Goal: Task Accomplishment & Management: Complete application form

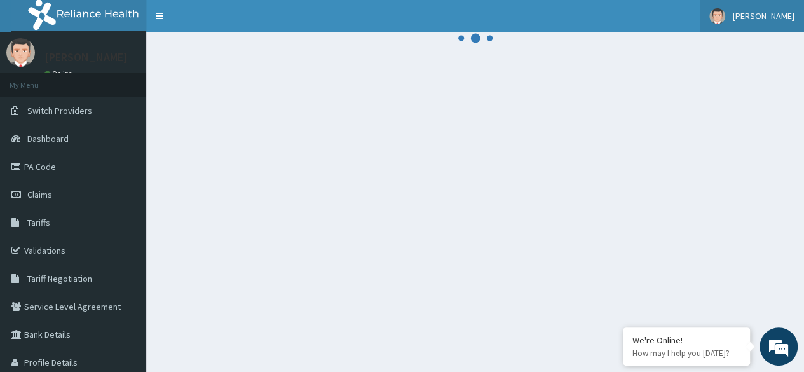
click at [791, 20] on span "[PERSON_NAME]" at bounding box center [764, 15] width 62 height 11
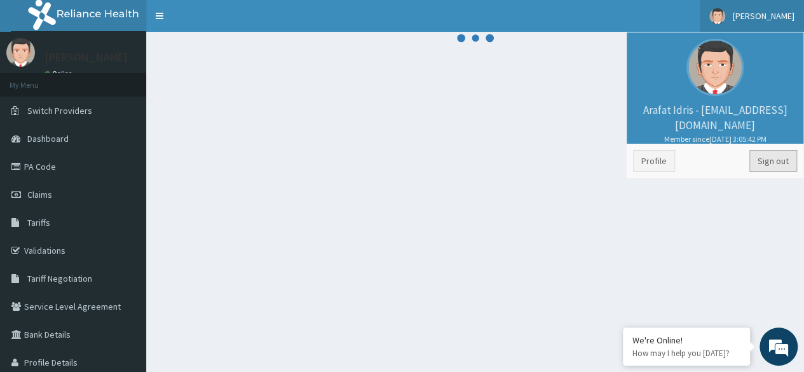
click at [779, 163] on link "Sign out" at bounding box center [773, 161] width 48 height 22
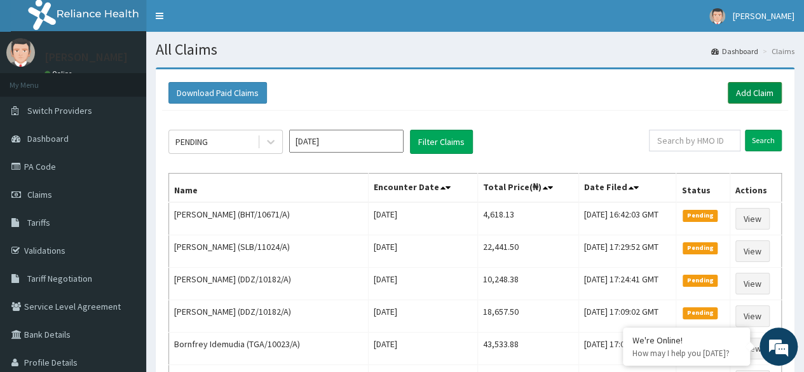
click at [742, 95] on link "Add Claim" at bounding box center [755, 93] width 54 height 22
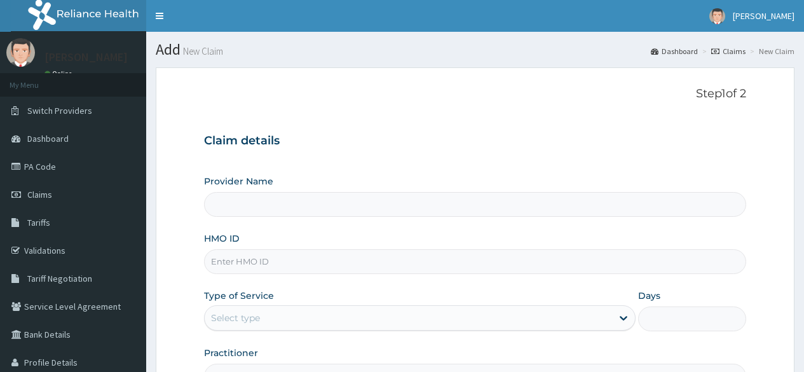
type input "Reliance Family Clinics (RFC)- [GEOGRAPHIC_DATA]"
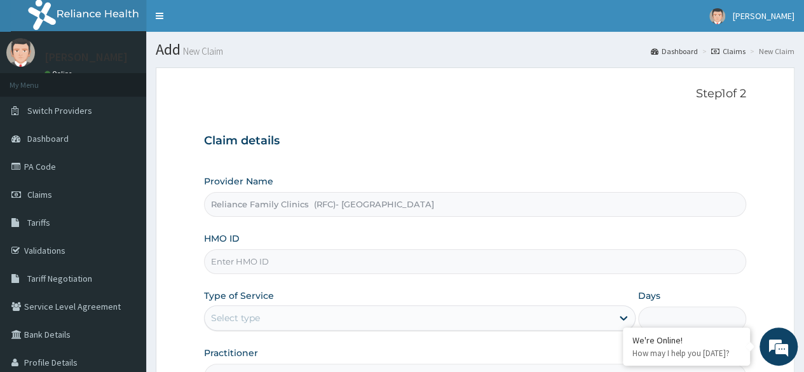
click at [315, 257] on input "HMO ID" at bounding box center [475, 261] width 542 height 25
paste input "BHT/10684/A"
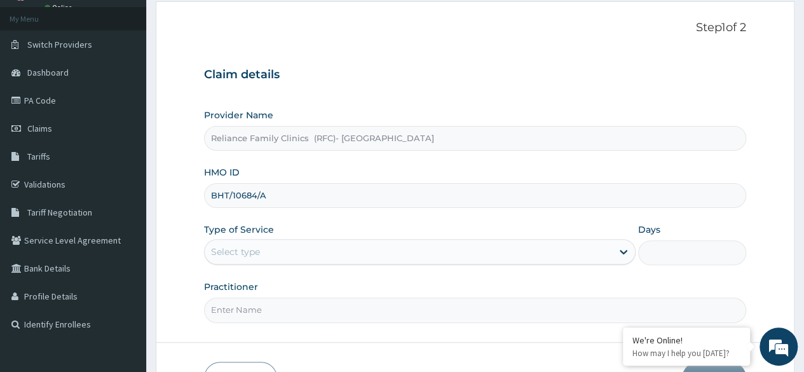
scroll to position [127, 0]
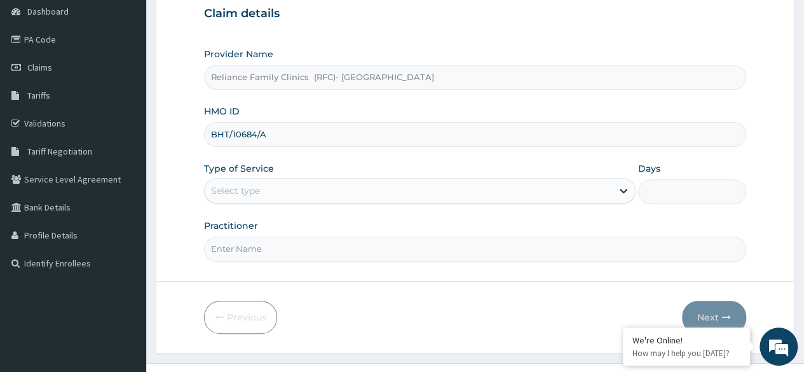
type input "BHT/10684/A"
click at [317, 173] on div "Type of Service Select type" at bounding box center [420, 183] width 432 height 42
click at [318, 207] on div "Provider Name Reliance Family Clinics (RFC)- Ejigbo HMO ID BHT/10684/A Type of …" at bounding box center [475, 155] width 542 height 214
click at [314, 193] on div "Select type" at bounding box center [408, 191] width 407 height 20
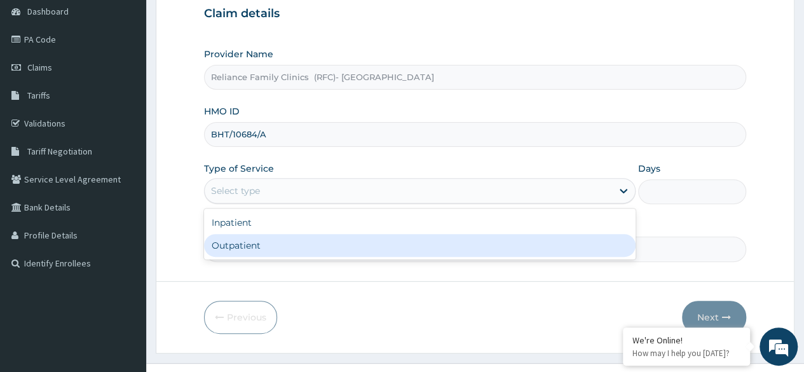
click at [320, 253] on div "Outpatient" at bounding box center [420, 245] width 432 height 23
type input "1"
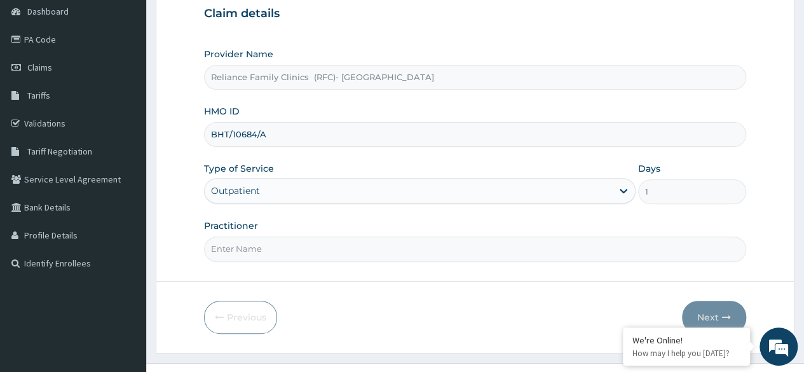
click at [320, 253] on input "Practitioner" at bounding box center [475, 248] width 542 height 25
type input "[PERSON_NAME]"
click at [708, 313] on button "Next" at bounding box center [714, 317] width 64 height 33
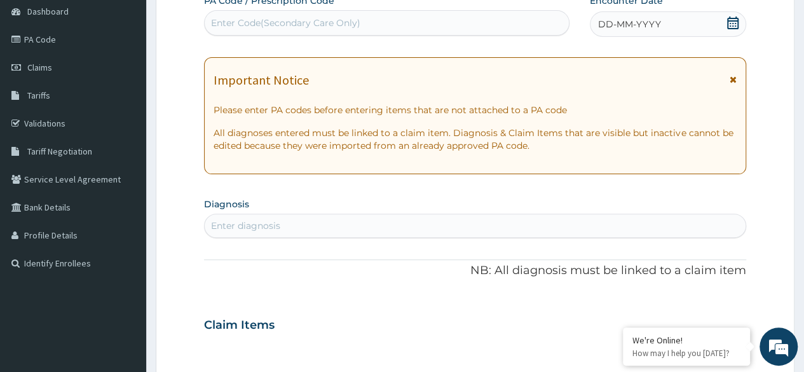
click at [727, 24] on icon at bounding box center [733, 23] width 13 height 13
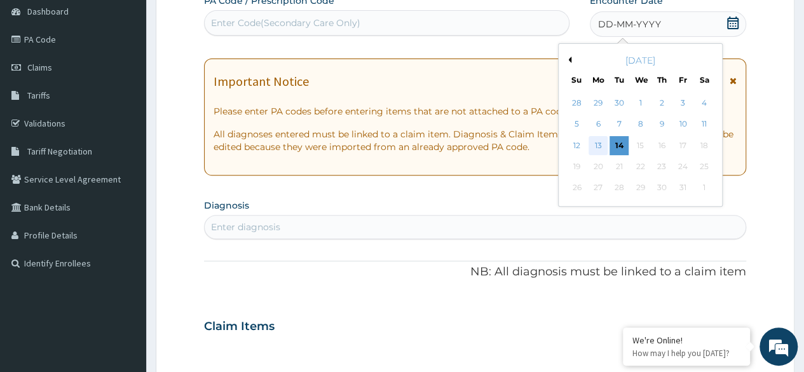
click at [591, 144] on div "13" at bounding box center [598, 145] width 19 height 19
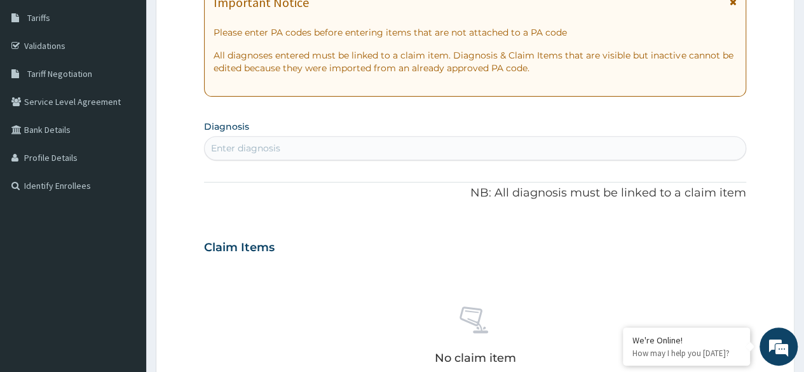
scroll to position [254, 0]
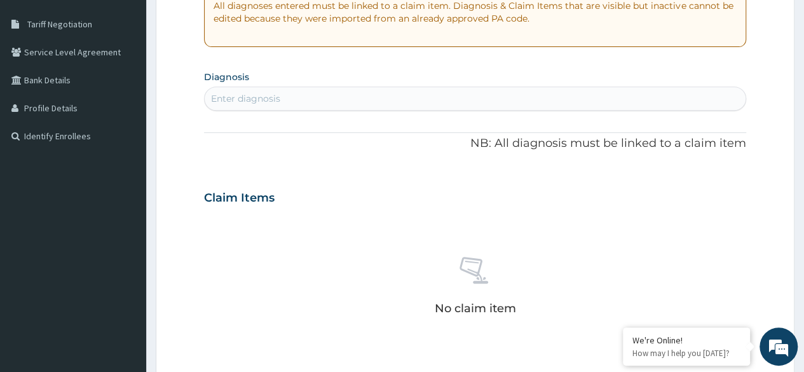
click at [263, 97] on div "Enter diagnosis" at bounding box center [245, 98] width 69 height 13
type input "hypertension"
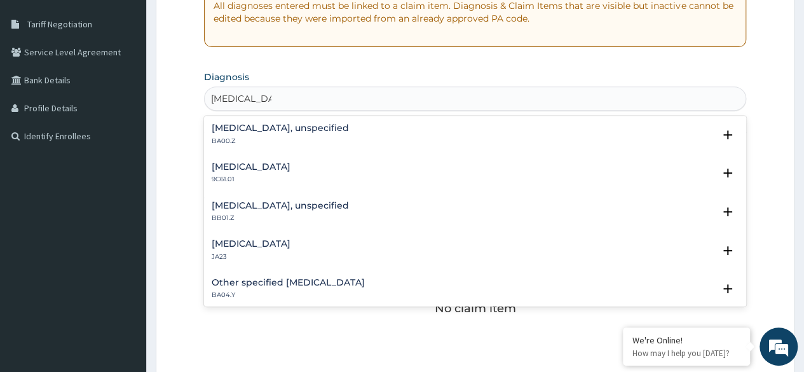
click at [299, 123] on h4 "Essential hypertension, unspecified" at bounding box center [280, 128] width 137 height 10
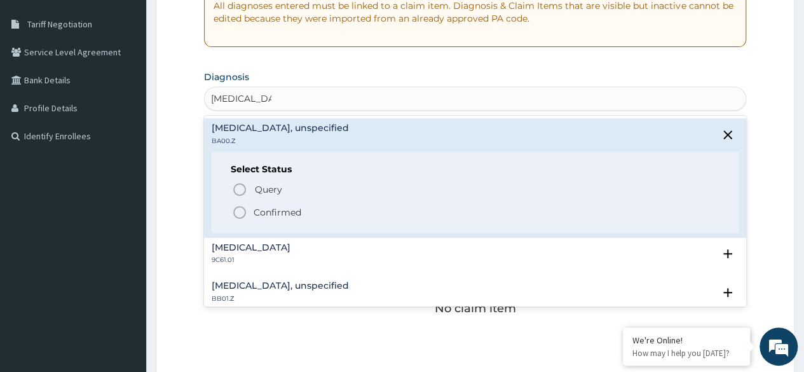
click at [277, 216] on p "Confirmed" at bounding box center [278, 212] width 48 height 13
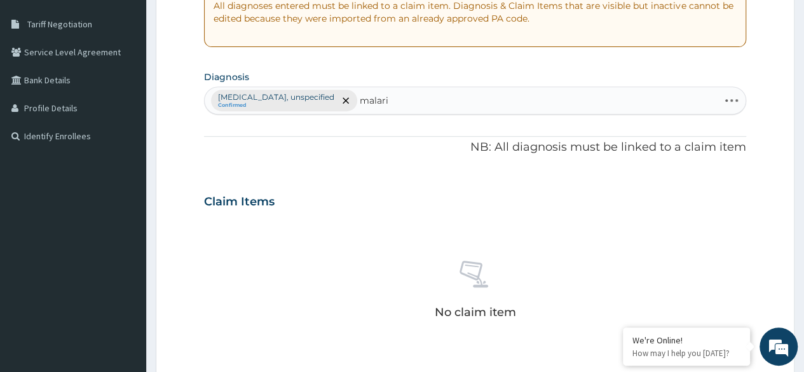
type input "malaria"
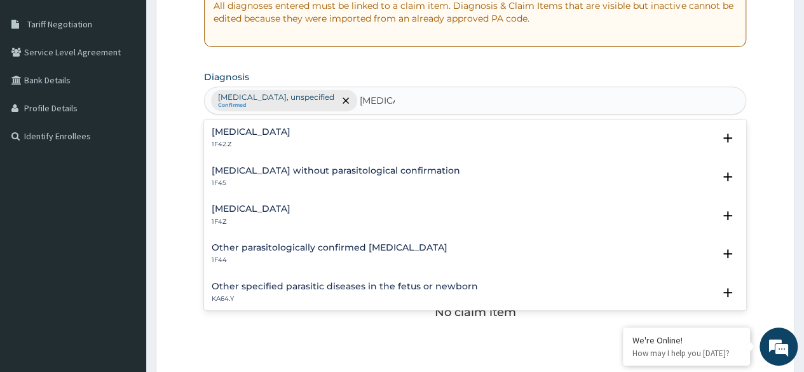
click at [291, 140] on p "1F42.Z" at bounding box center [251, 144] width 79 height 9
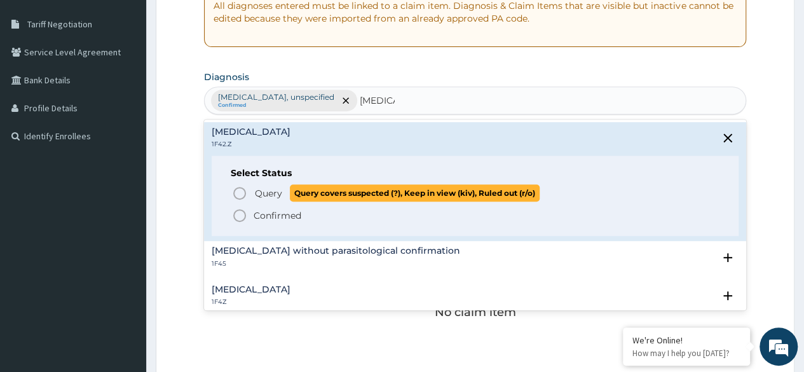
click at [254, 190] on p "Query Query covers suspected (?), Keep in view (kiv), Ruled out (r/o)" at bounding box center [397, 192] width 286 height 17
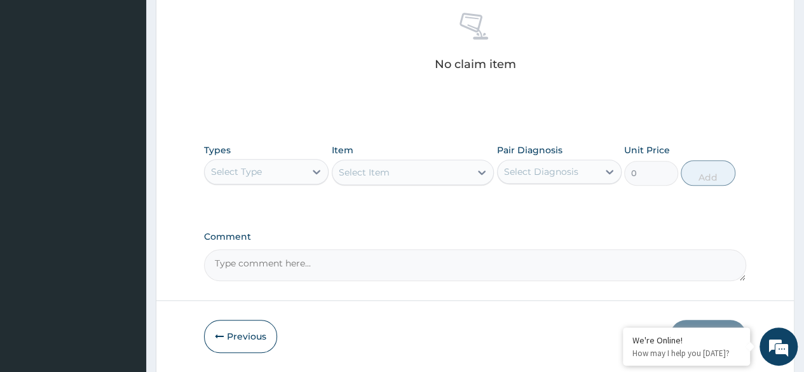
scroll to position [509, 0]
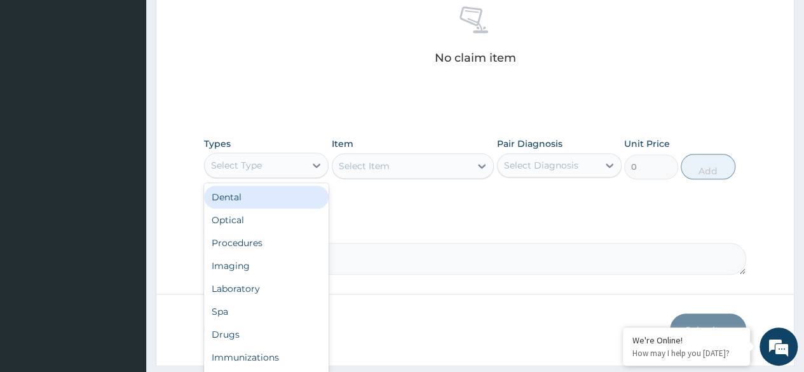
click at [216, 174] on div "Select Type" at bounding box center [255, 165] width 100 height 20
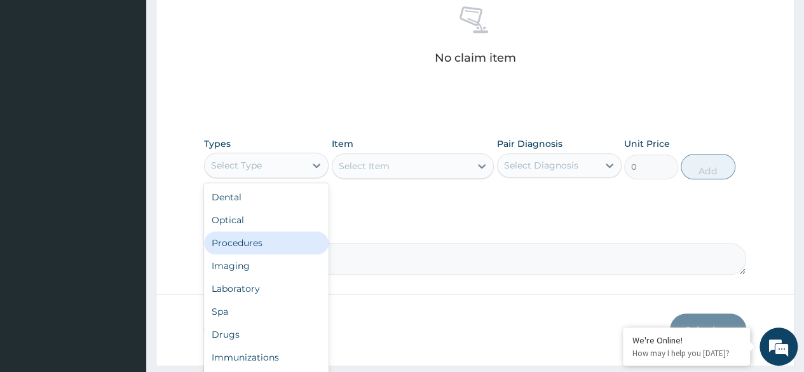
click at [275, 233] on div "Procedures" at bounding box center [266, 242] width 125 height 23
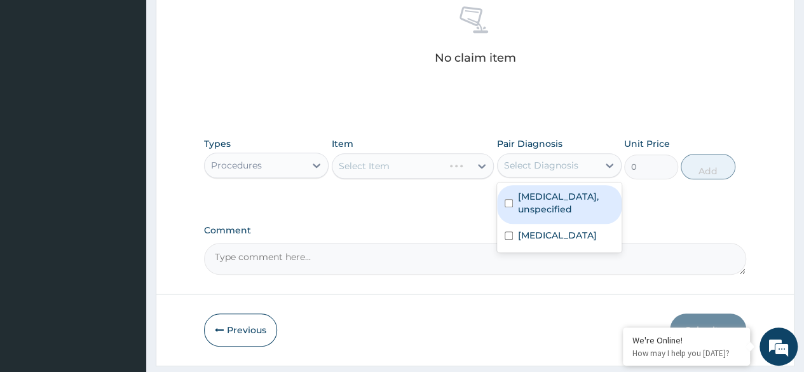
click at [552, 161] on div "Select Diagnosis" at bounding box center [541, 165] width 74 height 13
click at [562, 192] on label "Essential hypertension, unspecified" at bounding box center [566, 202] width 96 height 25
checkbox input "true"
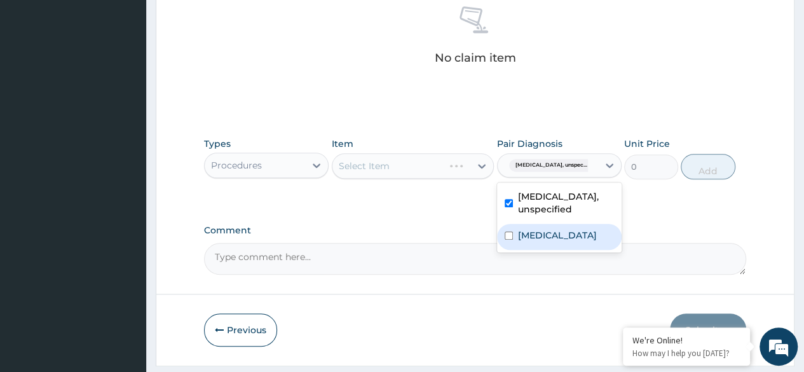
click at [549, 242] on label "[MEDICAL_DATA]" at bounding box center [557, 235] width 79 height 13
checkbox input "true"
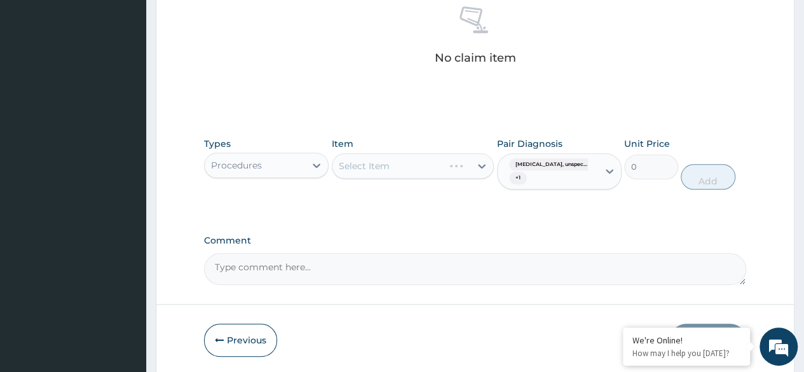
click at [382, 238] on label "Comment" at bounding box center [475, 240] width 542 height 11
click at [382, 253] on textarea "Comment" at bounding box center [475, 269] width 542 height 32
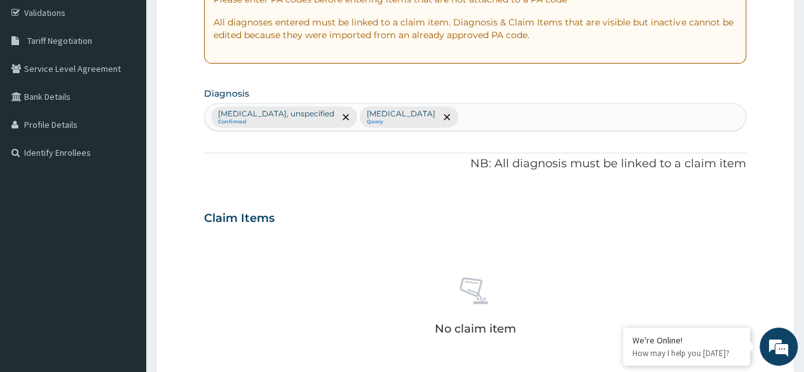
scroll to position [235, 0]
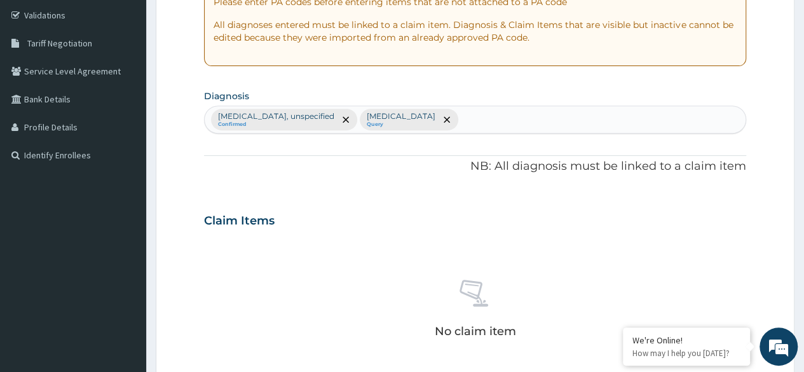
click at [659, 129] on div "Essential hypertension, unspecified Confirmed Plasmodium malariae malaria witho…" at bounding box center [475, 119] width 541 height 27
type input "upper respiratory"
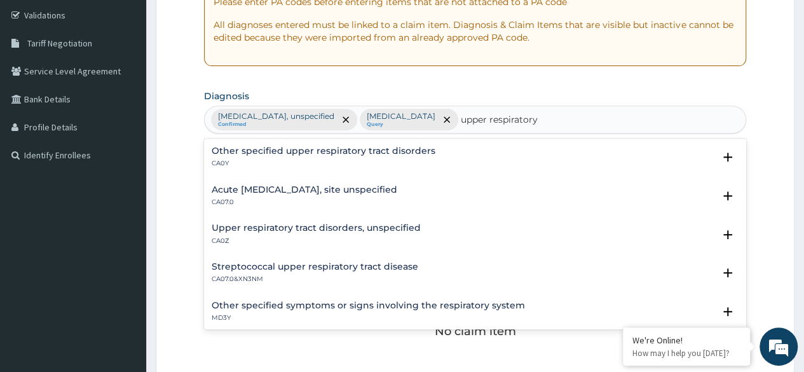
click at [385, 228] on h4 "Upper respiratory tract disorders, unspecified" at bounding box center [316, 228] width 209 height 10
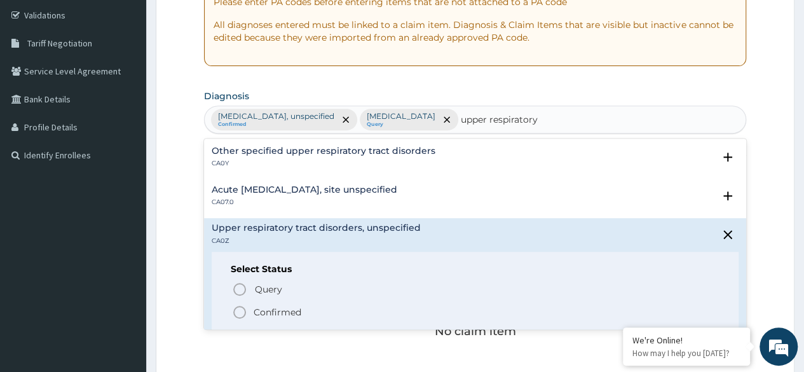
scroll to position [64, 0]
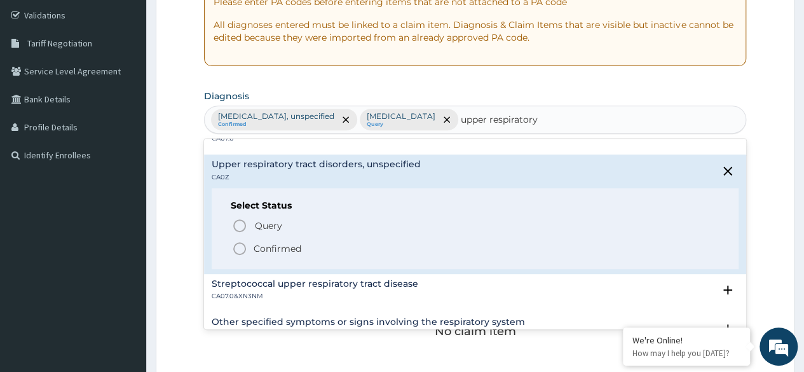
click at [282, 250] on p "Confirmed" at bounding box center [278, 248] width 48 height 13
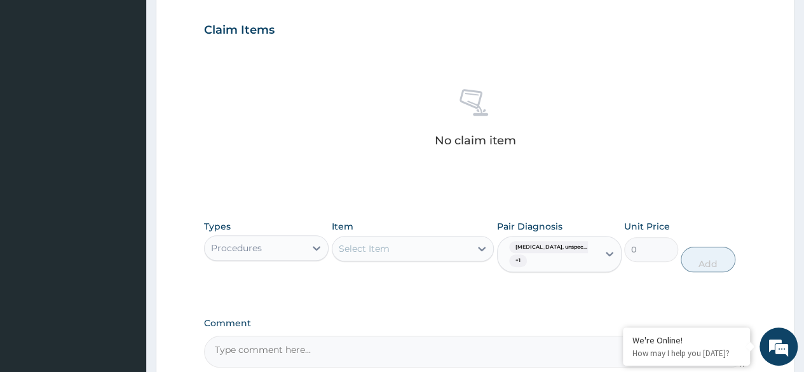
scroll to position [553, 0]
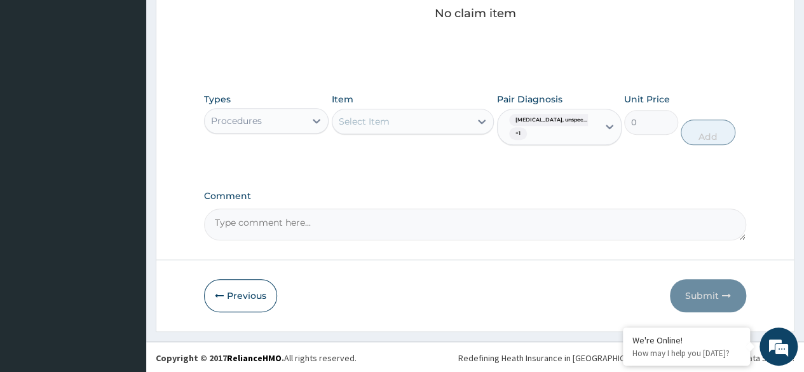
click at [289, 131] on div "Procedures" at bounding box center [255, 121] width 100 height 20
click at [419, 125] on div "Item Select Item" at bounding box center [413, 119] width 163 height 53
click at [422, 132] on div "Select Item" at bounding box center [401, 121] width 139 height 20
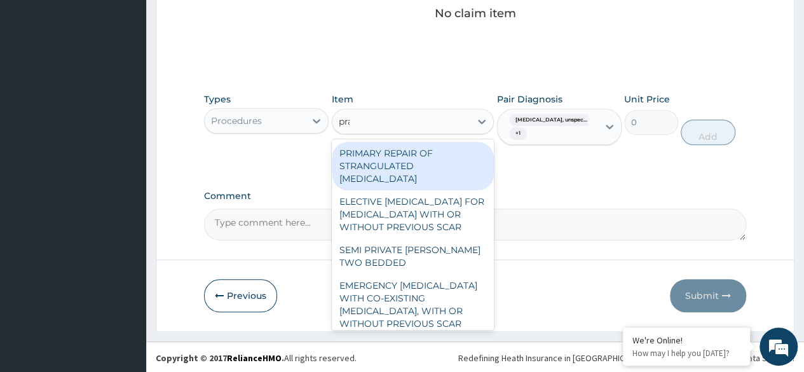
type input "prac"
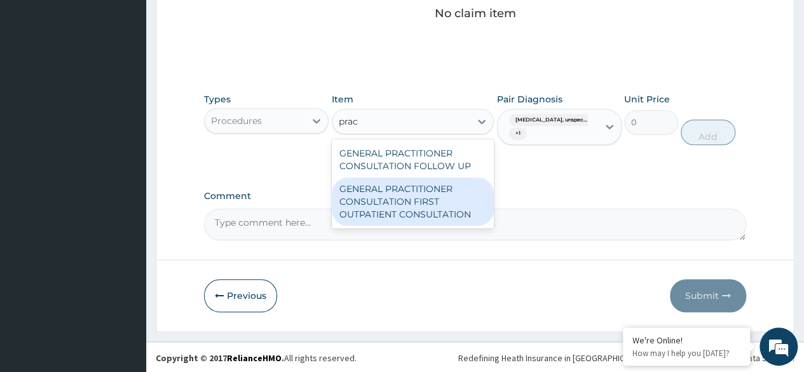
click at [441, 219] on div "GENERAL PRACTITIONER CONSULTATION FIRST OUTPATIENT CONSULTATION" at bounding box center [413, 201] width 163 height 48
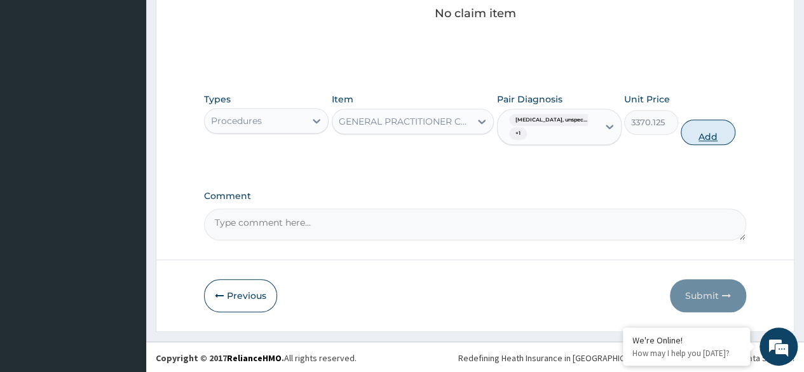
click at [720, 145] on button "Add" at bounding box center [708, 132] width 54 height 25
type input "0"
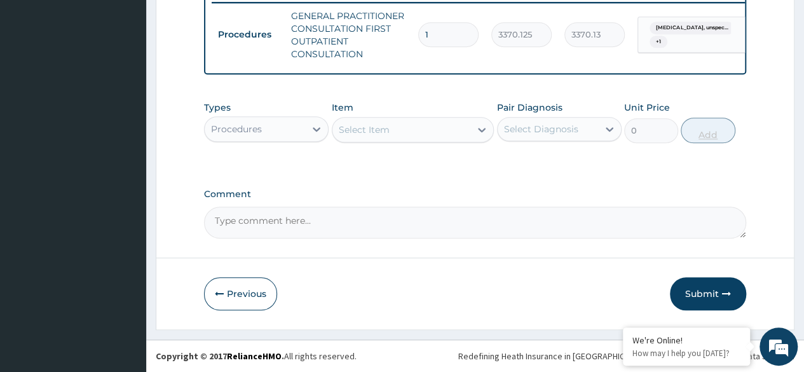
scroll to position [535, 0]
click at [304, 139] on div "Procedures" at bounding box center [255, 129] width 100 height 20
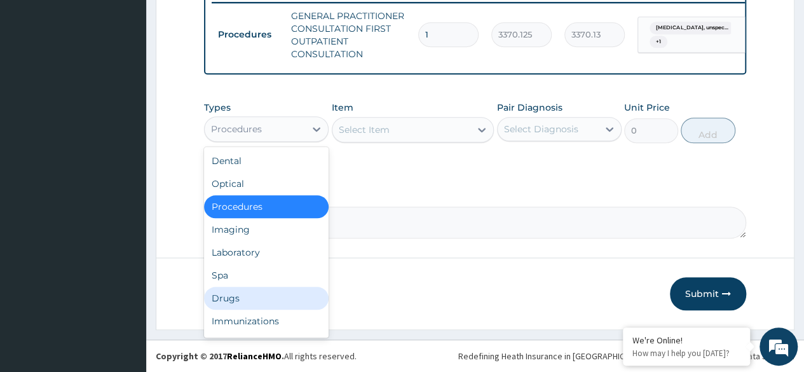
click at [236, 292] on div "Drugs" at bounding box center [266, 298] width 125 height 23
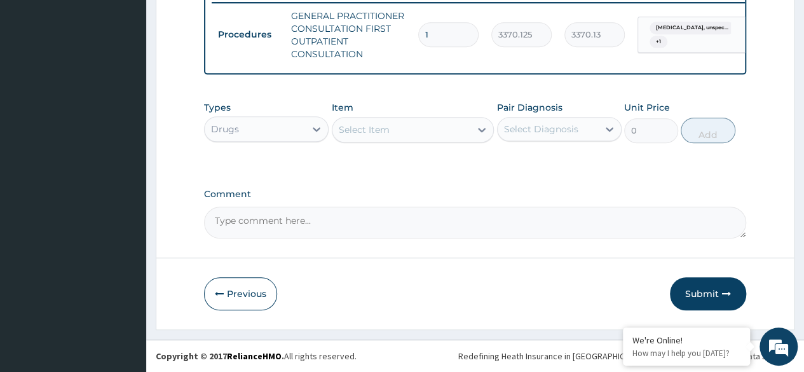
click at [439, 128] on div "Select Item" at bounding box center [401, 130] width 139 height 20
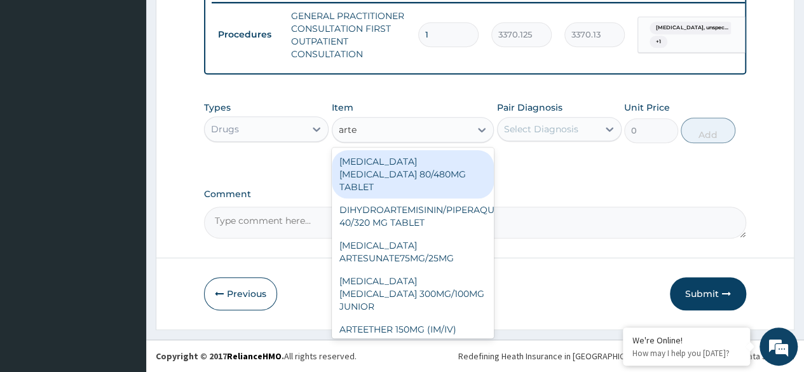
type input "artem"
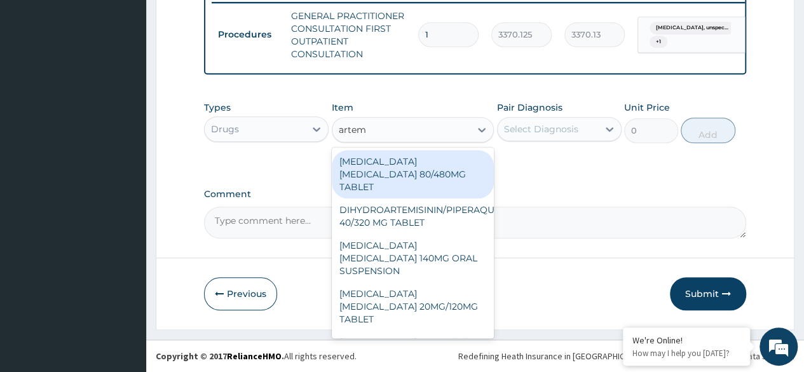
click at [408, 171] on div "[MEDICAL_DATA] [MEDICAL_DATA] 80/480MG TABLET" at bounding box center [413, 174] width 163 height 48
type input "450"
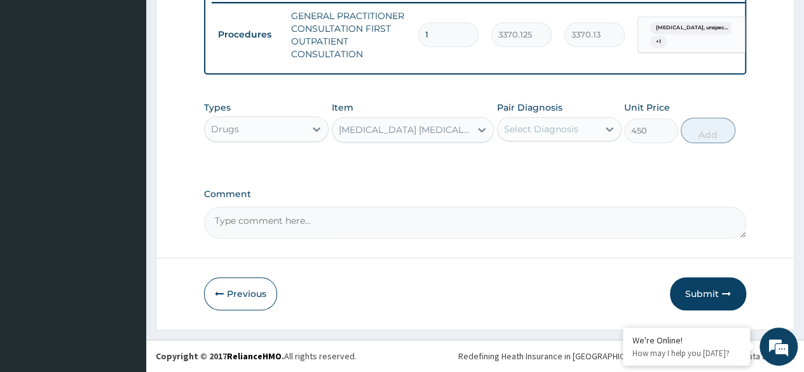
click at [531, 138] on div "Select Diagnosis" at bounding box center [548, 129] width 100 height 20
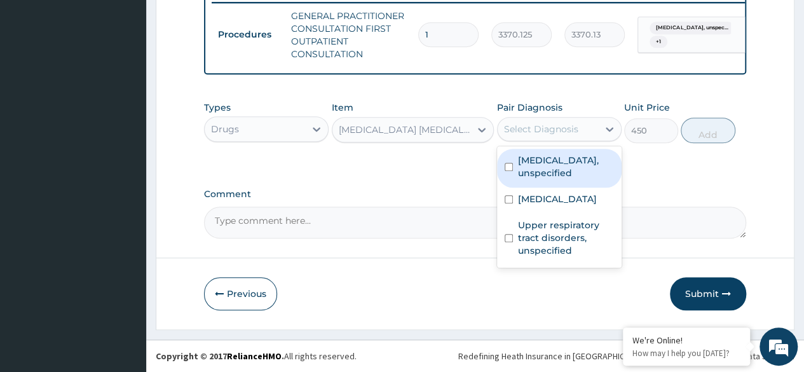
click at [531, 159] on label "Essential hypertension, unspecified" at bounding box center [566, 166] width 96 height 25
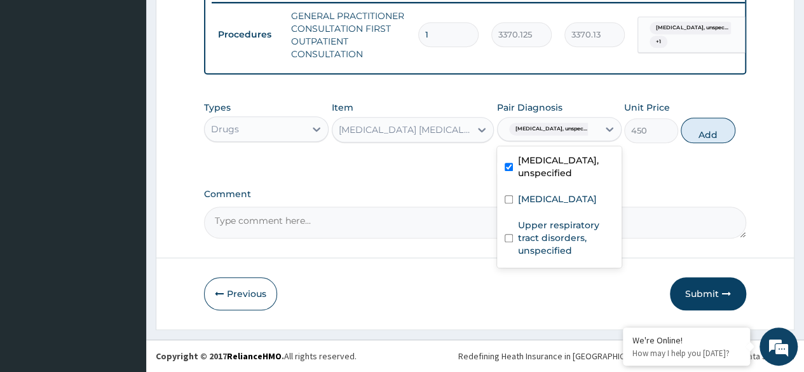
click at [549, 179] on label "Essential hypertension, unspecified" at bounding box center [566, 166] width 96 height 25
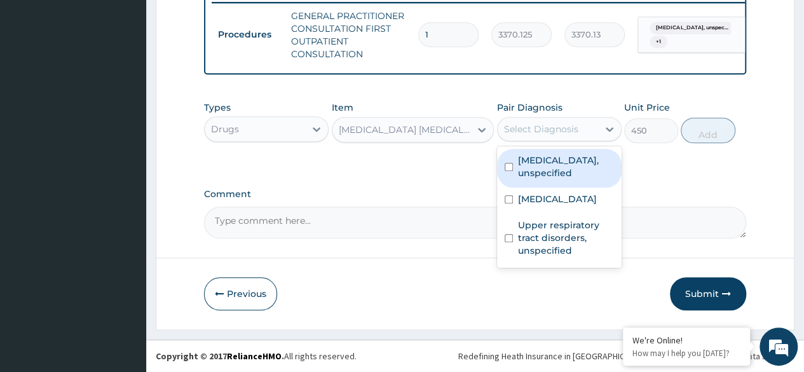
click at [549, 179] on label "Essential hypertension, unspecified" at bounding box center [566, 166] width 96 height 25
checkbox input "true"
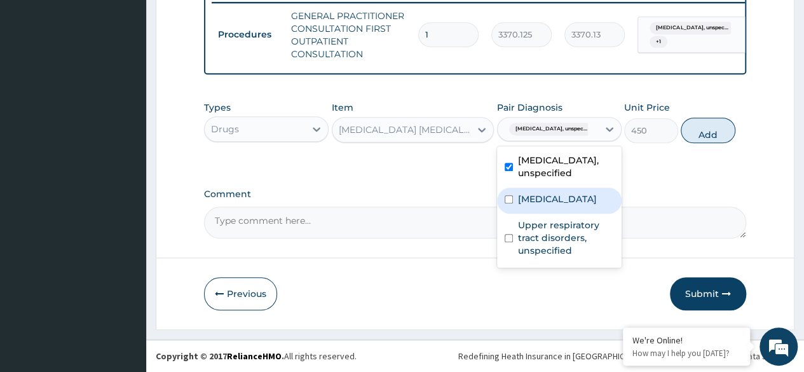
click at [548, 205] on label "[MEDICAL_DATA]" at bounding box center [557, 199] width 79 height 13
checkbox input "true"
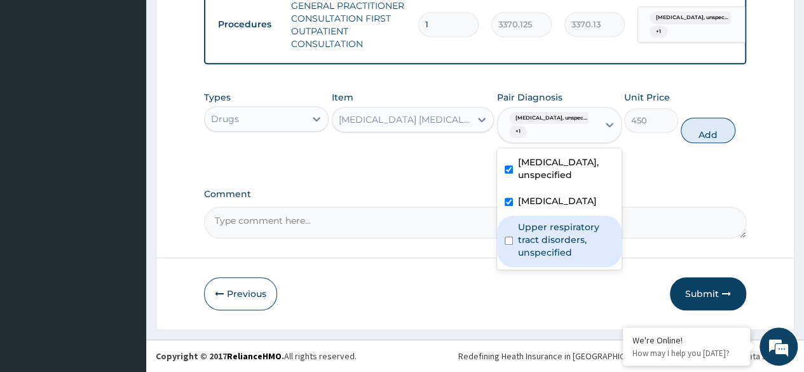
click at [561, 259] on label "Upper respiratory tract disorders, unspecified" at bounding box center [566, 240] width 96 height 38
checkbox input "true"
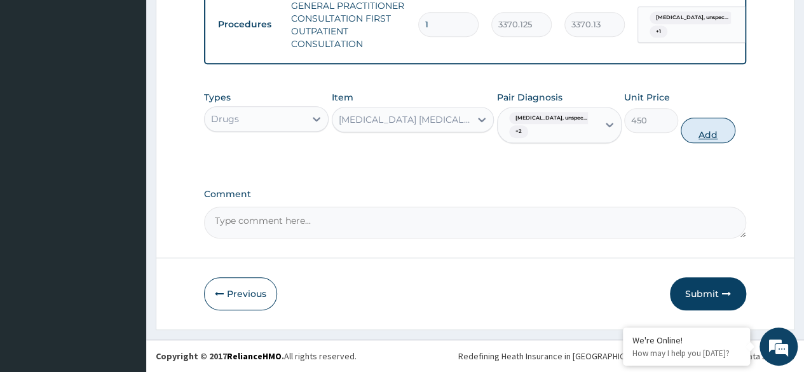
click at [684, 139] on button "Add" at bounding box center [708, 130] width 54 height 25
type input "0"
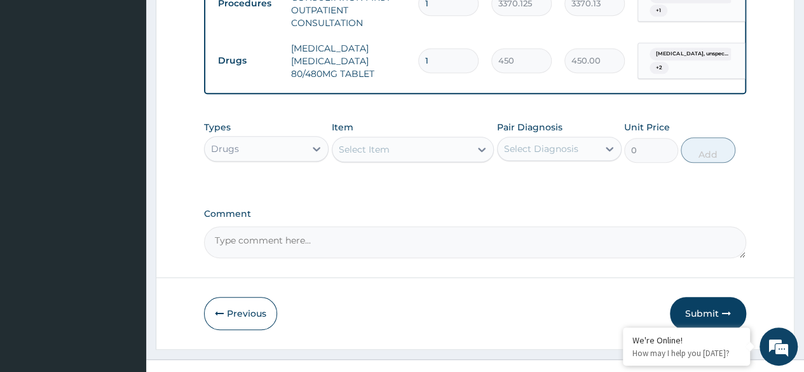
click at [430, 160] on div "Select Item" at bounding box center [401, 149] width 139 height 20
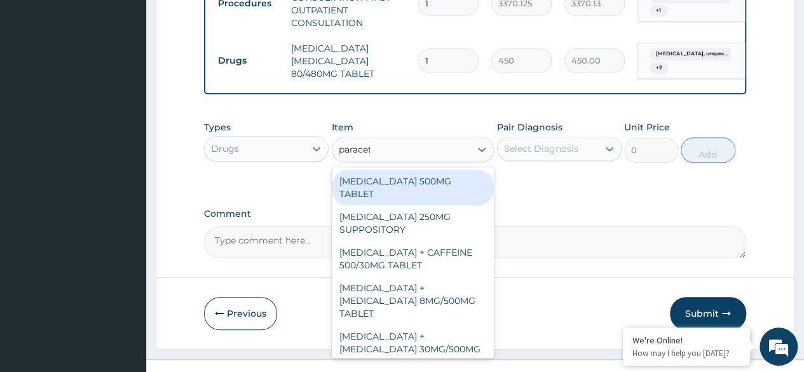
type input "paraceta"
click at [441, 205] on div "[MEDICAL_DATA] 500MG TABLET" at bounding box center [413, 188] width 163 height 36
type input "30"
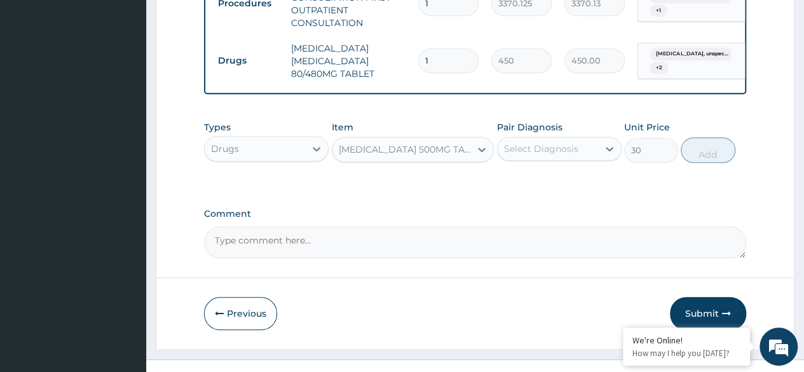
click at [578, 159] on div "Select Diagnosis" at bounding box center [548, 149] width 100 height 20
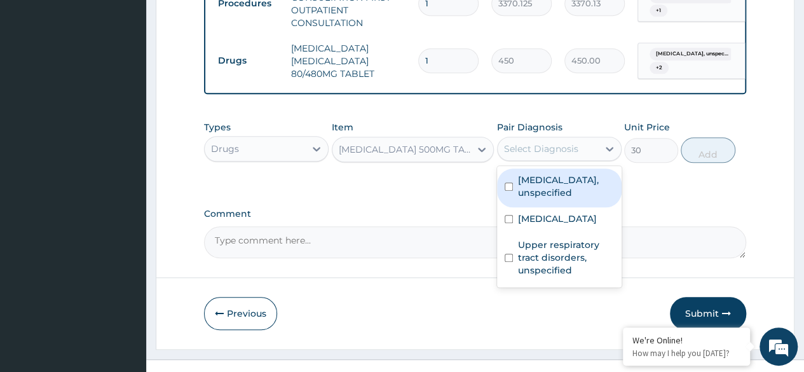
click at [576, 202] on div "Essential hypertension, unspecified" at bounding box center [559, 187] width 125 height 39
checkbox input "true"
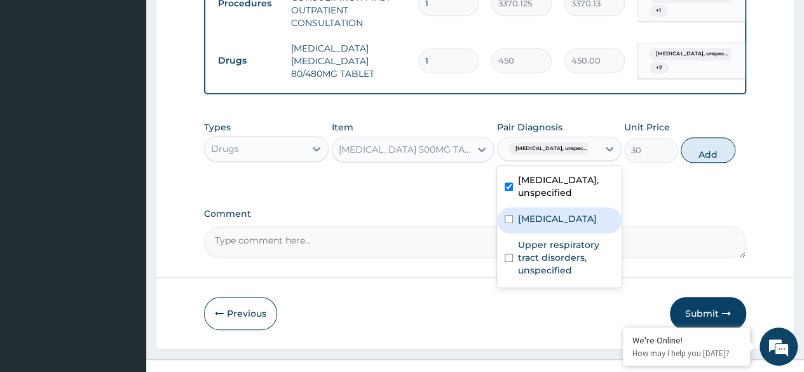
click at [570, 225] on label "Plasmodium malariae malaria without complication" at bounding box center [557, 218] width 79 height 13
checkbox input "true"
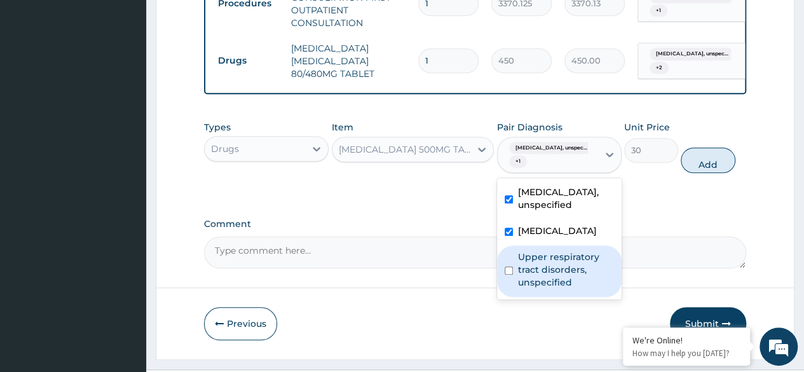
click at [571, 297] on div "Upper respiratory tract disorders, unspecified" at bounding box center [559, 270] width 125 height 51
checkbox input "true"
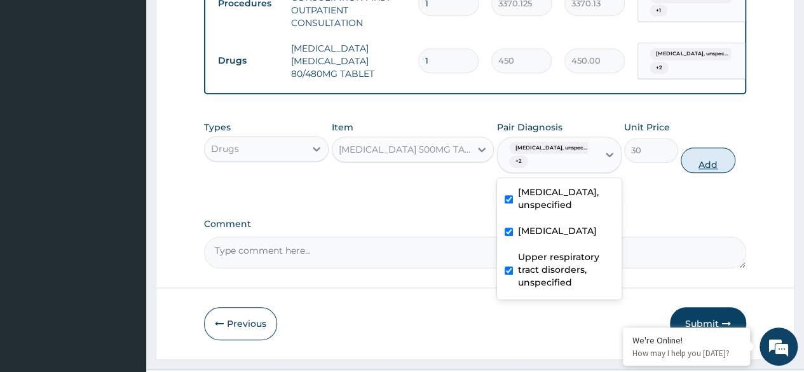
click at [703, 173] on button "Add" at bounding box center [708, 159] width 54 height 25
type input "0"
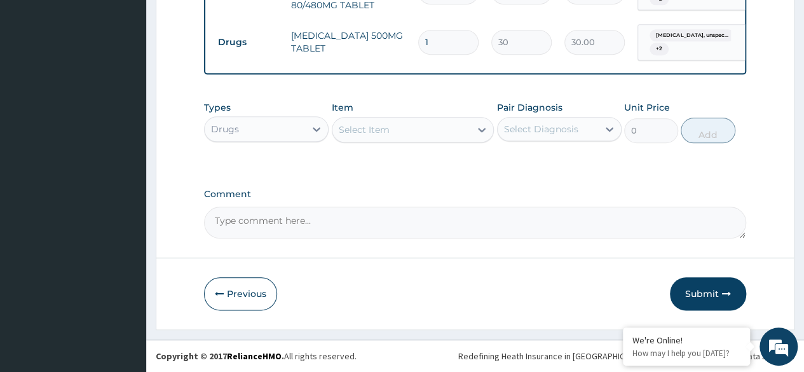
scroll to position [635, 0]
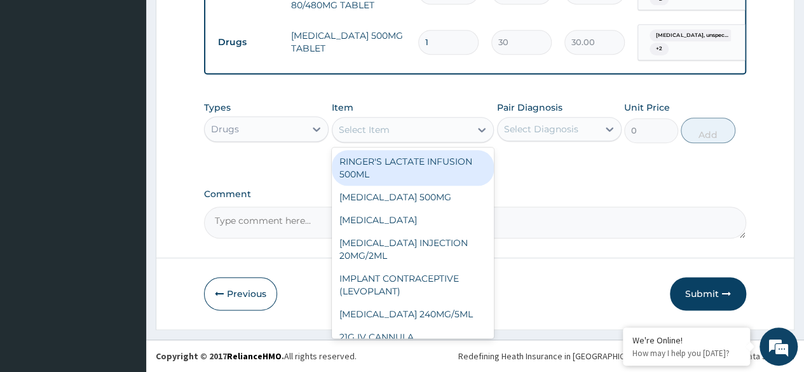
click at [405, 123] on div "Select Item" at bounding box center [401, 130] width 139 height 20
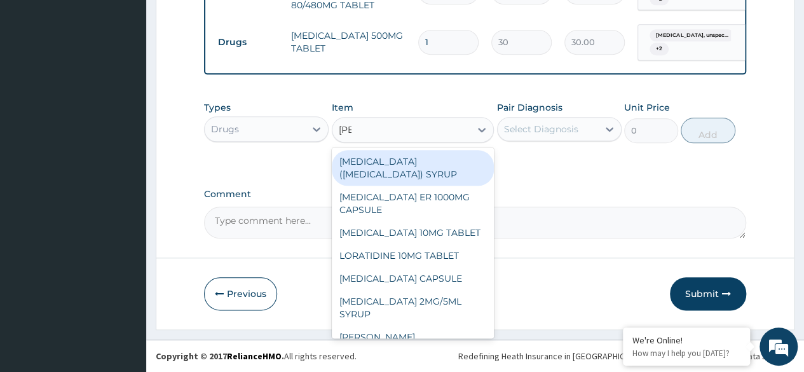
type input "lorat"
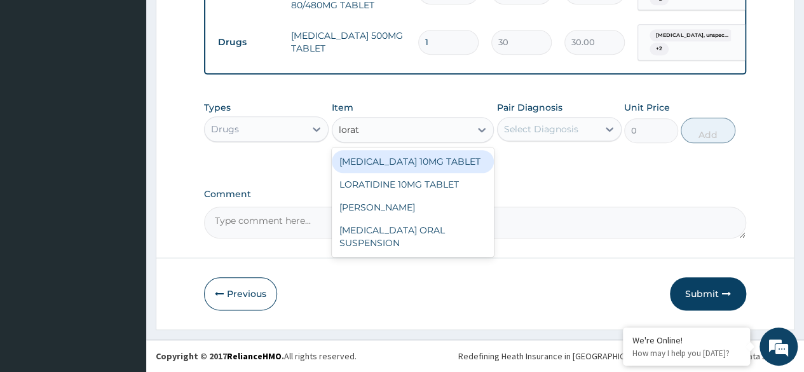
click at [426, 170] on div "[MEDICAL_DATA] 10MG TABLET" at bounding box center [413, 161] width 163 height 23
type input "86.25"
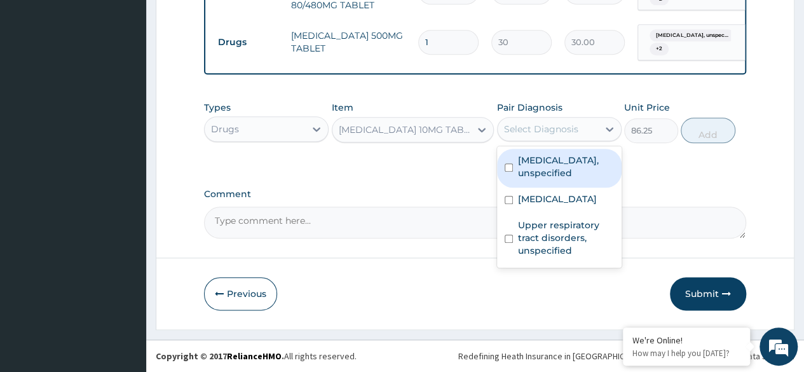
click at [566, 133] on div "Select Diagnosis" at bounding box center [541, 129] width 74 height 13
click at [564, 177] on label "[MEDICAL_DATA], unspecified" at bounding box center [566, 166] width 96 height 25
checkbox input "true"
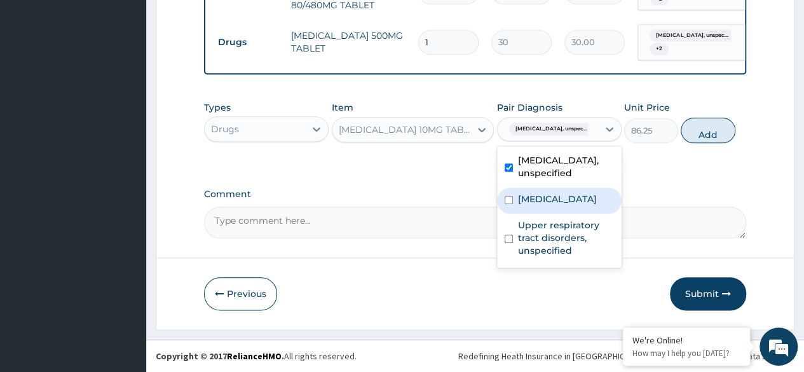
click at [553, 205] on label "[MEDICAL_DATA]" at bounding box center [557, 199] width 79 height 13
checkbox input "true"
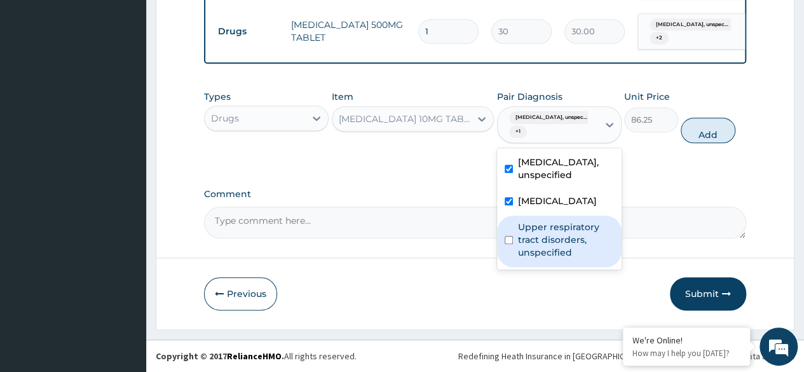
click at [542, 267] on div "Upper respiratory tract disorders, unspecified" at bounding box center [559, 240] width 125 height 51
checkbox input "true"
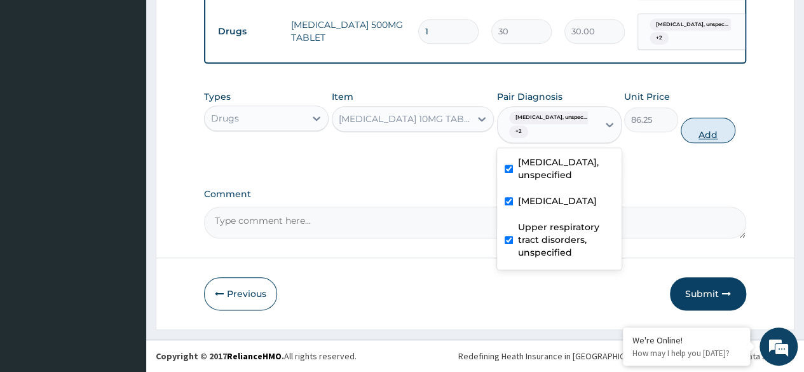
click at [690, 143] on button "Add" at bounding box center [708, 130] width 54 height 25
type input "0"
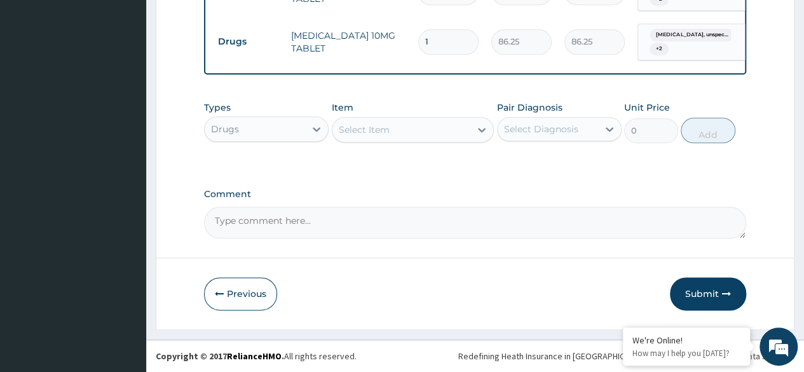
scroll to position [684, 0]
click at [422, 133] on div "Select Item" at bounding box center [401, 130] width 139 height 20
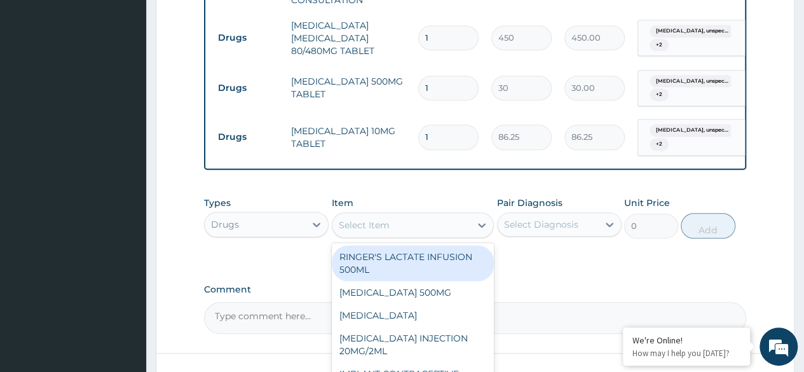
scroll to position [620, 0]
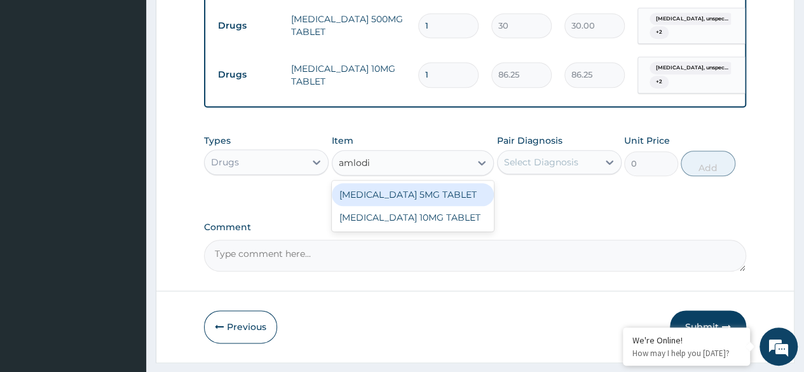
type input "amlodip"
click at [460, 206] on div "[MEDICAL_DATA] 5MG TABLET" at bounding box center [413, 194] width 163 height 23
type input "80"
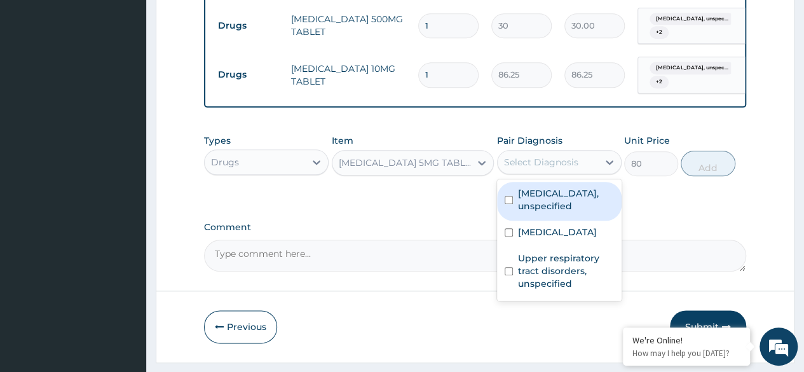
click at [530, 168] on div "Select Diagnosis" at bounding box center [541, 162] width 74 height 13
click at [542, 212] on label "[MEDICAL_DATA], unspecified" at bounding box center [566, 199] width 96 height 25
checkbox input "true"
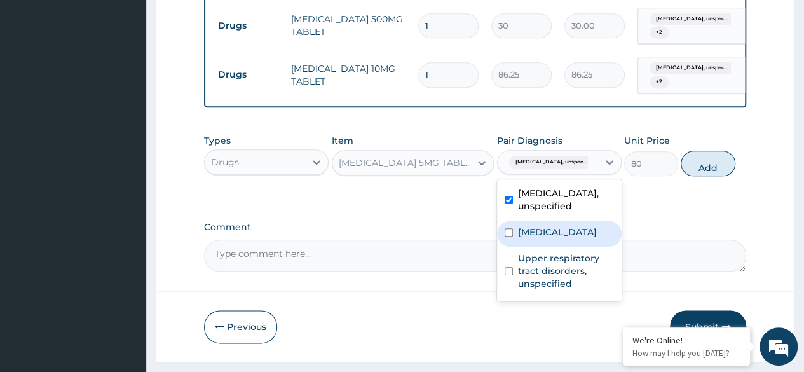
click at [552, 238] on label "[MEDICAL_DATA]" at bounding box center [557, 232] width 79 height 13
checkbox input "true"
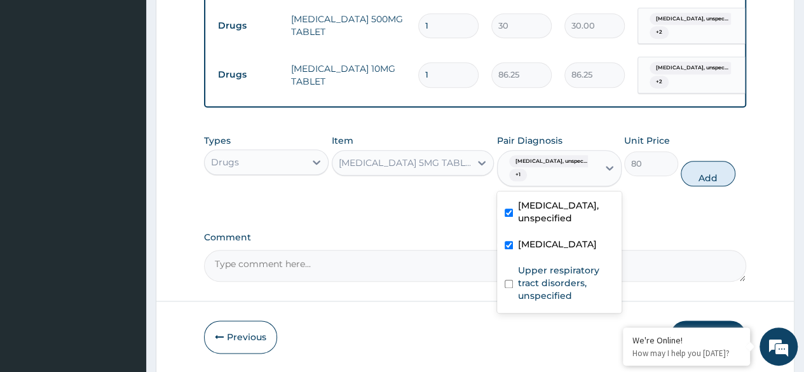
scroll to position [694, 0]
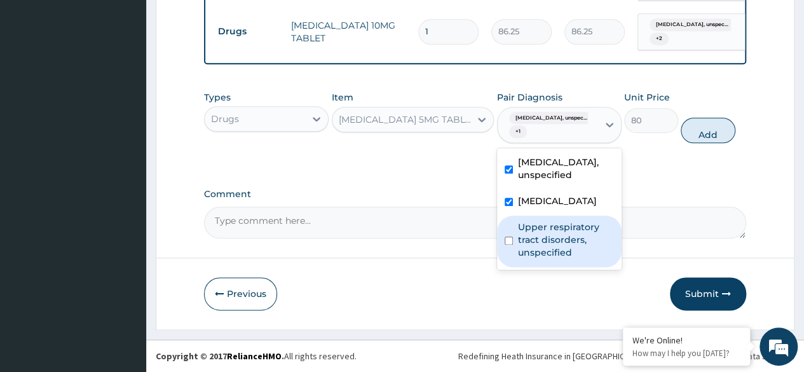
click at [545, 259] on label "Upper respiratory tract disorders, unspecified" at bounding box center [566, 240] width 96 height 38
checkbox input "true"
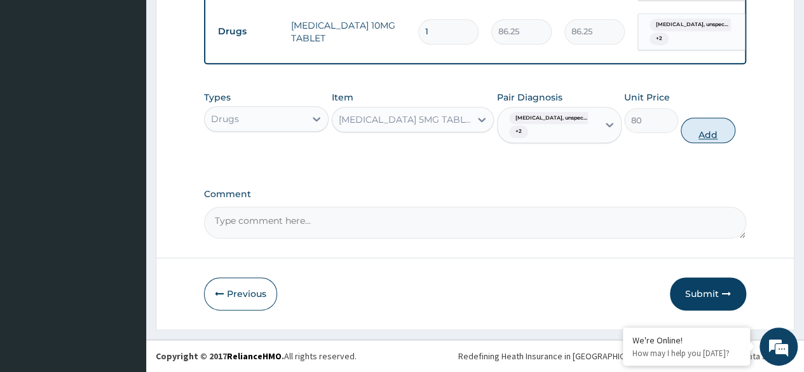
click at [711, 139] on button "Add" at bounding box center [708, 130] width 54 height 25
type input "0"
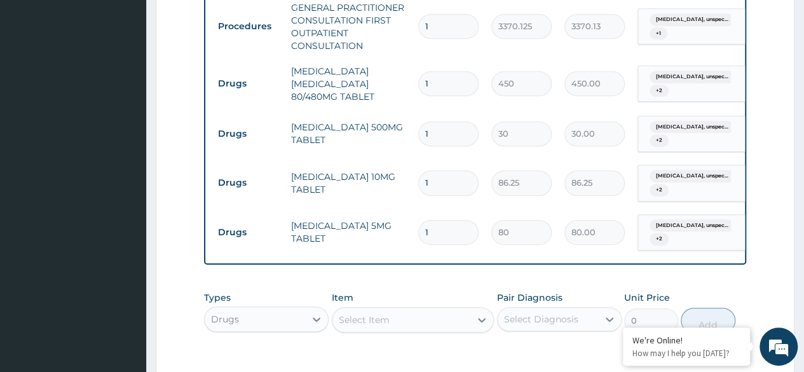
scroll to position [503, 0]
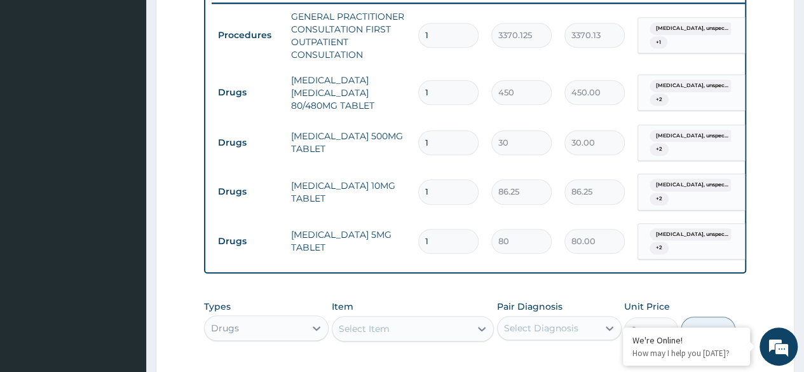
click at [442, 254] on input "1" at bounding box center [448, 241] width 60 height 25
type input "0.00"
type input "3"
type input "240.00"
type input "30"
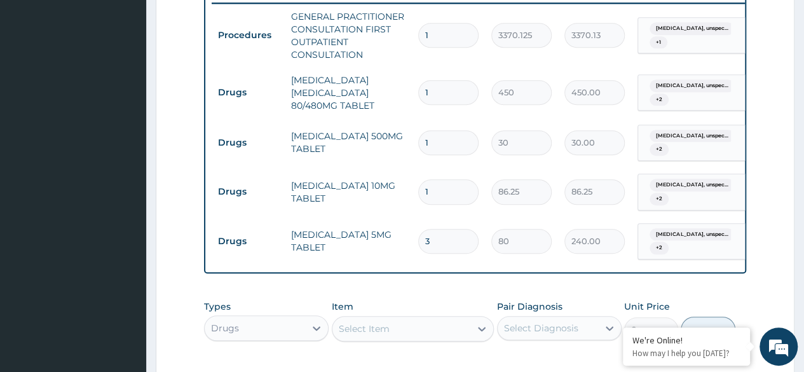
type input "2400.00"
type input "30"
click at [439, 204] on input "1" at bounding box center [448, 191] width 60 height 25
type input "0.00"
click at [439, 204] on input "number" at bounding box center [448, 191] width 60 height 25
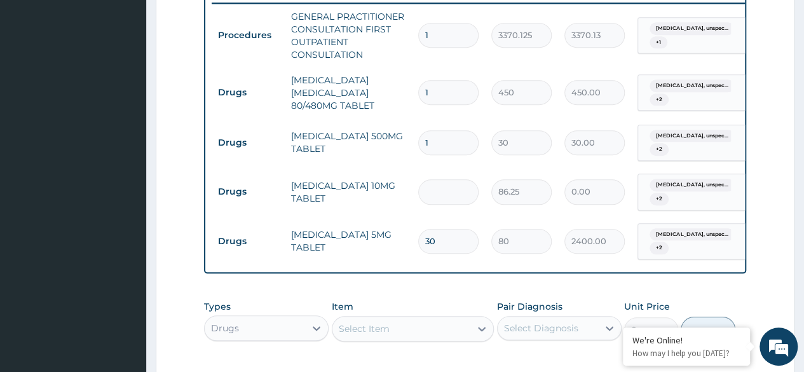
type input "5"
type input "431.25"
type input "5"
click at [435, 155] on input "1" at bounding box center [448, 142] width 60 height 25
type input "18"
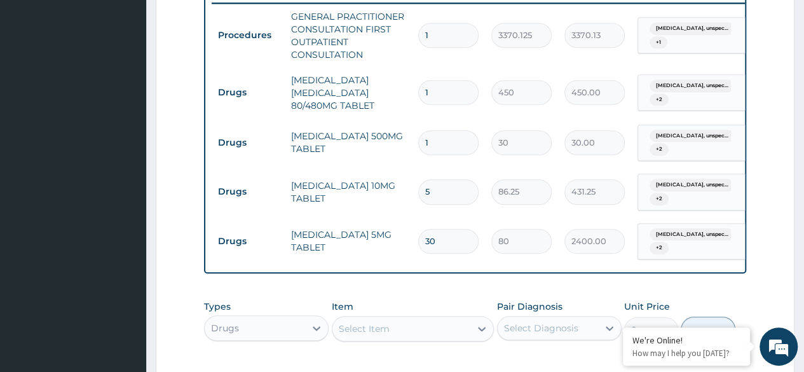
type input "540.00"
type input "18"
click at [432, 105] on input "1" at bounding box center [448, 92] width 60 height 25
type input "0.00"
type input "6"
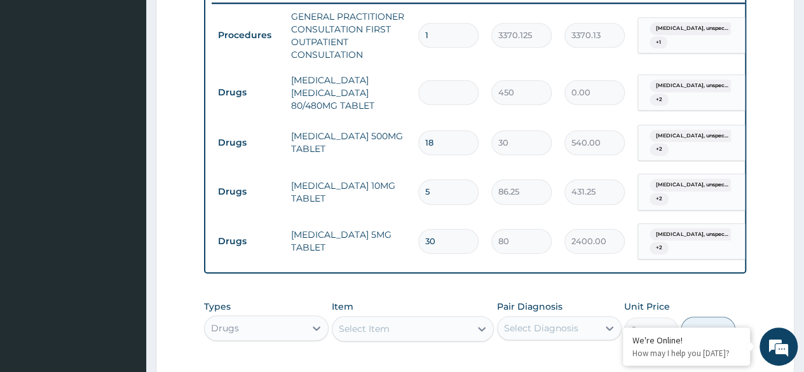
type input "2700.00"
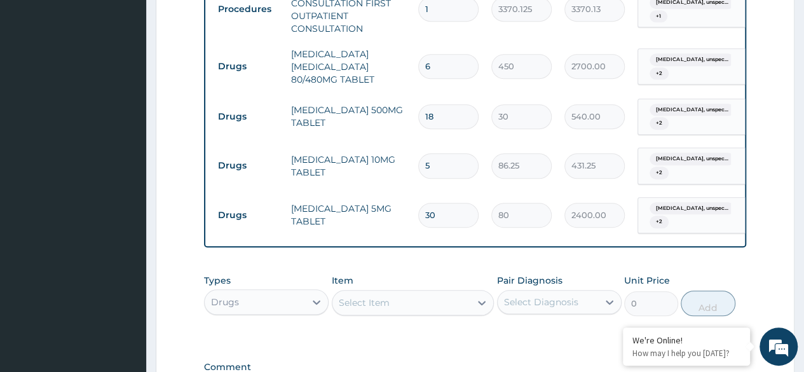
scroll to position [567, 0]
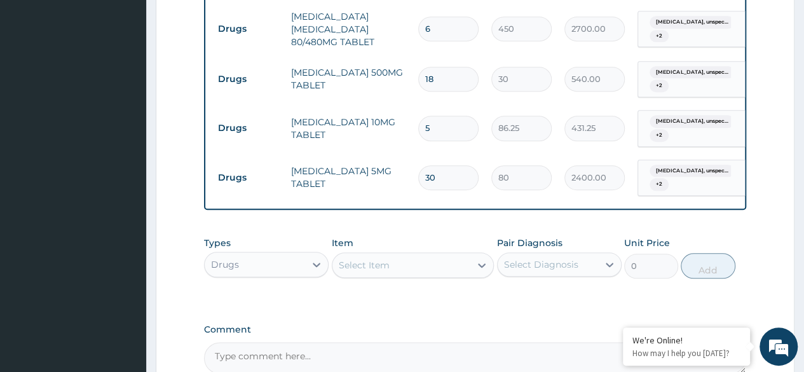
type input "6"
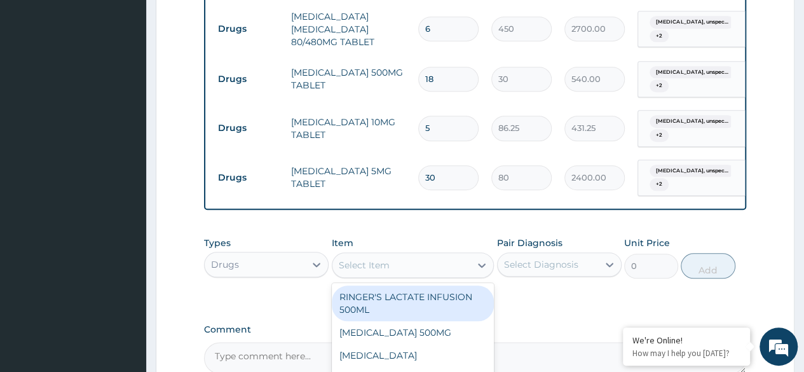
click at [437, 275] on div "Select Item" at bounding box center [401, 265] width 139 height 20
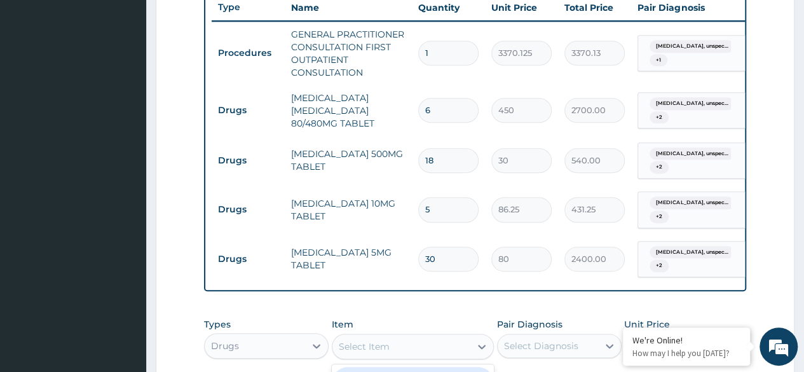
scroll to position [503, 0]
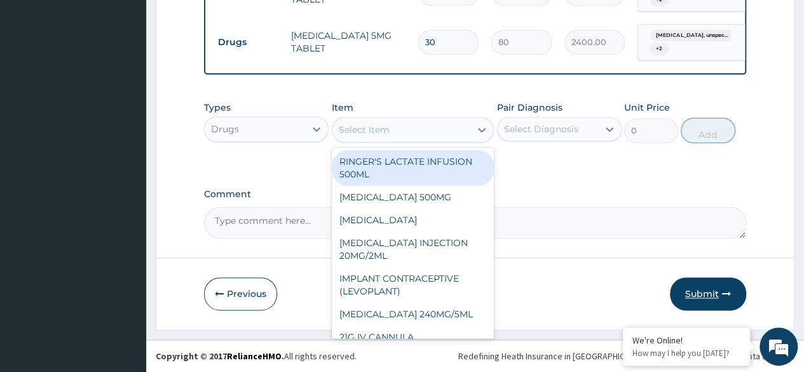
click at [690, 296] on button "Submit" at bounding box center [708, 293] width 76 height 33
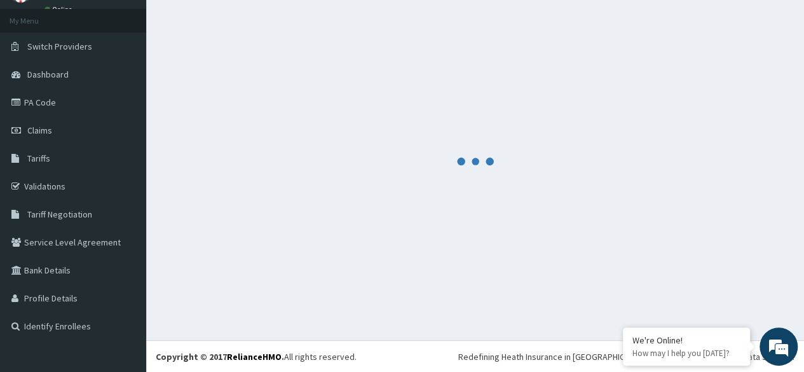
scroll to position [733, 0]
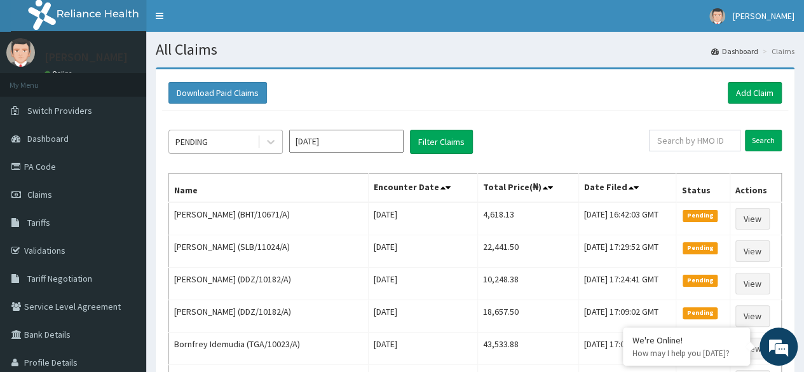
click at [207, 137] on div "PENDING" at bounding box center [191, 141] width 32 height 13
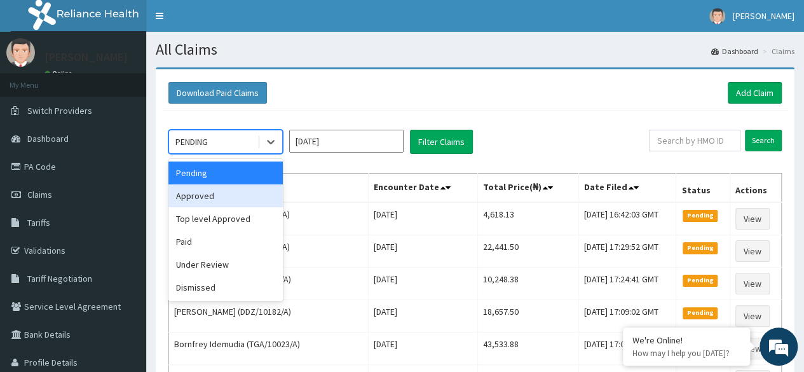
click at [227, 189] on div "Approved" at bounding box center [225, 195] width 114 height 23
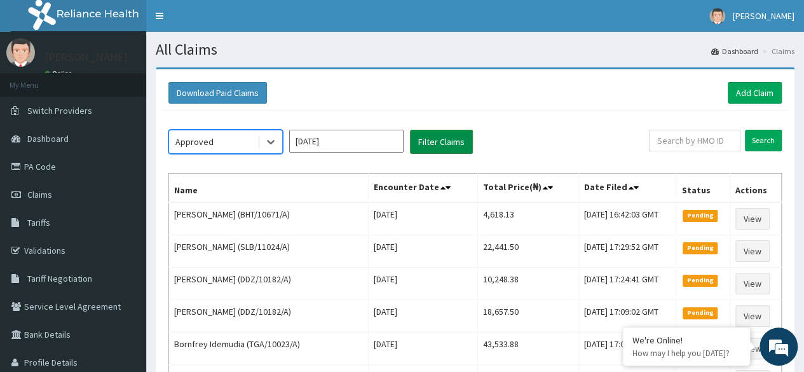
click at [421, 151] on button "Filter Claims" at bounding box center [441, 142] width 63 height 24
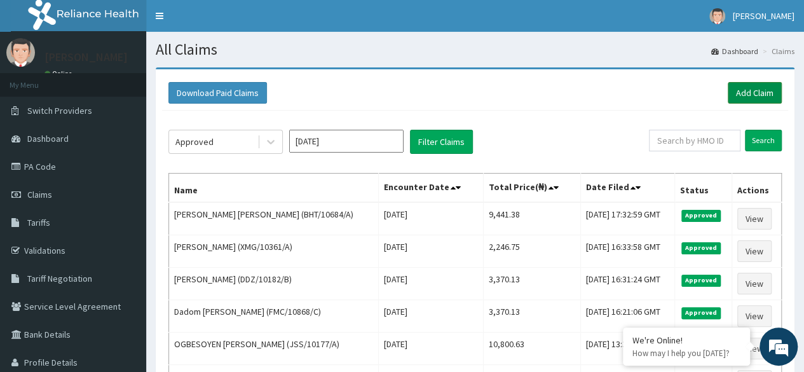
click at [739, 94] on link "Add Claim" at bounding box center [755, 93] width 54 height 22
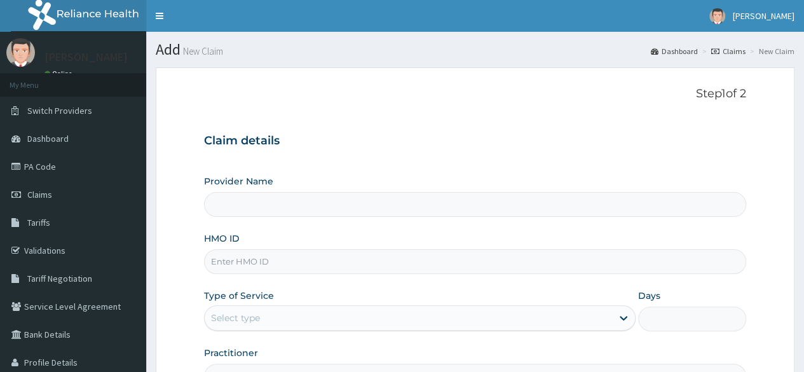
click at [308, 256] on input "HMO ID" at bounding box center [475, 261] width 542 height 25
paste input "TTN/10010/A"
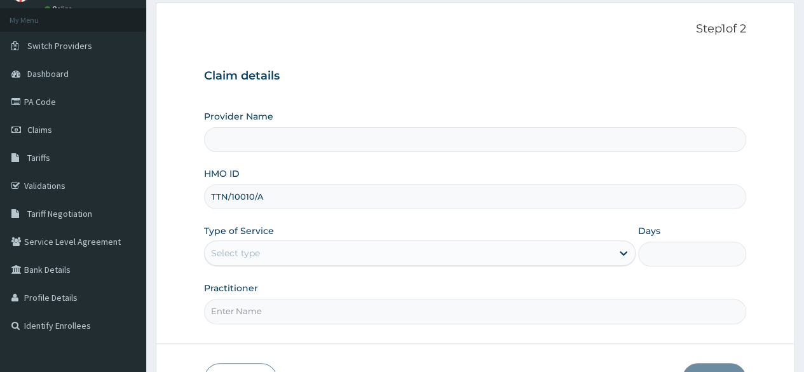
scroll to position [127, 0]
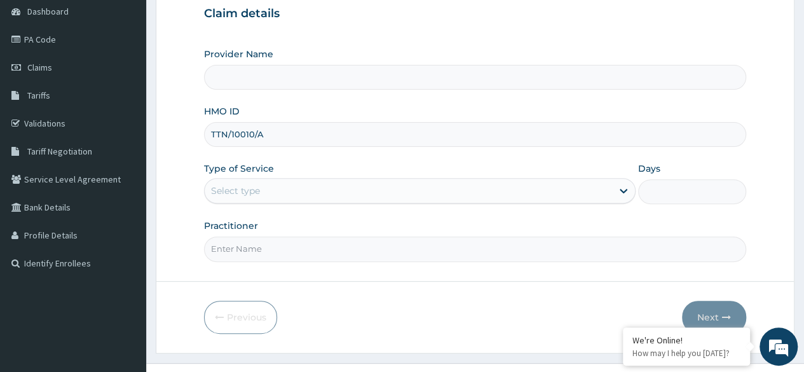
type input "TTN/10010/A"
click at [302, 189] on div "Select type" at bounding box center [408, 191] width 407 height 20
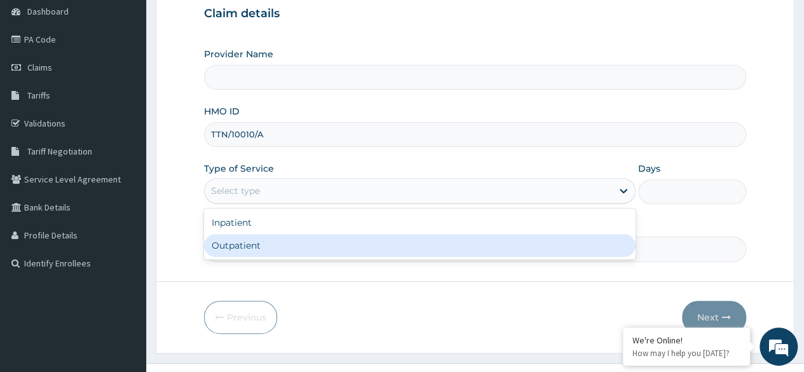
type input "Reliance Family Clinics (RFC)- Ejigbo"
click at [306, 238] on div "Outpatient" at bounding box center [420, 245] width 432 height 23
type input "1"
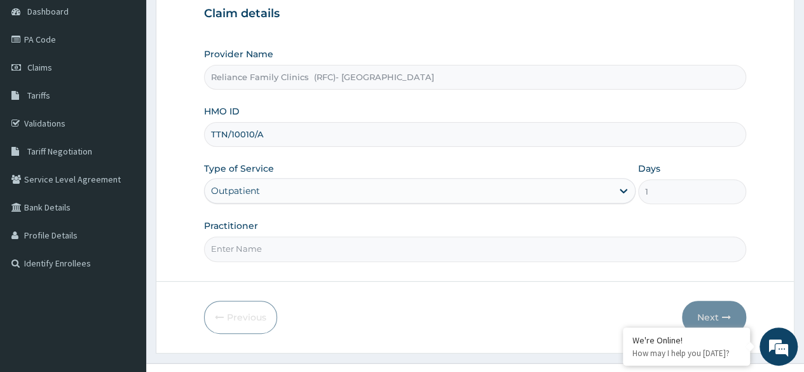
click at [306, 238] on input "Practitioner" at bounding box center [475, 248] width 542 height 25
type input "Dr Chimezie"
click at [694, 315] on button "Next" at bounding box center [714, 317] width 64 height 33
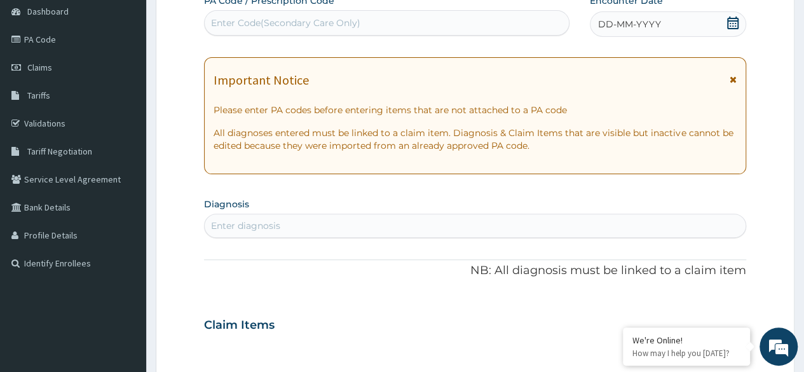
click at [732, 24] on icon at bounding box center [733, 23] width 13 height 13
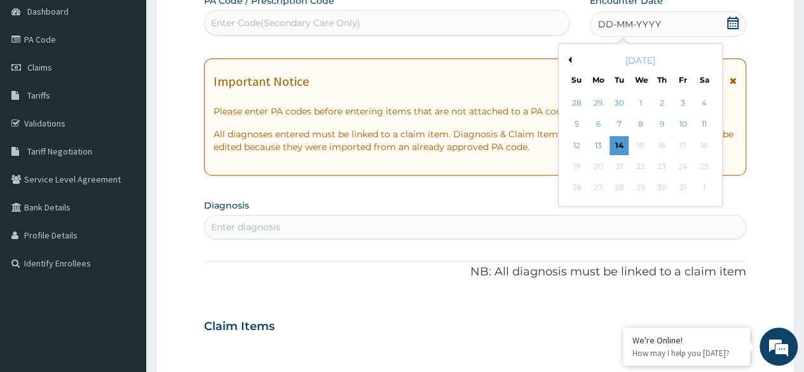
scroll to position [0, 0]
click at [598, 152] on div "13" at bounding box center [598, 145] width 19 height 19
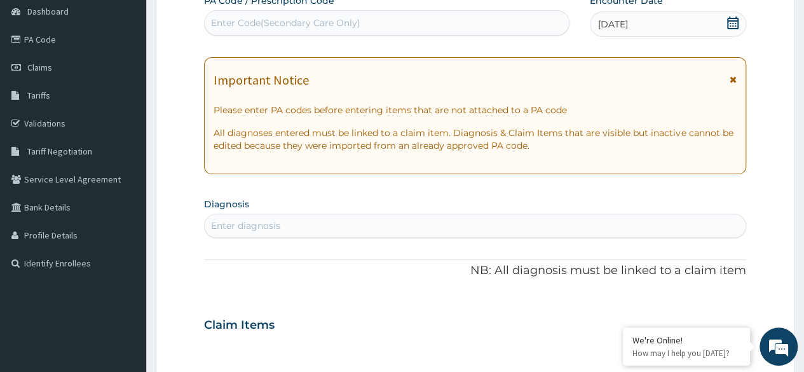
scroll to position [254, 0]
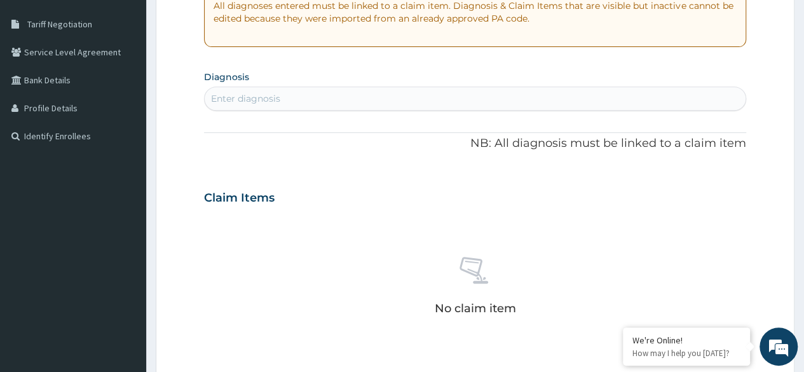
click at [242, 101] on div "Enter diagnosis" at bounding box center [245, 98] width 69 height 13
type input "hypertension"
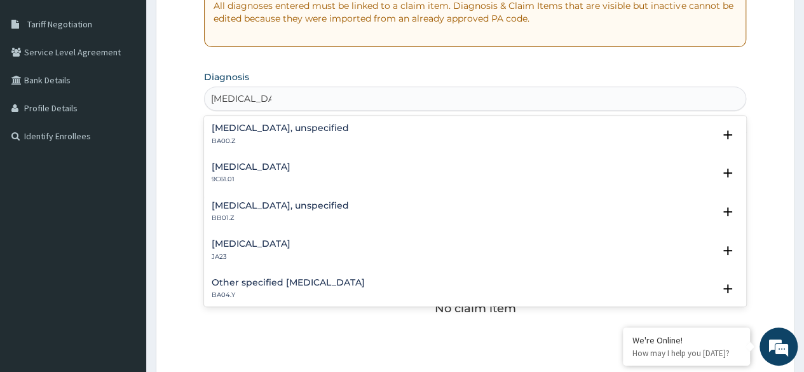
click at [327, 128] on h4 "Essential hypertension, unspecified" at bounding box center [280, 128] width 137 height 10
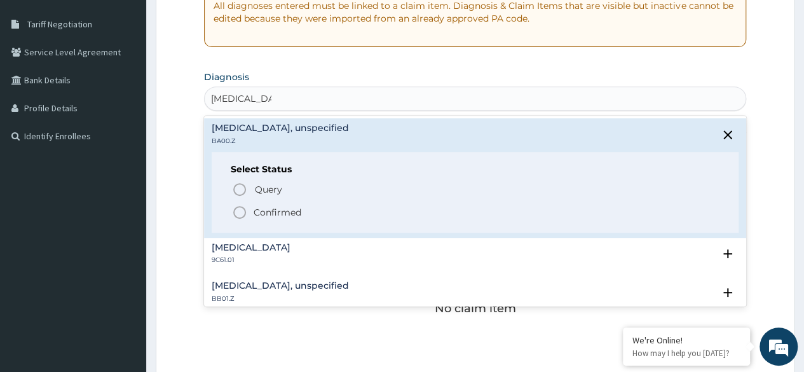
click at [273, 205] on span "Confirmed" at bounding box center [476, 212] width 488 height 15
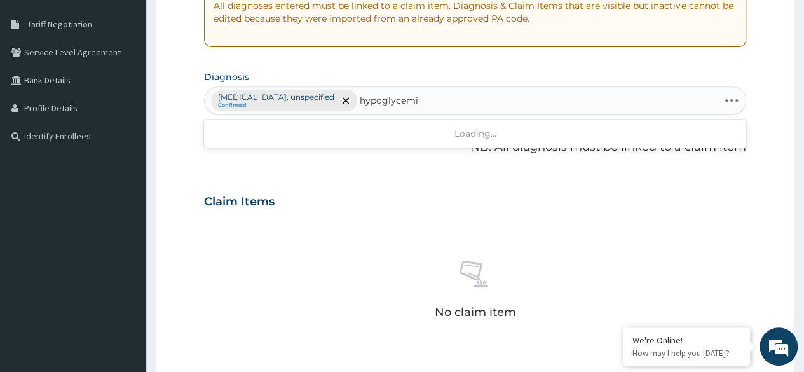
type input "hypoglycemia"
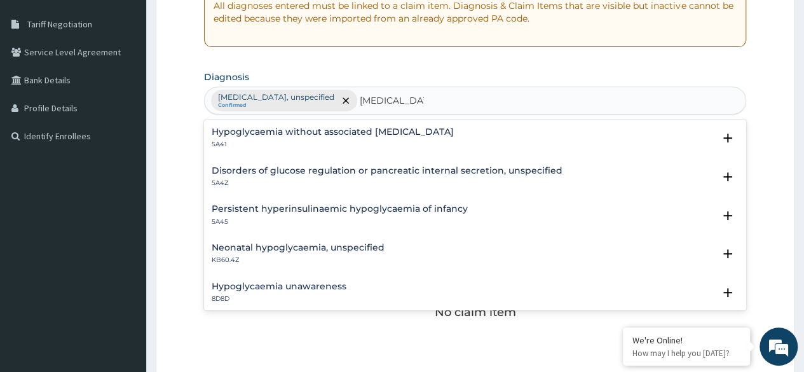
click at [406, 132] on h4 "Hypoglycaemia without associated diabetes" at bounding box center [333, 132] width 242 height 10
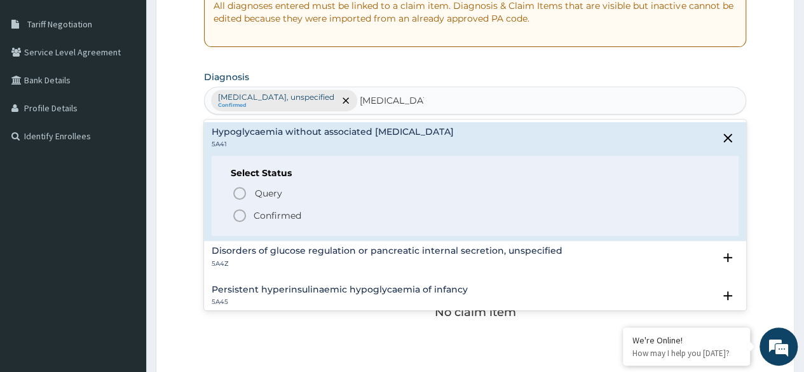
click at [424, 96] on input "hypoglycemia" at bounding box center [392, 100] width 64 height 13
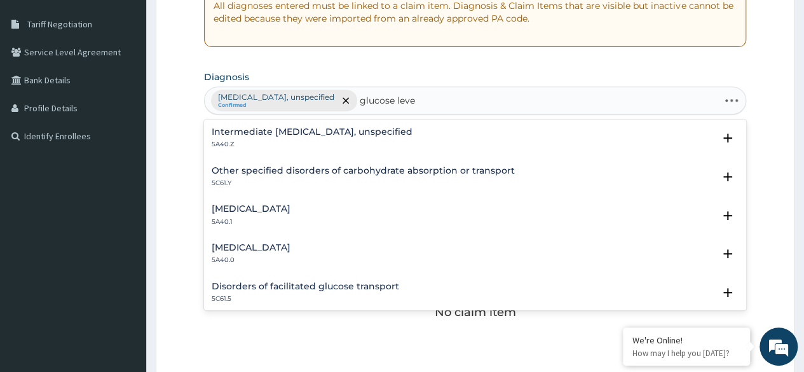
type input "glucose level"
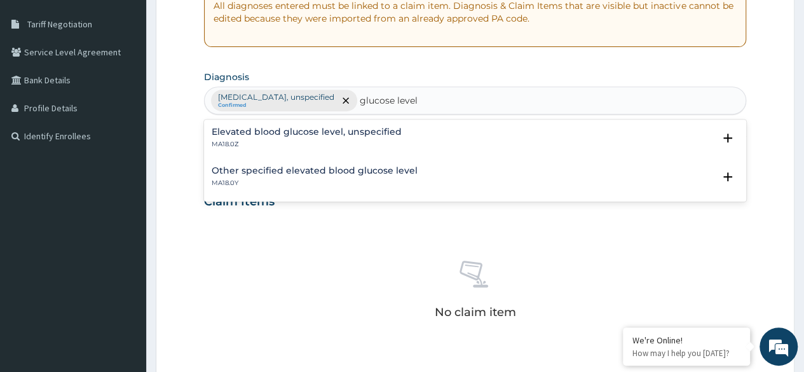
click at [390, 135] on h4 "Elevated blood glucose level, unspecified" at bounding box center [307, 132] width 190 height 10
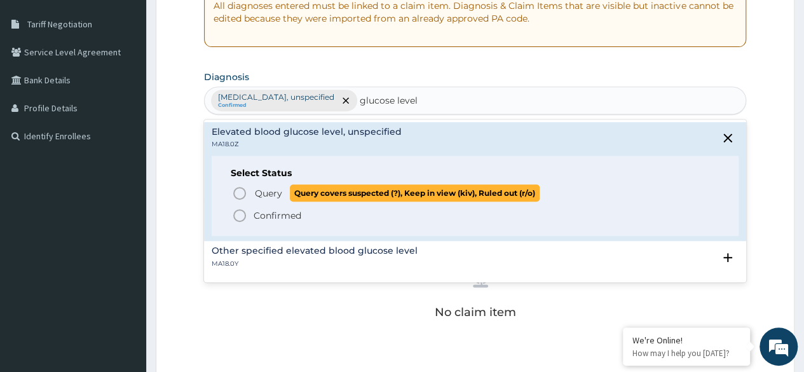
click at [270, 193] on span "Query" at bounding box center [268, 193] width 27 height 13
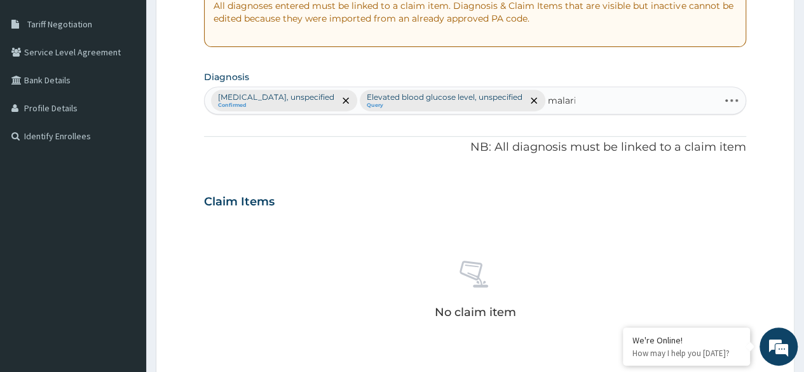
type input "malaria"
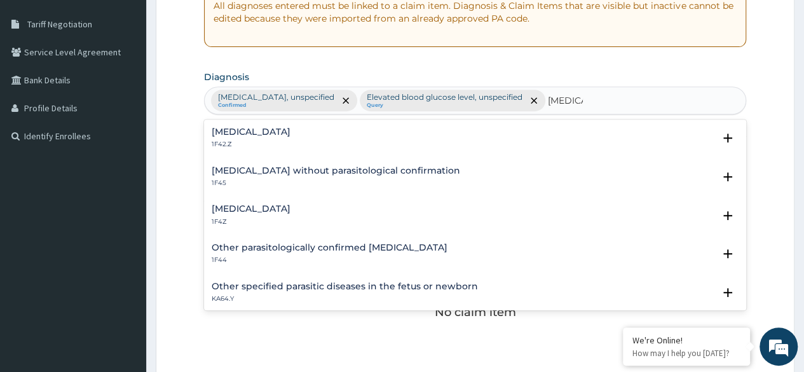
click at [291, 137] on div "Plasmodium malariae malaria without complication 1F42.Z" at bounding box center [251, 138] width 79 height 22
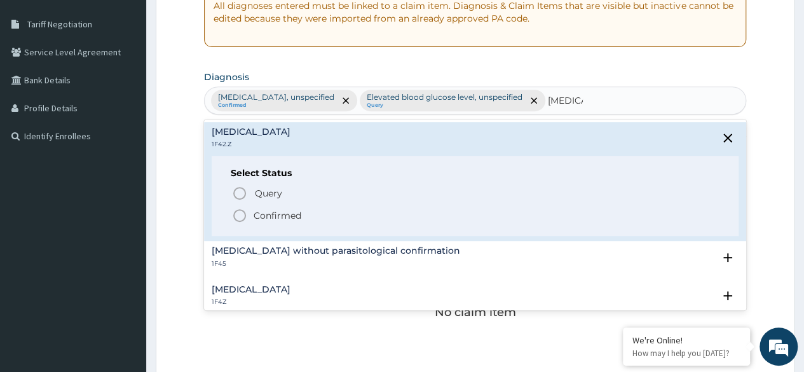
click at [294, 219] on p "Confirmed" at bounding box center [278, 215] width 48 height 13
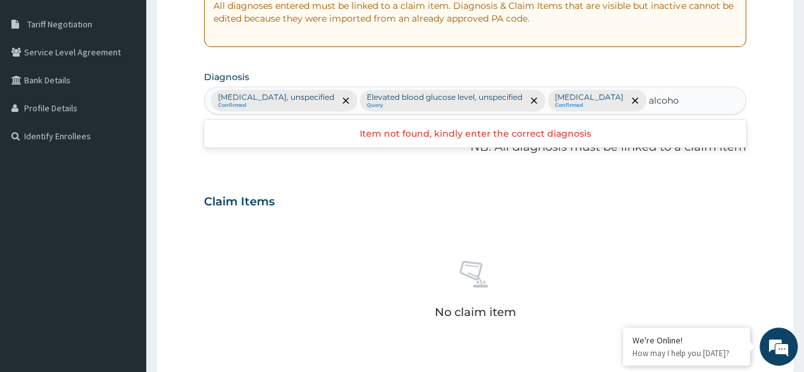
type input "alcohol"
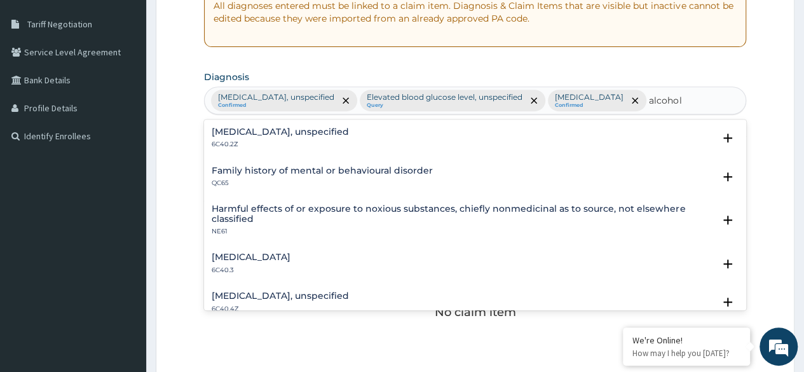
click at [374, 149] on div "Alcohol dependence, unspecified 6C40.2Z" at bounding box center [475, 138] width 527 height 22
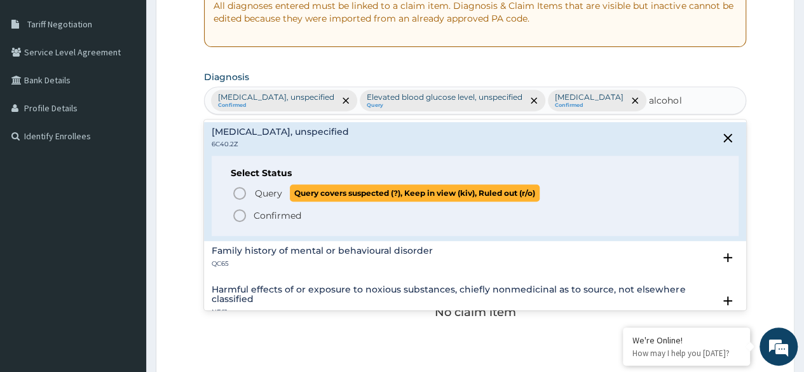
click at [266, 200] on span "Query" at bounding box center [268, 193] width 27 height 13
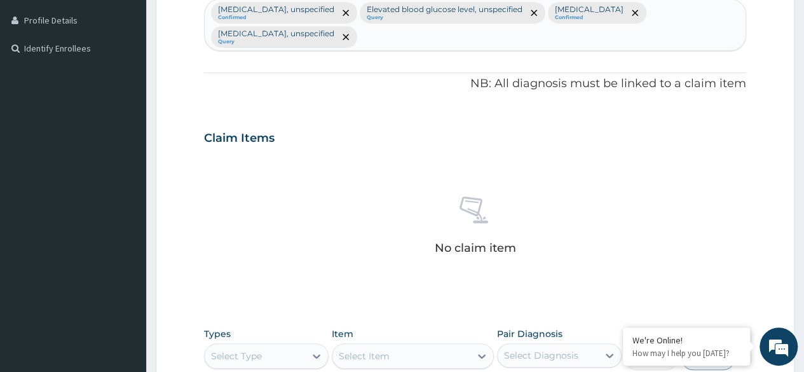
scroll to position [509, 0]
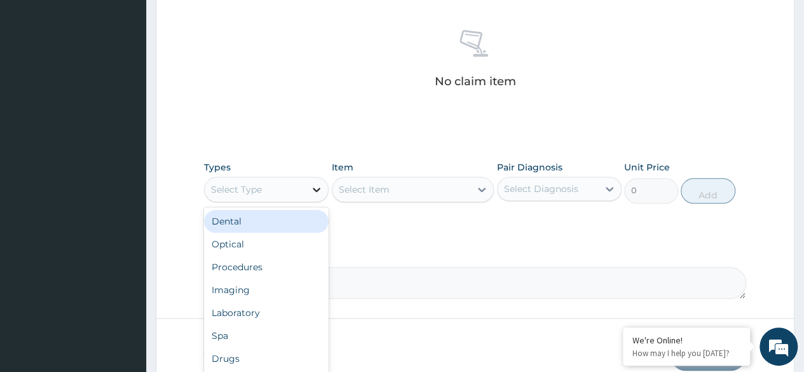
click at [308, 189] on div at bounding box center [316, 189] width 23 height 23
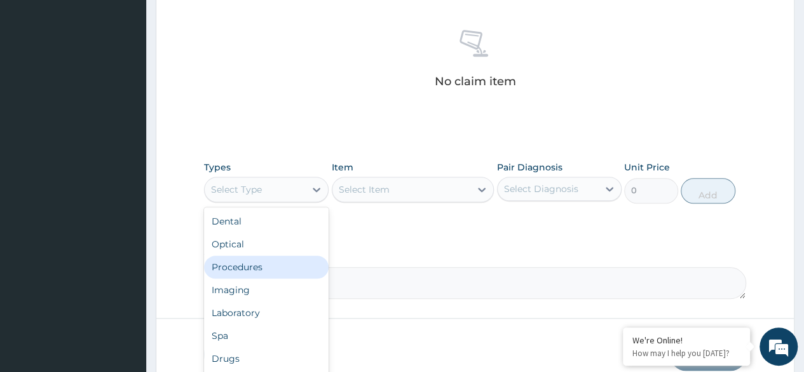
click at [276, 262] on div "Procedures" at bounding box center [266, 267] width 125 height 23
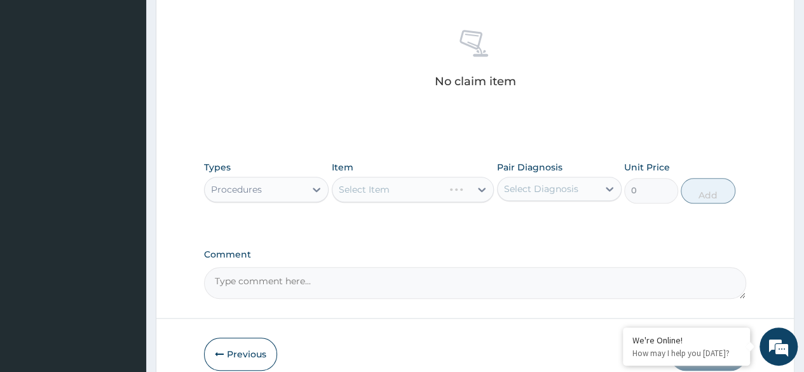
click at [547, 195] on div "Select Diagnosis" at bounding box center [548, 189] width 100 height 20
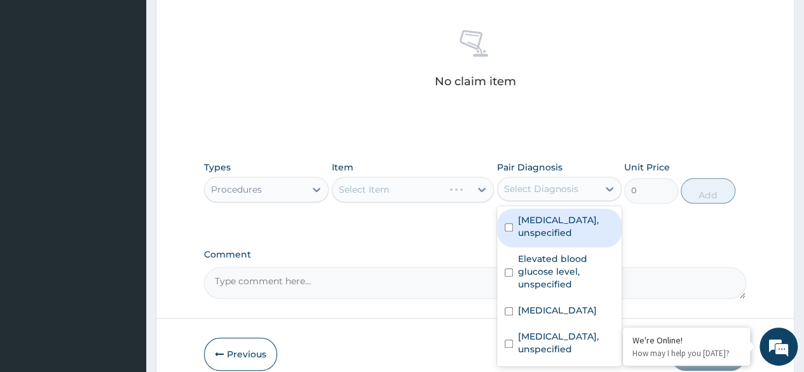
click at [548, 227] on label "Essential hypertension, unspecified" at bounding box center [566, 226] width 96 height 25
checkbox input "true"
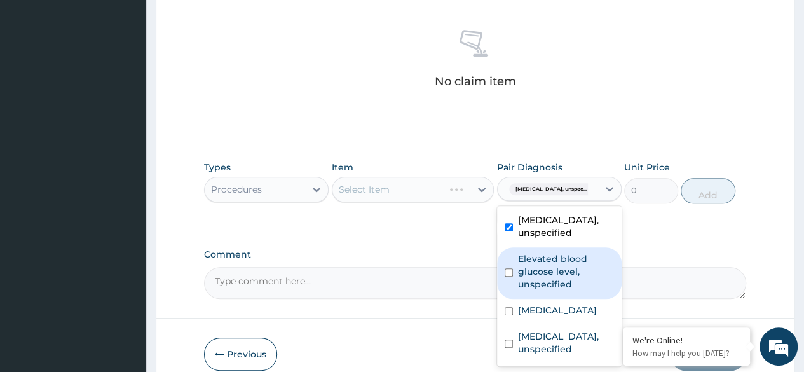
click at [542, 275] on label "Elevated blood glucose level, unspecified" at bounding box center [566, 271] width 96 height 38
checkbox input "true"
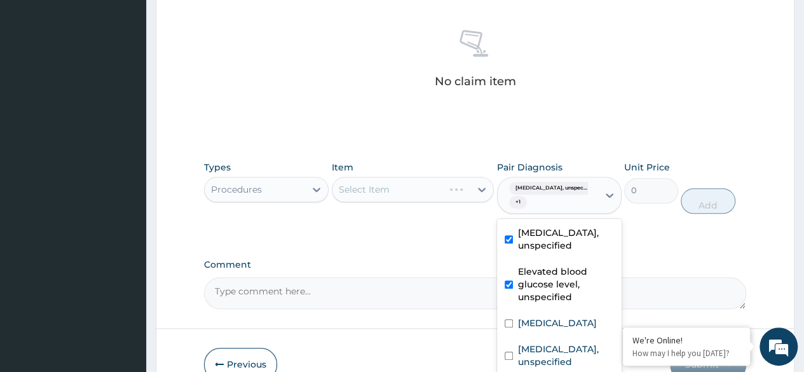
scroll to position [33, 0]
click at [557, 317] on label "Plasmodium malariae malaria without complication" at bounding box center [557, 323] width 79 height 13
checkbox input "true"
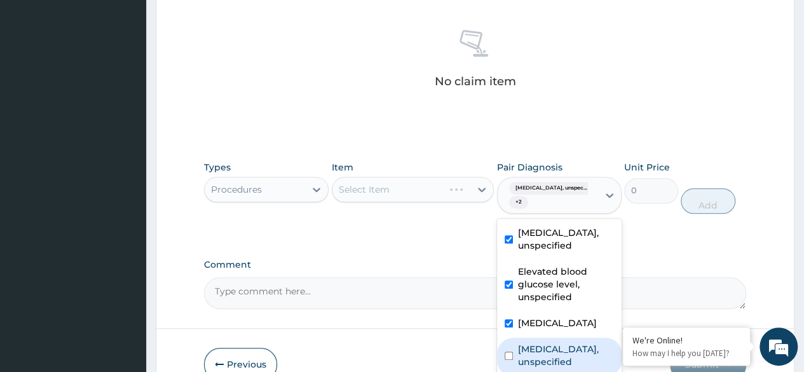
click at [544, 357] on div "Alcohol dependence, unspecified" at bounding box center [559, 357] width 125 height 39
checkbox input "true"
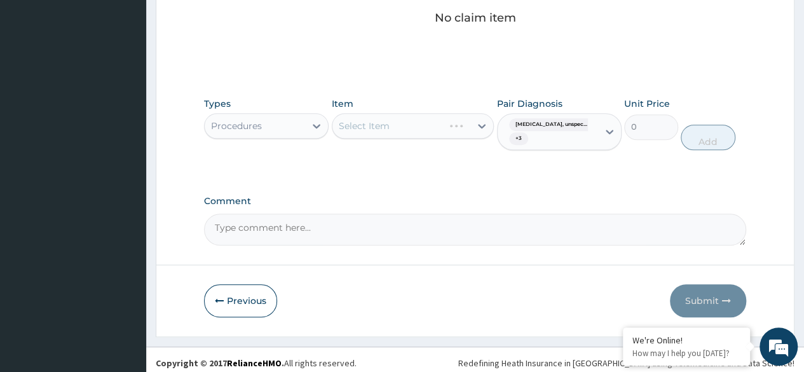
scroll to position [577, 0]
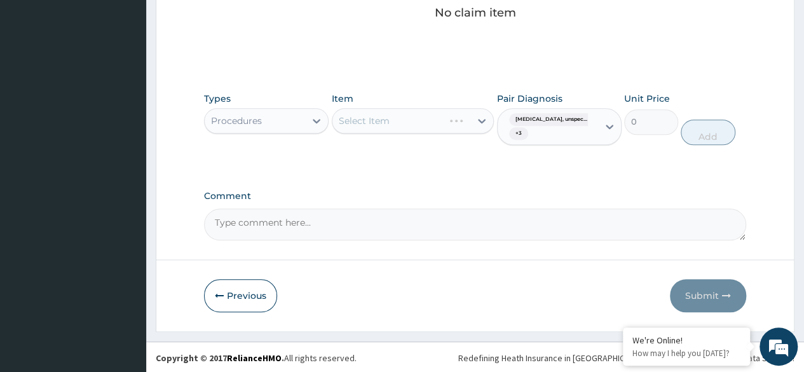
click at [385, 125] on div "Select Item" at bounding box center [413, 120] width 163 height 25
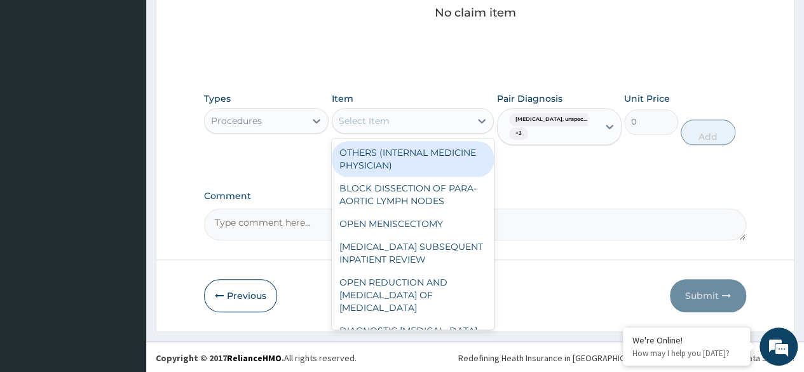
click at [385, 125] on div "Select Item" at bounding box center [364, 120] width 51 height 13
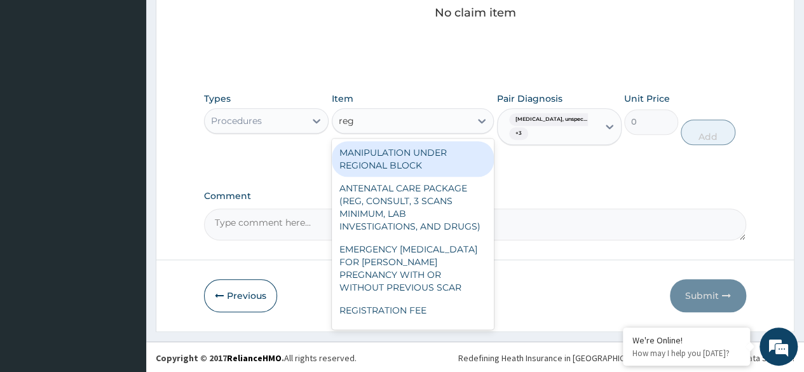
type input "regi"
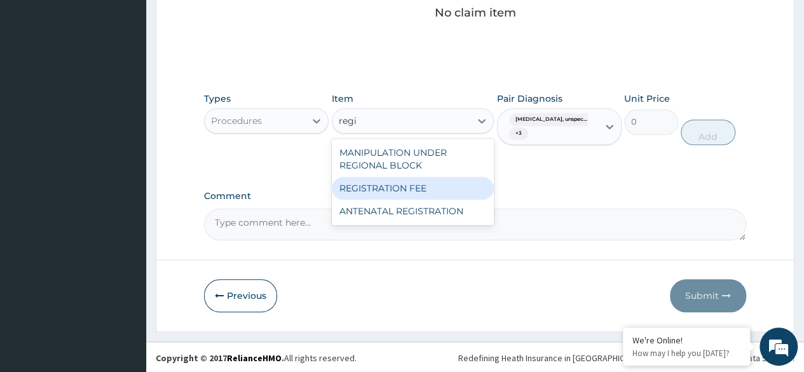
click at [419, 178] on div "REGISTRATION FEE" at bounding box center [413, 188] width 163 height 23
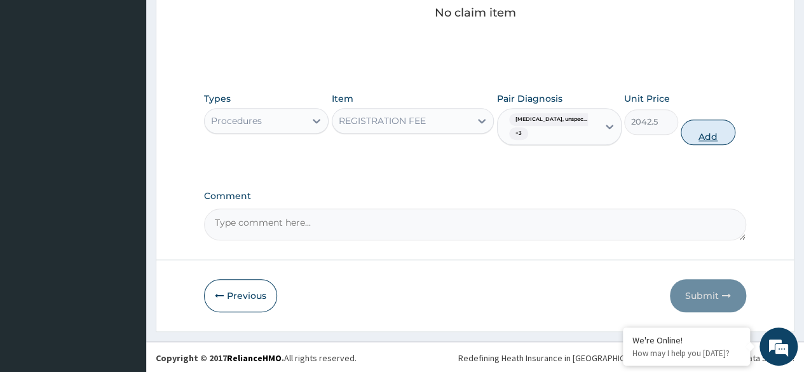
click at [720, 136] on button "Add" at bounding box center [708, 132] width 54 height 25
type input "0"
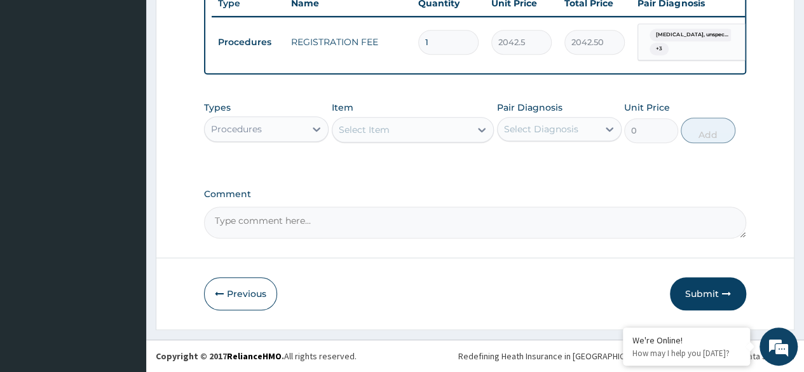
click at [402, 137] on div "Select Item" at bounding box center [401, 130] width 139 height 20
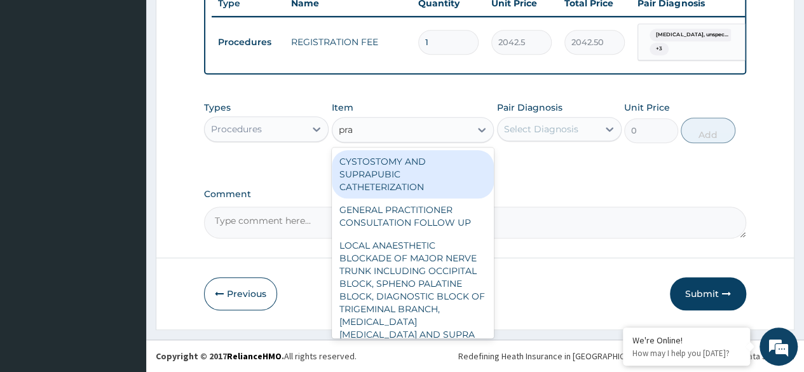
type input "prac"
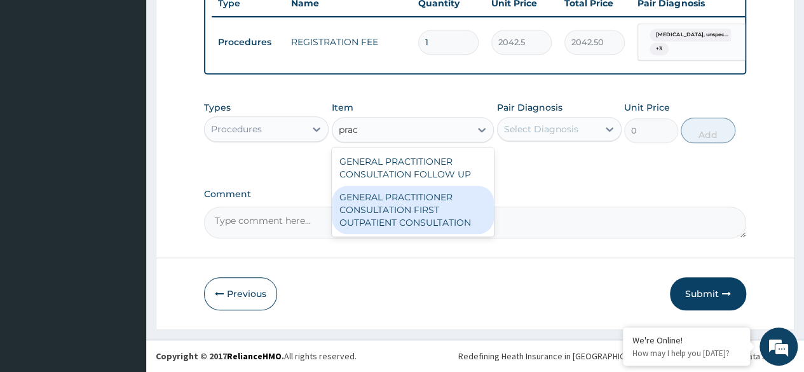
click at [435, 207] on div "GENERAL PRACTITIONER CONSULTATION FIRST OUTPATIENT CONSULTATION" at bounding box center [413, 210] width 163 height 48
type input "3370.125"
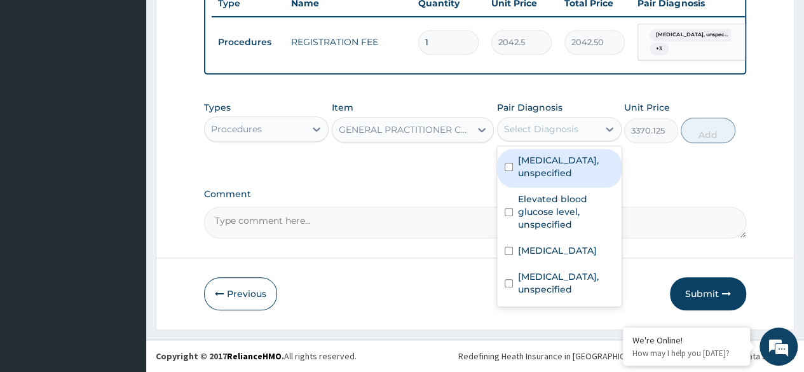
click at [578, 138] on div "Select Diagnosis" at bounding box center [548, 129] width 100 height 20
click at [584, 172] on label "Essential hypertension, unspecified" at bounding box center [566, 166] width 96 height 25
checkbox input "true"
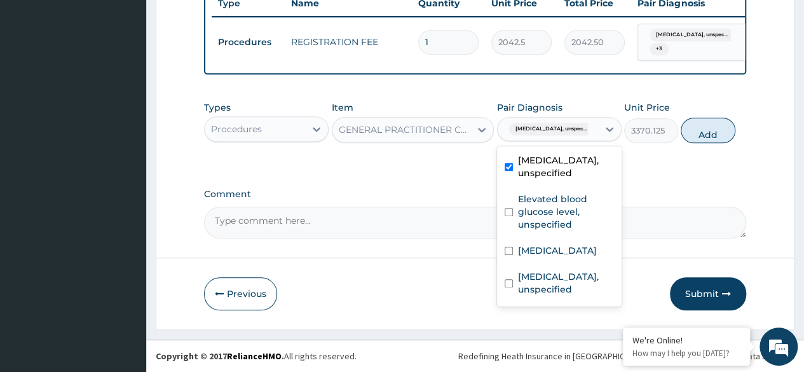
click at [556, 231] on label "Elevated blood glucose level, unspecified" at bounding box center [566, 212] width 96 height 38
checkbox input "true"
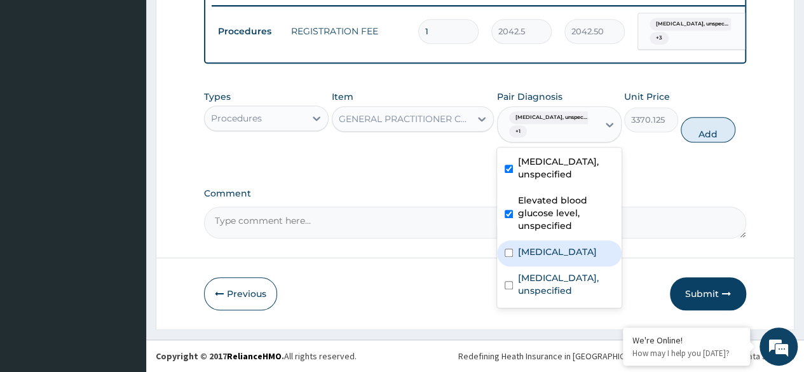
scroll to position [33, 0]
click at [549, 240] on div "[MEDICAL_DATA]" at bounding box center [559, 253] width 125 height 26
checkbox input "true"
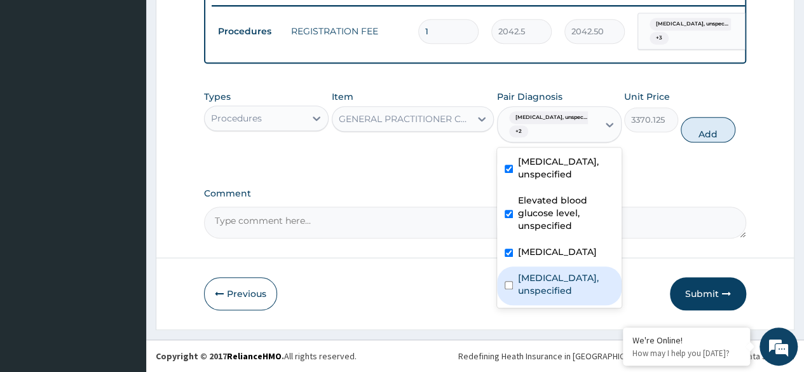
click at [563, 297] on label "Alcohol dependence, unspecified" at bounding box center [566, 283] width 96 height 25
checkbox input "true"
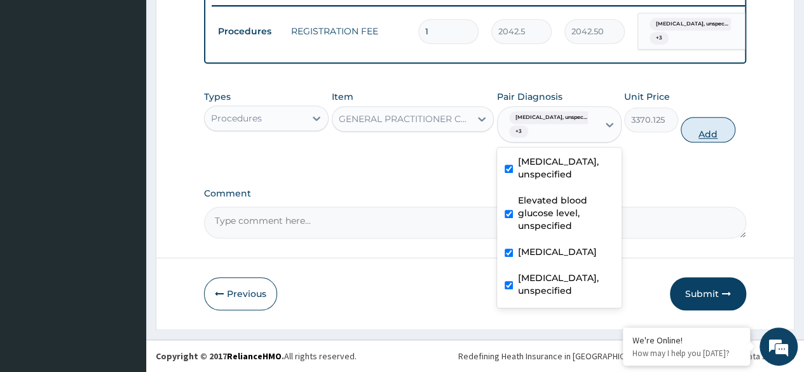
click at [702, 137] on button "Add" at bounding box center [708, 129] width 54 height 25
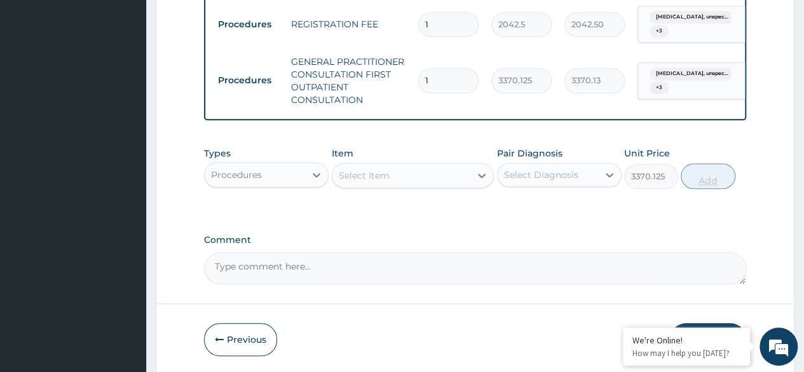
type input "0"
click at [296, 185] on div "Procedures" at bounding box center [255, 175] width 100 height 20
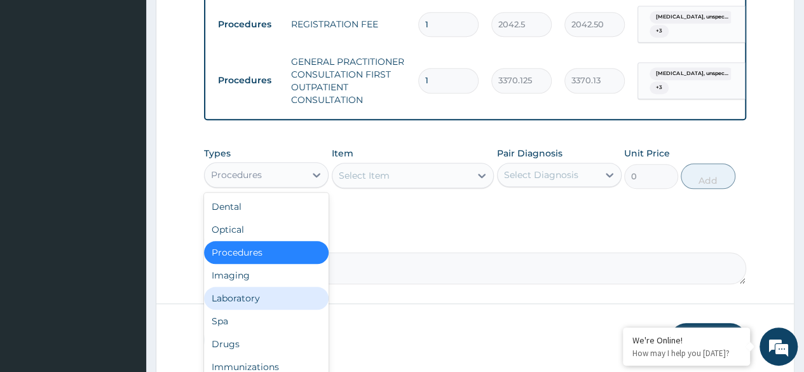
click at [266, 305] on div "Laboratory" at bounding box center [266, 298] width 125 height 23
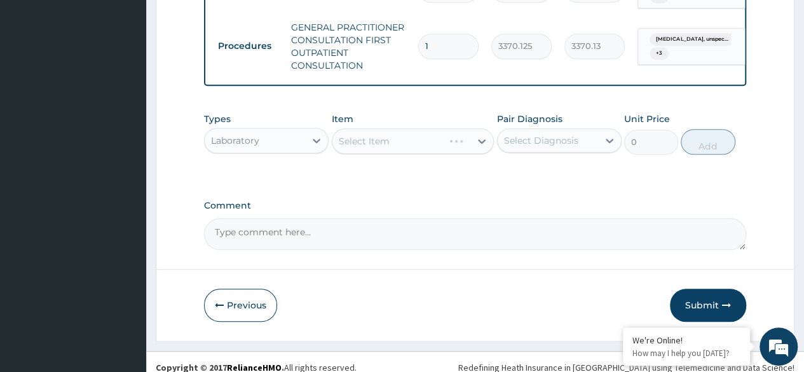
scroll to position [584, 0]
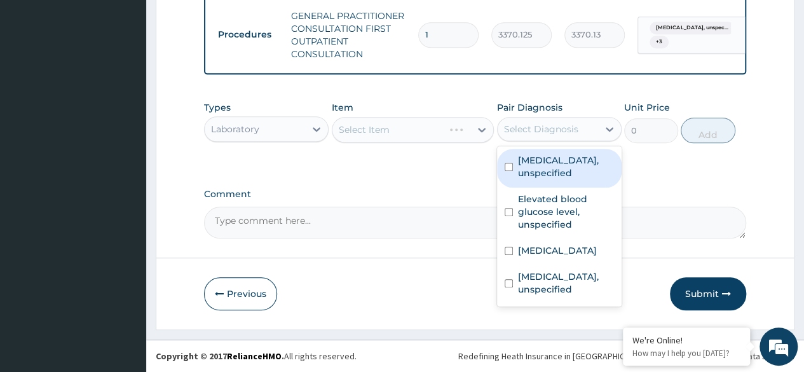
click at [590, 119] on div "Select Diagnosis" at bounding box center [559, 129] width 125 height 24
click at [559, 170] on label "Essential hypertension, unspecified" at bounding box center [566, 166] width 96 height 25
checkbox input "true"
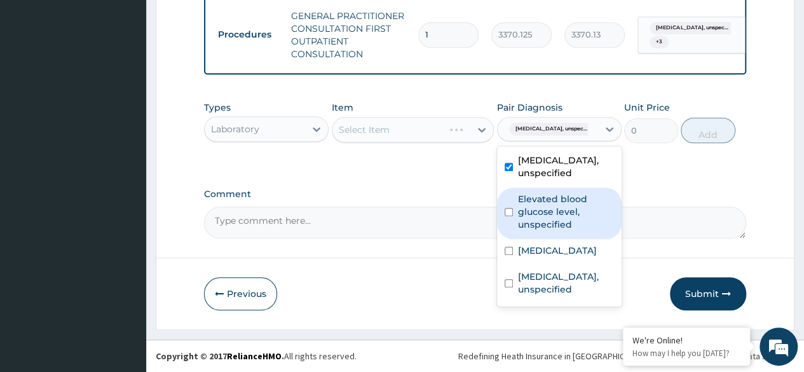
click at [546, 220] on label "Elevated blood glucose level, unspecified" at bounding box center [566, 212] width 96 height 38
checkbox input "true"
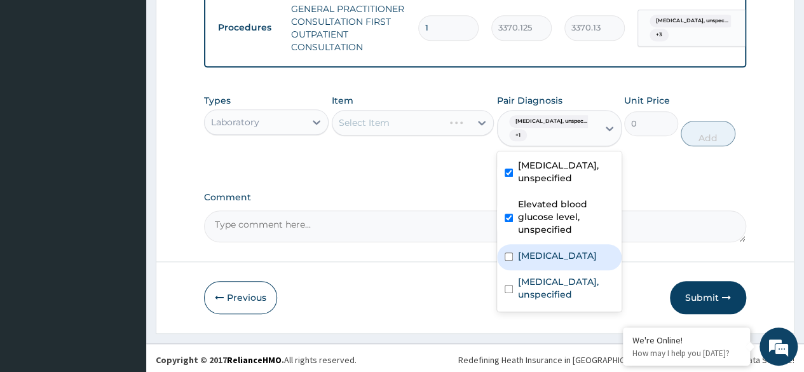
scroll to position [33, 0]
click at [538, 262] on label "[MEDICAL_DATA]" at bounding box center [557, 255] width 79 height 13
checkbox input "true"
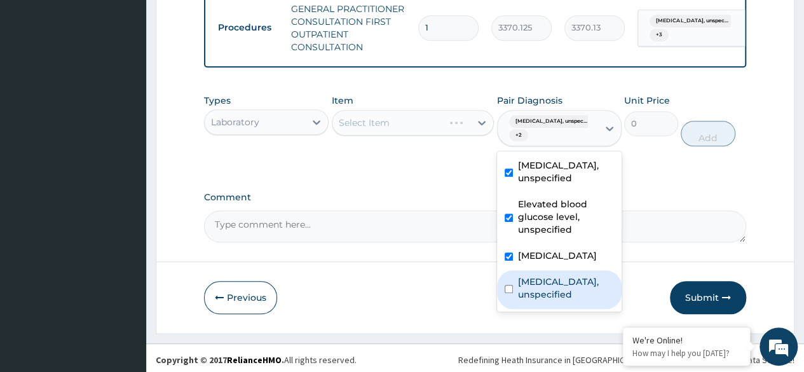
click at [540, 301] on label "Alcohol dependence, unspecified" at bounding box center [566, 287] width 96 height 25
checkbox input "true"
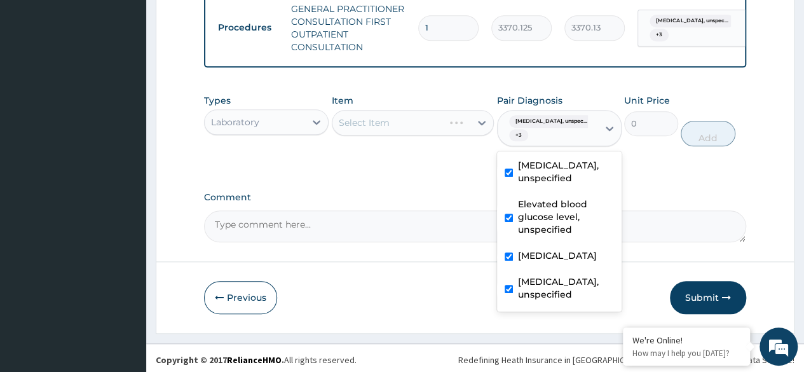
click at [645, 200] on label "Comment" at bounding box center [475, 197] width 542 height 11
click at [645, 210] on textarea "Comment" at bounding box center [475, 226] width 542 height 32
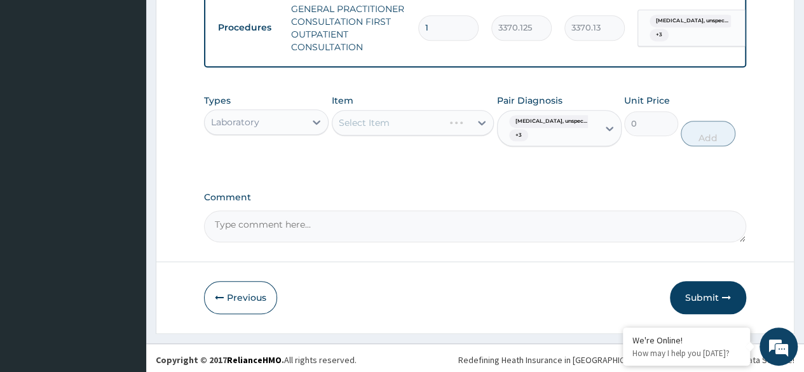
click at [445, 128] on div "Select Item" at bounding box center [413, 122] width 163 height 25
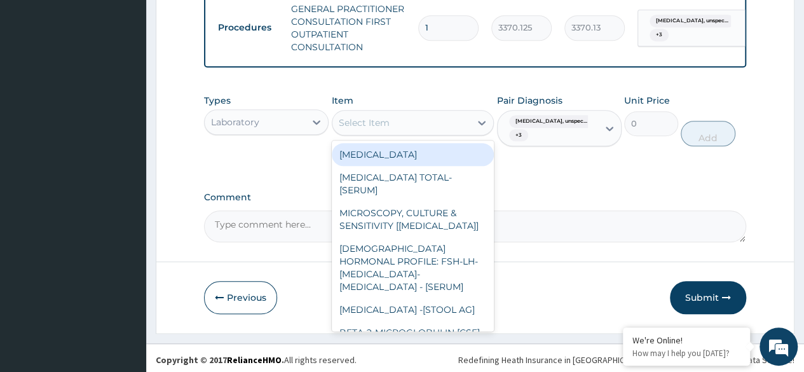
click at [445, 128] on div "Select Item" at bounding box center [401, 123] width 139 height 20
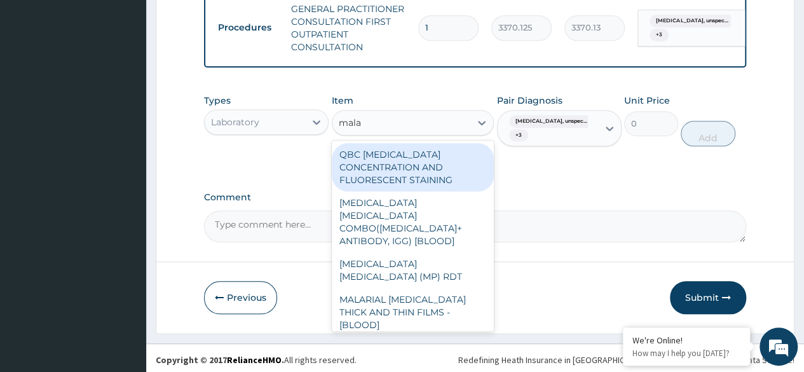
type input "malar"
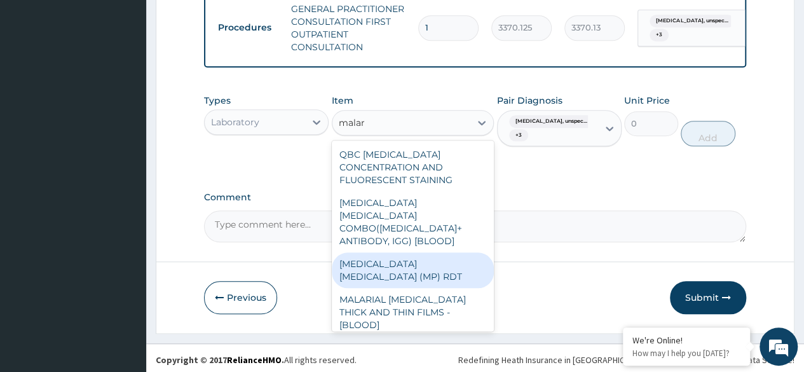
click at [481, 253] on div "[MEDICAL_DATA] [MEDICAL_DATA] (MP) RDT" at bounding box center [413, 270] width 163 height 36
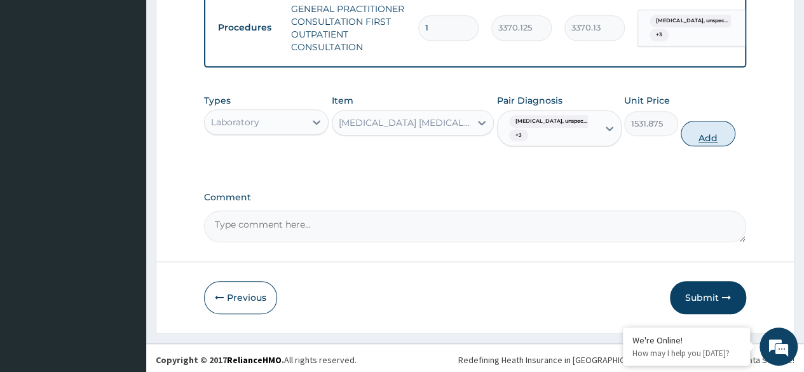
click at [702, 135] on button "Add" at bounding box center [708, 133] width 54 height 25
type input "0"
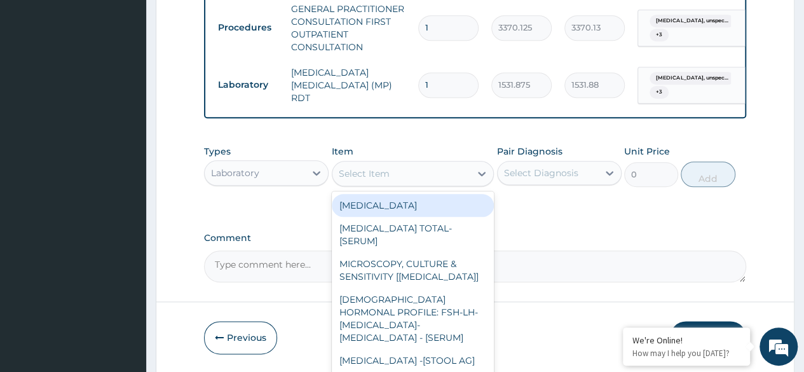
click at [460, 177] on div "Select Item" at bounding box center [401, 173] width 139 height 20
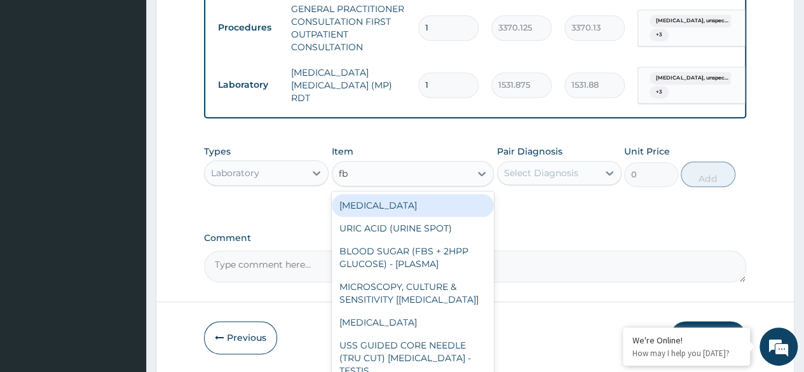
type input "fbc"
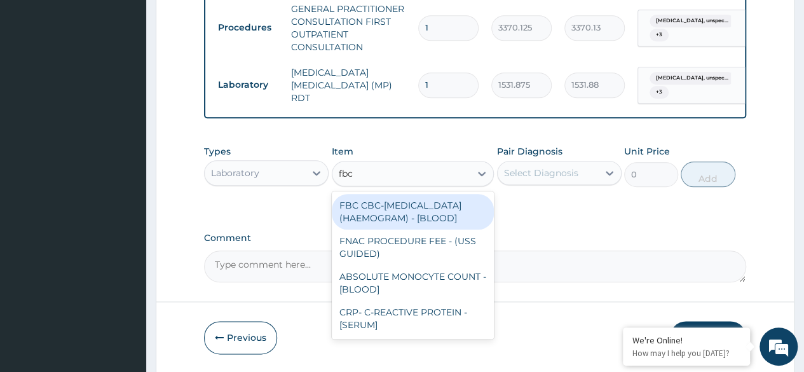
click at [416, 226] on div "FBC CBC-[MEDICAL_DATA] (HAEMOGRAM) - [BLOOD]" at bounding box center [413, 212] width 163 height 36
type input "4085"
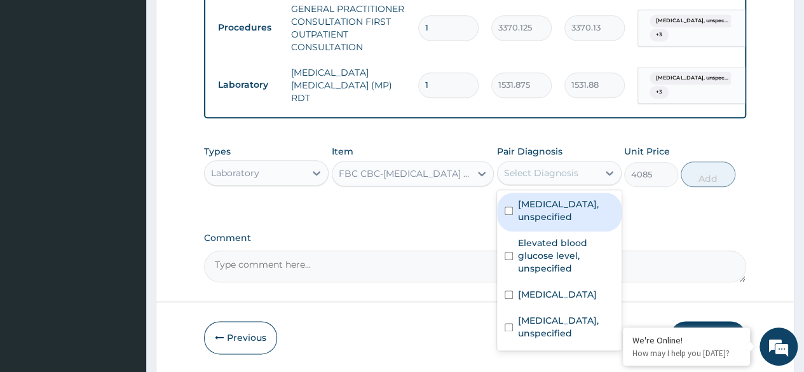
click at [519, 177] on div "Select Diagnosis" at bounding box center [541, 173] width 74 height 13
click at [528, 218] on label "Essential hypertension, unspecified" at bounding box center [566, 210] width 96 height 25
checkbox input "true"
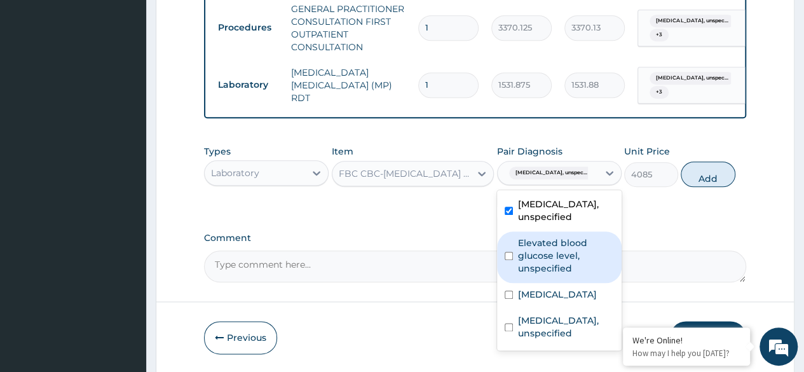
click at [535, 275] on label "Elevated blood glucose level, unspecified" at bounding box center [566, 255] width 96 height 38
checkbox input "true"
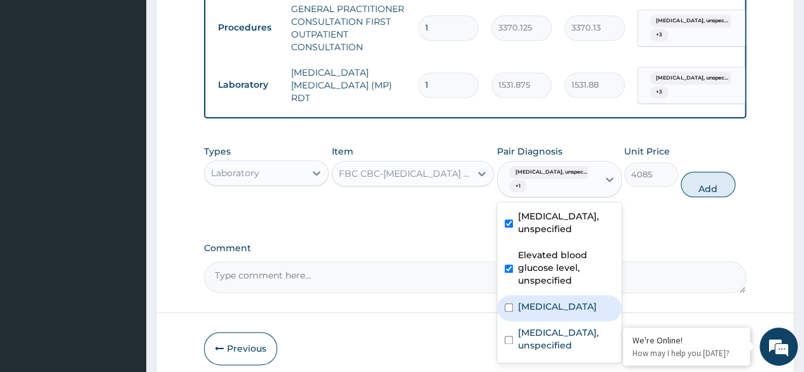
click at [541, 300] on label "[MEDICAL_DATA]" at bounding box center [557, 306] width 79 height 13
checkbox input "true"
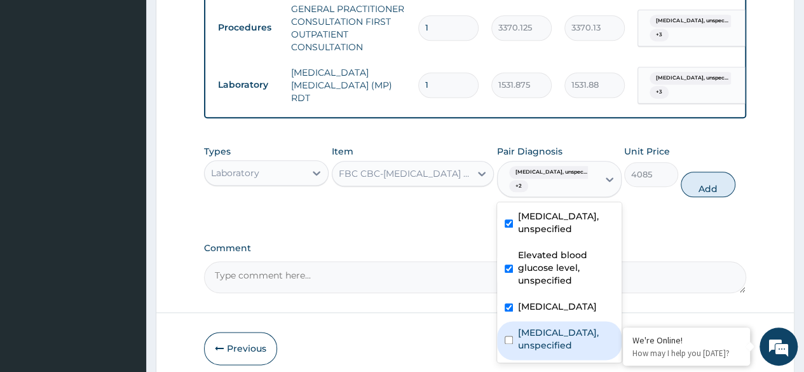
click at [538, 352] on label "Alcohol dependence, unspecified" at bounding box center [566, 338] width 96 height 25
checkbox input "true"
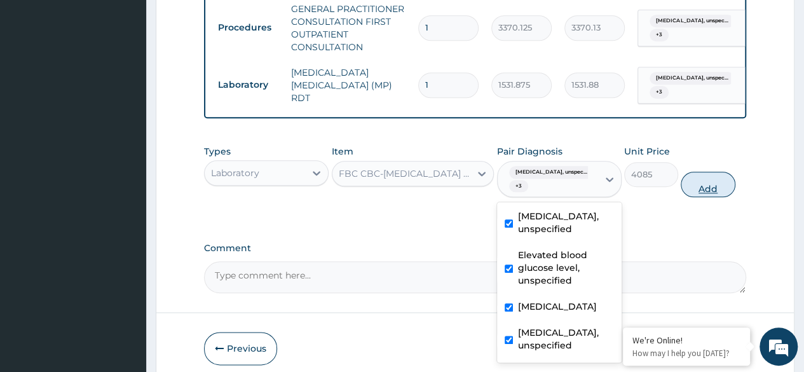
click at [700, 193] on button "Add" at bounding box center [708, 184] width 54 height 25
type input "0"
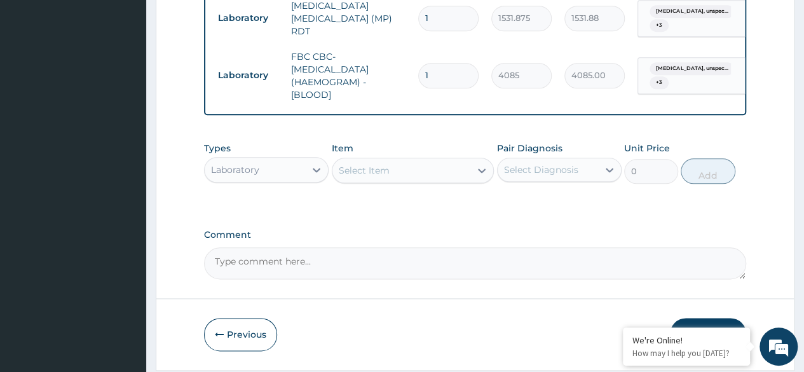
scroll to position [697, 0]
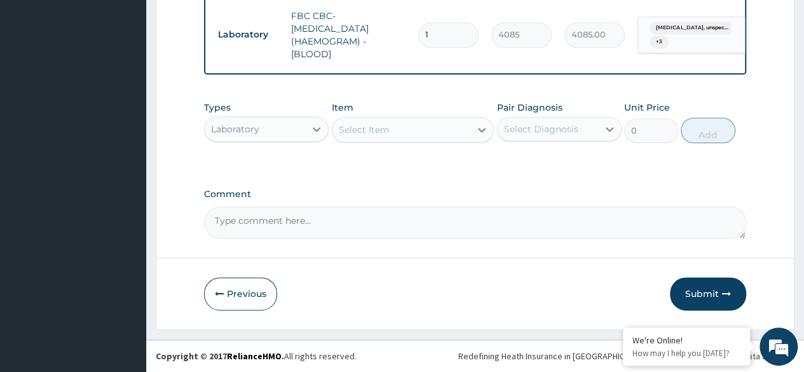
click at [372, 128] on div "Select Item" at bounding box center [364, 129] width 51 height 13
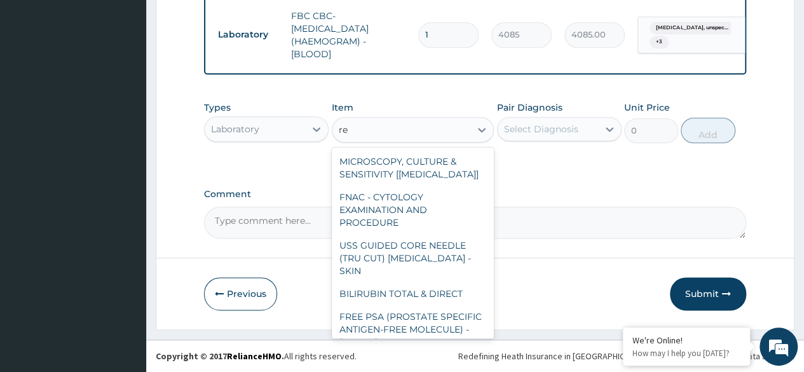
type input "ren"
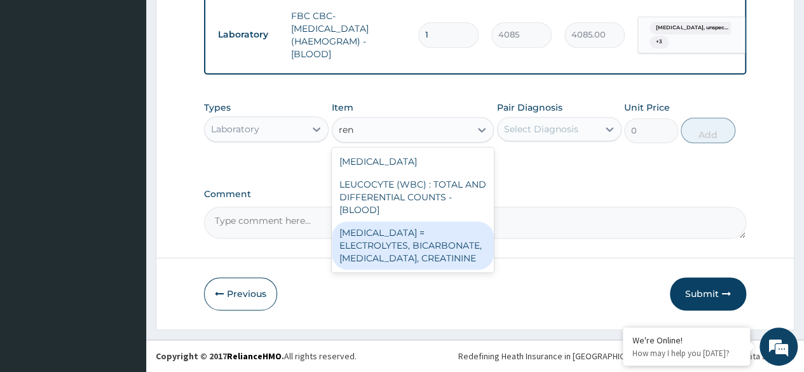
click at [400, 243] on div "[MEDICAL_DATA] = ELECTROLYTES, BICARBONATE, [MEDICAL_DATA], CREATININE" at bounding box center [413, 245] width 163 height 48
type input "4595.625"
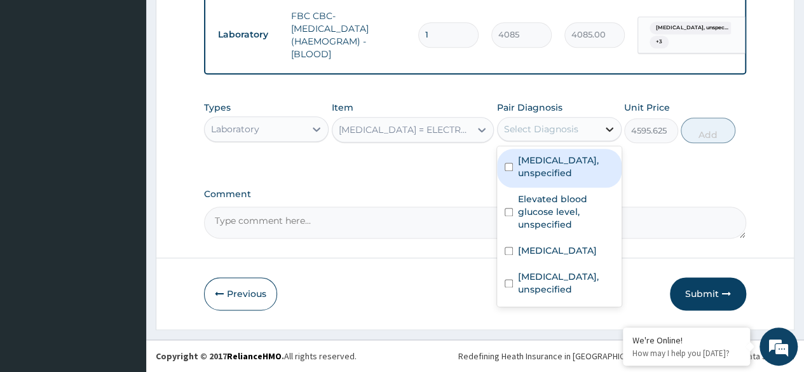
click at [604, 128] on icon at bounding box center [609, 129] width 13 height 13
drag, startPoint x: 592, startPoint y: 168, endPoint x: 571, endPoint y: 235, distance: 70.2
click at [592, 172] on label "Essential hypertension, unspecified" at bounding box center [566, 166] width 96 height 25
checkbox input "true"
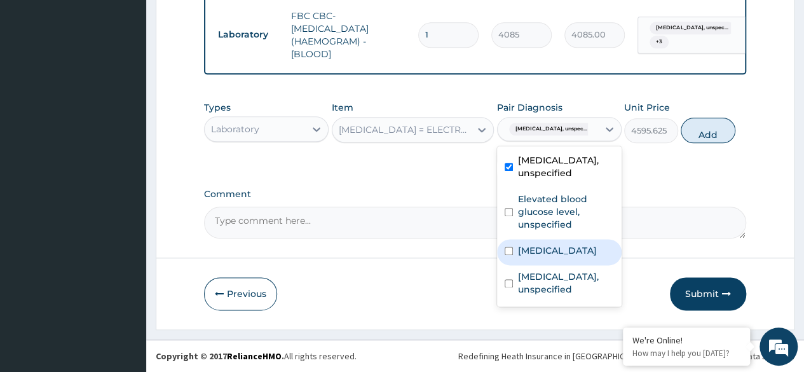
drag, startPoint x: 571, startPoint y: 235, endPoint x: 556, endPoint y: 288, distance: 54.7
click at [556, 288] on div "Essential hypertension, unspecified Elevated blood glucose level, unspecified P…" at bounding box center [559, 226] width 125 height 160
click at [556, 257] on label "[MEDICAL_DATA]" at bounding box center [557, 250] width 79 height 13
checkbox input "true"
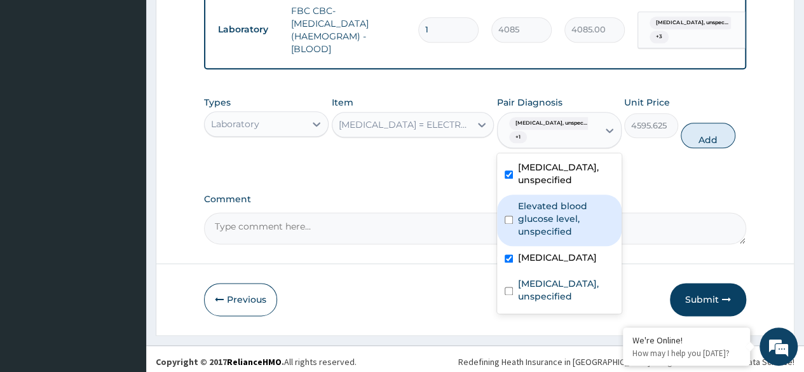
click at [547, 226] on label "Elevated blood glucose level, unspecified" at bounding box center [566, 219] width 96 height 38
checkbox input "true"
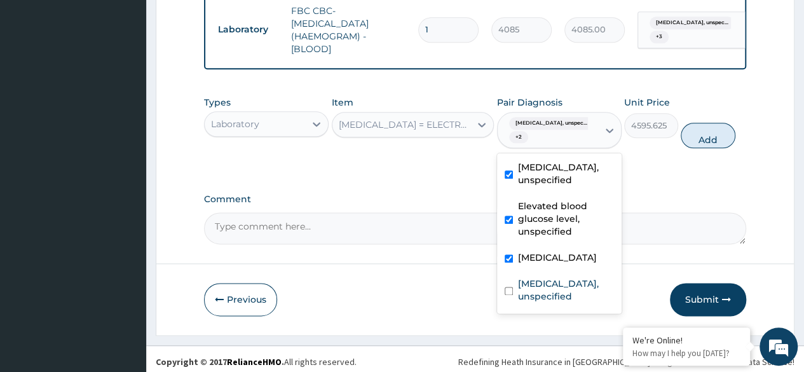
scroll to position [33, 0]
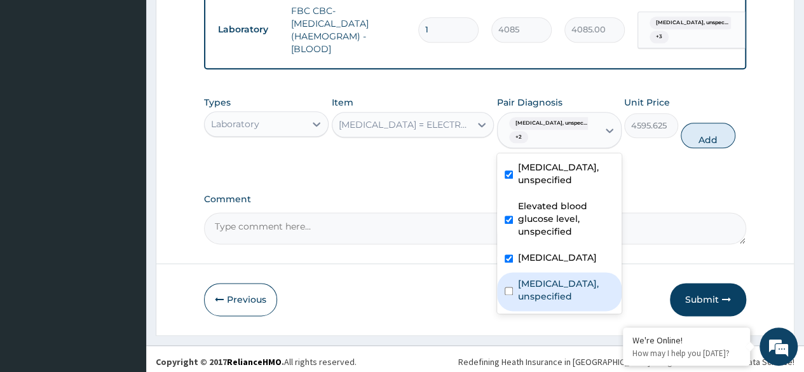
click at [552, 303] on label "Alcohol dependence, unspecified" at bounding box center [566, 289] width 96 height 25
checkbox input "true"
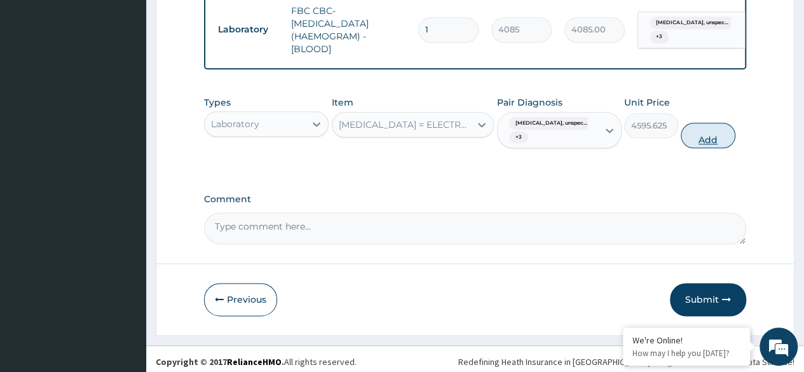
click at [698, 148] on button "Add" at bounding box center [708, 135] width 54 height 25
type input "0"
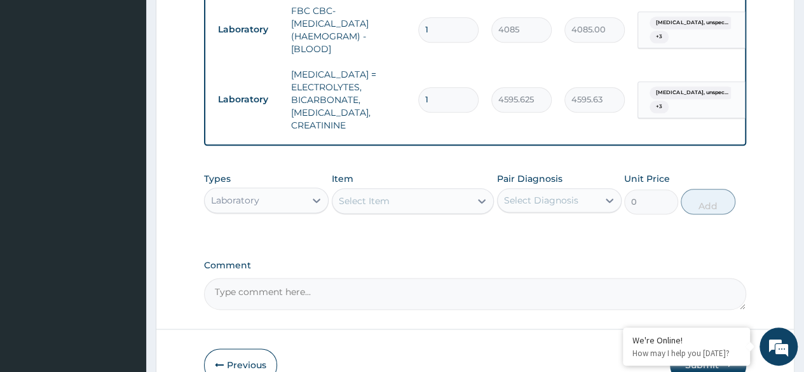
click at [376, 200] on div "Select Item" at bounding box center [364, 201] width 51 height 13
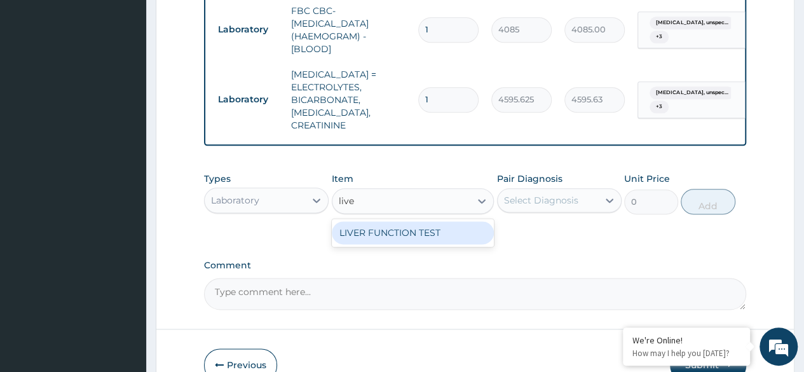
type input "liver"
click at [382, 235] on div "LIVER FUNCTION TEST" at bounding box center [413, 232] width 163 height 23
type input "4595.625"
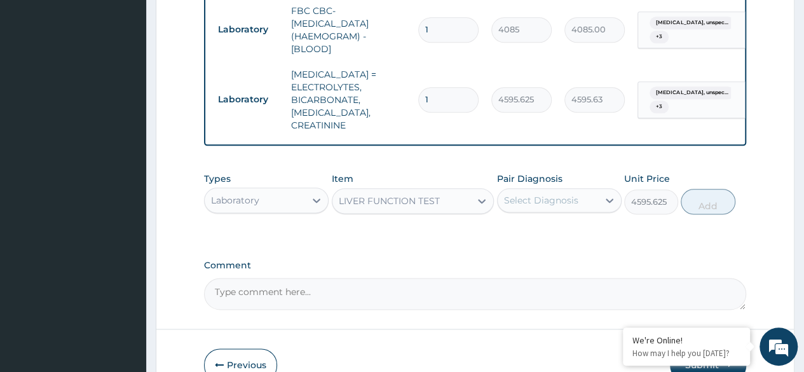
click at [539, 198] on div "Select Diagnosis" at bounding box center [541, 200] width 74 height 13
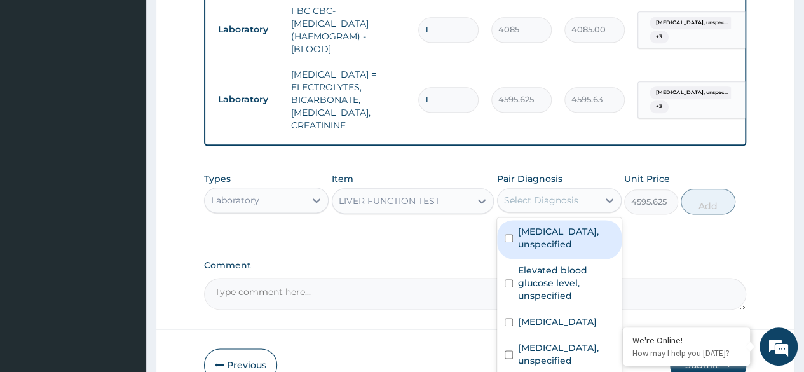
drag, startPoint x: 539, startPoint y: 227, endPoint x: 539, endPoint y: 257, distance: 30.5
click at [539, 232] on label "Essential hypertension, unspecified" at bounding box center [566, 237] width 96 height 25
checkbox input "true"
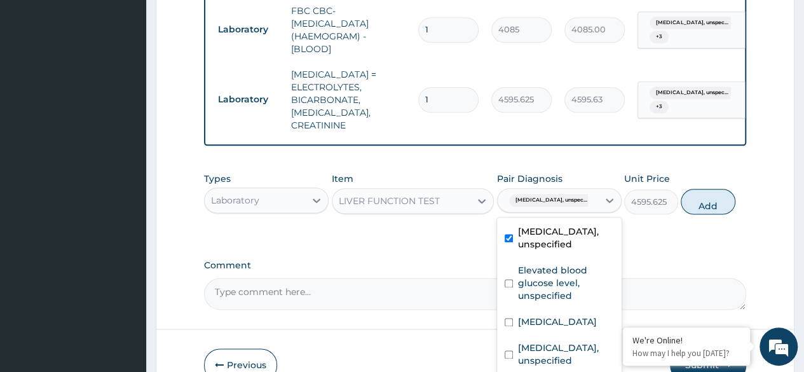
click at [538, 295] on label "Elevated blood glucose level, unspecified" at bounding box center [566, 283] width 96 height 38
checkbox input "true"
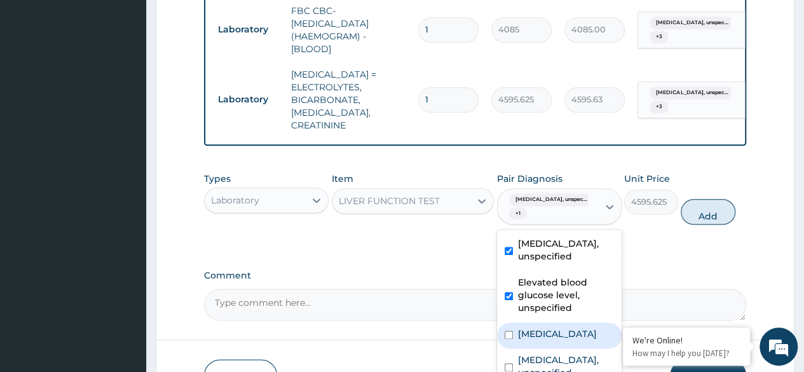
click at [537, 327] on label "[MEDICAL_DATA]" at bounding box center [557, 333] width 79 height 13
click at [538, 348] on div "[MEDICAL_DATA]" at bounding box center [559, 335] width 125 height 26
checkbox input "false"
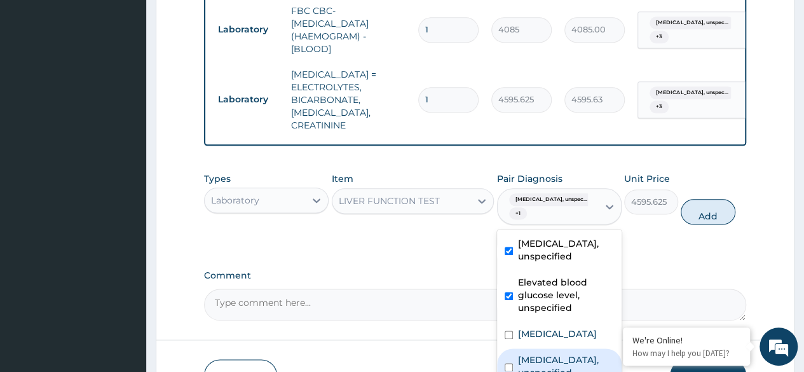
click at [538, 364] on label "Alcohol dependence, unspecified" at bounding box center [566, 365] width 96 height 25
checkbox input "true"
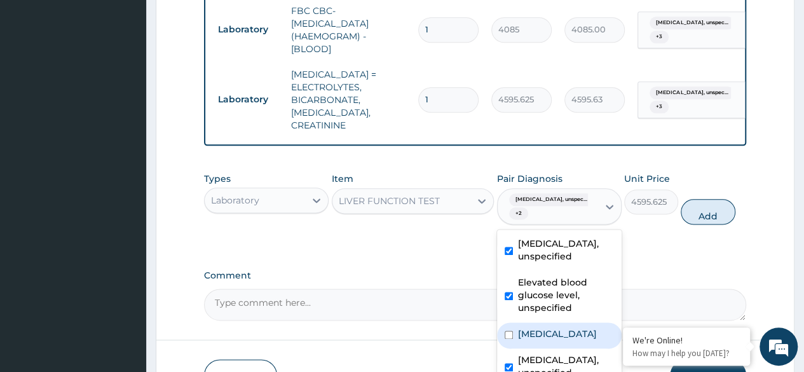
click at [542, 334] on label "[MEDICAL_DATA]" at bounding box center [557, 333] width 79 height 13
checkbox input "true"
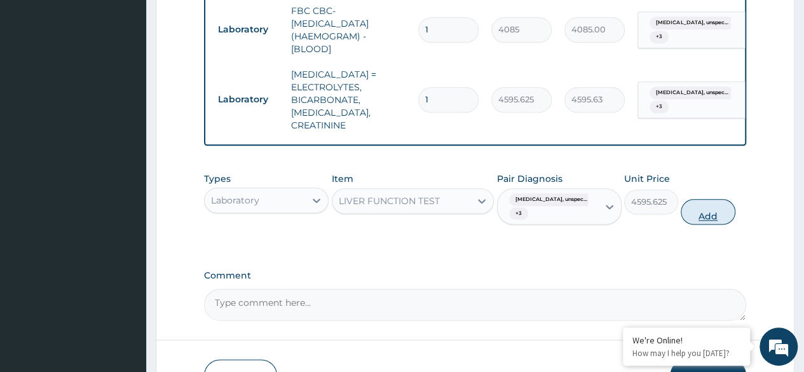
click at [696, 207] on button "Add" at bounding box center [708, 211] width 54 height 25
type input "0"
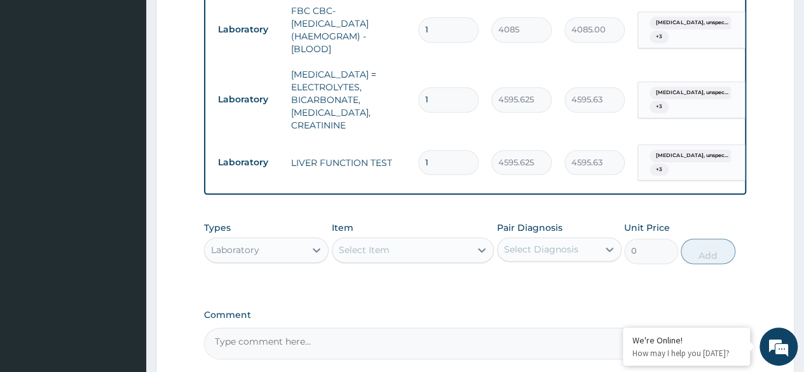
click at [402, 242] on div "Select Item" at bounding box center [401, 250] width 139 height 20
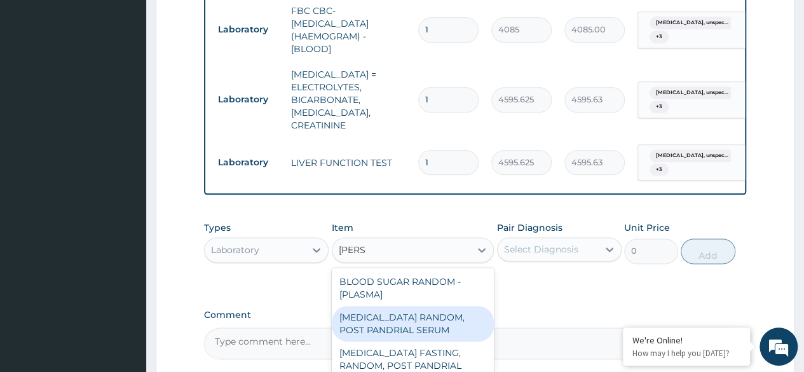
type input "random"
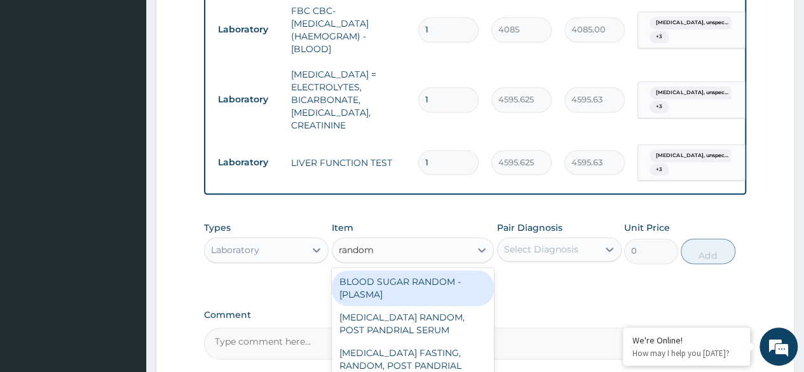
click at [381, 272] on div "BLOOD SUGAR RANDOM - [PLASMA]" at bounding box center [413, 288] width 163 height 36
type input "1800"
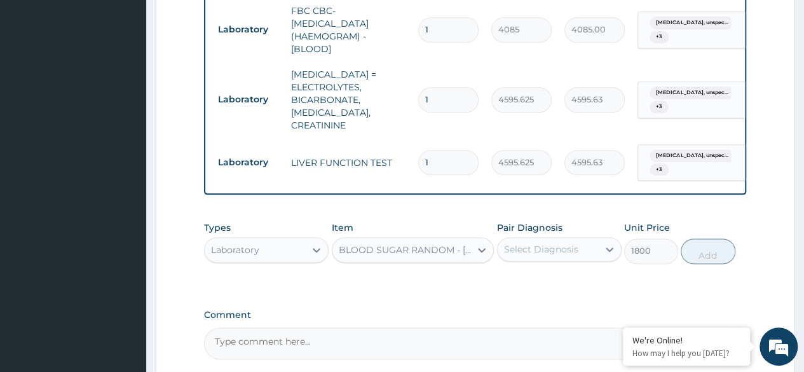
click at [543, 251] on div "Select Diagnosis" at bounding box center [548, 249] width 100 height 20
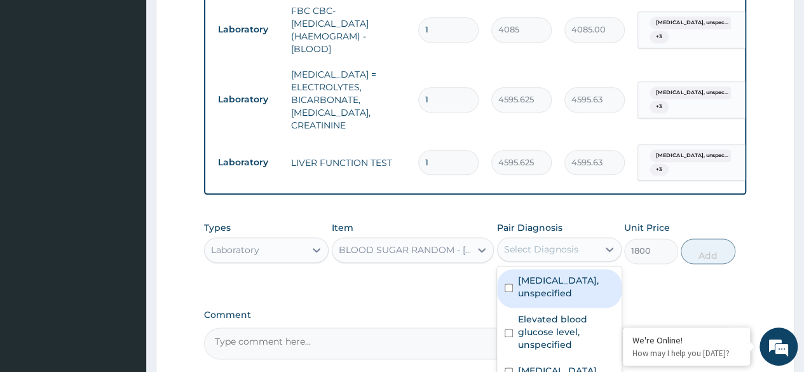
scroll to position [809, 0]
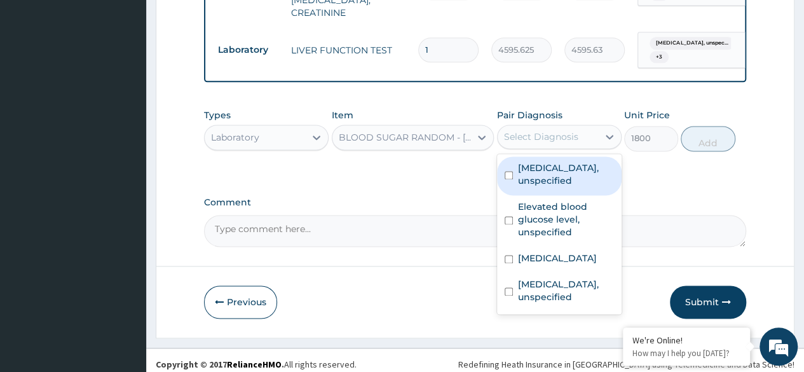
click at [547, 187] on label "Essential hypertension, unspecified" at bounding box center [566, 173] width 96 height 25
checkbox input "true"
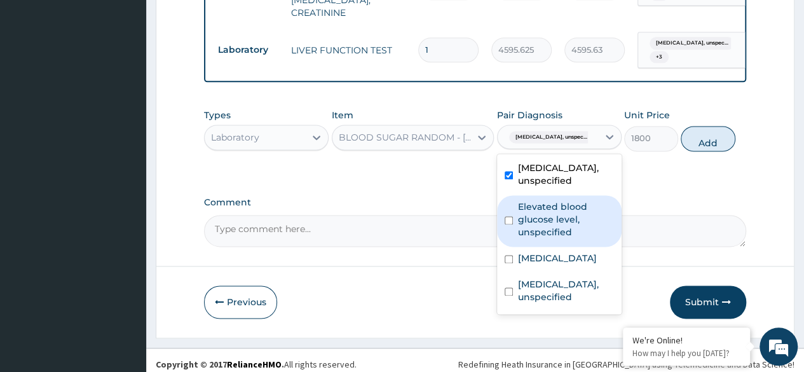
click at [545, 238] on label "Elevated blood glucose level, unspecified" at bounding box center [566, 219] width 96 height 38
checkbox input "true"
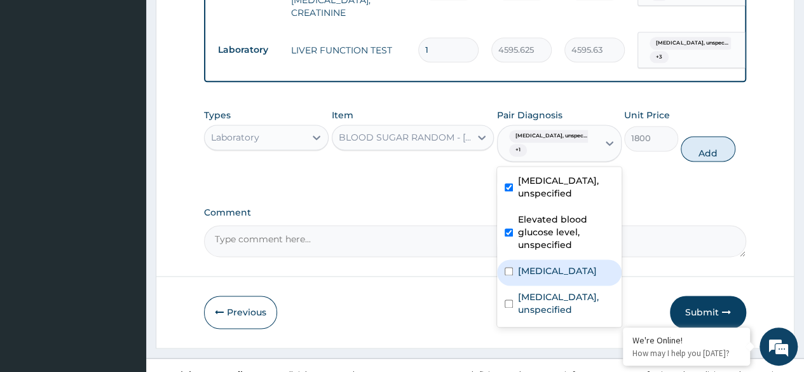
click at [545, 277] on label "[MEDICAL_DATA]" at bounding box center [557, 270] width 79 height 13
checkbox input "true"
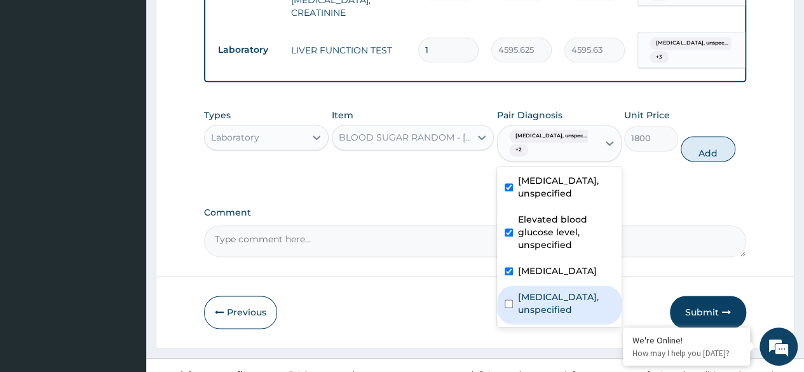
click at [548, 307] on label "Alcohol dependence, unspecified" at bounding box center [566, 303] width 96 height 25
checkbox input "true"
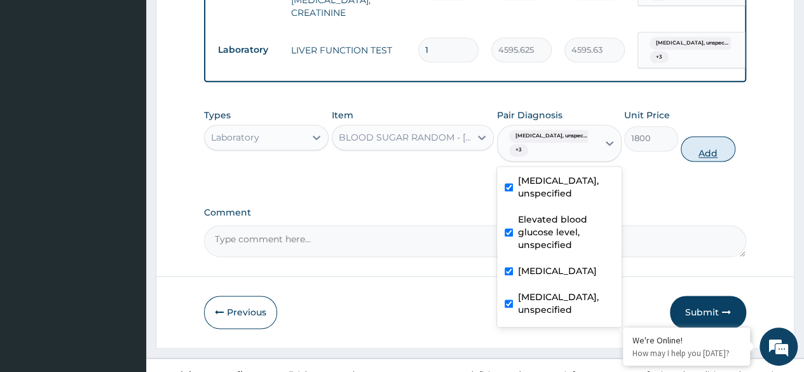
click at [695, 148] on button "Add" at bounding box center [708, 148] width 54 height 25
type input "0"
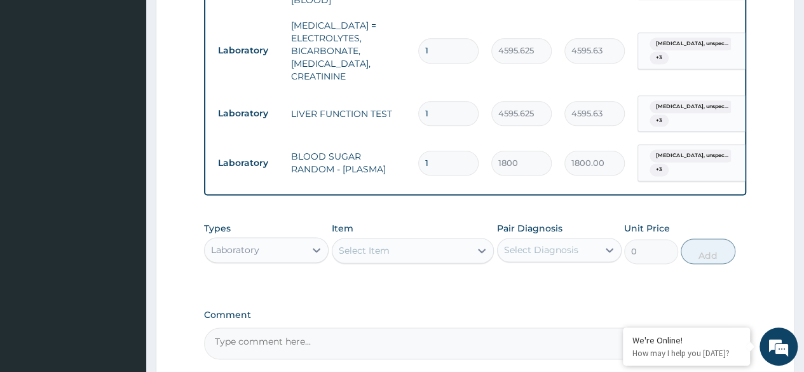
scroll to position [858, 0]
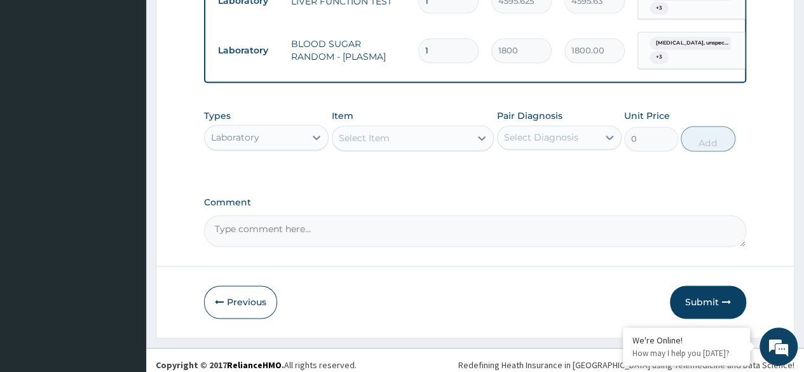
click at [299, 133] on div "Laboratory" at bounding box center [255, 137] width 100 height 20
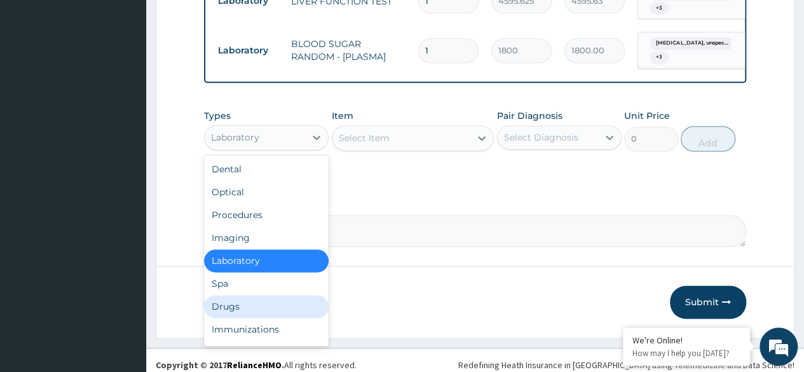
scroll to position [43, 0]
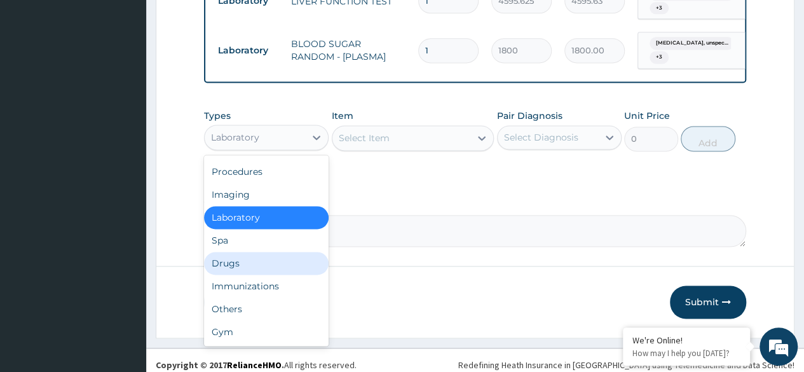
click at [263, 264] on div "Drugs" at bounding box center [266, 263] width 125 height 23
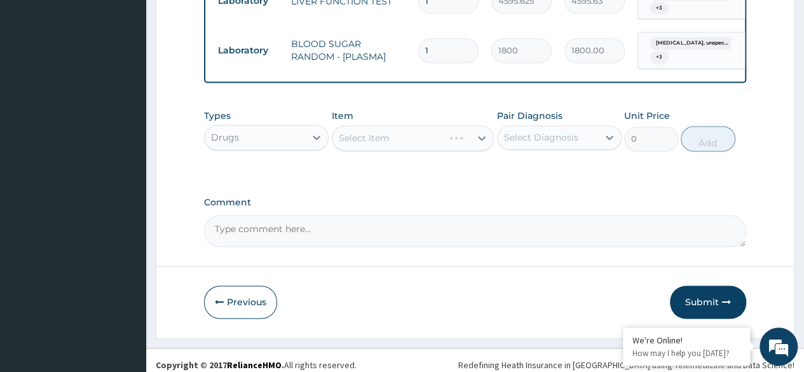
click at [519, 137] on div "Select Diagnosis" at bounding box center [548, 137] width 100 height 20
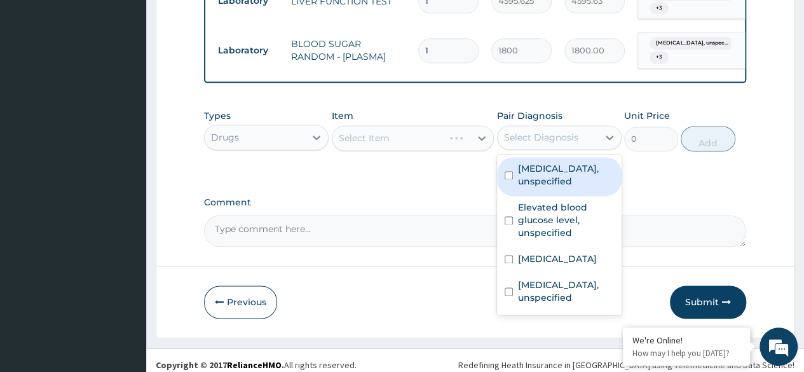
click at [521, 188] on label "Essential hypertension, unspecified" at bounding box center [566, 174] width 96 height 25
checkbox input "true"
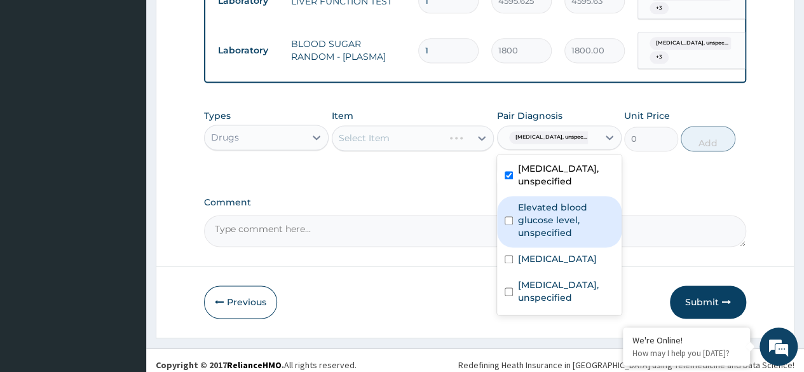
click at [522, 219] on label "Elevated blood glucose level, unspecified" at bounding box center [566, 220] width 96 height 38
checkbox input "true"
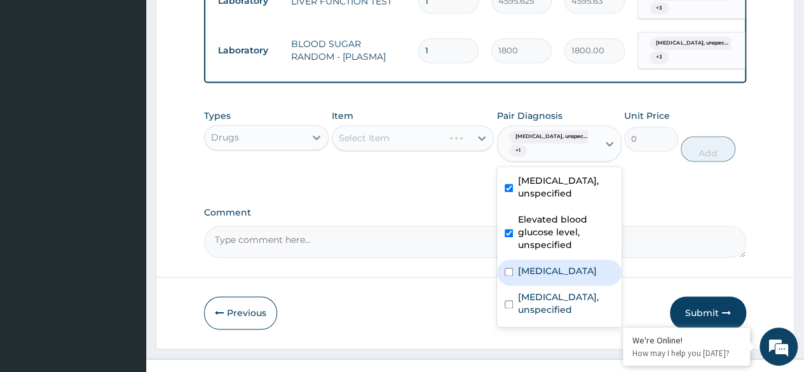
click at [530, 277] on label "[MEDICAL_DATA]" at bounding box center [557, 270] width 79 height 13
checkbox input "true"
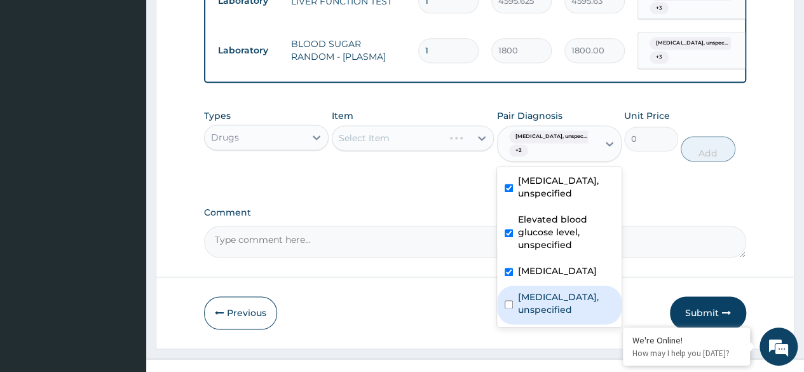
click at [526, 316] on label "Alcohol dependence, unspecified" at bounding box center [566, 303] width 96 height 25
checkbox input "true"
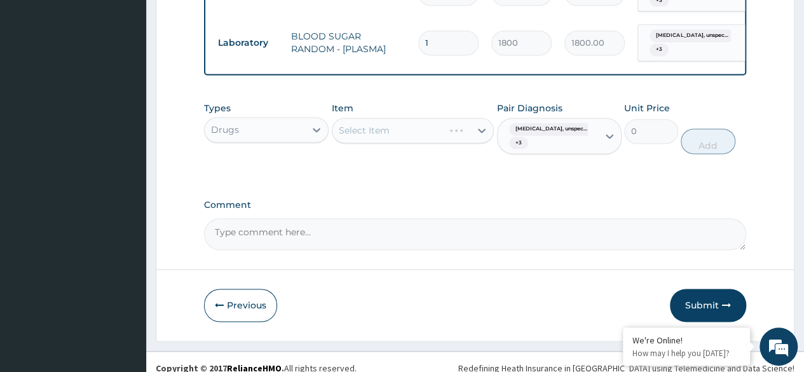
scroll to position [868, 0]
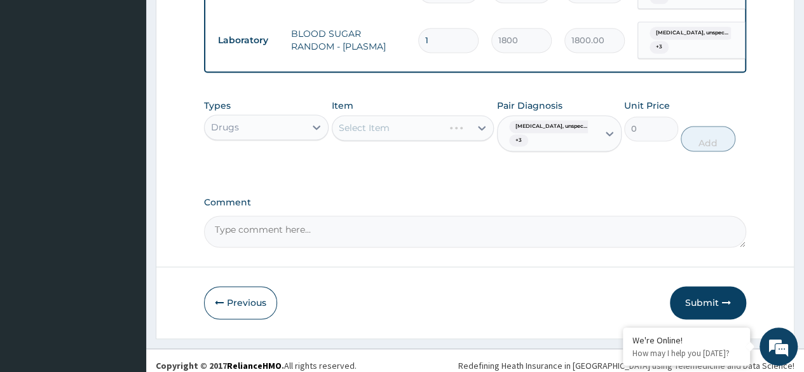
click at [398, 115] on div "Select Item" at bounding box center [413, 127] width 163 height 25
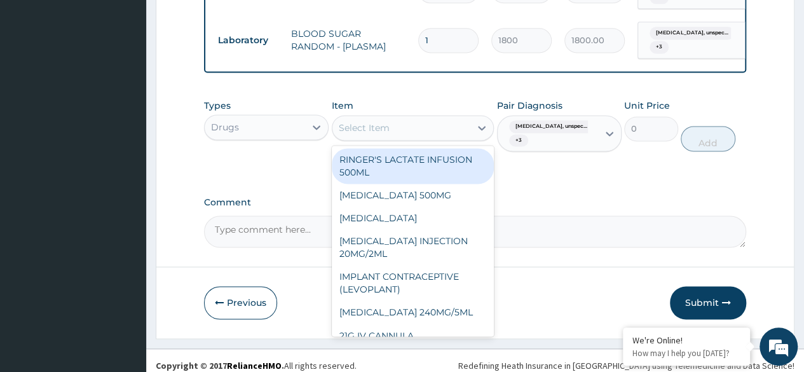
click at [449, 121] on div "Select Item" at bounding box center [401, 128] width 139 height 20
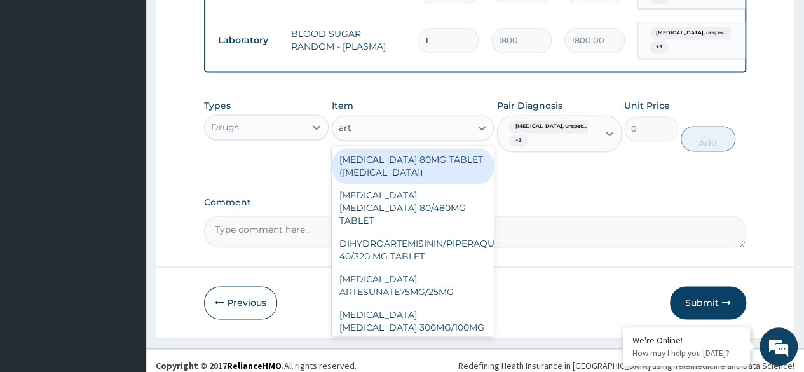
type input "arte"
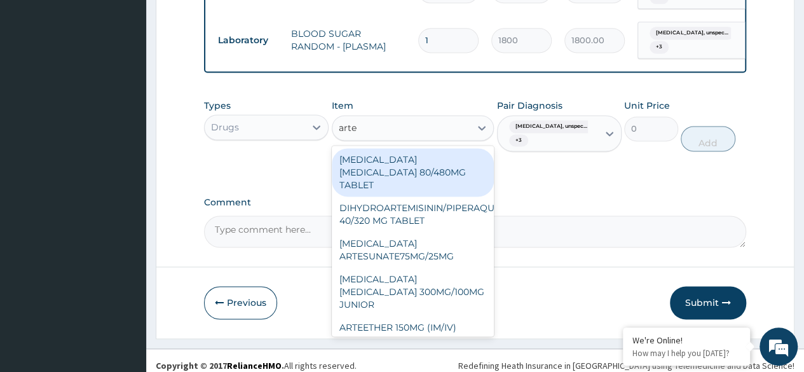
click at [411, 158] on div "[MEDICAL_DATA] [MEDICAL_DATA] 80/480MG TABLET" at bounding box center [413, 172] width 163 height 48
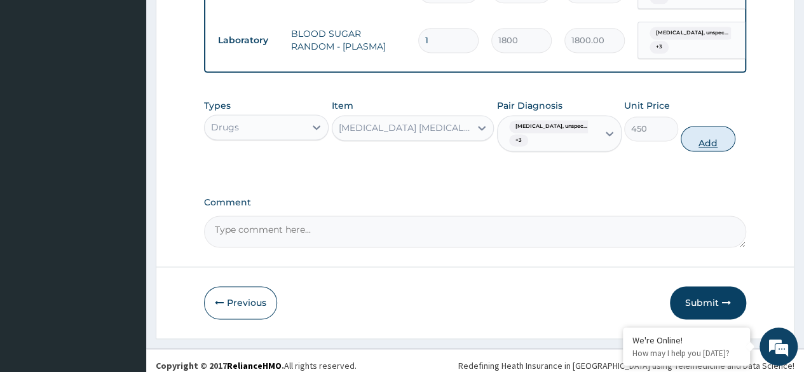
click at [713, 136] on button "Add" at bounding box center [708, 138] width 54 height 25
type input "0"
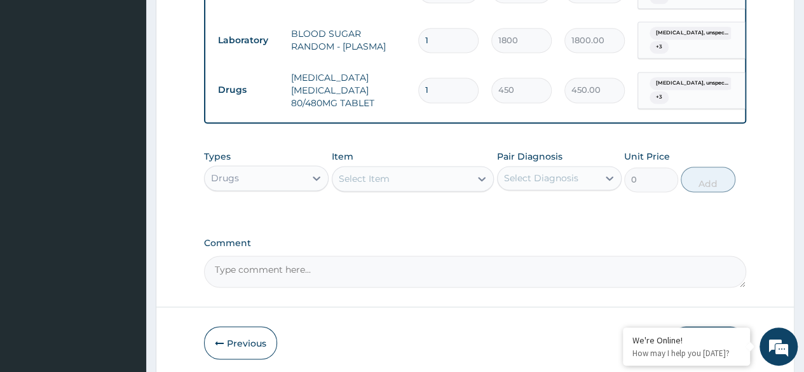
click at [409, 175] on div "Select Item" at bounding box center [401, 178] width 139 height 20
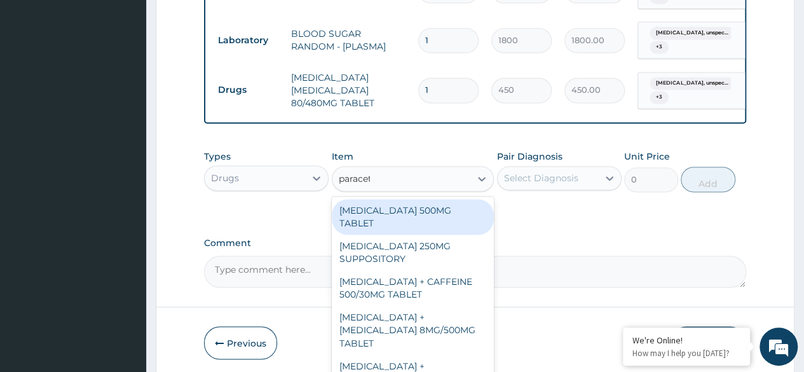
type input "paraceta"
click at [413, 201] on div "[MEDICAL_DATA] 500MG TABLET" at bounding box center [413, 217] width 163 height 36
type input "30"
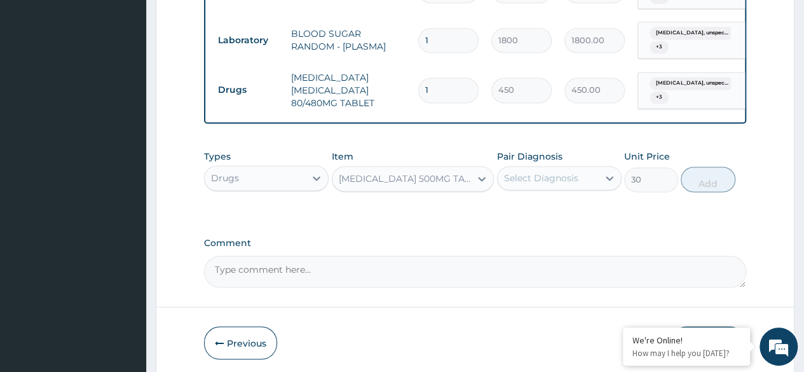
click at [545, 177] on div "Select Diagnosis" at bounding box center [548, 178] width 100 height 20
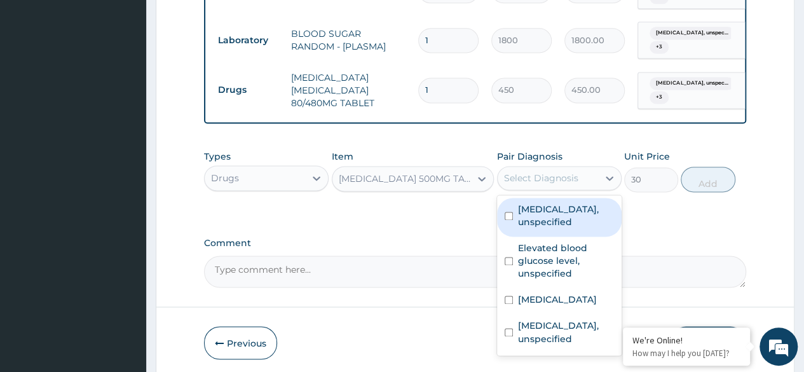
click at [550, 206] on label "Essential hypertension, unspecified" at bounding box center [566, 215] width 96 height 25
checkbox input "true"
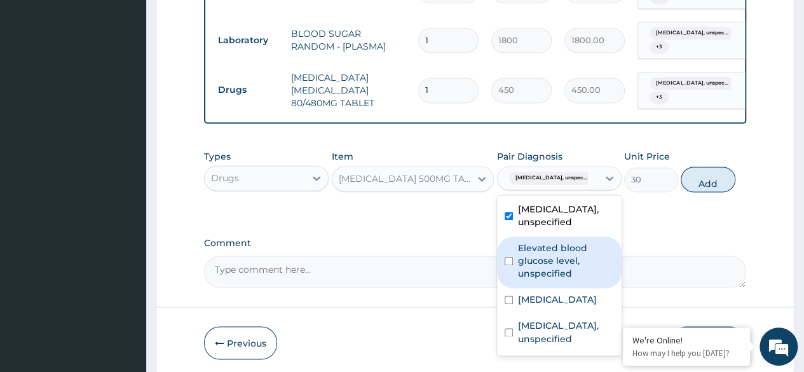
click at [547, 252] on label "Elevated blood glucose level, unspecified" at bounding box center [566, 261] width 96 height 38
checkbox input "true"
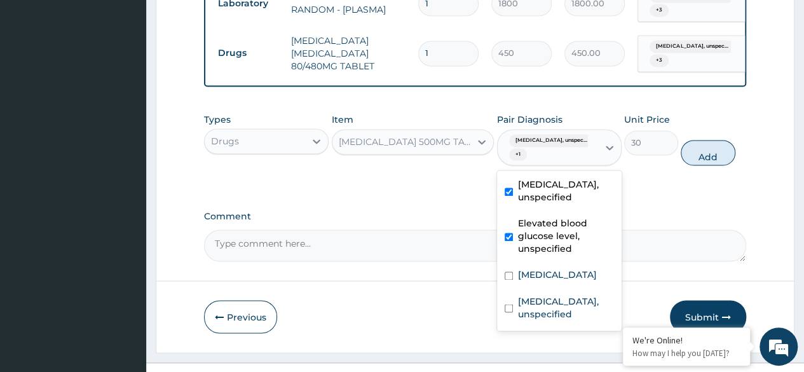
scroll to position [33, 0]
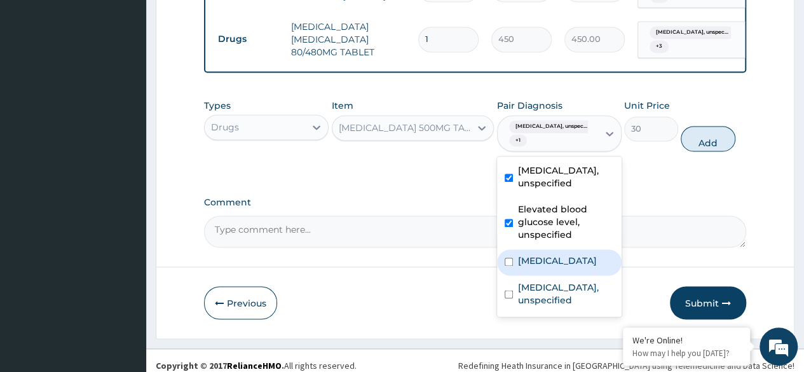
click at [535, 275] on div "[MEDICAL_DATA]" at bounding box center [559, 262] width 125 height 26
checkbox input "true"
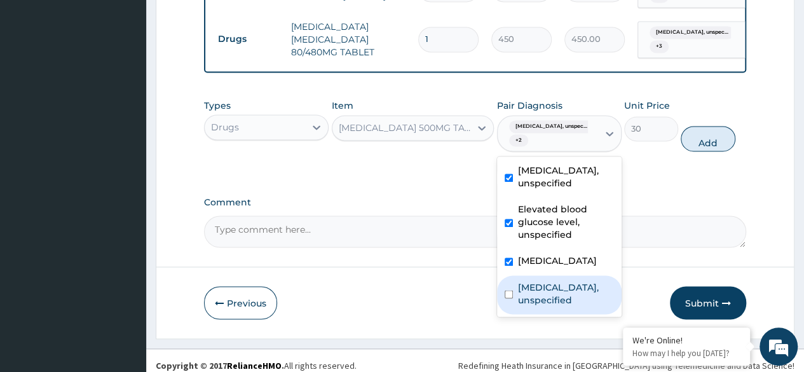
click at [533, 306] on label "Alcohol dependence, unspecified" at bounding box center [566, 292] width 96 height 25
checkbox input "true"
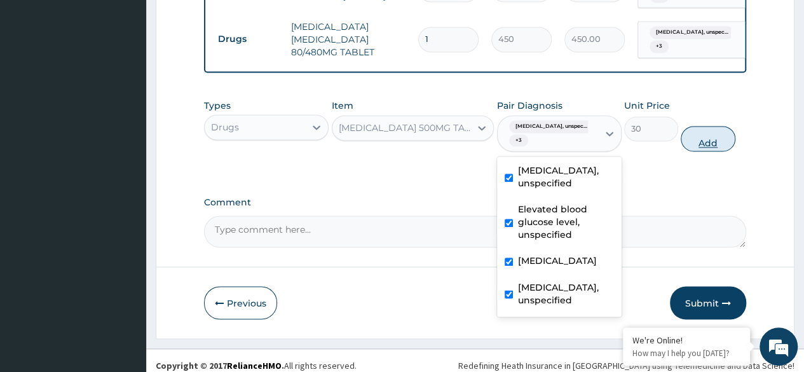
click at [714, 143] on button "Add" at bounding box center [708, 138] width 54 height 25
type input "0"
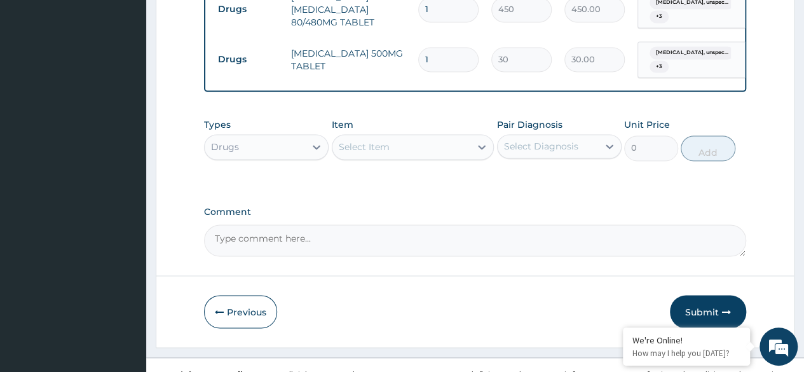
scroll to position [957, 0]
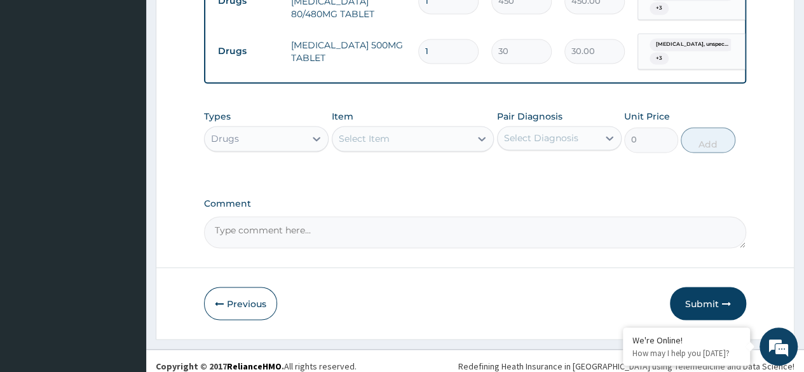
click at [389, 139] on div "Select Item" at bounding box center [401, 138] width 139 height 20
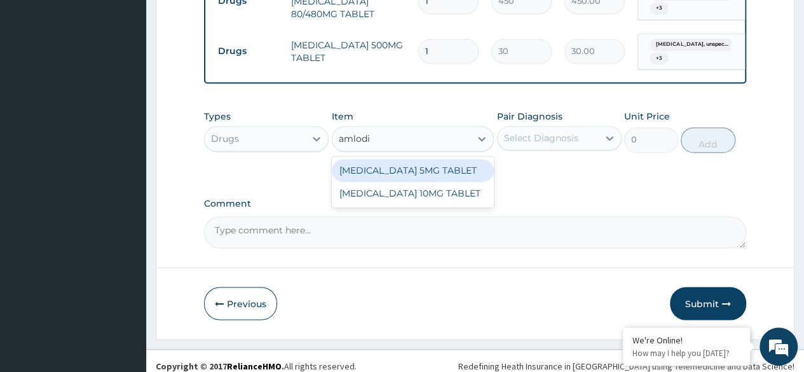
type input "amlodip"
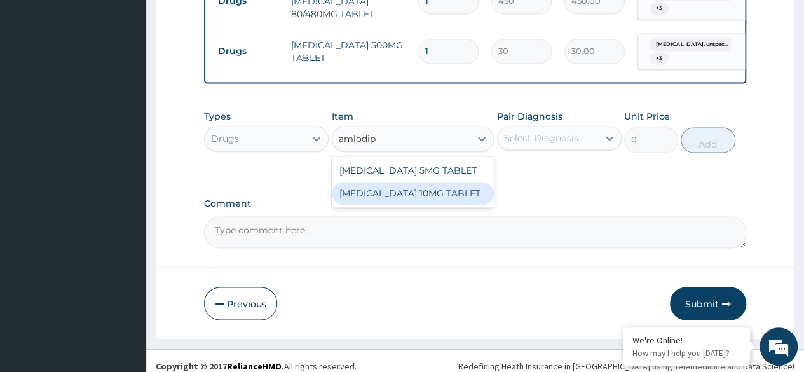
click at [397, 193] on div "[MEDICAL_DATA] 10MG TABLET" at bounding box center [413, 193] width 163 height 23
type input "100"
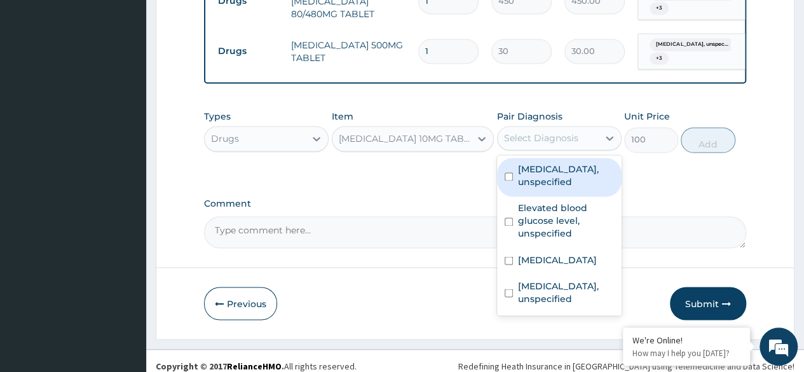
click at [554, 132] on div "Select Diagnosis" at bounding box center [541, 138] width 74 height 13
click at [548, 180] on label "Essential hypertension, unspecified" at bounding box center [566, 175] width 96 height 25
checkbox input "true"
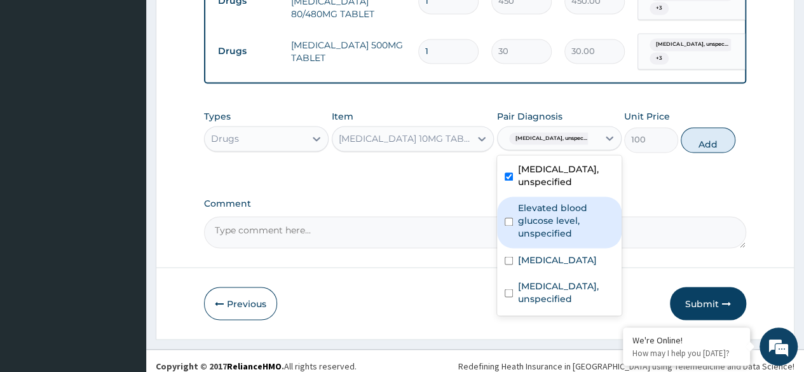
drag, startPoint x: 547, startPoint y: 219, endPoint x: 549, endPoint y: 289, distance: 69.9
click at [549, 233] on label "Elevated blood glucose level, unspecified" at bounding box center [566, 221] width 96 height 38
checkbox input "true"
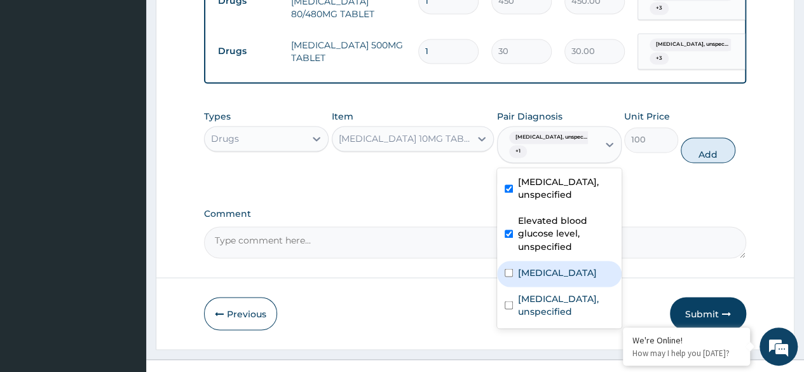
click at [540, 278] on label "[MEDICAL_DATA]" at bounding box center [557, 272] width 79 height 13
checkbox input "true"
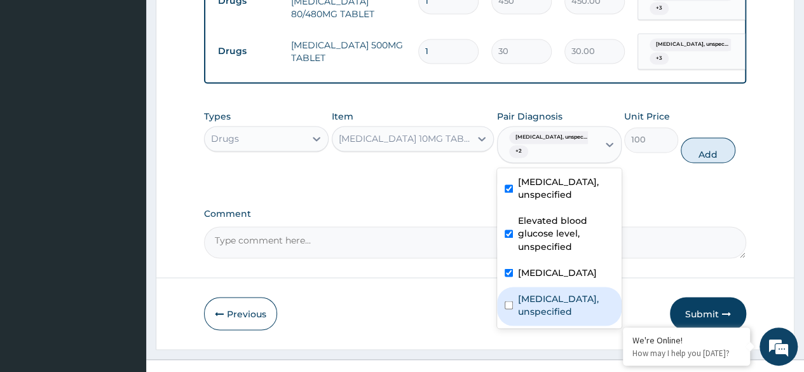
scroll to position [33, 0]
click at [556, 305] on label "Alcohol dependence, unspecified" at bounding box center [566, 304] width 96 height 25
checkbox input "true"
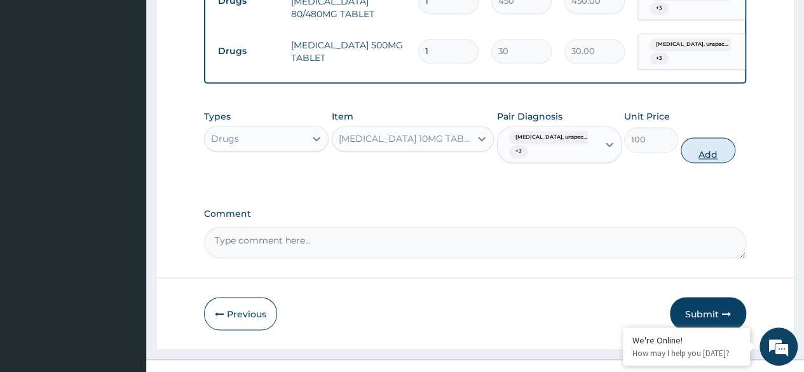
click at [708, 150] on button "Add" at bounding box center [708, 149] width 54 height 25
type input "0"
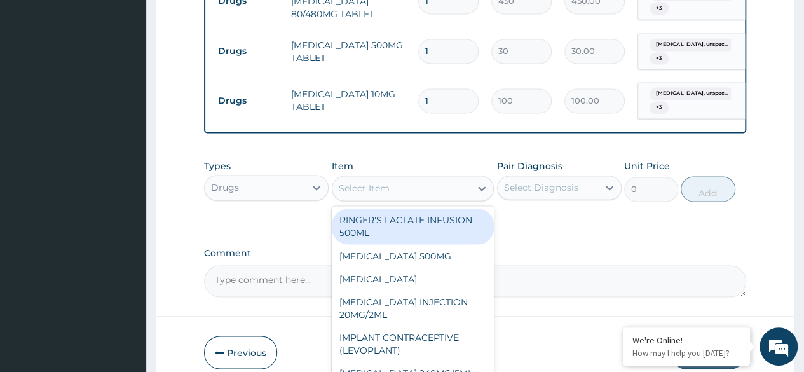
click at [383, 192] on div "Select Item" at bounding box center [413, 187] width 163 height 25
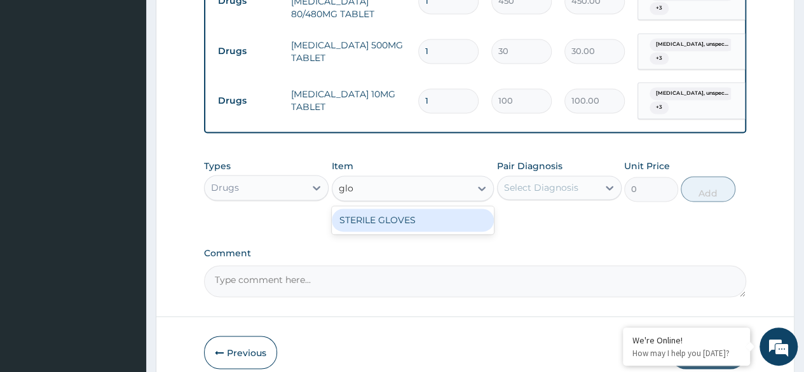
type input "glov"
click at [391, 211] on div "STERILE GLOVES" at bounding box center [413, 219] width 163 height 23
type input "500"
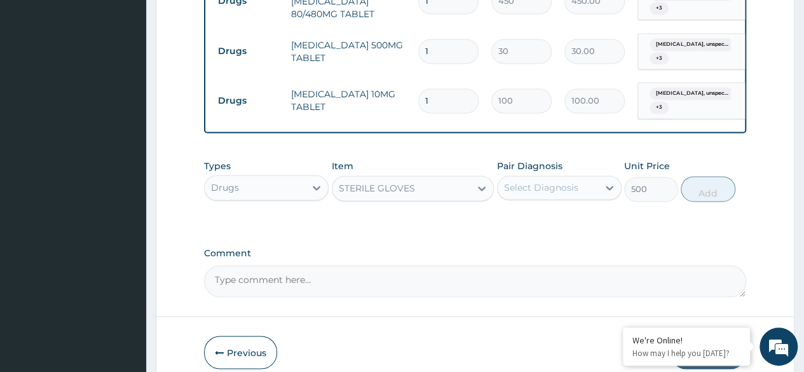
click at [548, 181] on div "Select Diagnosis" at bounding box center [541, 187] width 74 height 13
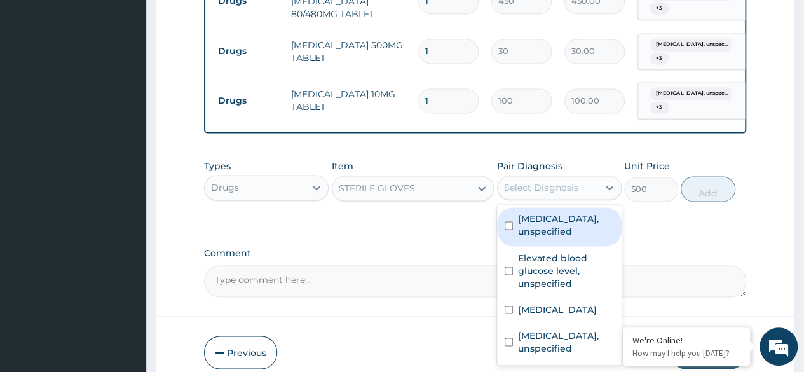
click at [546, 214] on div "Essential hypertension, unspecified" at bounding box center [559, 226] width 125 height 39
checkbox input "true"
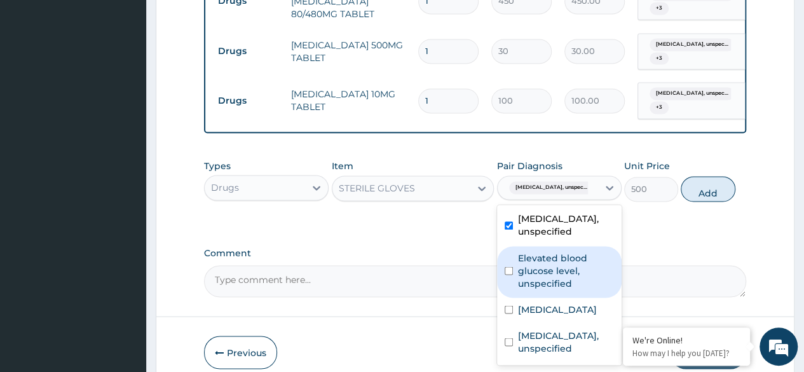
click at [550, 251] on label "Elevated blood glucose level, unspecified" at bounding box center [566, 270] width 96 height 38
checkbox input "true"
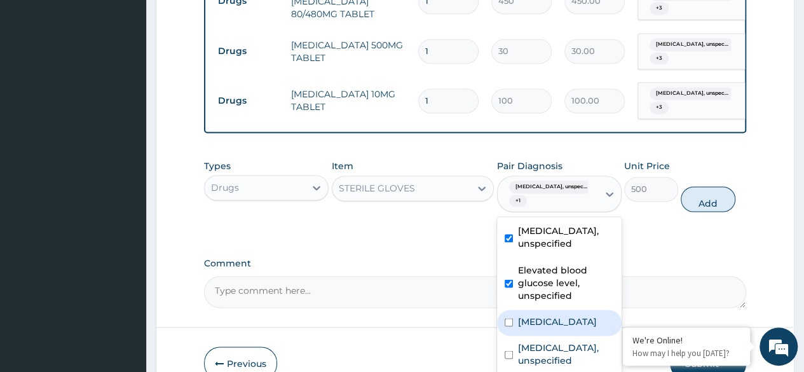
click at [544, 315] on label "[MEDICAL_DATA]" at bounding box center [557, 321] width 79 height 13
checkbox input "true"
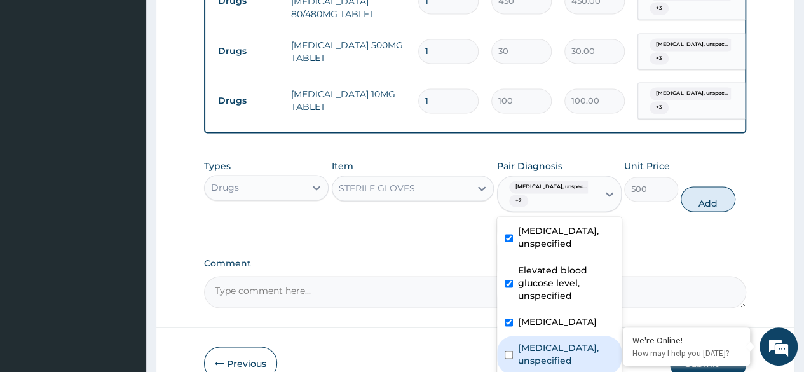
click at [545, 345] on div "Alcohol dependence, unspecified" at bounding box center [559, 355] width 125 height 39
checkbox input "true"
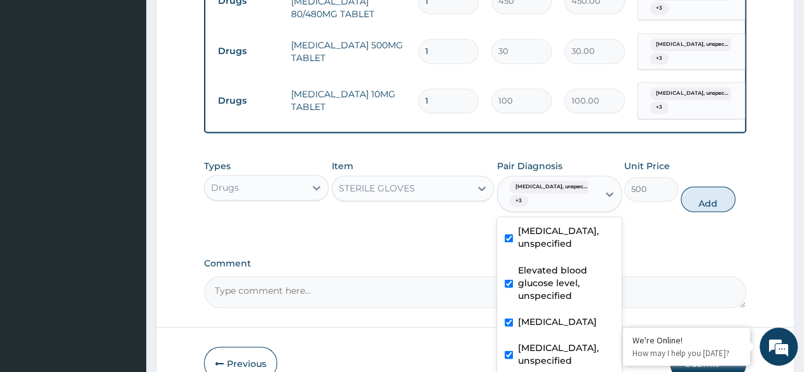
scroll to position [0, 0]
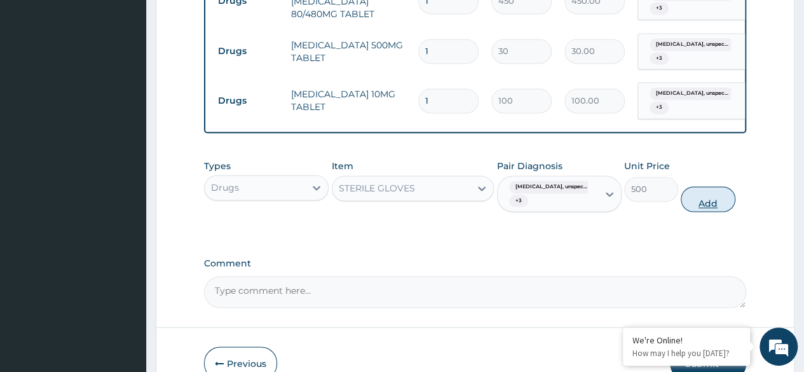
click at [714, 195] on button "Add" at bounding box center [708, 198] width 54 height 25
type input "0"
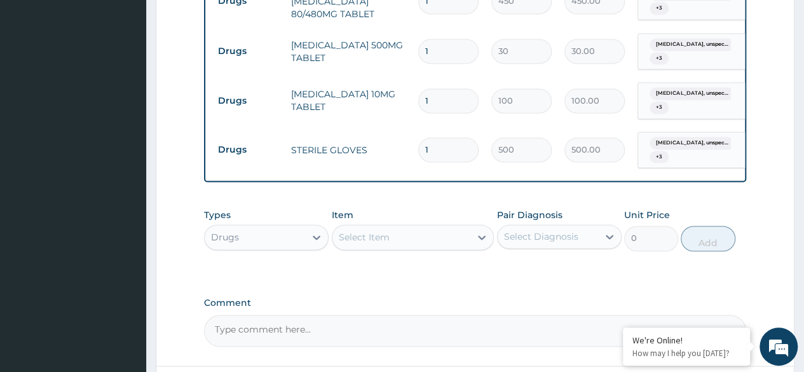
scroll to position [1055, 0]
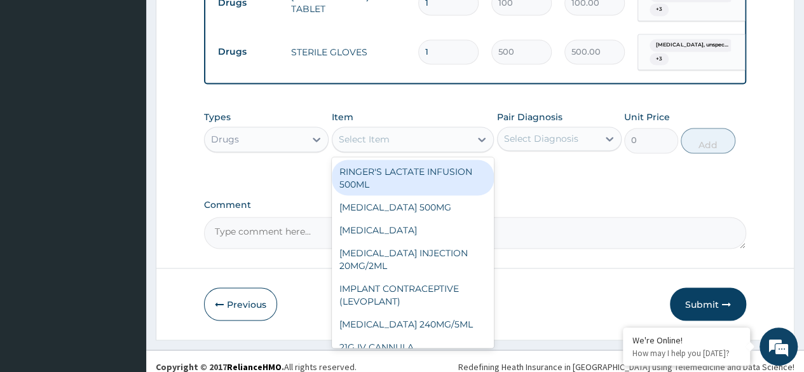
click at [386, 133] on div "Select Item" at bounding box center [364, 139] width 51 height 13
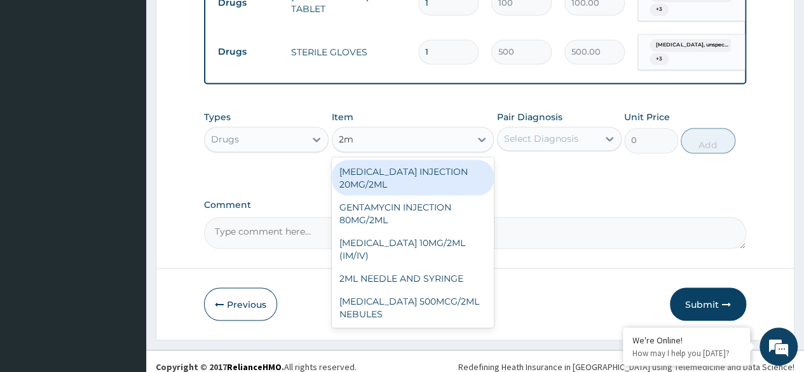
type input "2ml"
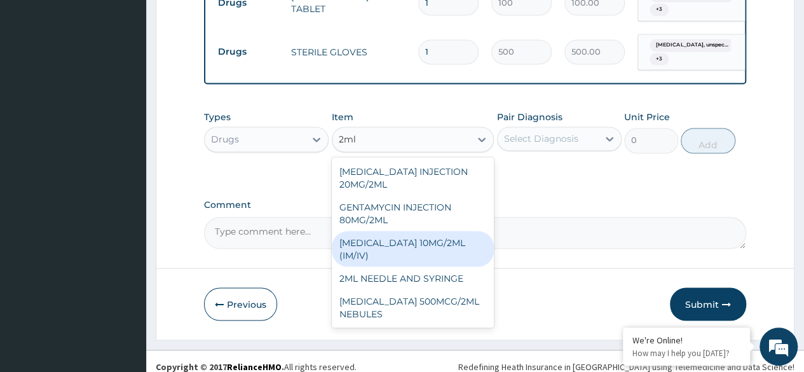
click at [399, 255] on div "METOCLOPRAMIDE 10MG/2ML (IM/IV)" at bounding box center [413, 249] width 163 height 36
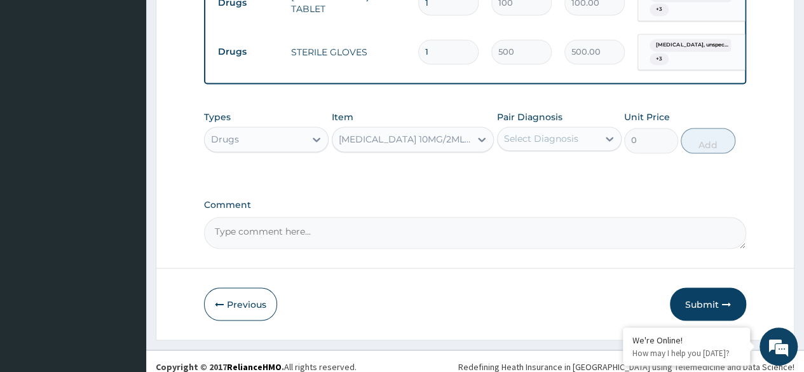
type input "100"
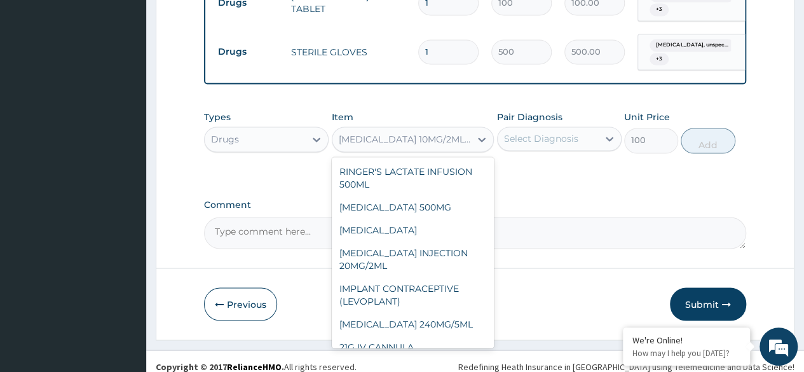
click at [401, 138] on div "METOCLOPRAMIDE 10MG/2ML (IM/IV)" at bounding box center [401, 139] width 139 height 20
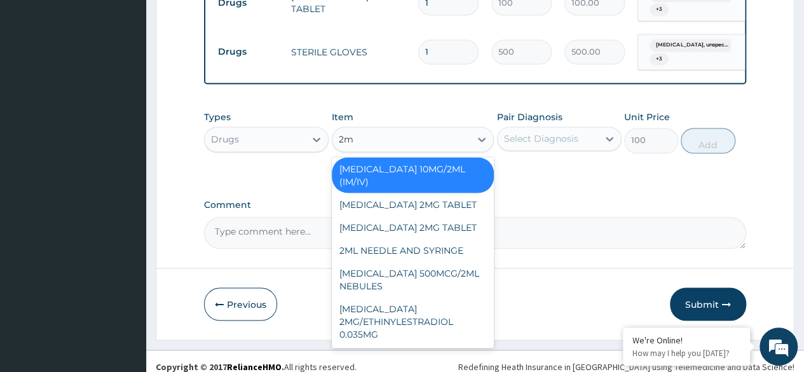
scroll to position [0, 0]
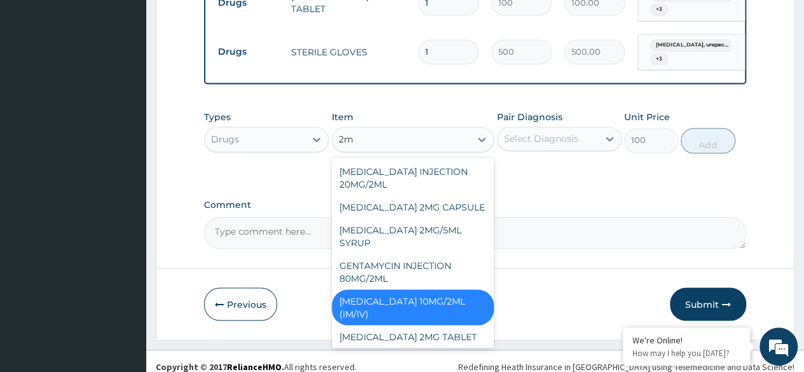
type input "2ml"
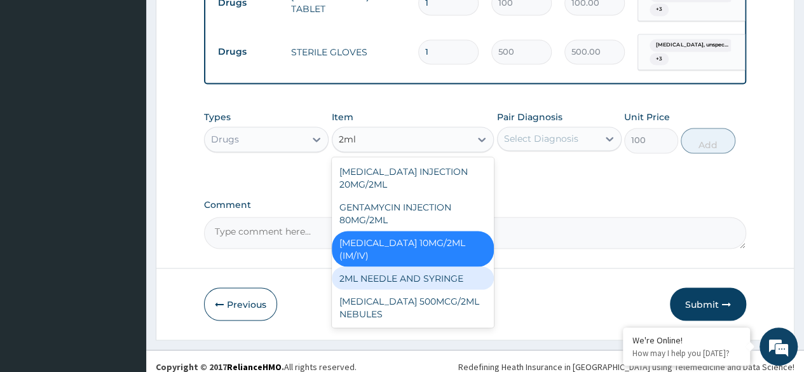
click at [413, 269] on div "2ML NEEDLE AND SYRINGE" at bounding box center [413, 277] width 163 height 23
type input "108"
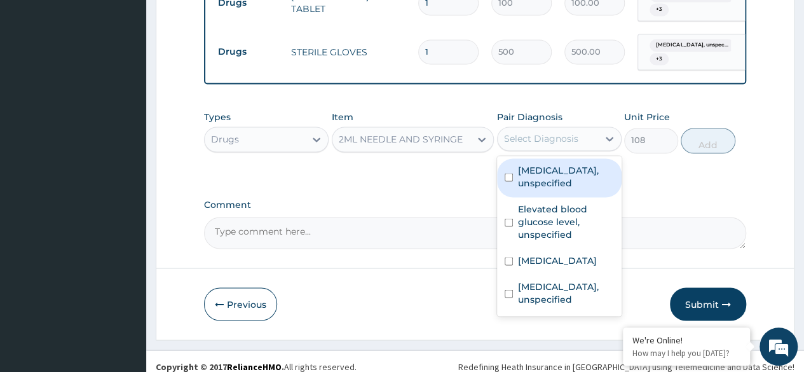
click at [563, 128] on div "Select Diagnosis" at bounding box center [548, 138] width 100 height 20
click at [556, 158] on div "Essential hypertension, unspecified" at bounding box center [559, 177] width 125 height 39
checkbox input "true"
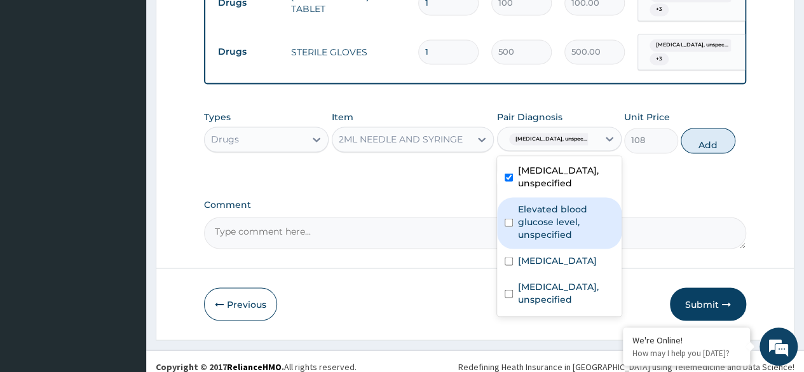
click at [557, 205] on label "Elevated blood glucose level, unspecified" at bounding box center [566, 221] width 96 height 38
checkbox input "true"
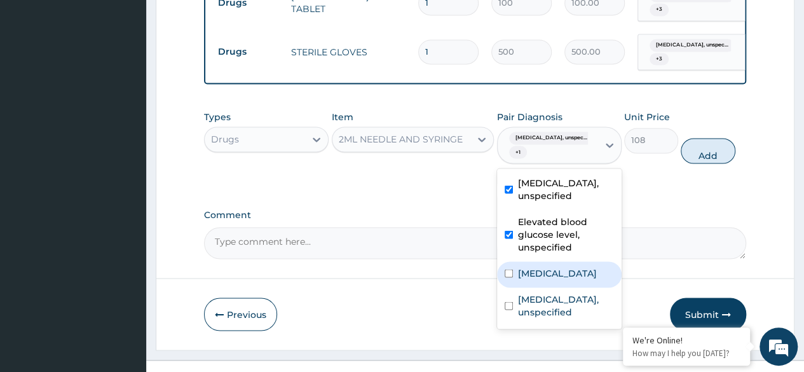
click at [540, 279] on label "Plasmodium malariae malaria without complication" at bounding box center [557, 272] width 79 height 13
checkbox input "true"
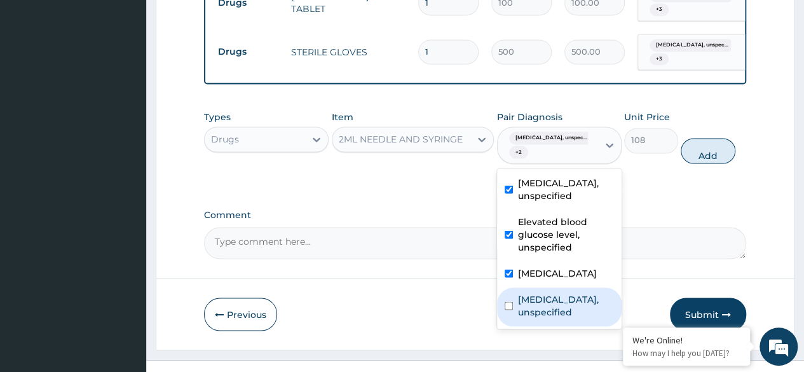
click at [540, 305] on label "Alcohol dependence, unspecified" at bounding box center [566, 304] width 96 height 25
checkbox input "true"
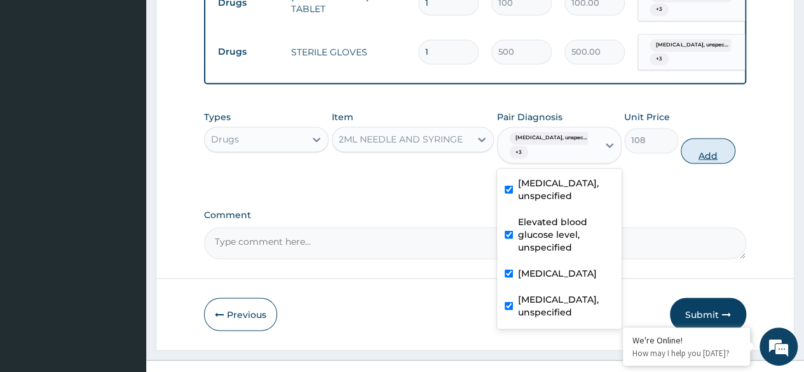
click at [716, 153] on button "Add" at bounding box center [708, 150] width 54 height 25
type input "0"
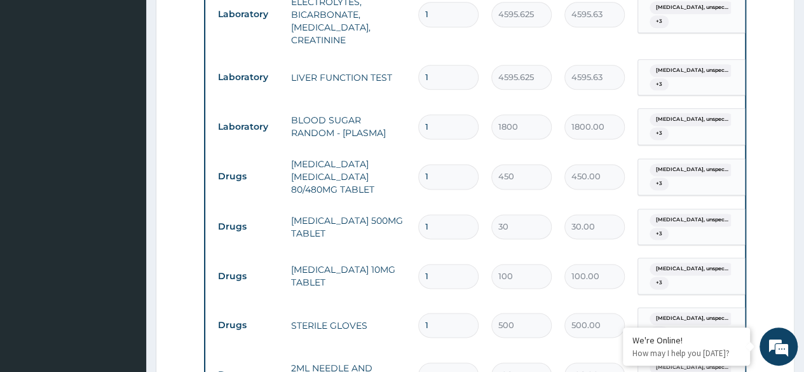
scroll to position [801, 0]
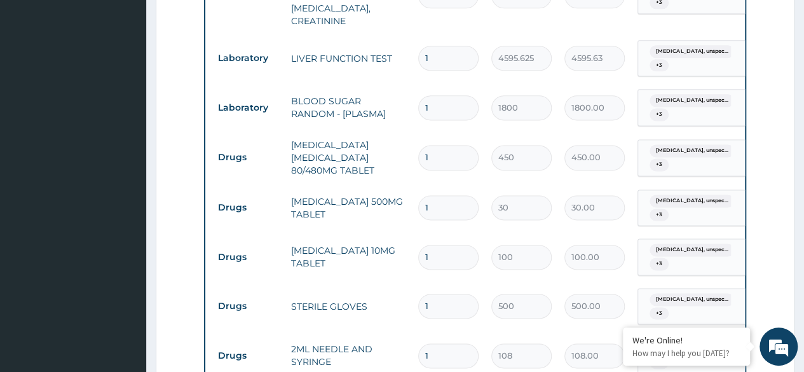
click at [441, 245] on input "1" at bounding box center [448, 257] width 60 height 25
type input "0.00"
type input "7"
type input "700.00"
type input "7"
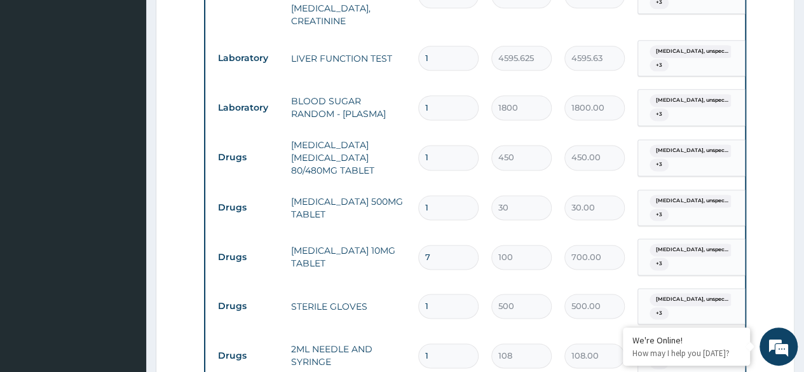
click at [445, 195] on input "1" at bounding box center [448, 207] width 60 height 25
type input "18"
type input "540.00"
type input "18"
click at [437, 145] on input "1" at bounding box center [448, 157] width 60 height 25
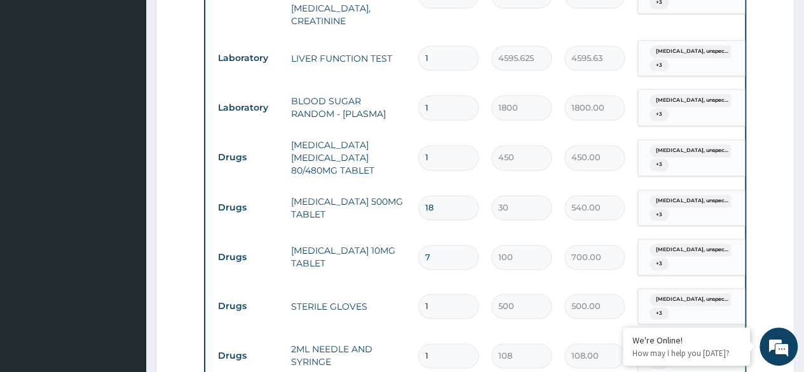
click at [439, 195] on input "18" at bounding box center [448, 207] width 60 height 25
click at [448, 245] on input "7" at bounding box center [448, 257] width 60 height 25
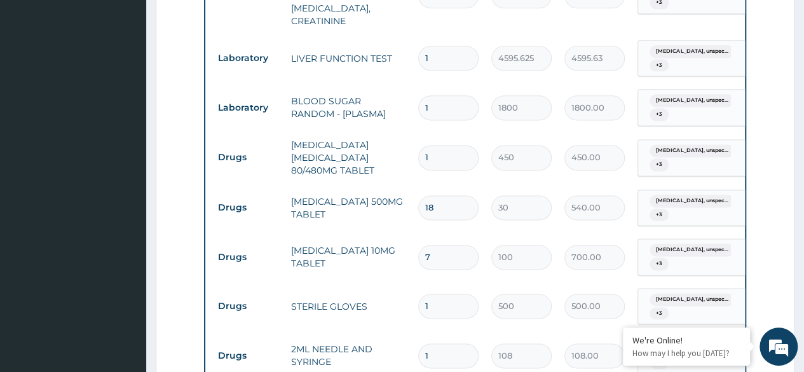
type input "0.00"
type input "7"
type input "700.00"
type input "8"
type input "800.00"
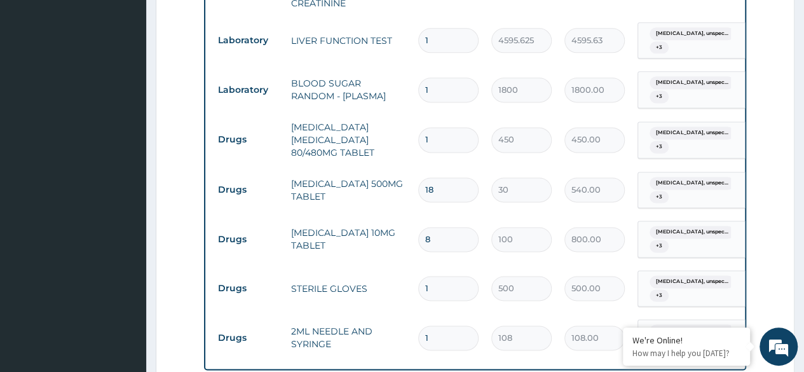
scroll to position [865, 0]
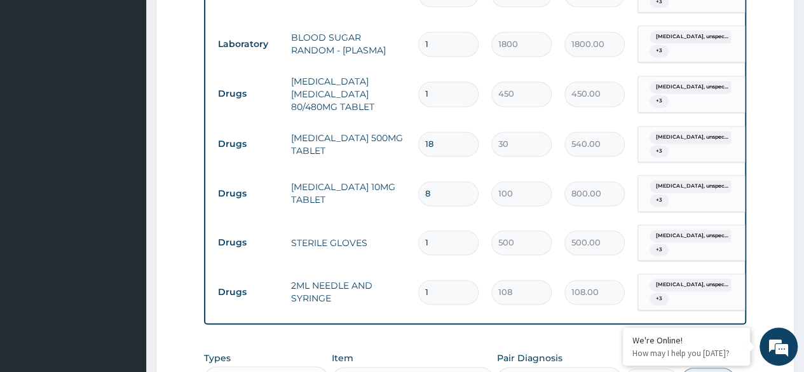
click at [448, 181] on input "8" at bounding box center [448, 193] width 60 height 25
type input "0.00"
type input "7"
type input "700.00"
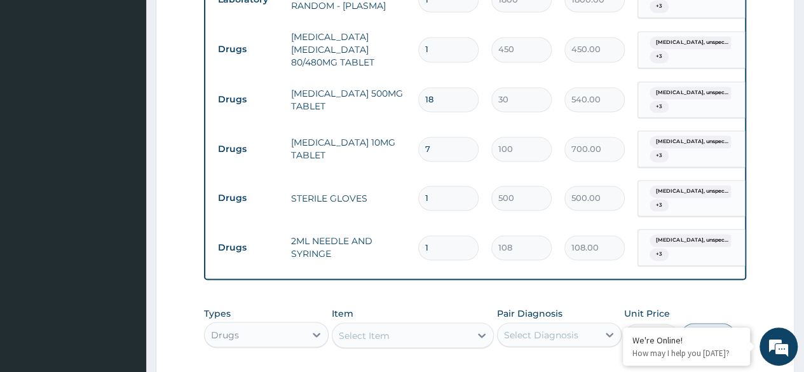
scroll to position [928, 0]
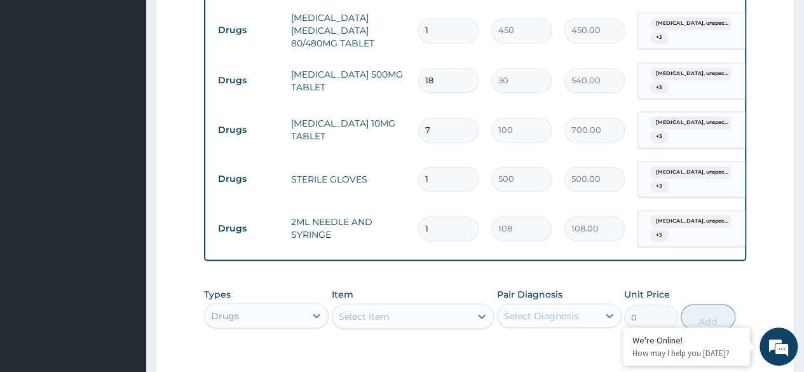
click at [437, 303] on div "Select Item" at bounding box center [413, 315] width 163 height 25
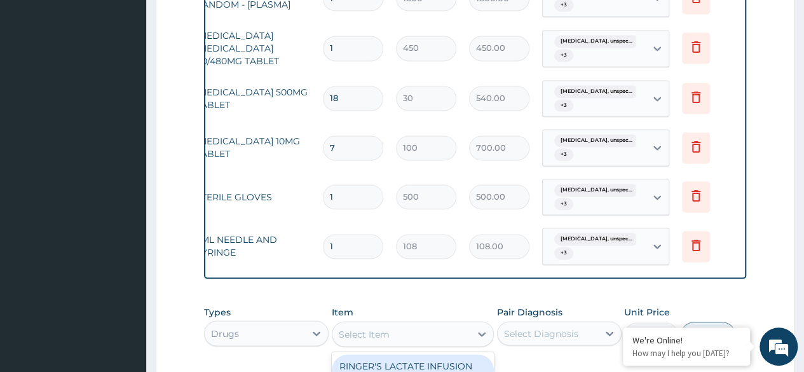
scroll to position [865, 0]
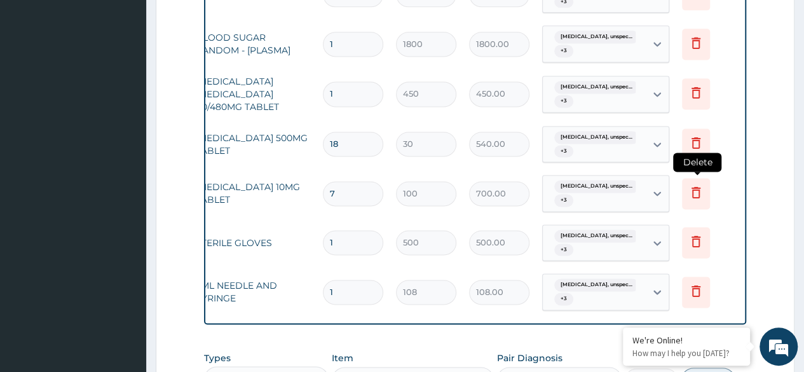
click at [696, 184] on icon at bounding box center [696, 193] width 28 height 31
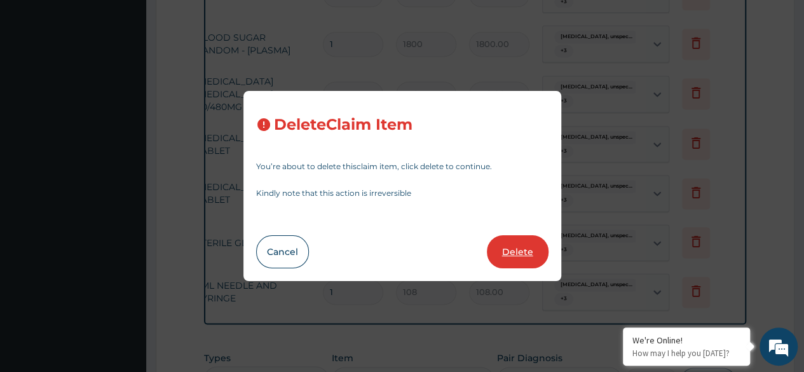
click at [533, 254] on button "Delete" at bounding box center [518, 251] width 62 height 33
type input "1"
type input "500"
type input "500.00"
type input "108"
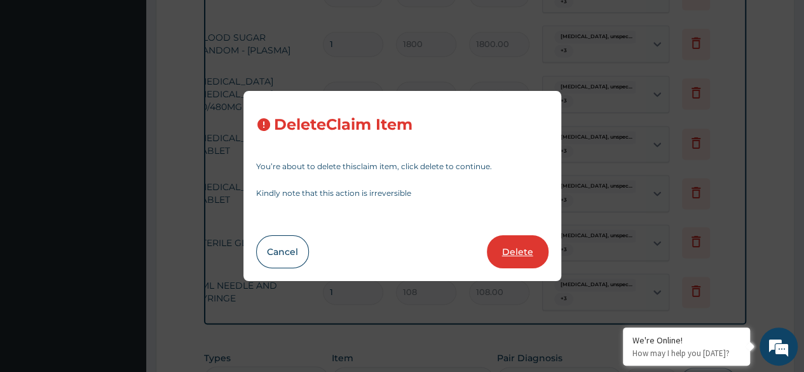
type input "108.00"
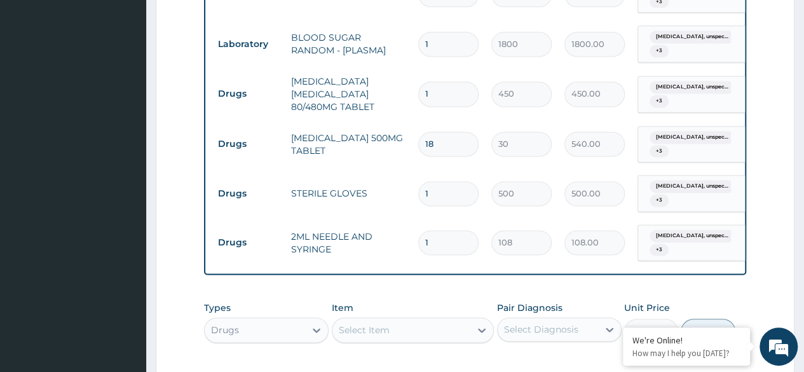
scroll to position [737, 0]
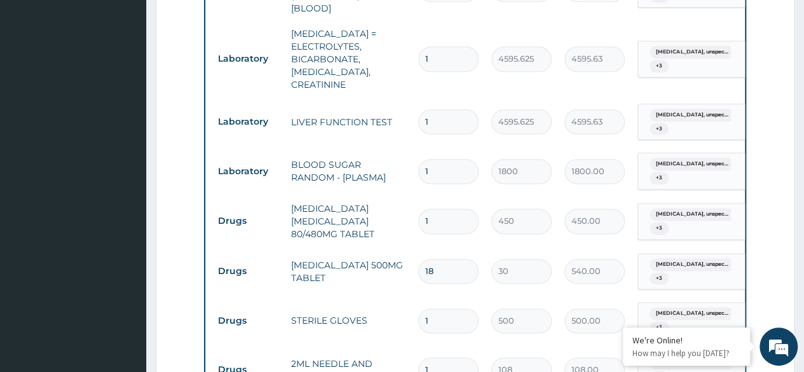
click at [432, 208] on input "1" at bounding box center [448, 220] width 60 height 25
type input "0.00"
type input "6"
type input "2700.00"
type input "5"
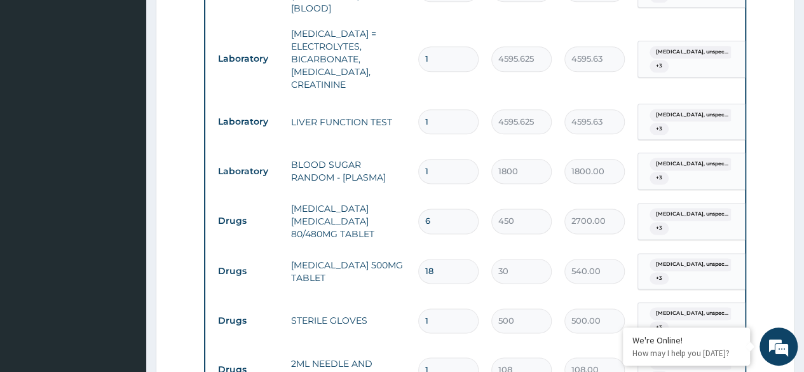
type input "2250.00"
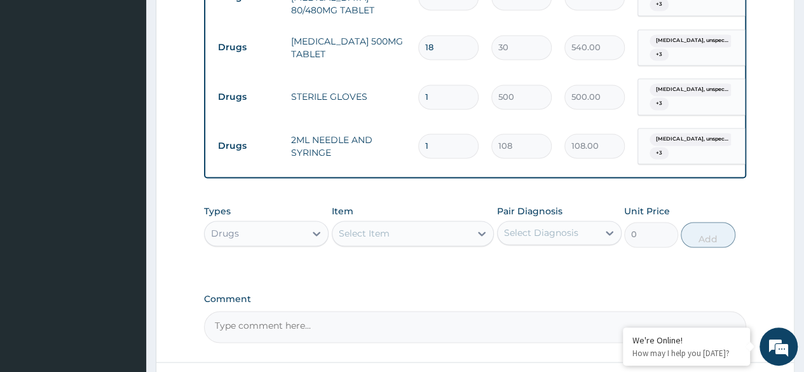
scroll to position [992, 0]
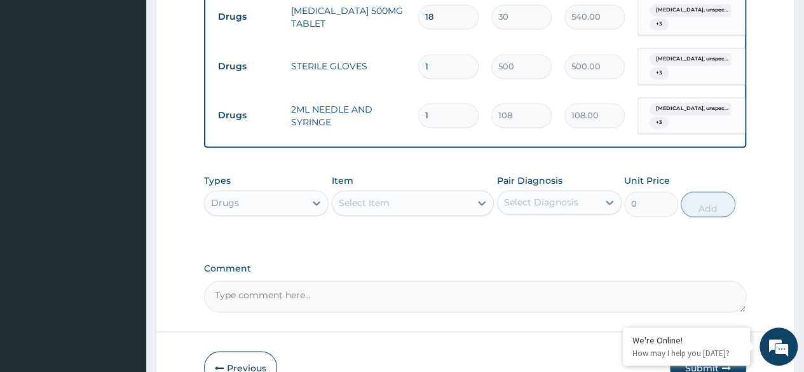
type input "5"
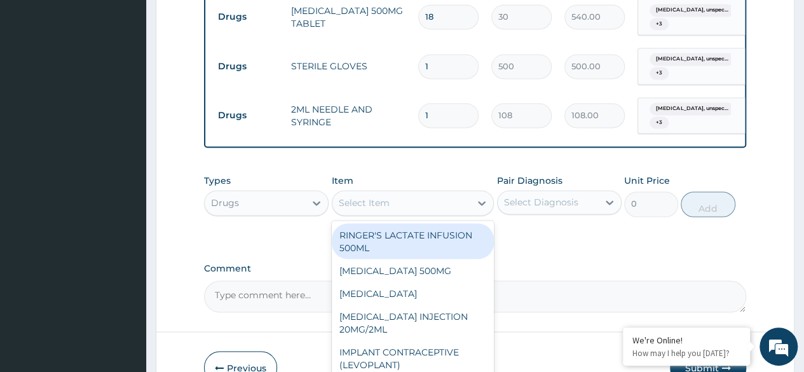
click at [431, 205] on div "Select Item" at bounding box center [413, 202] width 163 height 25
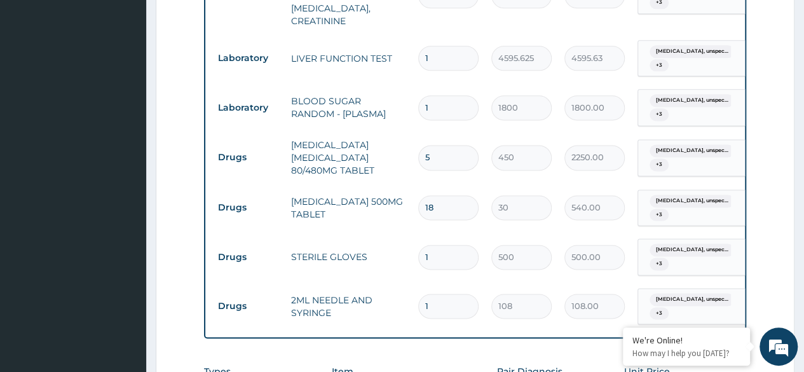
scroll to position [737, 0]
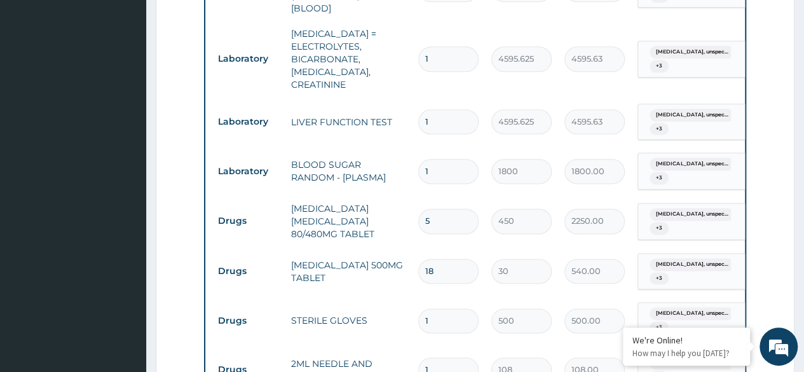
click at [440, 208] on input "5" at bounding box center [448, 220] width 60 height 25
type input "0.00"
type input "6"
type input "2700.00"
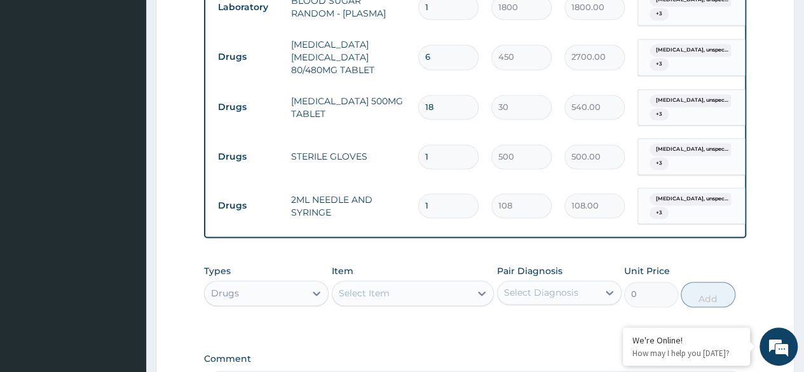
scroll to position [928, 0]
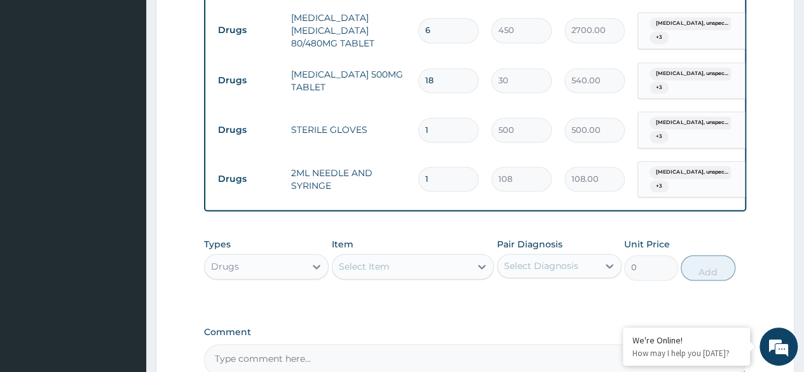
type input "6"
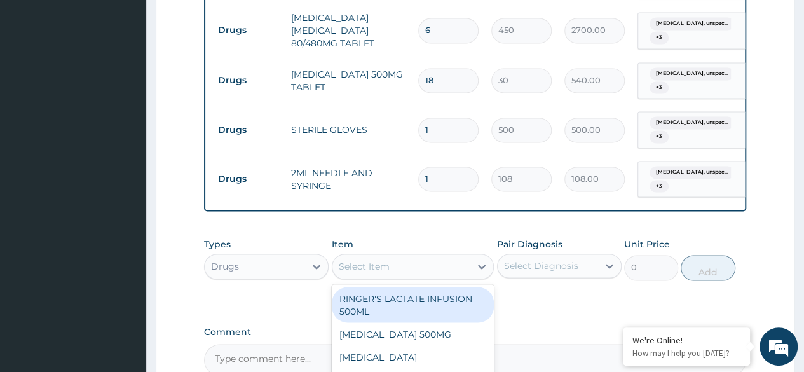
click at [468, 266] on div "Select Item" at bounding box center [401, 266] width 139 height 20
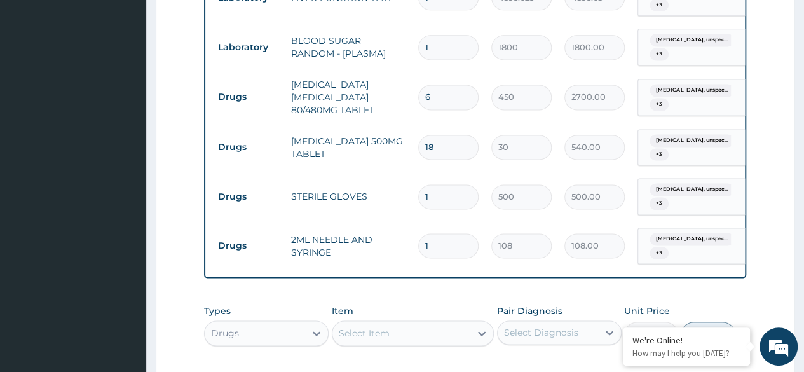
scroll to position [1055, 0]
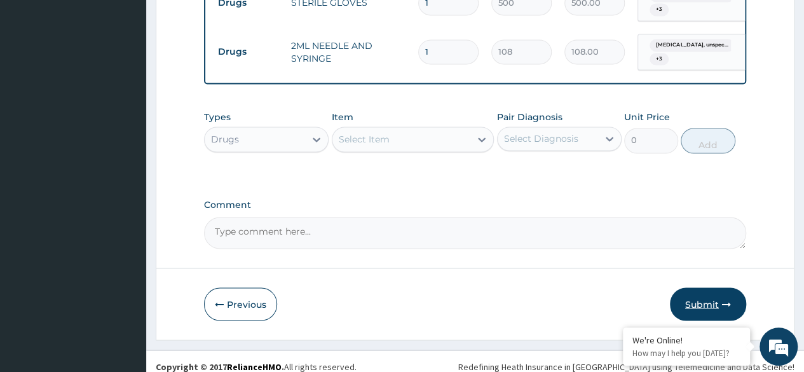
click at [732, 292] on button "Submit" at bounding box center [708, 303] width 76 height 33
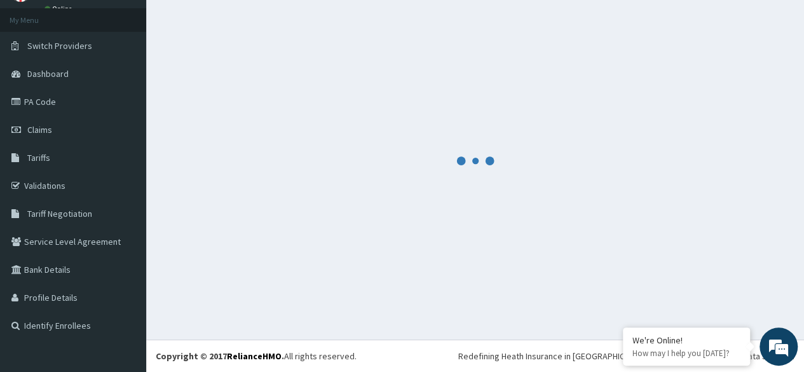
scroll to position [64, 0]
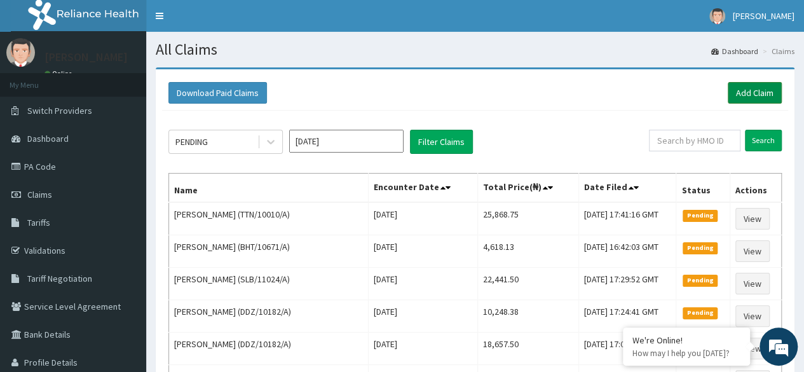
click at [754, 96] on link "Add Claim" at bounding box center [755, 93] width 54 height 22
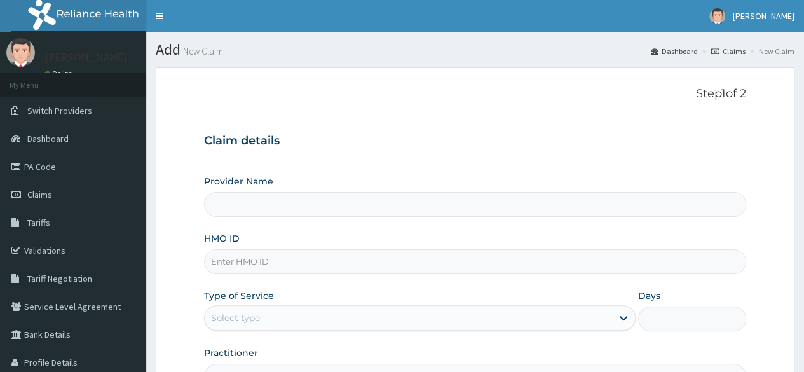
type input "Reliance Family Clinics (RFC)- [GEOGRAPHIC_DATA]"
click at [318, 259] on input "HMO ID" at bounding box center [475, 261] width 542 height 25
paste input "OHT/12740/B"
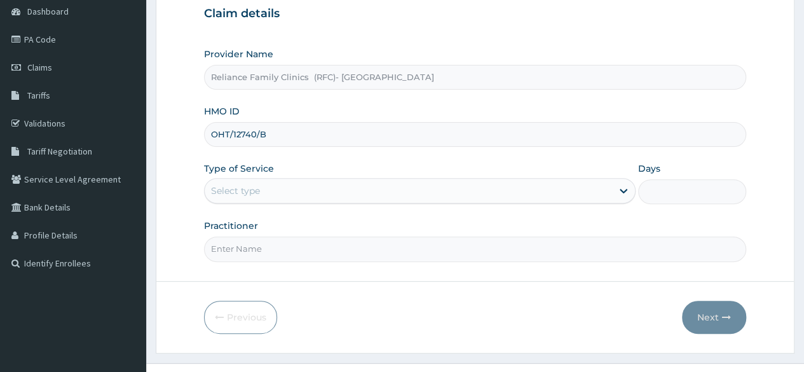
scroll to position [147, 0]
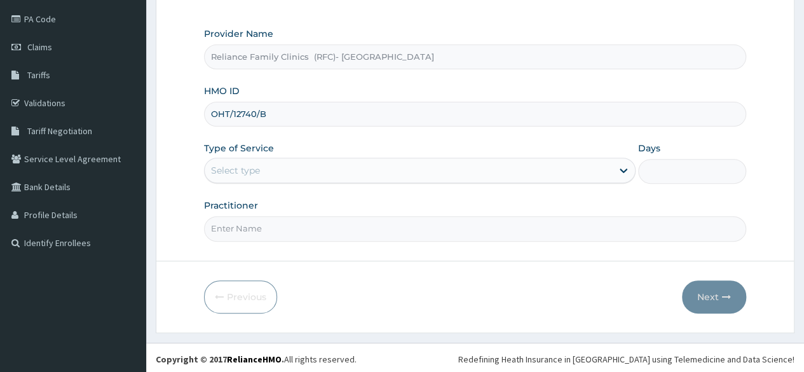
type input "OHT/12740/B"
click at [305, 176] on div "Select type" at bounding box center [408, 170] width 407 height 20
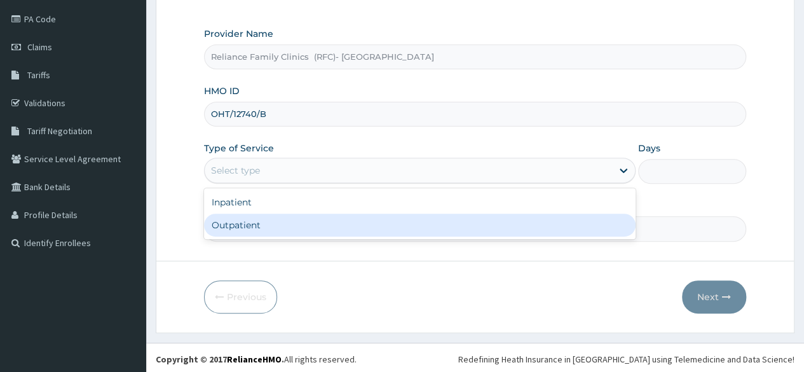
click at [281, 226] on div "Outpatient" at bounding box center [420, 225] width 432 height 23
type input "1"
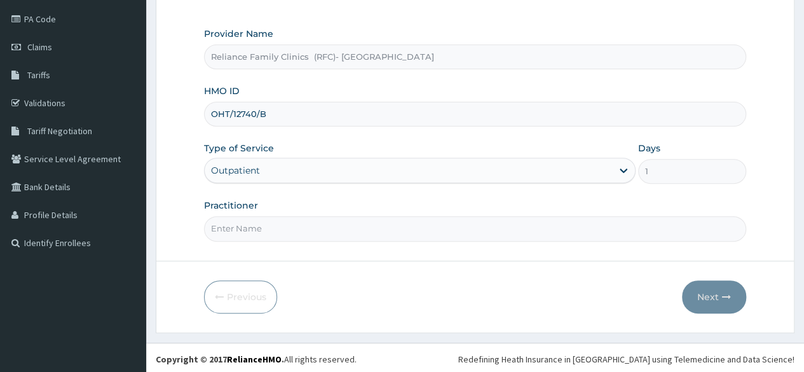
click at [226, 114] on input "OHT/12740/B" at bounding box center [475, 114] width 542 height 25
type input "OHT/12740/B"
click at [287, 231] on input "Practitioner" at bounding box center [475, 228] width 542 height 25
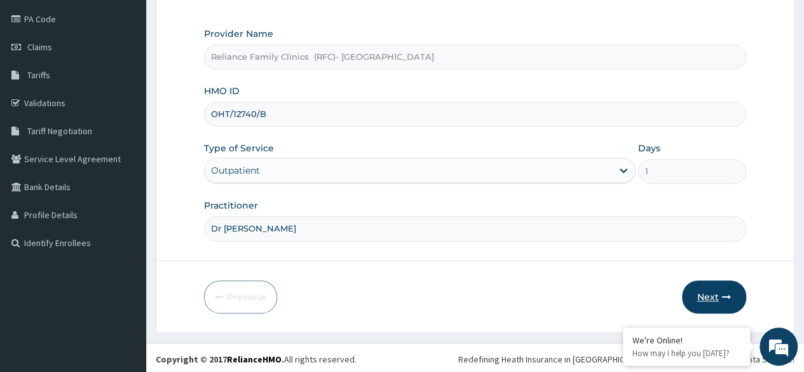
type input "Dr [PERSON_NAME]"
click at [725, 301] on button "Next" at bounding box center [714, 296] width 64 height 33
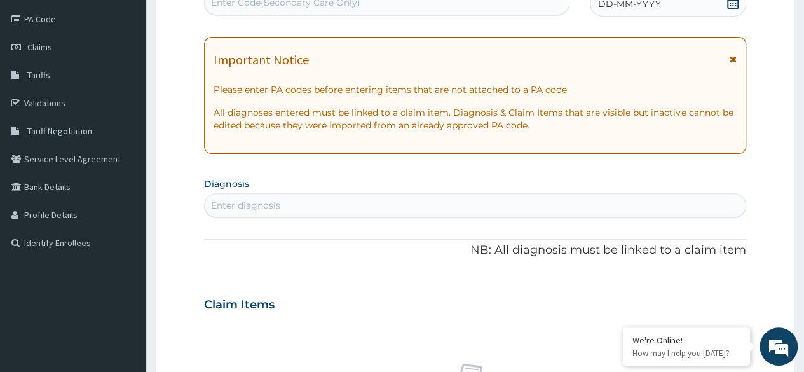
click at [727, 3] on icon at bounding box center [733, 2] width 13 height 13
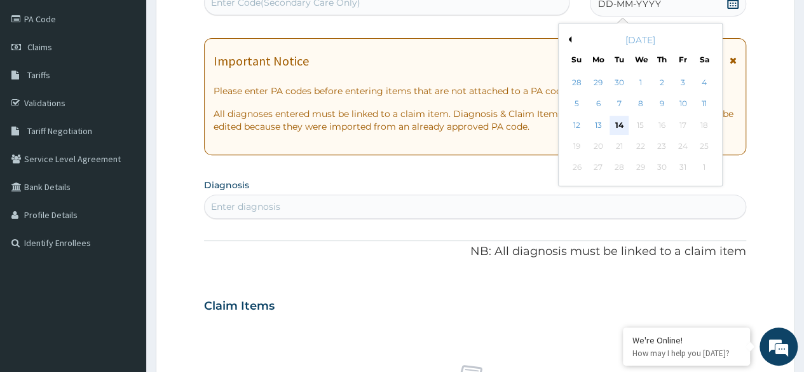
click at [622, 124] on div "14" at bounding box center [619, 125] width 19 height 19
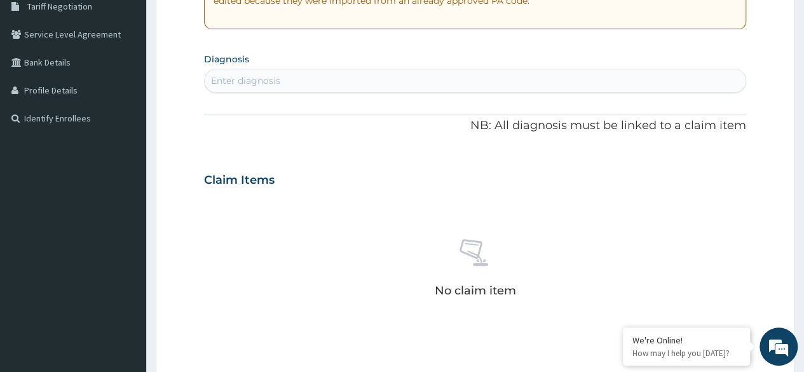
scroll to position [275, 0]
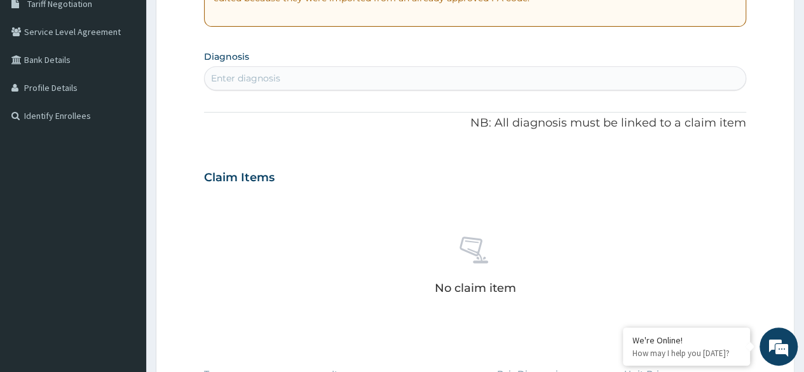
click at [336, 83] on div "Enter diagnosis" at bounding box center [475, 78] width 541 height 20
type input "[MEDICAL_DATA]"
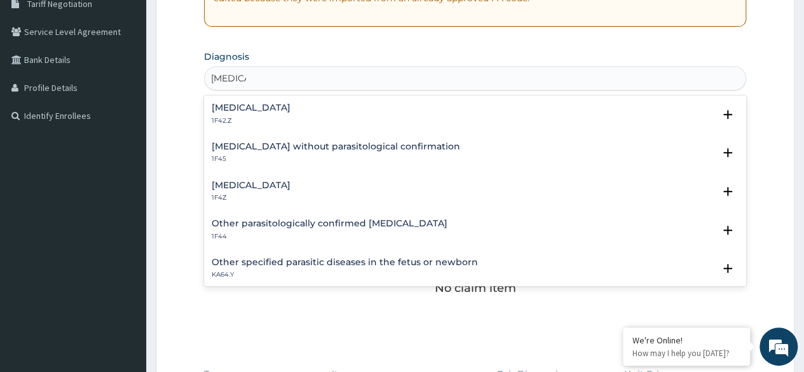
click at [291, 103] on h4 "[MEDICAL_DATA]" at bounding box center [251, 108] width 79 height 10
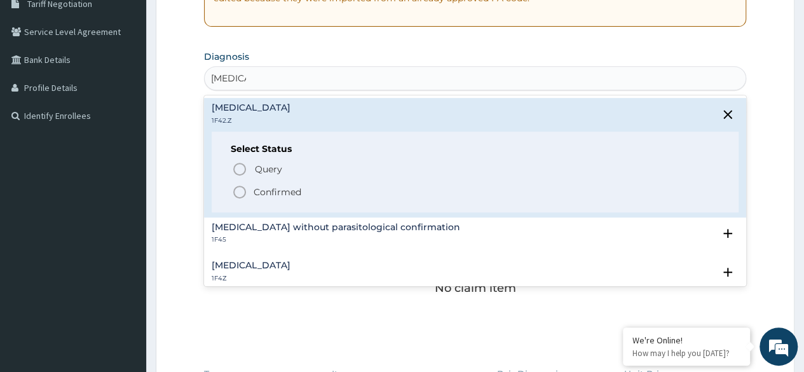
click at [289, 192] on p "Confirmed" at bounding box center [278, 192] width 48 height 13
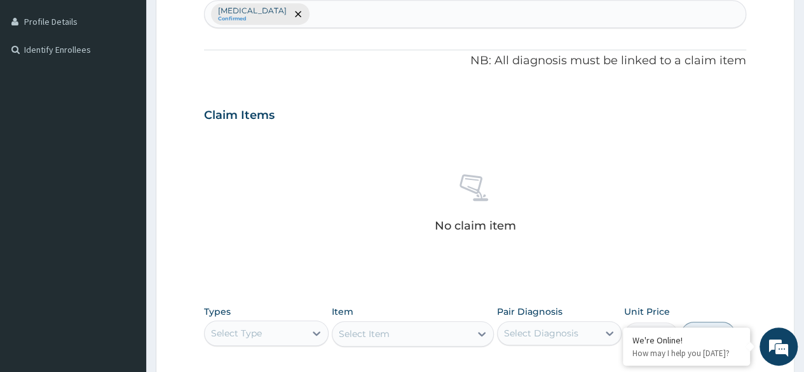
scroll to position [465, 0]
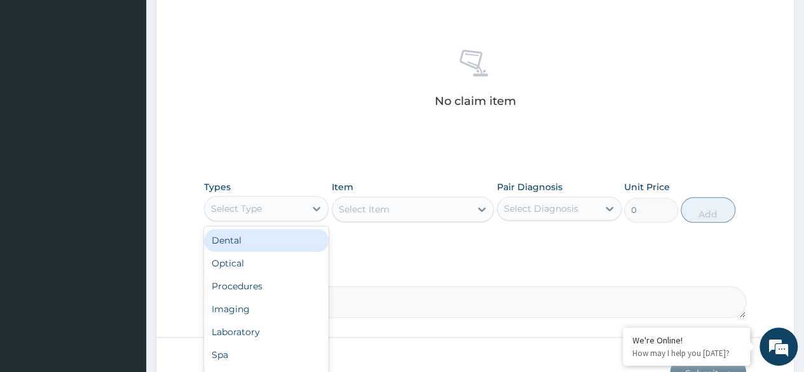
click at [290, 212] on div "Select Type" at bounding box center [255, 208] width 100 height 20
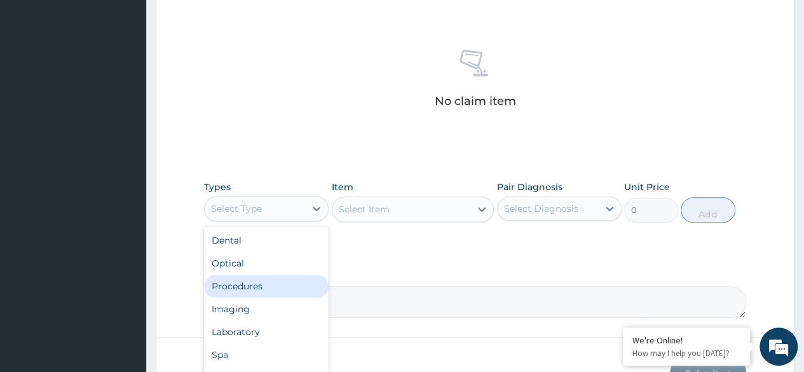
click at [276, 284] on div "Procedures" at bounding box center [266, 286] width 125 height 23
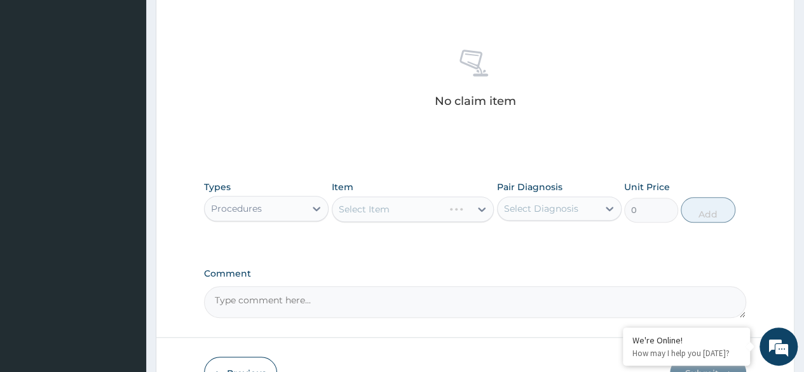
click at [526, 219] on div "Pair Diagnosis Select Diagnosis" at bounding box center [559, 202] width 125 height 42
click at [539, 213] on div "Select Diagnosis" at bounding box center [548, 208] width 100 height 20
click at [540, 246] on label "[MEDICAL_DATA]" at bounding box center [557, 239] width 79 height 13
checkbox input "true"
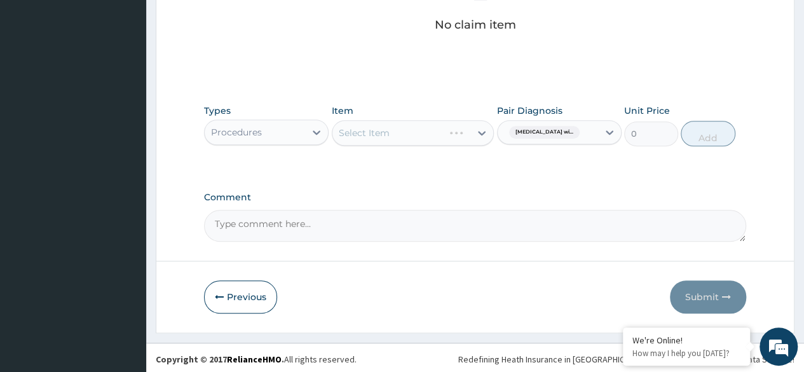
scroll to position [542, 0]
click at [453, 138] on div "Select Item" at bounding box center [401, 132] width 139 height 20
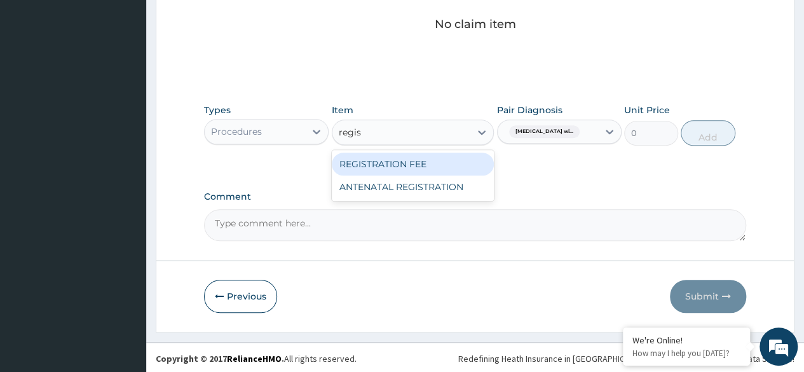
type input "regist"
click at [436, 170] on div "REGISTRATION FEE" at bounding box center [413, 164] width 163 height 23
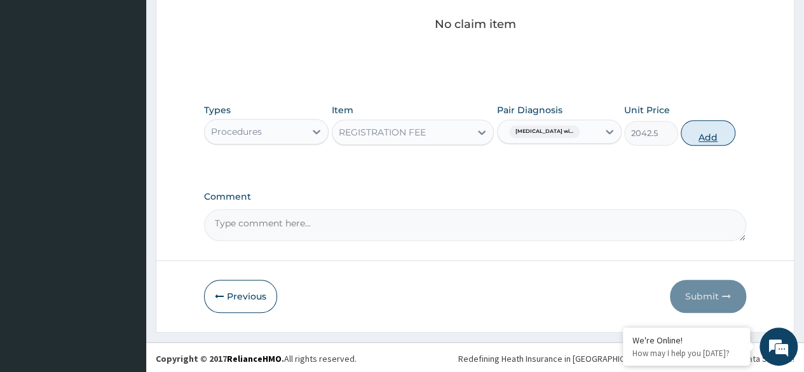
click at [693, 138] on button "Add" at bounding box center [708, 132] width 54 height 25
type input "0"
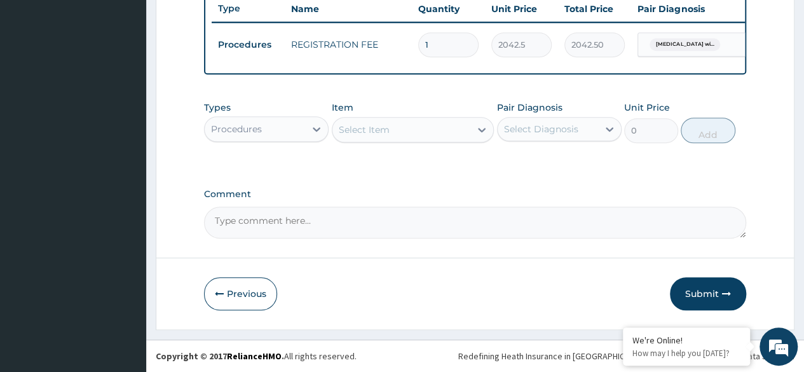
scroll to position [492, 0]
click at [372, 136] on div "Select Item" at bounding box center [364, 129] width 51 height 13
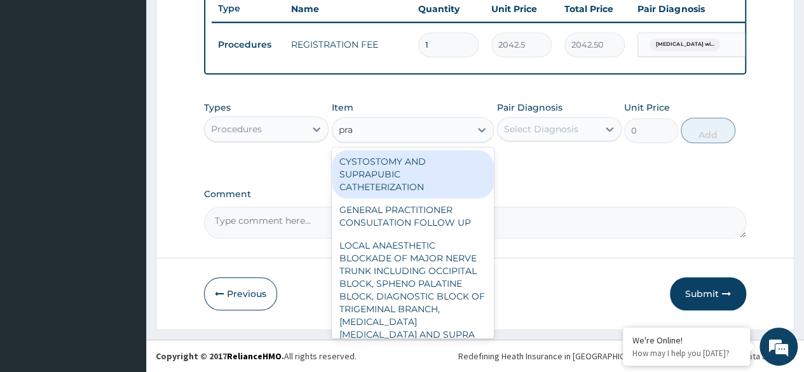
type input "prac"
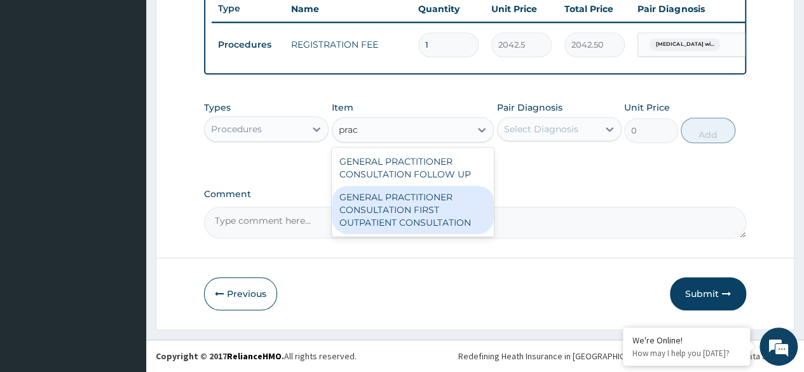
click at [399, 236] on div "GENERAL PRACTITIONER CONSULTATION FOLLOW UP GENERAL PRACTITIONER CONSULTATION F…" at bounding box center [413, 191] width 163 height 89
click at [429, 217] on div "GENERAL PRACTITIONER CONSULTATION FIRST OUTPATIENT CONSULTATION" at bounding box center [413, 210] width 163 height 48
type input "3370.125"
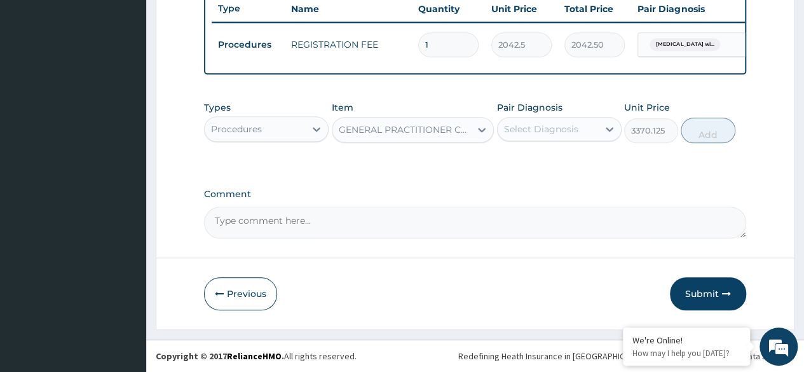
click at [560, 126] on div "Select Diagnosis" at bounding box center [541, 129] width 74 height 13
click at [561, 155] on label "Plasmodium malariae malaria without complication" at bounding box center [557, 160] width 79 height 13
checkbox input "true"
click at [701, 132] on button "Add" at bounding box center [708, 130] width 54 height 25
type input "0"
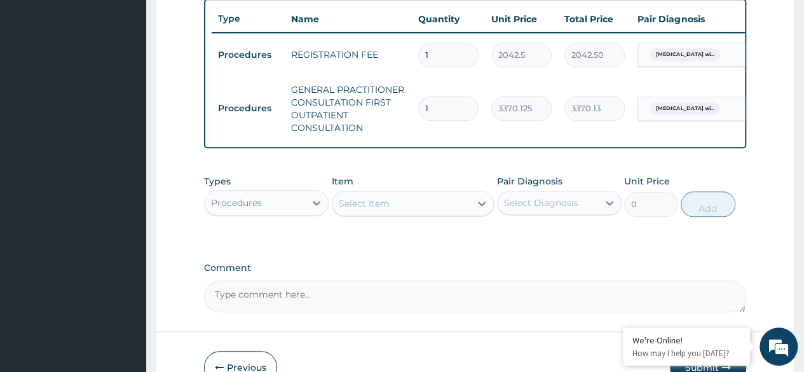
scroll to position [556, 0]
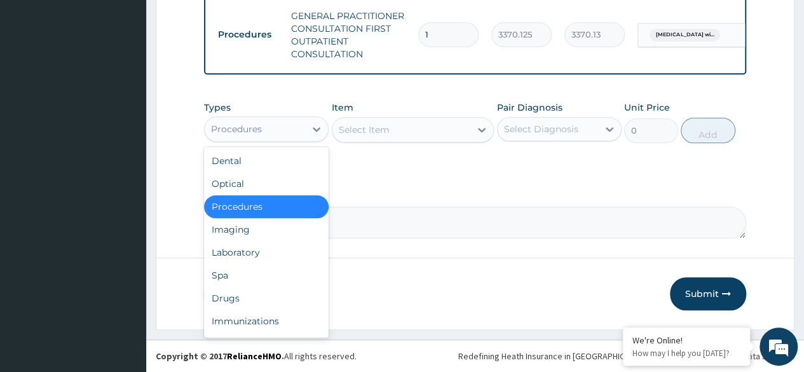
click at [267, 136] on div "Procedures" at bounding box center [255, 129] width 100 height 20
click at [256, 256] on div "Laboratory" at bounding box center [266, 252] width 125 height 23
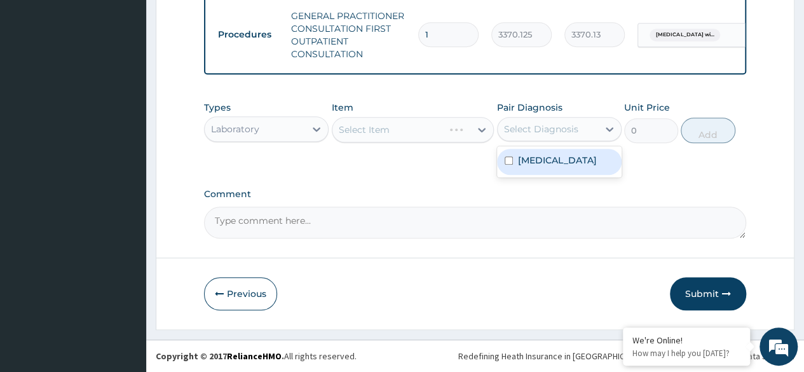
click at [555, 135] on div "Select Diagnosis" at bounding box center [541, 129] width 74 height 13
click at [554, 165] on label "[MEDICAL_DATA]" at bounding box center [557, 160] width 79 height 13
checkbox input "true"
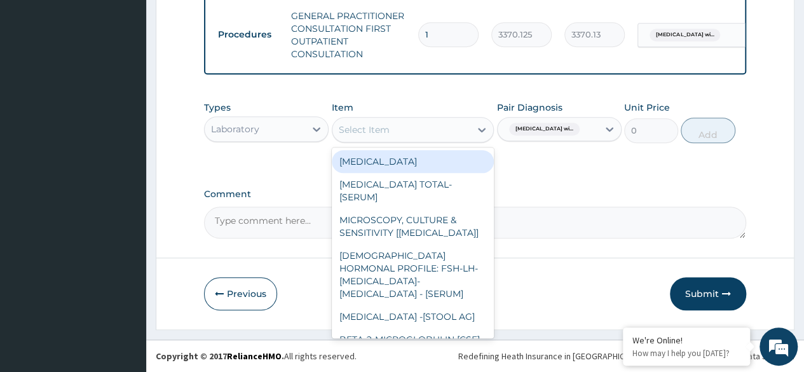
click at [402, 128] on div "Select Item" at bounding box center [401, 130] width 139 height 20
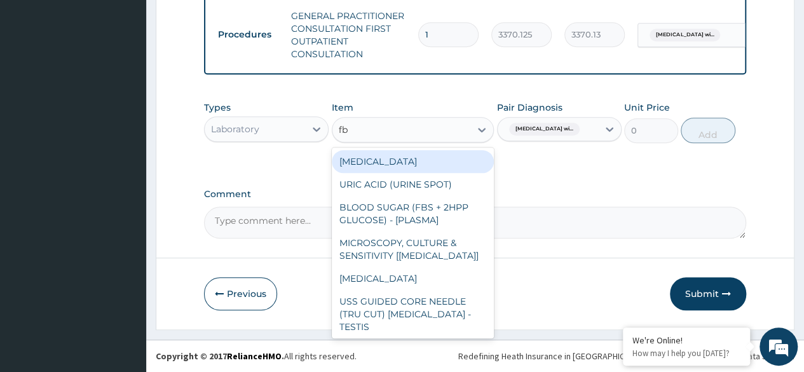
type input "fbc"
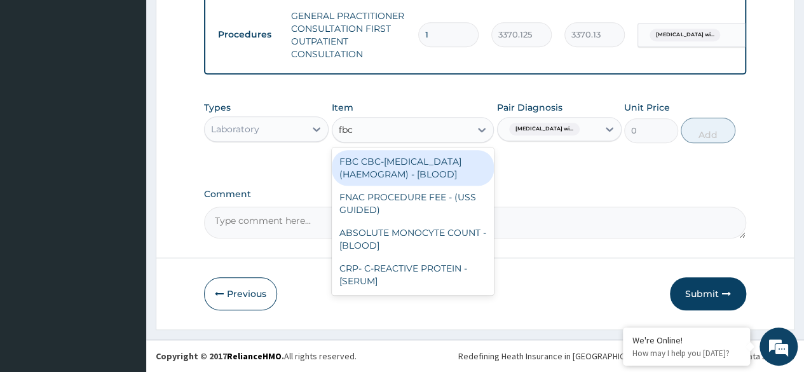
click at [427, 175] on div "FBC CBC-[MEDICAL_DATA] (HAEMOGRAM) - [BLOOD]" at bounding box center [413, 168] width 163 height 36
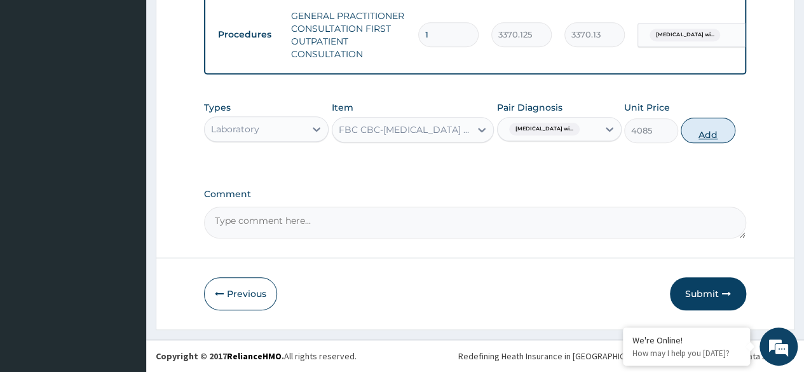
click at [718, 142] on button "Add" at bounding box center [708, 130] width 54 height 25
type input "0"
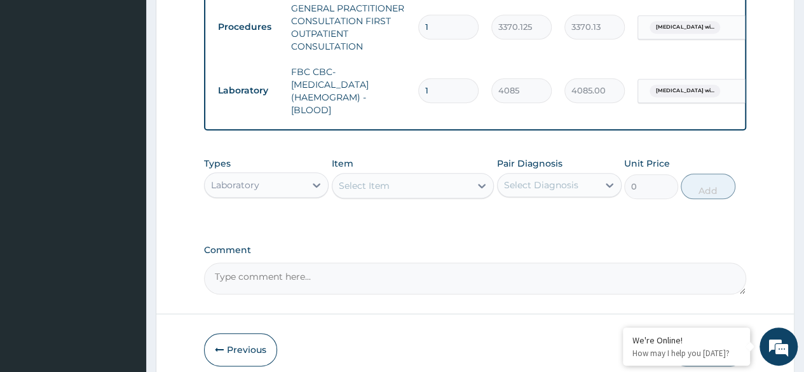
click at [410, 187] on div "Select Item" at bounding box center [401, 185] width 139 height 20
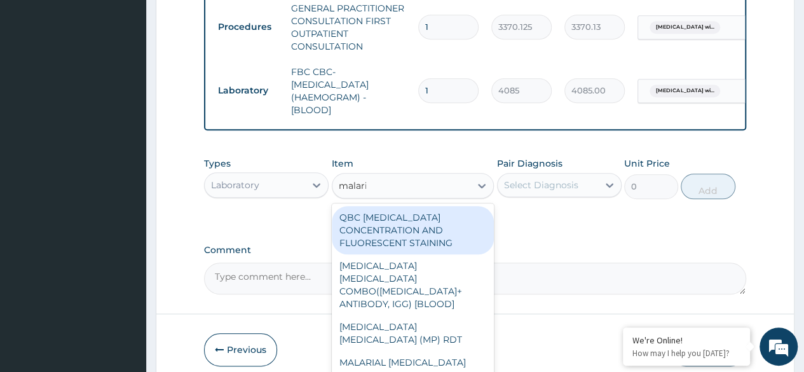
type input "[MEDICAL_DATA]"
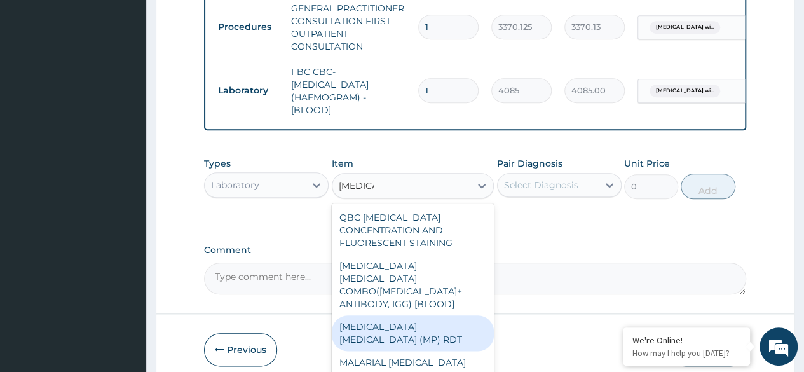
click at [416, 329] on div "[MEDICAL_DATA] [MEDICAL_DATA] (MP) RDT" at bounding box center [413, 333] width 163 height 36
type input "1531.875"
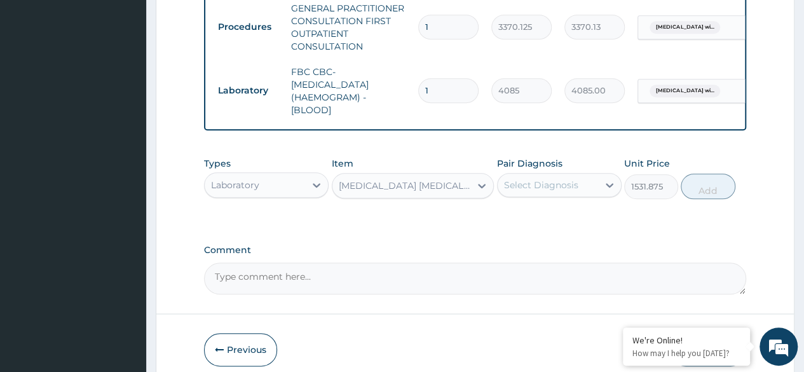
click at [543, 191] on div "Select Diagnosis" at bounding box center [541, 185] width 74 height 13
click at [544, 222] on label "[MEDICAL_DATA]" at bounding box center [557, 216] width 79 height 13
checkbox input "true"
click at [719, 205] on div "Types Laboratory Item MALARIA PARASITE (MP) RDT Pair Diagnosis Plasmodium malar…" at bounding box center [475, 178] width 542 height 55
click at [716, 199] on button "Add" at bounding box center [708, 186] width 54 height 25
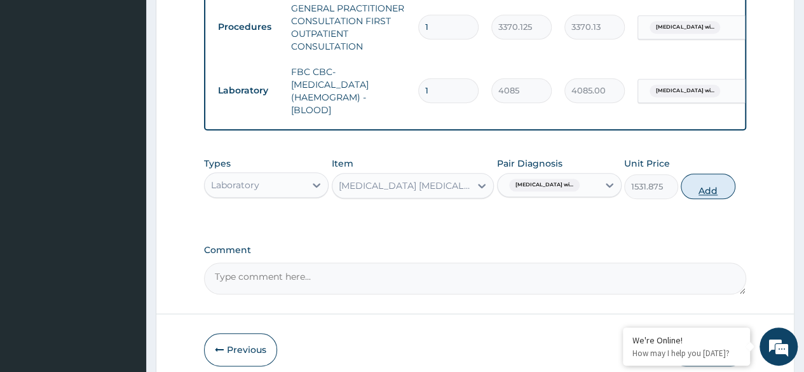
type input "0"
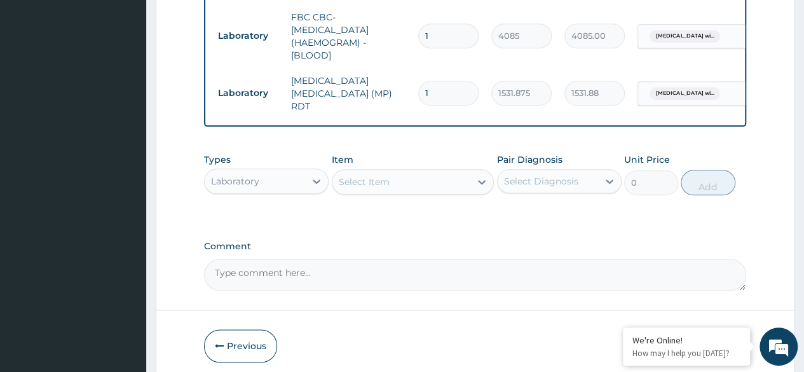
scroll to position [619, 0]
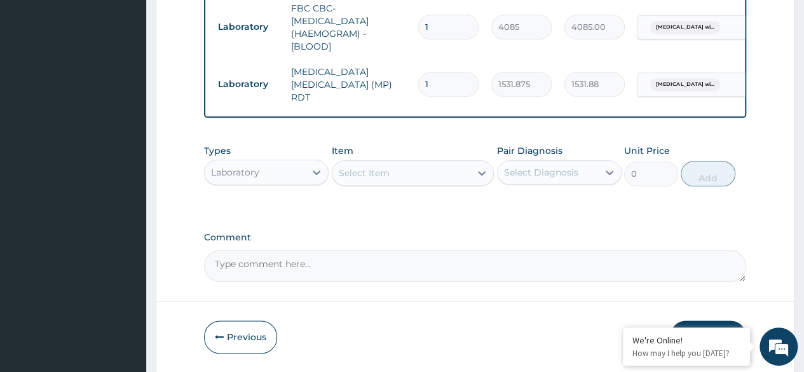
click at [356, 168] on div "Select Item" at bounding box center [364, 173] width 51 height 13
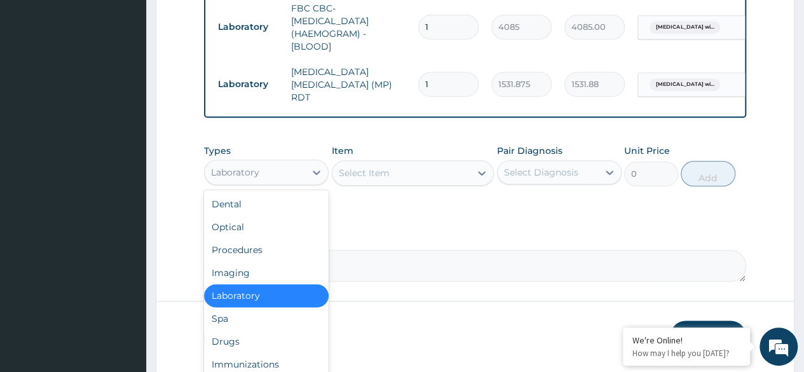
click at [296, 182] on div "Laboratory" at bounding box center [255, 172] width 100 height 20
click at [270, 349] on div "Drugs" at bounding box center [266, 341] width 125 height 23
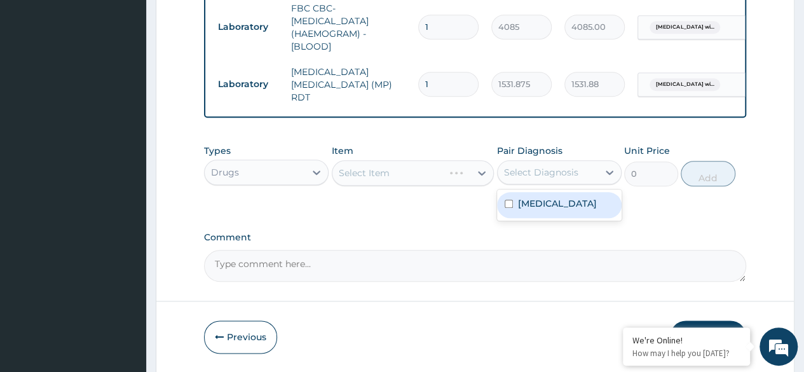
click at [557, 176] on div "Select Diagnosis" at bounding box center [541, 172] width 74 height 13
click at [556, 210] on label "Plasmodium malariae malaria without complication" at bounding box center [557, 203] width 79 height 13
checkbox input "true"
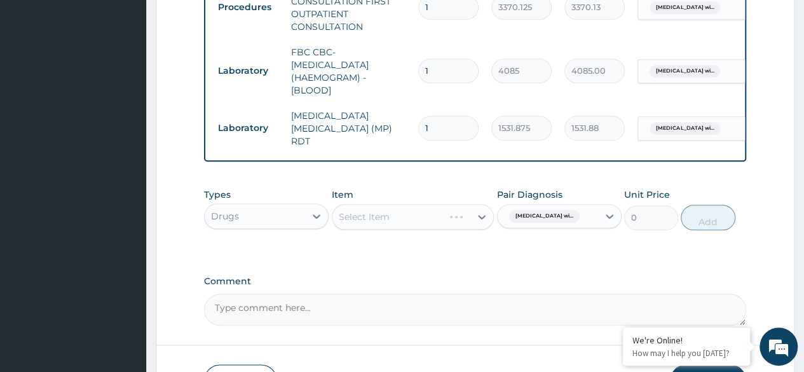
scroll to position [556, 0]
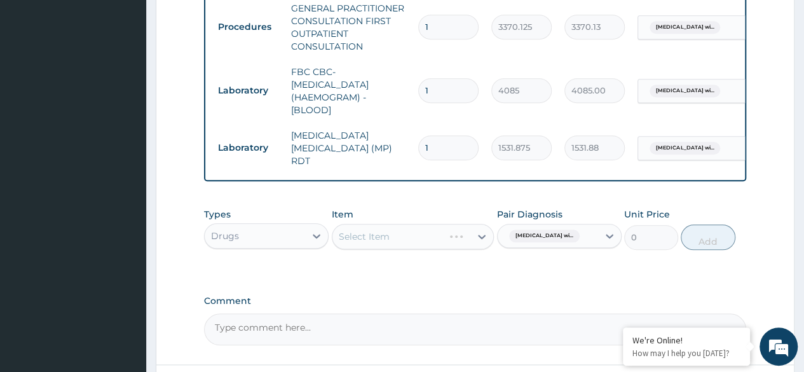
click at [423, 233] on div "Select Item" at bounding box center [413, 236] width 163 height 25
click at [356, 236] on div "Select Item" at bounding box center [413, 236] width 163 height 25
click at [369, 233] on div "Select Item" at bounding box center [413, 236] width 163 height 25
click at [378, 238] on div "Select Item" at bounding box center [413, 236] width 163 height 25
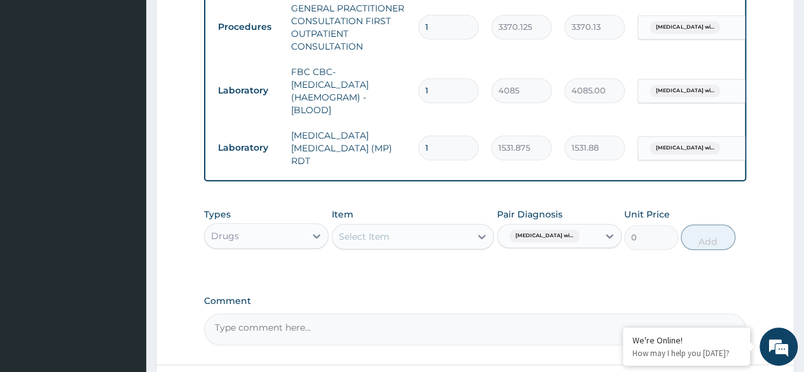
click at [448, 238] on div "Select Item" at bounding box center [401, 236] width 139 height 20
type input "c"
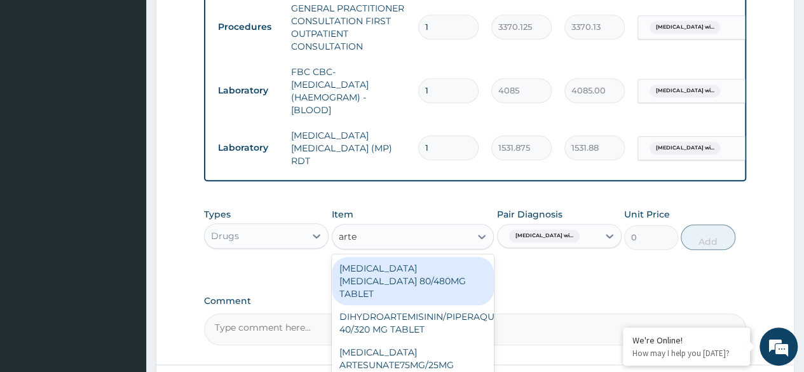
type input "artem"
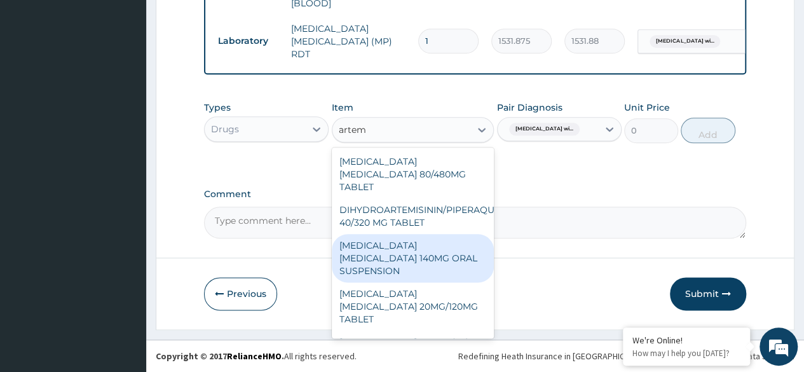
scroll to position [27, 0]
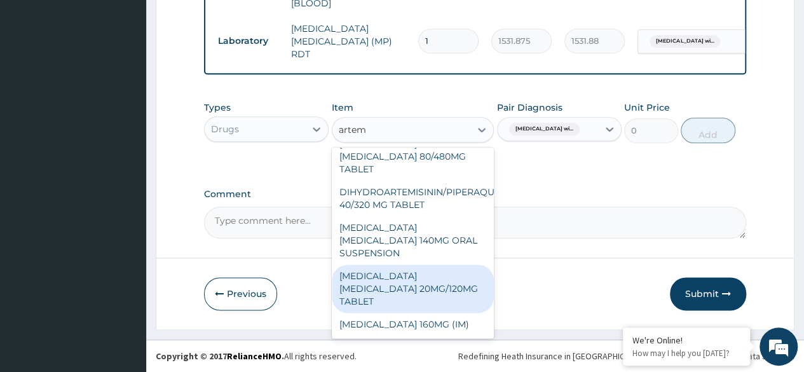
click at [406, 289] on div "ARTEMETHER LUMEFANTRINE 20MG/120MG TABLET" at bounding box center [413, 288] width 163 height 48
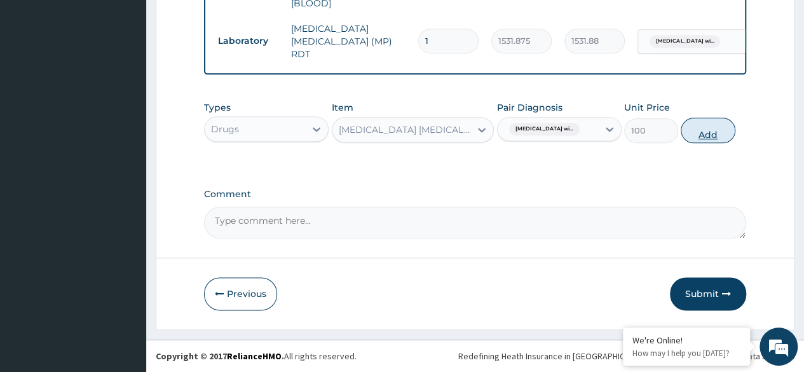
click at [706, 140] on button "Add" at bounding box center [708, 130] width 54 height 25
type input "0"
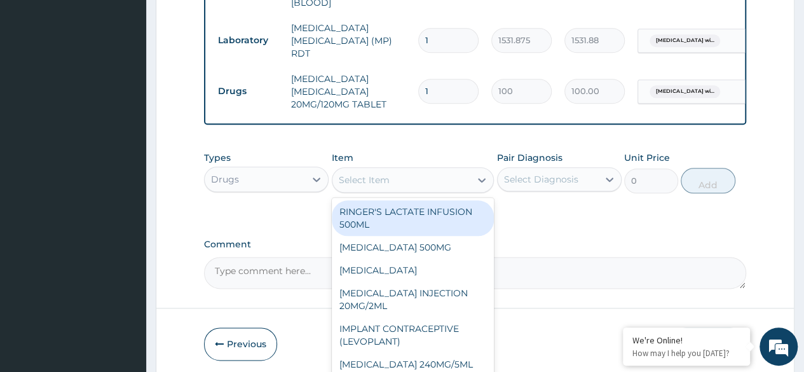
click at [419, 193] on div "Select Item" at bounding box center [413, 179] width 163 height 25
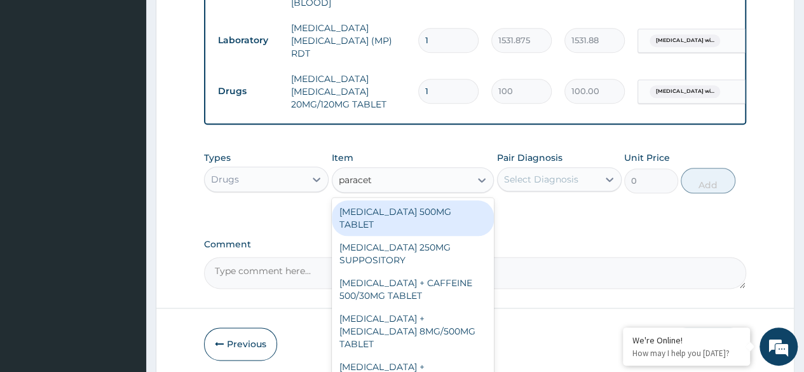
type input "paraceta"
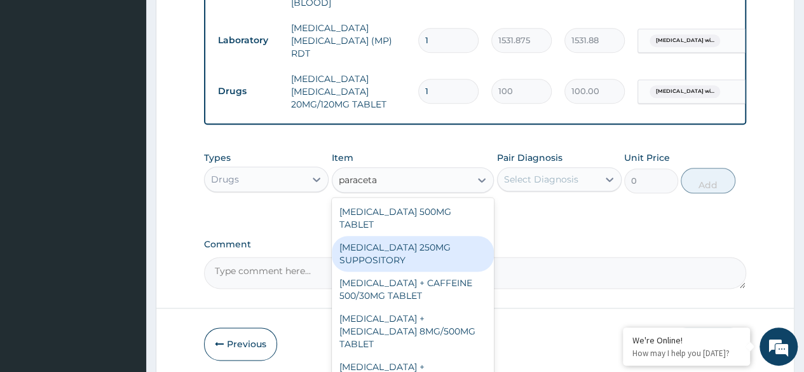
click at [403, 260] on div "[MEDICAL_DATA] 250MG SUPPOSITORY" at bounding box center [413, 254] width 163 height 36
type input "800"
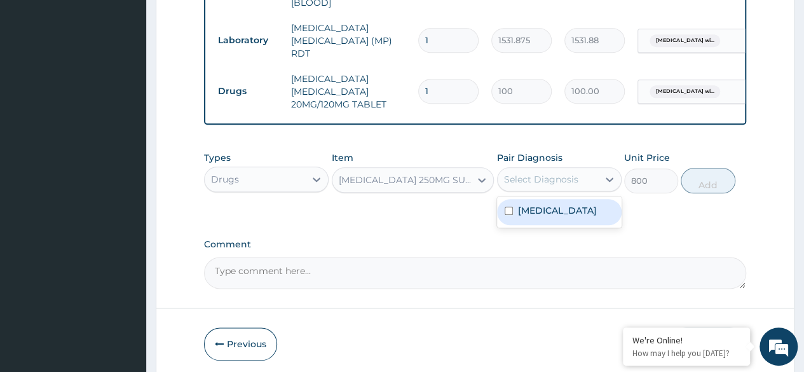
click at [535, 186] on div "Select Diagnosis" at bounding box center [541, 179] width 74 height 13
click at [531, 217] on label "Plasmodium malariae malaria without complication" at bounding box center [557, 210] width 79 height 13
checkbox input "true"
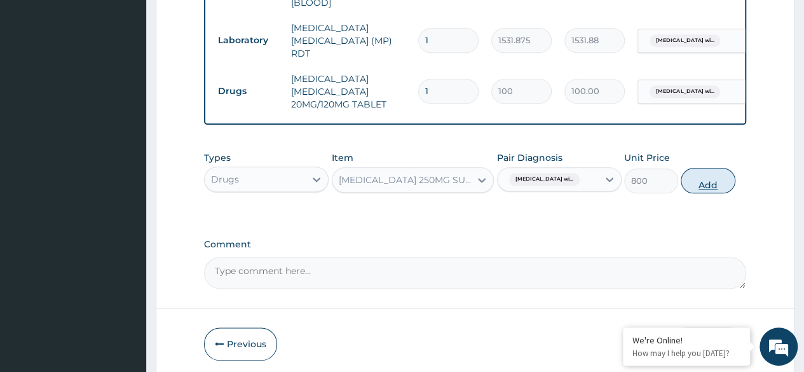
click at [713, 177] on button "Add" at bounding box center [708, 180] width 54 height 25
type input "0"
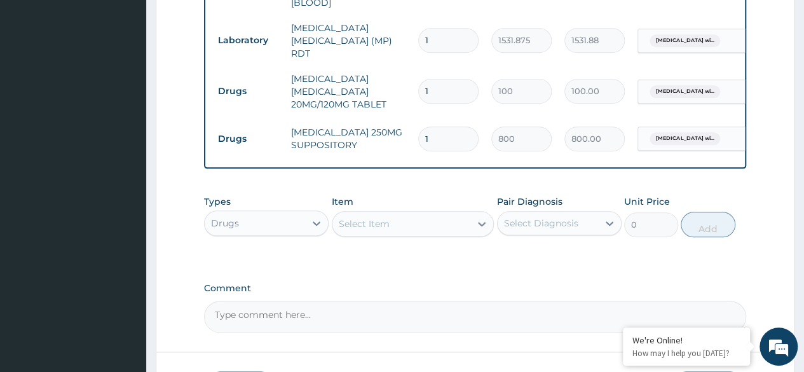
click at [437, 79] on input "1" at bounding box center [448, 91] width 60 height 25
type input "0.00"
type input "6"
type input "600.00"
type input "6"
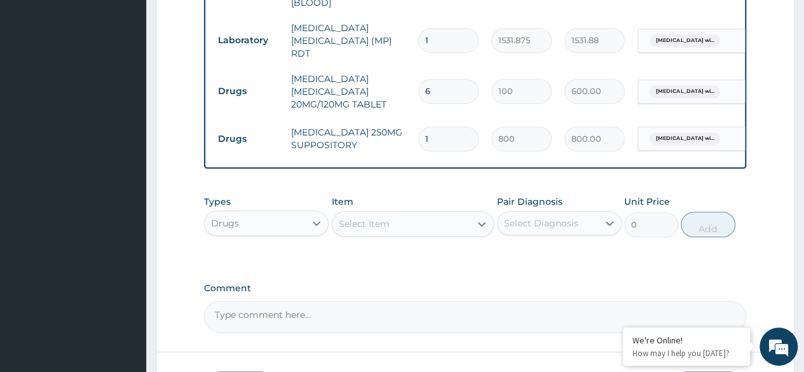
click at [416, 219] on div "Select Item" at bounding box center [401, 224] width 139 height 20
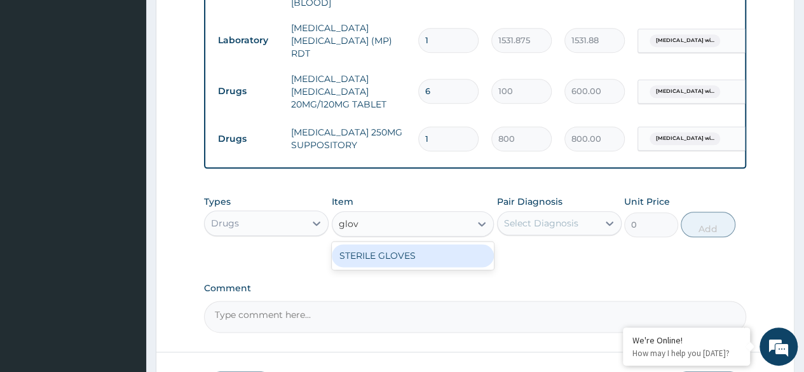
type input "glove"
click at [435, 266] on div "STERILE GLOVES" at bounding box center [413, 255] width 163 height 23
type input "500"
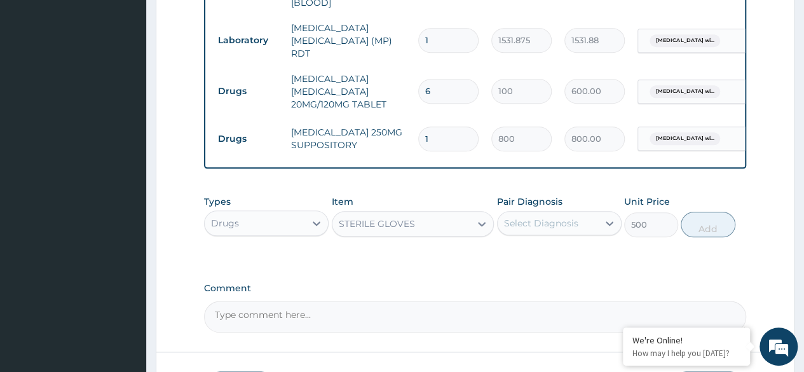
click at [556, 233] on div "Select Diagnosis" at bounding box center [548, 223] width 100 height 20
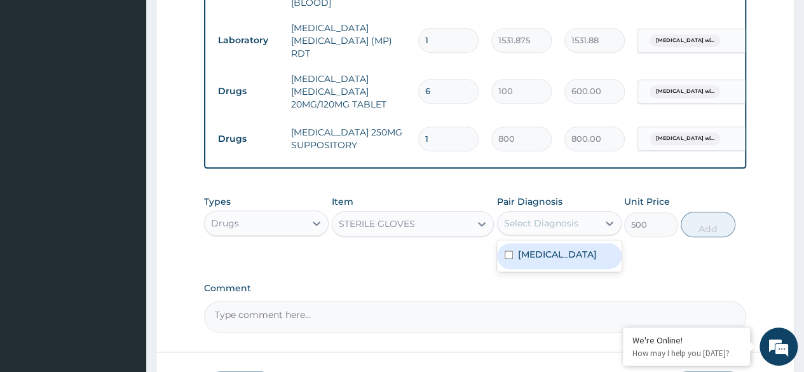
click at [550, 261] on label "Plasmodium malariae malaria without complication" at bounding box center [557, 254] width 79 height 13
checkbox input "true"
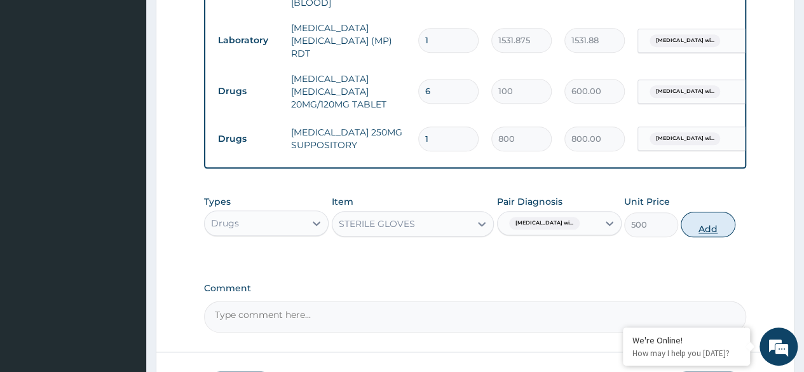
click at [711, 228] on button "Add" at bounding box center [708, 224] width 54 height 25
type input "0"
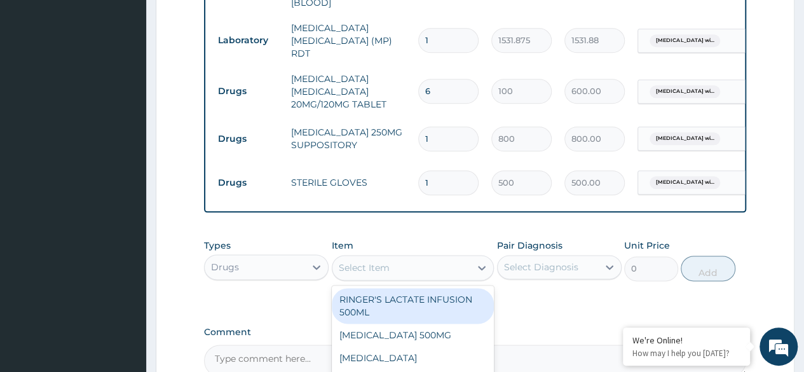
click at [431, 272] on div "Select Item" at bounding box center [401, 267] width 139 height 20
type input "2ml"
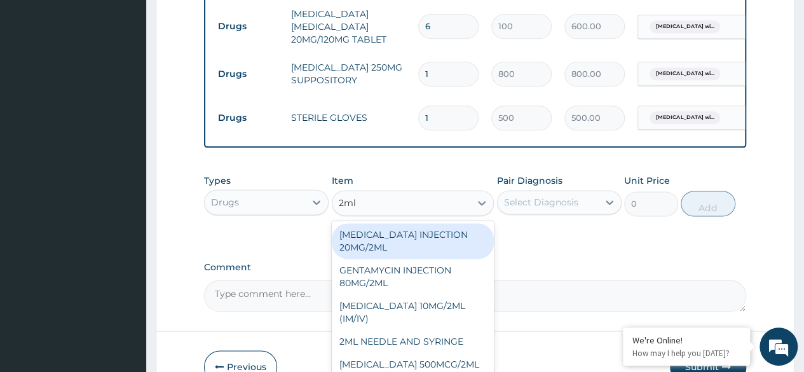
scroll to position [790, 0]
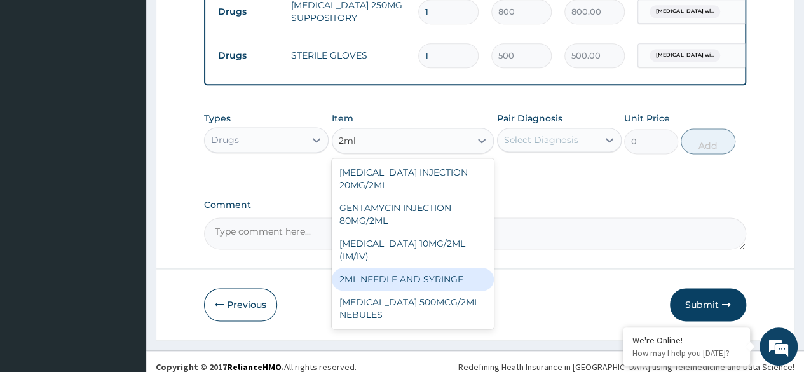
click at [425, 280] on div "2ML NEEDLE AND SYRINGE" at bounding box center [413, 279] width 163 height 23
type input "108"
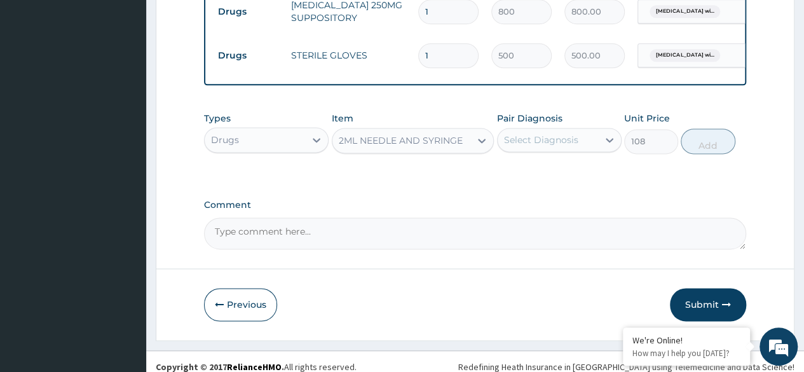
click at [557, 133] on div "Select Diagnosis" at bounding box center [548, 140] width 100 height 20
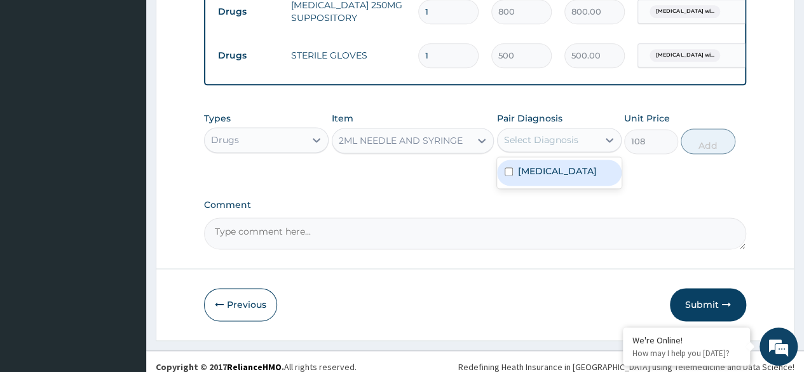
click at [565, 177] on label "Plasmodium malariae malaria without complication" at bounding box center [557, 171] width 79 height 13
checkbox input "true"
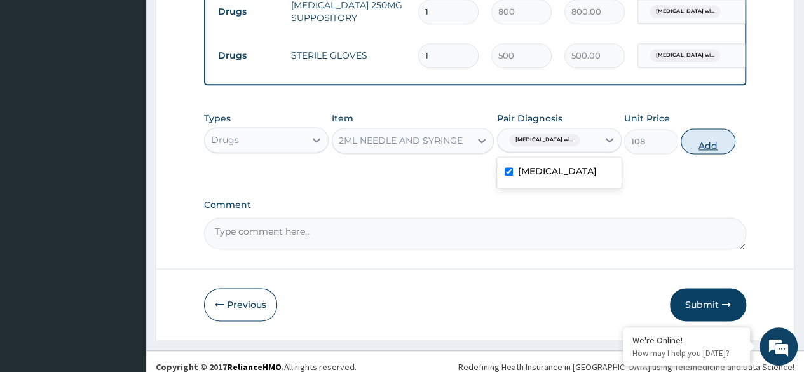
click at [727, 144] on button "Add" at bounding box center [708, 140] width 54 height 25
type input "0"
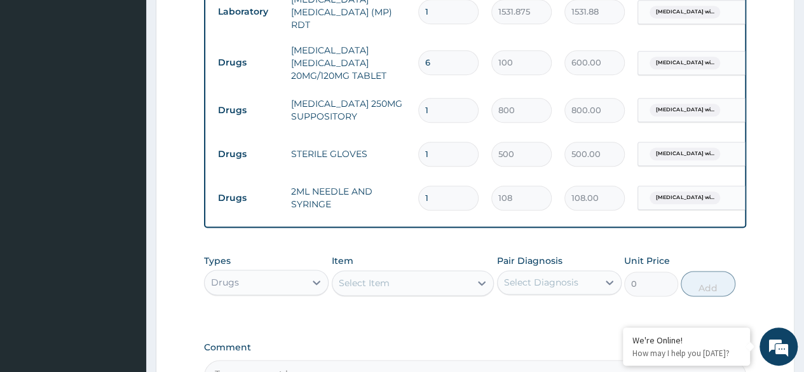
scroll to position [727, 0]
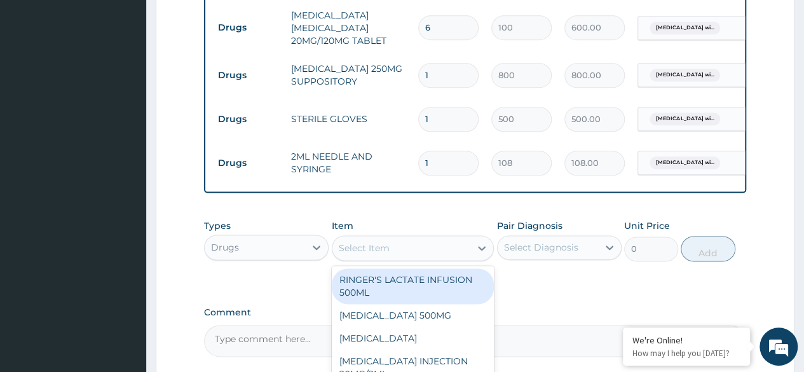
click at [449, 248] on div "Select Item" at bounding box center [401, 248] width 139 height 20
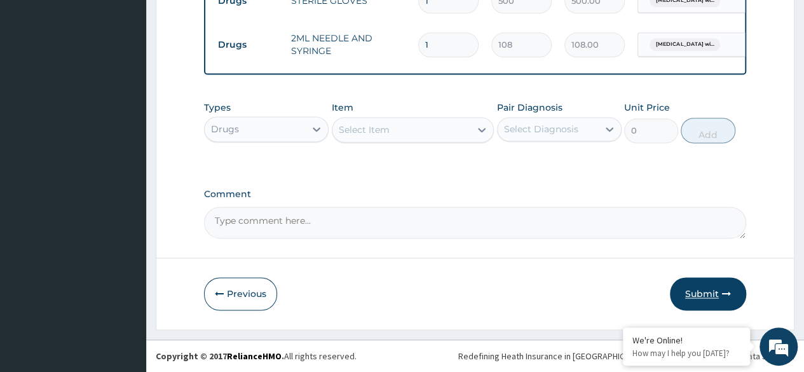
click at [723, 290] on icon "button" at bounding box center [726, 293] width 9 height 9
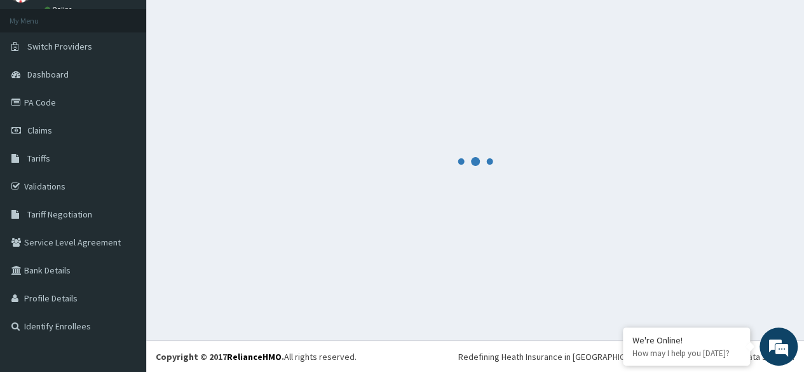
scroll to position [846, 0]
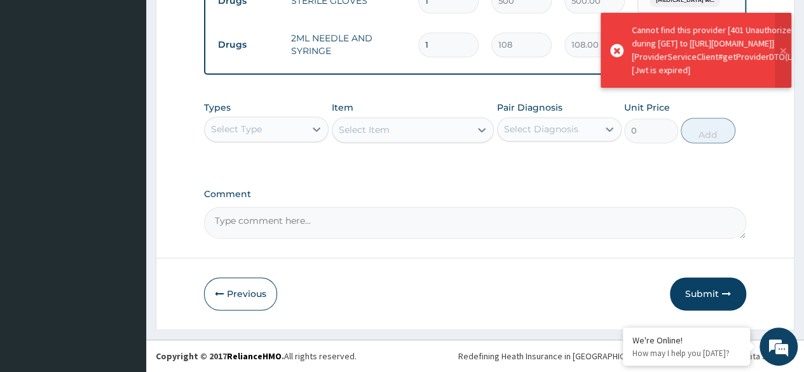
click at [723, 290] on icon "button" at bounding box center [726, 293] width 9 height 9
click at [705, 294] on button "Submit" at bounding box center [708, 293] width 76 height 33
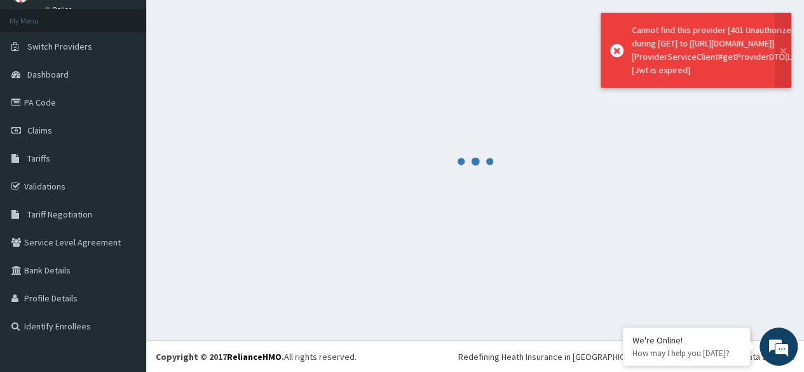
click at [704, 294] on div at bounding box center [475, 161] width 639 height 316
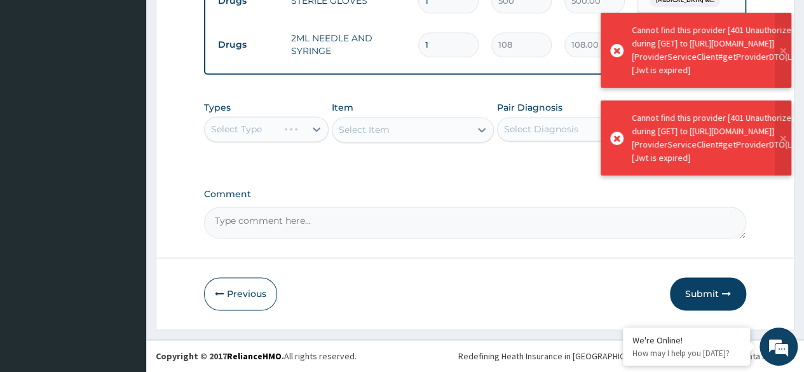
click at [704, 294] on button "Submit" at bounding box center [708, 293] width 76 height 33
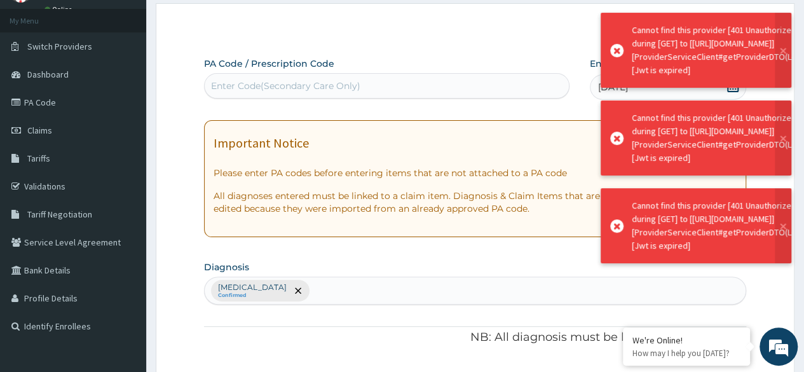
scroll to position [846, 0]
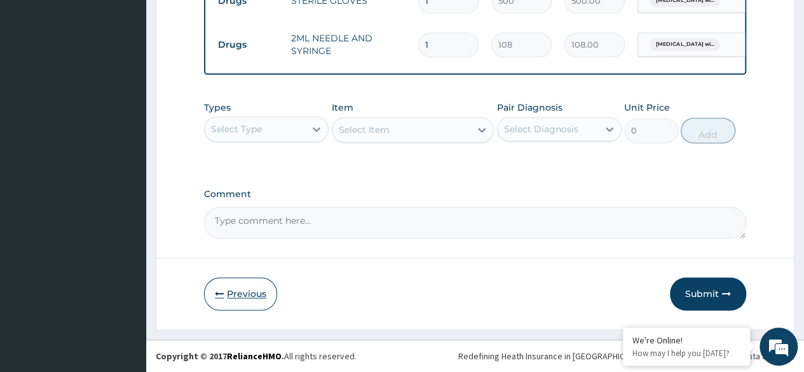
click at [246, 287] on button "Previous" at bounding box center [240, 293] width 73 height 33
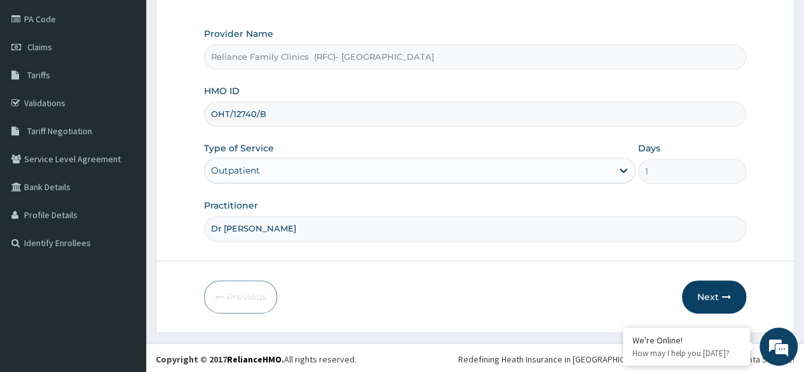
click at [275, 114] on input "OHT/12740/B" at bounding box center [475, 114] width 542 height 25
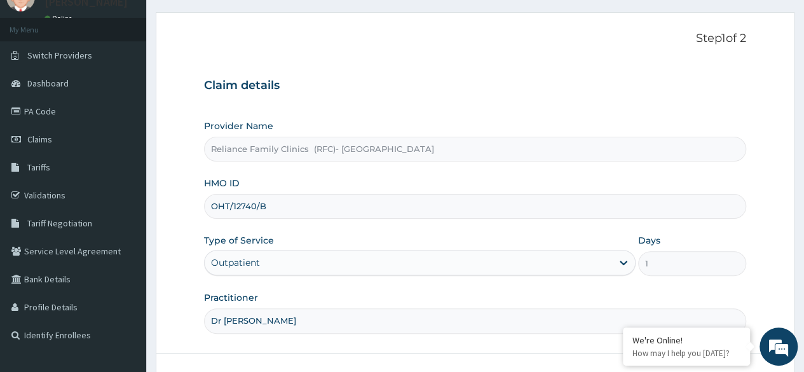
scroll to position [0, 0]
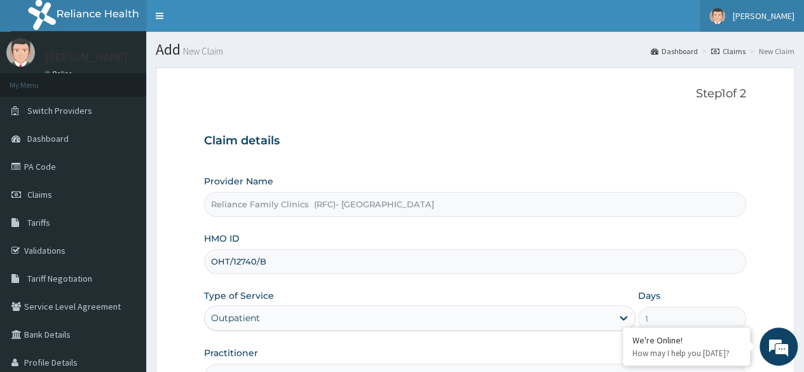
click at [788, 26] on link "[PERSON_NAME]" at bounding box center [752, 16] width 104 height 32
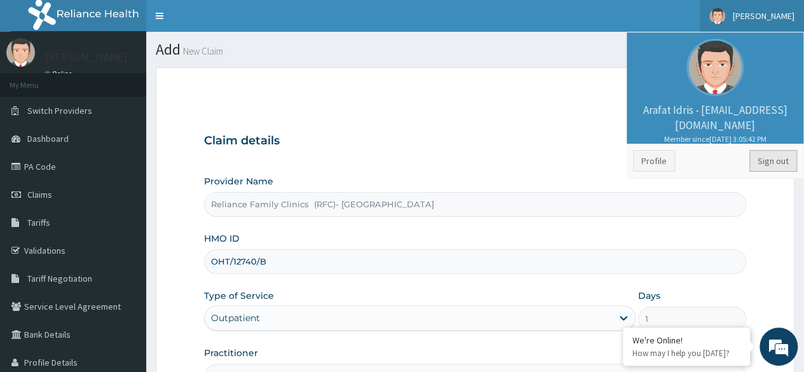
click at [780, 159] on link "Sign out" at bounding box center [773, 161] width 48 height 22
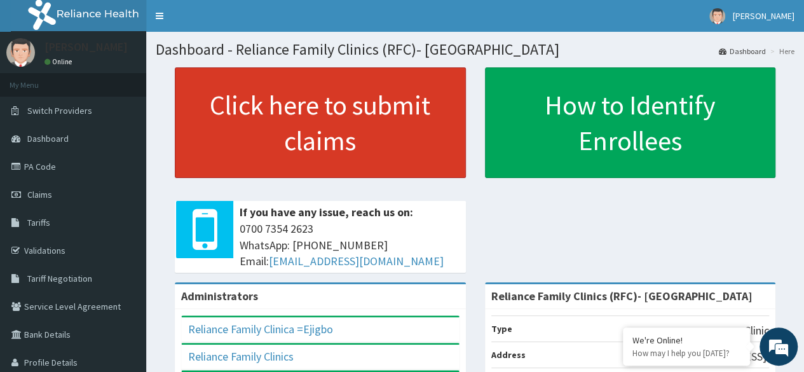
click at [416, 163] on link "Click here to submit claims" at bounding box center [320, 122] width 291 height 111
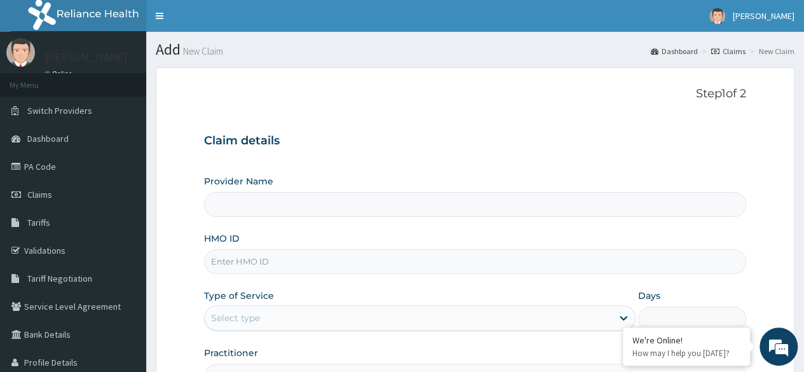
type input "Reliance Family Clinics (RFC)- [GEOGRAPHIC_DATA]"
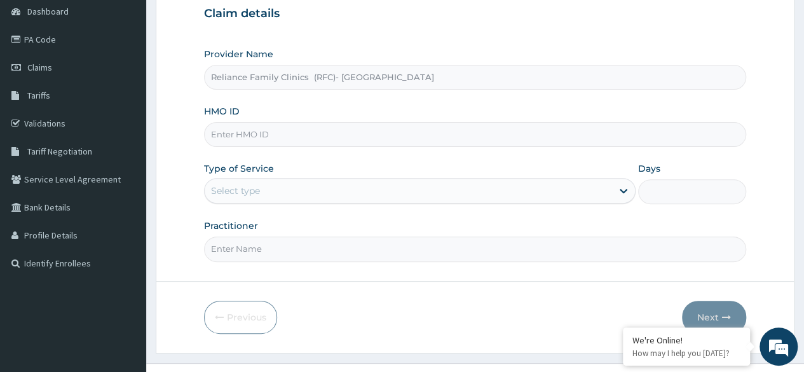
click at [342, 144] on input "HMO ID" at bounding box center [475, 134] width 542 height 25
paste input "OHT/12740/B"
type input "OHT/12740/B"
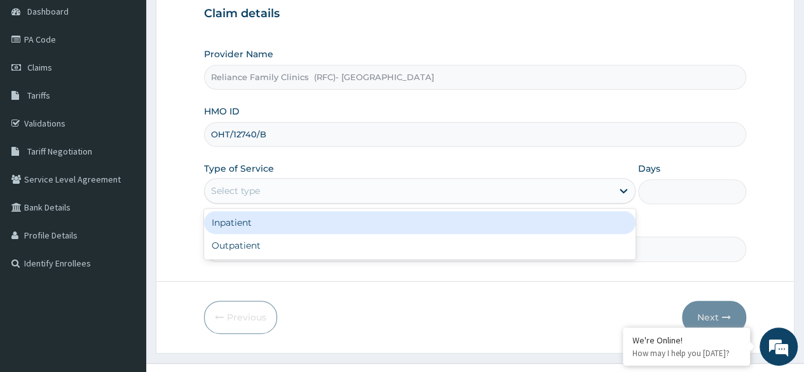
click at [348, 184] on div "Select type" at bounding box center [408, 191] width 407 height 20
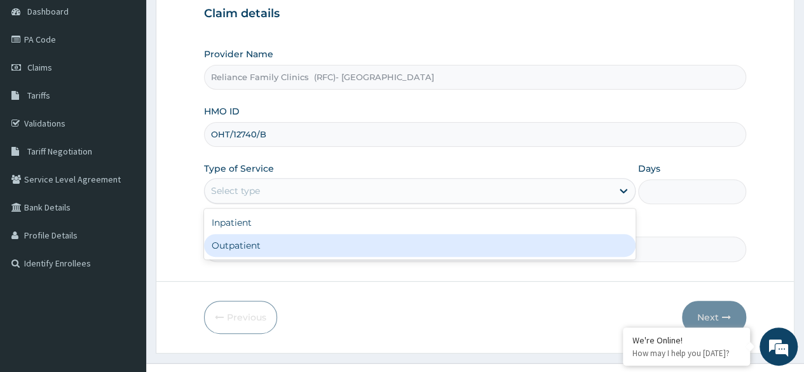
click at [352, 243] on div "Outpatient" at bounding box center [420, 245] width 432 height 23
type input "1"
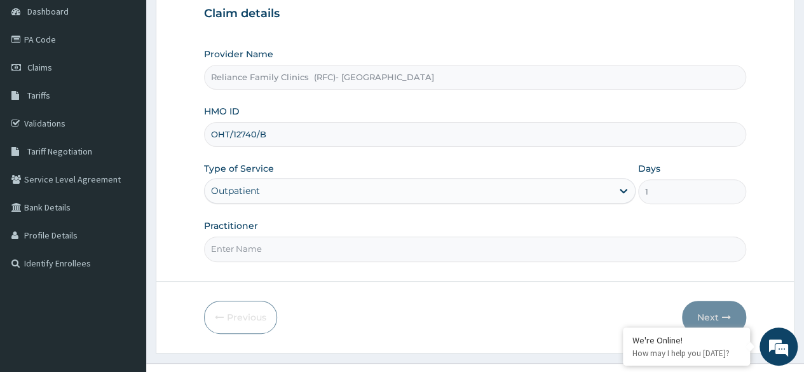
click at [352, 243] on input "Practitioner" at bounding box center [475, 248] width 542 height 25
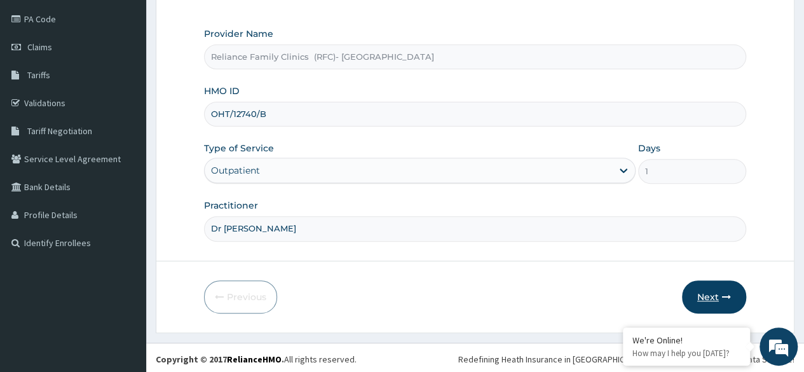
type input "Dr [PERSON_NAME]"
click at [714, 302] on button "Next" at bounding box center [714, 296] width 64 height 33
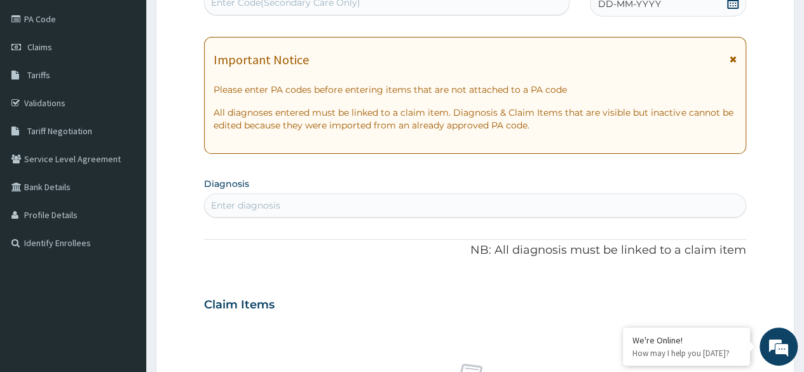
click at [731, 7] on icon at bounding box center [732, 2] width 11 height 13
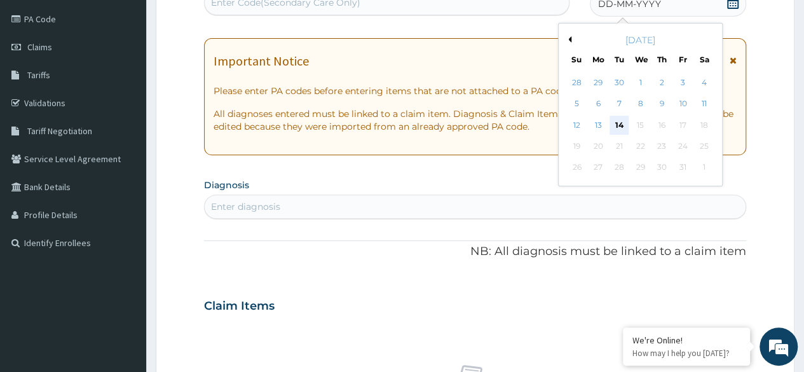
click at [620, 119] on div "14" at bounding box center [619, 125] width 19 height 19
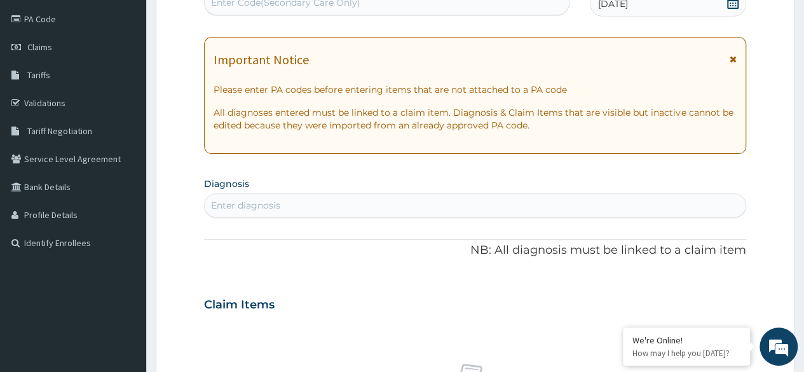
click at [357, 200] on div "Enter diagnosis" at bounding box center [475, 205] width 541 height 20
type input "[MEDICAL_DATA]"
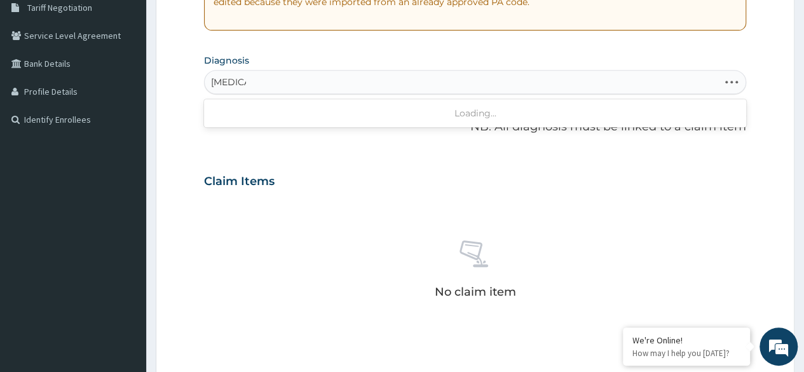
scroll to position [275, 0]
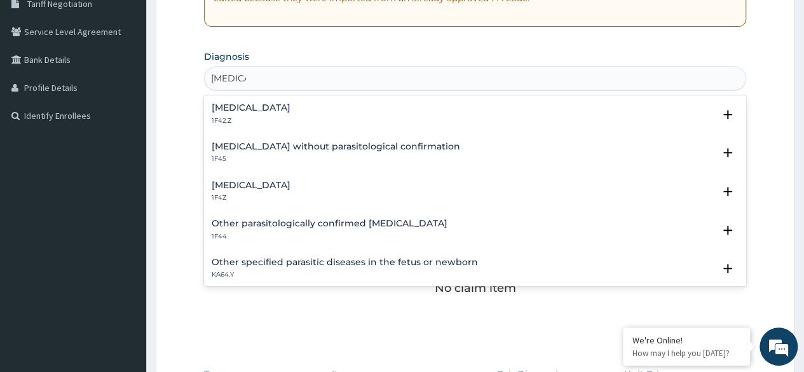
click at [291, 113] on div "[MEDICAL_DATA] 1F42.Z" at bounding box center [251, 114] width 79 height 22
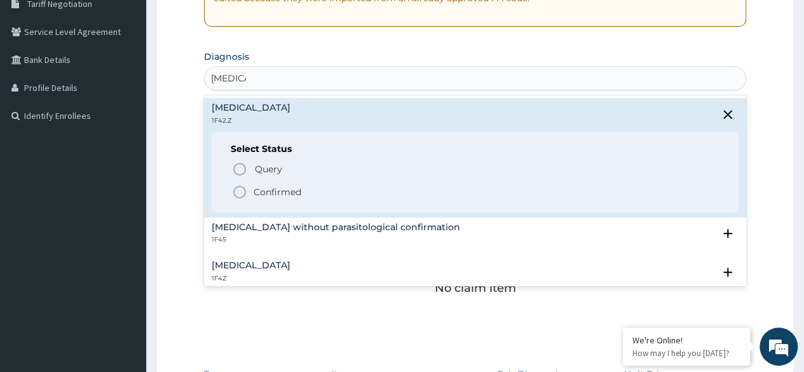
click at [295, 192] on p "Confirmed" at bounding box center [278, 192] width 48 height 13
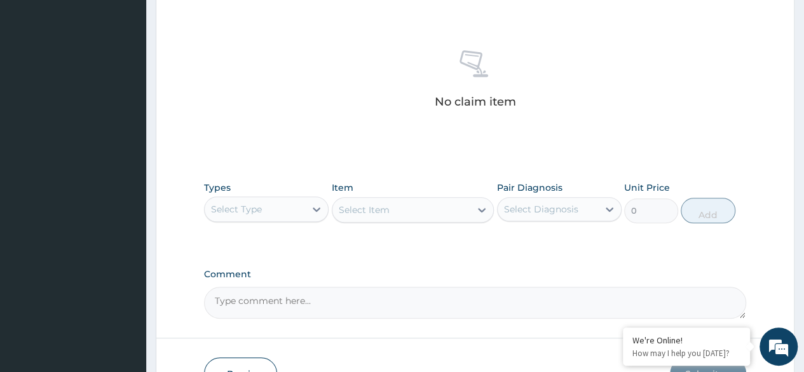
scroll to position [465, 0]
click at [305, 198] on div at bounding box center [316, 208] width 23 height 23
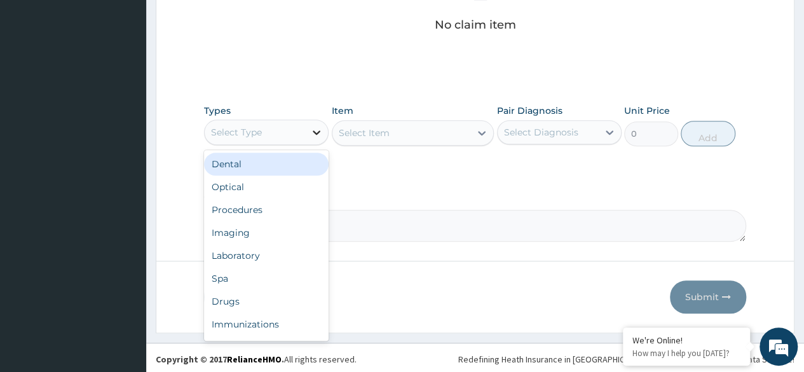
scroll to position [542, 0]
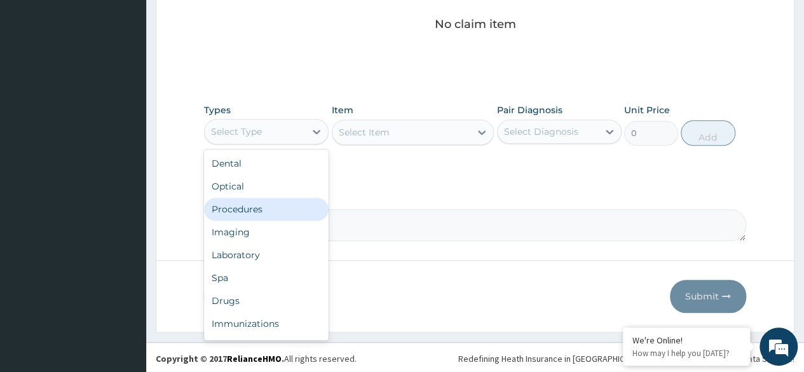
click at [293, 204] on div "Procedures" at bounding box center [266, 209] width 125 height 23
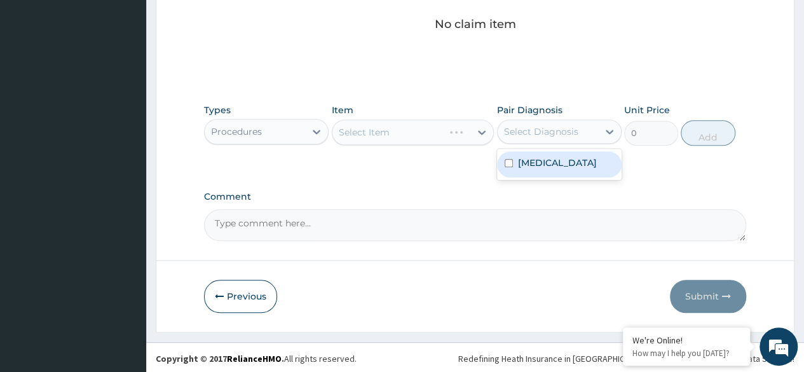
click at [524, 131] on div "Select Diagnosis" at bounding box center [541, 131] width 74 height 13
click at [538, 169] on label "[MEDICAL_DATA]" at bounding box center [557, 162] width 79 height 13
checkbox input "true"
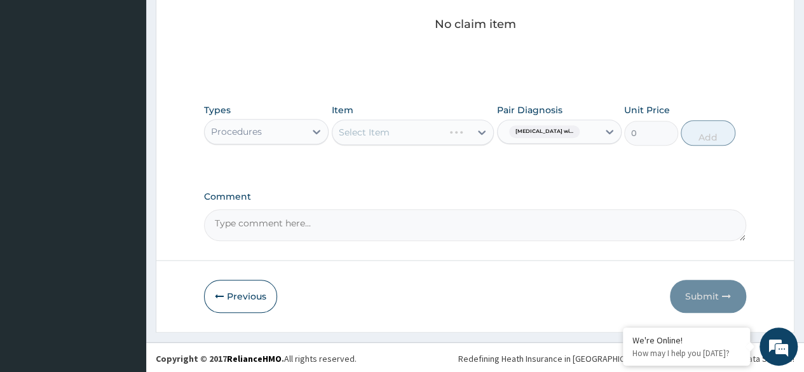
click at [334, 200] on label "Comment" at bounding box center [475, 196] width 542 height 11
click at [334, 209] on textarea "Comment" at bounding box center [475, 225] width 542 height 32
click at [439, 123] on div "Select Item" at bounding box center [413, 132] width 163 height 25
click at [434, 132] on div "Select Item" at bounding box center [401, 132] width 139 height 20
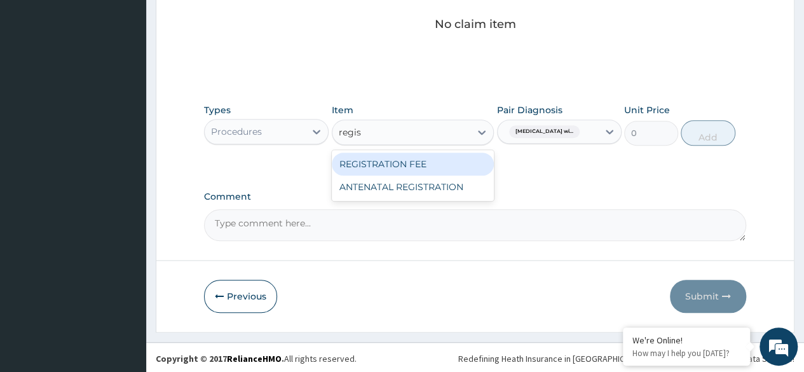
type input "regist"
click at [439, 153] on div "REGISTRATION FEE" at bounding box center [413, 164] width 163 height 23
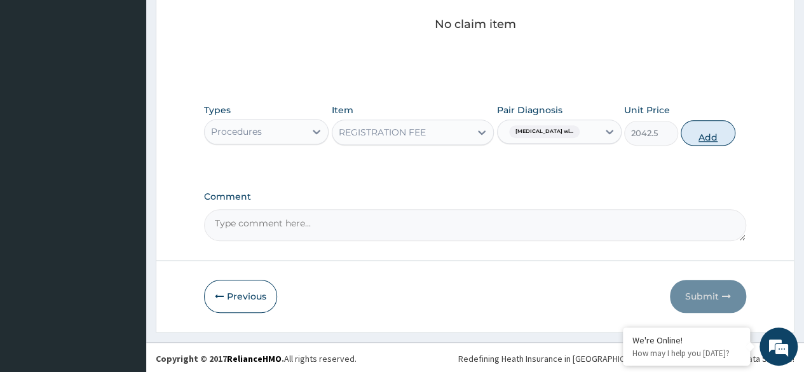
click at [709, 138] on button "Add" at bounding box center [708, 132] width 54 height 25
type input "0"
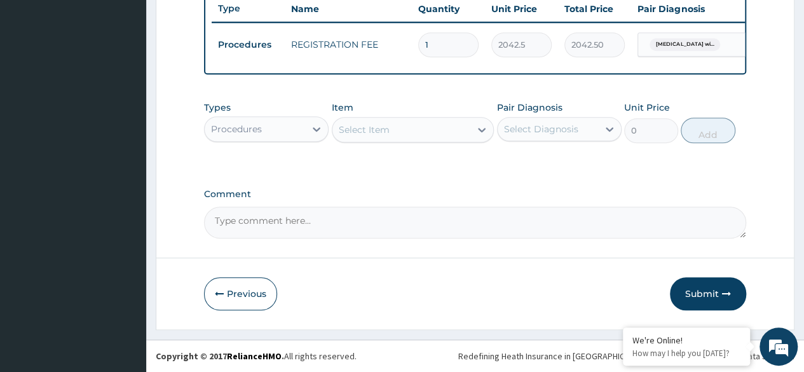
scroll to position [492, 0]
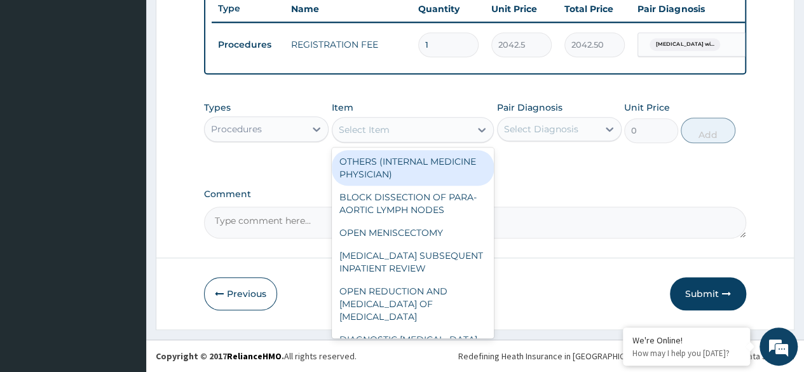
click at [422, 137] on div "Select Item" at bounding box center [401, 130] width 139 height 20
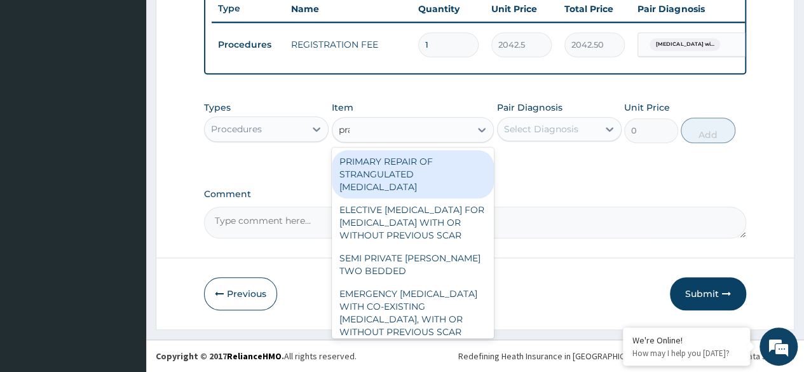
type input "prac"
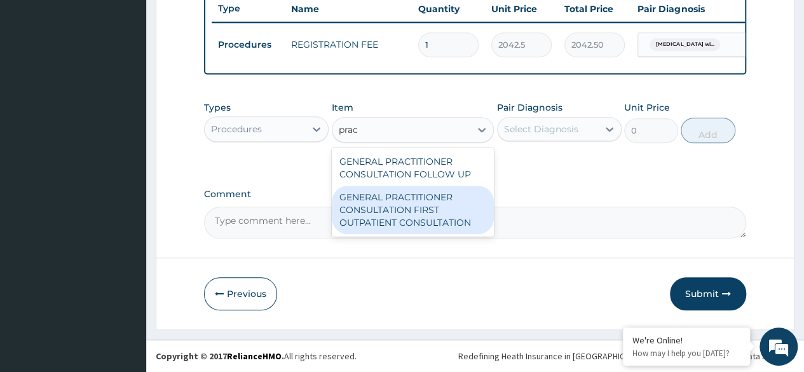
click at [438, 224] on div "GENERAL PRACTITIONER CONSULTATION FIRST OUTPATIENT CONSULTATION" at bounding box center [413, 210] width 163 height 48
type input "3370.125"
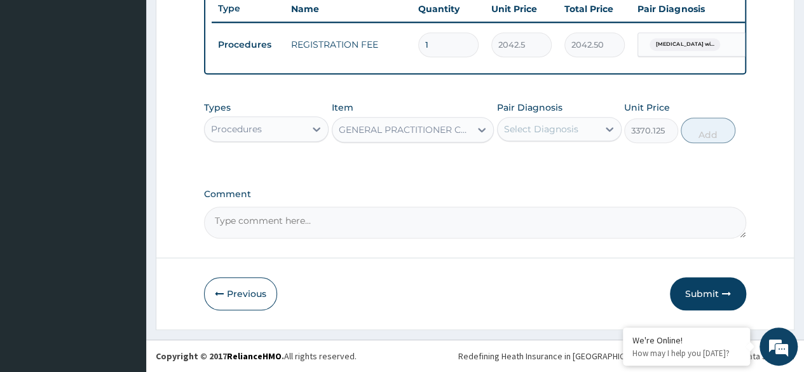
click at [570, 141] on div "Select Diagnosis" at bounding box center [559, 129] width 125 height 24
click at [566, 167] on label "[MEDICAL_DATA]" at bounding box center [557, 160] width 79 height 13
checkbox input "true"
click at [701, 133] on button "Add" at bounding box center [708, 130] width 54 height 25
type input "0"
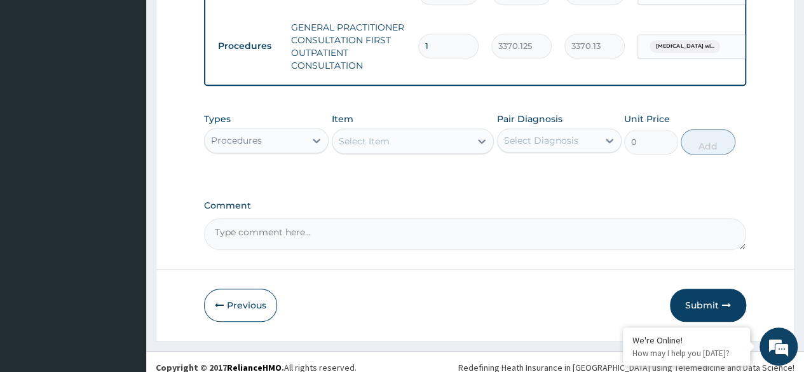
scroll to position [556, 0]
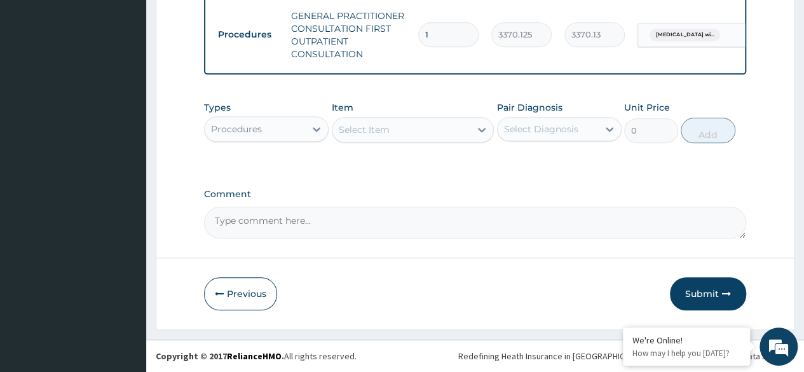
click at [256, 125] on div "Procedures" at bounding box center [236, 129] width 51 height 13
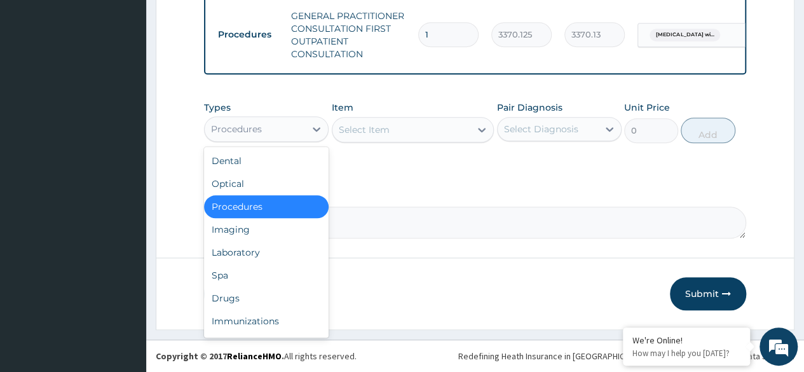
click at [271, 214] on div "Procedures" at bounding box center [266, 206] width 125 height 23
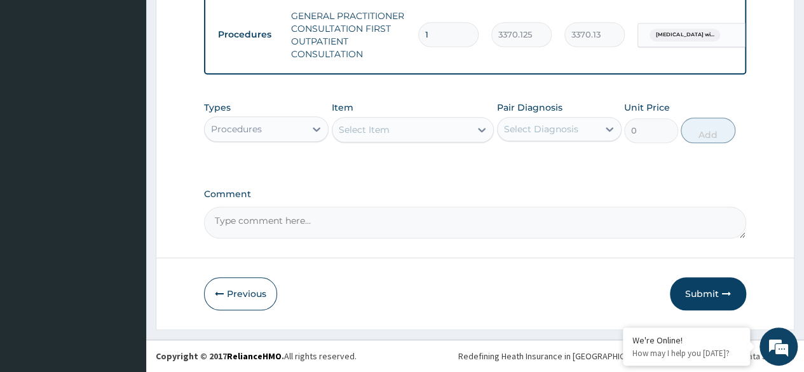
click at [425, 138] on div "Select Item" at bounding box center [401, 130] width 139 height 20
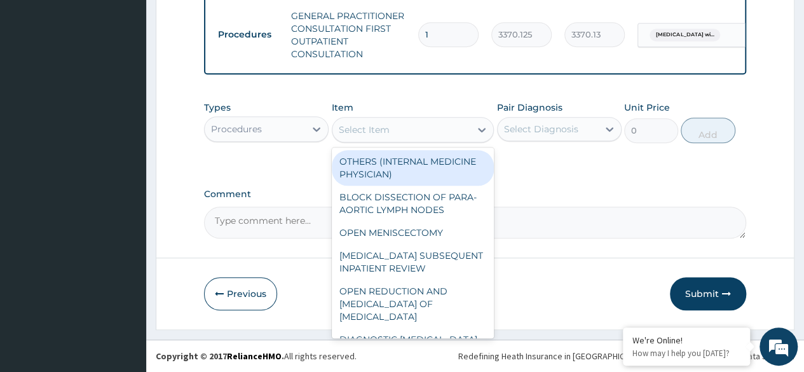
click at [664, 111] on label "Unit Price" at bounding box center [647, 107] width 46 height 13
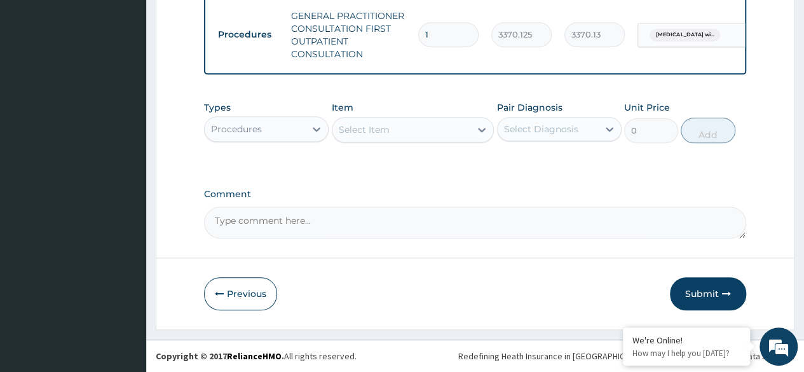
click at [563, 146] on div "Types Procedures Item Select Item Pair Diagnosis Select Diagnosis Unit Price 0 …" at bounding box center [475, 122] width 542 height 55
click at [559, 138] on div "Select Diagnosis" at bounding box center [548, 129] width 100 height 20
click at [557, 160] on label "[MEDICAL_DATA]" at bounding box center [557, 160] width 79 height 13
checkbox input "true"
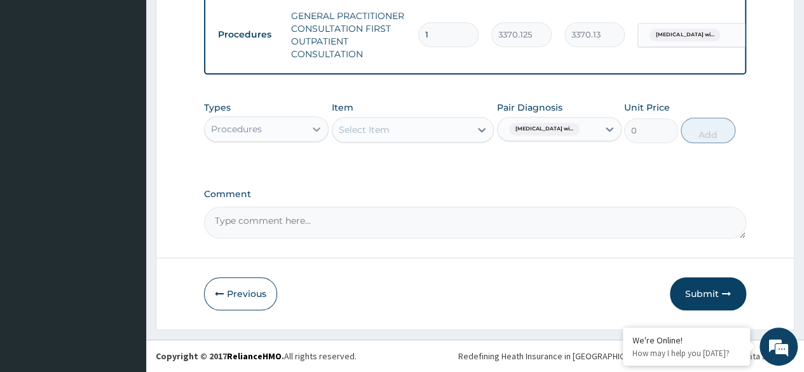
click at [307, 131] on div at bounding box center [316, 129] width 23 height 23
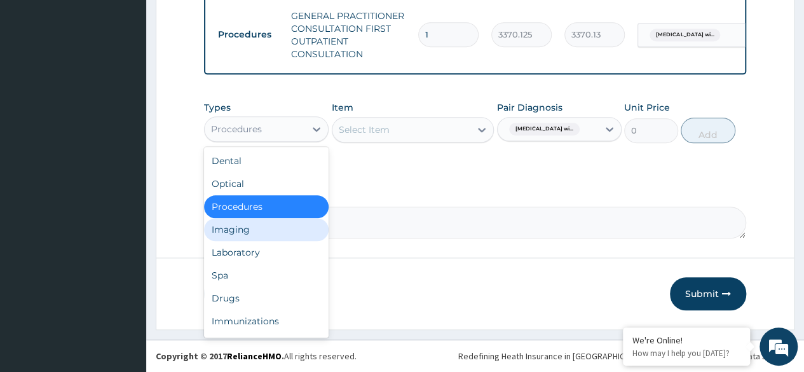
click at [292, 240] on div "Imaging" at bounding box center [266, 229] width 125 height 23
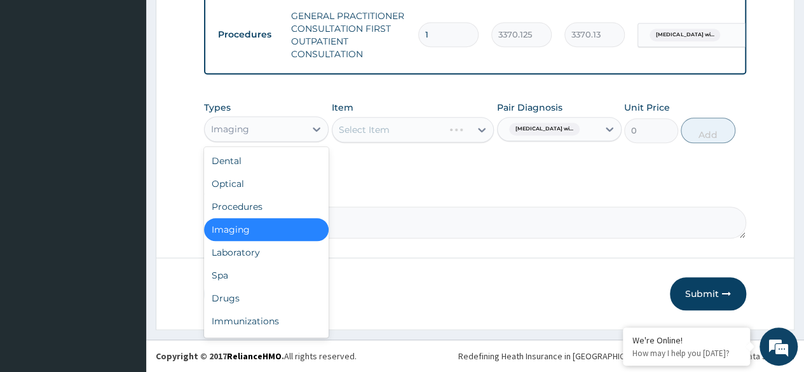
click at [266, 123] on div "Imaging" at bounding box center [255, 129] width 100 height 20
click at [268, 256] on div "Laboratory" at bounding box center [266, 252] width 125 height 23
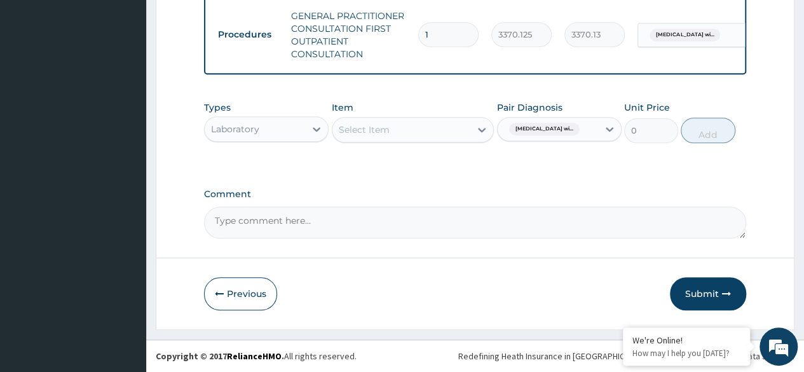
click at [432, 126] on div "Select Item" at bounding box center [401, 130] width 139 height 20
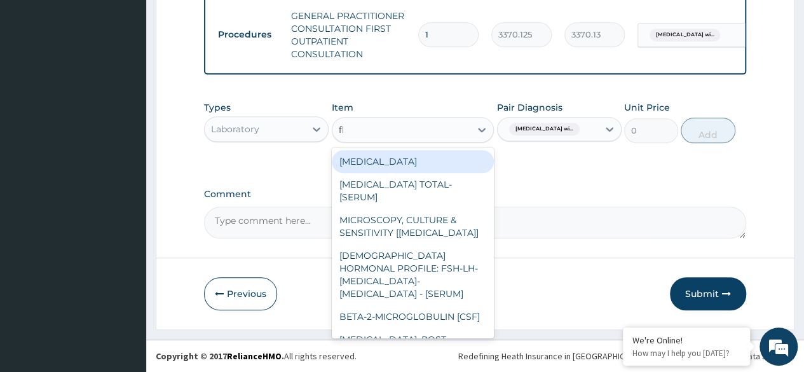
type input "fbc"
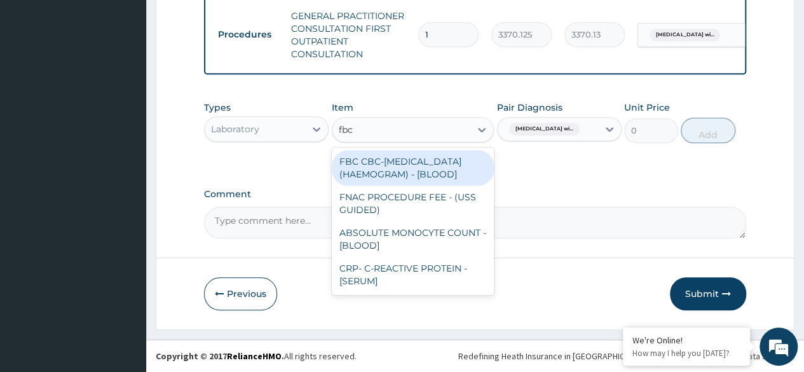
click at [418, 167] on div "FBC CBC-[MEDICAL_DATA] (HAEMOGRAM) - [BLOOD]" at bounding box center [413, 168] width 163 height 36
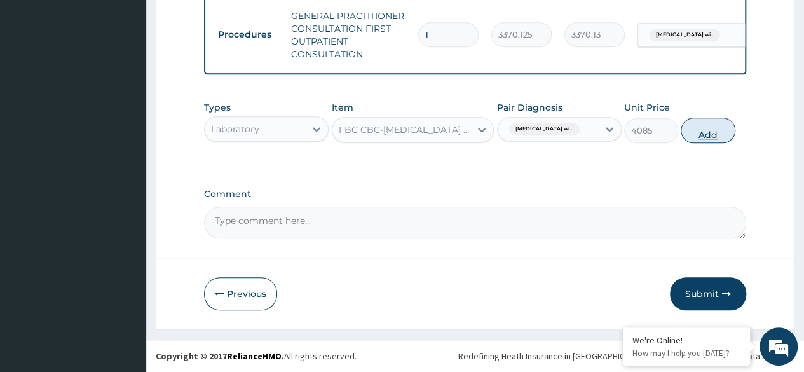
click at [720, 130] on button "Add" at bounding box center [708, 130] width 54 height 25
type input "0"
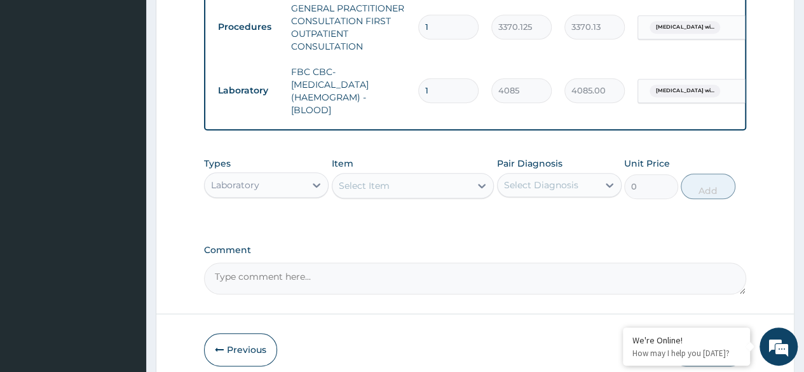
click at [444, 196] on div "Select Item" at bounding box center [401, 185] width 139 height 20
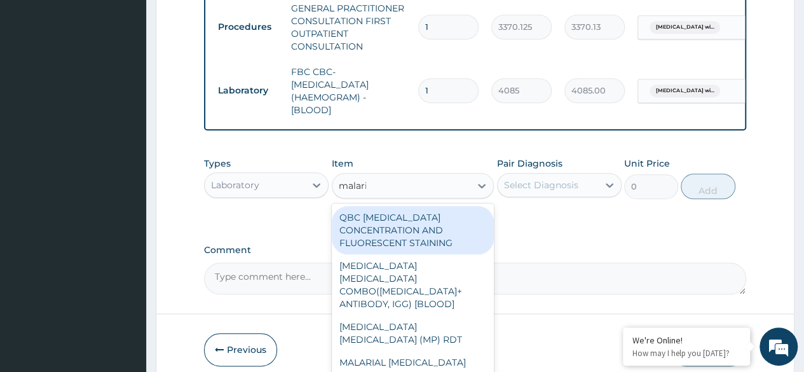
type input "[MEDICAL_DATA]"
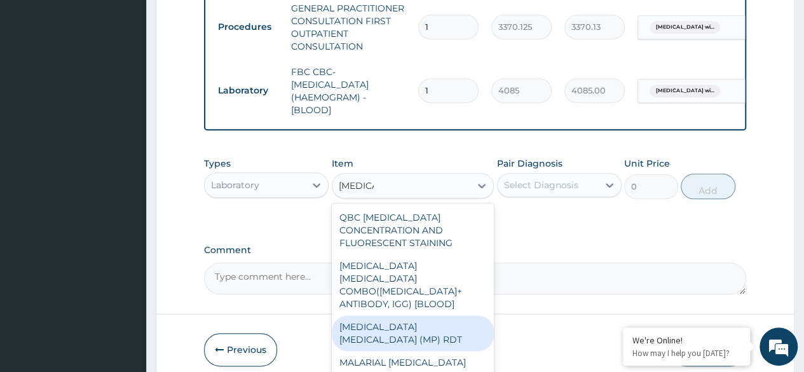
click at [434, 326] on div "[MEDICAL_DATA] [MEDICAL_DATA] (MP) RDT" at bounding box center [413, 333] width 163 height 36
type input "1531.875"
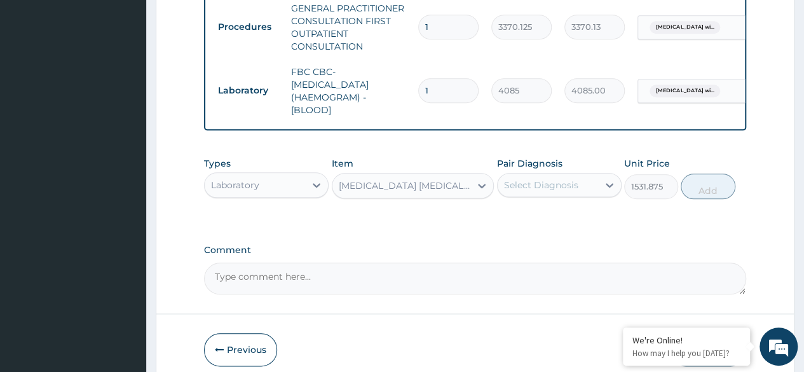
click at [560, 195] on div "Select Diagnosis" at bounding box center [548, 185] width 100 height 20
click at [538, 222] on label "[MEDICAL_DATA]" at bounding box center [557, 216] width 79 height 13
checkbox input "true"
click at [714, 199] on button "Add" at bounding box center [708, 186] width 54 height 25
type input "0"
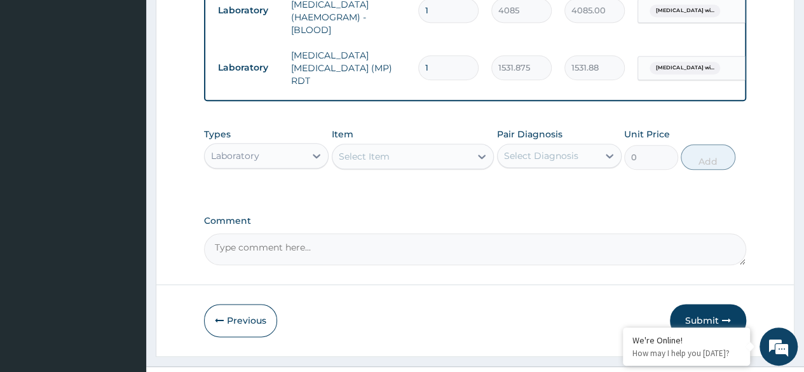
scroll to position [663, 0]
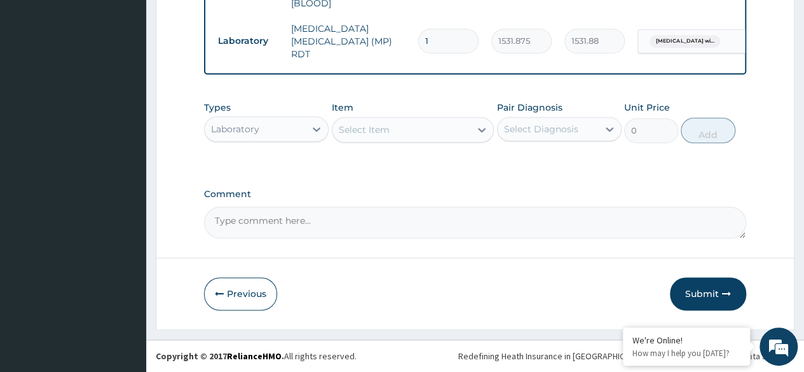
click at [400, 140] on div "Select Item" at bounding box center [401, 130] width 139 height 20
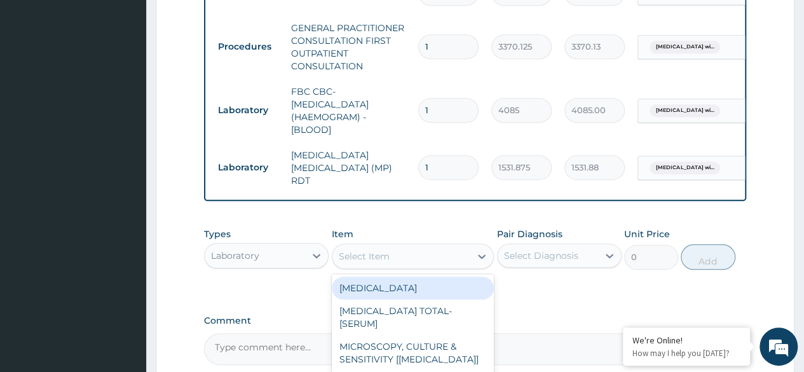
scroll to position [599, 0]
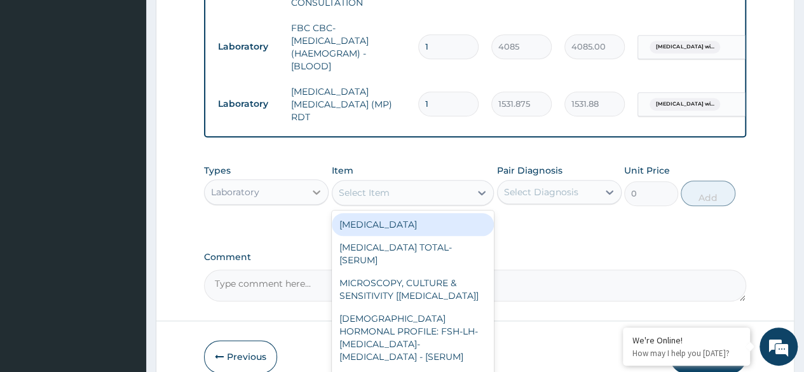
click at [308, 194] on div at bounding box center [316, 192] width 23 height 23
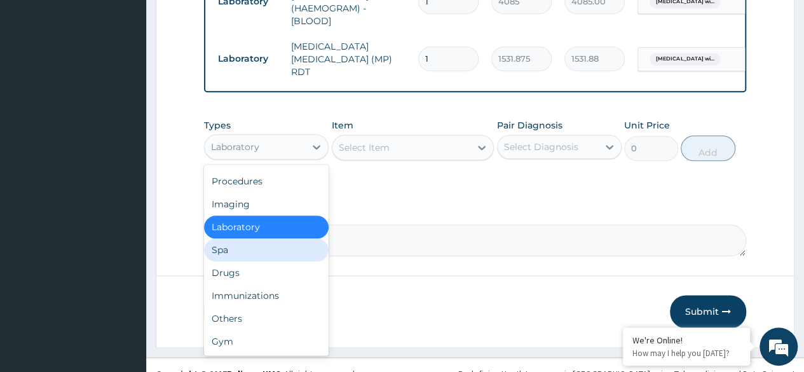
scroll to position [663, 0]
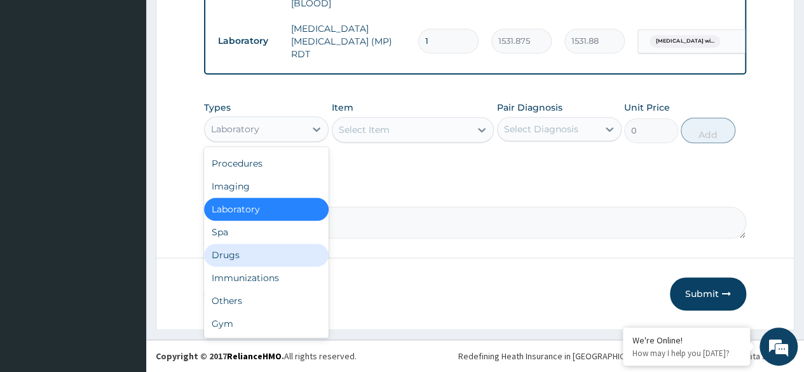
click at [275, 250] on div "Drugs" at bounding box center [266, 254] width 125 height 23
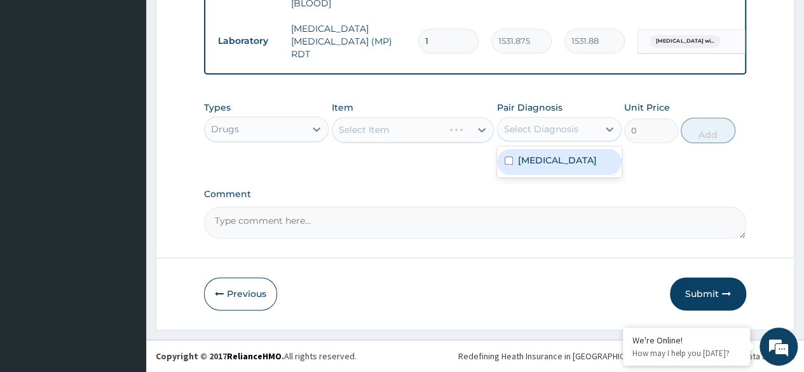
click at [527, 127] on div "Select Diagnosis" at bounding box center [541, 129] width 74 height 13
click at [545, 167] on label "[MEDICAL_DATA]" at bounding box center [557, 160] width 79 height 13
checkbox input "true"
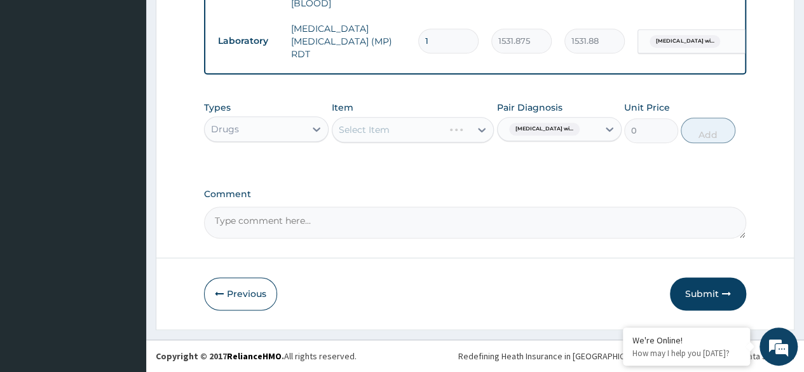
click at [404, 162] on div "Types Drugs Item Select Item Pair Diagnosis [MEDICAL_DATA] wi... Unit Price 0 A…" at bounding box center [475, 132] width 542 height 74
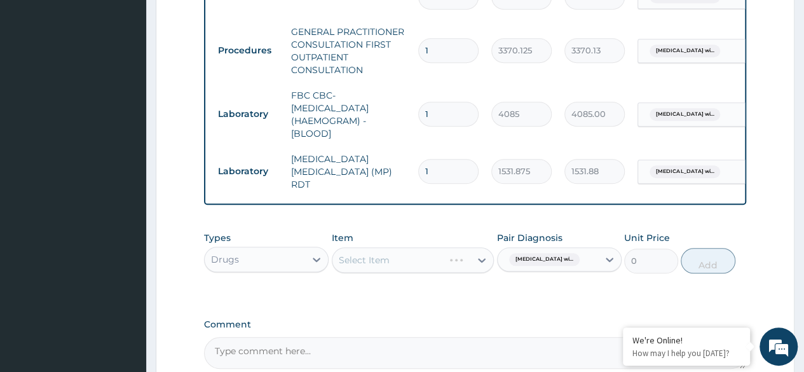
scroll to position [536, 0]
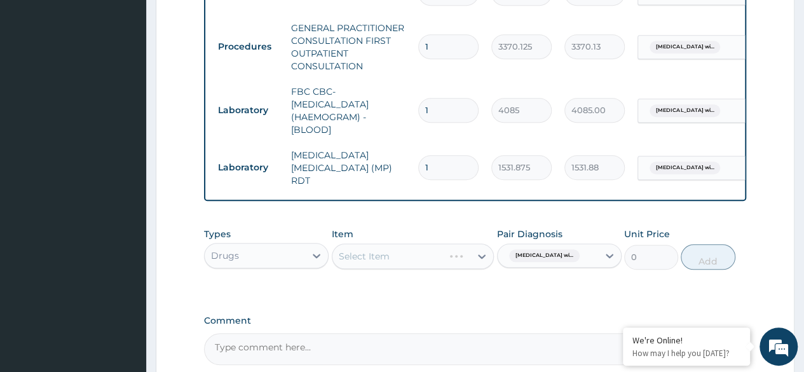
click at [378, 262] on div "Select Item" at bounding box center [413, 255] width 163 height 25
click at [364, 266] on div "Select Item" at bounding box center [401, 256] width 139 height 20
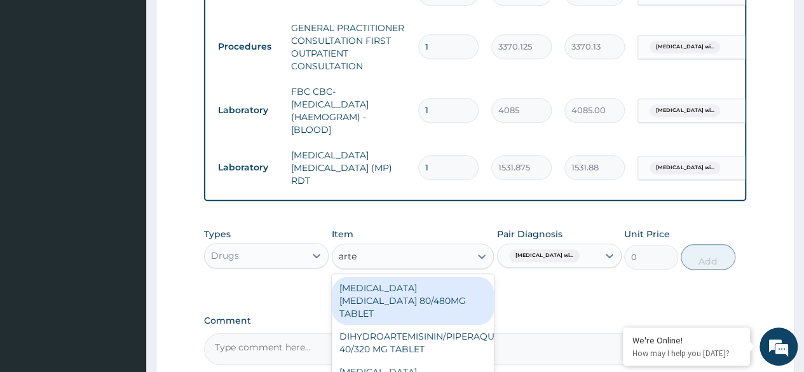
type input "artem"
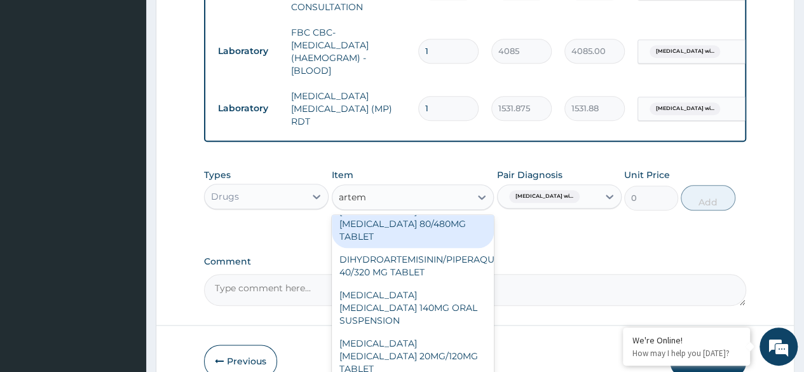
scroll to position [663, 0]
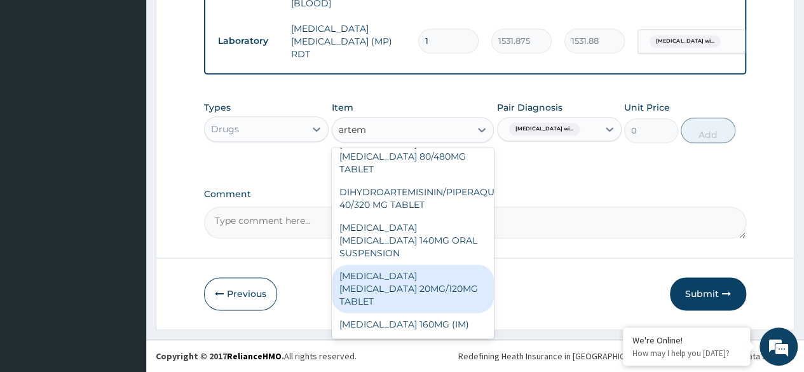
click at [440, 284] on div "[MEDICAL_DATA] [MEDICAL_DATA] 20MG/120MG TABLET" at bounding box center [413, 288] width 163 height 48
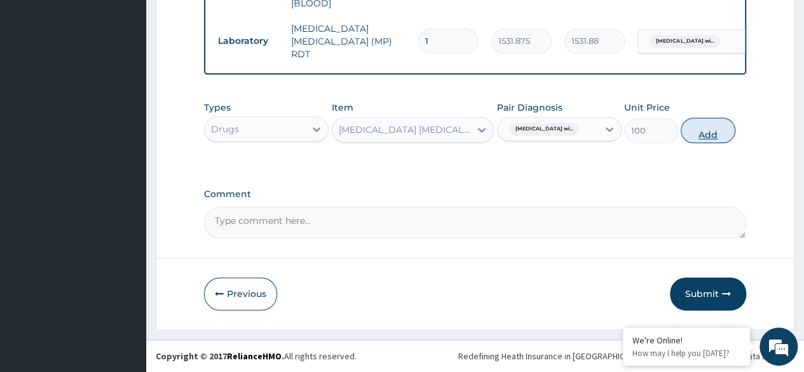
click at [714, 129] on button "Add" at bounding box center [708, 130] width 54 height 25
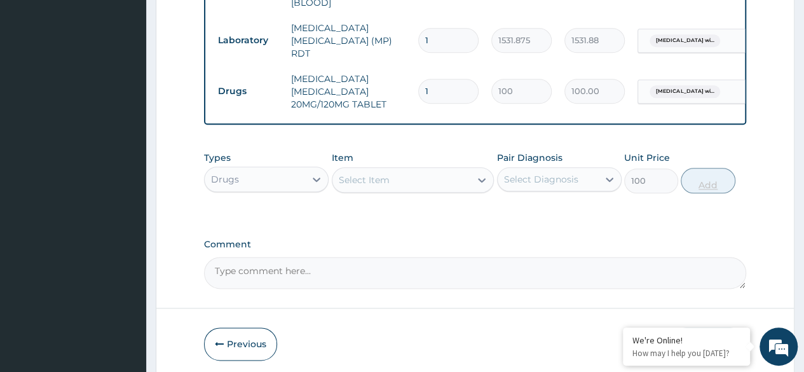
type input "0"
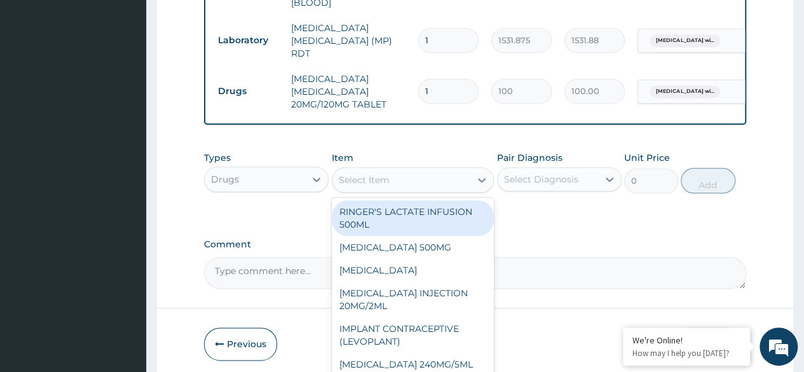
click at [484, 169] on div at bounding box center [481, 180] width 23 height 24
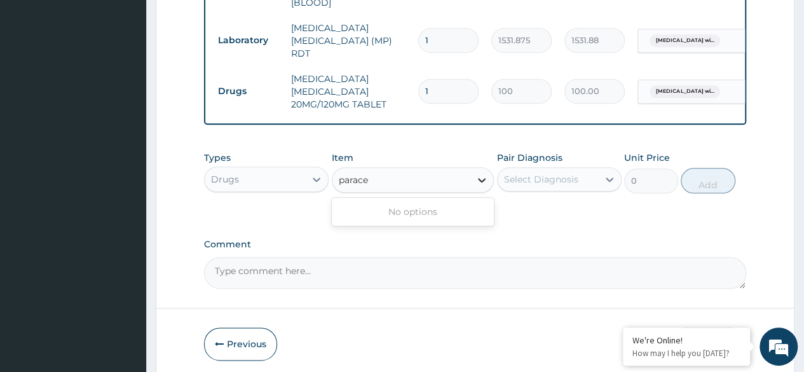
type input "parac"
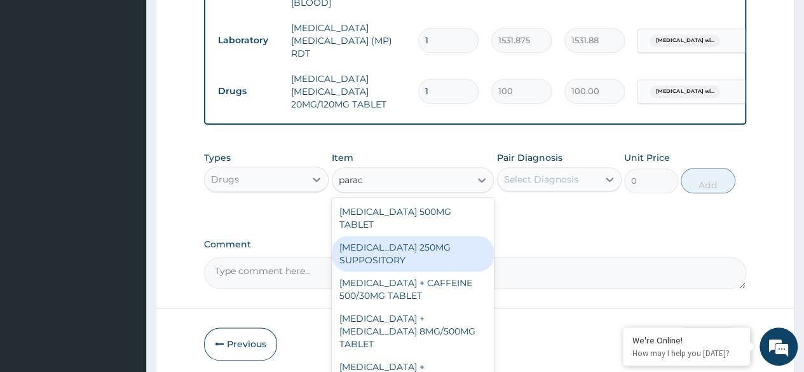
click at [445, 256] on div "[MEDICAL_DATA] 250MG SUPPOSITORY" at bounding box center [413, 254] width 163 height 36
type input "800"
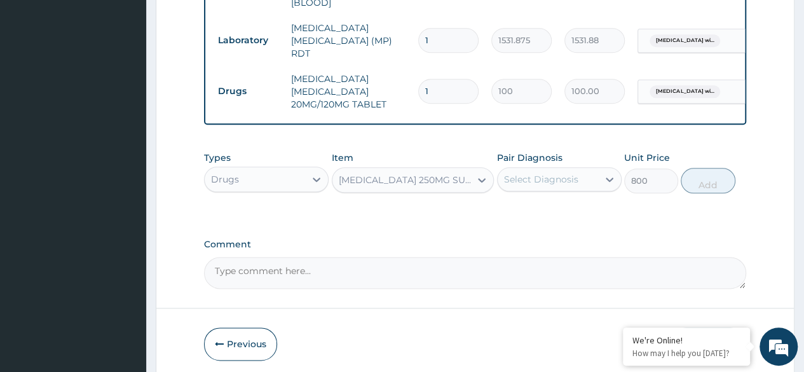
click at [589, 186] on div "Select Diagnosis" at bounding box center [548, 179] width 100 height 20
click at [566, 217] on label "[MEDICAL_DATA]" at bounding box center [557, 210] width 79 height 13
checkbox input "true"
click at [726, 172] on button "Add" at bounding box center [708, 180] width 54 height 25
type input "0"
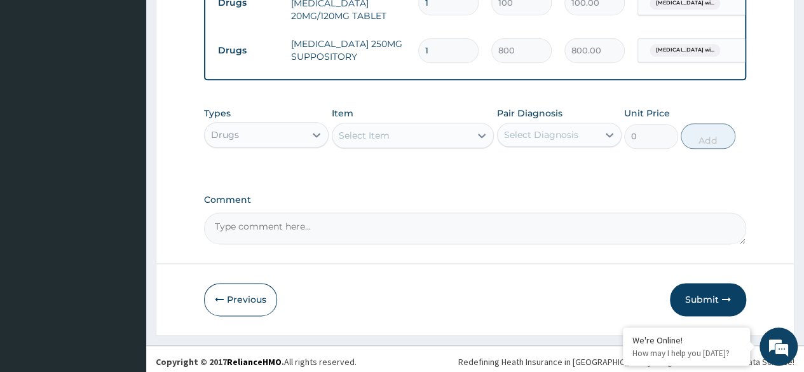
scroll to position [758, 0]
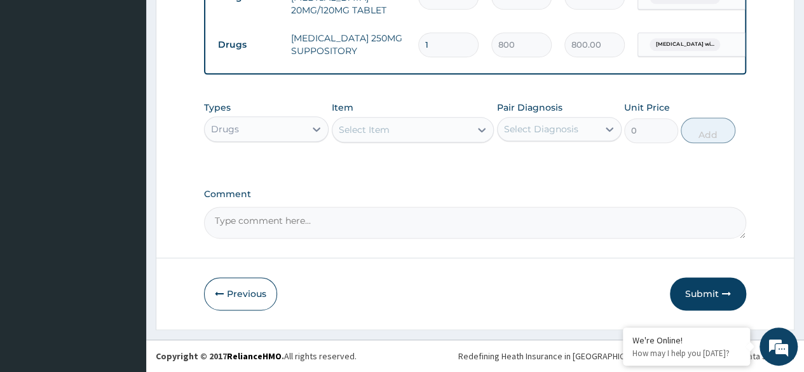
click at [393, 140] on div "Select Item" at bounding box center [401, 130] width 139 height 20
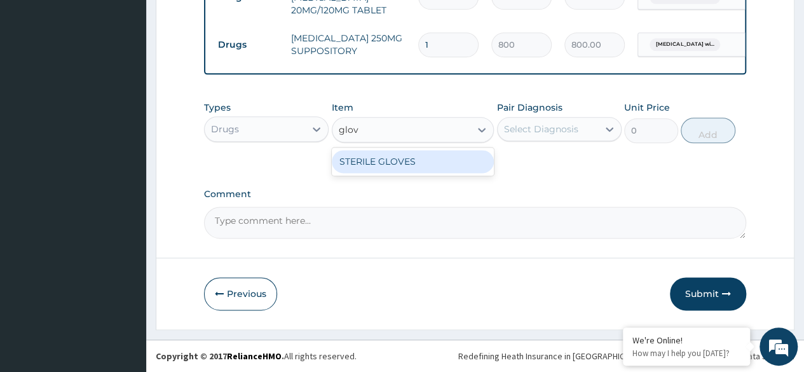
type input "glove"
click at [409, 165] on div "STERILE GLOVES" at bounding box center [413, 161] width 163 height 23
type input "500"
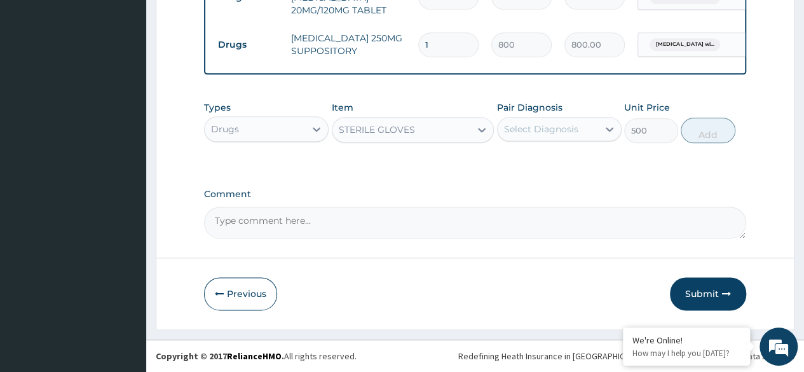
click at [538, 121] on div "Select Diagnosis" at bounding box center [548, 129] width 100 height 20
click at [549, 167] on label "[MEDICAL_DATA]" at bounding box center [557, 160] width 79 height 13
checkbox input "true"
click at [695, 136] on button "Add" at bounding box center [708, 130] width 54 height 25
type input "0"
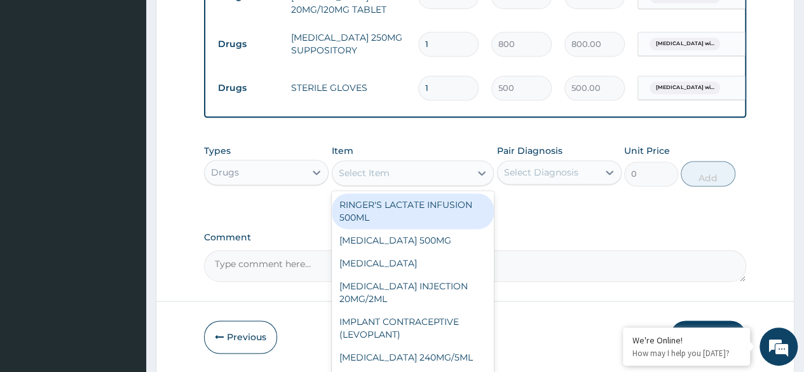
click at [417, 172] on div "Select Item" at bounding box center [401, 173] width 139 height 20
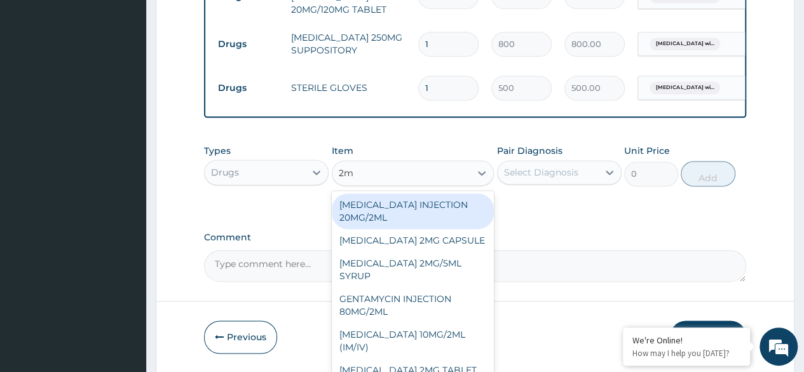
type input "2ml"
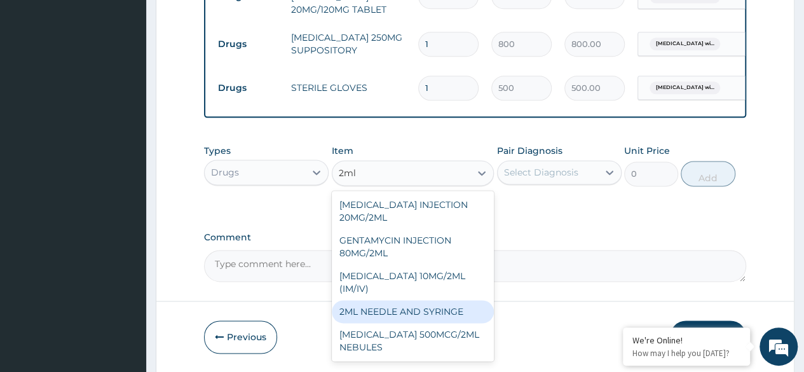
click at [411, 312] on div "2ML NEEDLE AND SYRINGE" at bounding box center [413, 311] width 163 height 23
type input "108"
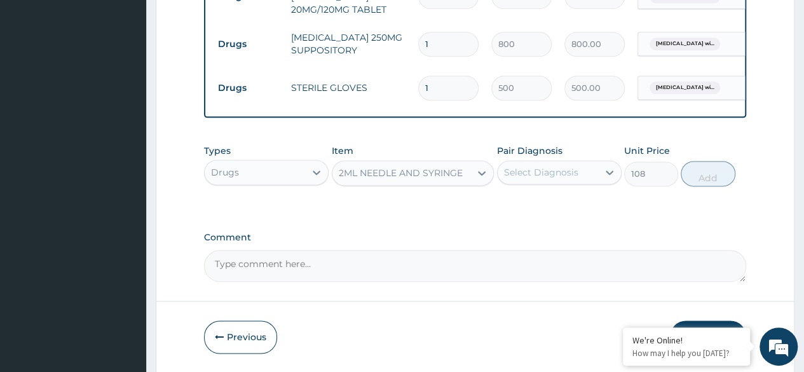
click at [584, 161] on div "Pair Diagnosis Select Diagnosis" at bounding box center [559, 165] width 125 height 42
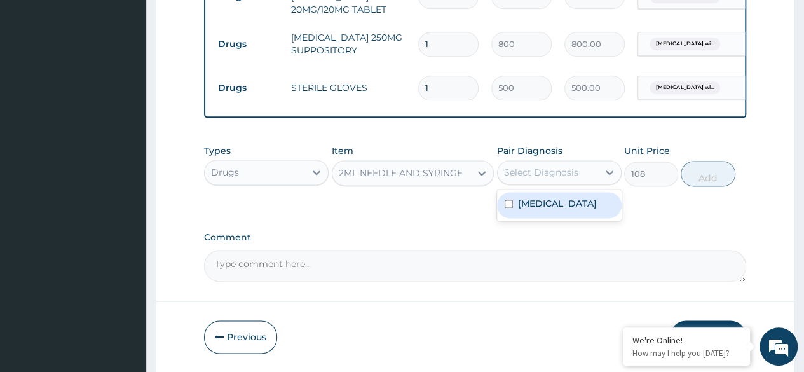
click at [568, 184] on div "Select Diagnosis" at bounding box center [559, 172] width 125 height 24
click at [562, 210] on label "[MEDICAL_DATA]" at bounding box center [557, 203] width 79 height 13
checkbox input "true"
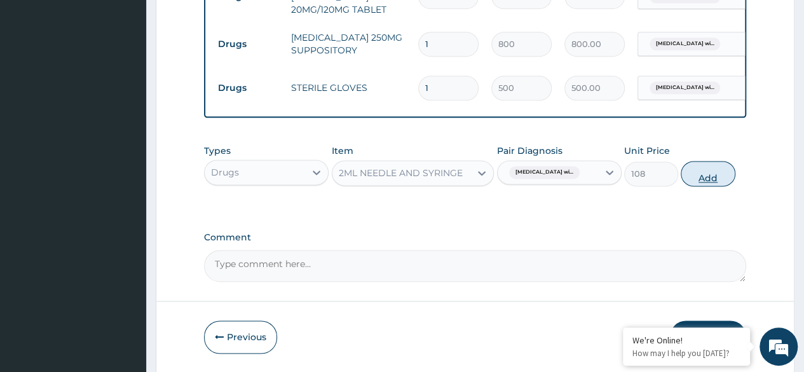
click at [697, 184] on button "Add" at bounding box center [708, 173] width 54 height 25
type input "0"
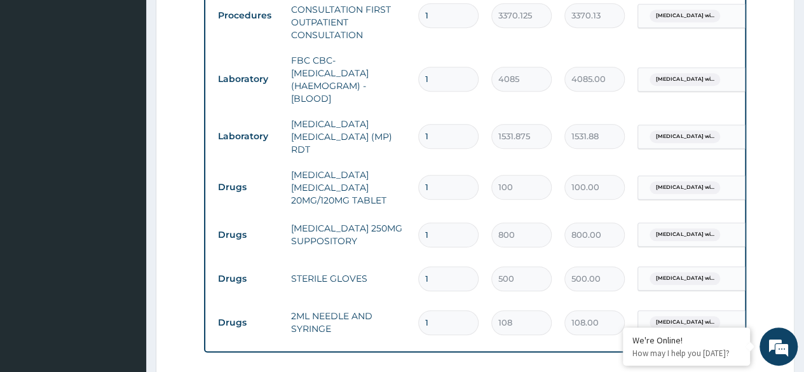
scroll to position [503, 0]
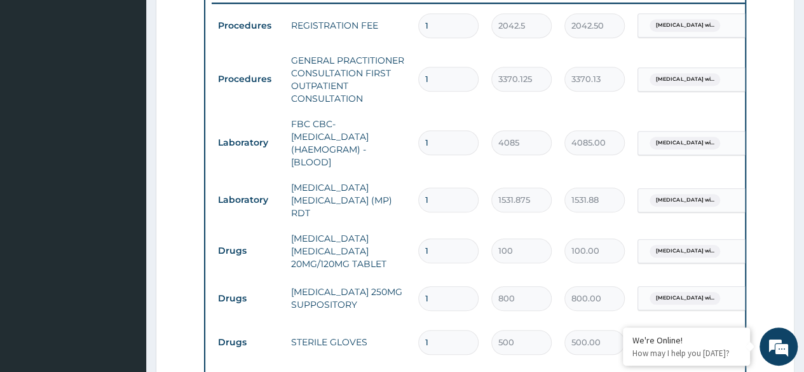
click at [433, 239] on input "1" at bounding box center [448, 250] width 60 height 25
type input "0.00"
type input "6"
type input "600.00"
type input "5"
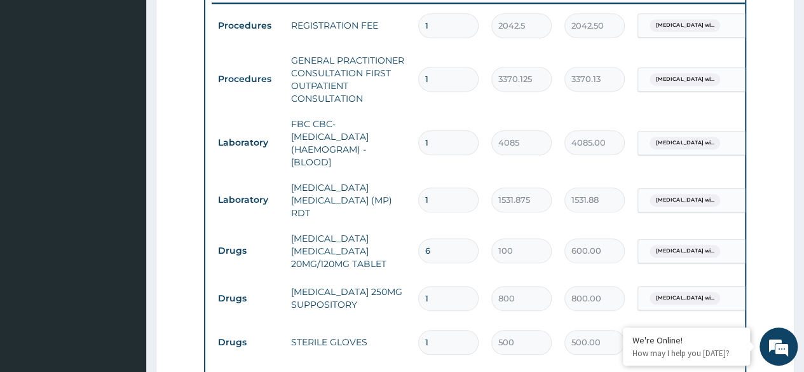
type input "500.00"
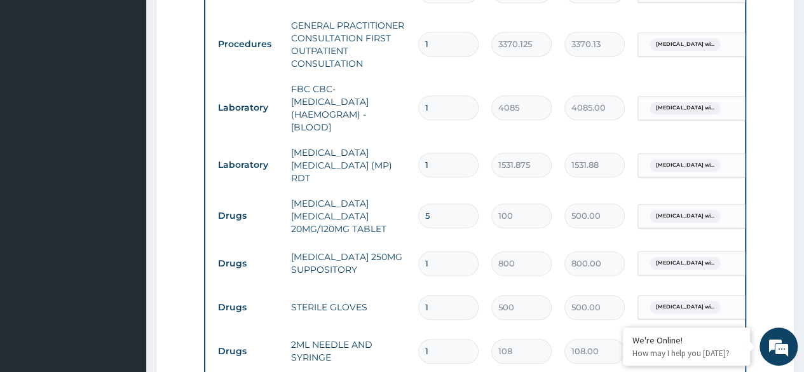
type input "4"
type input "400.00"
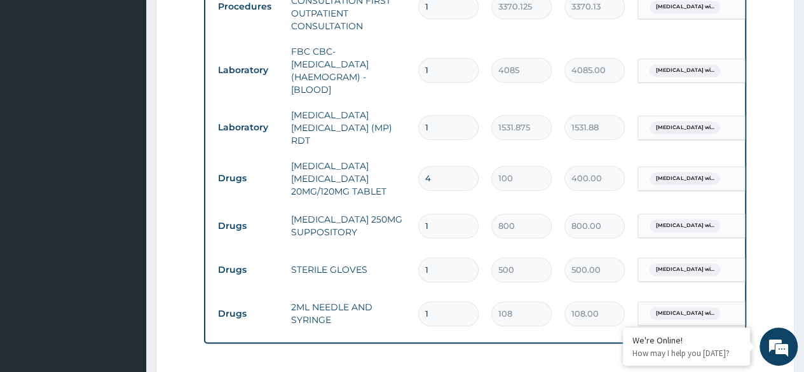
scroll to position [694, 0]
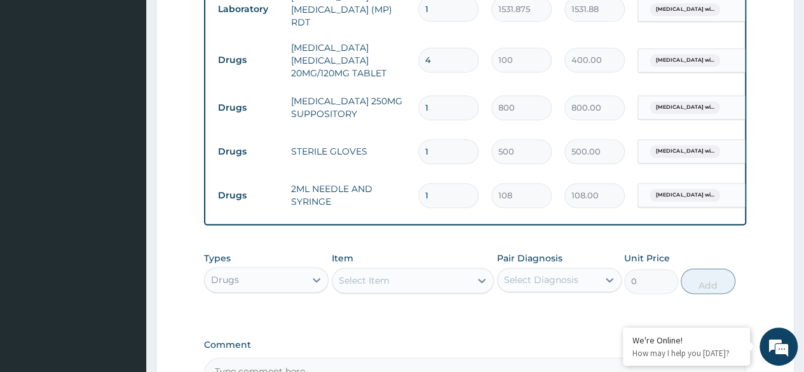
type input "4"
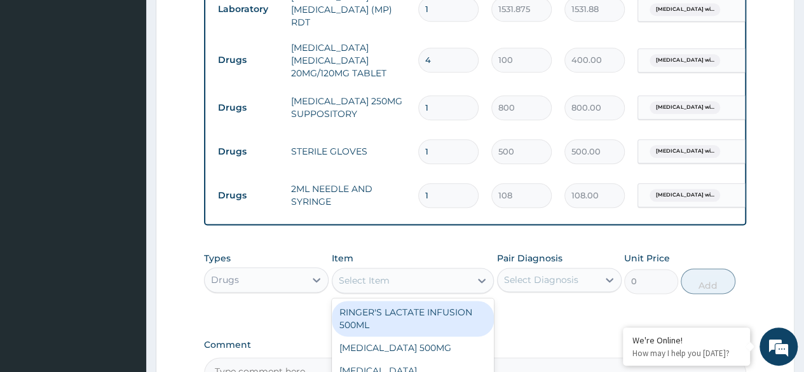
click at [437, 280] on div "Select Item" at bounding box center [401, 280] width 139 height 20
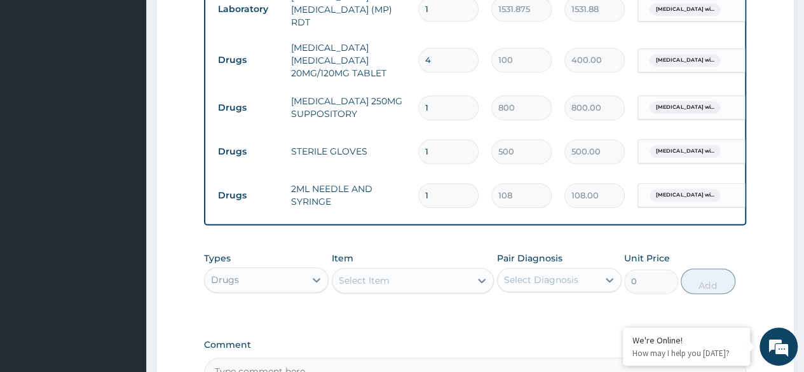
click at [446, 53] on input "4" at bounding box center [448, 60] width 60 height 25
type input "0.00"
type input "6"
type input "600.00"
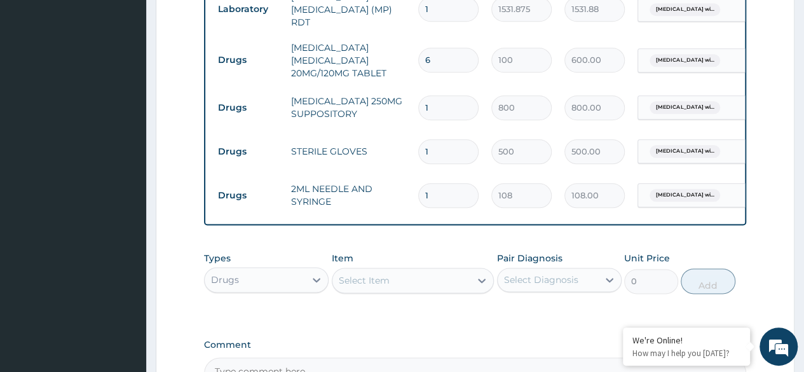
type input "6"
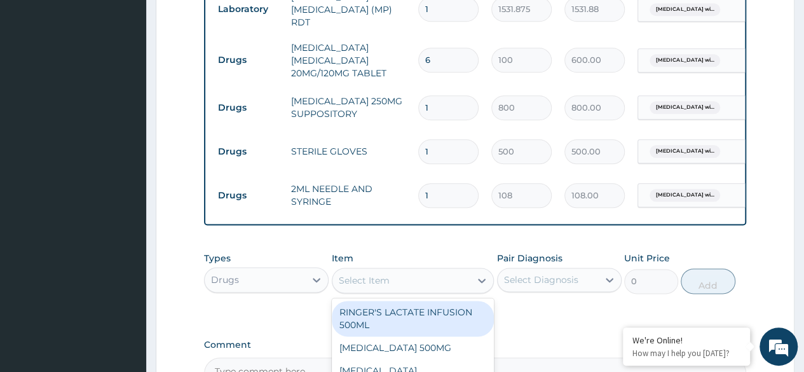
click at [411, 277] on div "Select Item" at bounding box center [401, 280] width 139 height 20
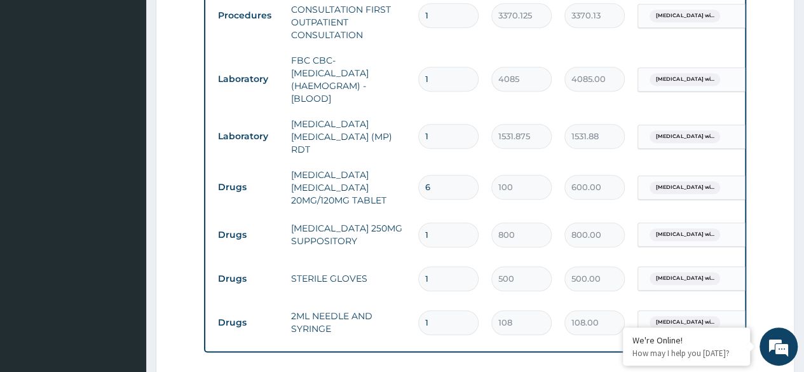
scroll to position [503, 0]
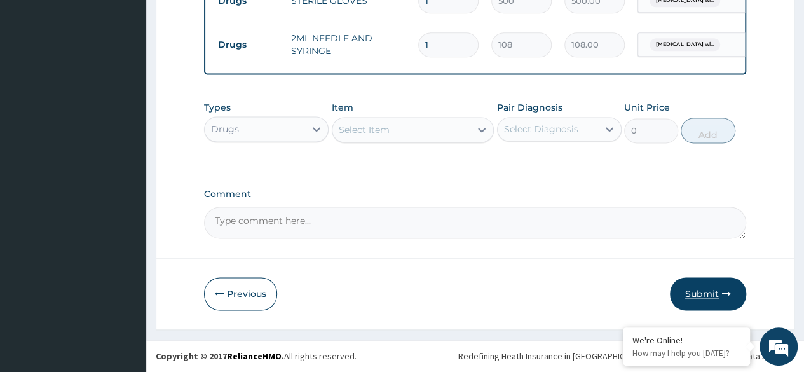
click at [708, 289] on button "Submit" at bounding box center [708, 293] width 76 height 33
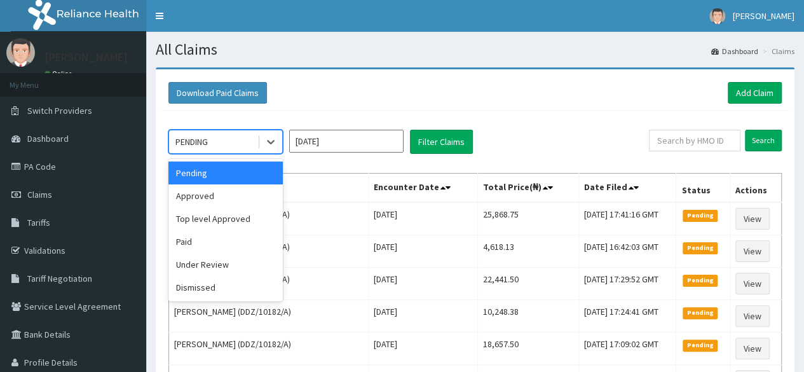
click at [241, 137] on div "PENDING" at bounding box center [213, 142] width 88 height 20
click at [224, 189] on div "Approved" at bounding box center [225, 195] width 114 height 23
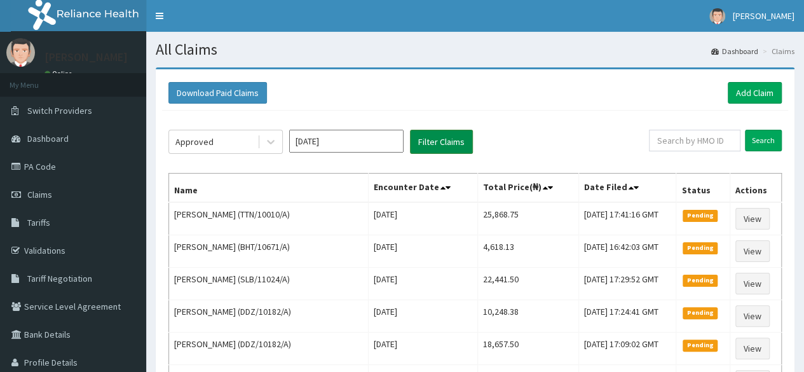
click at [414, 146] on button "Filter Claims" at bounding box center [441, 142] width 63 height 24
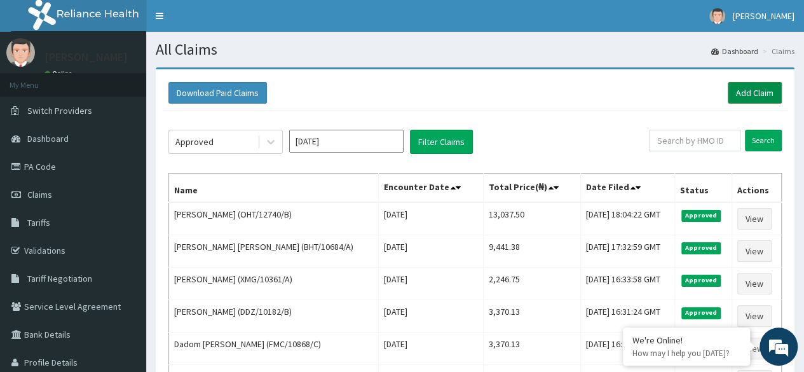
click at [754, 90] on link "Add Claim" at bounding box center [755, 93] width 54 height 22
click at [751, 92] on link "Add Claim" at bounding box center [755, 93] width 54 height 22
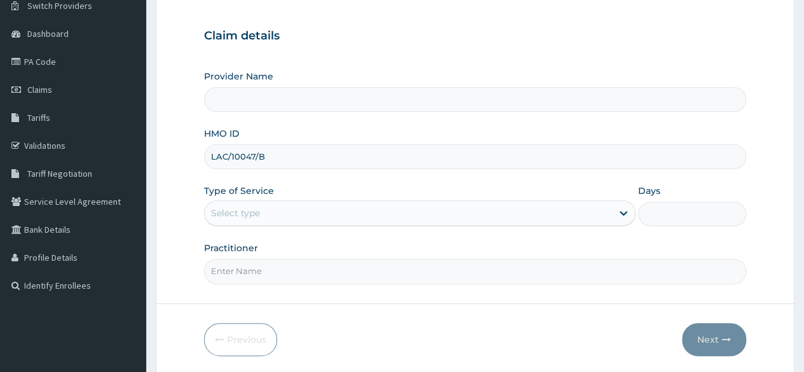
scroll to position [127, 0]
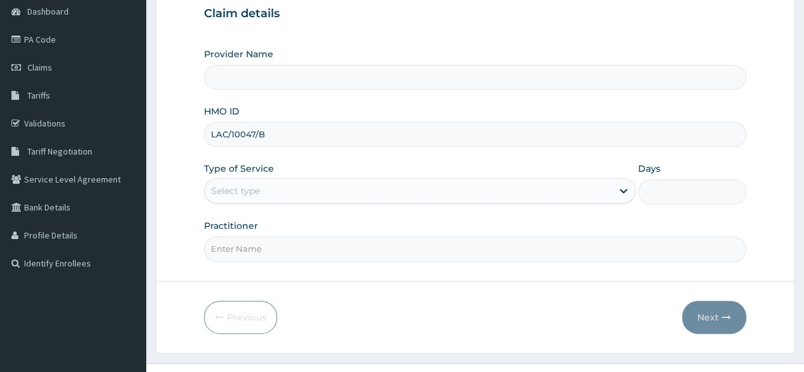
type input "Reliance Family Clinics (RFC)- [GEOGRAPHIC_DATA]"
type input "LAC/10047/B"
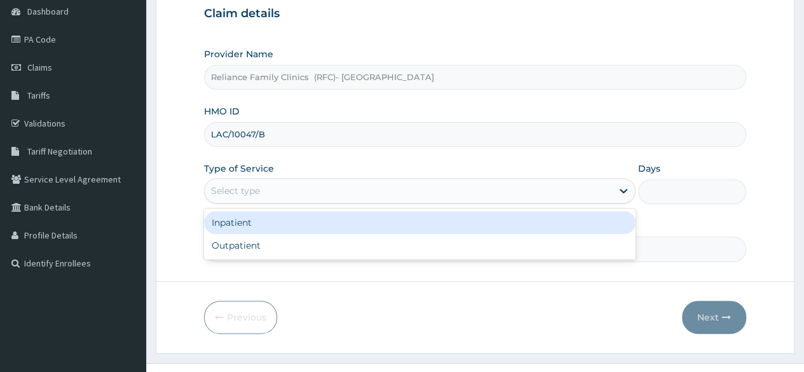
click at [254, 195] on div "Select type" at bounding box center [235, 190] width 49 height 13
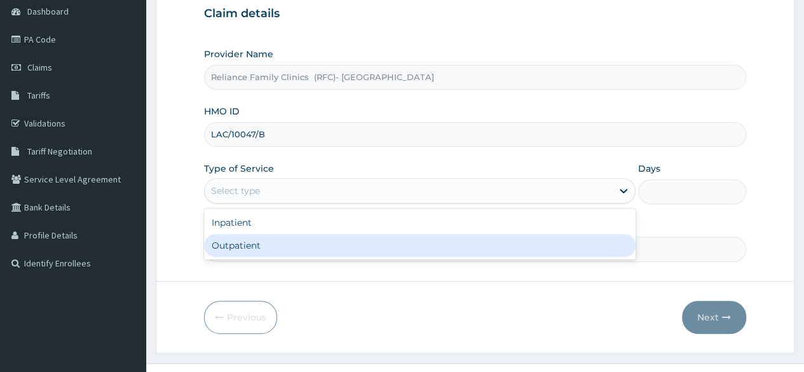
click at [255, 245] on div "Outpatient" at bounding box center [420, 245] width 432 height 23
type input "1"
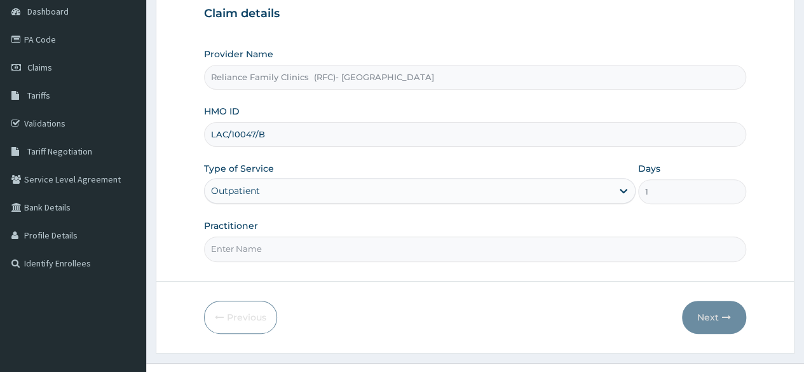
click at [257, 248] on input "Practitioner" at bounding box center [475, 248] width 542 height 25
type input "Dr [PERSON_NAME]"
click at [721, 325] on button "Next" at bounding box center [714, 317] width 64 height 33
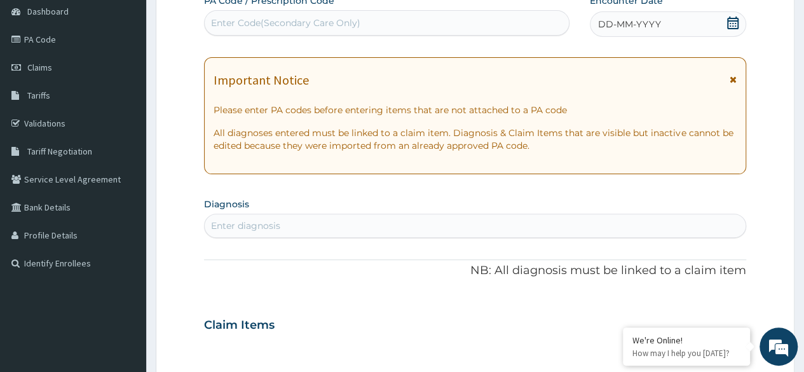
click at [727, 20] on icon at bounding box center [732, 23] width 11 height 13
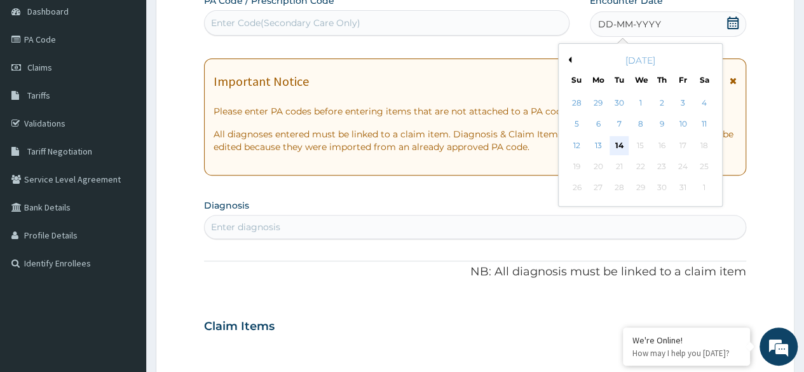
click at [624, 151] on div "14" at bounding box center [619, 145] width 19 height 19
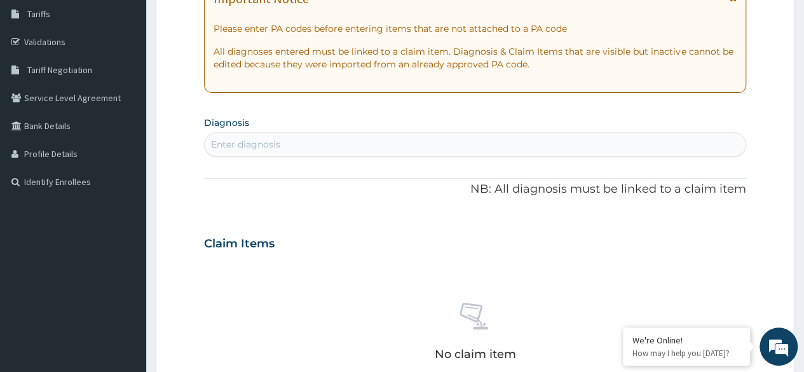
scroll to position [254, 0]
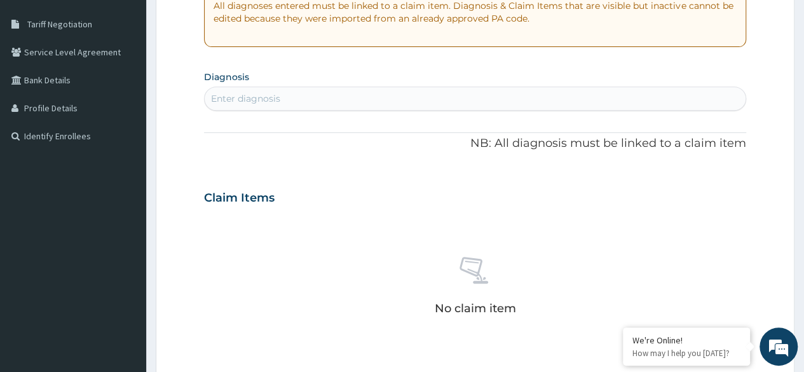
click at [315, 99] on div "Enter diagnosis" at bounding box center [475, 98] width 541 height 20
type input "upper respiratory"
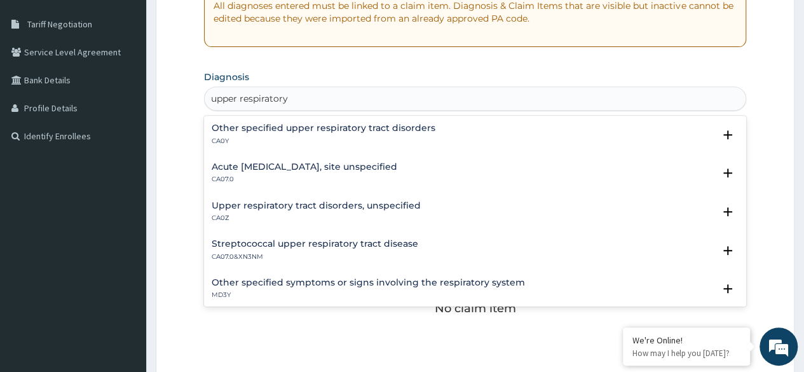
click at [324, 205] on h4 "Upper respiratory tract disorders, unspecified" at bounding box center [316, 206] width 209 height 10
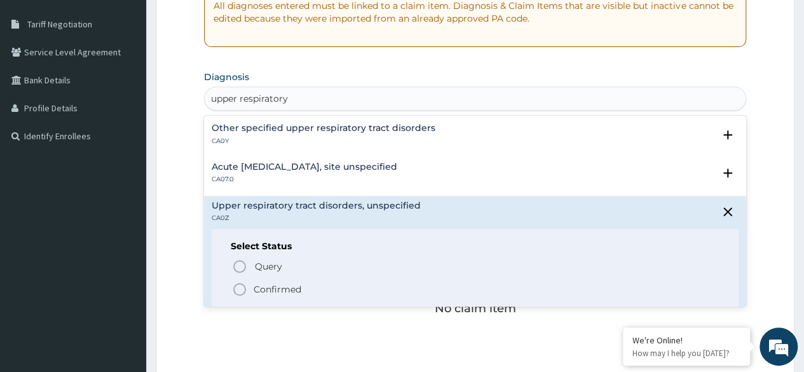
click at [265, 295] on span "Confirmed" at bounding box center [476, 289] width 488 height 15
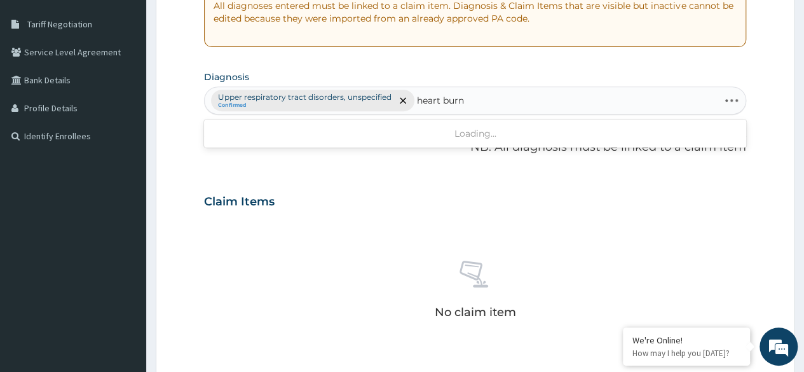
type input "heart burns"
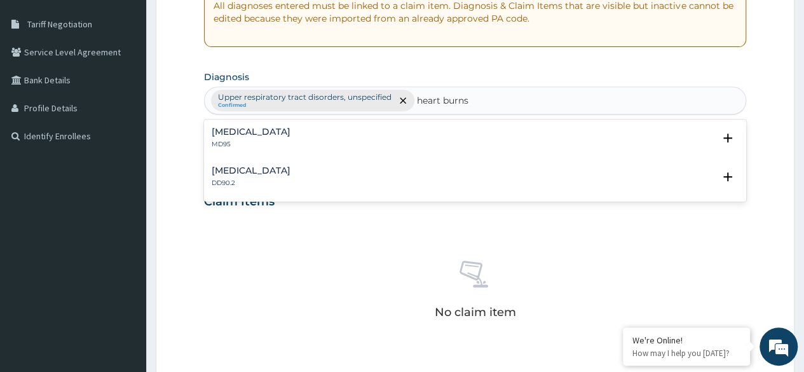
click at [334, 125] on div "[MEDICAL_DATA] MD95 Select Status Query Query covers suspected (?), Keep in vie…" at bounding box center [475, 141] width 542 height 39
click at [289, 142] on div "[MEDICAL_DATA] MD95" at bounding box center [475, 138] width 527 height 22
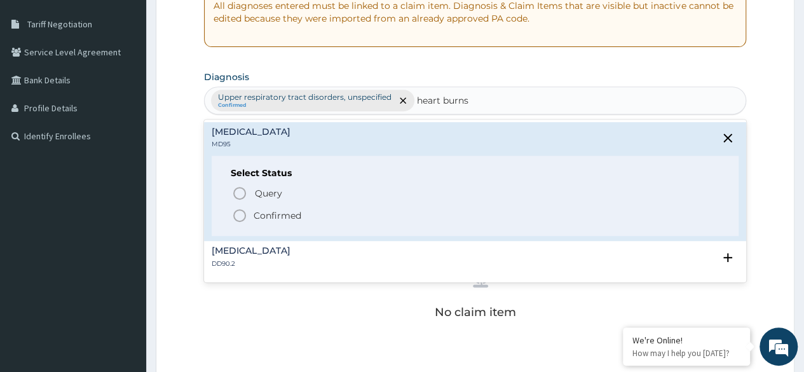
click at [271, 209] on p "Confirmed" at bounding box center [278, 215] width 48 height 13
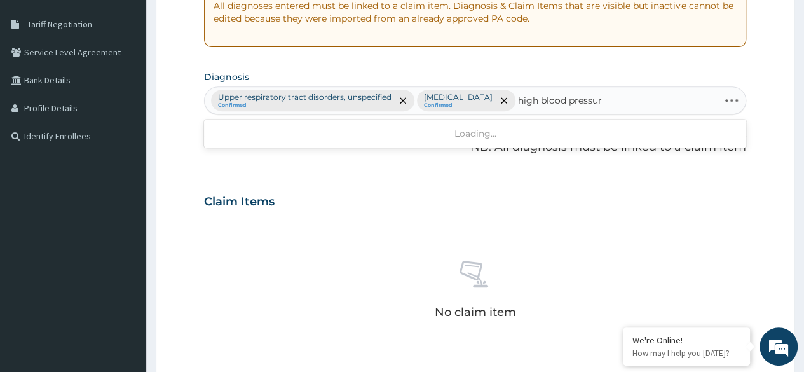
type input "[MEDICAL_DATA]"
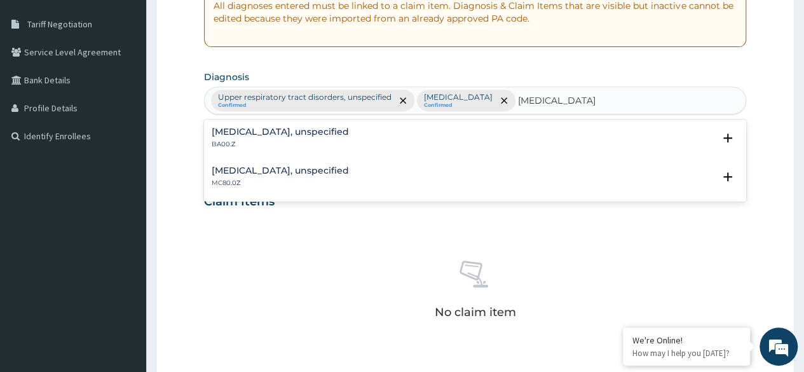
click at [349, 128] on h4 "[MEDICAL_DATA], unspecified" at bounding box center [280, 132] width 137 height 10
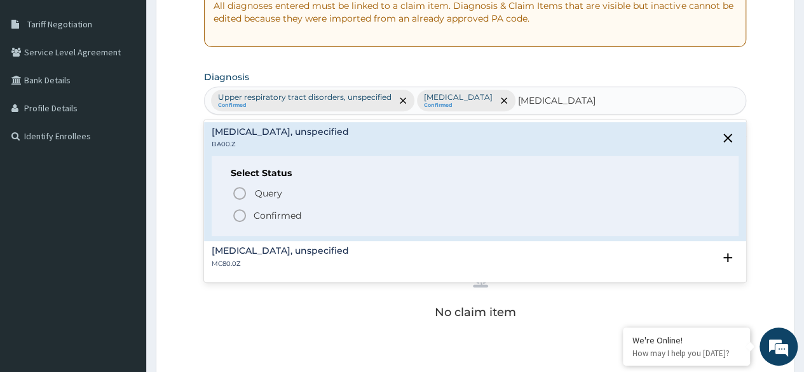
click at [263, 217] on p "Confirmed" at bounding box center [278, 215] width 48 height 13
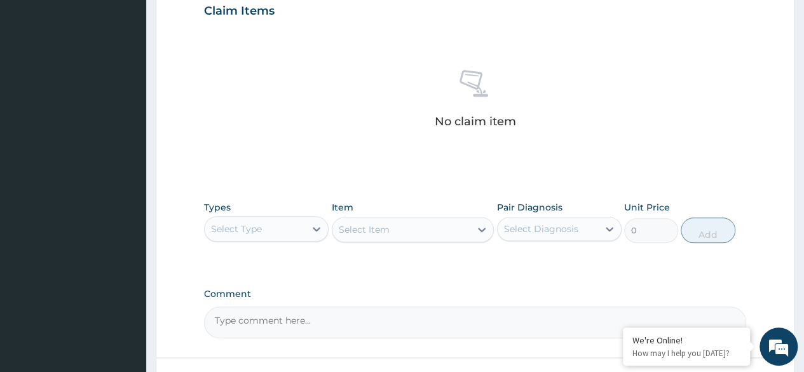
scroll to position [542, 0]
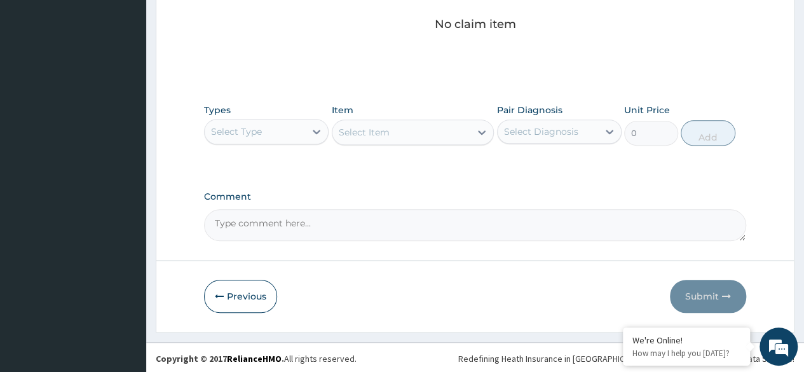
click at [301, 135] on div "Select Type" at bounding box center [255, 131] width 100 height 20
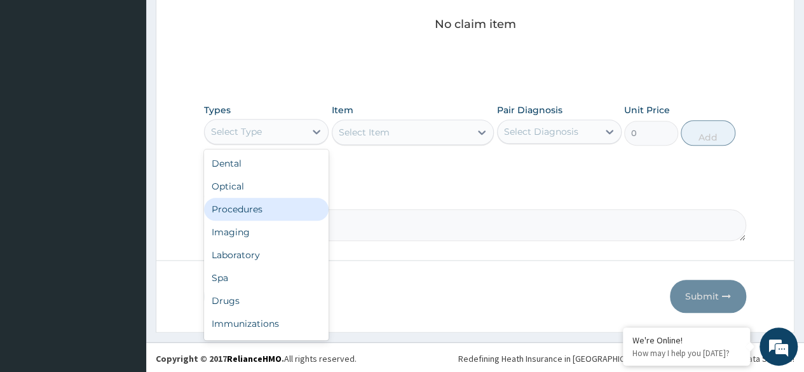
click at [282, 203] on div "Procedures" at bounding box center [266, 209] width 125 height 23
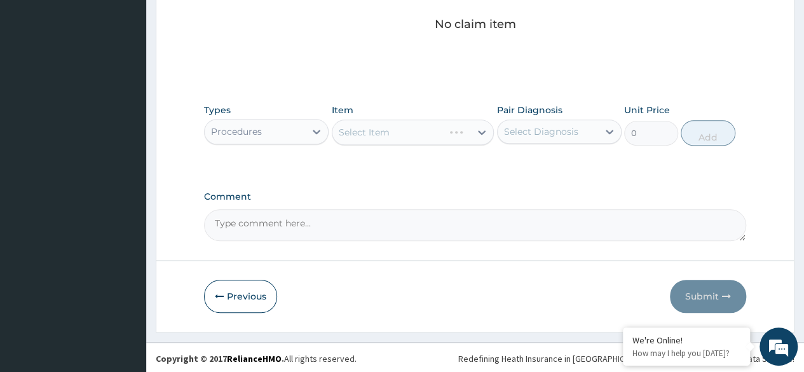
click at [538, 130] on div "Select Diagnosis" at bounding box center [541, 131] width 74 height 13
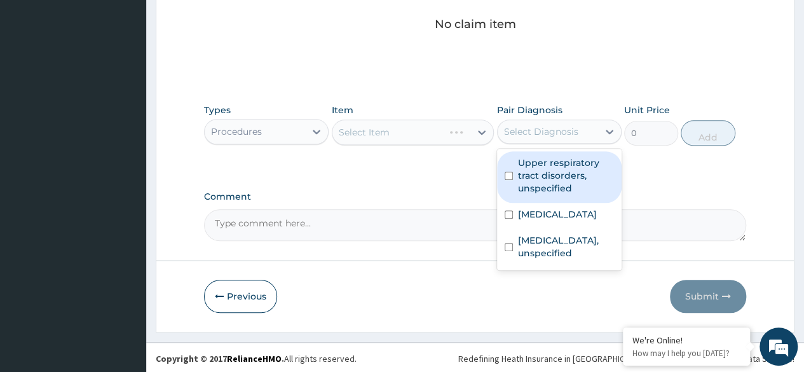
click at [528, 181] on label "Upper respiratory tract disorders, unspecified" at bounding box center [566, 175] width 96 height 38
checkbox input "true"
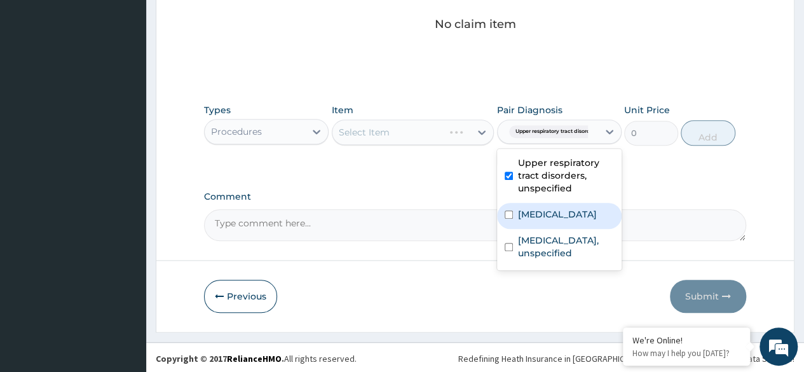
click at [534, 212] on label "[MEDICAL_DATA]" at bounding box center [557, 214] width 79 height 13
checkbox input "true"
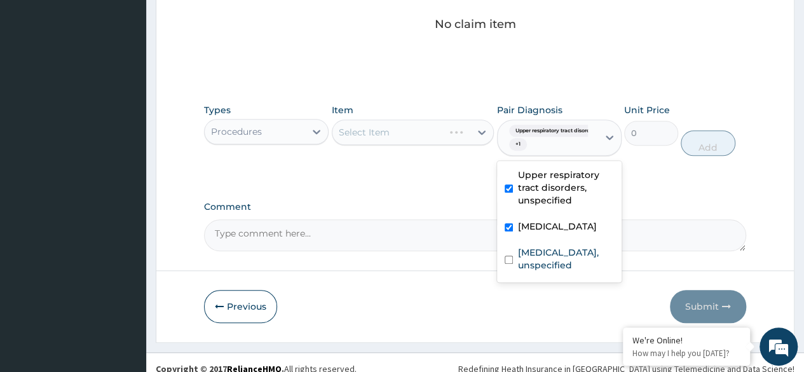
click at [540, 242] on div "[MEDICAL_DATA], unspecified" at bounding box center [559, 260] width 125 height 39
checkbox input "true"
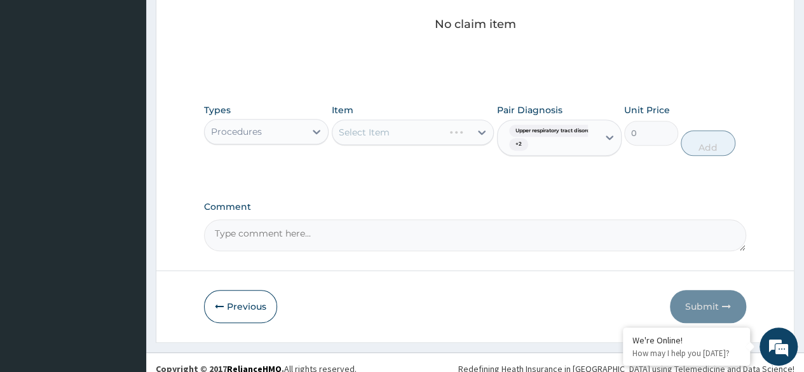
click at [427, 142] on div "Select Item" at bounding box center [413, 132] width 163 height 25
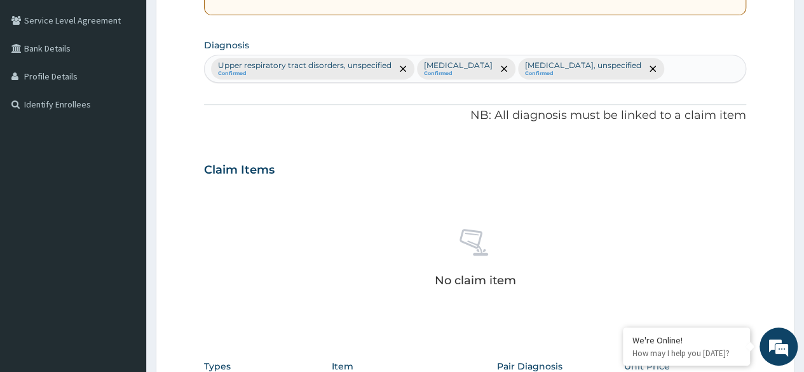
scroll to position [224, 0]
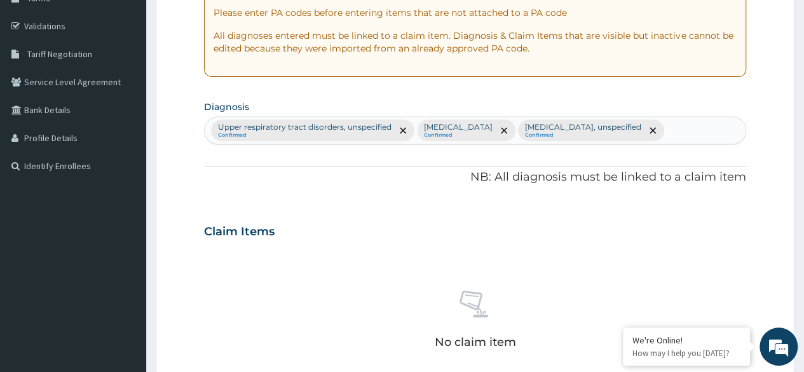
click at [665, 133] on div "Upper respiratory tract disorders, unspecified Confirmed [MEDICAL_DATA] Confirm…" at bounding box center [475, 130] width 541 height 27
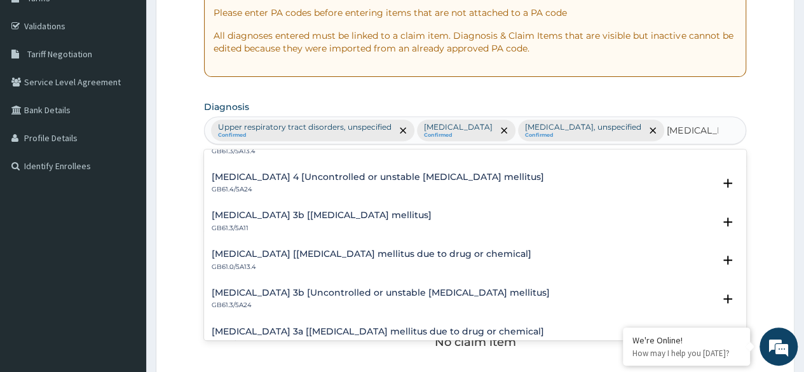
scroll to position [509, 0]
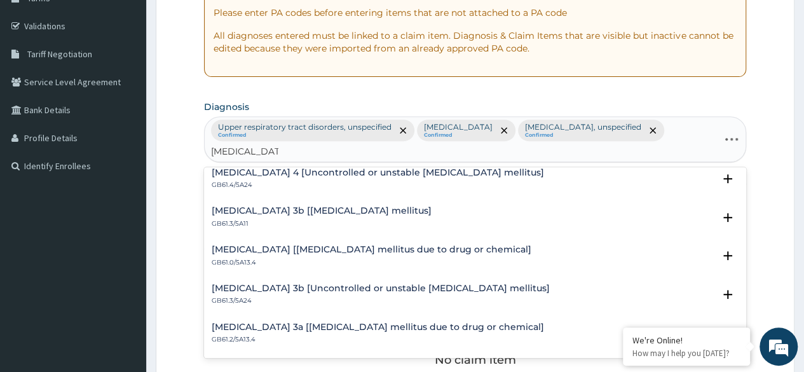
type input "[MEDICAL_DATA] mellitus"
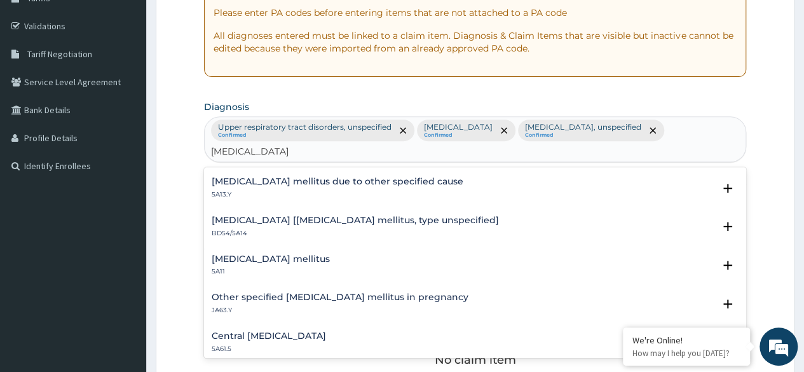
scroll to position [0, 0]
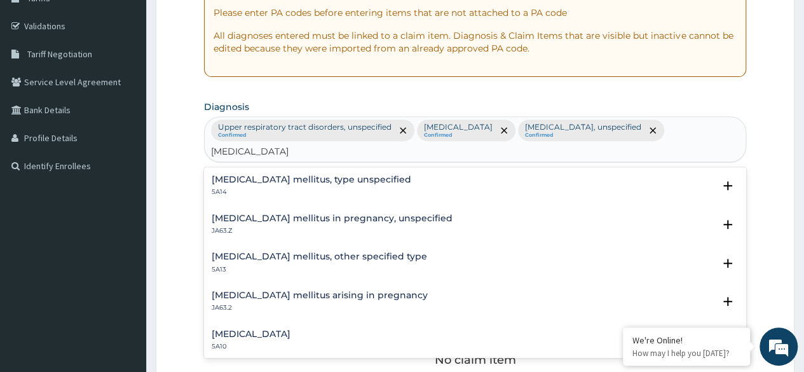
click at [313, 175] on h4 "[MEDICAL_DATA] mellitus, type unspecified" at bounding box center [312, 180] width 200 height 10
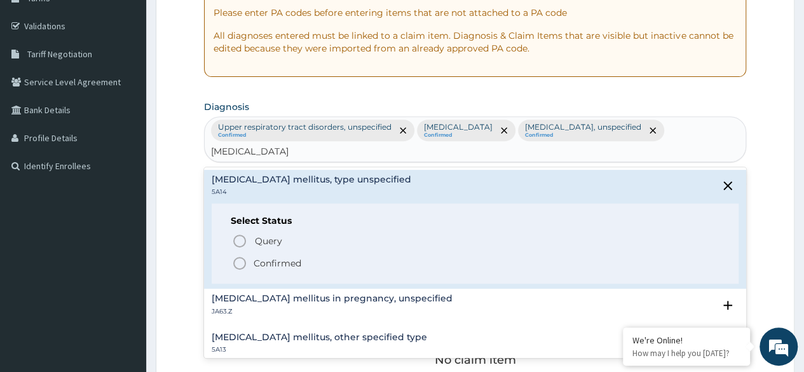
click at [280, 257] on p "Confirmed" at bounding box center [278, 263] width 48 height 13
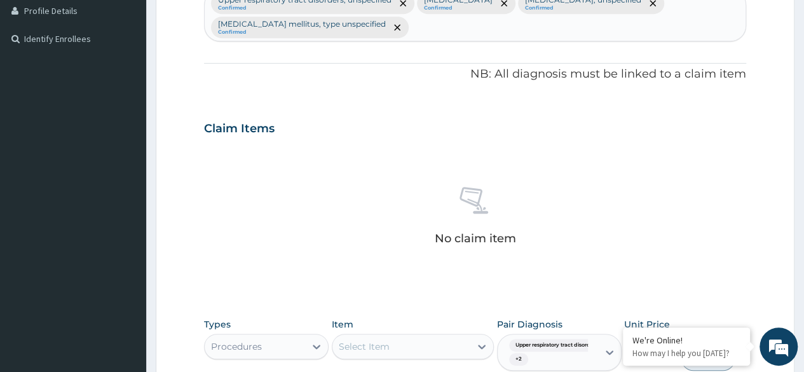
scroll to position [577, 0]
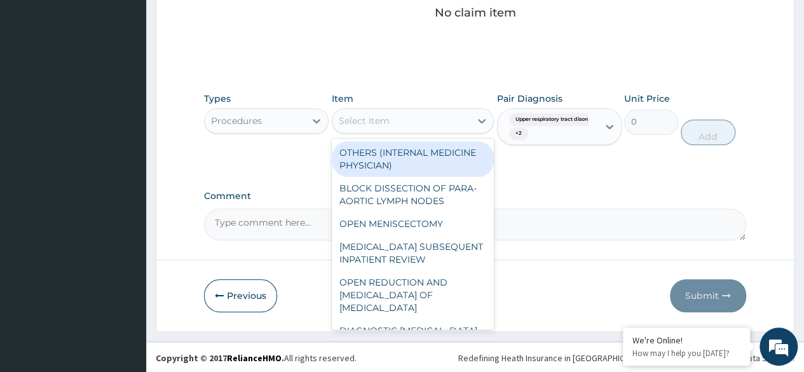
click at [365, 122] on div "Select Item" at bounding box center [364, 120] width 51 height 13
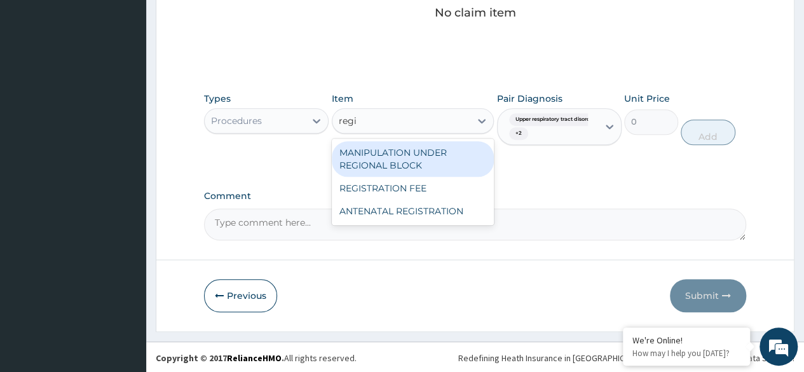
type input "regis"
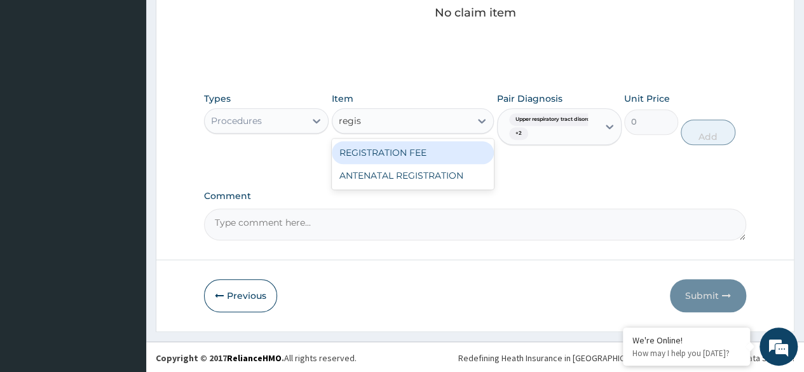
click at [454, 143] on div "REGISTRATION FEE" at bounding box center [413, 152] width 163 height 23
type input "2042.5"
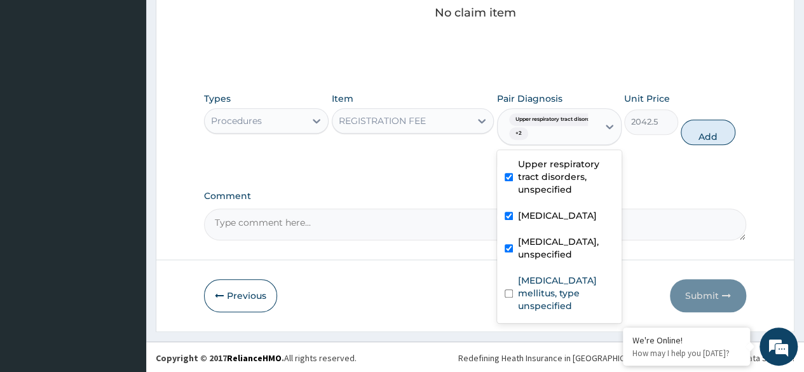
click at [539, 126] on div "Upper respiratory tract disord... + 2" at bounding box center [546, 126] width 84 height 31
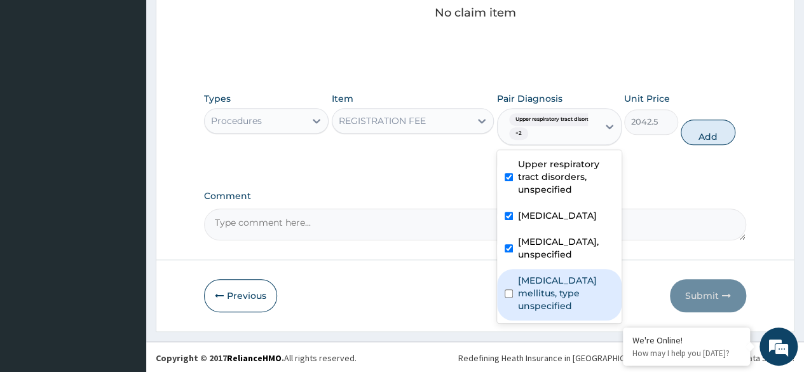
click at [564, 298] on label "[MEDICAL_DATA] mellitus, type unspecified" at bounding box center [566, 293] width 96 height 38
checkbox input "true"
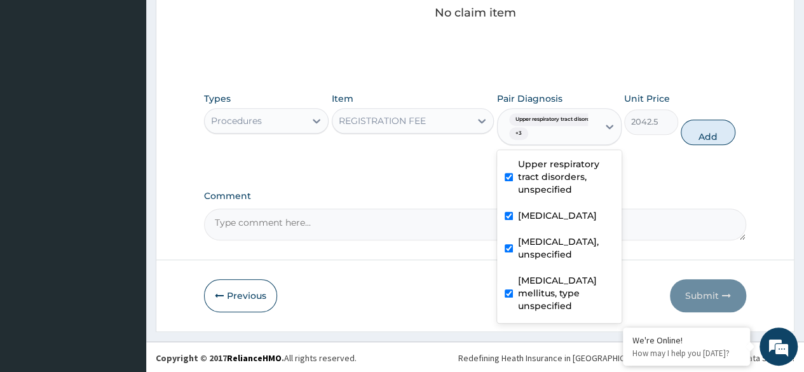
click at [431, 166] on div "Types Procedures Item REGISTRATION FEE Pair Diagnosis option [MEDICAL_DATA] mel…" at bounding box center [475, 128] width 542 height 85
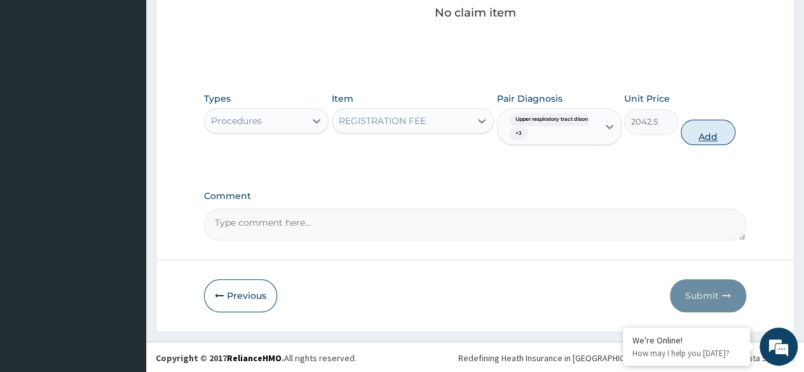
click at [727, 134] on button "Add" at bounding box center [708, 132] width 54 height 25
type input "0"
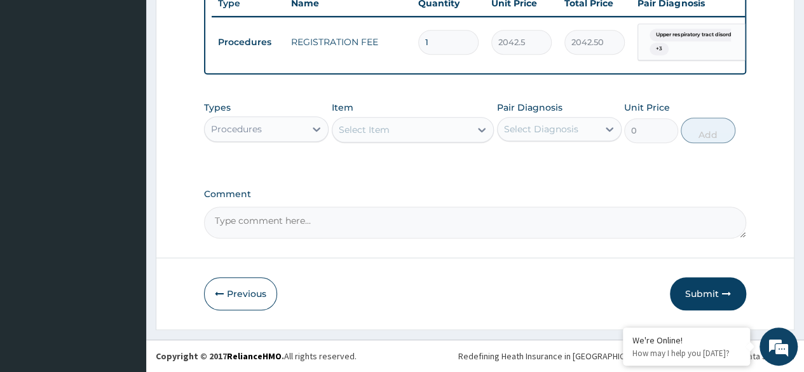
click at [399, 129] on div "Select Item" at bounding box center [401, 130] width 139 height 20
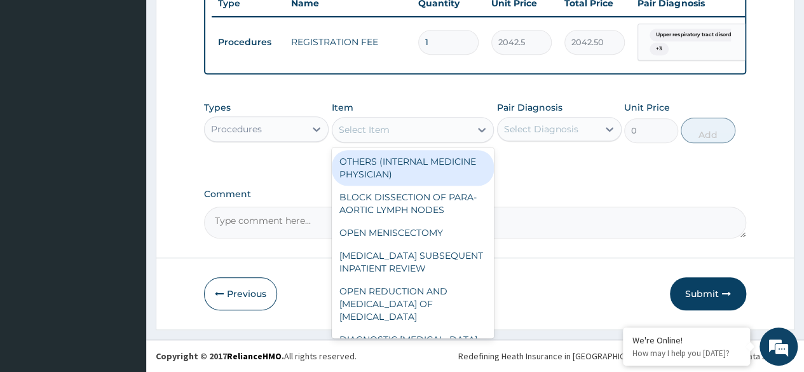
type input "-"
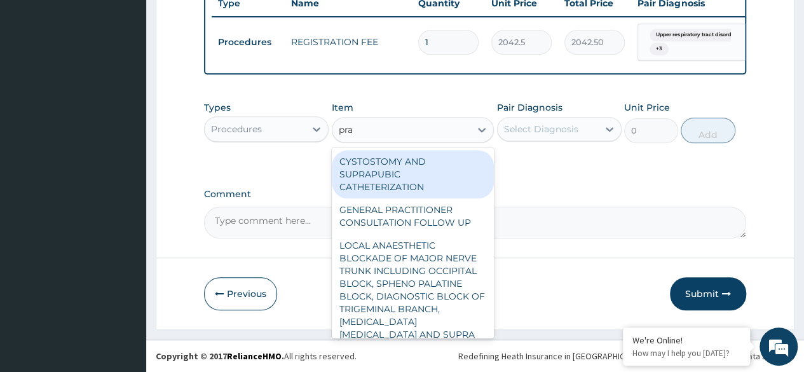
type input "prac"
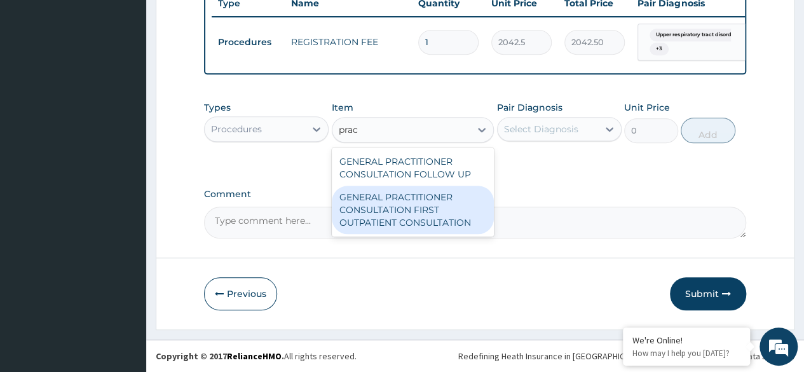
click at [439, 208] on div "GENERAL PRACTITIONER CONSULTATION FIRST OUTPATIENT CONSULTATION" at bounding box center [413, 210] width 163 height 48
type input "3370.125"
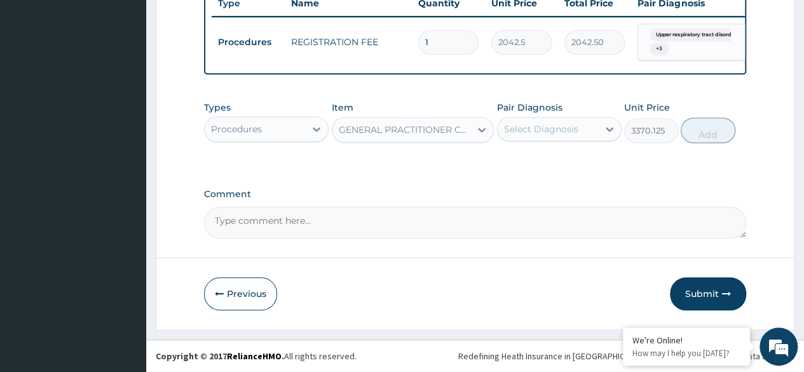
click at [528, 133] on div "Select Diagnosis" at bounding box center [541, 129] width 74 height 13
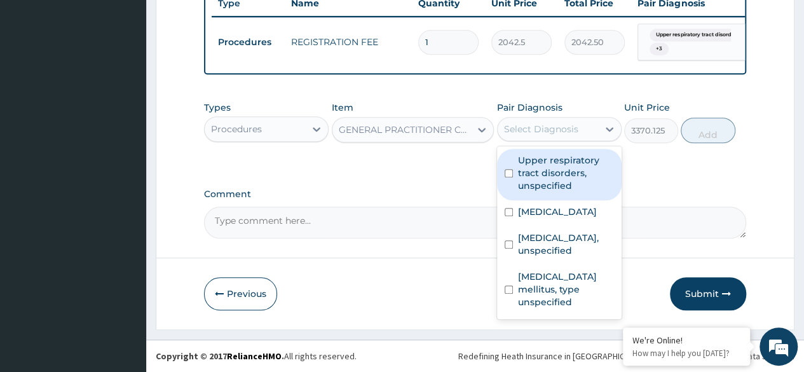
click at [523, 168] on label "Upper respiratory tract disorders, unspecified" at bounding box center [566, 173] width 96 height 38
checkbox input "true"
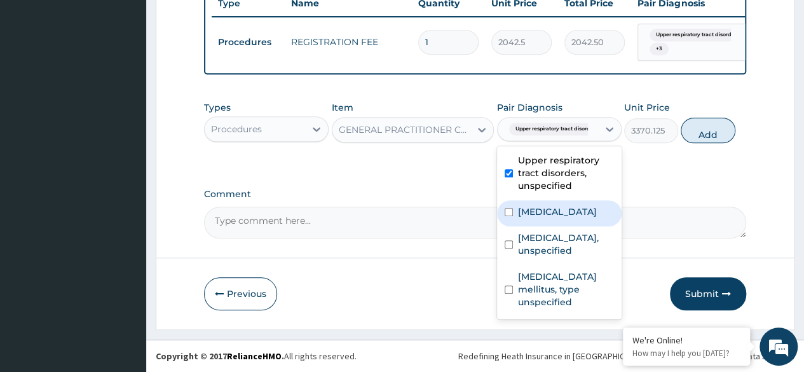
click at [534, 210] on label "[MEDICAL_DATA]" at bounding box center [557, 211] width 79 height 13
checkbox input "true"
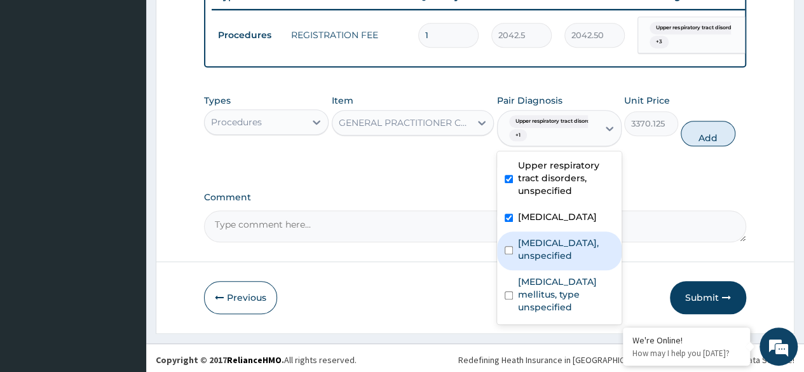
click at [540, 255] on label "[MEDICAL_DATA], unspecified" at bounding box center [566, 248] width 96 height 25
checkbox input "true"
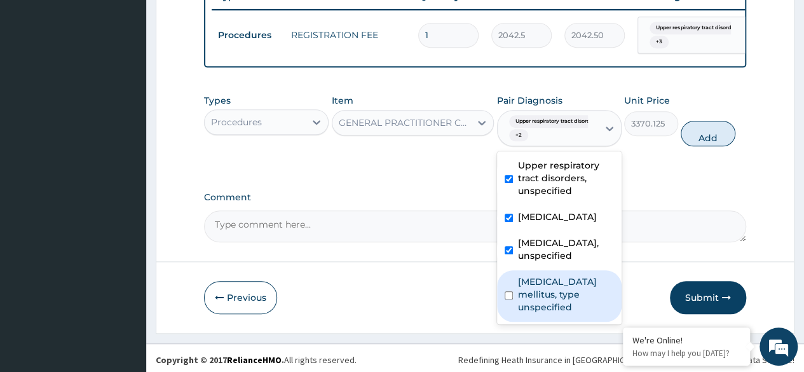
click at [540, 295] on div "[MEDICAL_DATA] mellitus, type unspecified" at bounding box center [559, 295] width 125 height 51
checkbox input "true"
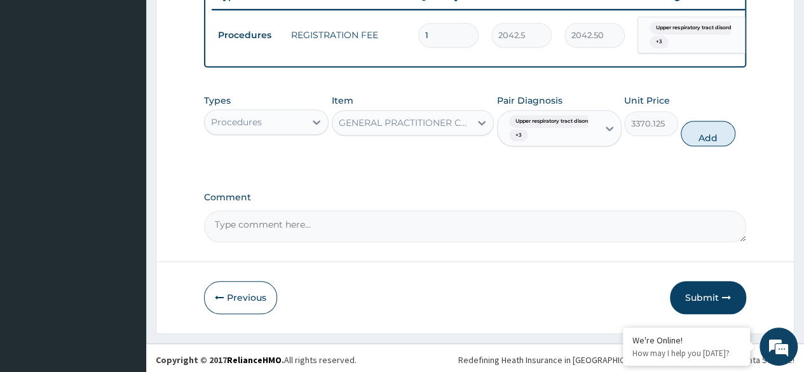
click at [661, 215] on div "Comment" at bounding box center [475, 217] width 542 height 50
click at [714, 146] on button "Add" at bounding box center [708, 133] width 54 height 25
type input "0"
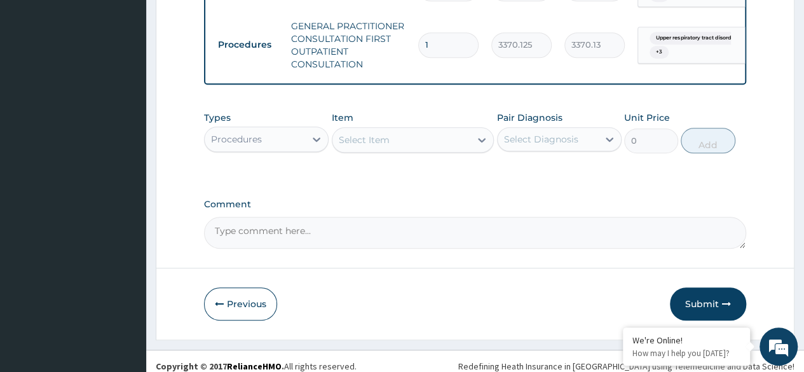
scroll to position [584, 0]
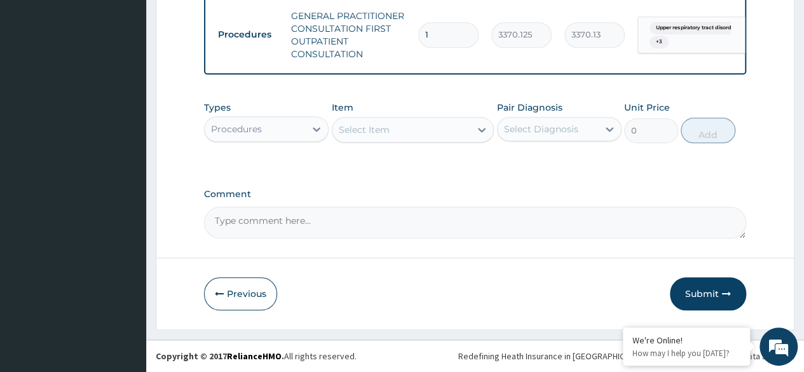
click at [270, 119] on div "Procedures" at bounding box center [266, 128] width 125 height 25
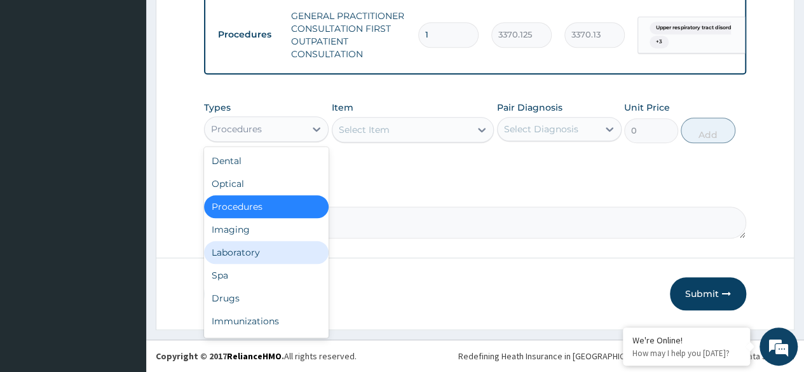
click at [290, 254] on div "Laboratory" at bounding box center [266, 252] width 125 height 23
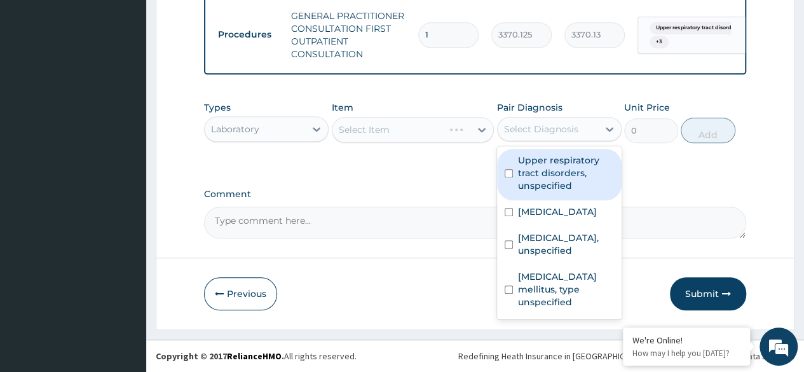
click at [545, 135] on div "Select Diagnosis" at bounding box center [541, 129] width 74 height 13
click at [546, 163] on label "Upper respiratory tract disorders, unspecified" at bounding box center [566, 173] width 96 height 38
checkbox input "true"
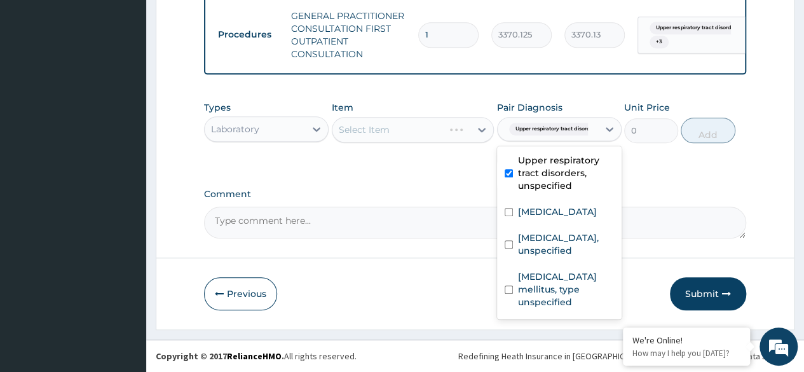
drag, startPoint x: 546, startPoint y: 197, endPoint x: 546, endPoint y: 205, distance: 7.6
click at [546, 202] on div "Upper respiratory tract disorders, unspecified Heartburn Essential hypertension…" at bounding box center [559, 232] width 125 height 173
click at [545, 226] on div "Heartburn" at bounding box center [559, 213] width 125 height 26
checkbox input "true"
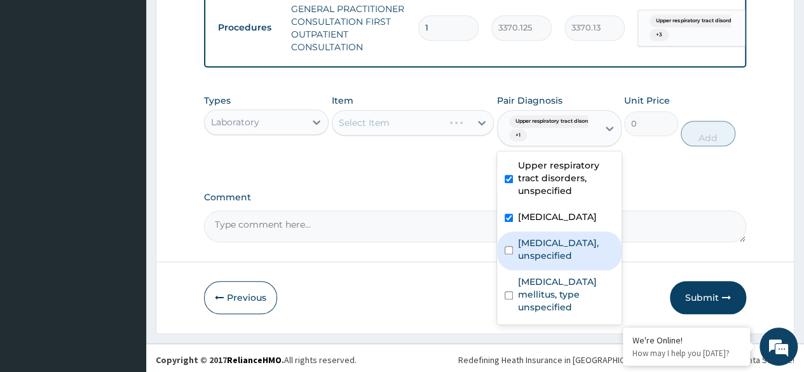
click at [548, 251] on label "Essential hypertension, unspecified" at bounding box center [566, 248] width 96 height 25
checkbox input "true"
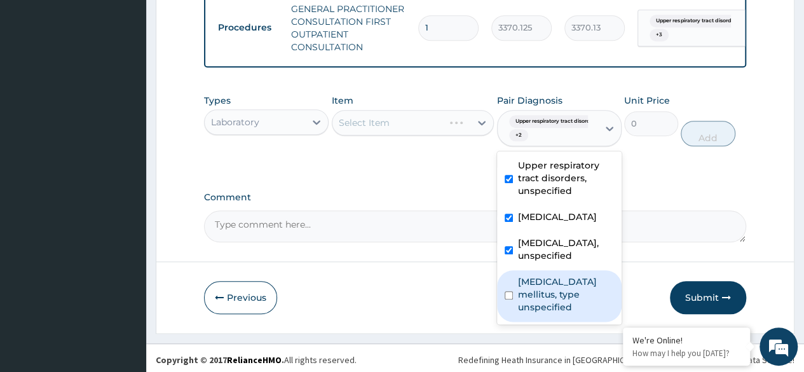
click at [545, 303] on label "Diabetes mellitus, type unspecified" at bounding box center [566, 294] width 96 height 38
checkbox input "true"
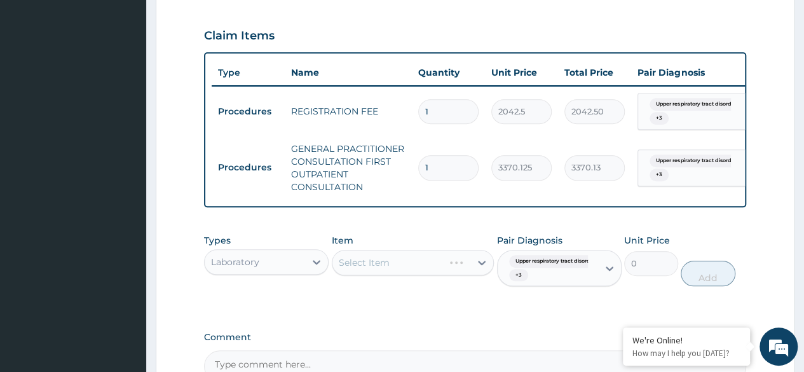
scroll to position [330, 0]
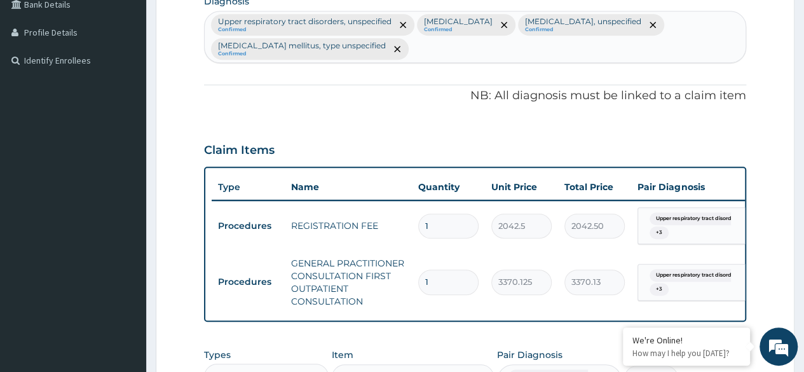
click at [554, 53] on div "Upper respiratory tract disorders, unspecified Confirmed Heartburn Confirmed Es…" at bounding box center [475, 36] width 541 height 51
type input "[MEDICAL_DATA]"
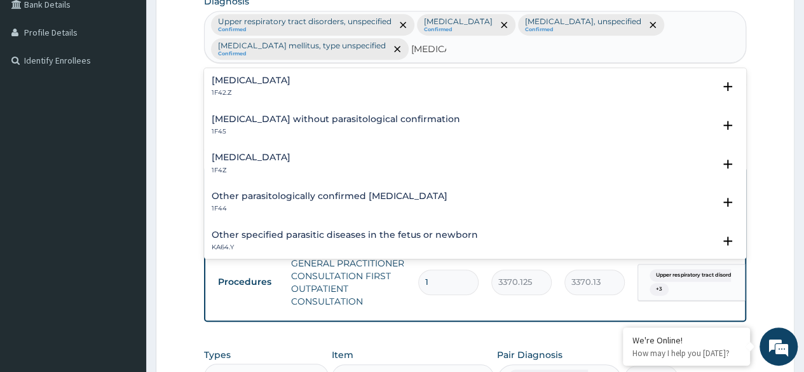
click at [291, 88] on p "1F42.Z" at bounding box center [251, 92] width 79 height 9
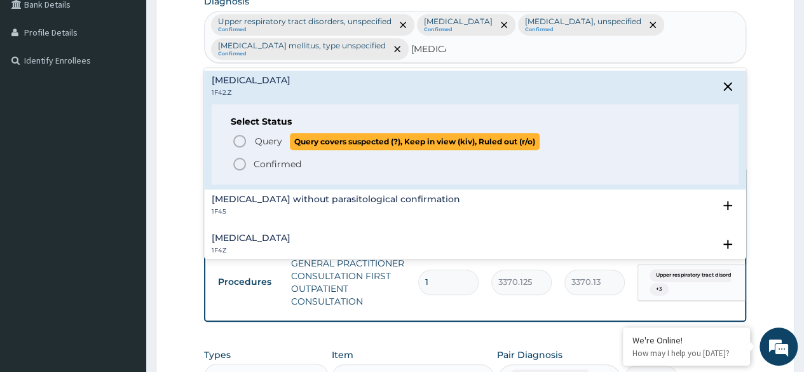
click at [267, 141] on span "Query" at bounding box center [268, 141] width 27 height 13
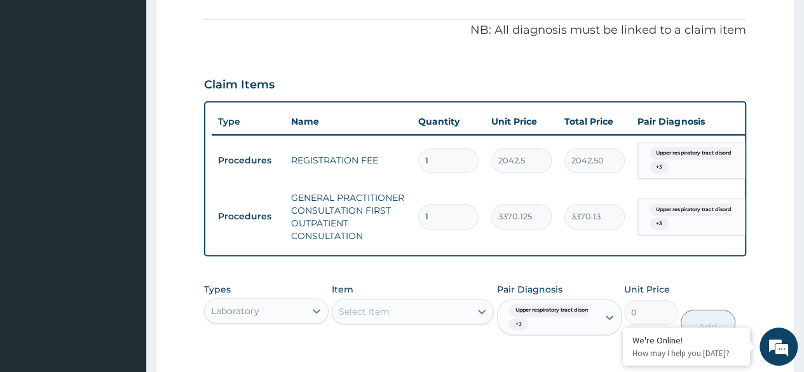
scroll to position [457, 0]
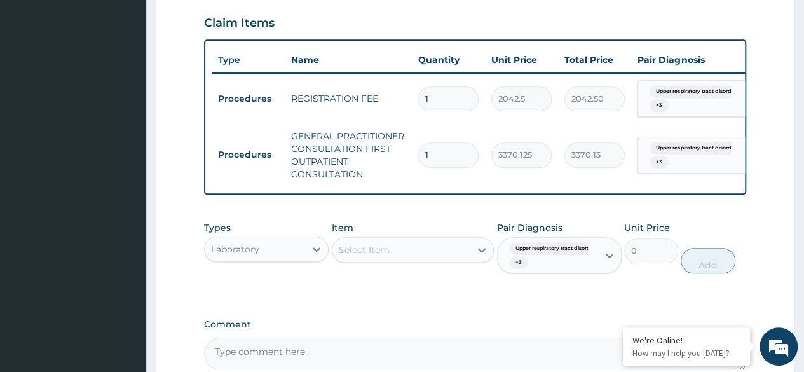
click at [662, 145] on span "Upper respiratory tract disord..." at bounding box center [696, 148] width 92 height 13
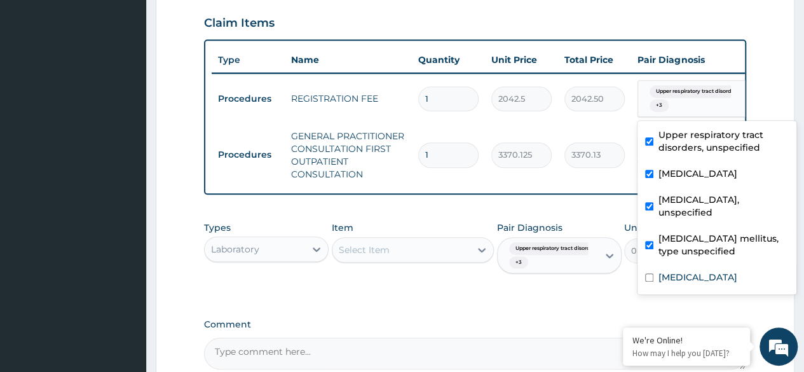
click at [704, 85] on span "Upper respiratory tract disord..." at bounding box center [696, 91] width 92 height 13
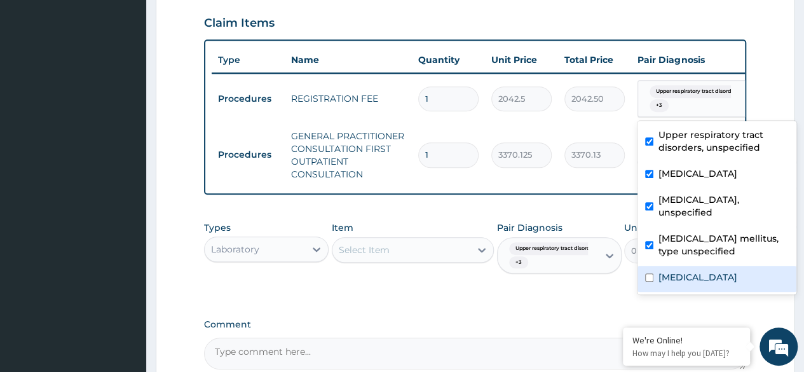
click at [670, 284] on label "[MEDICAL_DATA]" at bounding box center [698, 277] width 79 height 13
checkbox input "true"
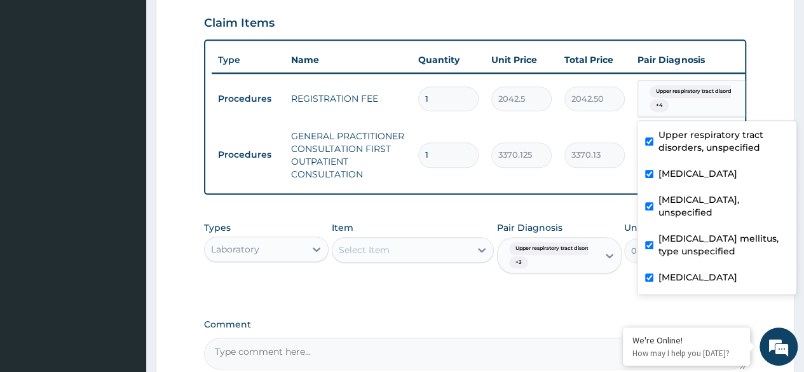
click at [762, 109] on form "Step 2 of 2 PA Code / Prescription Code Enter Code(Secondary Care Only) Encount…" at bounding box center [475, 35] width 639 height 850
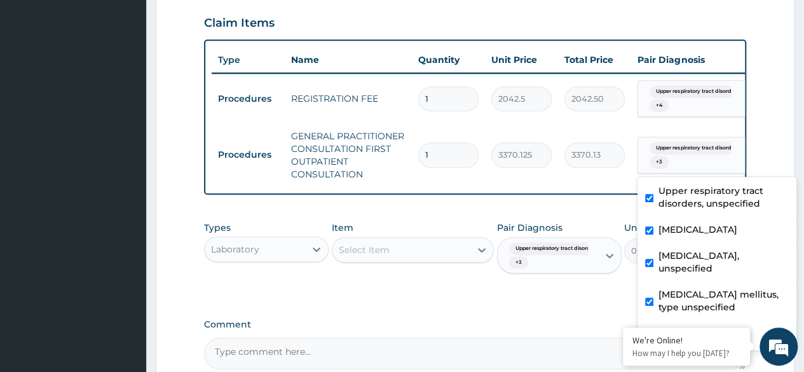
click at [686, 151] on span "Upper respiratory tract disord..." at bounding box center [696, 148] width 92 height 13
click at [701, 327] on label "[MEDICAL_DATA]" at bounding box center [698, 333] width 79 height 13
checkbox input "true"
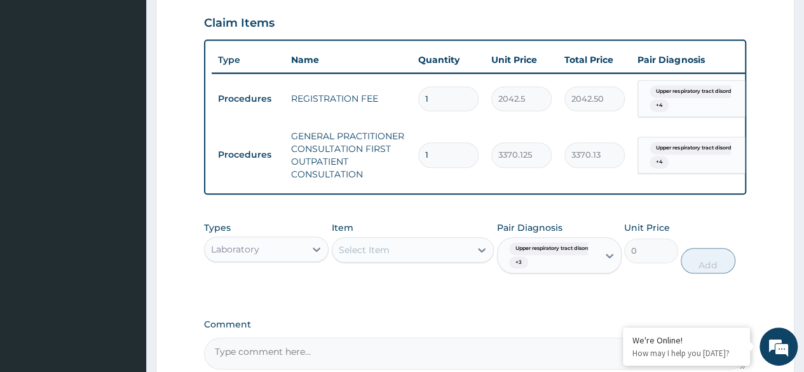
click at [774, 153] on form "Step 2 of 2 PA Code / Prescription Code Enter Code(Secondary Care Only) Encount…" at bounding box center [475, 35] width 639 height 850
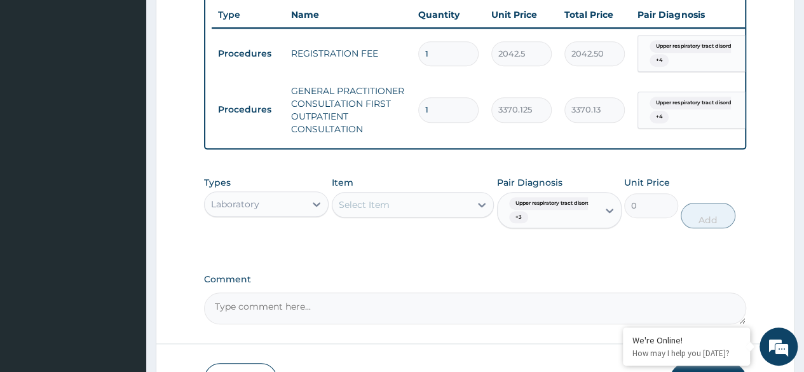
scroll to position [584, 0]
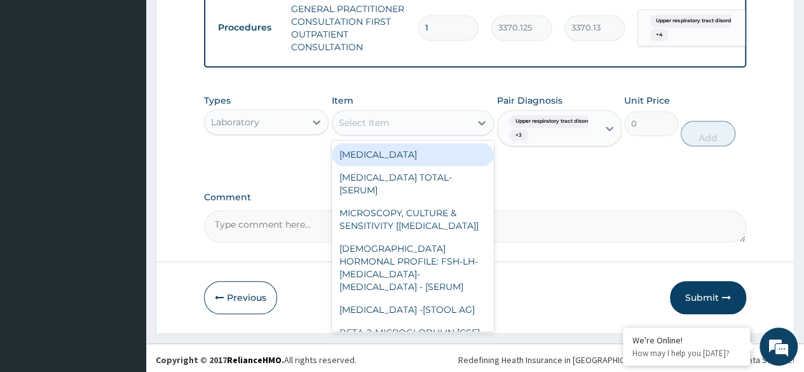
click at [412, 133] on div "Select Item" at bounding box center [401, 123] width 139 height 20
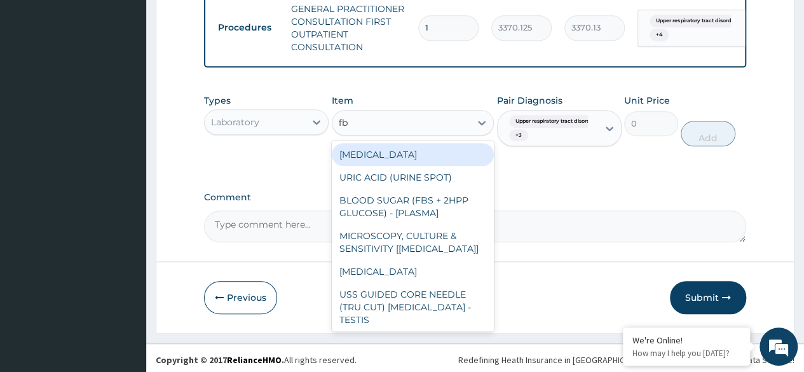
type input "fbc"
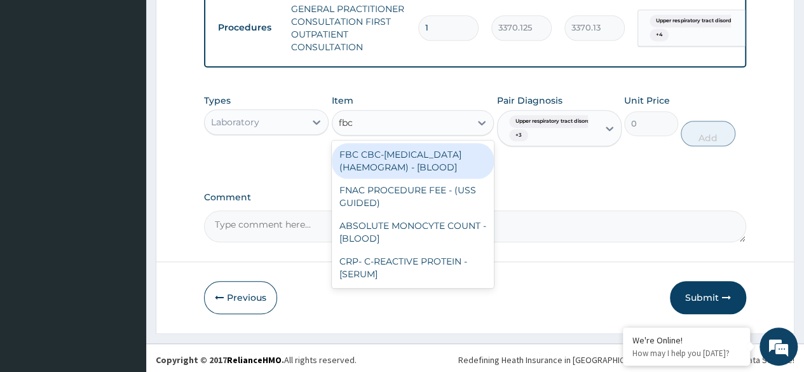
click at [404, 154] on div "FBC CBC-[MEDICAL_DATA] (HAEMOGRAM) - [BLOOD]" at bounding box center [413, 161] width 163 height 36
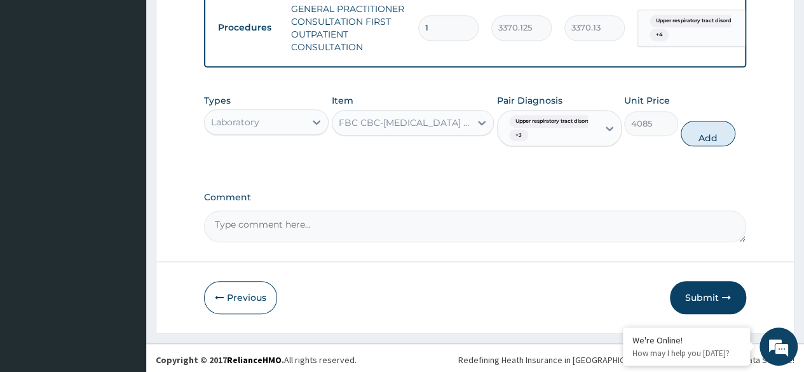
click at [703, 146] on button "Add" at bounding box center [708, 133] width 54 height 25
type input "0"
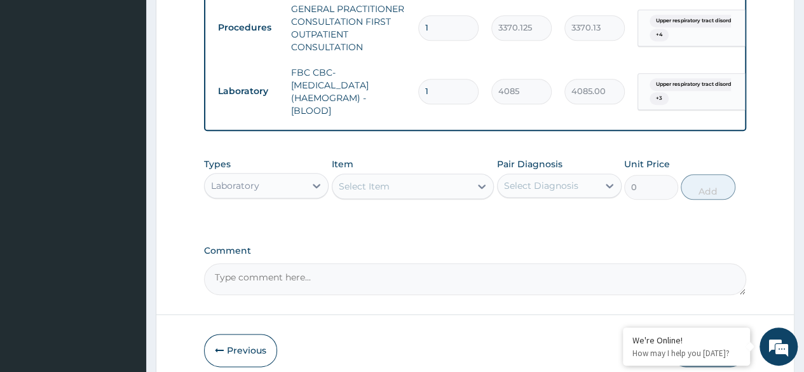
click at [432, 196] on div "Select Item" at bounding box center [401, 186] width 139 height 20
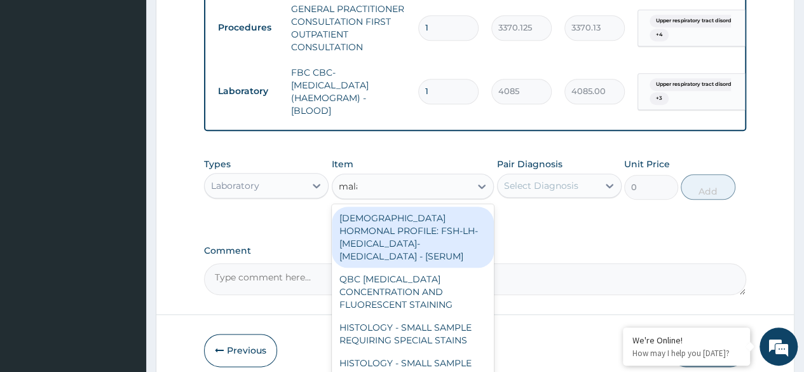
type input "malar"
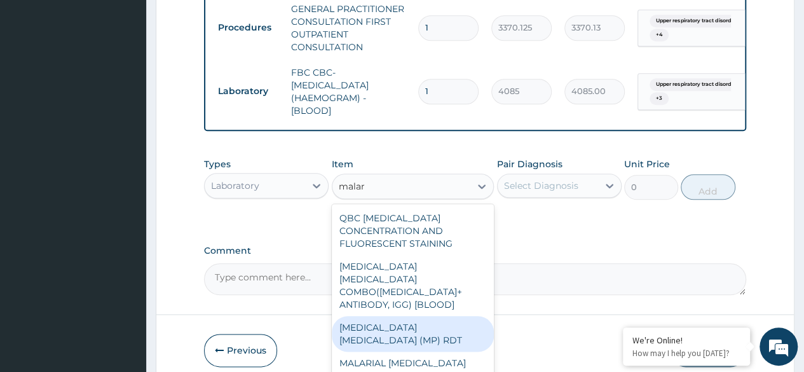
click at [450, 322] on div "[MEDICAL_DATA] [MEDICAL_DATA] (MP) RDT" at bounding box center [413, 334] width 163 height 36
type input "1531.875"
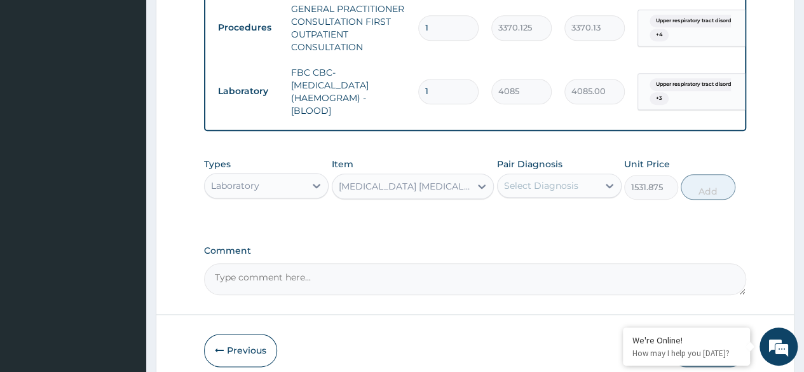
click at [530, 192] on div "Select Diagnosis" at bounding box center [541, 185] width 74 height 13
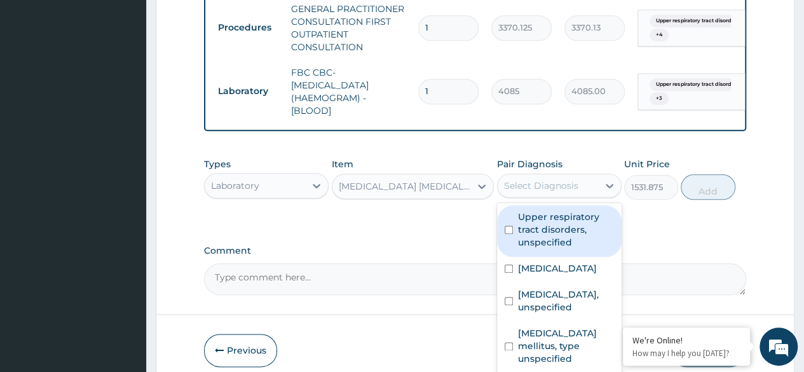
click at [535, 238] on label "Upper respiratory tract disorders, unspecified" at bounding box center [566, 229] width 96 height 38
checkbox input "true"
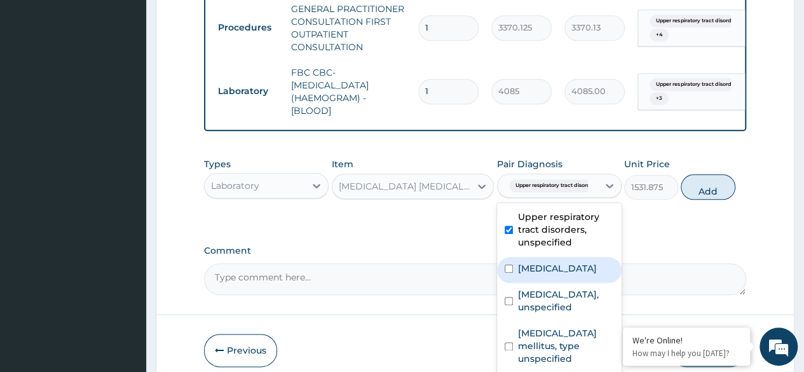
click at [542, 273] on label "Heartburn" at bounding box center [557, 268] width 79 height 13
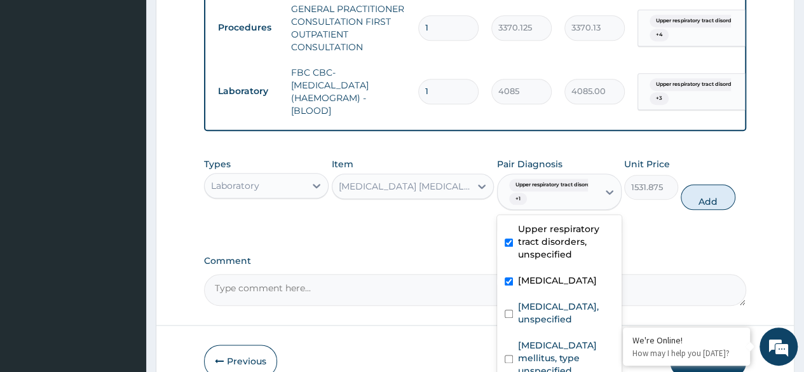
click at [552, 295] on div "Heartburn" at bounding box center [559, 282] width 125 height 26
checkbox input "false"
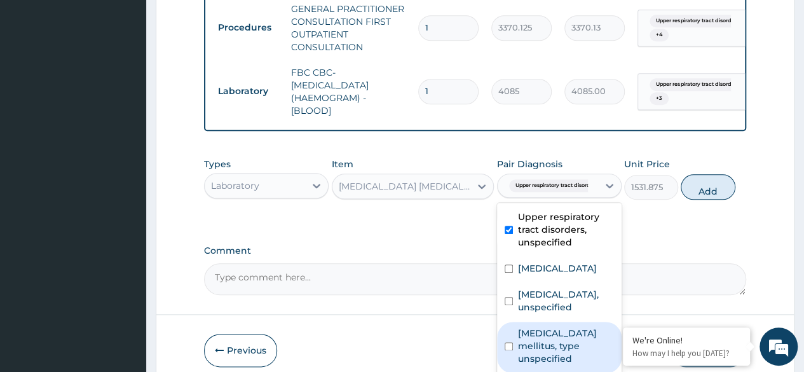
scroll to position [46, 0]
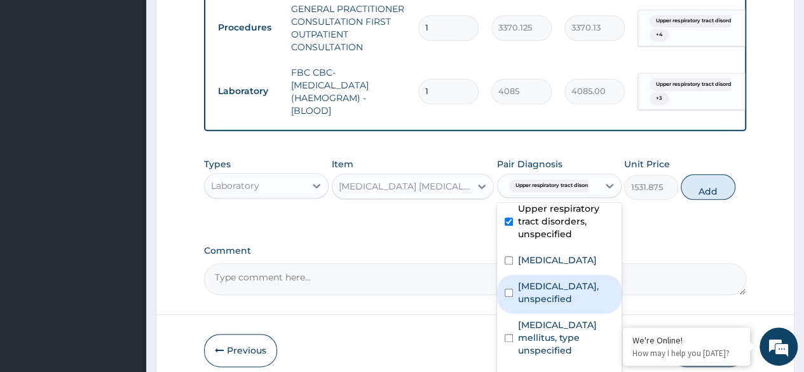
click at [583, 275] on div "Essential hypertension, unspecified" at bounding box center [559, 294] width 125 height 39
checkbox input "true"
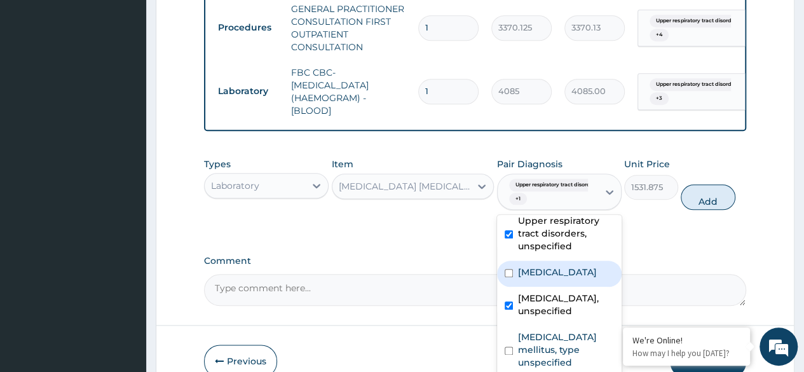
click at [571, 261] on div "Heartburn" at bounding box center [559, 274] width 125 height 26
checkbox input "true"
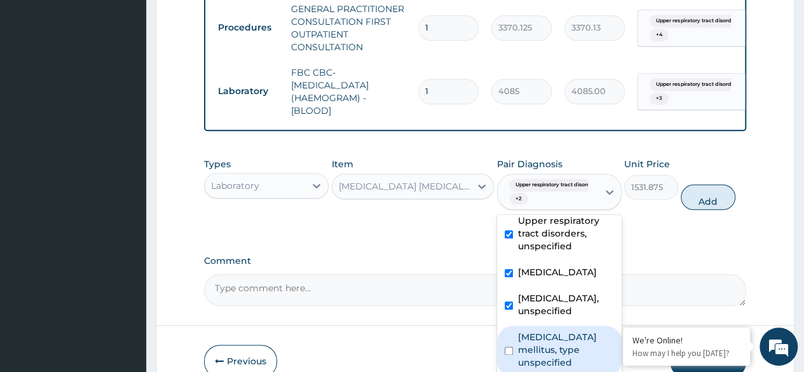
click at [566, 331] on label "Diabetes mellitus, type unspecified" at bounding box center [566, 350] width 96 height 38
checkbox input "true"
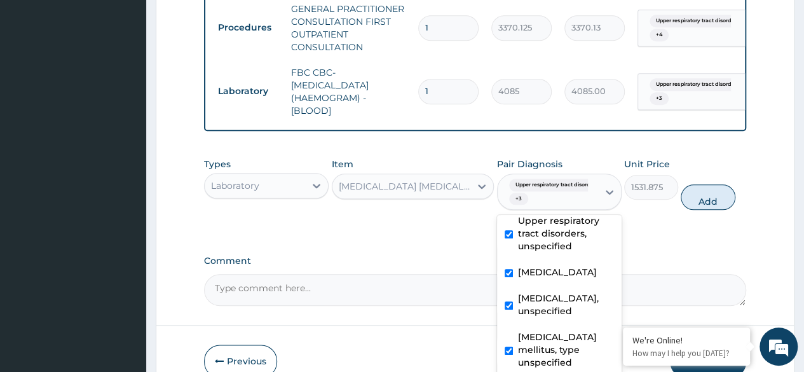
checkbox input "true"
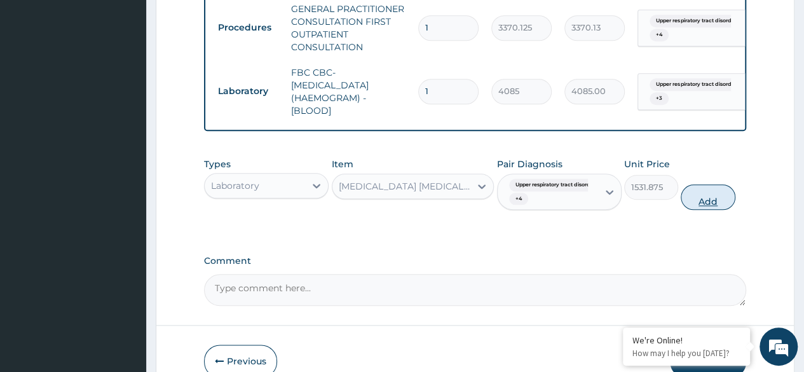
click at [713, 198] on button "Add" at bounding box center [708, 196] width 54 height 25
type input "0"
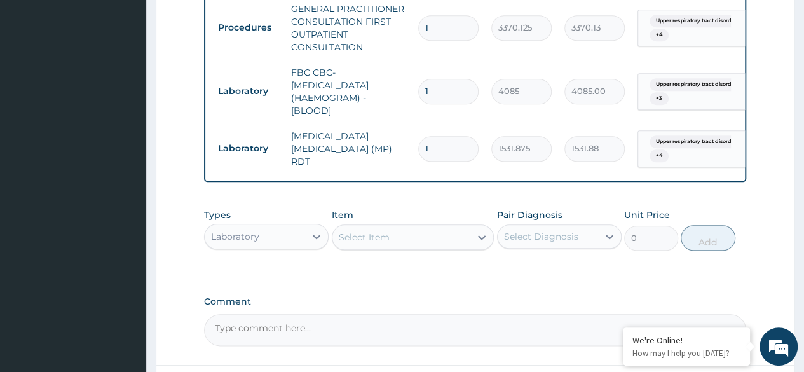
click at [404, 242] on div "Select Item" at bounding box center [401, 237] width 139 height 20
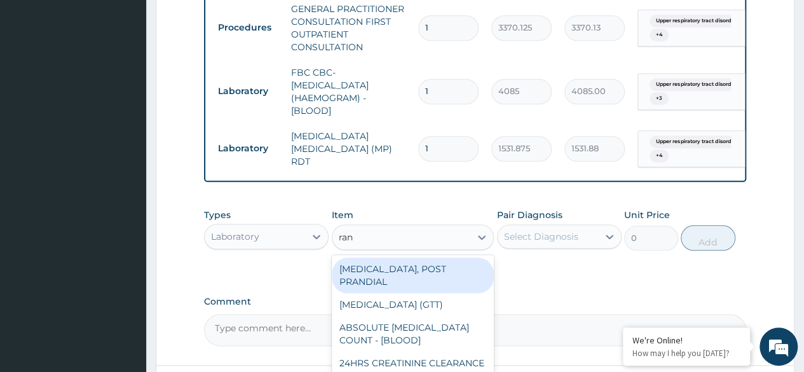
type input "rand"
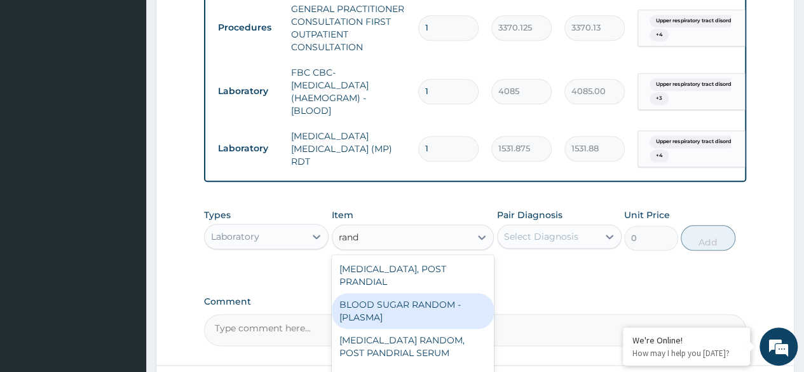
click at [414, 302] on div "BLOOD SUGAR RANDOM - [PLASMA]" at bounding box center [413, 311] width 163 height 36
type input "1800"
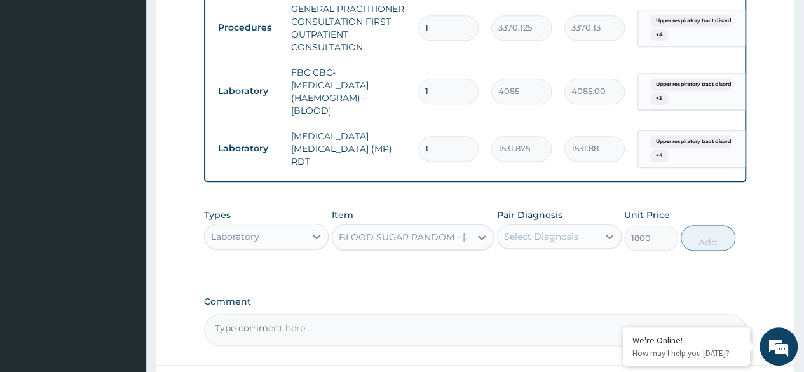
click at [583, 247] on div "Select Diagnosis" at bounding box center [548, 236] width 100 height 20
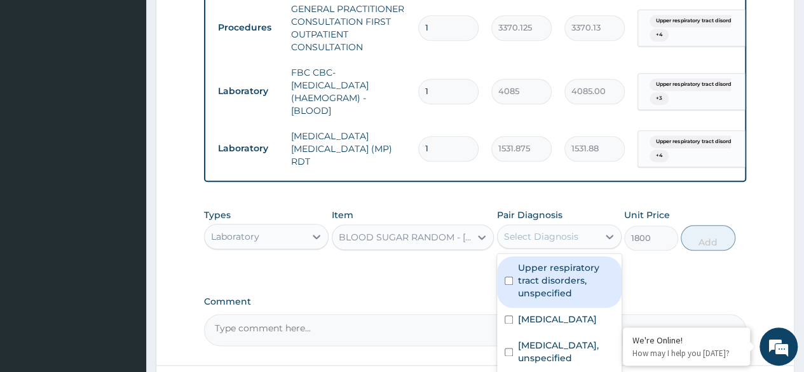
click at [569, 287] on label "Upper respiratory tract disorders, unspecified" at bounding box center [566, 280] width 96 height 38
checkbox input "true"
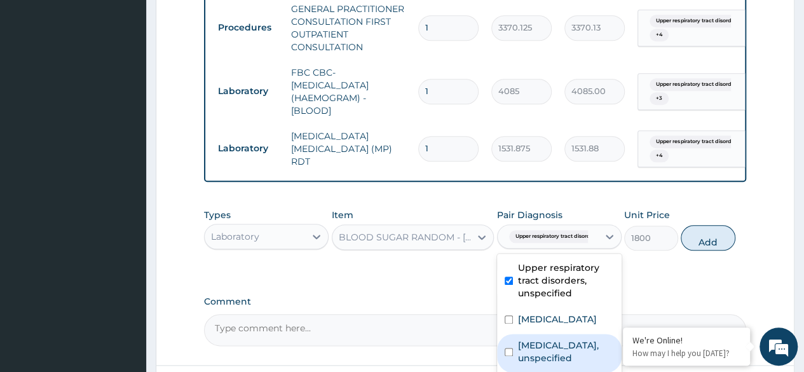
click at [549, 354] on label "Essential hypertension, unspecified" at bounding box center [566, 351] width 96 height 25
checkbox input "true"
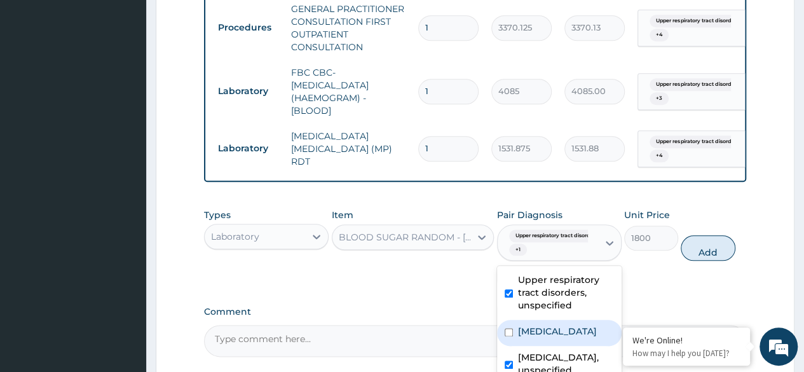
click at [550, 326] on div "Heartburn" at bounding box center [559, 333] width 125 height 26
checkbox input "true"
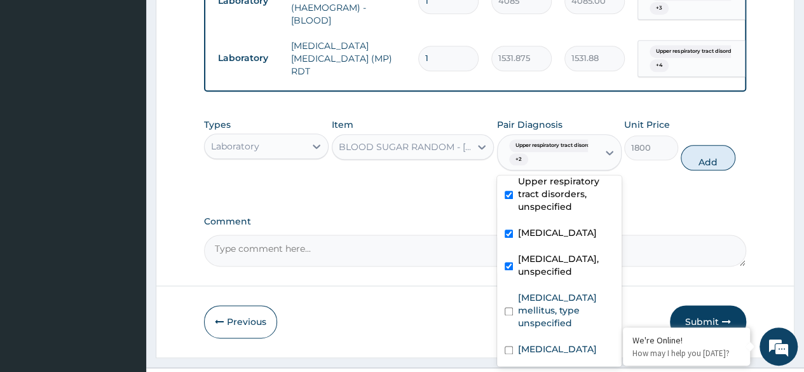
scroll to position [707, 0]
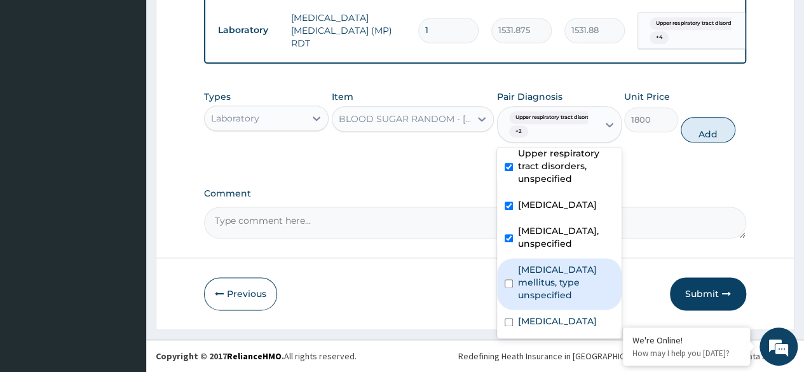
click at [548, 263] on label "Diabetes mellitus, type unspecified" at bounding box center [566, 282] width 96 height 38
checkbox input "true"
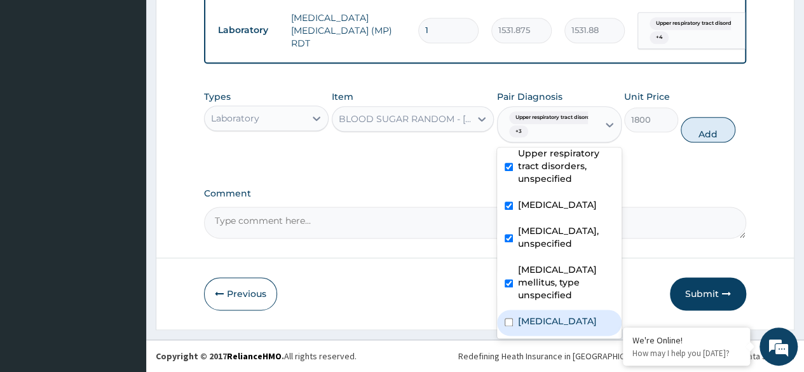
click at [537, 315] on label "[MEDICAL_DATA]" at bounding box center [557, 321] width 79 height 13
checkbox input "true"
click at [695, 140] on button "Add" at bounding box center [708, 129] width 54 height 25
type input "0"
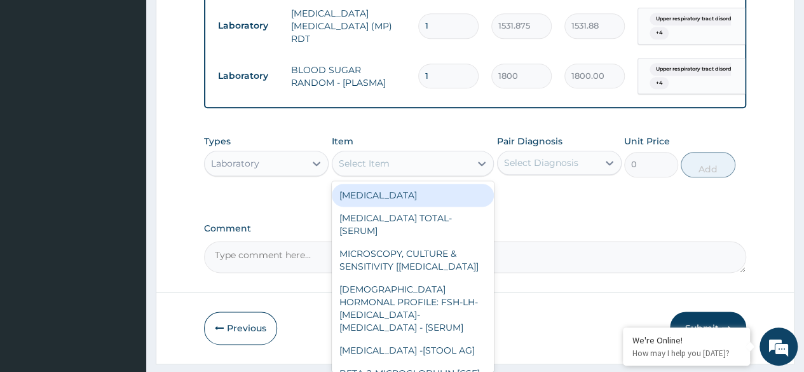
click at [346, 170] on div "Select Item" at bounding box center [364, 163] width 51 height 13
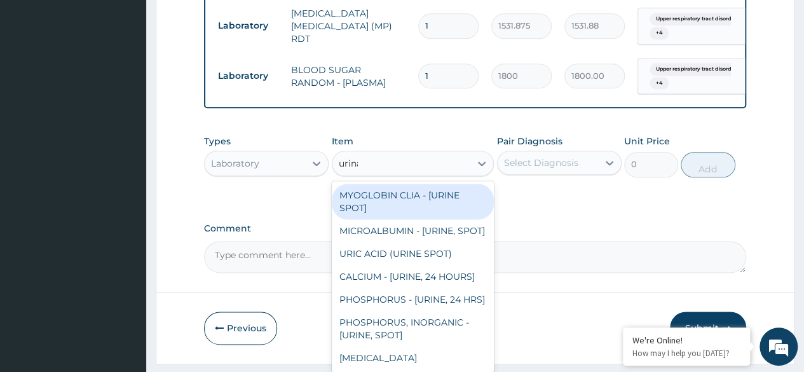
type input "urinal"
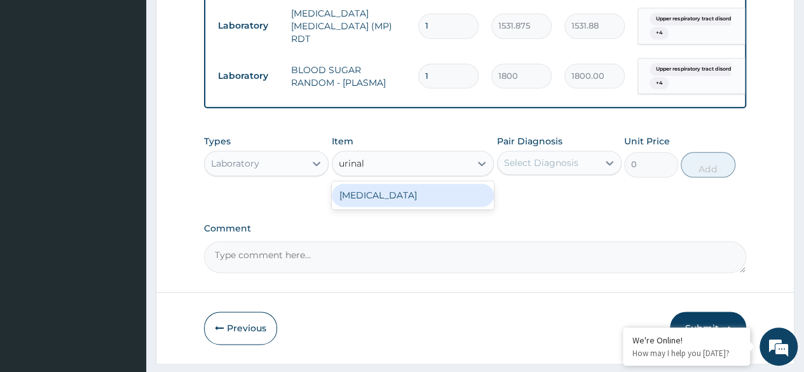
click at [420, 197] on div "URINALYSIS" at bounding box center [413, 195] width 163 height 23
type input "1531.875"
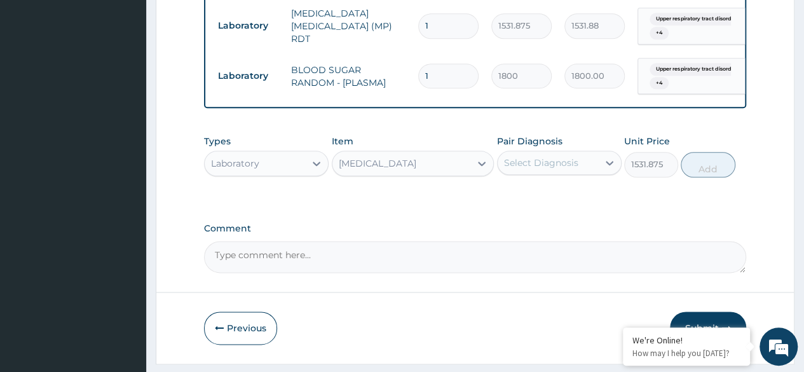
click at [579, 151] on div "Pair Diagnosis Select Diagnosis" at bounding box center [559, 156] width 125 height 42
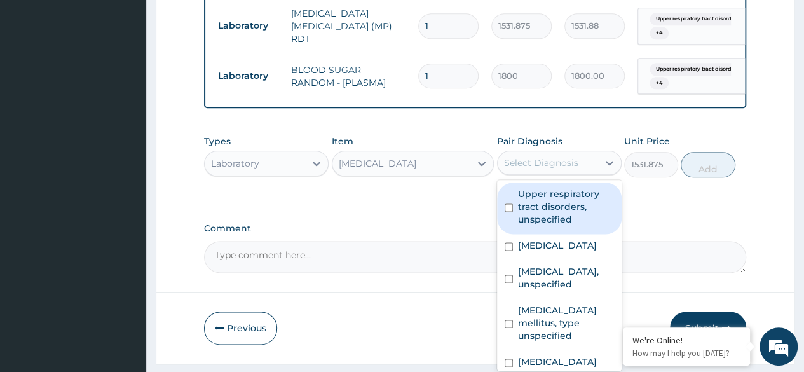
click at [573, 166] on div "Select Diagnosis" at bounding box center [541, 162] width 74 height 13
click at [573, 221] on label "Upper respiratory tract disorders, unspecified" at bounding box center [566, 207] width 96 height 38
checkbox input "true"
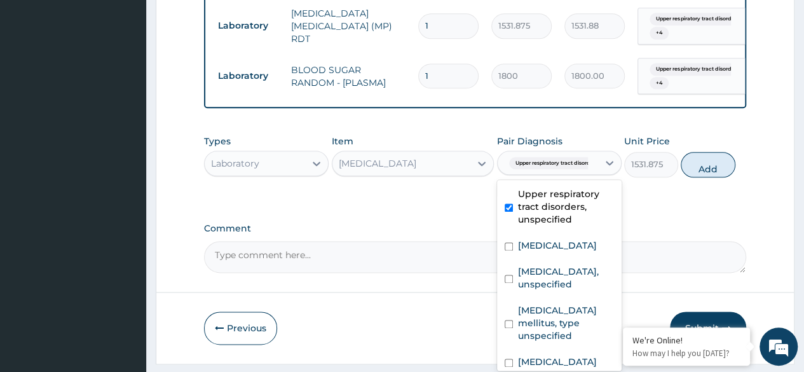
click at [562, 252] on label "Heartburn" at bounding box center [557, 245] width 79 height 13
checkbox input "true"
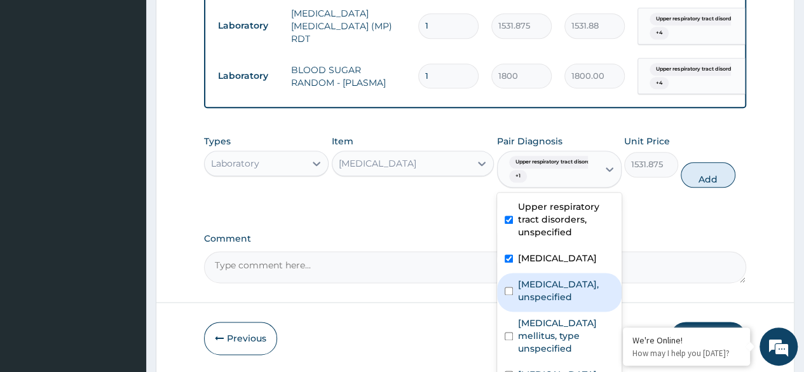
click at [565, 284] on label "Essential hypertension, unspecified" at bounding box center [566, 290] width 96 height 25
checkbox input "true"
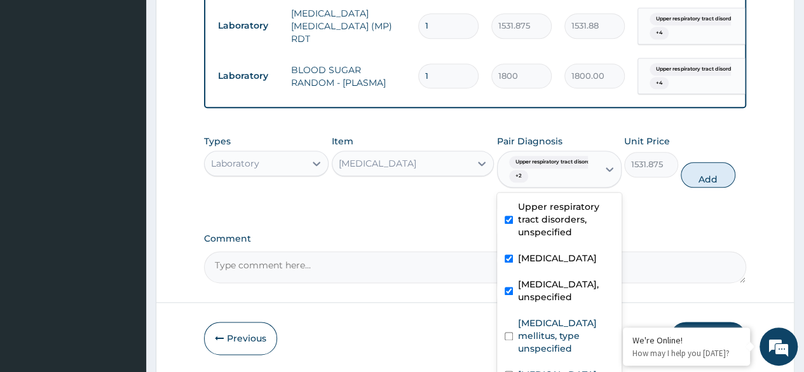
scroll to position [46, 0]
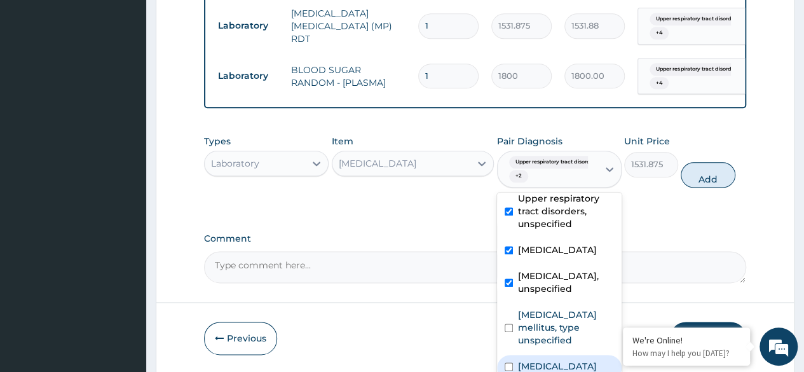
click at [556, 360] on label "Plasmodium malariae malaria without complication" at bounding box center [557, 366] width 79 height 13
checkbox input "true"
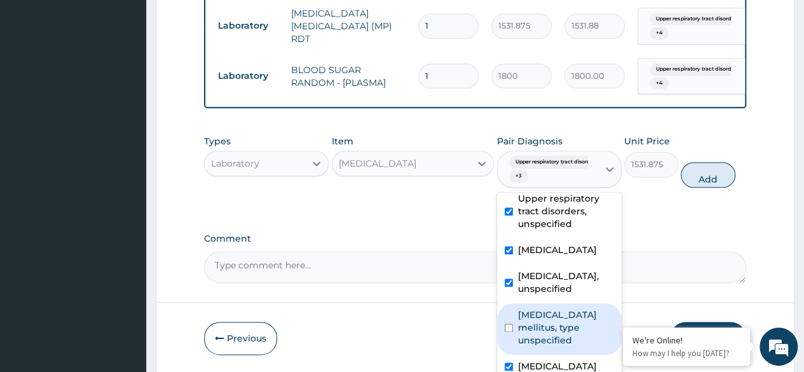
click at [558, 308] on label "Diabetes mellitus, type unspecified" at bounding box center [566, 327] width 96 height 38
checkbox input "true"
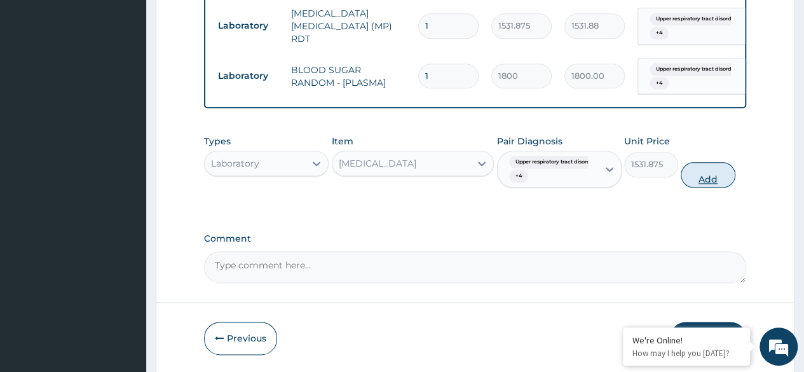
click at [711, 180] on button "Add" at bounding box center [708, 174] width 54 height 25
type input "0"
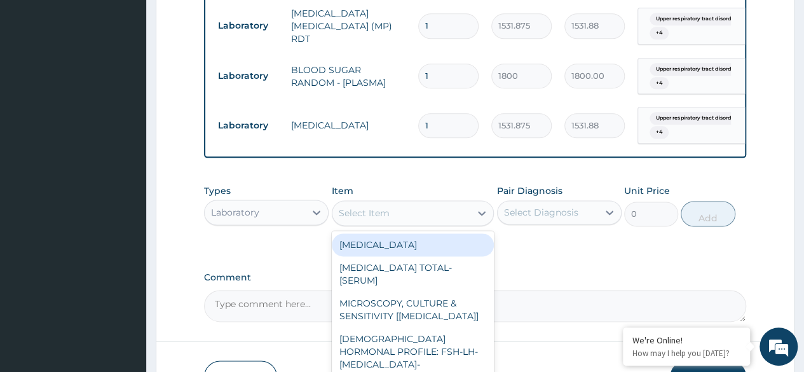
click at [458, 215] on div "Select Item" at bounding box center [401, 213] width 139 height 20
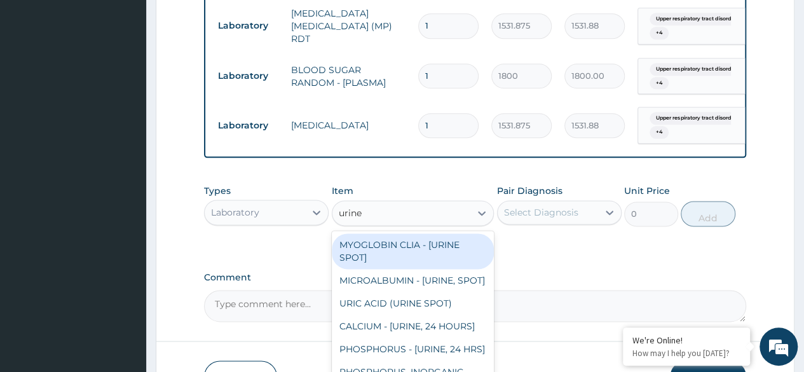
type input "urine b"
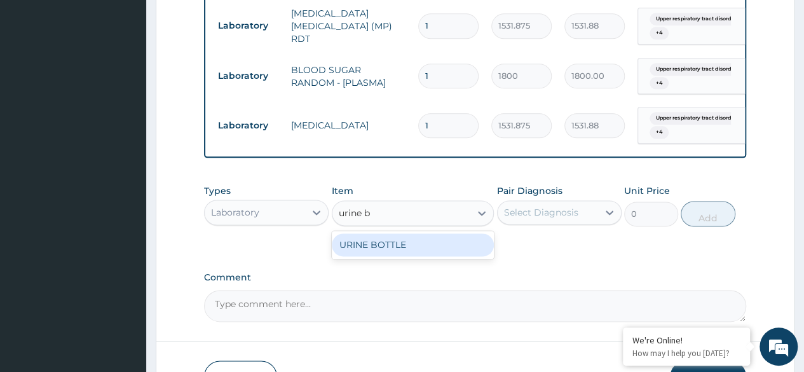
click at [436, 256] on div "URINE BOTTLE" at bounding box center [413, 244] width 163 height 23
type input "360"
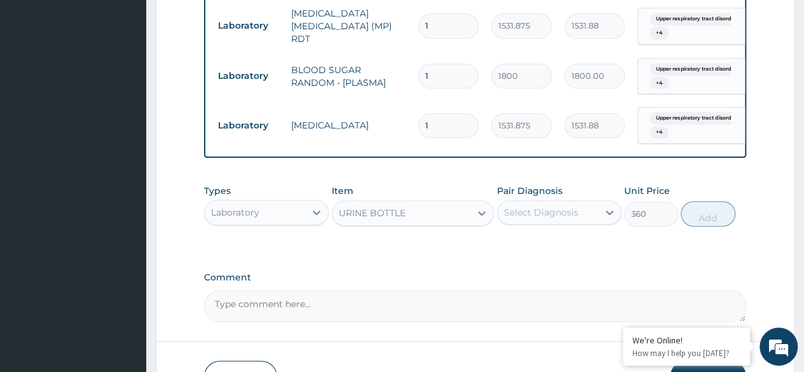
click at [587, 212] on div "Select Diagnosis" at bounding box center [548, 212] width 100 height 20
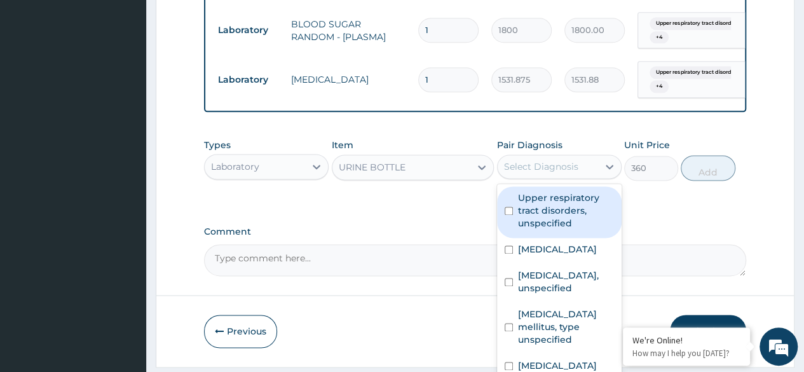
scroll to position [795, 0]
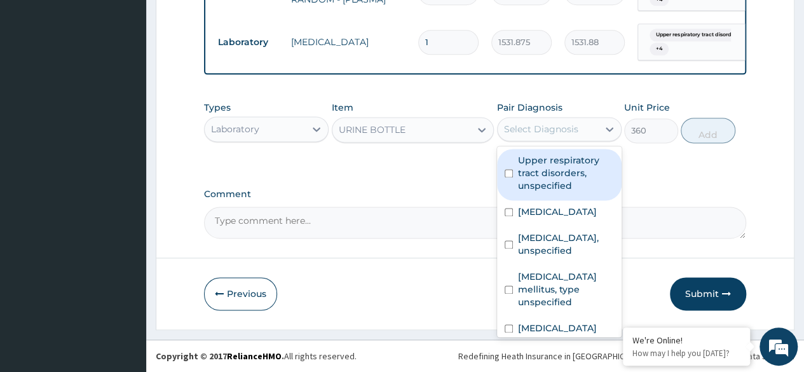
click at [580, 187] on label "Upper respiratory tract disorders, unspecified" at bounding box center [566, 173] width 96 height 38
checkbox input "true"
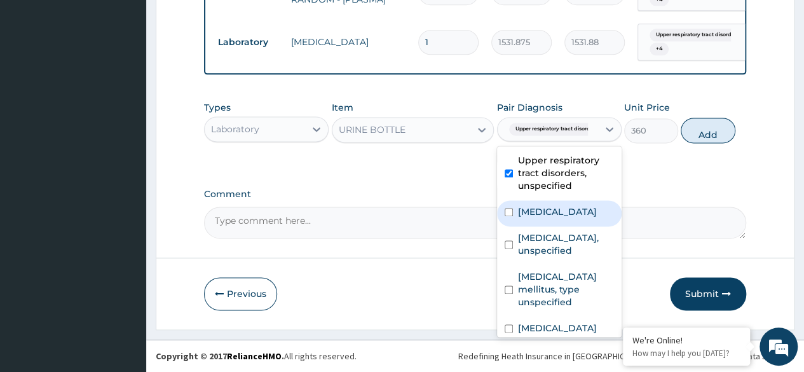
click at [558, 209] on label "Heartburn" at bounding box center [557, 211] width 79 height 13
checkbox input "true"
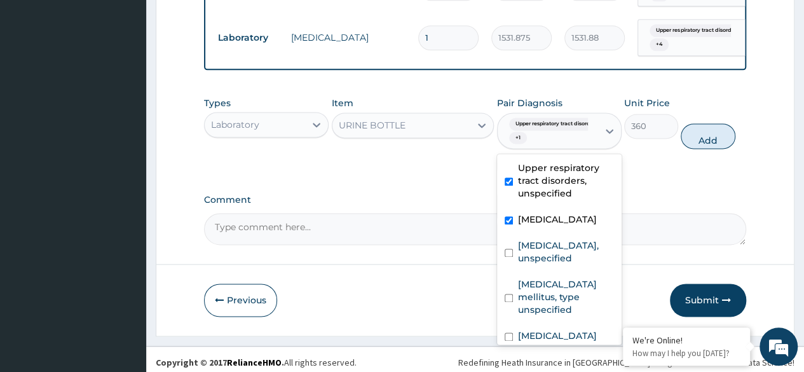
click at [553, 253] on label "Essential hypertension, unspecified" at bounding box center [566, 251] width 96 height 25
checkbox input "true"
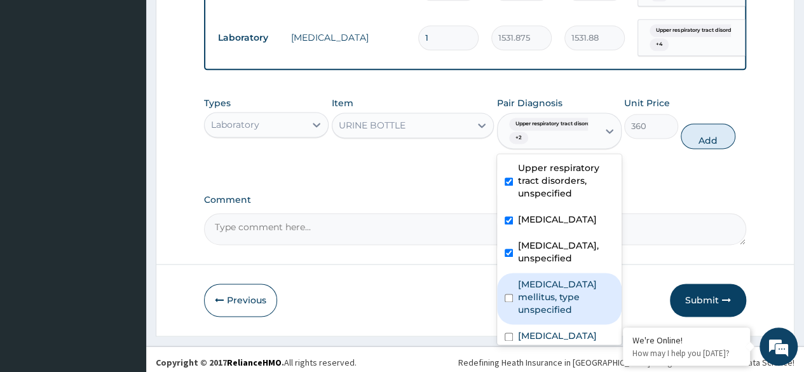
click at [555, 297] on label "Diabetes mellitus, type unspecified" at bounding box center [566, 297] width 96 height 38
checkbox input "true"
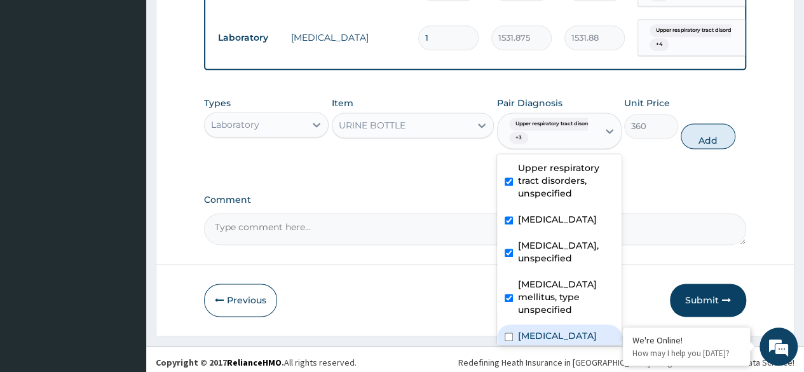
scroll to position [46, 0]
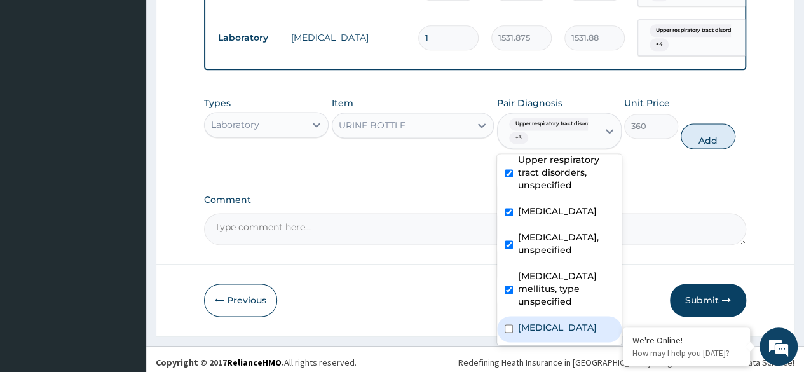
click at [554, 321] on label "[MEDICAL_DATA]" at bounding box center [557, 327] width 79 height 13
checkbox input "true"
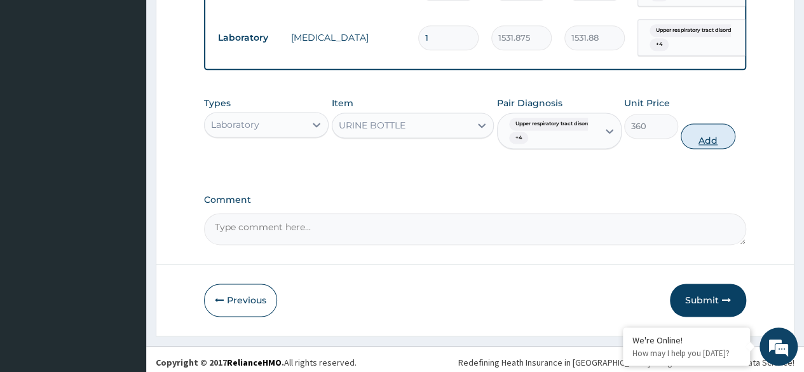
click at [729, 132] on button "Add" at bounding box center [708, 135] width 54 height 25
type input "0"
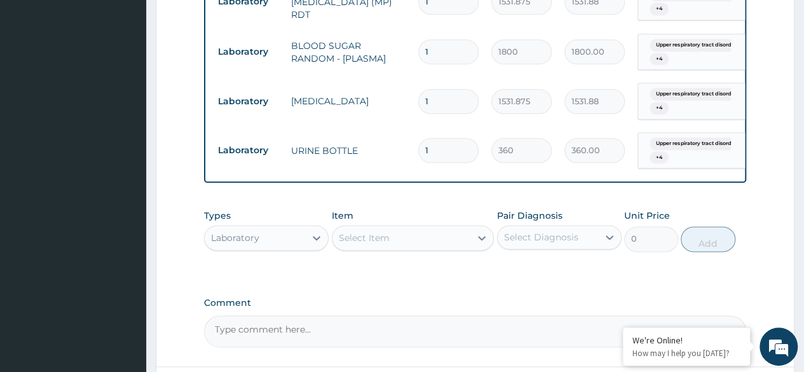
scroll to position [795, 0]
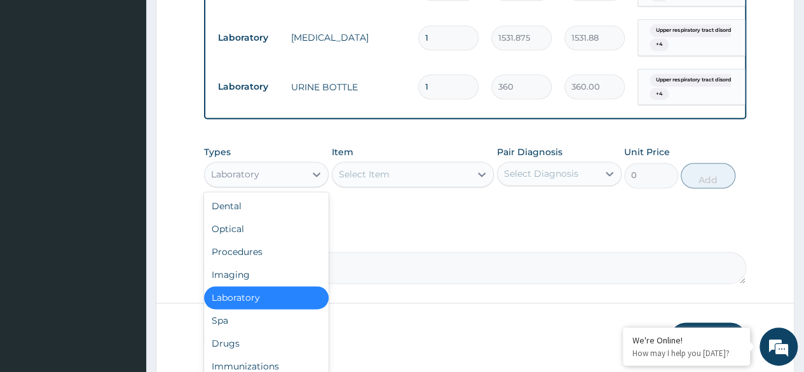
click at [296, 176] on div "Laboratory" at bounding box center [255, 174] width 100 height 20
click at [262, 345] on div "Drugs" at bounding box center [266, 343] width 125 height 23
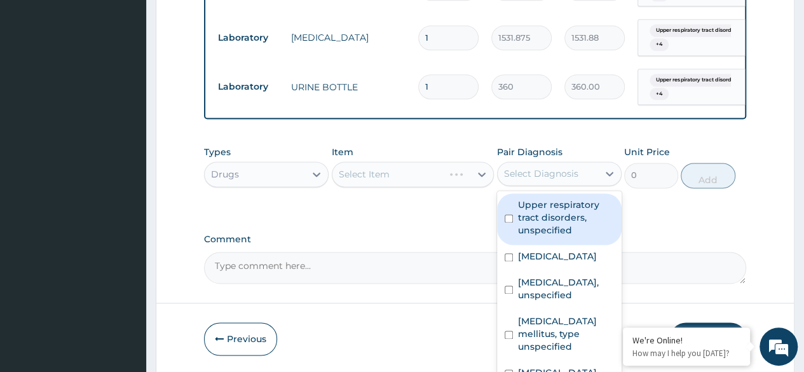
click at [517, 184] on div "Select Diagnosis" at bounding box center [548, 173] width 100 height 20
click at [530, 214] on label "Upper respiratory tract disorders, unspecified" at bounding box center [566, 217] width 96 height 38
checkbox input "true"
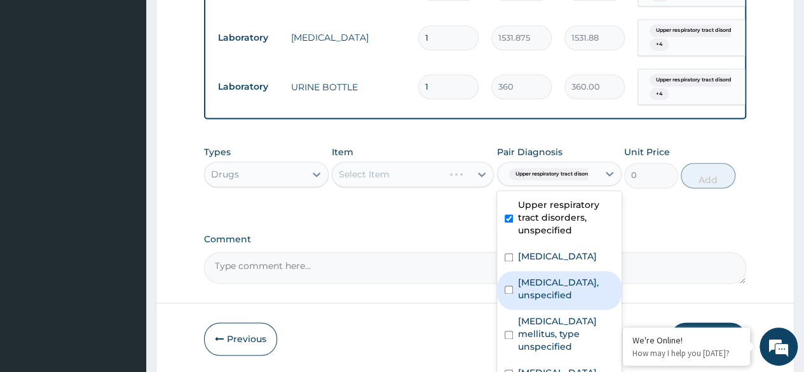
click at [534, 278] on div "Essential hypertension, unspecified" at bounding box center [559, 290] width 125 height 39
checkbox input "true"
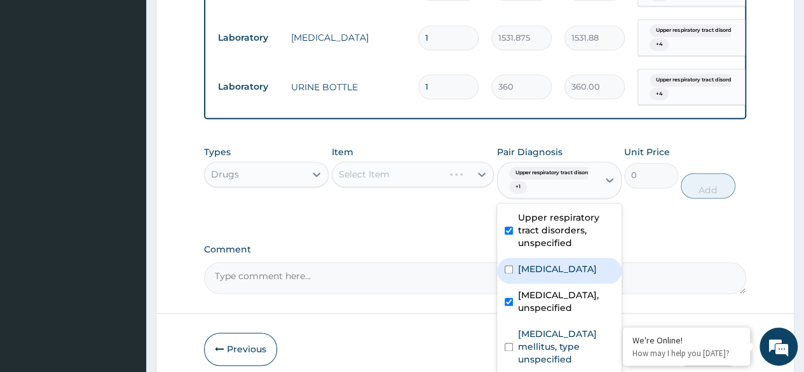
scroll to position [46, 0]
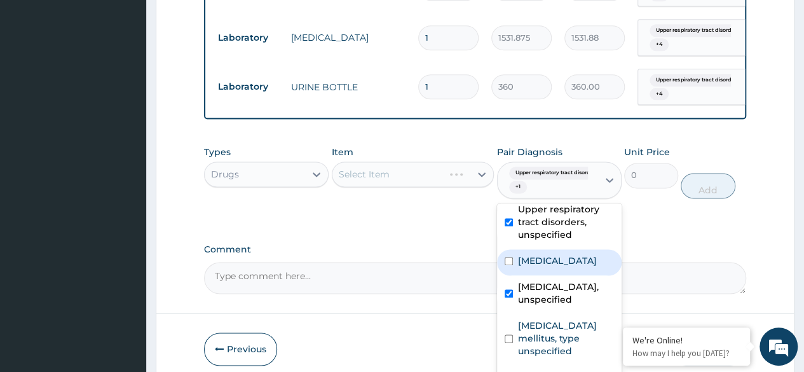
click at [550, 254] on label "Heartburn" at bounding box center [557, 260] width 79 height 13
checkbox input "true"
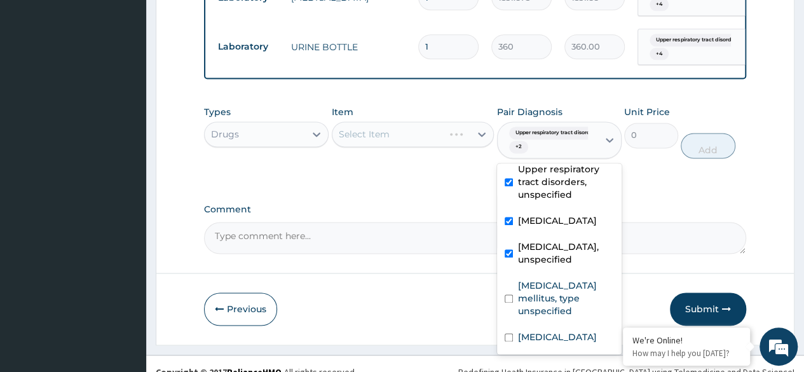
scroll to position [854, 0]
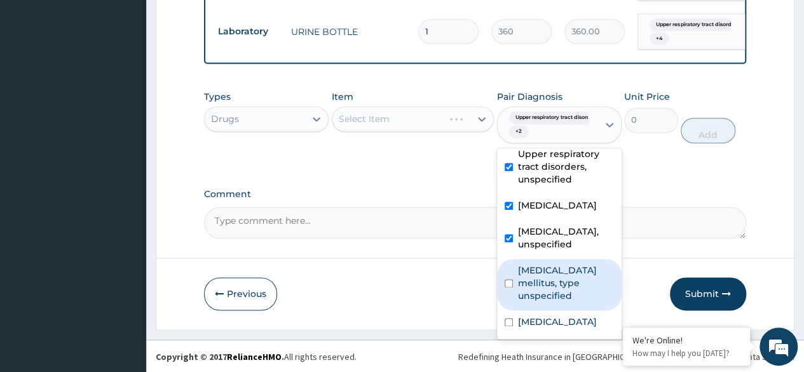
click at [558, 264] on label "Diabetes mellitus, type unspecified" at bounding box center [566, 283] width 96 height 38
checkbox input "true"
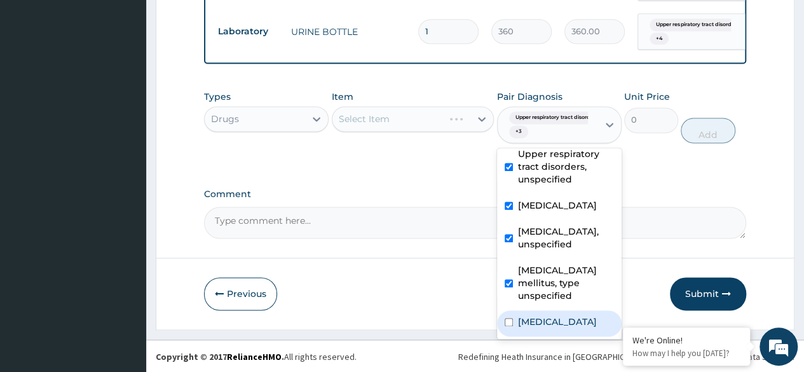
click at [550, 315] on label "[MEDICAL_DATA]" at bounding box center [557, 321] width 79 height 13
checkbox input "true"
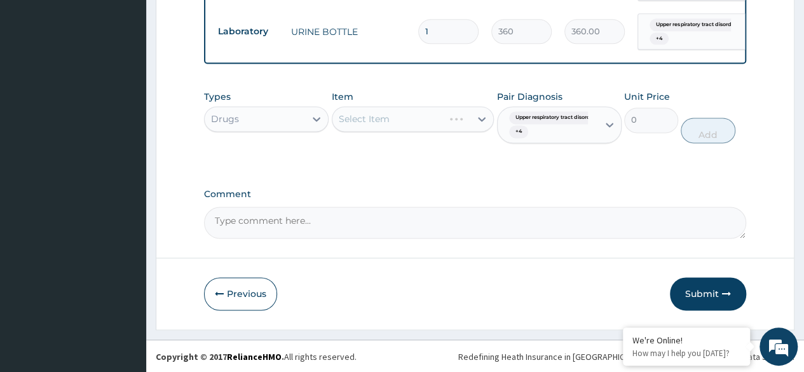
click at [455, 128] on div "Select Item" at bounding box center [413, 118] width 163 height 25
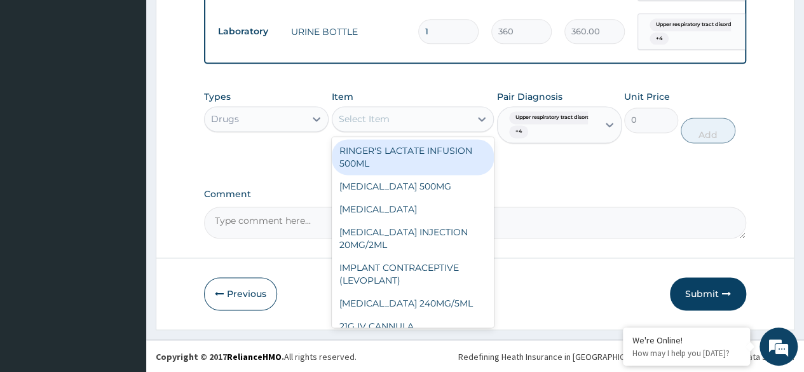
click at [455, 128] on div "Select Item" at bounding box center [401, 119] width 139 height 20
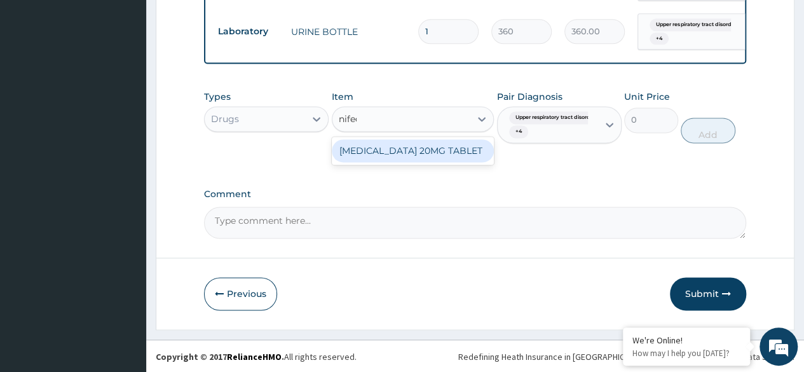
type input "nifedi"
click at [461, 158] on div "NIFEDIPINE 20MG TABLET" at bounding box center [413, 150] width 163 height 23
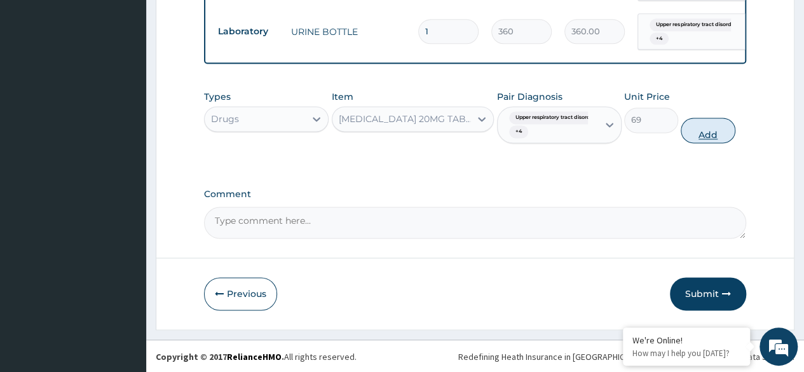
click at [693, 134] on button "Add" at bounding box center [708, 130] width 54 height 25
type input "0"
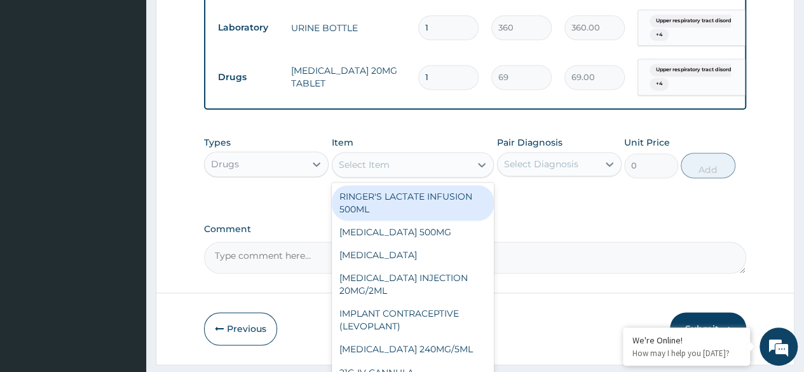
click at [376, 175] on div "Select Item" at bounding box center [401, 164] width 139 height 20
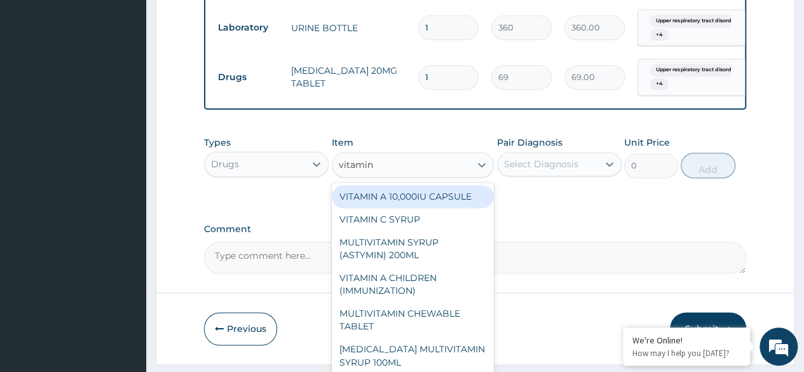
type input "vitamin c"
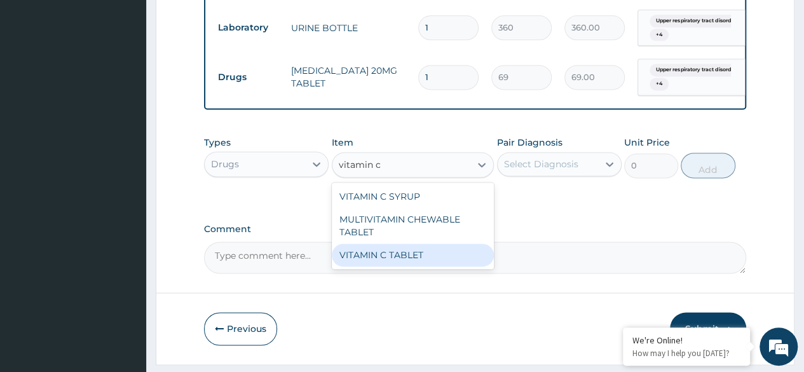
click at [414, 261] on div "VITAMIN C TABLET" at bounding box center [413, 254] width 163 height 23
type input "20"
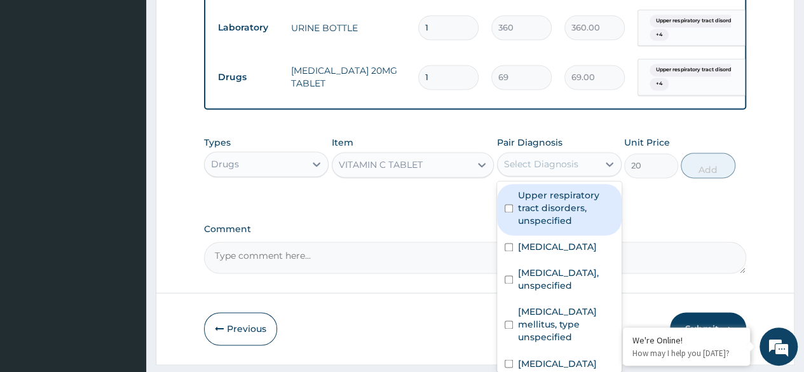
click at [575, 170] on div "Select Diagnosis" at bounding box center [541, 164] width 74 height 13
click at [559, 218] on label "Upper respiratory tract disorders, unspecified" at bounding box center [566, 208] width 96 height 38
checkbox input "true"
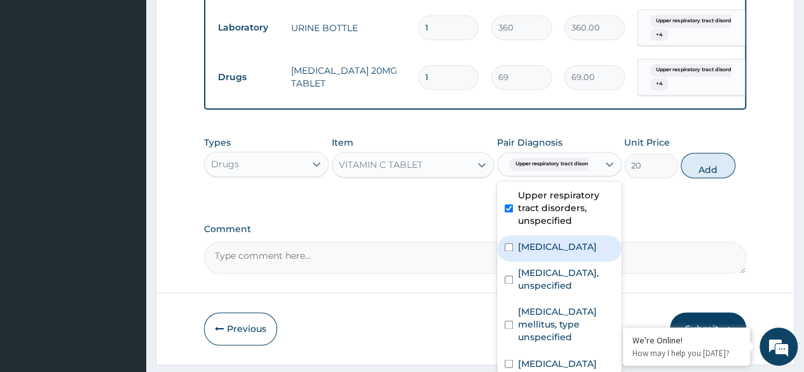
click at [543, 261] on div "Heartburn" at bounding box center [559, 248] width 125 height 26
checkbox input "true"
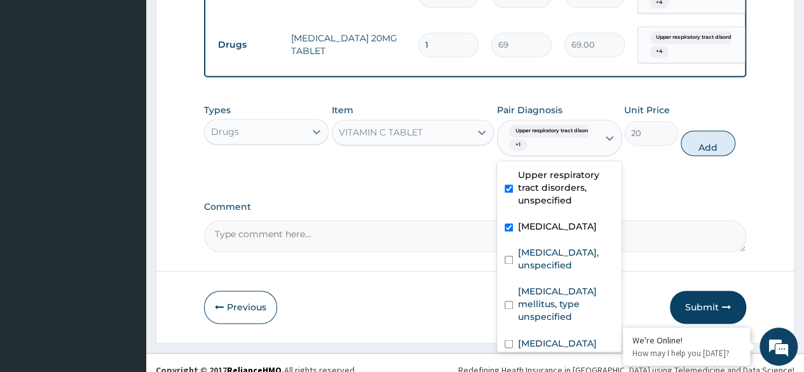
scroll to position [903, 0]
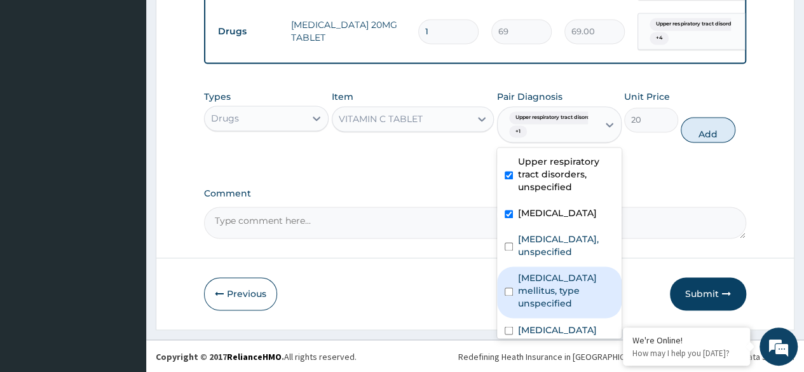
click at [547, 303] on label "Diabetes mellitus, type unspecified" at bounding box center [566, 290] width 96 height 38
checkbox input "true"
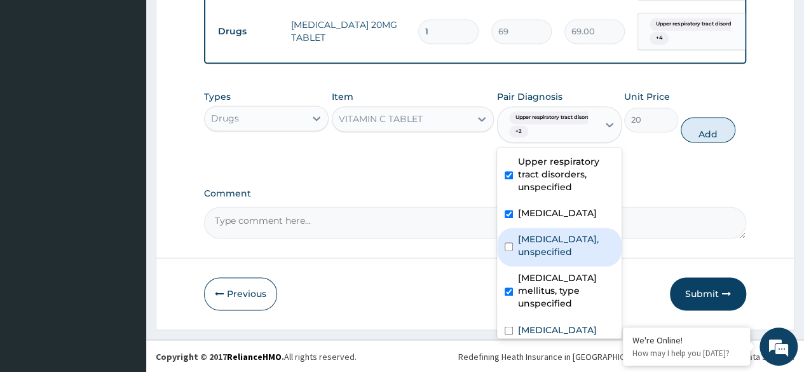
click at [549, 258] on label "Essential hypertension, unspecified" at bounding box center [566, 245] width 96 height 25
checkbox input "true"
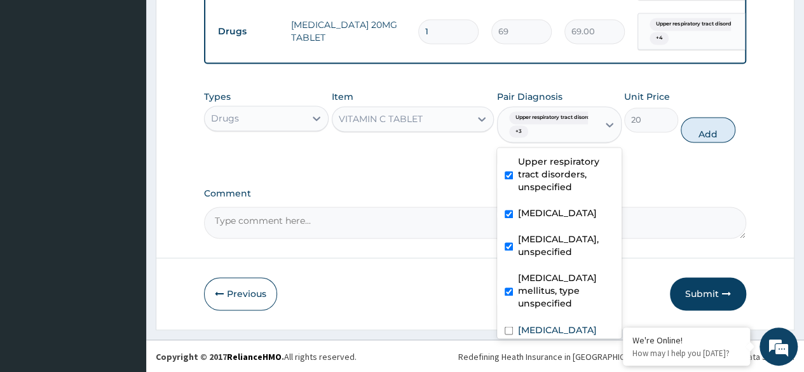
scroll to position [46, 0]
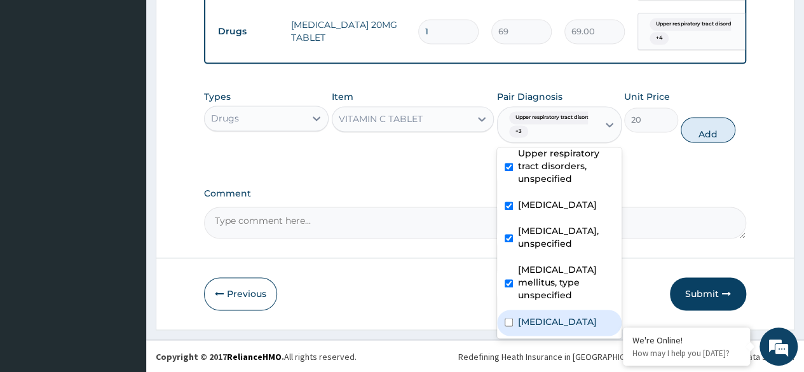
click at [550, 315] on label "Plasmodium malariae malaria without complication" at bounding box center [557, 321] width 79 height 13
checkbox input "true"
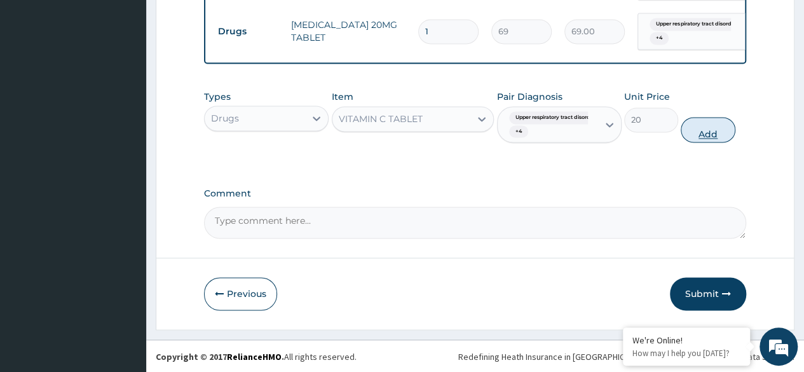
click at [708, 136] on button "Add" at bounding box center [708, 129] width 54 height 25
type input "0"
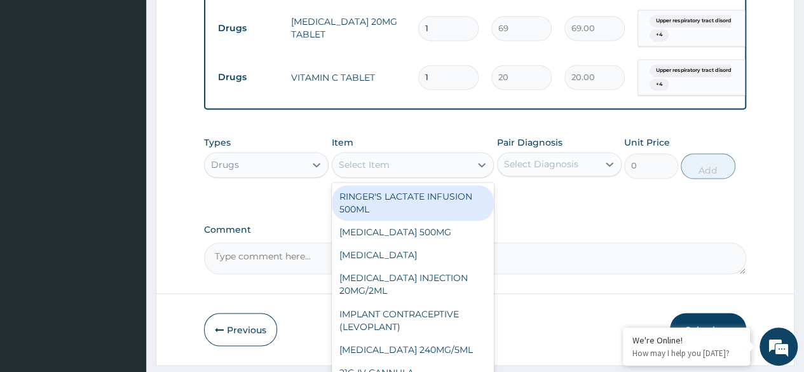
click at [360, 171] on div "Select Item" at bounding box center [364, 164] width 51 height 13
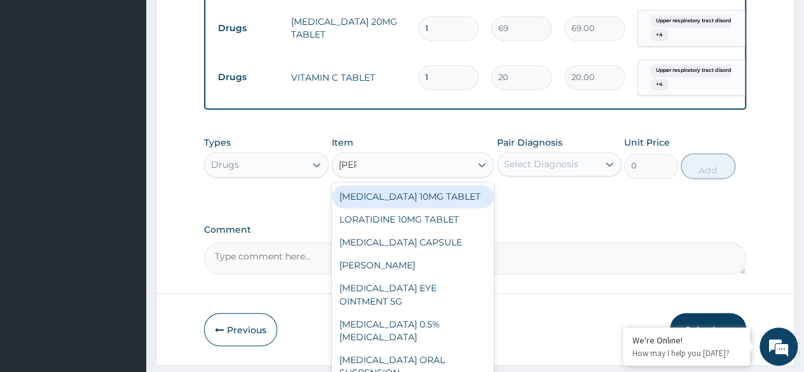
type input "lorat"
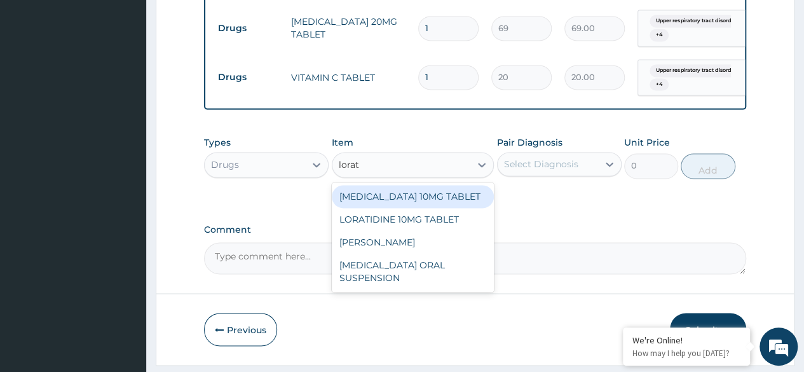
click at [399, 197] on div "LORATADINE 10MG TABLET" at bounding box center [413, 196] width 163 height 23
type input "86.25"
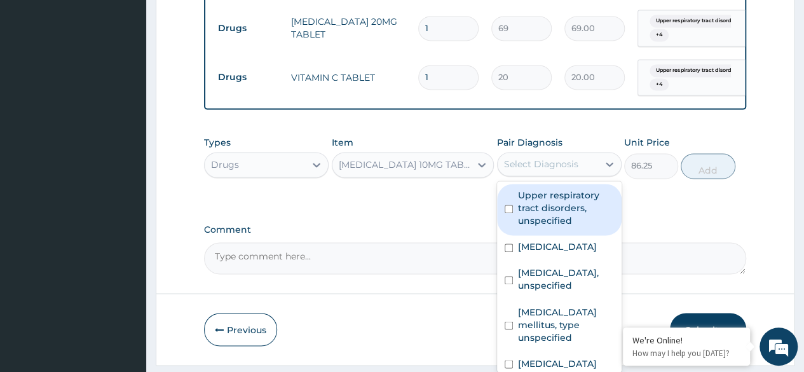
click at [523, 174] on div "Select Diagnosis" at bounding box center [548, 164] width 100 height 20
click at [528, 217] on label "Upper respiratory tract disorders, unspecified" at bounding box center [566, 208] width 96 height 38
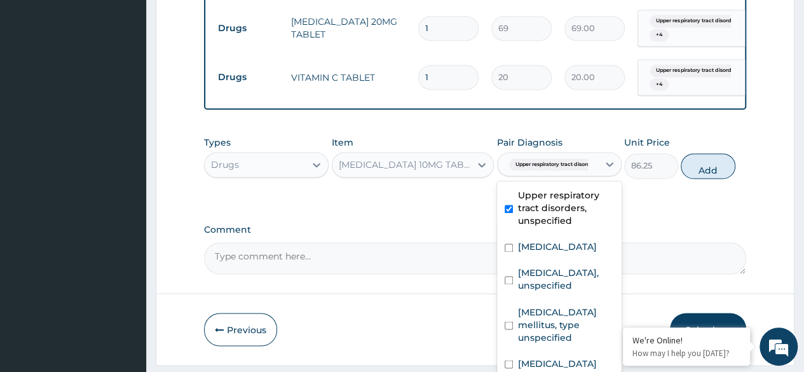
checkbox input "true"
click at [532, 243] on div "Heartburn" at bounding box center [559, 248] width 125 height 26
checkbox input "true"
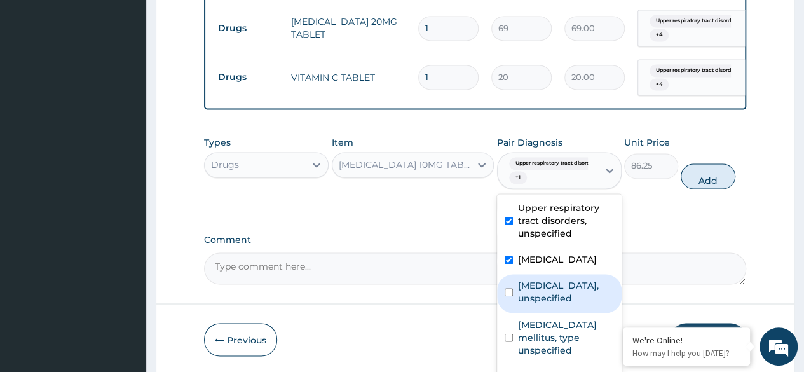
click at [547, 304] on label "Essential hypertension, unspecified" at bounding box center [566, 291] width 96 height 25
checkbox input "true"
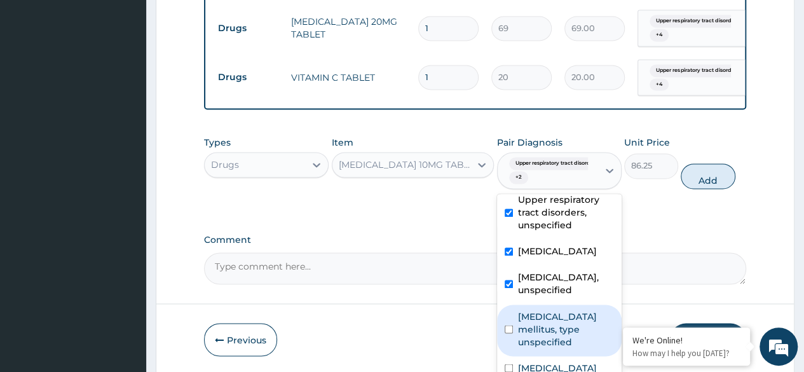
click at [545, 310] on label "Diabetes mellitus, type unspecified" at bounding box center [566, 329] width 96 height 38
checkbox input "true"
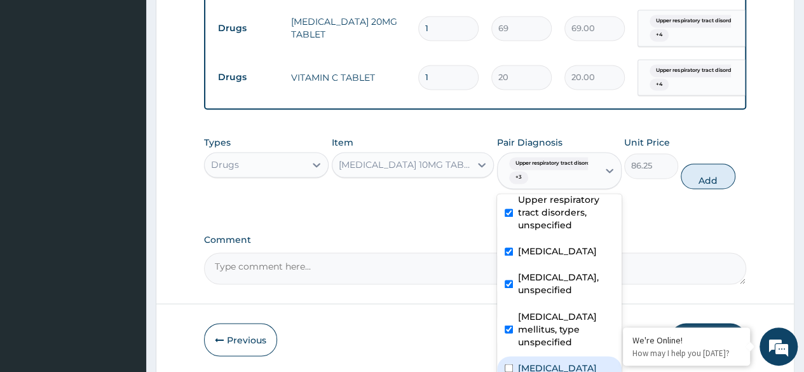
click at [553, 361] on label "Plasmodium malariae malaria without complication" at bounding box center [557, 367] width 79 height 13
checkbox input "true"
click at [698, 184] on button "Add" at bounding box center [708, 175] width 54 height 25
type input "0"
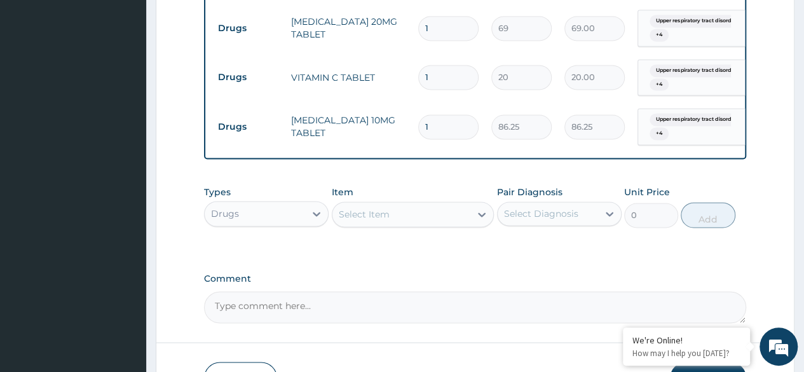
type input "0.00"
type input "5"
type input "431.25"
type input "5"
click at [443, 80] on input "1" at bounding box center [448, 77] width 60 height 25
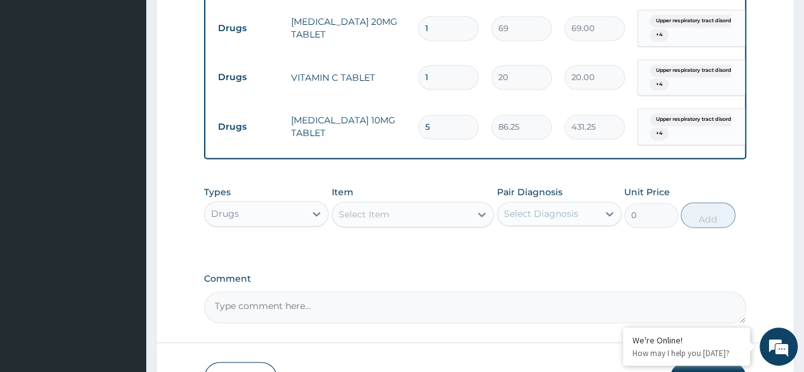
type input "0.00"
type input "3"
type input "60.00"
type input "30"
type input "600.00"
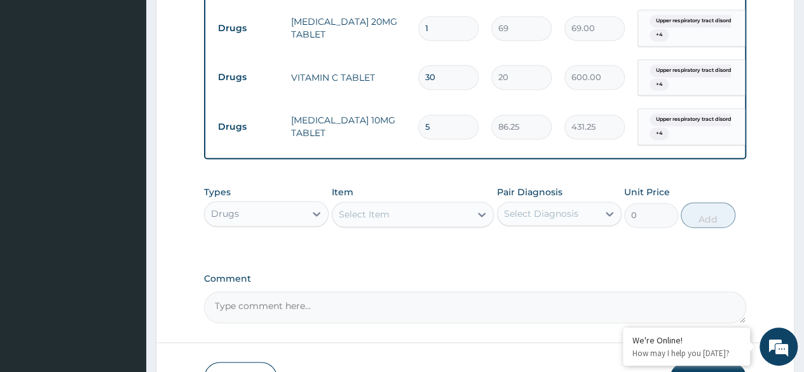
type input "30"
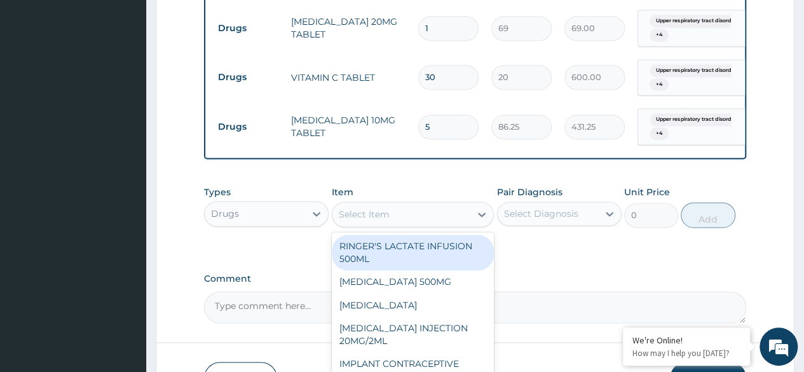
click at [423, 214] on div "Select Item" at bounding box center [401, 214] width 139 height 20
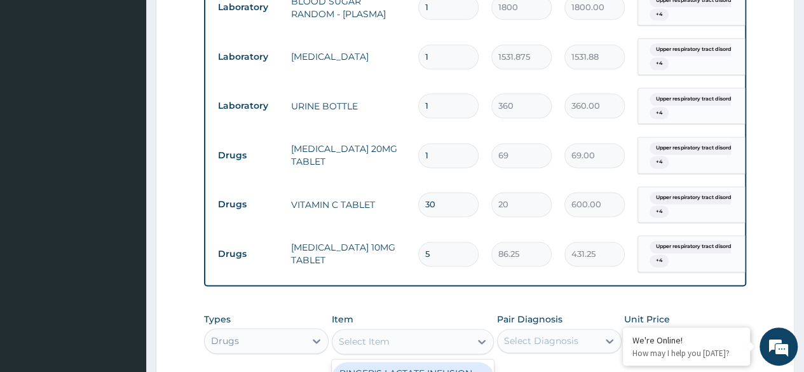
scroll to position [966, 0]
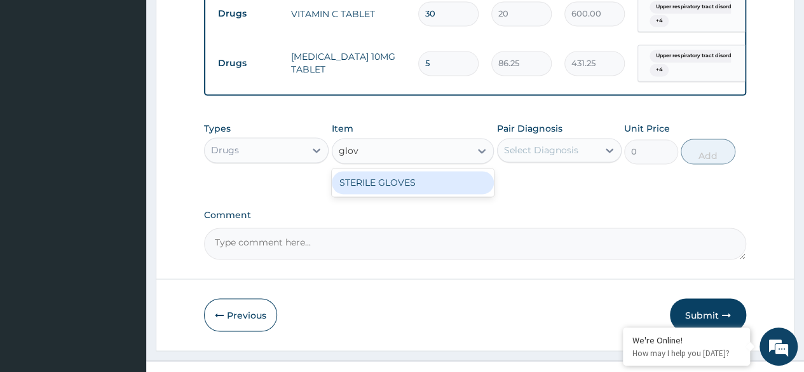
type input "glove"
click at [426, 190] on div "STERILE GLOVES" at bounding box center [413, 182] width 163 height 23
type input "500"
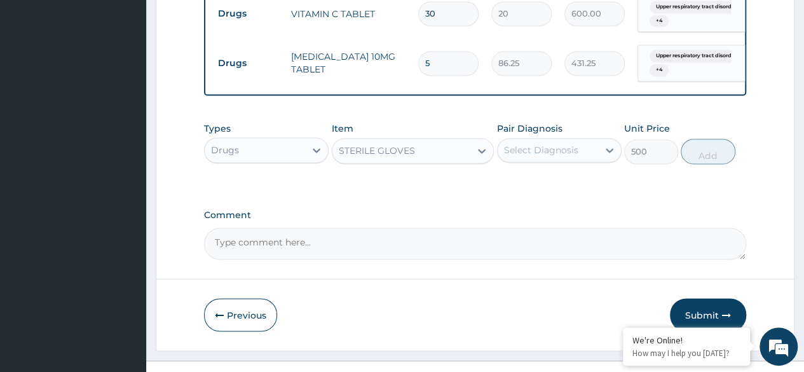
click at [531, 160] on div "Select Diagnosis" at bounding box center [548, 150] width 100 height 20
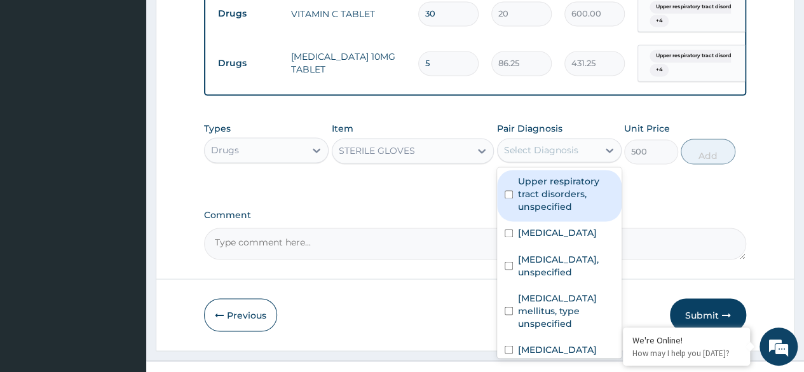
click at [540, 203] on label "Upper respiratory tract disorders, unspecified" at bounding box center [566, 194] width 96 height 38
checkbox input "true"
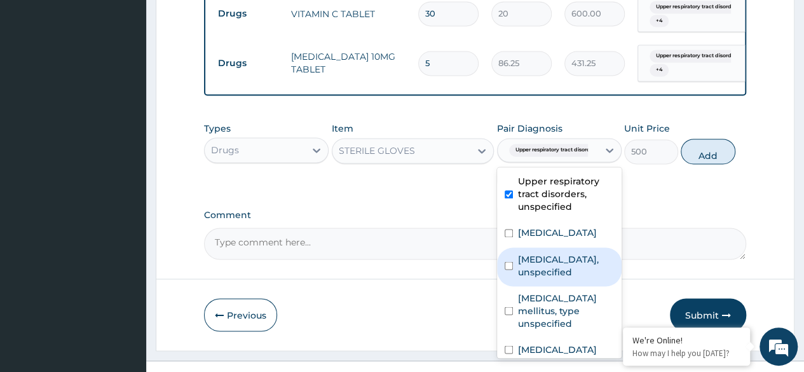
click at [542, 264] on label "Essential hypertension, unspecified" at bounding box center [566, 264] width 96 height 25
checkbox input "true"
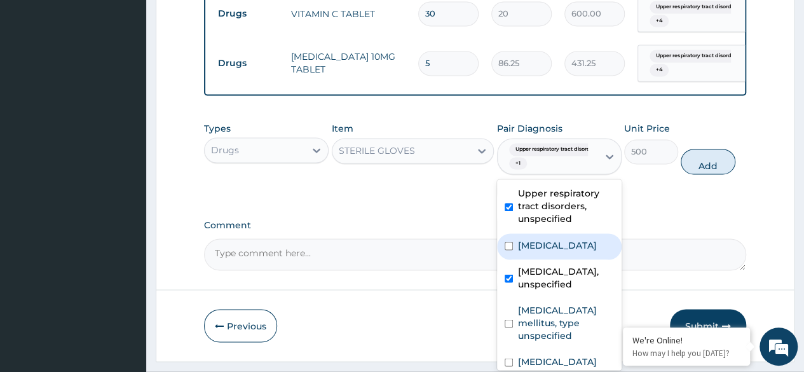
click at [543, 245] on label "Heartburn" at bounding box center [557, 244] width 79 height 13
checkbox input "true"
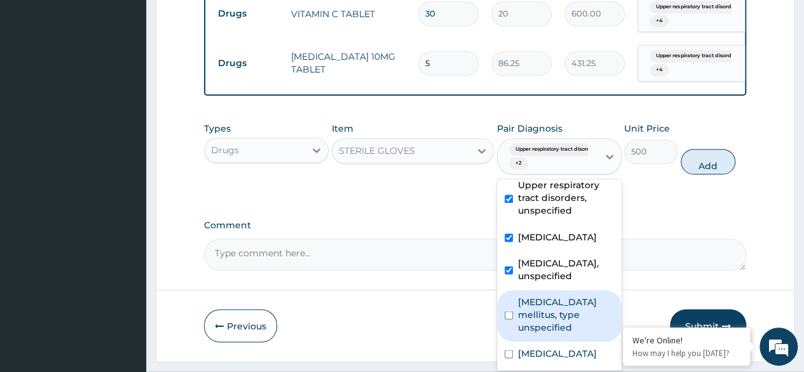
click at [539, 295] on label "Diabetes mellitus, type unspecified" at bounding box center [566, 314] width 96 height 38
checkbox input "true"
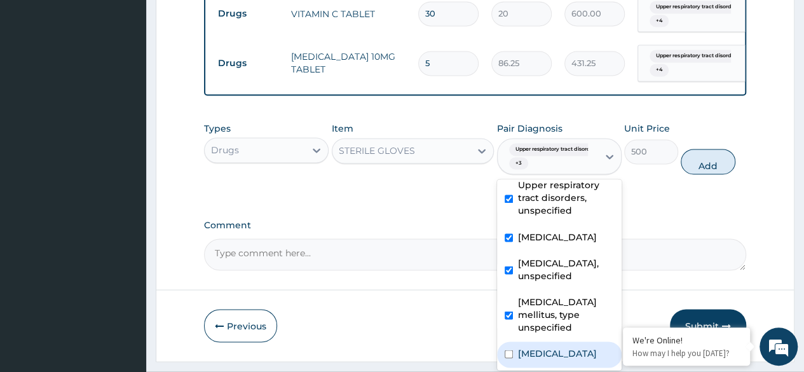
click at [540, 346] on label "Plasmodium malariae malaria without complication" at bounding box center [557, 352] width 79 height 13
checkbox input "true"
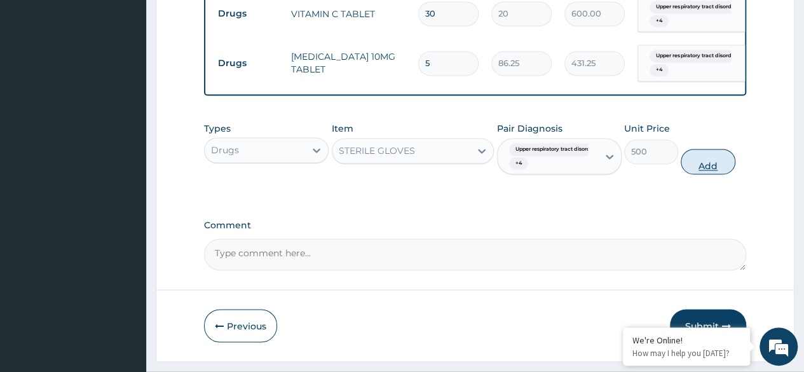
click at [711, 165] on button "Add" at bounding box center [708, 161] width 54 height 25
type input "0"
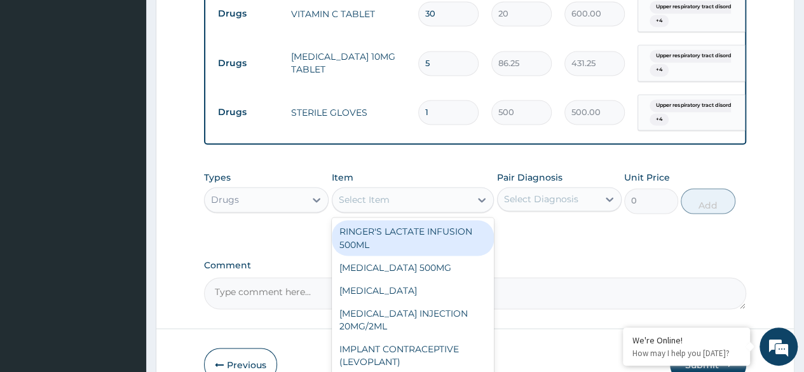
click at [453, 193] on div "Select Item" at bounding box center [401, 199] width 139 height 20
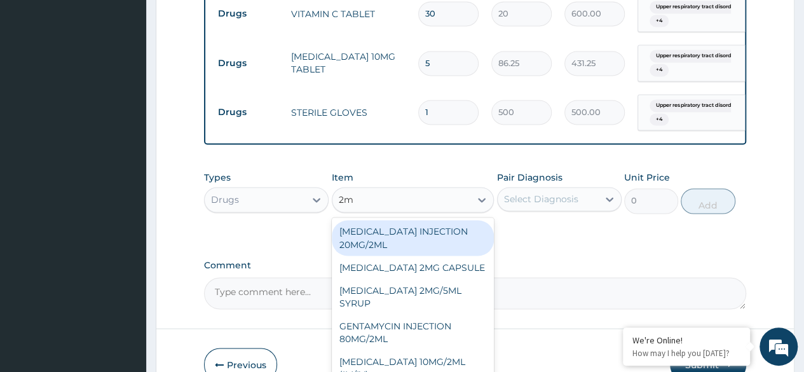
type input "2ml"
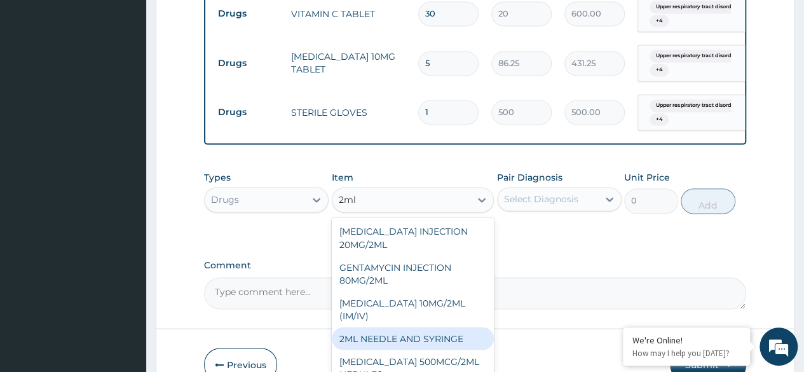
click at [411, 335] on div "2ML NEEDLE AND SYRINGE" at bounding box center [413, 338] width 163 height 23
type input "108"
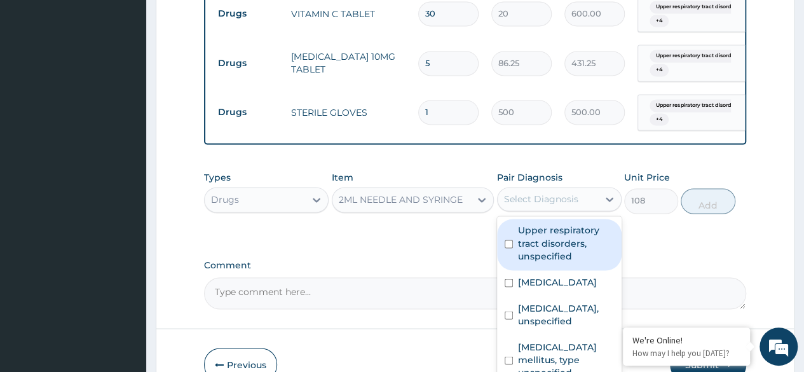
click at [554, 203] on div "Select Diagnosis" at bounding box center [541, 199] width 74 height 13
click at [551, 222] on div "Upper respiratory tract disorders, unspecified" at bounding box center [559, 244] width 125 height 51
checkbox input "true"
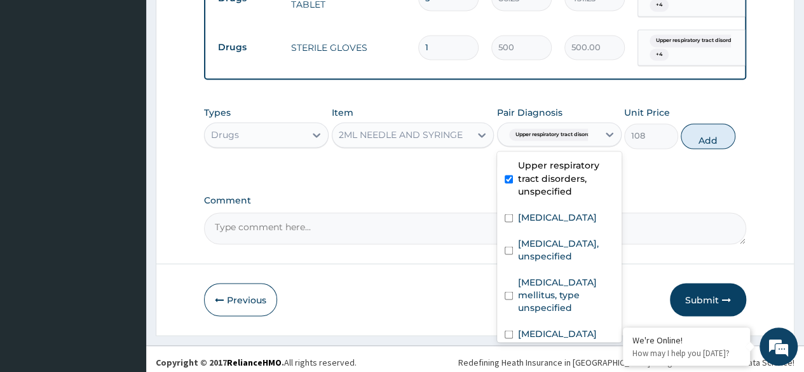
scroll to position [1039, 0]
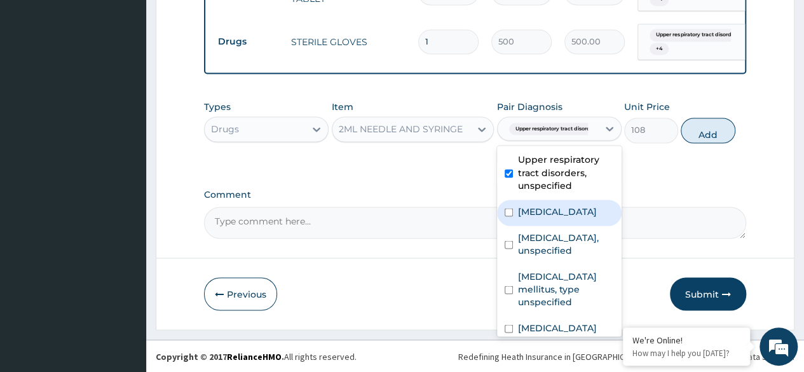
click at [540, 214] on label "Heartburn" at bounding box center [557, 211] width 79 height 13
checkbox input "true"
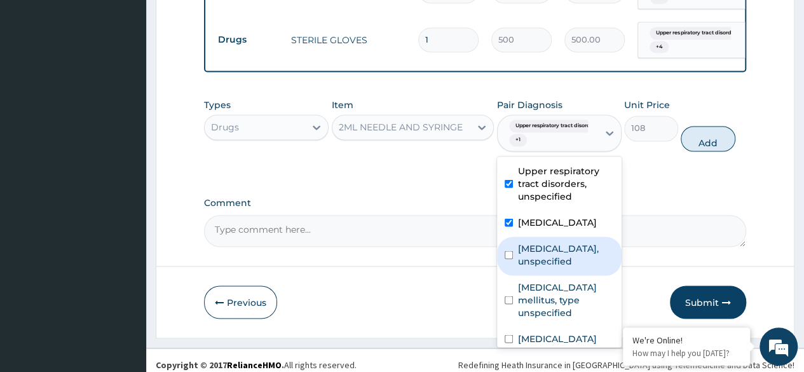
click at [545, 261] on label "Essential hypertension, unspecified" at bounding box center [566, 254] width 96 height 25
checkbox input "true"
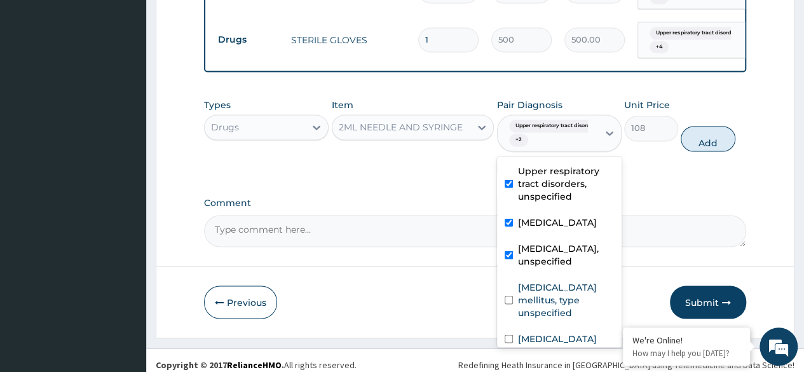
scroll to position [46, 0]
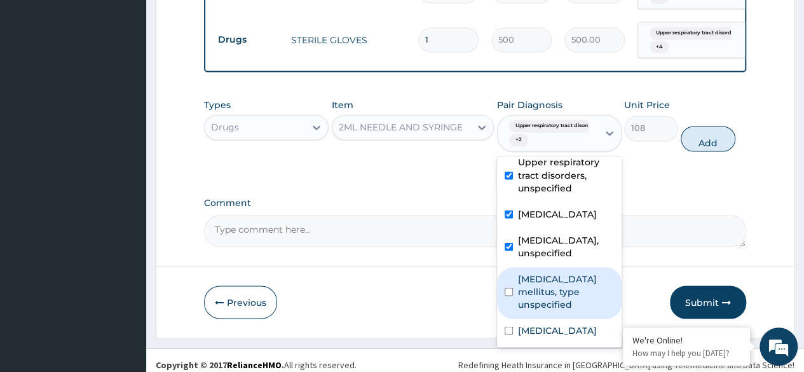
click at [547, 273] on label "Diabetes mellitus, type unspecified" at bounding box center [566, 291] width 96 height 38
checkbox input "true"
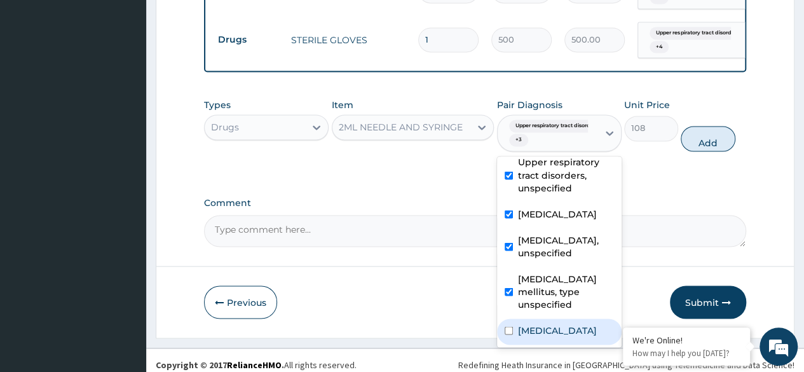
click at [550, 339] on div "Plasmodium malariae malaria without complication" at bounding box center [559, 331] width 125 height 26
checkbox input "true"
click at [705, 151] on button "Add" at bounding box center [708, 138] width 54 height 25
type input "0"
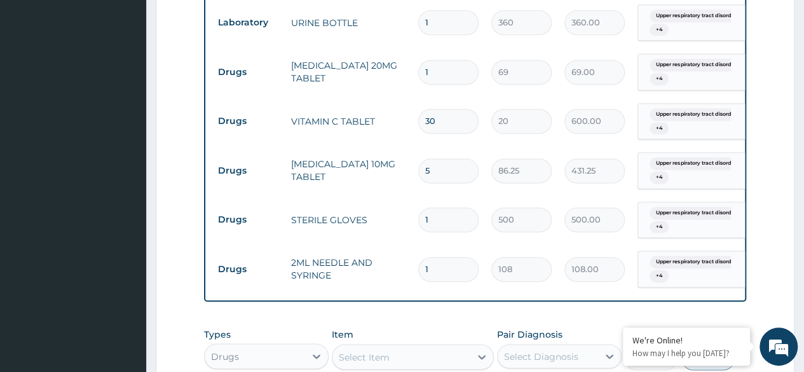
scroll to position [975, 0]
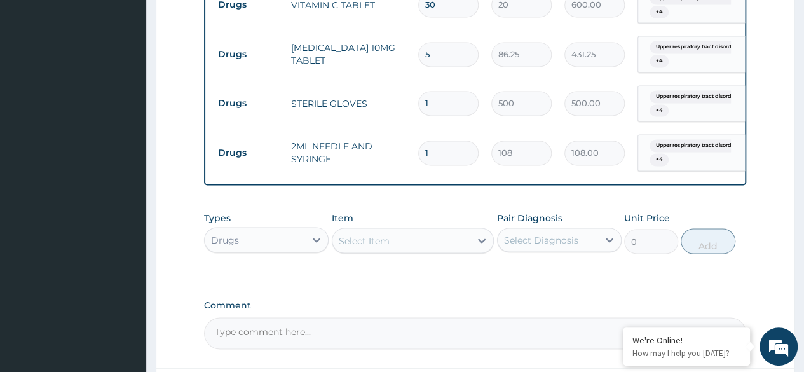
click at [416, 238] on div "Select Item" at bounding box center [401, 240] width 139 height 20
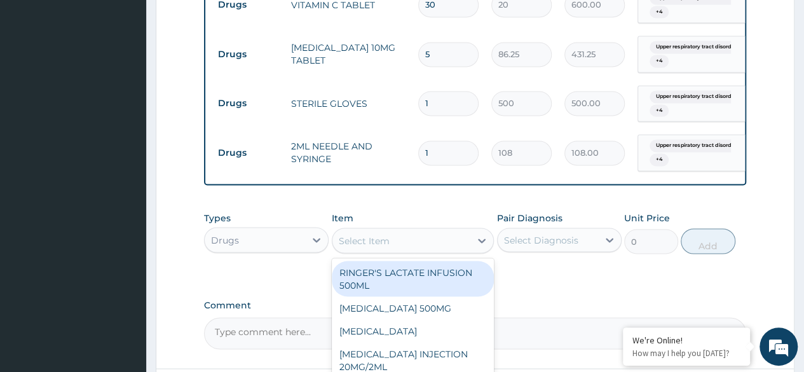
scroll to position [1087, 0]
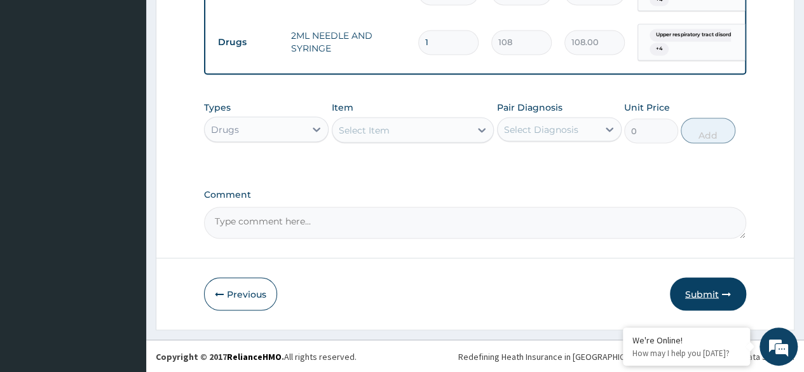
click at [697, 301] on button "Submit" at bounding box center [708, 293] width 76 height 33
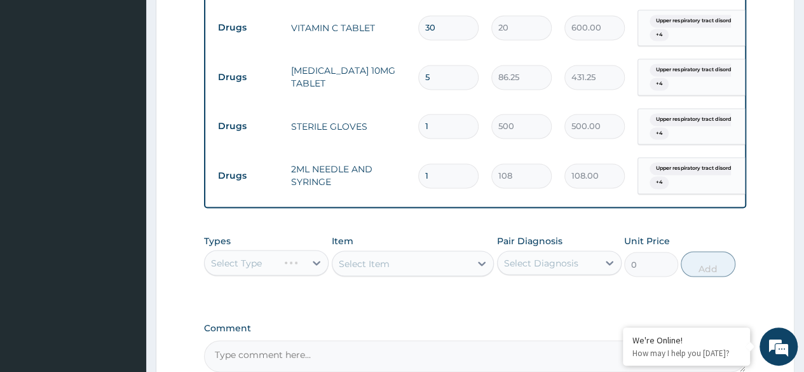
scroll to position [833, 0]
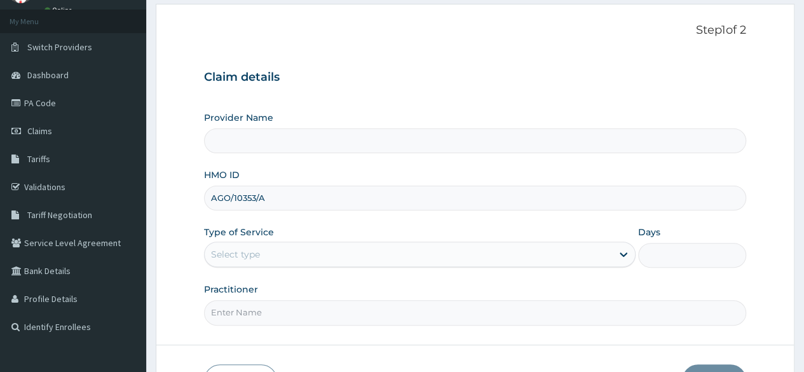
type input "AGO/10353/A"
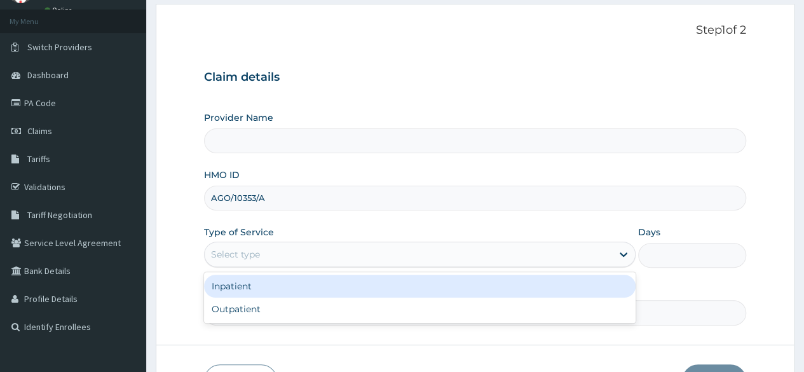
click at [291, 252] on div "Select type" at bounding box center [408, 254] width 407 height 20
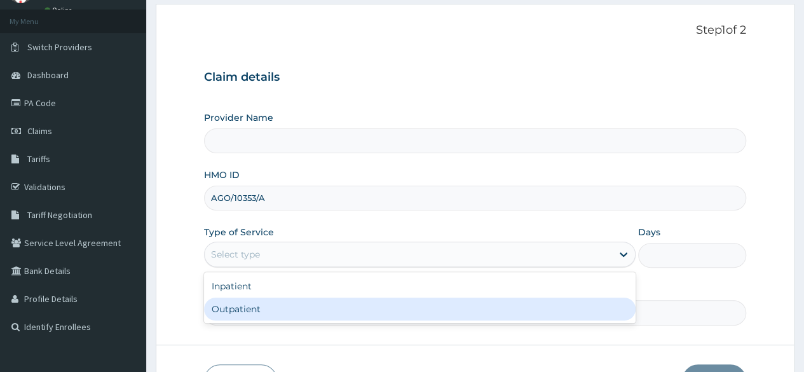
type input "Reliance Family Clinics (RFC)- [GEOGRAPHIC_DATA]"
click at [310, 312] on div "Outpatient" at bounding box center [420, 308] width 432 height 23
type input "1"
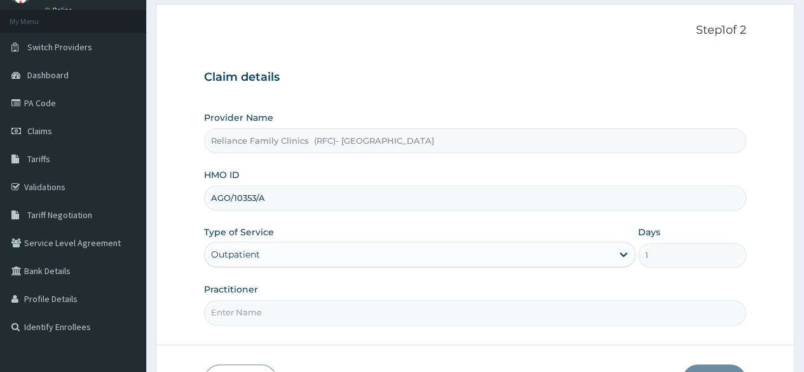
click at [310, 312] on input "Practitioner" at bounding box center [475, 312] width 542 height 25
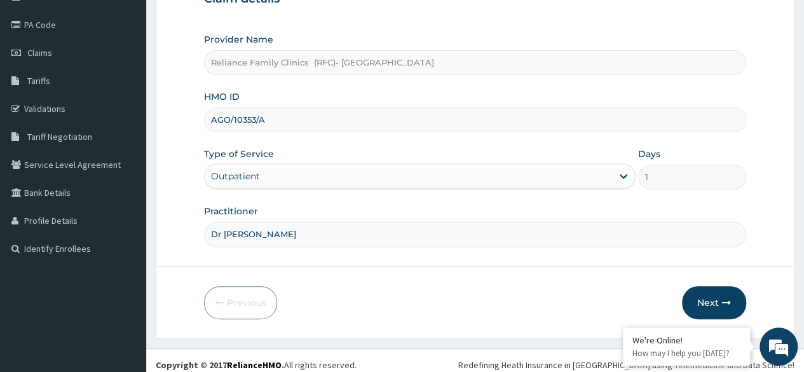
scroll to position [147, 0]
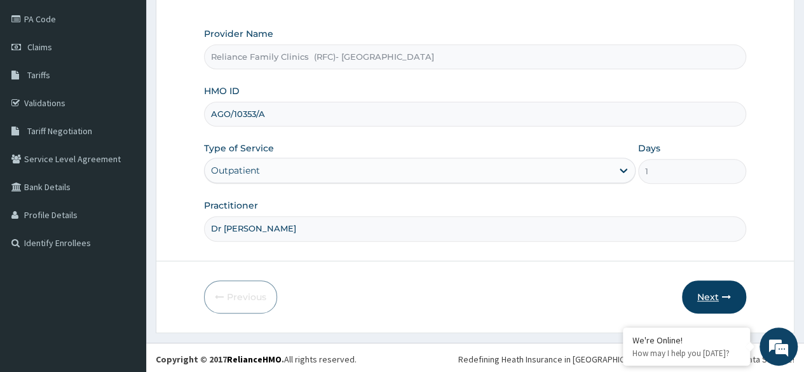
type input "Dr [PERSON_NAME]"
click at [704, 301] on button "Next" at bounding box center [714, 296] width 64 height 33
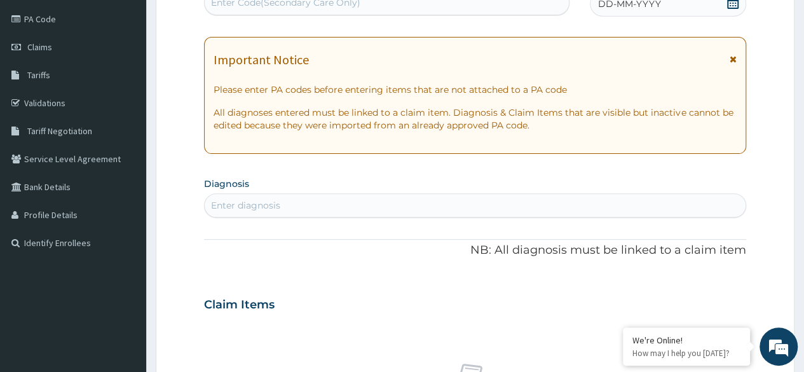
scroll to position [0, 0]
click at [732, 2] on icon at bounding box center [733, 2] width 13 height 13
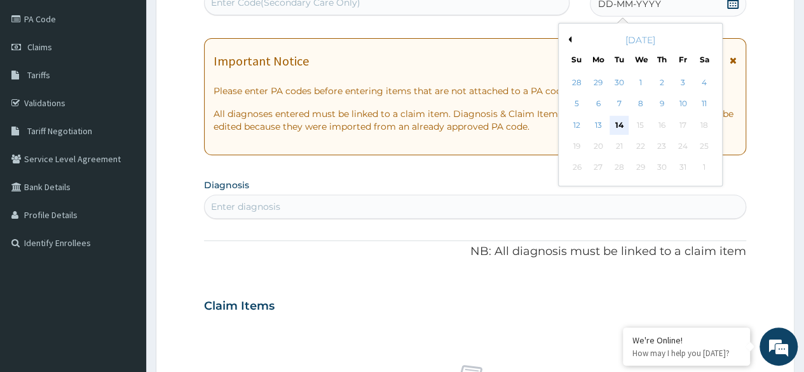
click at [621, 120] on div "14" at bounding box center [619, 125] width 19 height 19
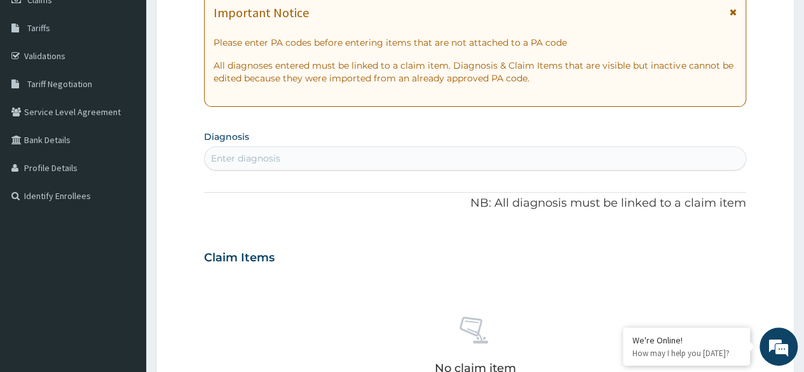
scroll to position [211, 0]
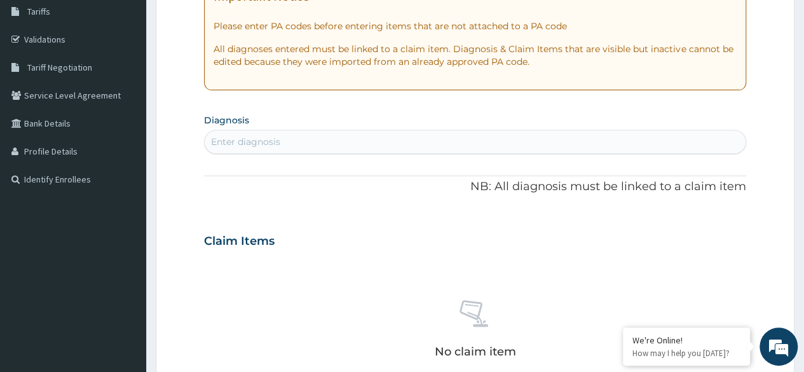
click at [377, 138] on div "Enter diagnosis" at bounding box center [475, 142] width 541 height 20
type input "[MEDICAL_DATA]"
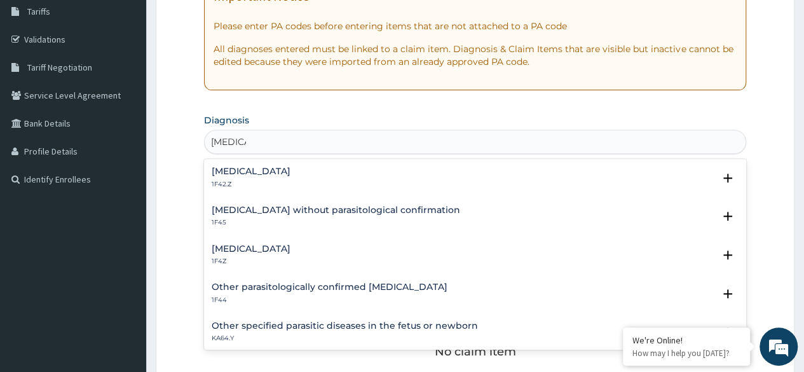
click at [291, 168] on h4 "[MEDICAL_DATA]" at bounding box center [251, 172] width 79 height 10
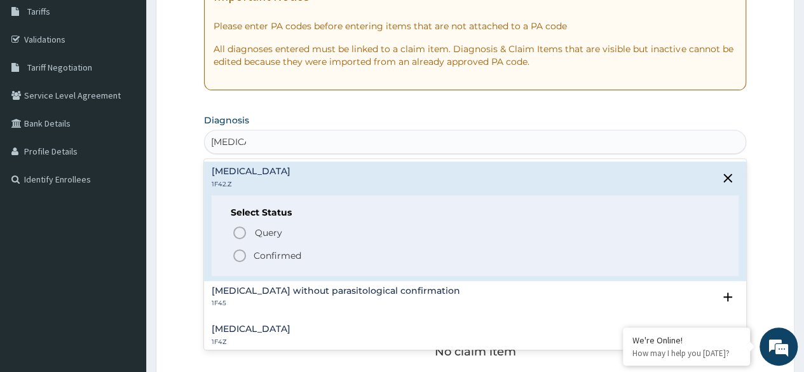
click at [297, 255] on p "Confirmed" at bounding box center [278, 255] width 48 height 13
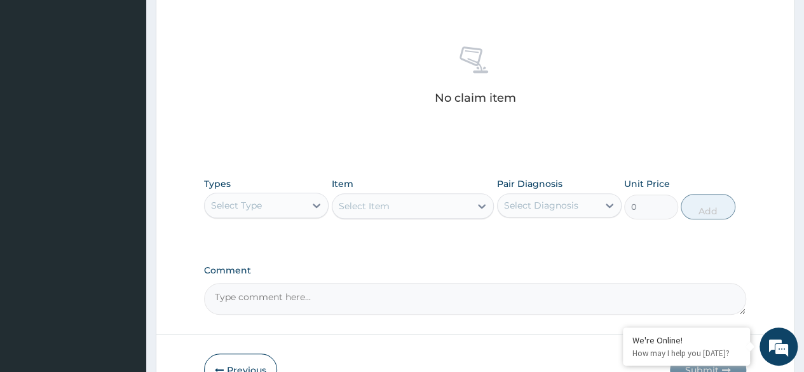
scroll to position [529, 0]
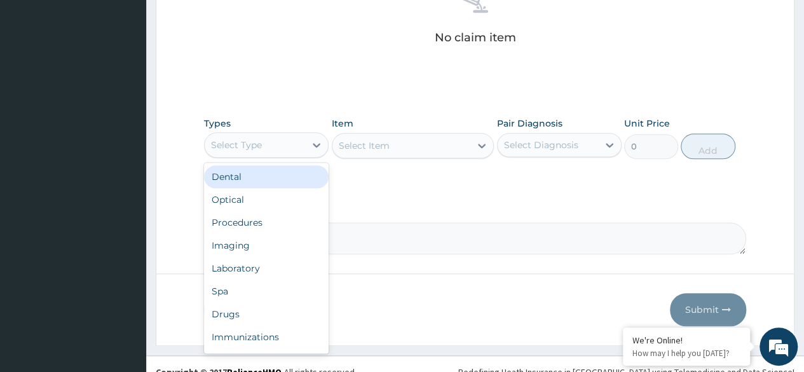
click at [286, 147] on div "Select Type" at bounding box center [255, 145] width 100 height 20
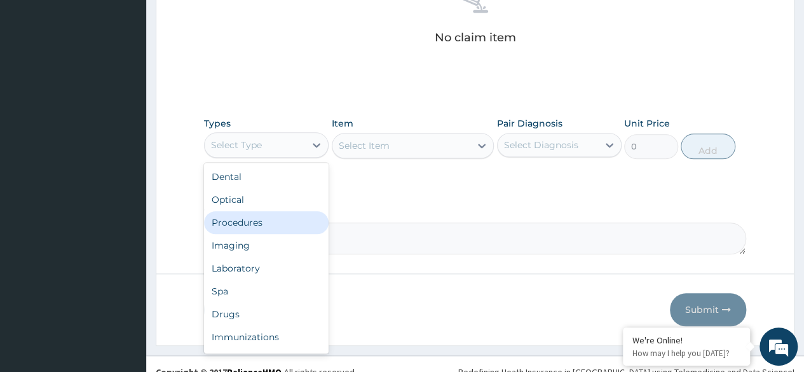
click at [297, 222] on div "Procedures" at bounding box center [266, 222] width 125 height 23
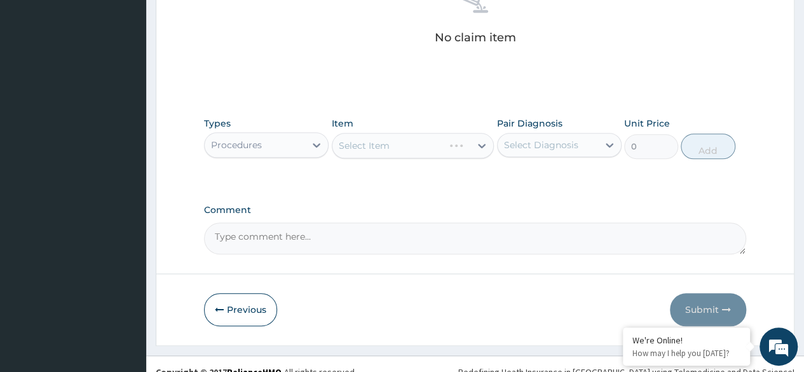
click at [589, 143] on div "Select Diagnosis" at bounding box center [548, 145] width 100 height 20
click at [580, 182] on label "[MEDICAL_DATA]" at bounding box center [557, 176] width 79 height 13
checkbox input "true"
click at [369, 141] on div "Select Item" at bounding box center [413, 145] width 163 height 25
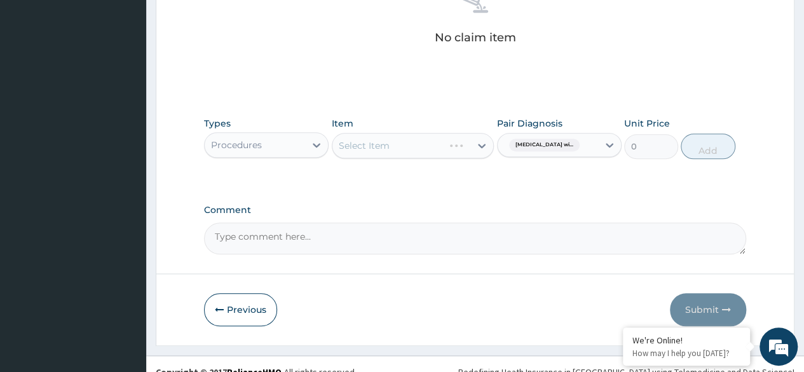
click at [369, 141] on div "Select Item" at bounding box center [413, 145] width 163 height 25
click at [369, 141] on div "Select Item" at bounding box center [364, 145] width 51 height 13
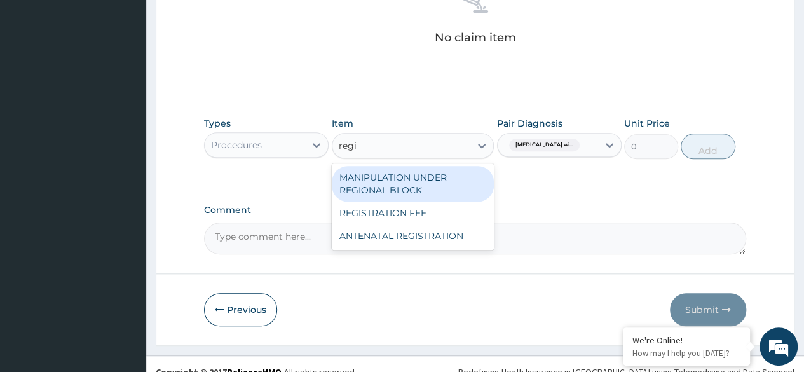
type input "regis"
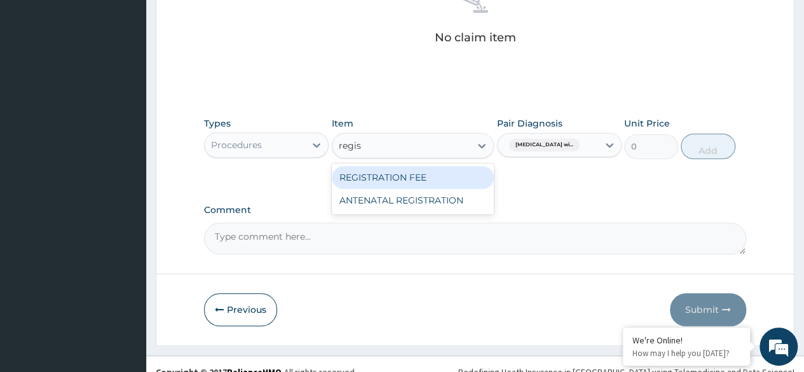
click at [421, 184] on div "REGISTRATION FEE" at bounding box center [413, 177] width 163 height 23
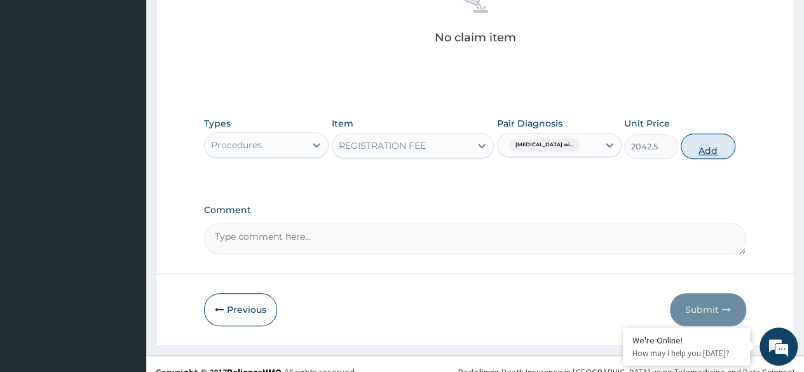
click at [718, 153] on button "Add" at bounding box center [708, 145] width 54 height 25
type input "0"
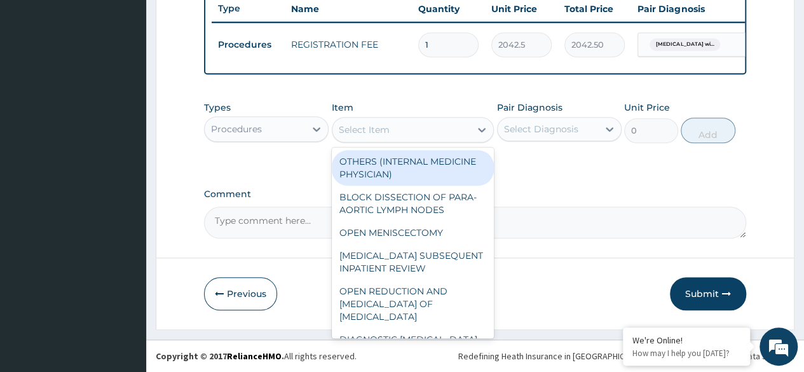
click at [441, 134] on div "Select Item" at bounding box center [401, 130] width 139 height 20
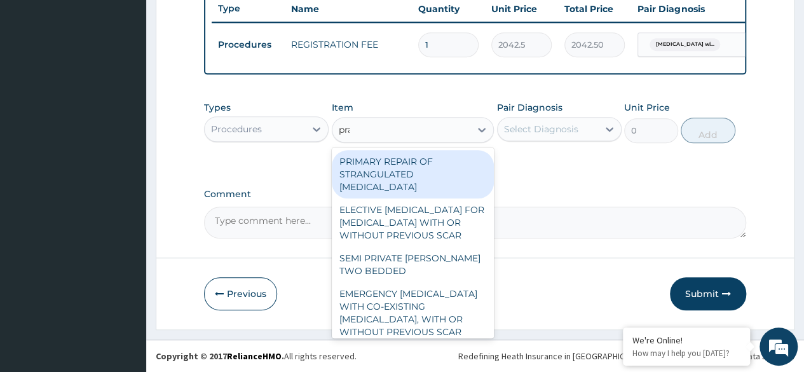
type input "prac"
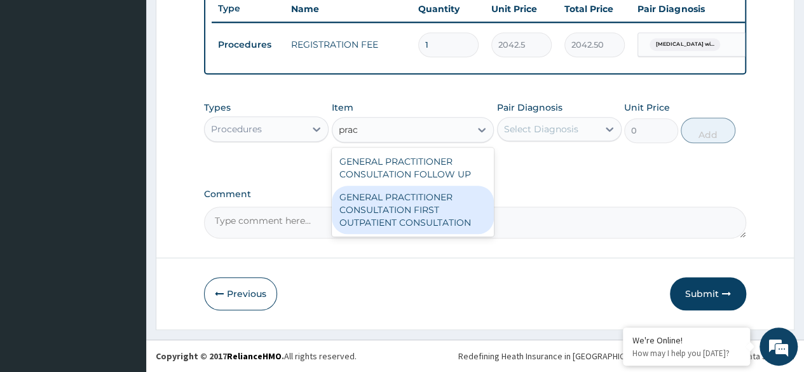
click at [445, 194] on div "GENERAL PRACTITIONER CONSULTATION FIRST OUTPATIENT CONSULTATION" at bounding box center [413, 210] width 163 height 48
type input "3370.125"
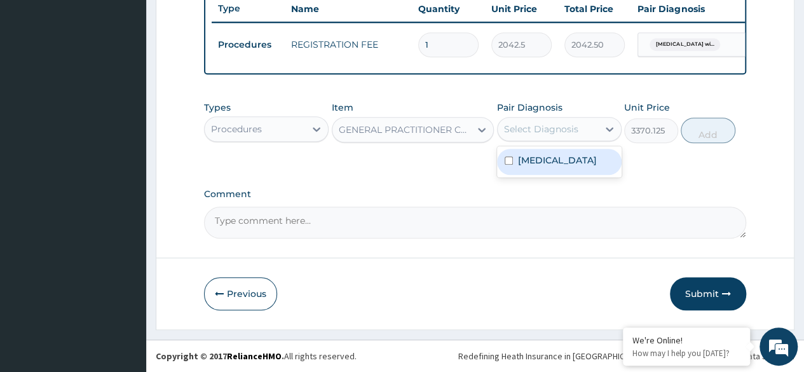
click at [594, 123] on div "Select Diagnosis" at bounding box center [548, 129] width 100 height 20
click at [582, 165] on label "[MEDICAL_DATA]" at bounding box center [557, 160] width 79 height 13
checkbox input "true"
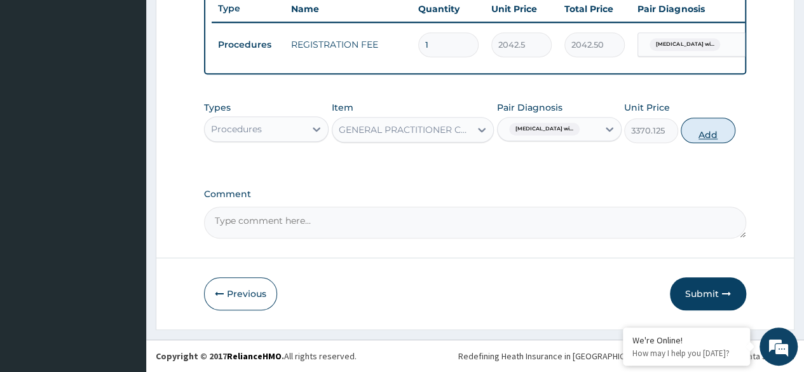
click at [723, 137] on button "Add" at bounding box center [708, 130] width 54 height 25
type input "0"
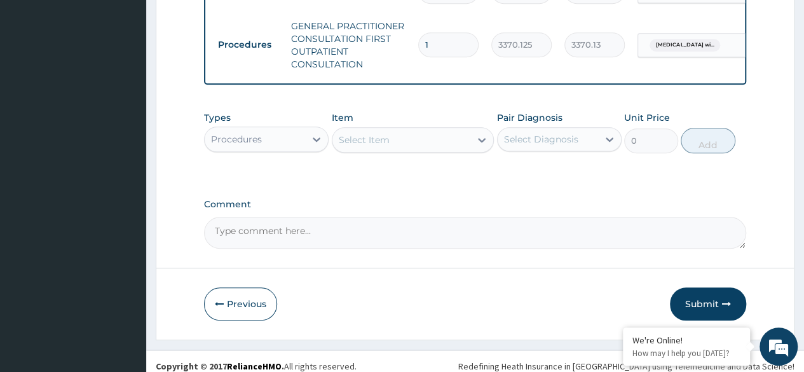
scroll to position [556, 0]
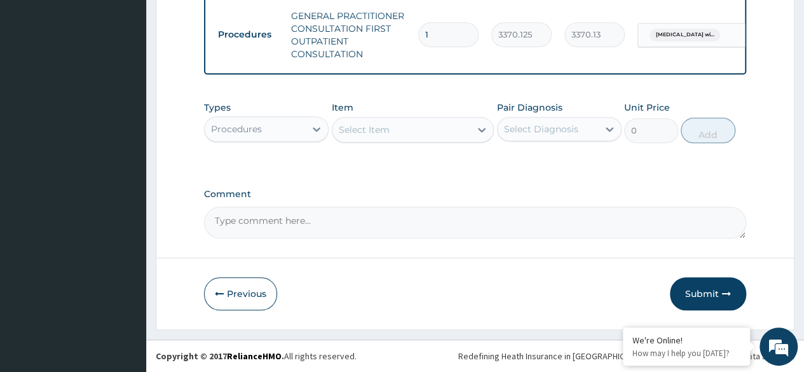
click at [276, 137] on div "Procedures" at bounding box center [255, 129] width 100 height 20
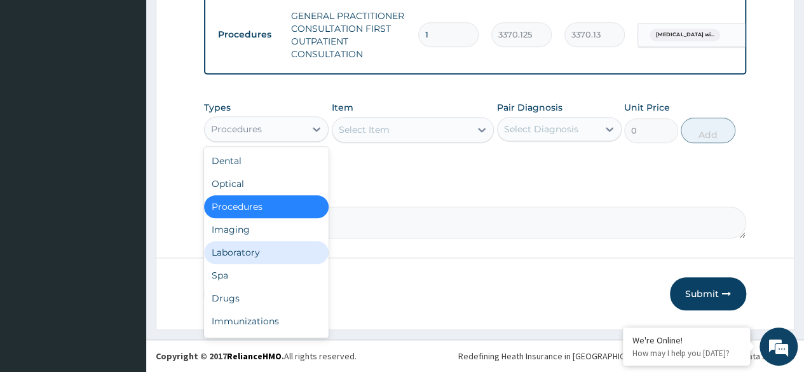
click at [280, 250] on div "Laboratory" at bounding box center [266, 252] width 125 height 23
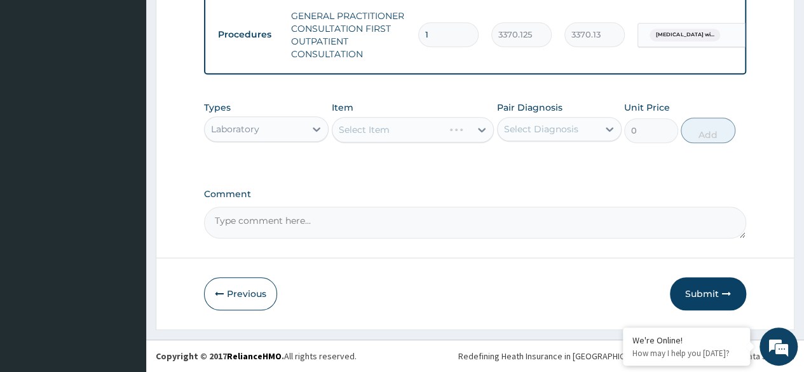
click at [547, 132] on div "Select Diagnosis" at bounding box center [541, 129] width 74 height 13
click at [537, 167] on label "[MEDICAL_DATA]" at bounding box center [557, 160] width 79 height 13
checkbox input "true"
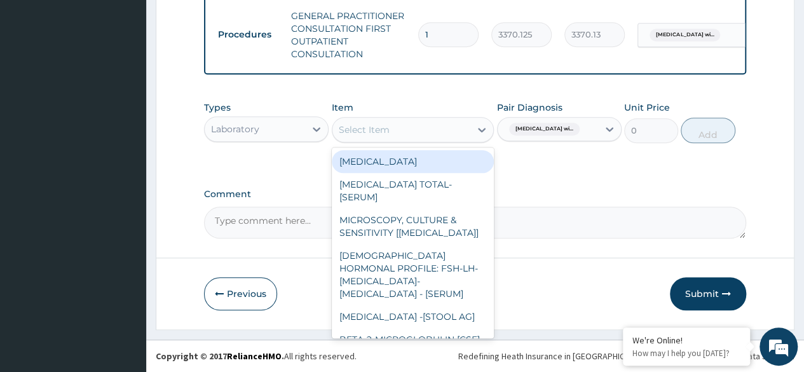
click at [386, 138] on div "Select Item" at bounding box center [401, 130] width 139 height 20
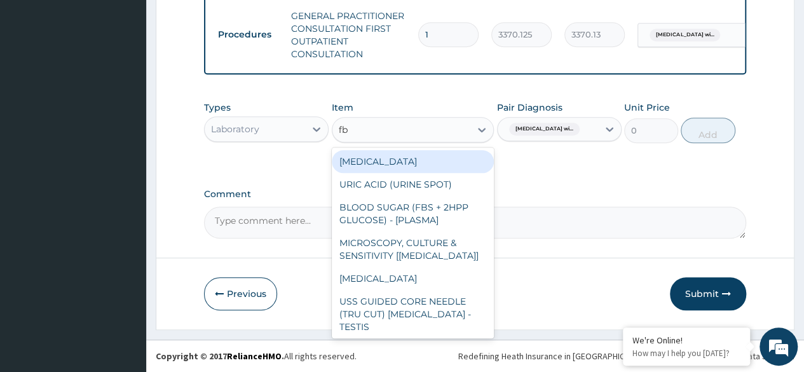
type input "fbc"
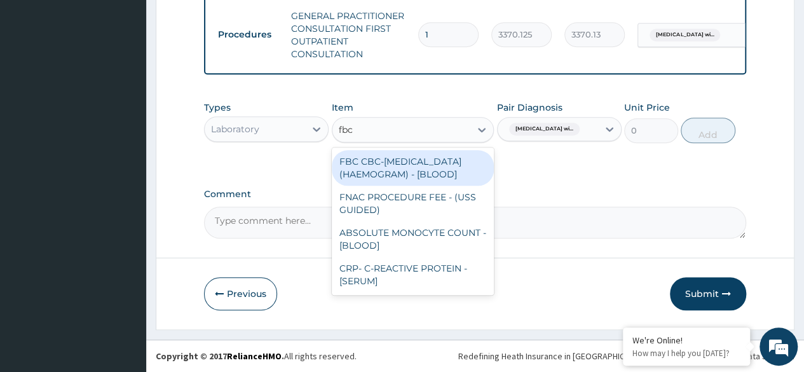
click at [409, 170] on div "FBC CBC-[MEDICAL_DATA] (HAEMOGRAM) - [BLOOD]" at bounding box center [413, 168] width 163 height 36
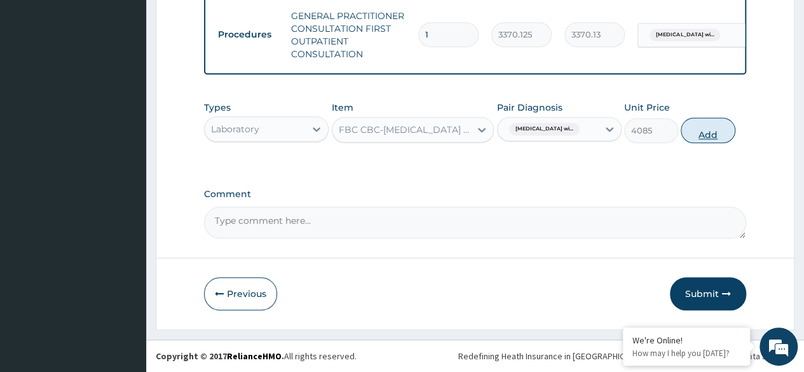
click at [708, 128] on button "Add" at bounding box center [708, 130] width 54 height 25
type input "0"
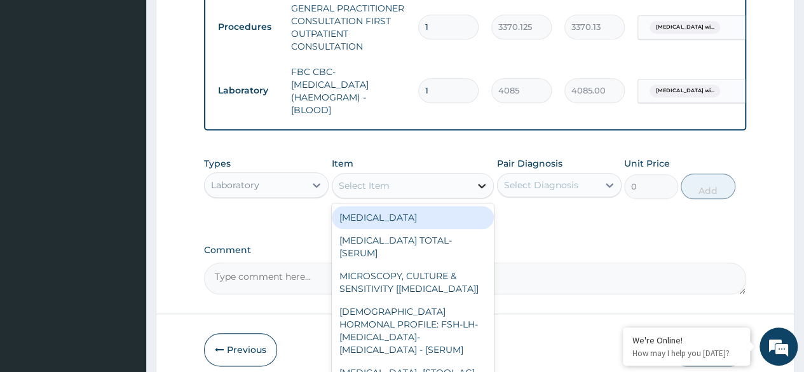
click at [475, 197] on div at bounding box center [481, 185] width 23 height 23
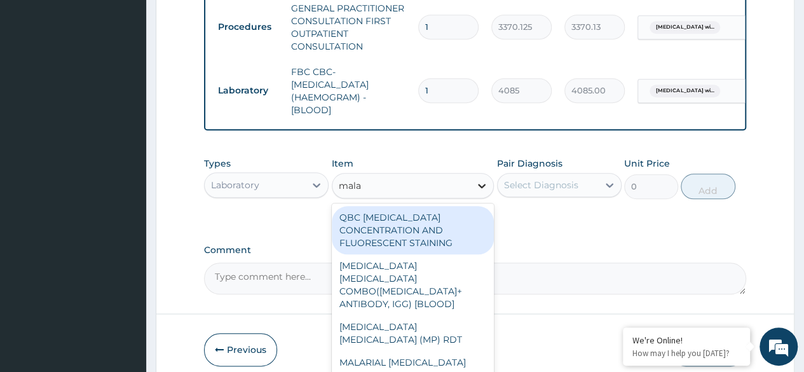
type input "malar"
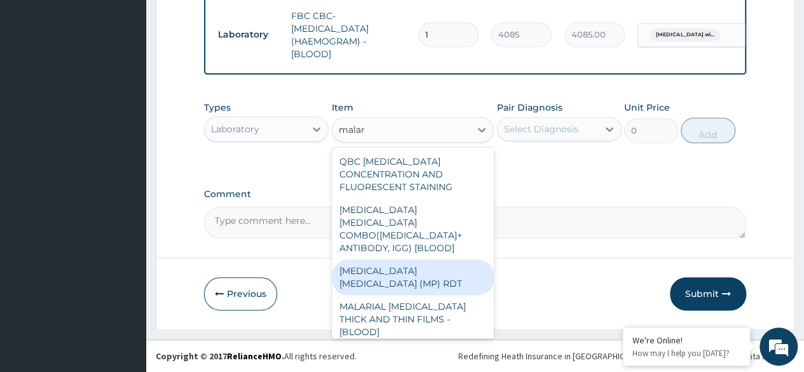
click at [425, 270] on div "[MEDICAL_DATA] [MEDICAL_DATA] (MP) RDT" at bounding box center [413, 277] width 163 height 36
type input "1531.875"
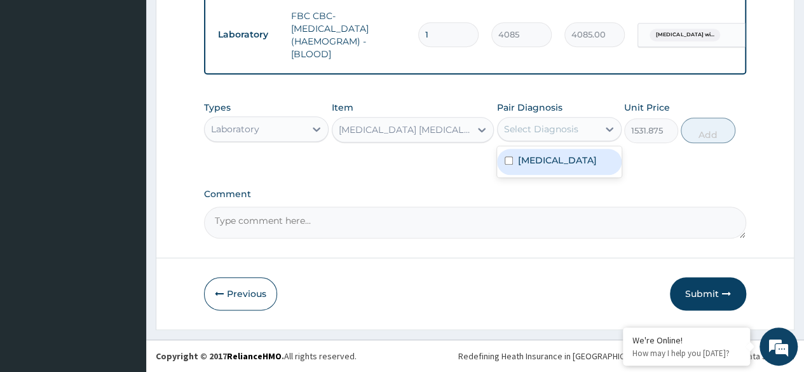
click at [545, 131] on div "Select Diagnosis" at bounding box center [541, 129] width 74 height 13
click at [558, 167] on label "[MEDICAL_DATA]" at bounding box center [557, 160] width 79 height 13
checkbox input "true"
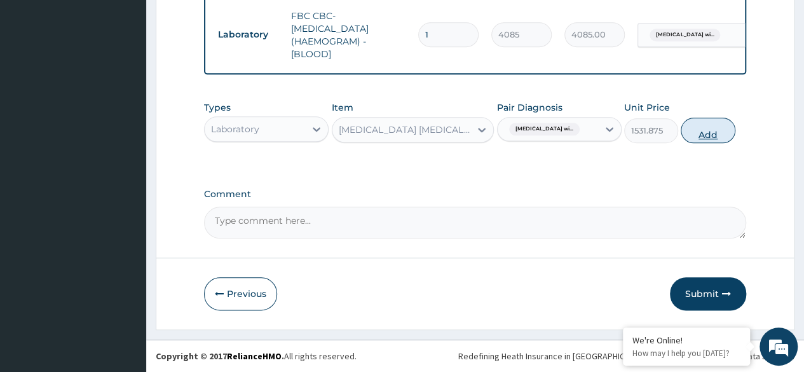
click at [697, 140] on button "Add" at bounding box center [708, 130] width 54 height 25
type input "0"
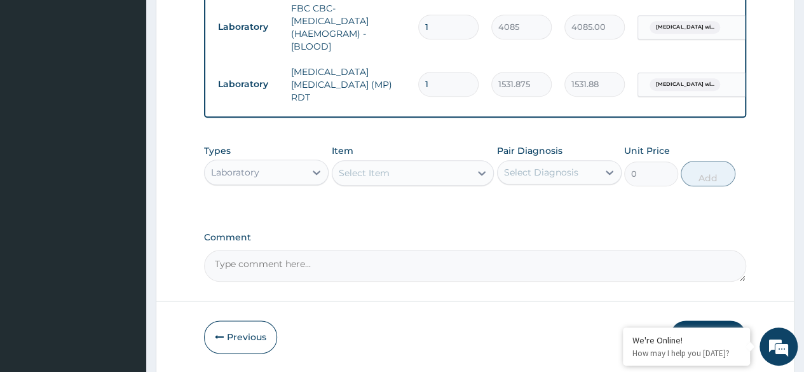
click at [264, 175] on div "Laboratory" at bounding box center [255, 172] width 100 height 20
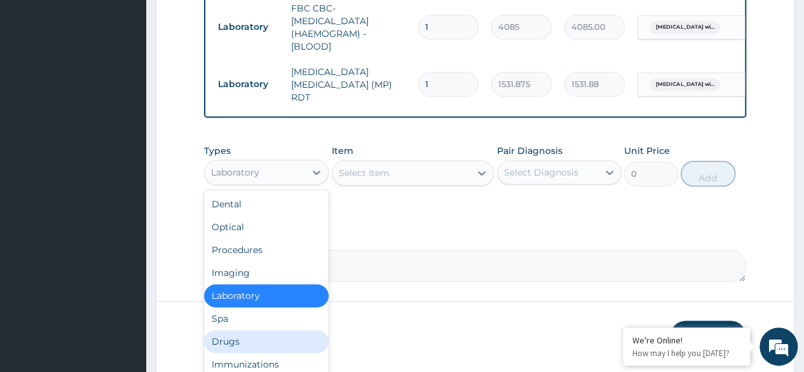
click at [268, 352] on div "Drugs" at bounding box center [266, 341] width 125 height 23
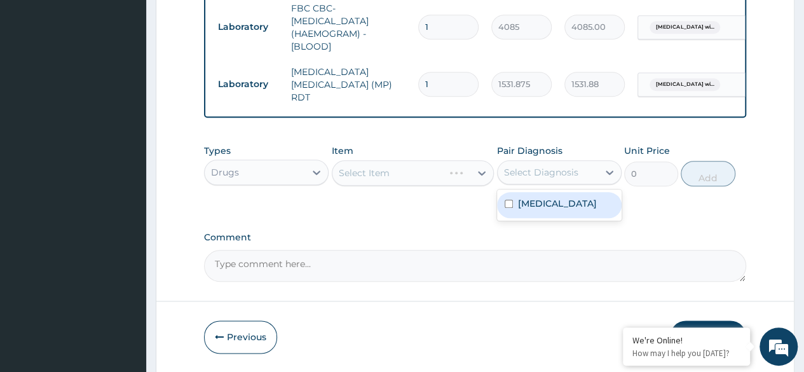
click at [582, 175] on div "Select Diagnosis" at bounding box center [548, 172] width 100 height 20
click at [571, 210] on label "[MEDICAL_DATA]" at bounding box center [557, 203] width 79 height 13
checkbox input "true"
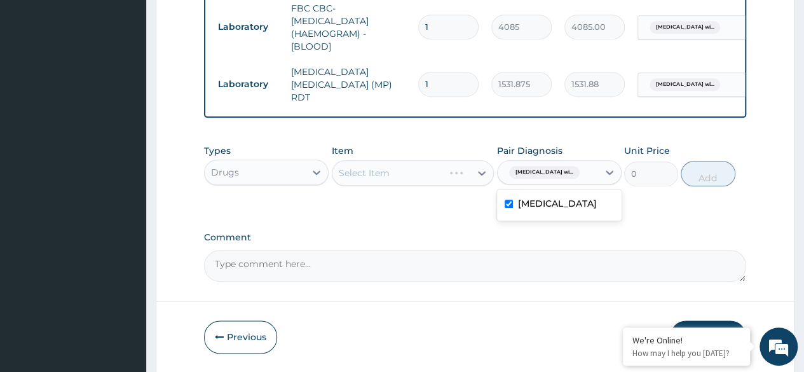
click at [310, 233] on label "Comment" at bounding box center [475, 237] width 542 height 11
click at [310, 250] on textarea "Comment" at bounding box center [475, 266] width 542 height 32
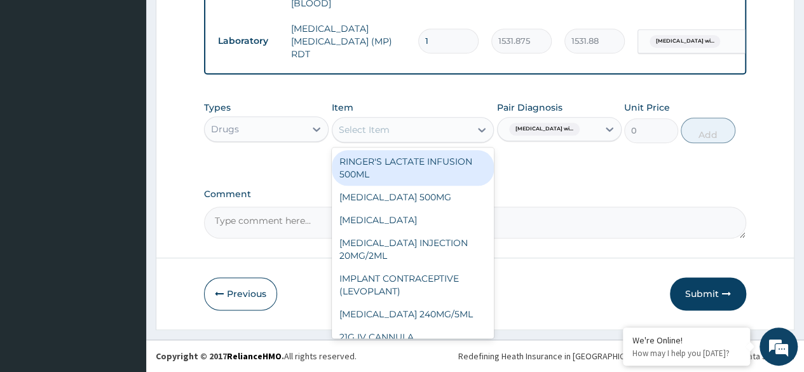
click at [442, 133] on div "Select Item" at bounding box center [401, 130] width 139 height 20
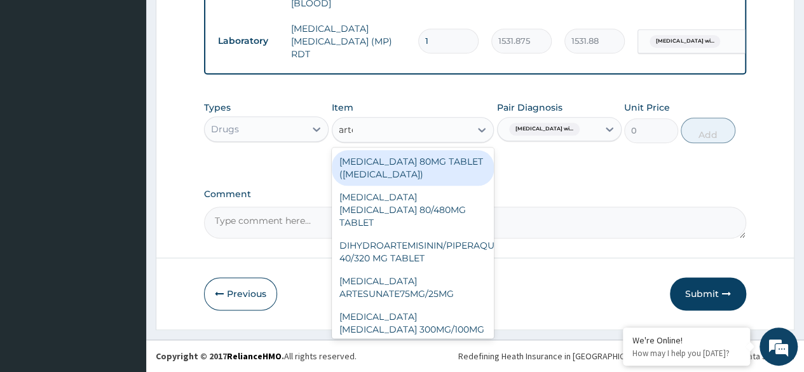
type input "[PERSON_NAME]"
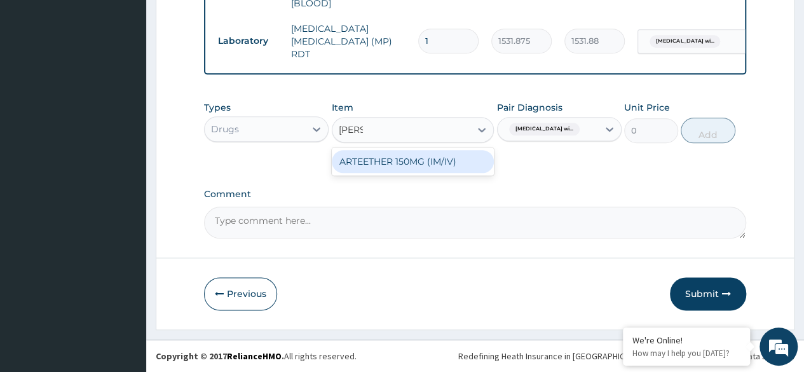
click at [450, 156] on div "ARTEETHER 150MG (IM/IV)" at bounding box center [413, 161] width 163 height 23
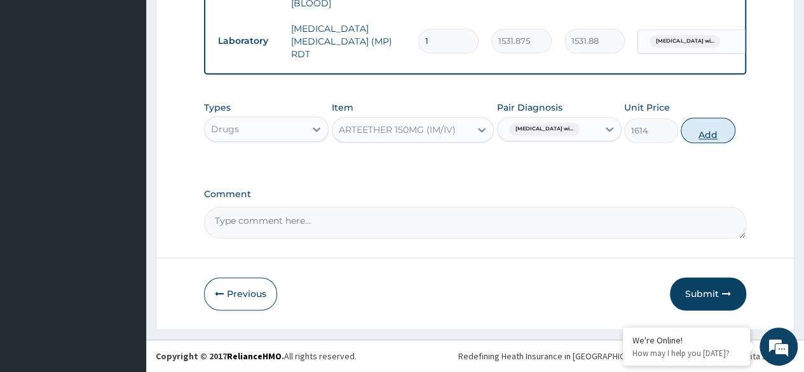
click at [687, 134] on button "Add" at bounding box center [708, 130] width 54 height 25
type input "0"
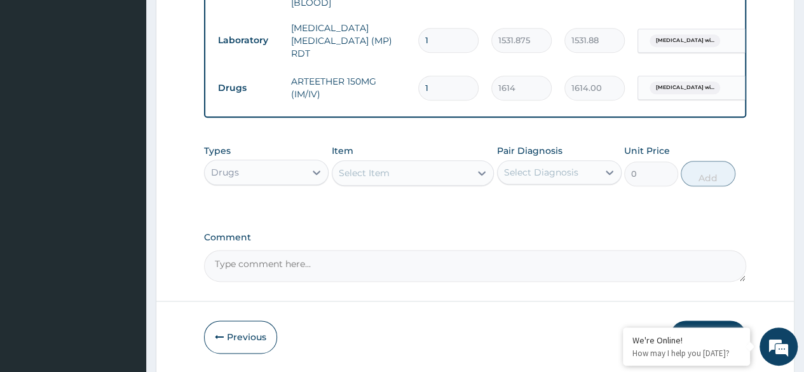
click at [450, 171] on div "Select Item" at bounding box center [401, 173] width 139 height 20
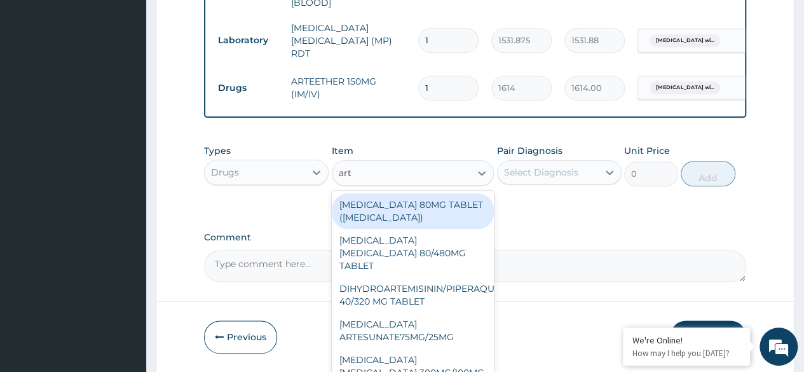
type input "arte"
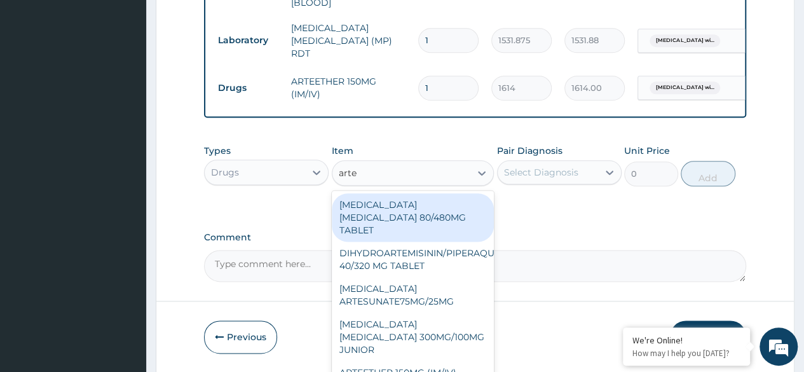
click at [445, 227] on div "ARTEMETHER LUMEFANTRINE 80/480MG TABLET" at bounding box center [413, 217] width 163 height 48
type input "450"
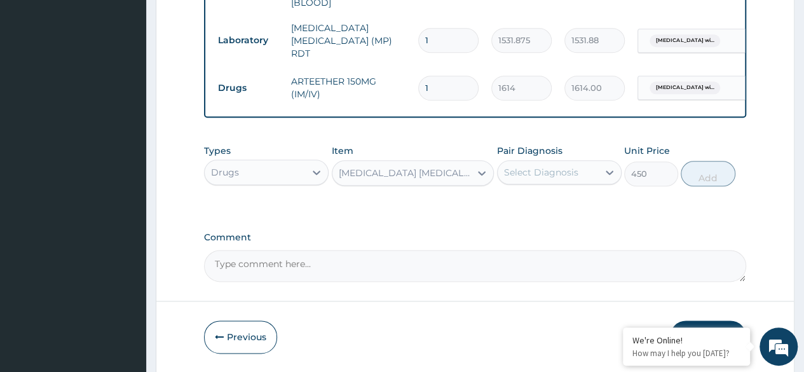
click at [517, 174] on div "Select Diagnosis" at bounding box center [541, 172] width 74 height 13
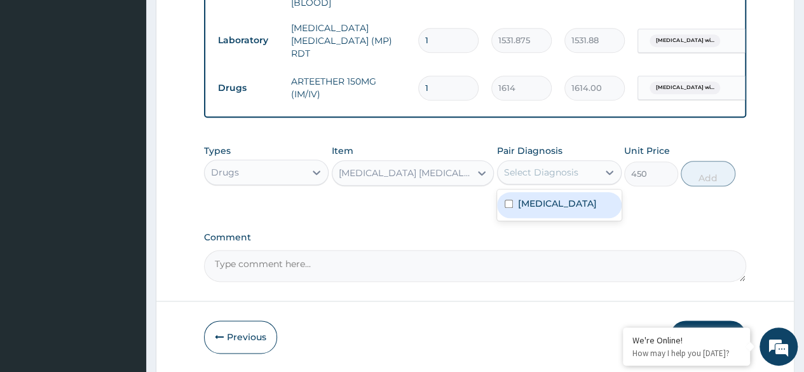
click at [531, 210] on label "Plasmodium malariae malaria without complication" at bounding box center [557, 203] width 79 height 13
checkbox input "true"
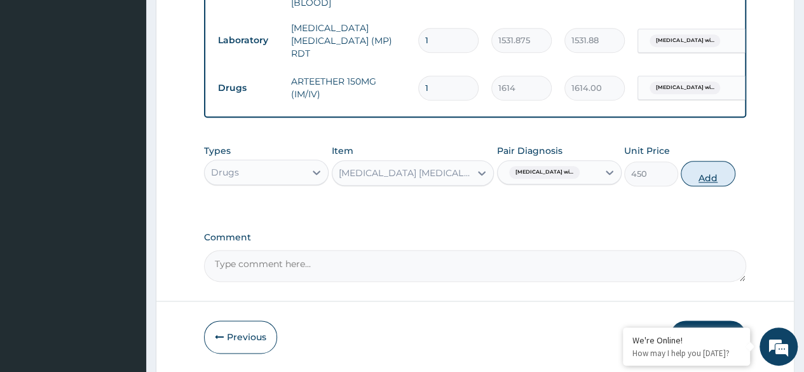
click at [696, 185] on button "Add" at bounding box center [708, 173] width 54 height 25
type input "0"
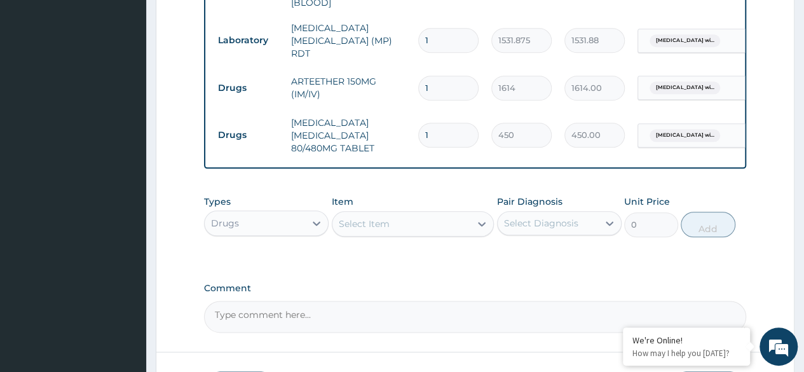
click at [455, 219] on div "Select Item" at bounding box center [401, 224] width 139 height 20
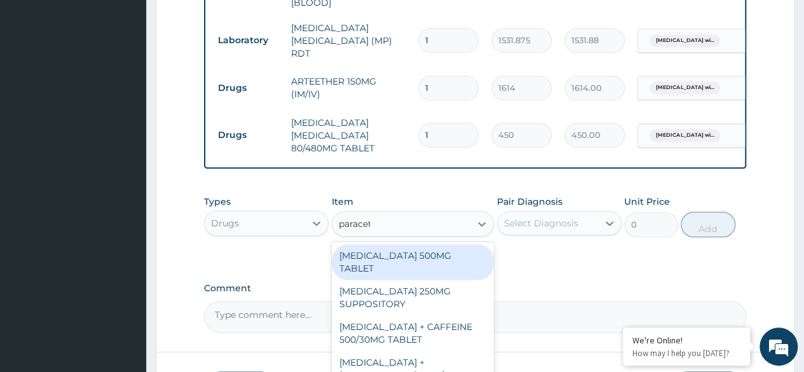
type input "paraceta"
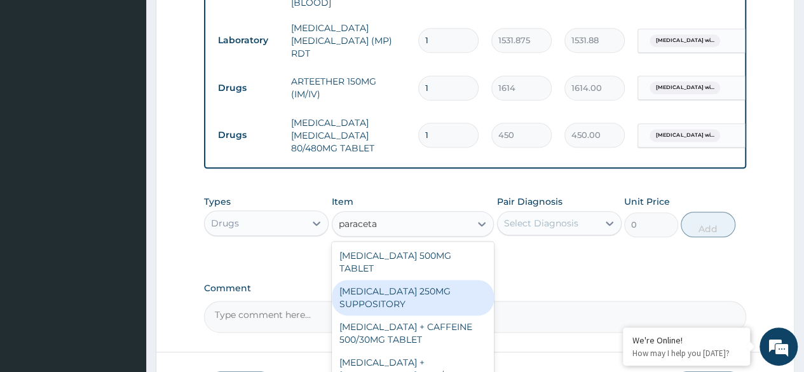
click at [425, 285] on div "PARACETAMOL 250MG SUPPOSITORY" at bounding box center [413, 298] width 163 height 36
type input "800"
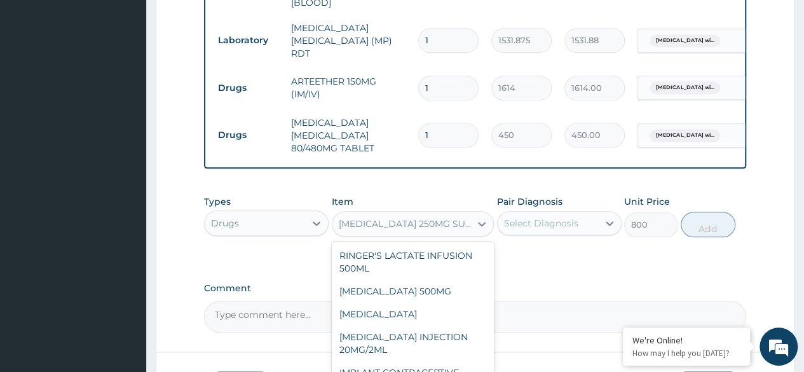
click at [421, 216] on div "PARACETAMOL 250MG SUPPOSITORY" at bounding box center [401, 224] width 139 height 20
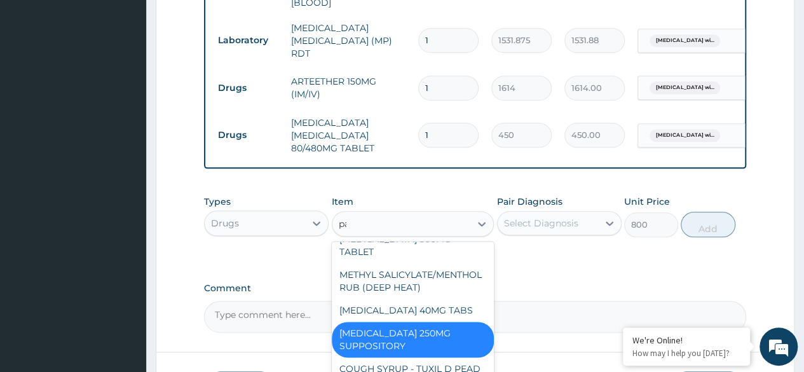
scroll to position [0, 0]
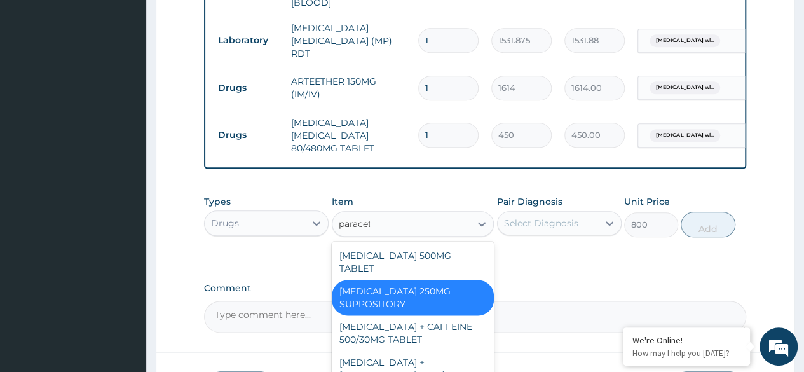
type input "paraceta"
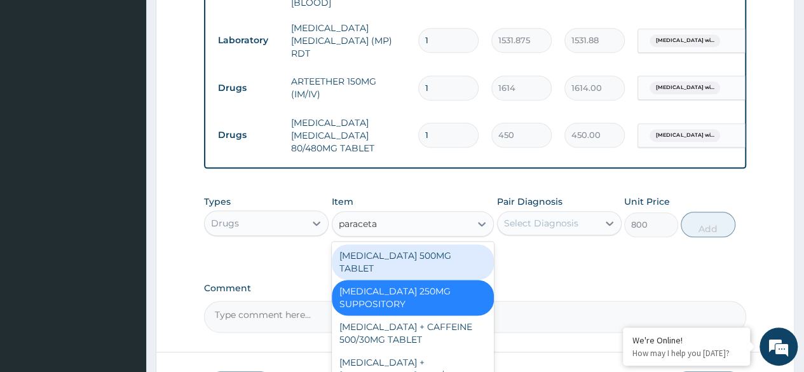
click at [446, 256] on div "PARACETAMOL 500MG TABLET" at bounding box center [413, 262] width 163 height 36
type input "30"
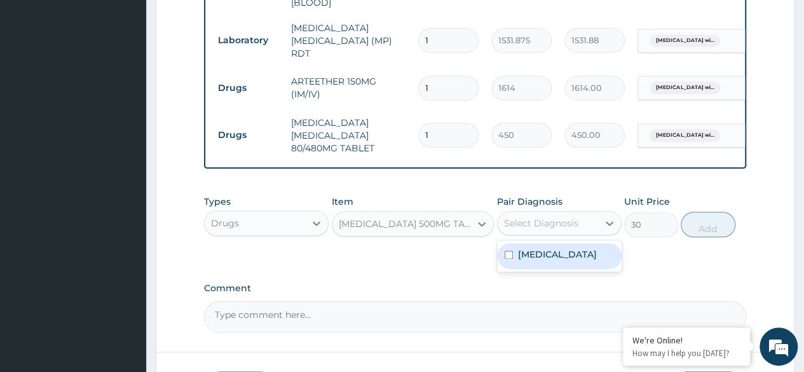
click at [575, 224] on div "Select Diagnosis" at bounding box center [541, 223] width 74 height 13
click at [571, 252] on label "Plasmodium malariae malaria without complication" at bounding box center [557, 254] width 79 height 13
checkbox input "true"
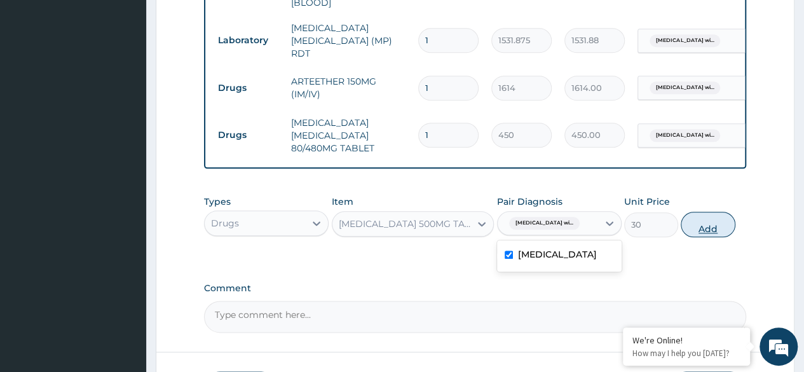
click at [707, 224] on button "Add" at bounding box center [708, 224] width 54 height 25
type input "0"
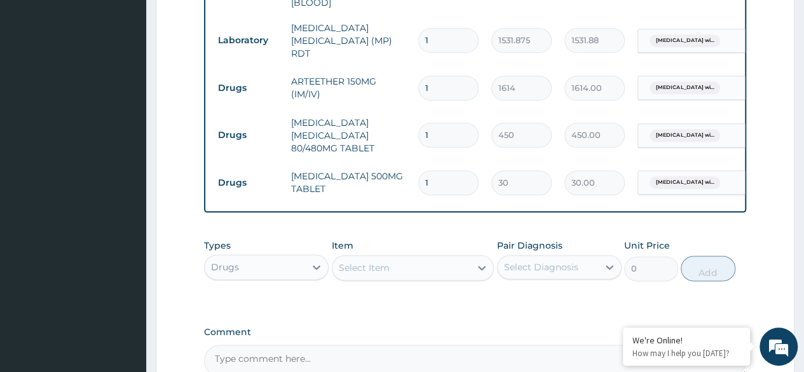
type input "18"
type input "540.00"
type input "18"
click at [436, 124] on input "1" at bounding box center [448, 135] width 60 height 25
type input "0.00"
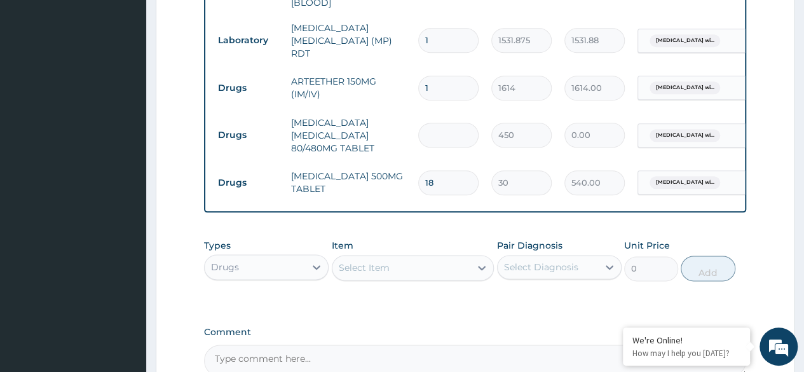
type input "6"
type input "2700.00"
type input "6"
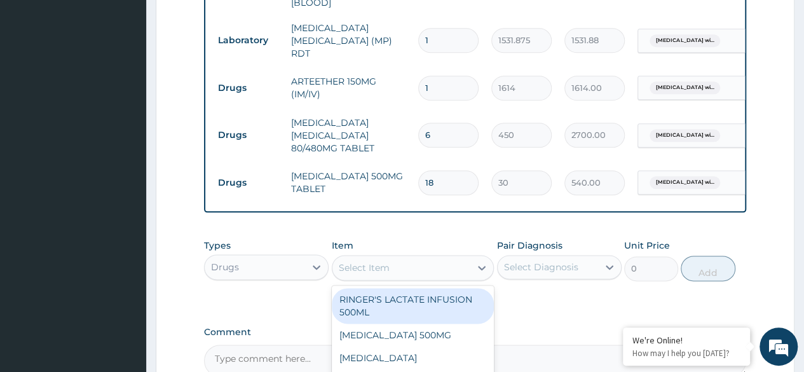
click at [422, 263] on div "Select Item" at bounding box center [401, 267] width 139 height 20
type input "glo"
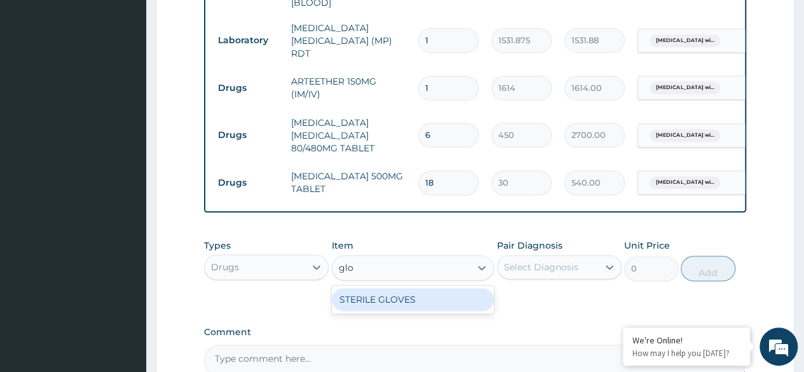
click at [440, 299] on div "STERILE GLOVES" at bounding box center [413, 299] width 163 height 23
type input "500"
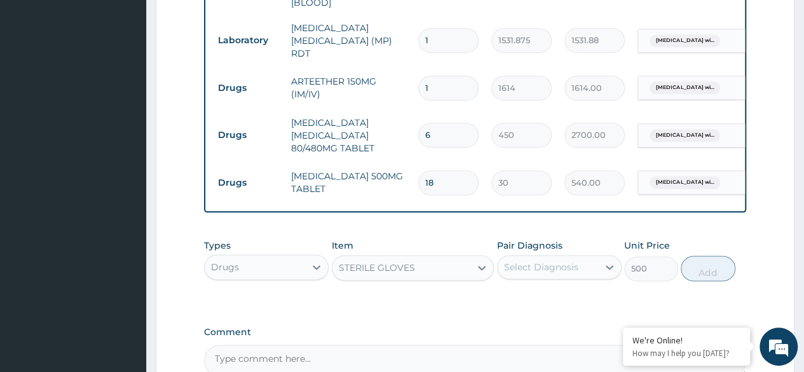
click at [537, 273] on div "Select Diagnosis" at bounding box center [541, 267] width 74 height 13
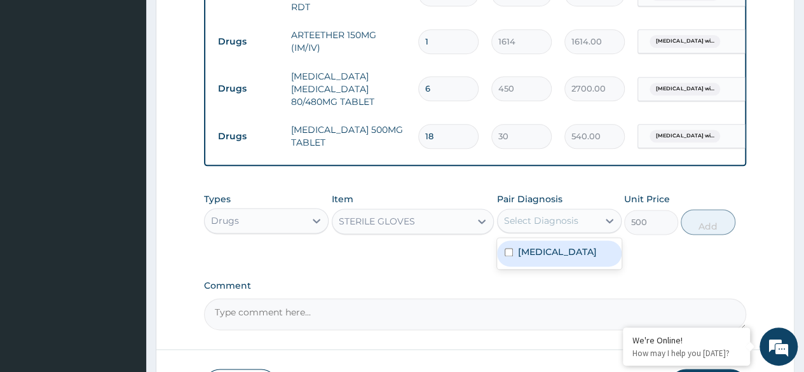
scroll to position [790, 0]
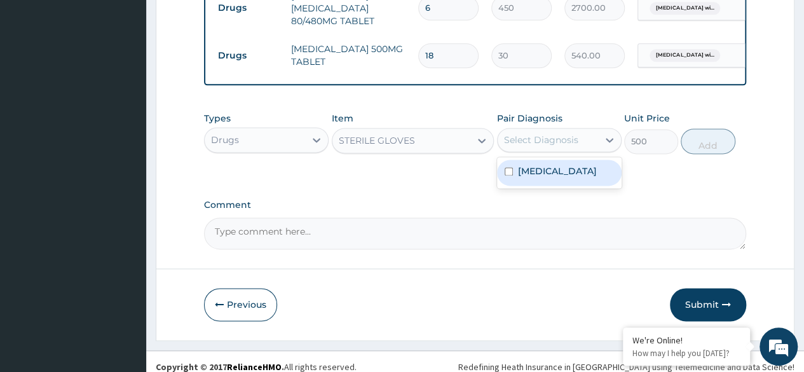
click at [584, 177] on label "Plasmodium malariae malaria without complication" at bounding box center [557, 171] width 79 height 13
checkbox input "true"
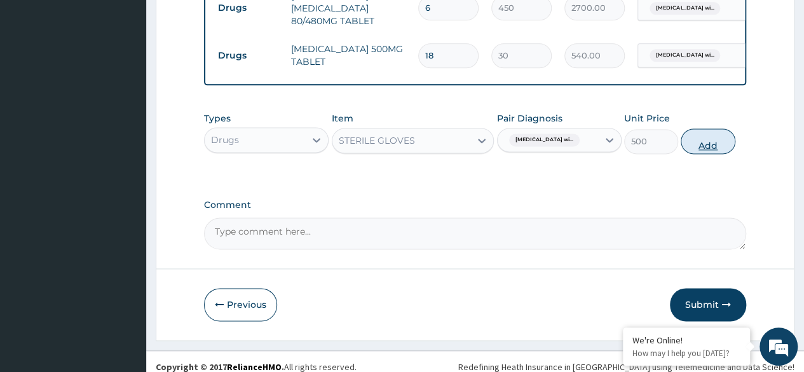
click at [728, 146] on button "Add" at bounding box center [708, 140] width 54 height 25
type input "0"
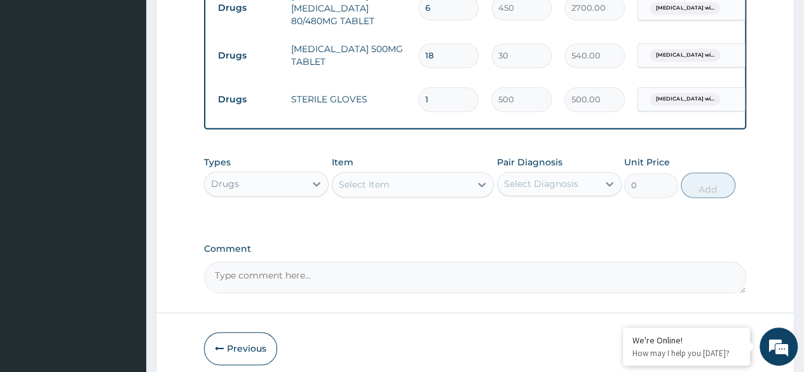
type input "0.00"
type input "2"
type input "1000.00"
type input "2"
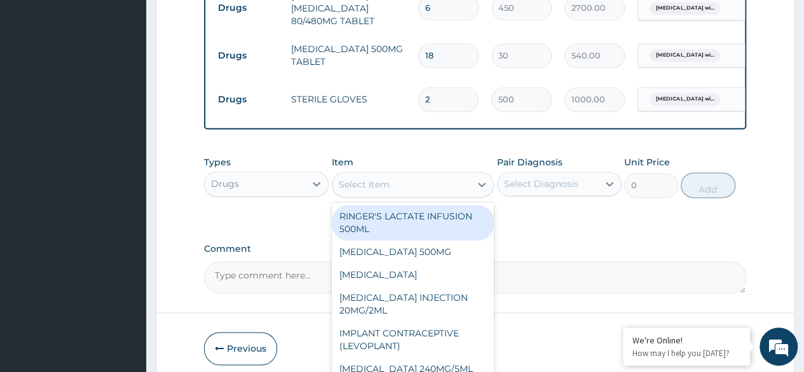
click at [408, 189] on div "Select Item" at bounding box center [401, 184] width 139 height 20
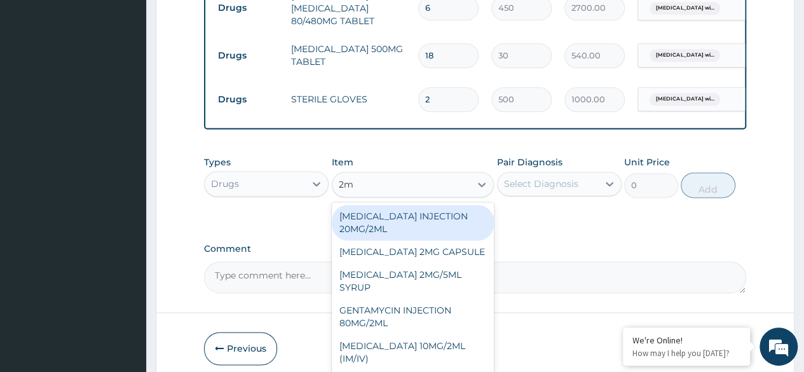
type input "2ml"
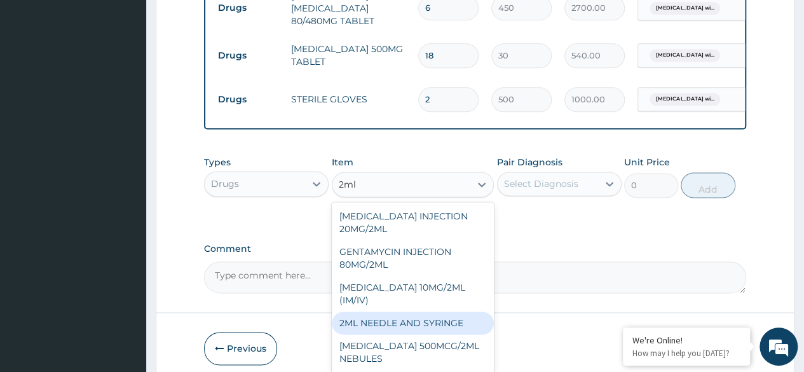
click at [435, 325] on div "2ML NEEDLE AND SYRINGE" at bounding box center [413, 322] width 163 height 23
type input "108"
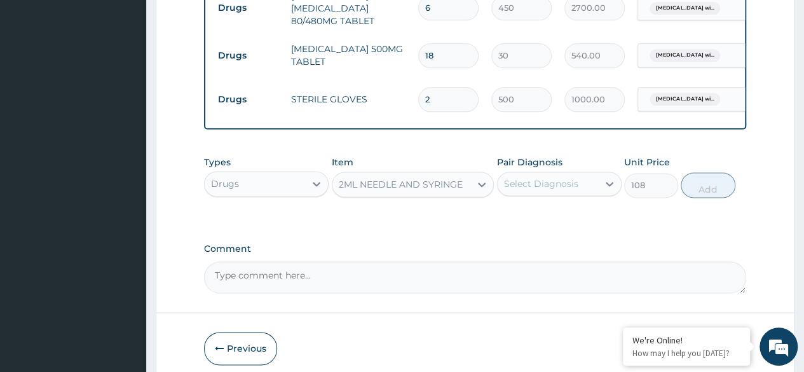
click at [515, 200] on div "Types Drugs Item option 2ML NEEDLE AND SYRINGE, selected. Select is focused ,ty…" at bounding box center [475, 176] width 542 height 55
click at [523, 181] on div "Select Diagnosis" at bounding box center [541, 183] width 74 height 13
click at [538, 221] on label "[MEDICAL_DATA]" at bounding box center [557, 214] width 79 height 13
checkbox input "true"
click at [708, 191] on button "Add" at bounding box center [708, 184] width 54 height 25
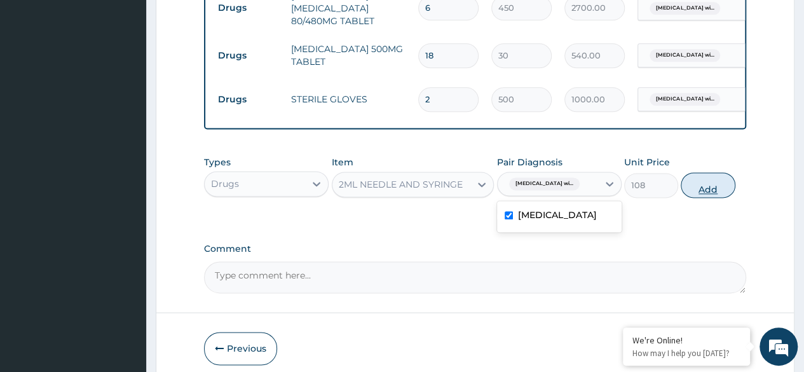
type input "0"
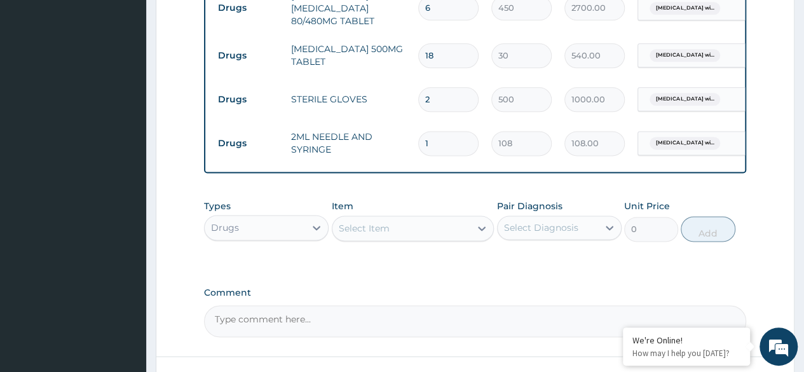
click at [451, 244] on div "Types Drugs Item Select Item Pair Diagnosis Select Diagnosis Unit Price 0 Add" at bounding box center [475, 220] width 542 height 55
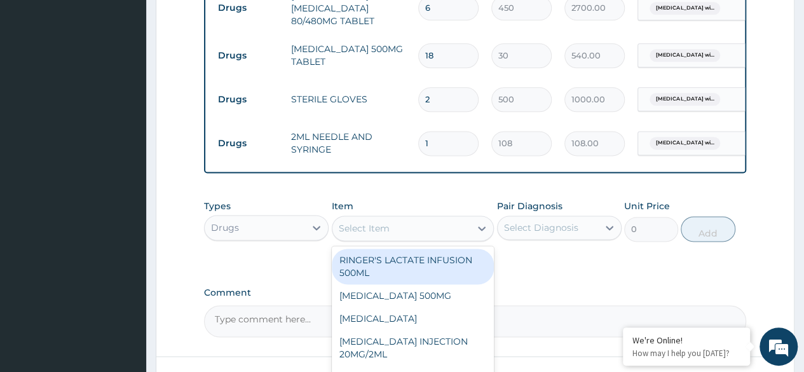
click at [449, 237] on div "Select Item" at bounding box center [401, 228] width 139 height 20
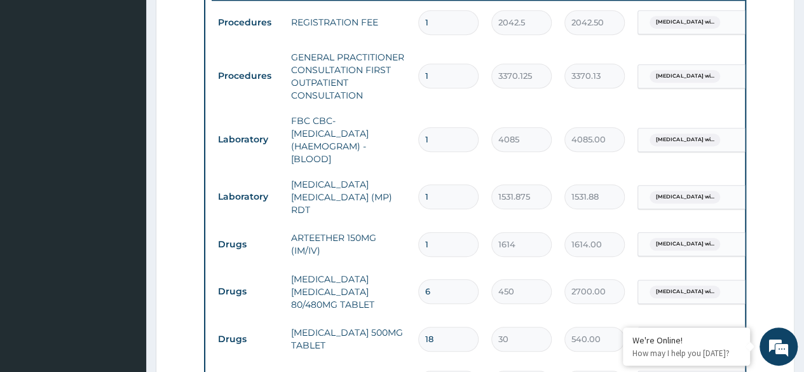
scroll to position [472, 0]
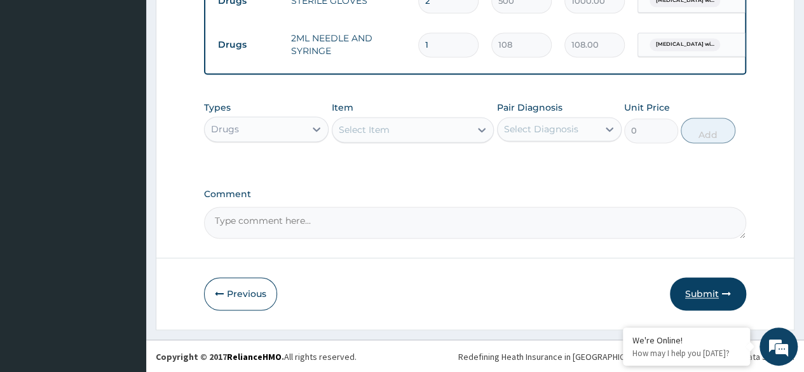
click at [711, 289] on button "Submit" at bounding box center [708, 293] width 76 height 33
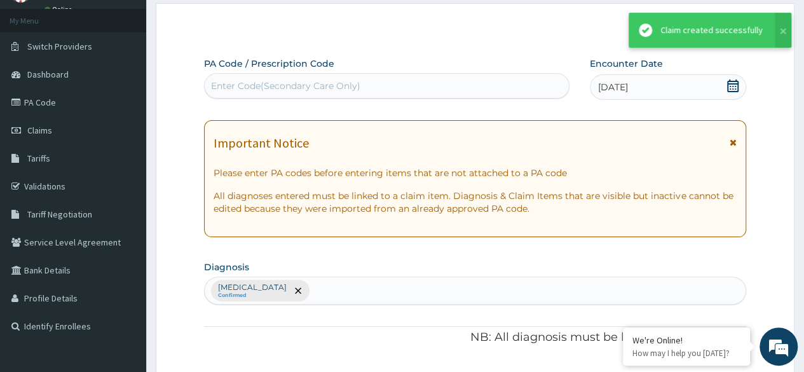
scroll to position [890, 0]
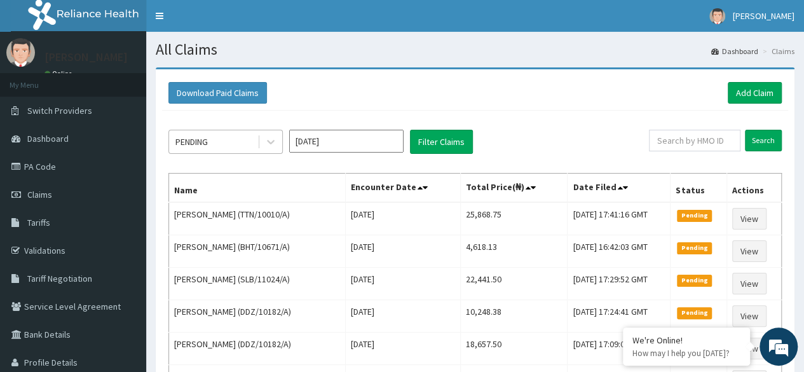
click at [223, 142] on div "PENDING" at bounding box center [213, 142] width 88 height 20
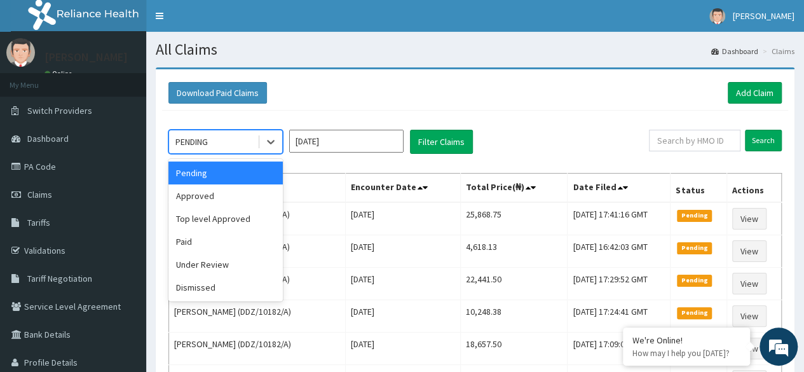
click at [231, 181] on div "Pending" at bounding box center [225, 172] width 114 height 23
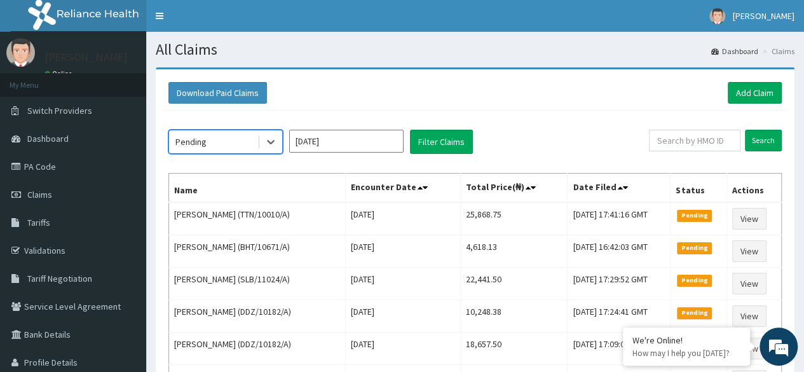
click at [222, 151] on div "Pending" at bounding box center [213, 142] width 88 height 20
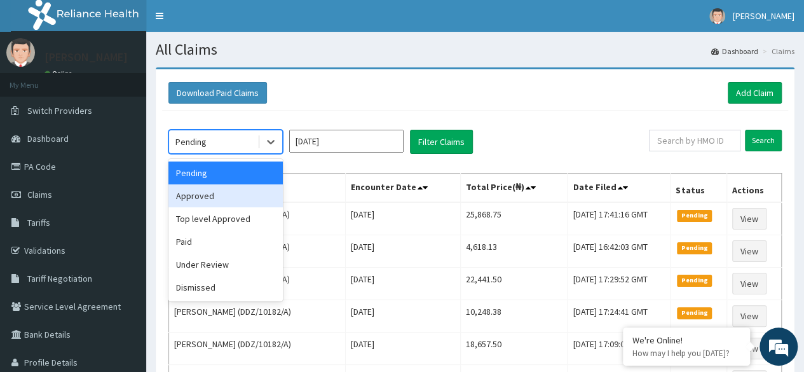
click at [233, 191] on div "Approved" at bounding box center [225, 195] width 114 height 23
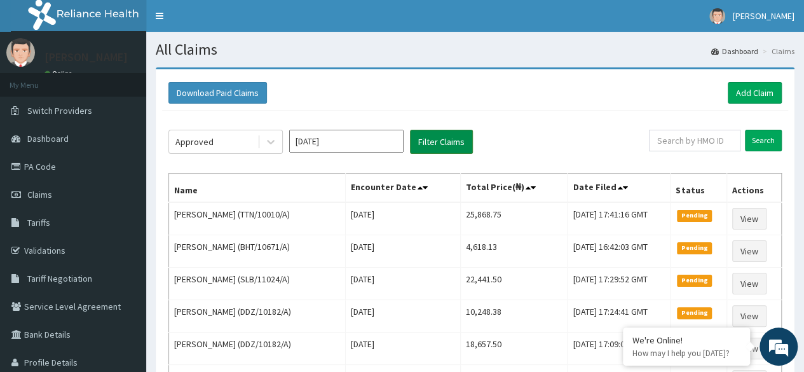
click at [454, 144] on button "Filter Claims" at bounding box center [441, 142] width 63 height 24
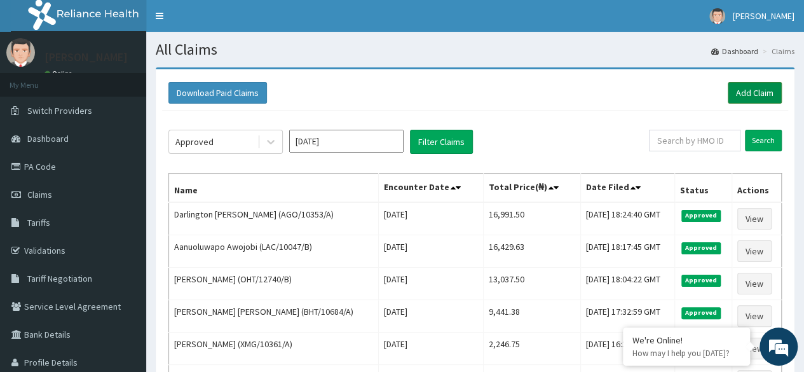
click at [762, 87] on link "Add Claim" at bounding box center [755, 93] width 54 height 22
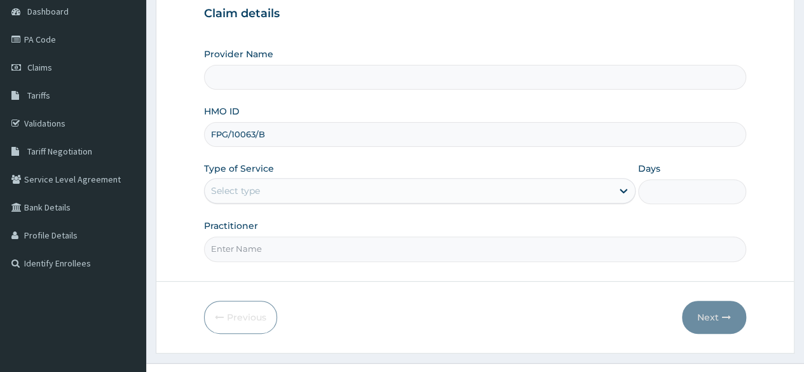
click at [257, 181] on div "Select type" at bounding box center [408, 191] width 407 height 20
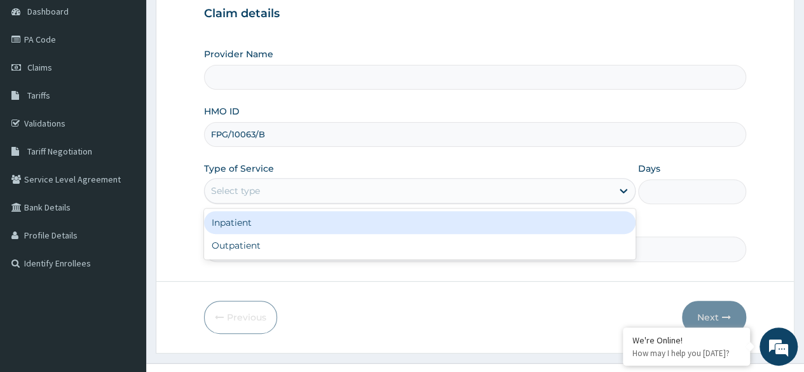
click at [317, 192] on div "Select type" at bounding box center [408, 191] width 407 height 20
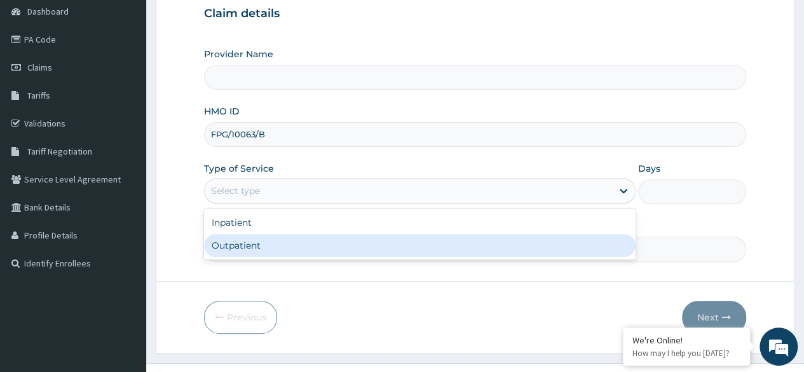
click at [373, 254] on div "Outpatient" at bounding box center [420, 245] width 432 height 23
type input "1"
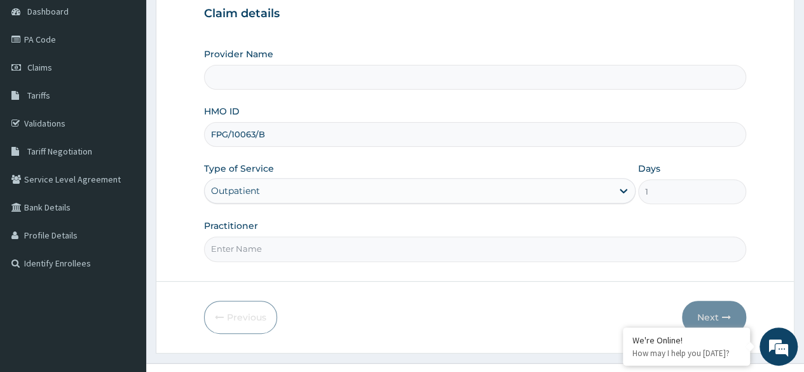
click at [364, 248] on input "Practitioner" at bounding box center [475, 248] width 542 height 25
type input "Dr Chiazom"
type input "Reliance Family Clinics (RFC)- Ejigbo"
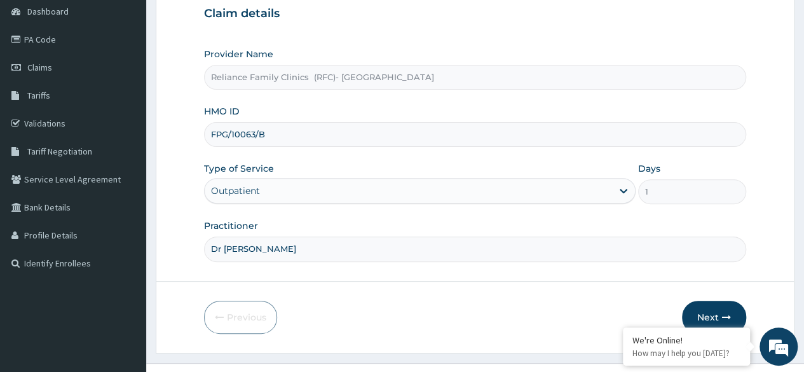
type input "Dr Chiazom"
click at [720, 307] on button "Next" at bounding box center [714, 317] width 64 height 33
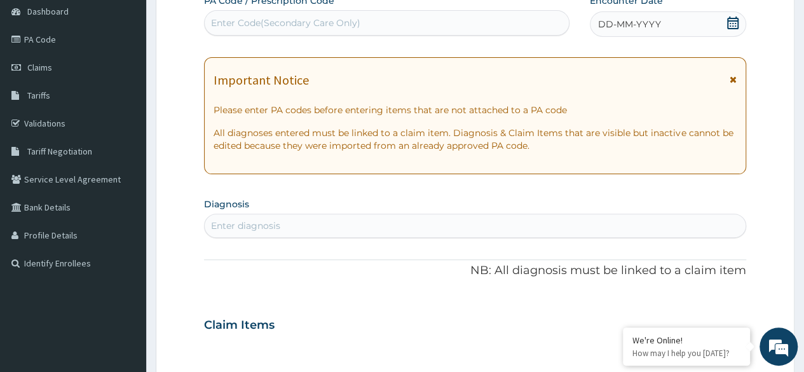
click at [731, 26] on icon at bounding box center [733, 23] width 13 height 13
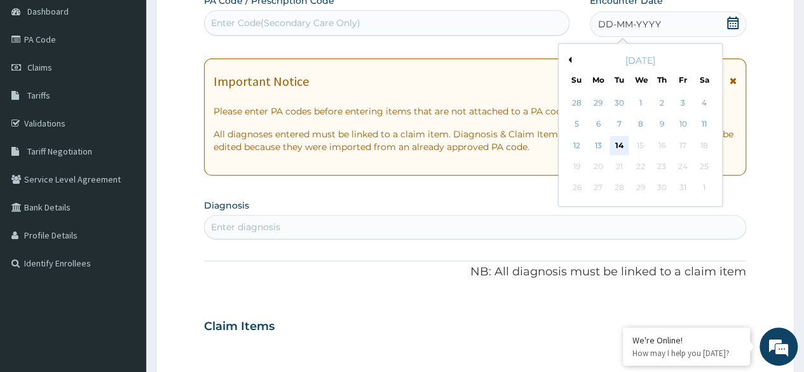
click at [614, 149] on div "14" at bounding box center [619, 145] width 19 height 19
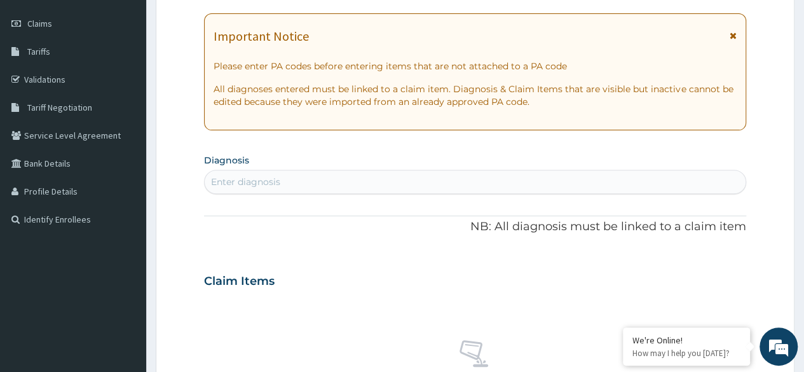
scroll to position [191, 0]
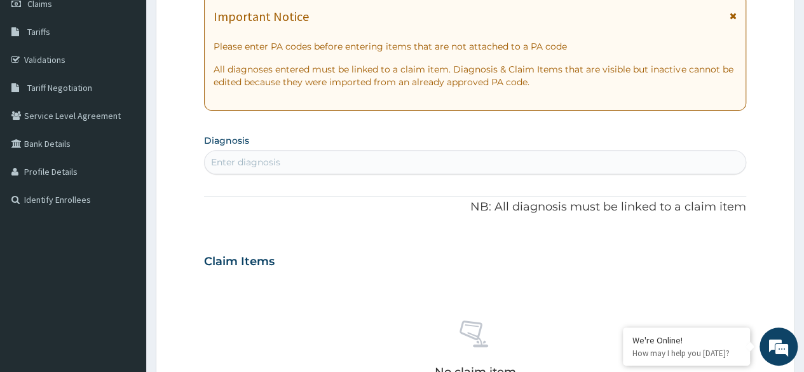
click at [342, 168] on div "Enter diagnosis" at bounding box center [475, 162] width 541 height 20
type input "malaria"
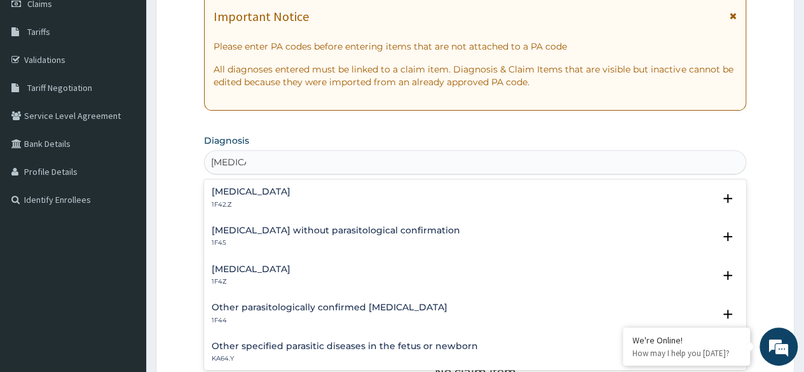
click at [291, 195] on h4 "Plasmodium malariae malaria without complication" at bounding box center [251, 192] width 79 height 10
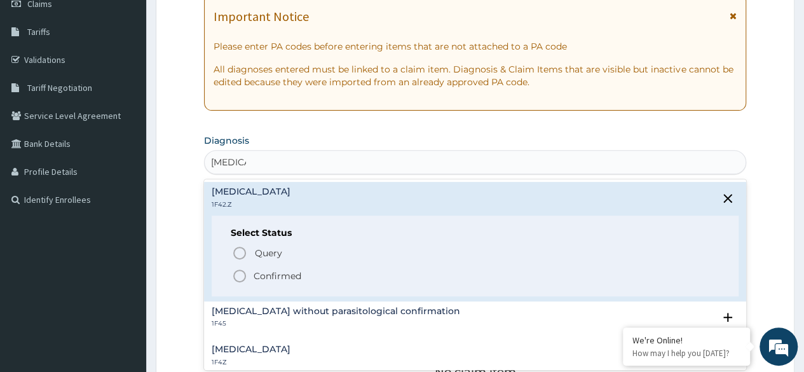
click at [311, 271] on span "Confirmed" at bounding box center [476, 275] width 488 height 15
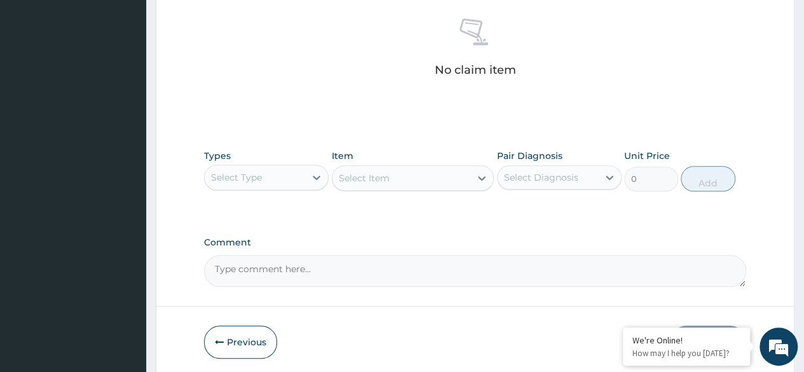
scroll to position [509, 0]
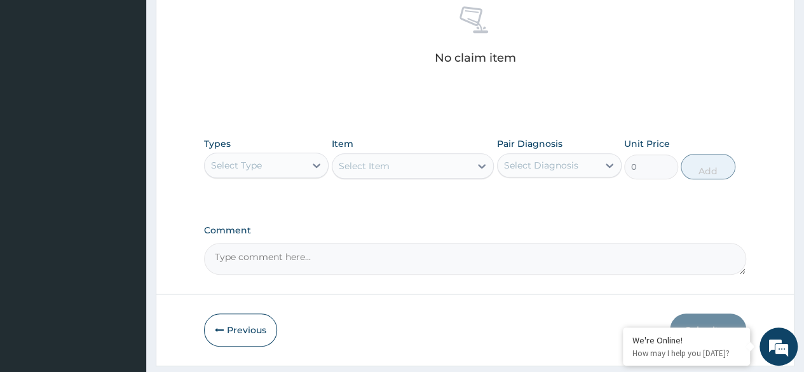
click at [290, 163] on div "Select Type" at bounding box center [255, 165] width 100 height 20
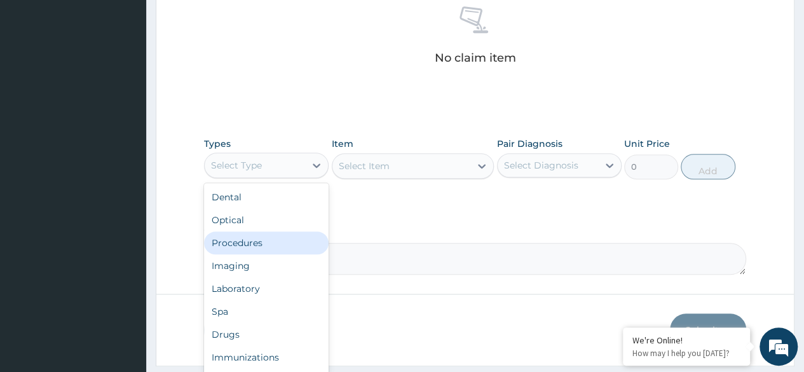
click at [279, 249] on div "Procedures" at bounding box center [266, 242] width 125 height 23
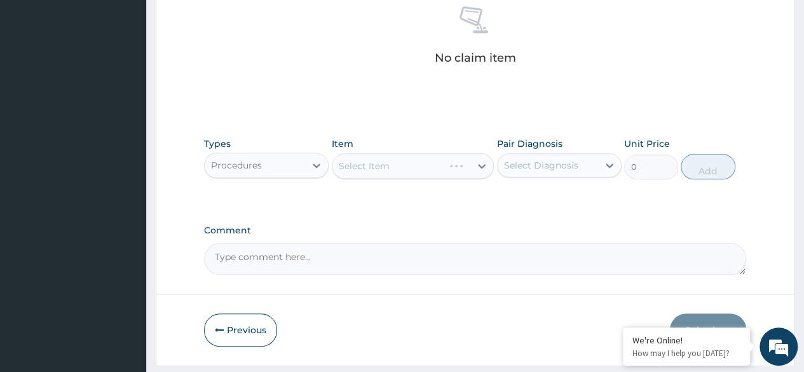
click at [545, 166] on div "Select Diagnosis" at bounding box center [541, 165] width 74 height 13
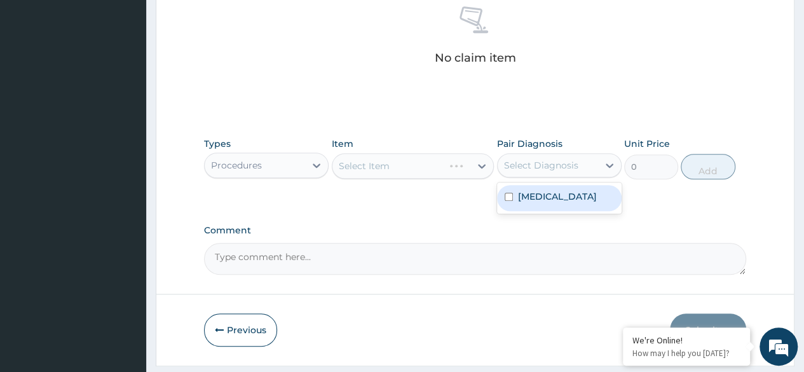
click at [554, 203] on label "Plasmodium malariae malaria without complication" at bounding box center [557, 196] width 79 height 13
checkbox input "true"
click at [405, 227] on label "Comment" at bounding box center [475, 230] width 542 height 11
click at [405, 243] on textarea "Comment" at bounding box center [475, 259] width 542 height 32
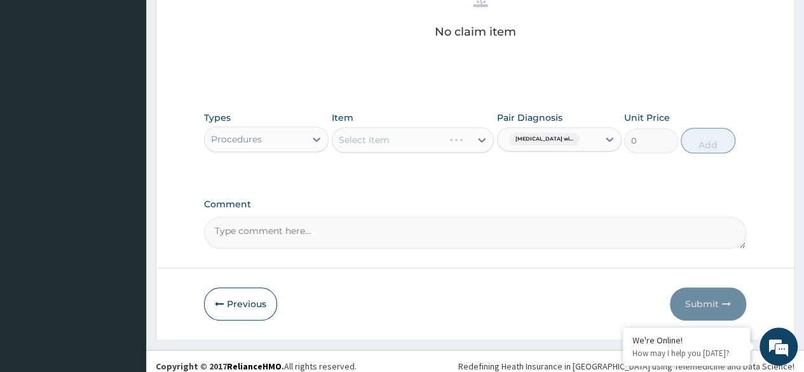
scroll to position [542, 0]
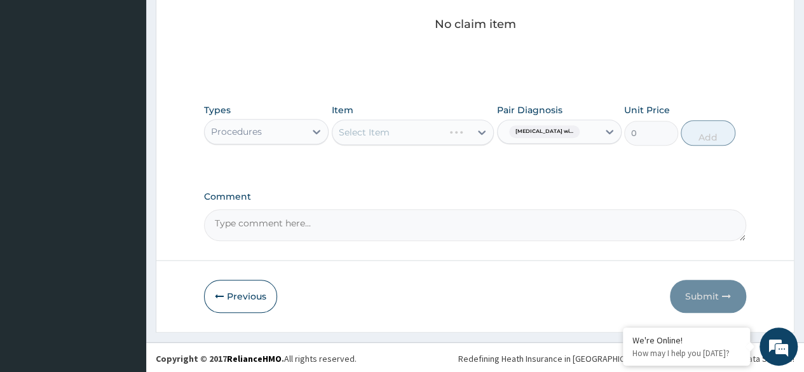
click at [368, 132] on div "Select Item" at bounding box center [413, 132] width 163 height 25
click at [370, 120] on div "Select Item" at bounding box center [413, 132] width 163 height 25
click at [404, 138] on div "Select Item" at bounding box center [401, 132] width 139 height 20
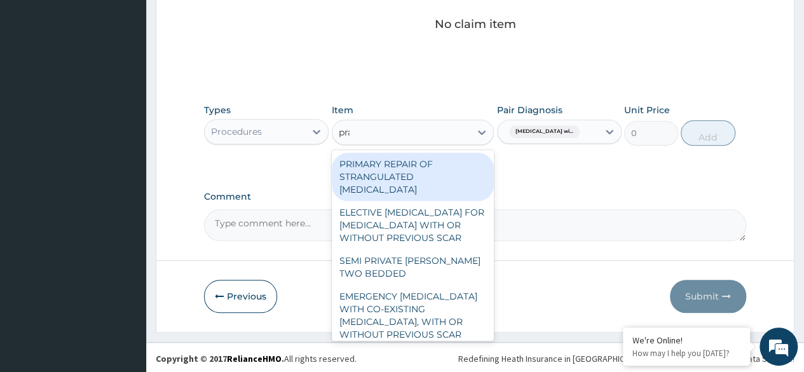
type input "prac"
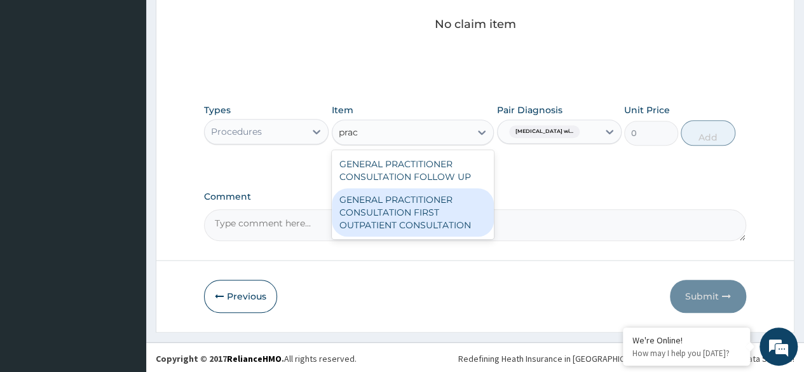
click at [412, 205] on div "GENERAL PRACTITIONER CONSULTATION FIRST OUTPATIENT CONSULTATION" at bounding box center [413, 212] width 163 height 48
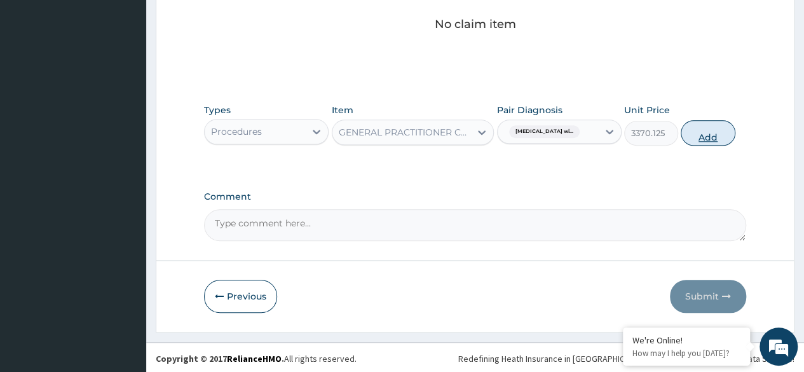
click at [720, 132] on button "Add" at bounding box center [708, 132] width 54 height 25
type input "0"
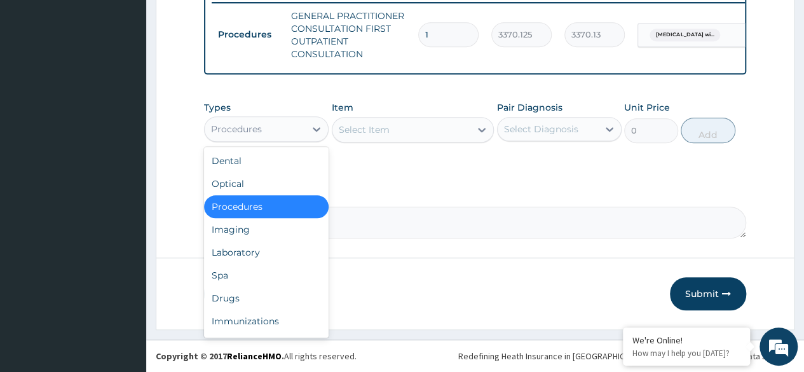
click at [273, 132] on div "Procedures" at bounding box center [255, 129] width 100 height 20
click at [288, 245] on div "Laboratory" at bounding box center [266, 252] width 125 height 23
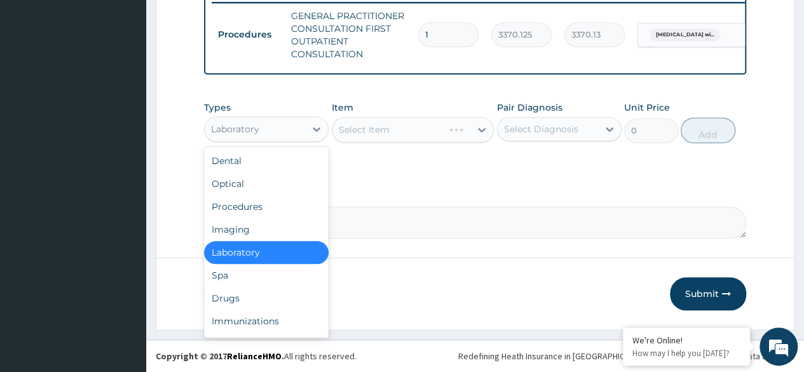
click at [268, 133] on div "Laboratory" at bounding box center [255, 129] width 100 height 20
click at [256, 294] on div "Drugs" at bounding box center [266, 298] width 125 height 23
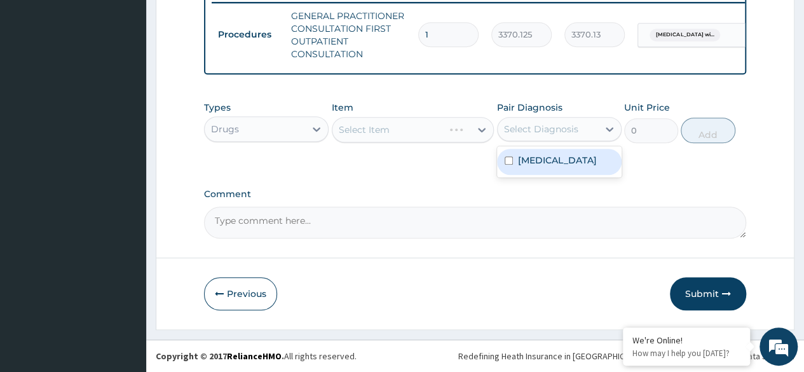
click at [548, 133] on div "Select Diagnosis" at bounding box center [541, 129] width 74 height 13
click at [549, 166] on label "Plasmodium malariae malaria without complication" at bounding box center [557, 160] width 79 height 13
checkbox input "true"
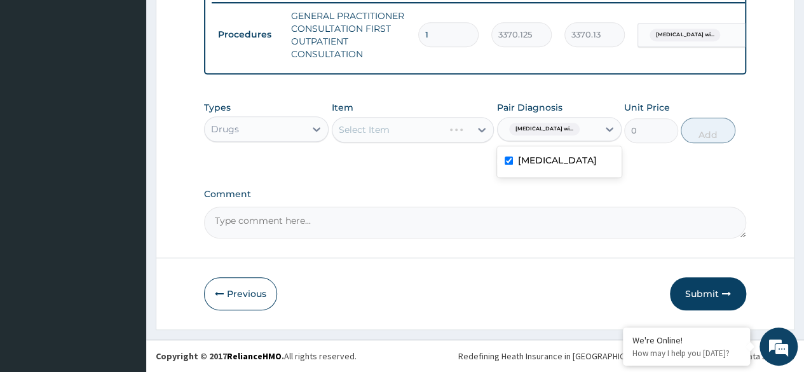
click at [322, 219] on textarea "Comment" at bounding box center [475, 223] width 542 height 32
click at [378, 160] on div "Types Drugs Item Select Item Pair Diagnosis Plasmodium malariae malaria wi... U…" at bounding box center [475, 132] width 542 height 74
click at [367, 139] on div "Select Item" at bounding box center [401, 130] width 139 height 20
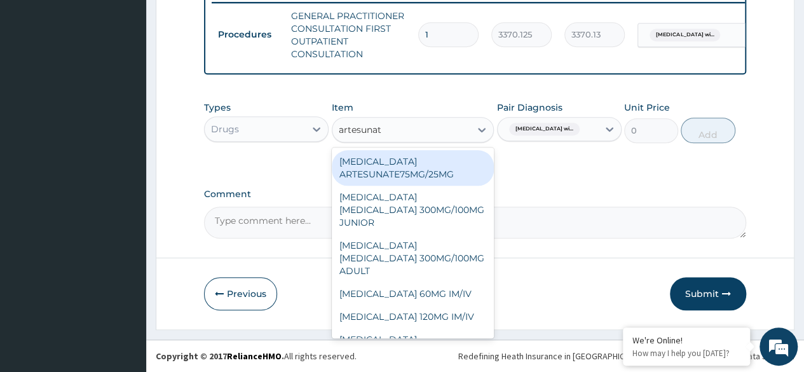
type input "artesunate"
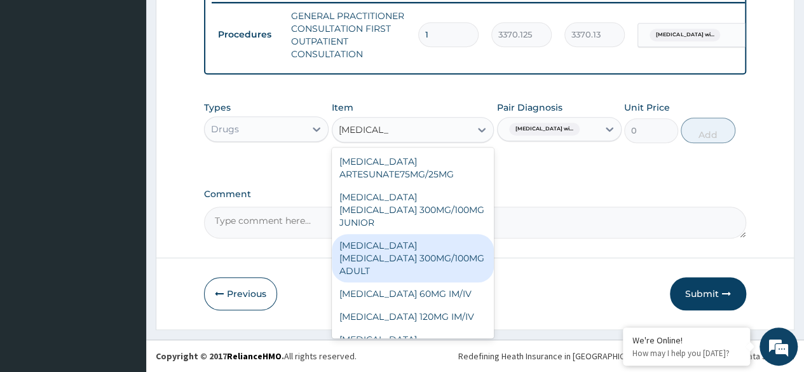
scroll to position [3, 0]
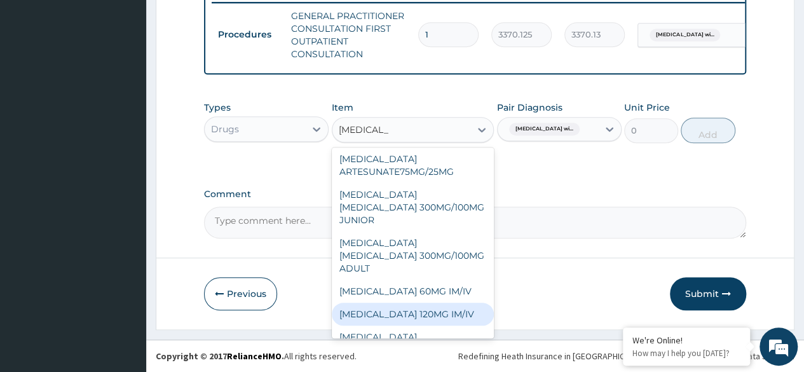
click at [421, 303] on div "[MEDICAL_DATA] 120MG IM/IV" at bounding box center [413, 314] width 163 height 23
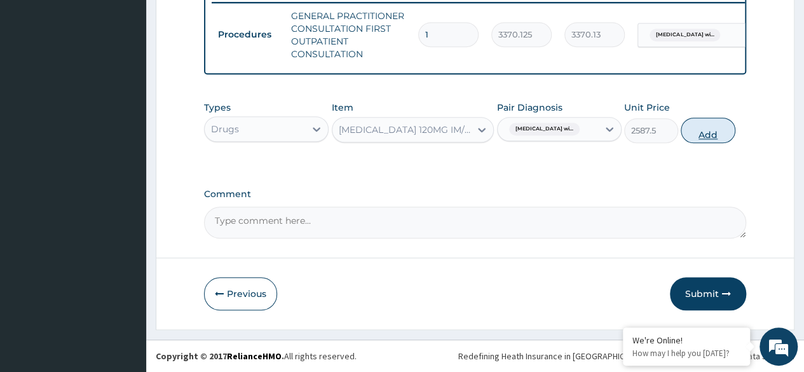
click at [702, 139] on button "Add" at bounding box center [708, 130] width 54 height 25
type input "0"
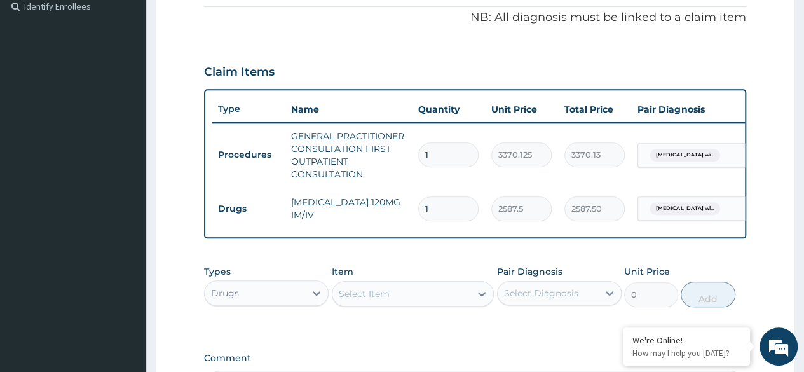
scroll to position [511, 0]
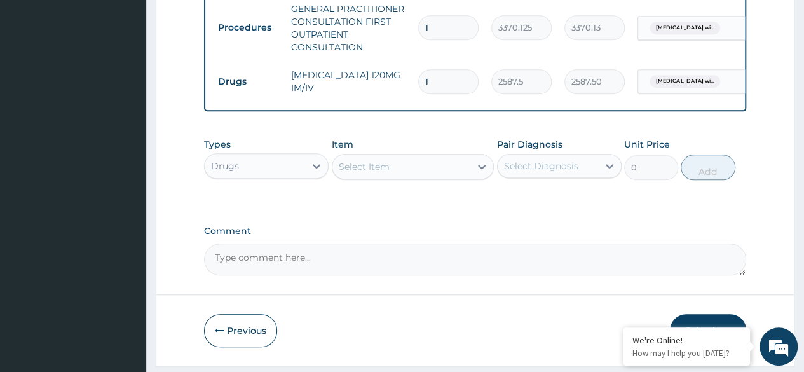
click at [371, 171] on div "Select Item" at bounding box center [364, 166] width 51 height 13
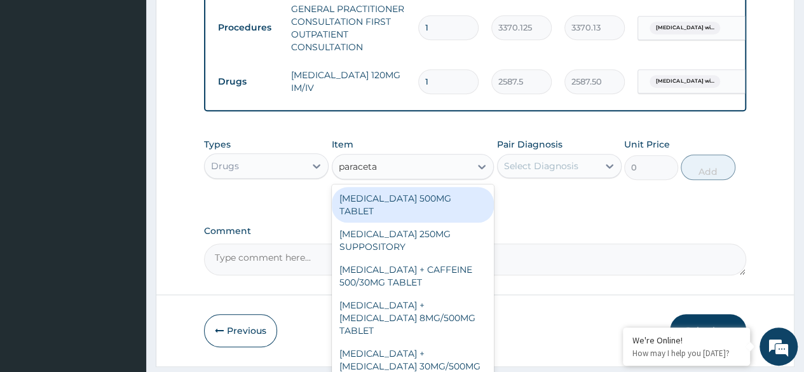
type input "paracetam"
click at [409, 205] on div "[MEDICAL_DATA] 500MG TABLET" at bounding box center [413, 205] width 163 height 36
type input "30"
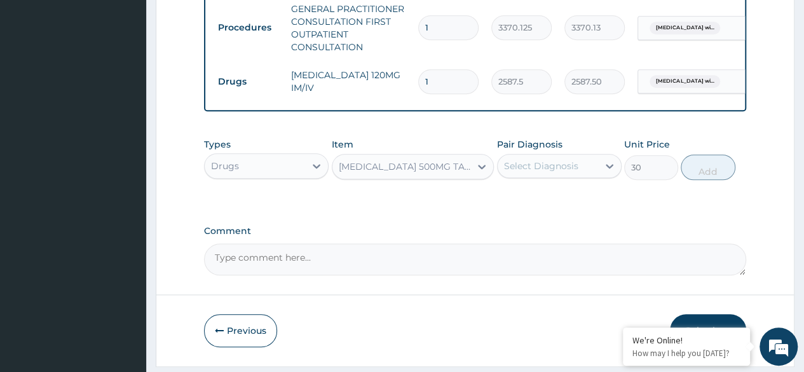
click at [524, 176] on div "Select Diagnosis" at bounding box center [548, 166] width 100 height 20
click at [540, 203] on label "Plasmodium malariae malaria without complication" at bounding box center [557, 197] width 79 height 13
checkbox input "true"
click at [690, 180] on button "Add" at bounding box center [708, 166] width 54 height 25
type input "0"
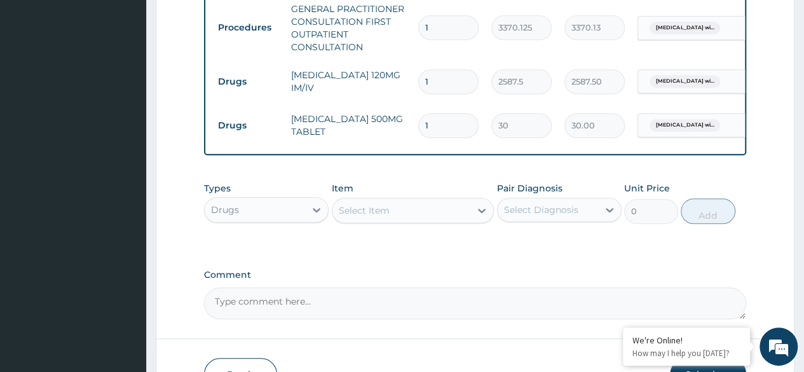
type input "18"
type input "540.00"
type input "18"
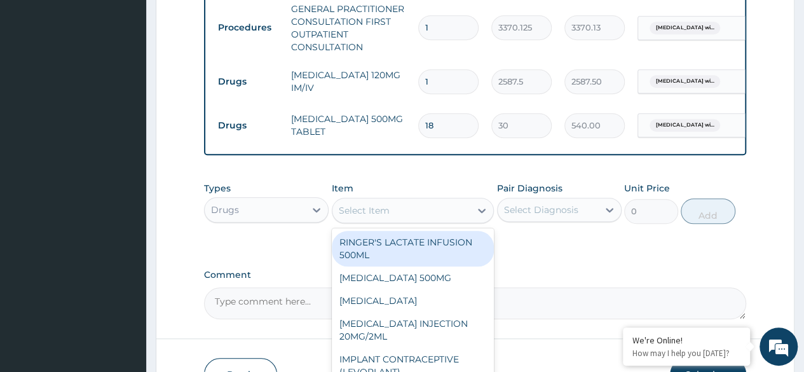
click at [451, 208] on div "Select Item" at bounding box center [401, 210] width 139 height 20
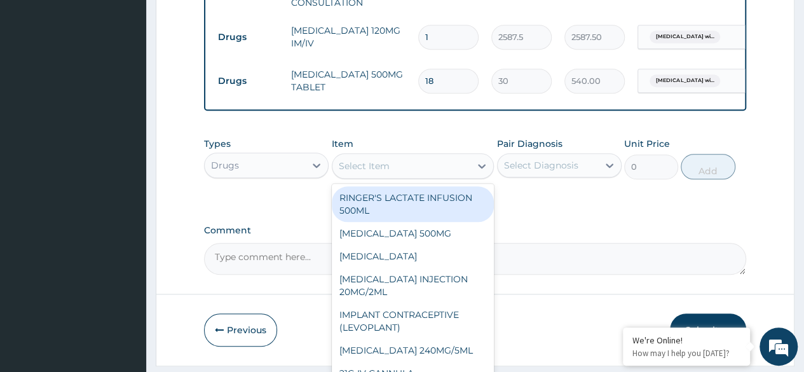
scroll to position [575, 0]
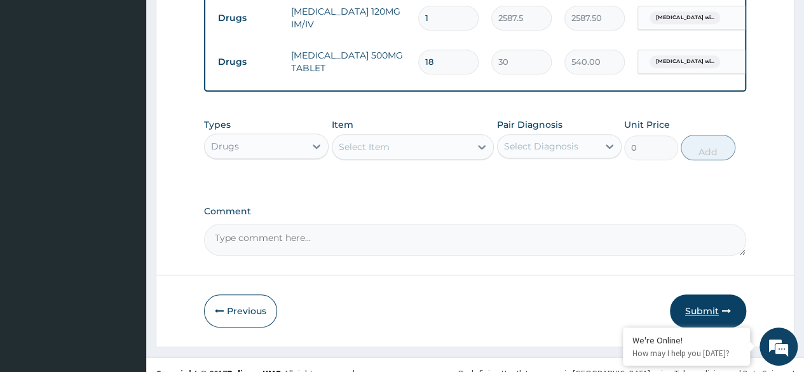
click at [733, 311] on button "Submit" at bounding box center [708, 310] width 76 height 33
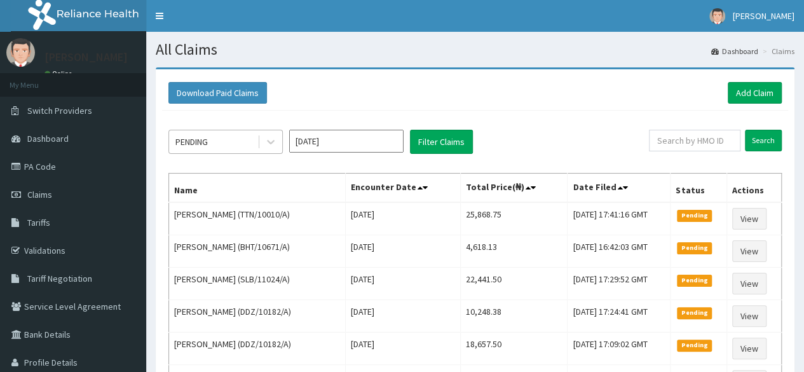
click at [244, 142] on div "PENDING" at bounding box center [213, 142] width 88 height 20
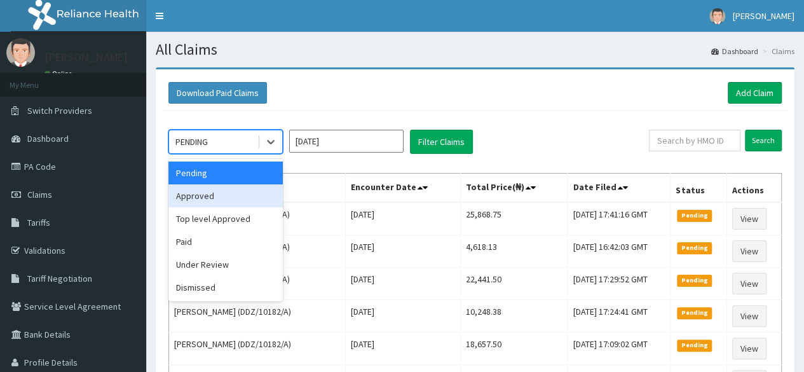
click at [238, 198] on div "Approved" at bounding box center [225, 195] width 114 height 23
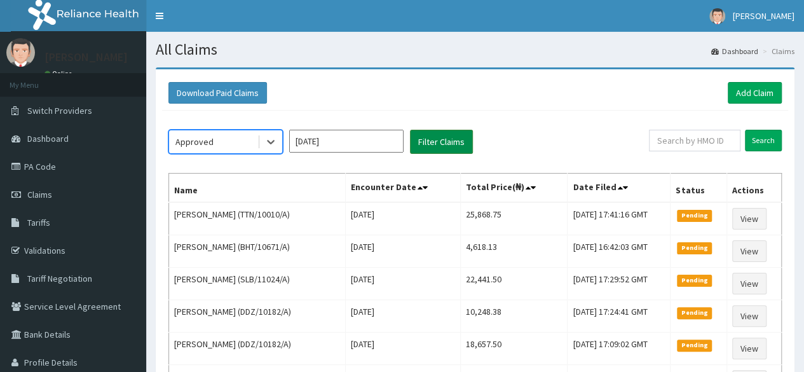
click at [433, 144] on button "Filter Claims" at bounding box center [441, 142] width 63 height 24
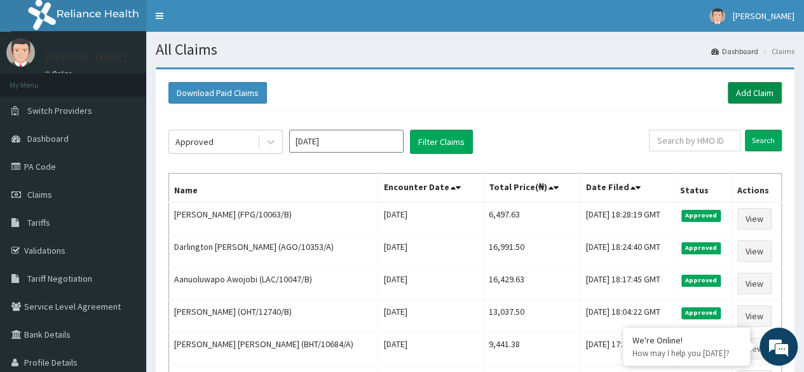
click at [767, 93] on link "Add Claim" at bounding box center [755, 93] width 54 height 22
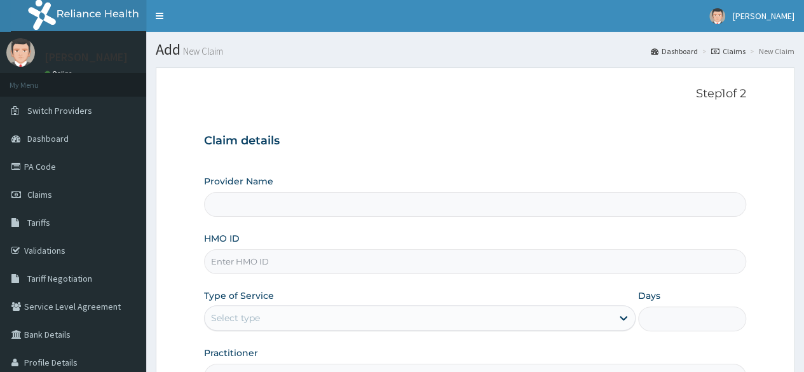
click at [296, 263] on input "HMO ID" at bounding box center [475, 261] width 542 height 25
paste input "VSN/10011/C"
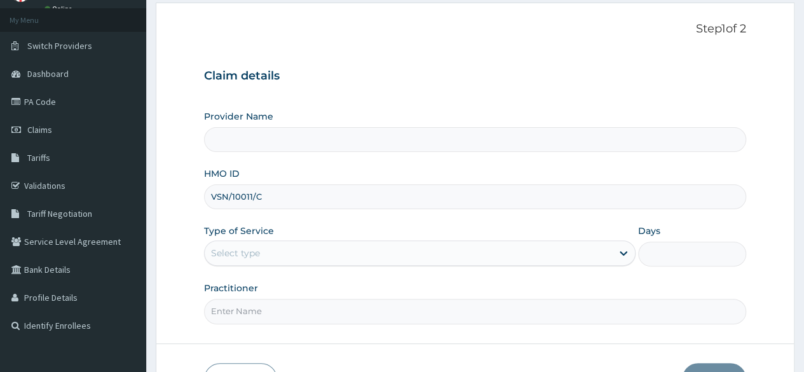
scroll to position [127, 0]
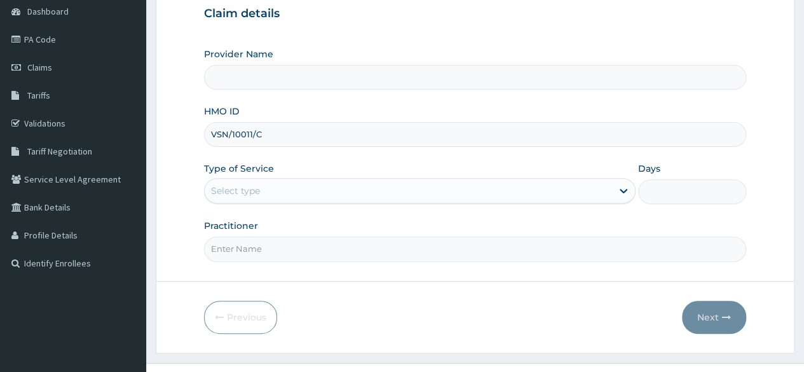
type input "VSN/10011/C"
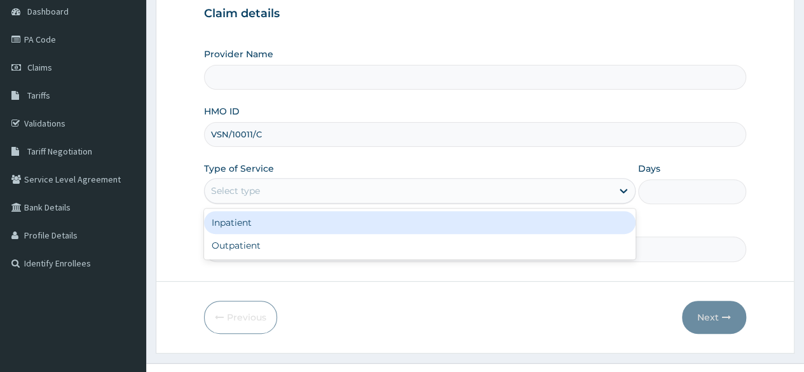
click at [280, 188] on div "Select type" at bounding box center [408, 191] width 407 height 20
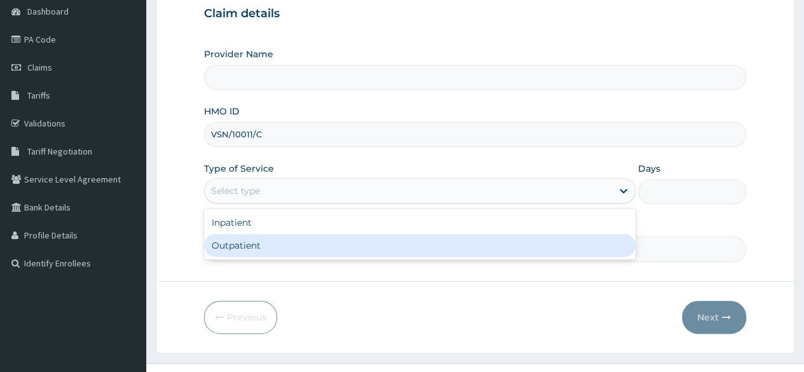
click at [282, 242] on div "Outpatient" at bounding box center [420, 245] width 432 height 23
type input "1"
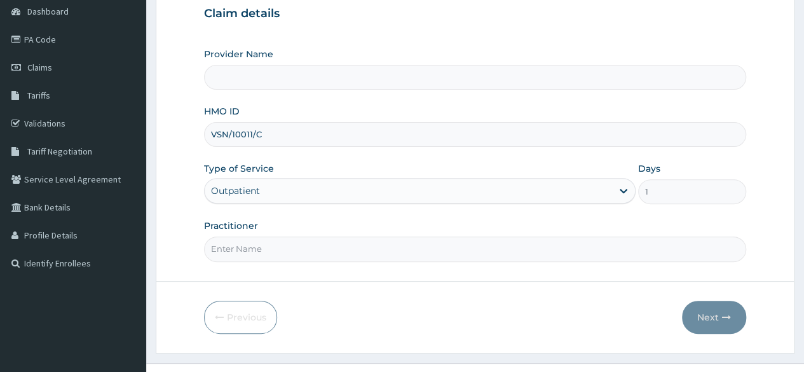
click at [282, 242] on input "Practitioner" at bounding box center [475, 248] width 542 height 25
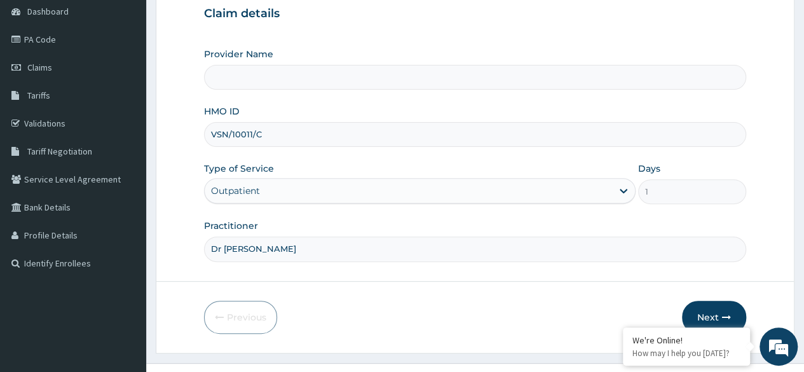
type input "Dr [PERSON_NAME]"
type input "Reliance Family Clinics (RFC)- [GEOGRAPHIC_DATA]"
type input "Dr [PERSON_NAME]"
click at [704, 303] on button "Next" at bounding box center [714, 317] width 64 height 33
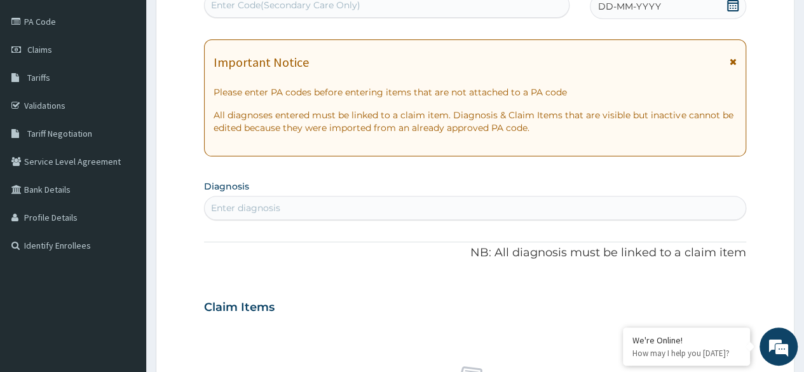
scroll to position [64, 0]
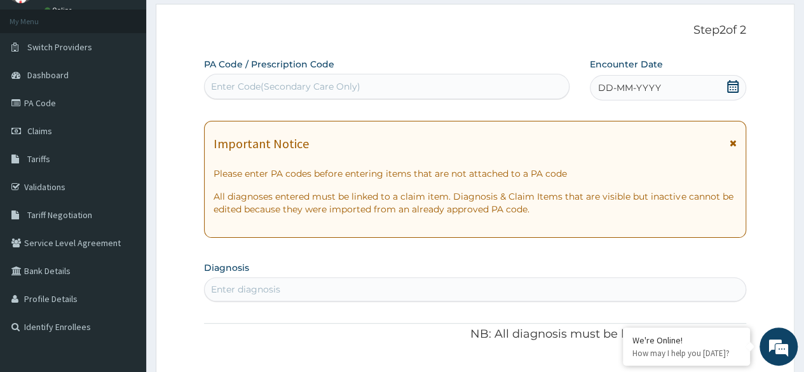
click at [730, 90] on icon at bounding box center [732, 86] width 11 height 13
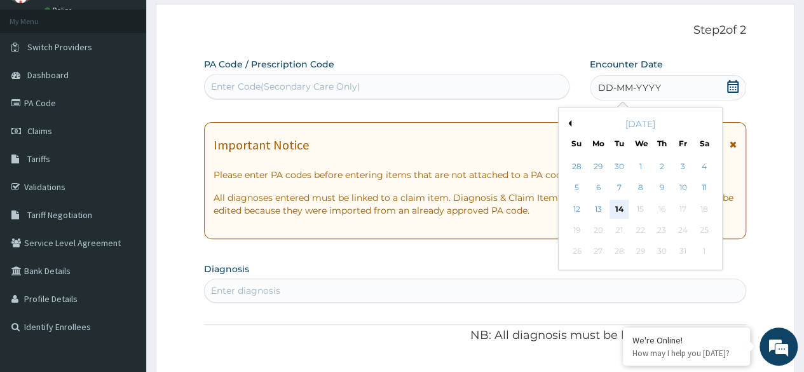
click at [620, 209] on div "14" at bounding box center [619, 209] width 19 height 19
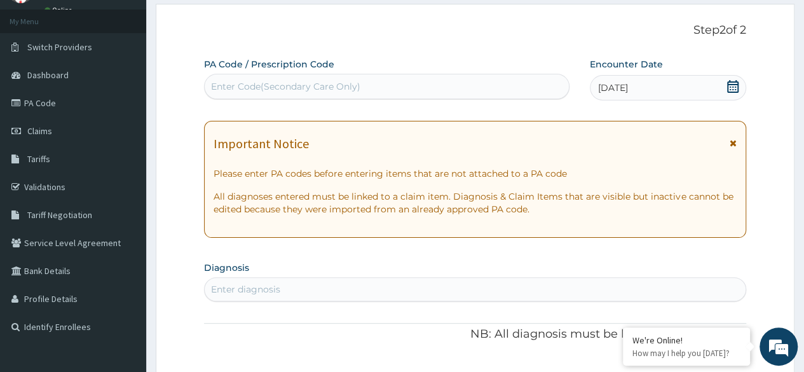
click at [313, 289] on div "Enter diagnosis" at bounding box center [475, 289] width 541 height 20
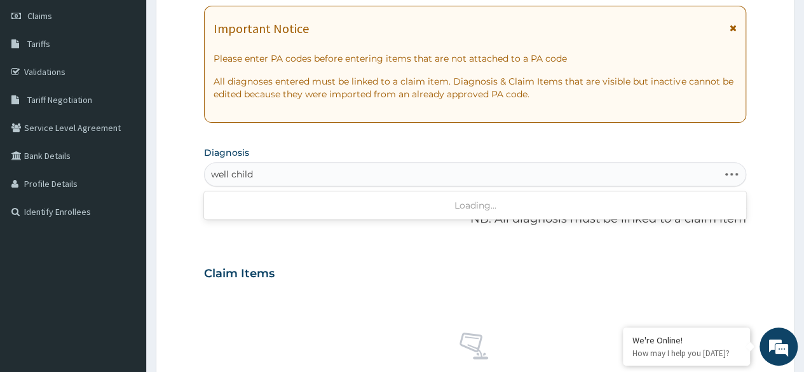
scroll to position [191, 0]
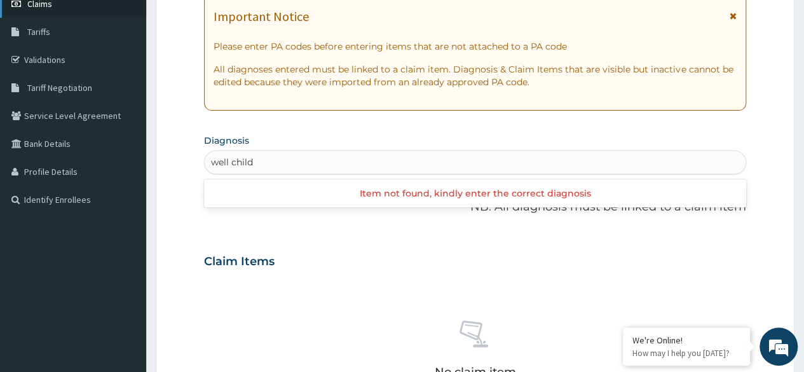
type input "well child"
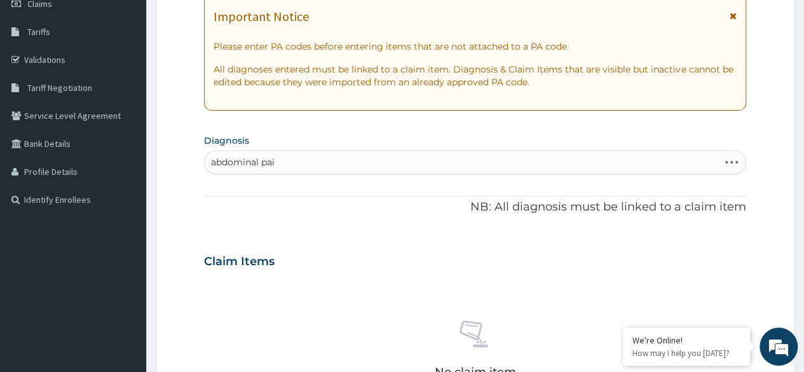
type input "abdominal pain"
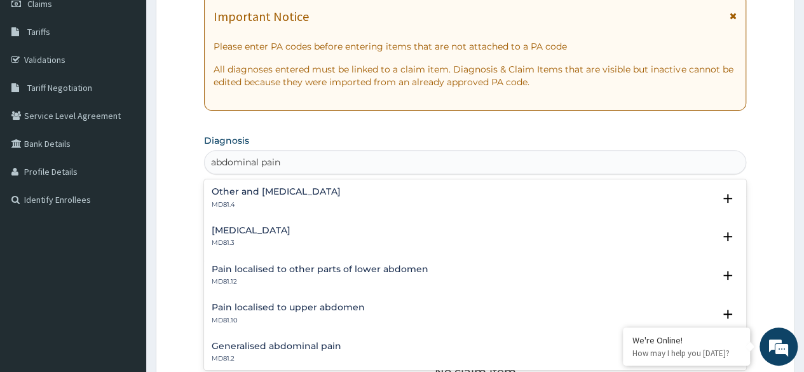
click at [314, 187] on h4 "Other and unspecified abdominal pain" at bounding box center [276, 192] width 129 height 10
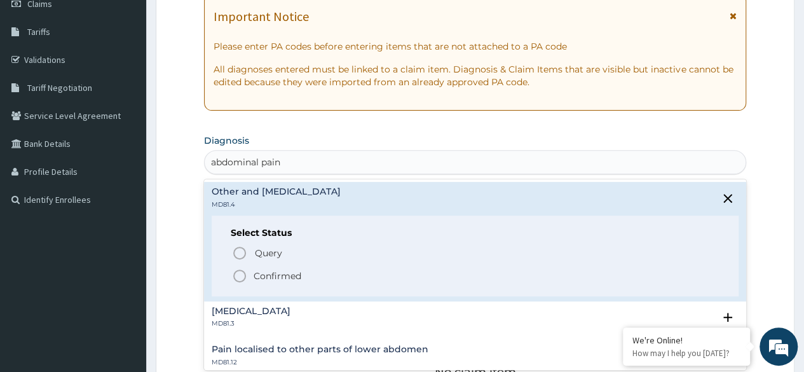
click at [289, 270] on p "Confirmed" at bounding box center [278, 276] width 48 height 13
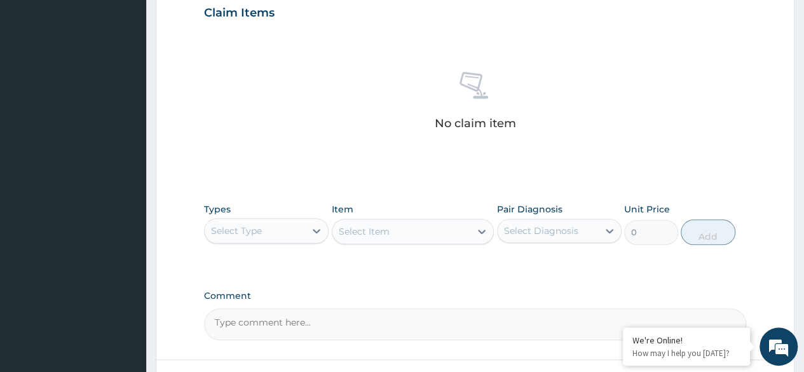
scroll to position [445, 0]
click at [318, 226] on icon at bounding box center [316, 228] width 13 height 13
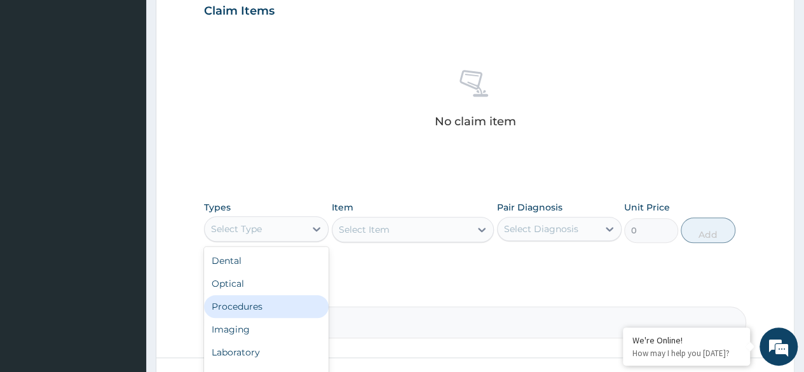
click at [255, 302] on div "Procedures" at bounding box center [266, 306] width 125 height 23
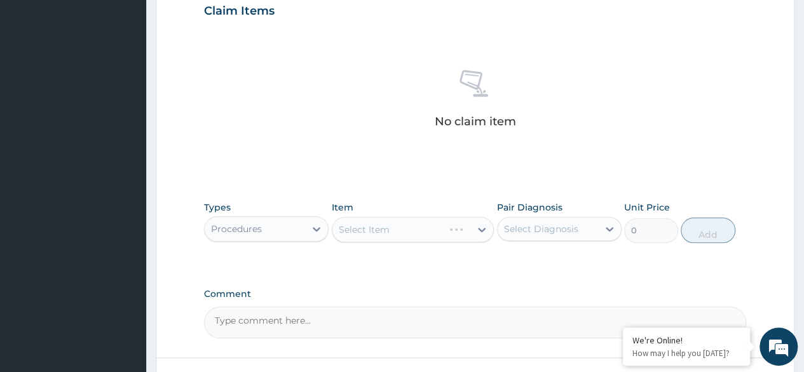
click at [519, 235] on div "Select Diagnosis" at bounding box center [548, 229] width 100 height 20
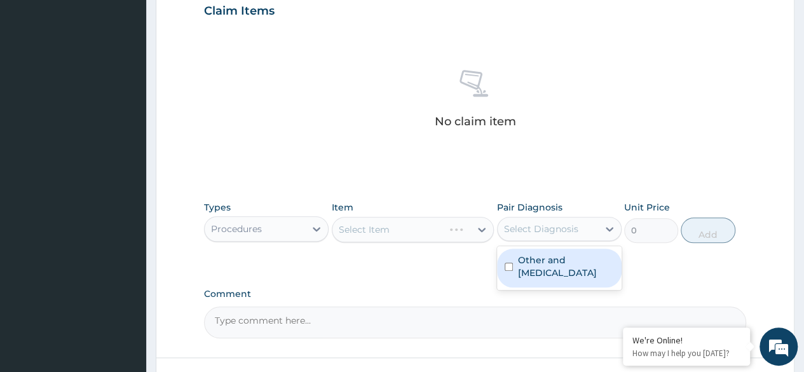
click at [519, 261] on label "Other and unspecified abdominal pain" at bounding box center [566, 266] width 96 height 25
checkbox input "true"
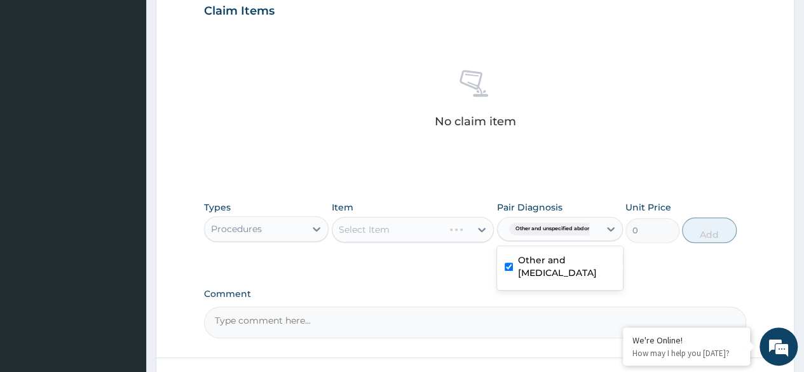
click at [419, 289] on label "Comment" at bounding box center [475, 294] width 542 height 11
click at [419, 306] on textarea "Comment" at bounding box center [475, 322] width 542 height 32
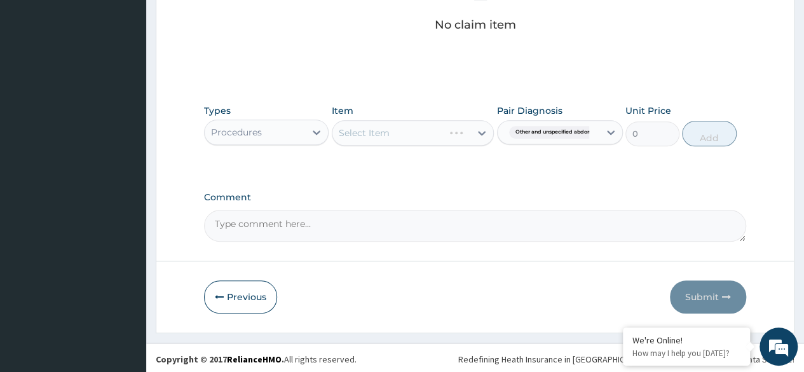
scroll to position [542, 0]
click at [437, 134] on div "Select Item" at bounding box center [413, 132] width 163 height 25
click at [437, 134] on div "Select Item" at bounding box center [401, 132] width 139 height 20
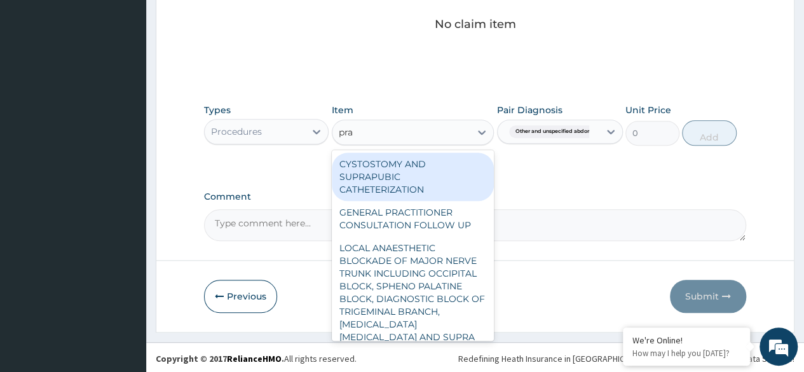
type input "prac"
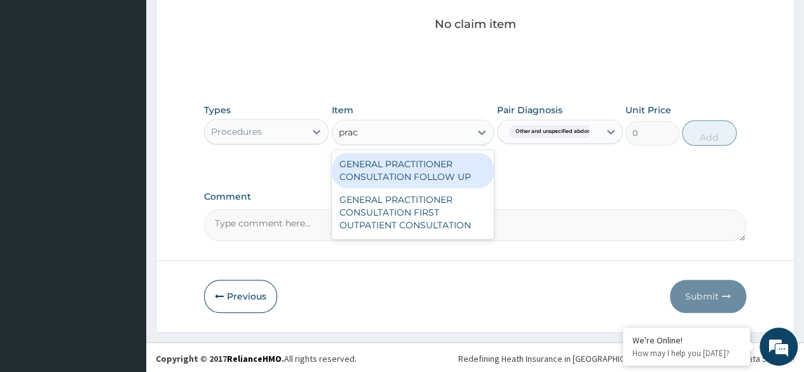
click at [464, 181] on div "GENERAL PRACTITIONER CONSULTATION FOLLOW UP" at bounding box center [413, 171] width 163 height 36
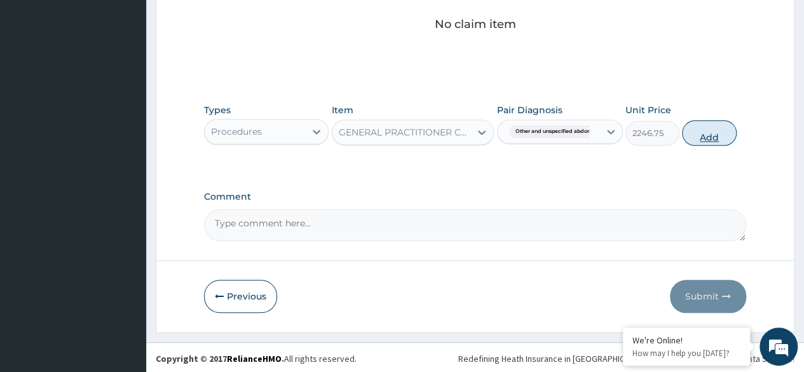
click at [703, 140] on button "Add" at bounding box center [709, 132] width 54 height 25
type input "0"
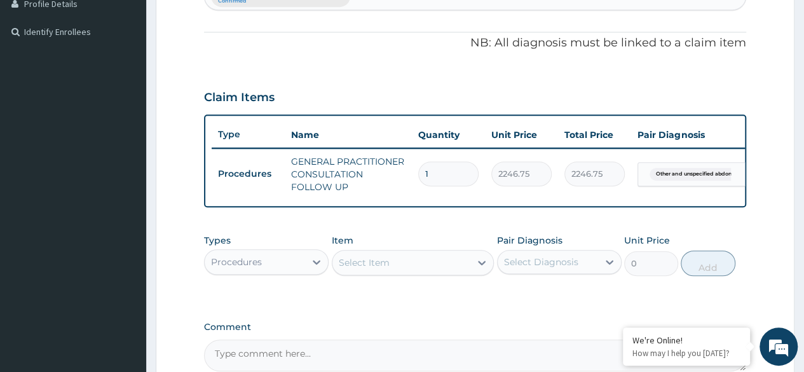
scroll to position [498, 0]
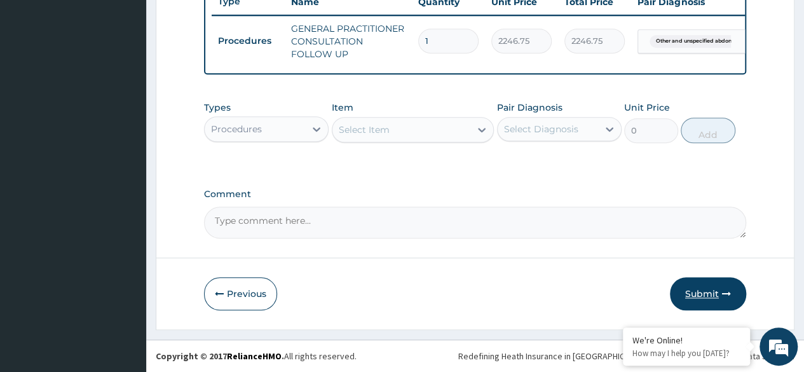
click at [702, 292] on button "Submit" at bounding box center [708, 293] width 76 height 33
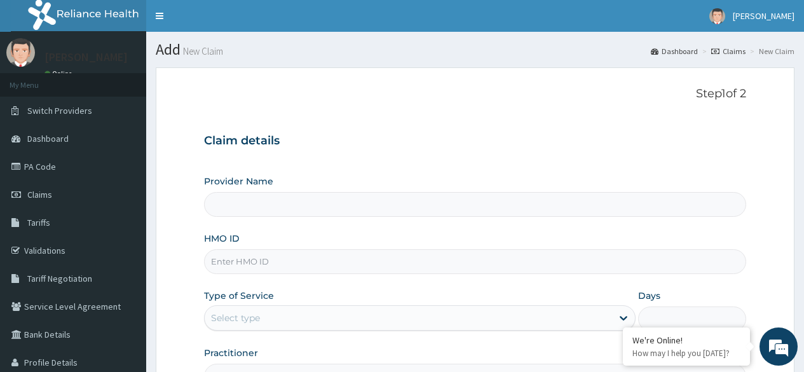
type input "Reliance Family Clinics (RFC)- [GEOGRAPHIC_DATA]"
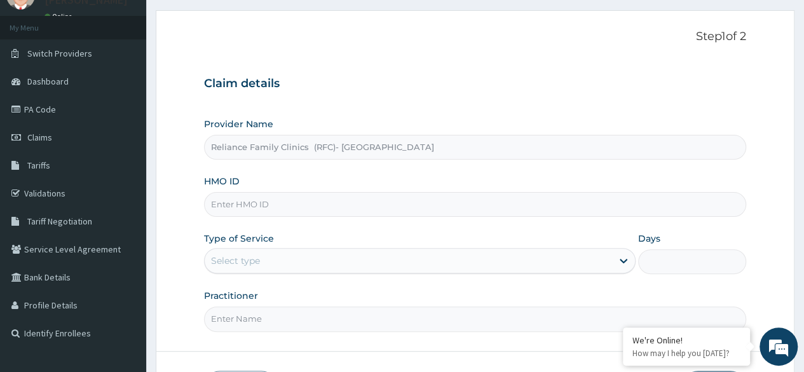
scroll to position [127, 0]
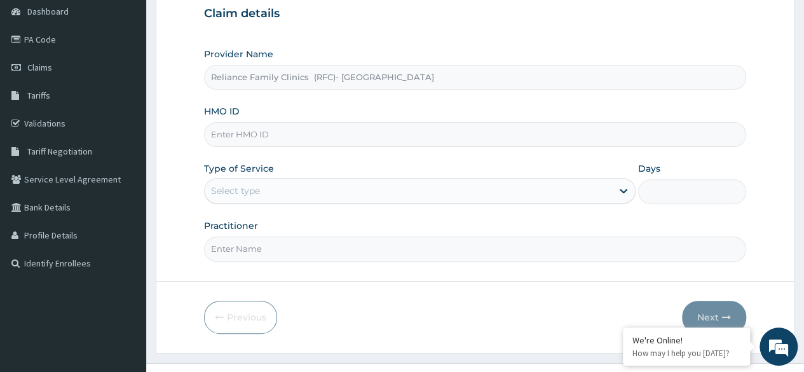
click at [350, 178] on div "Select type" at bounding box center [420, 190] width 432 height 25
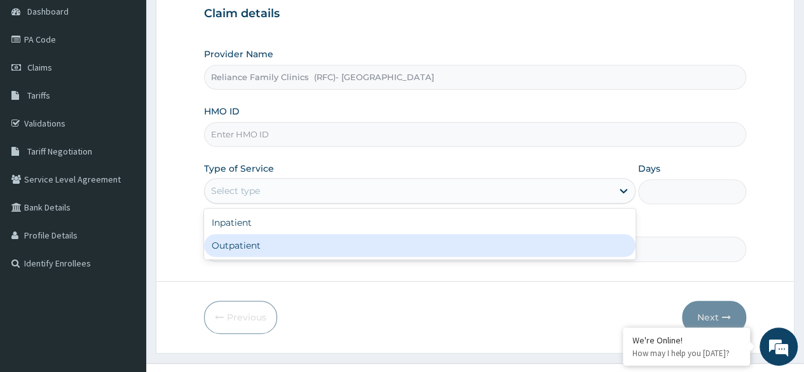
click at [341, 257] on div "Inpatient Outpatient" at bounding box center [420, 233] width 432 height 51
click at [336, 252] on div "Outpatient" at bounding box center [420, 245] width 432 height 23
type input "1"
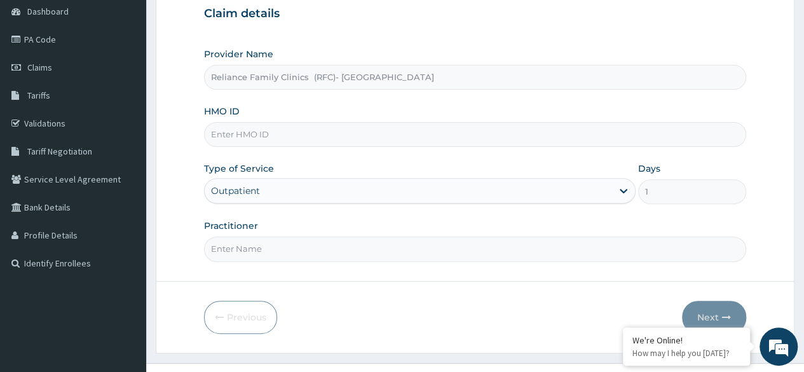
click at [336, 252] on input "Practitioner" at bounding box center [475, 248] width 542 height 25
type input "Dr [PERSON_NAME]"
click at [318, 128] on input "HMO ID" at bounding box center [475, 134] width 542 height 25
paste input "SLH/10082/A"
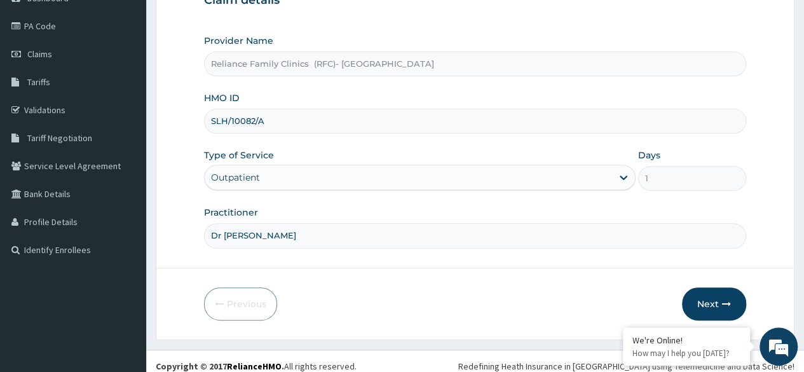
scroll to position [147, 0]
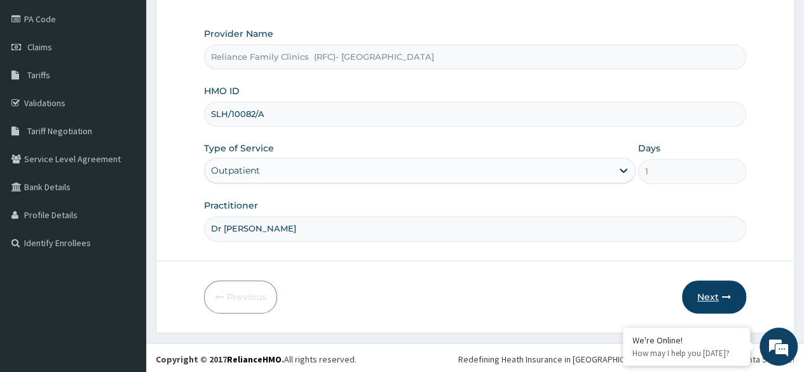
type input "SLH/10082/A"
click at [688, 291] on button "Next" at bounding box center [714, 296] width 64 height 33
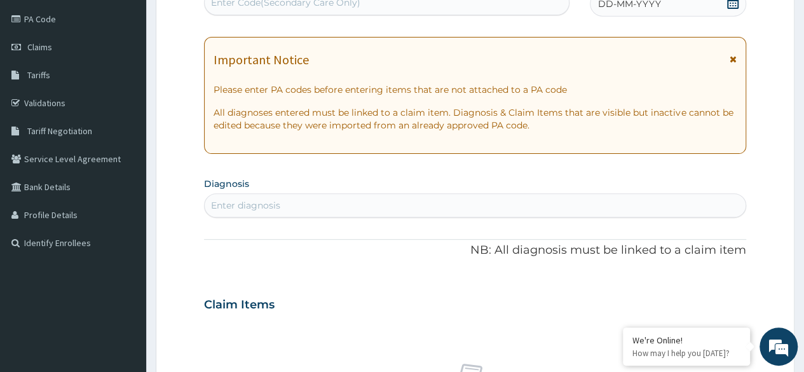
click at [737, 4] on icon at bounding box center [732, 2] width 11 height 13
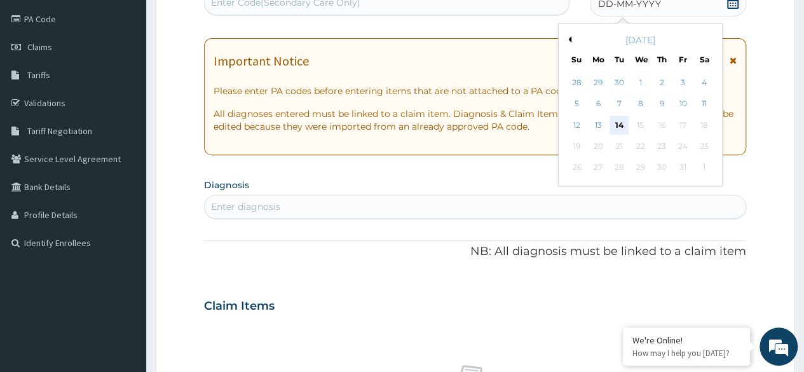
click at [619, 128] on div "14" at bounding box center [619, 125] width 19 height 19
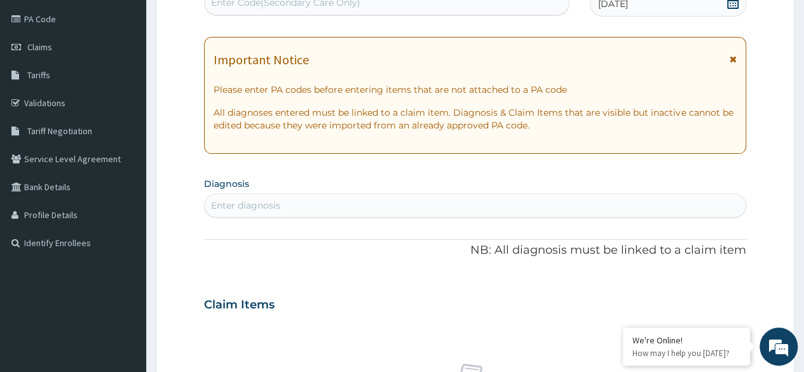
click at [329, 199] on div "Enter diagnosis" at bounding box center [475, 205] width 541 height 20
type input "h"
type input "bite"
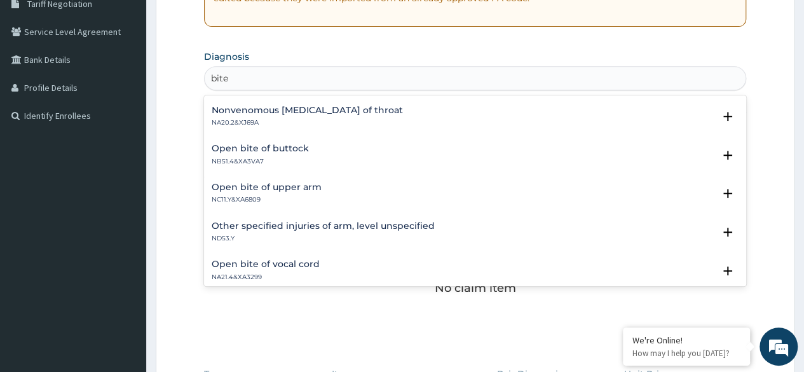
scroll to position [1498, 0]
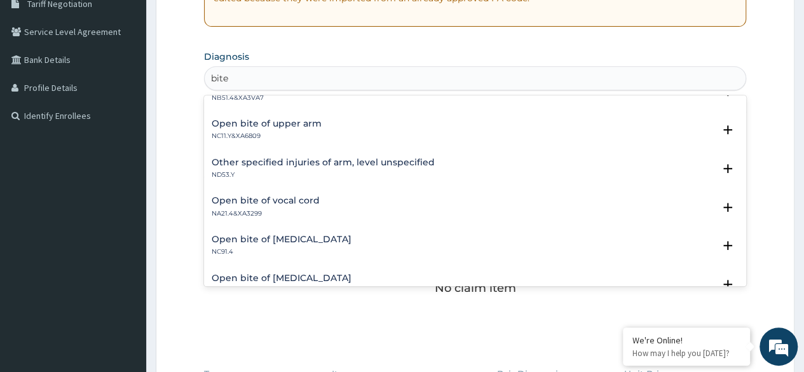
click at [328, 163] on h4 "Other specified injuries of arm, level unspecified" at bounding box center [323, 163] width 223 height 10
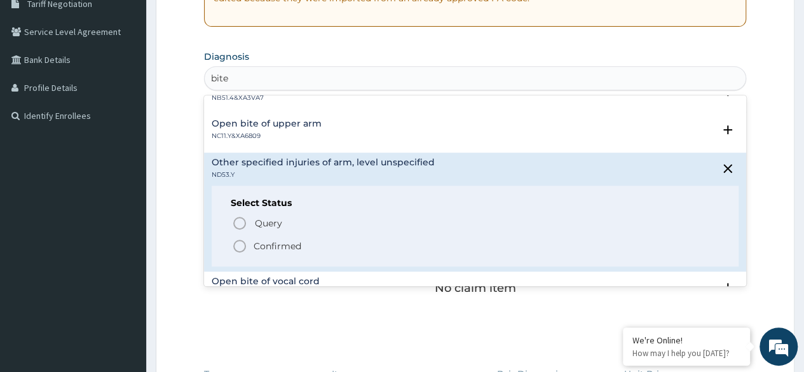
click at [280, 244] on p "Confirmed" at bounding box center [278, 246] width 48 height 13
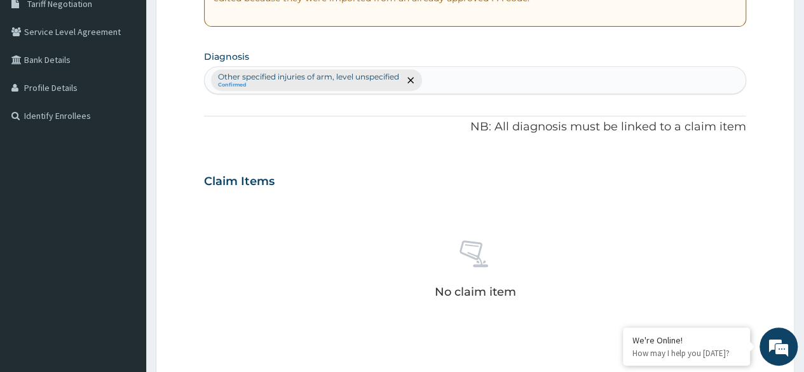
scroll to position [465, 0]
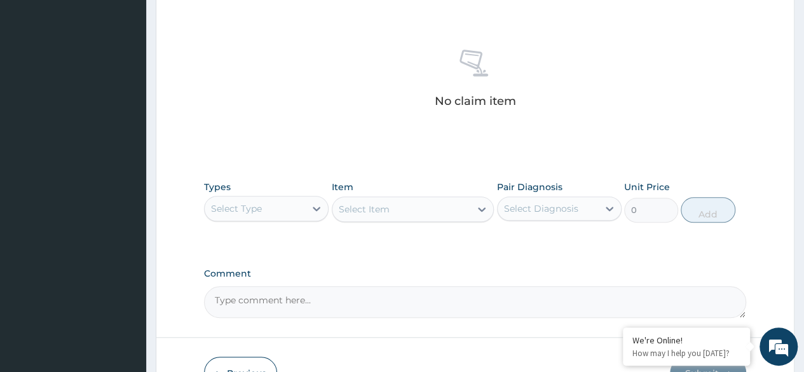
click at [293, 205] on div "Select Type" at bounding box center [255, 208] width 100 height 20
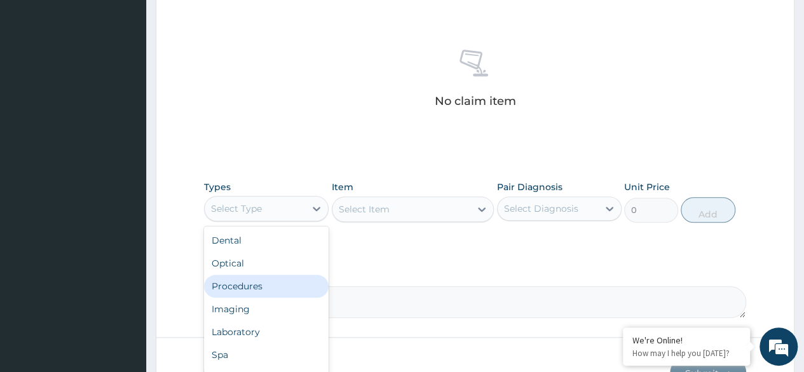
click at [272, 277] on div "Procedures" at bounding box center [266, 286] width 125 height 23
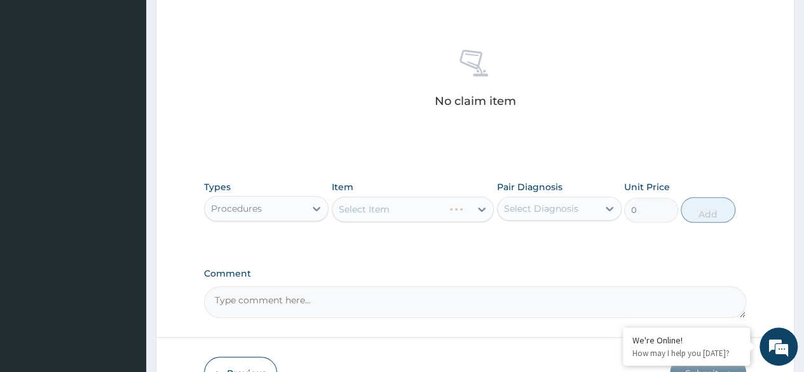
click at [538, 214] on div "Select Diagnosis" at bounding box center [548, 208] width 100 height 20
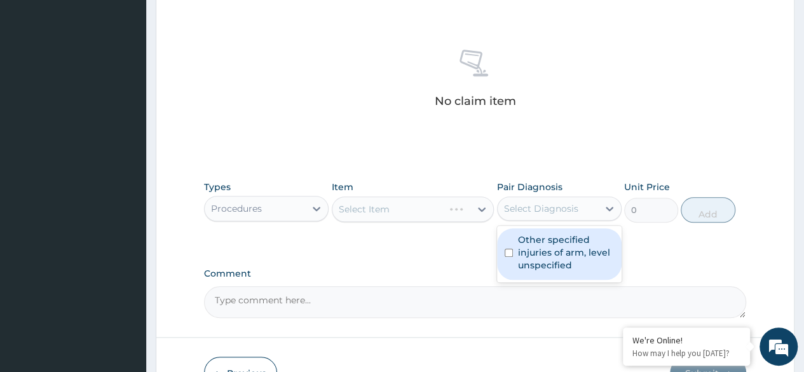
click at [535, 241] on label "Other specified injuries of arm, level unspecified" at bounding box center [566, 252] width 96 height 38
checkbox input "true"
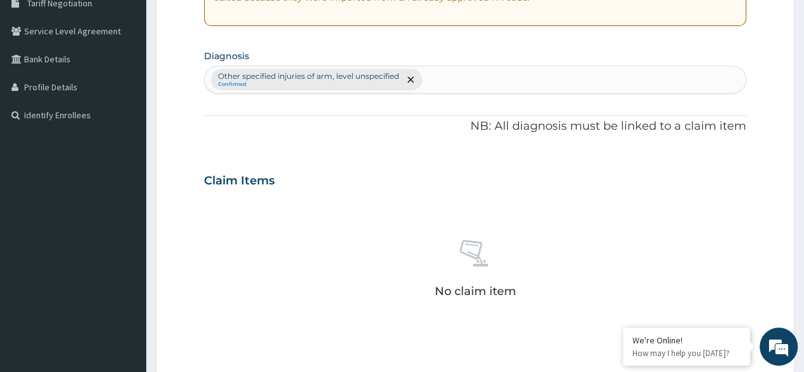
scroll to position [275, 0]
click at [443, 86] on div "Other specified injuries of arm, level unspecified Confirmed" at bounding box center [475, 80] width 541 height 27
type input "[MEDICAL_DATA]"
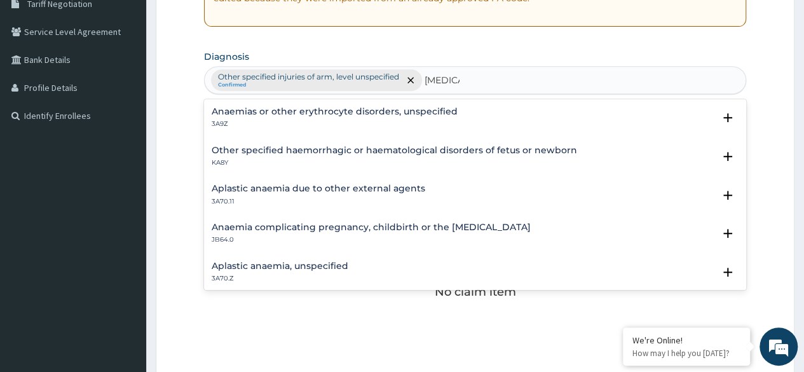
click at [313, 111] on h4 "Anaemias or other erythrocyte disorders, unspecified" at bounding box center [335, 112] width 246 height 10
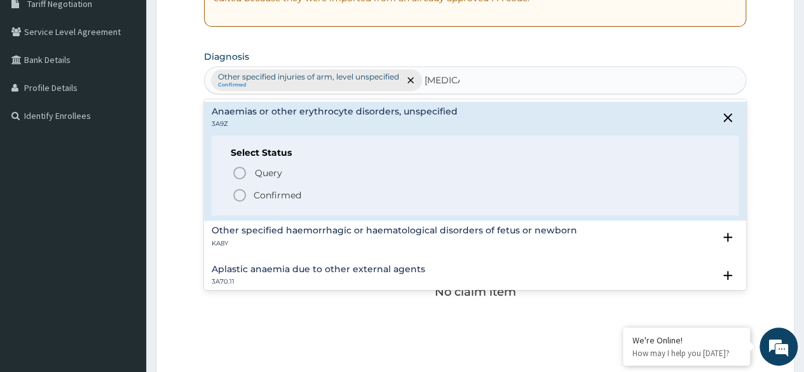
click at [291, 193] on p "Confirmed" at bounding box center [278, 195] width 48 height 13
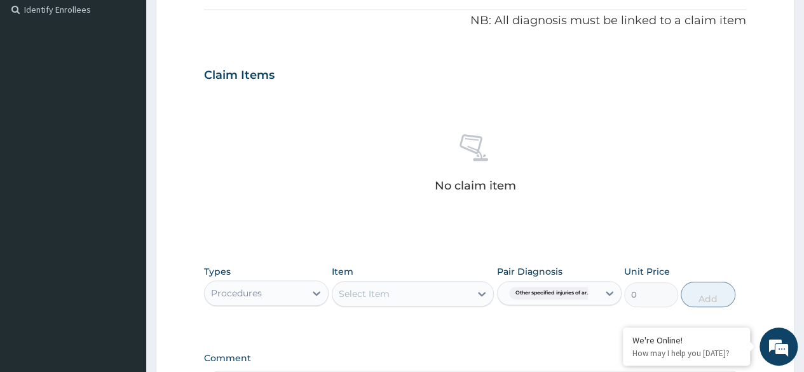
scroll to position [529, 0]
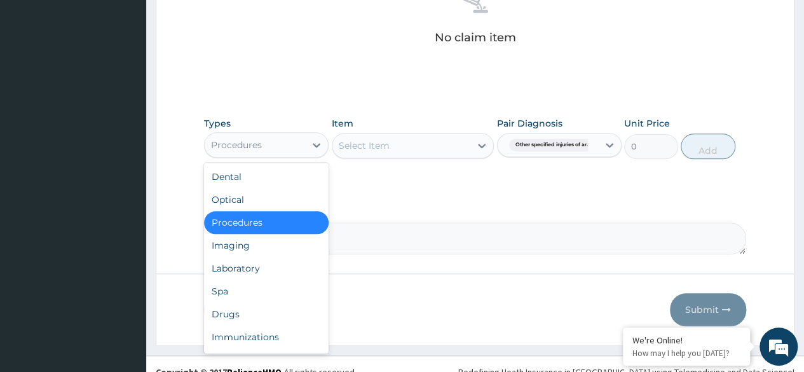
click at [279, 132] on div "Procedures" at bounding box center [266, 144] width 125 height 25
click at [397, 155] on div "Select Item" at bounding box center [413, 145] width 163 height 25
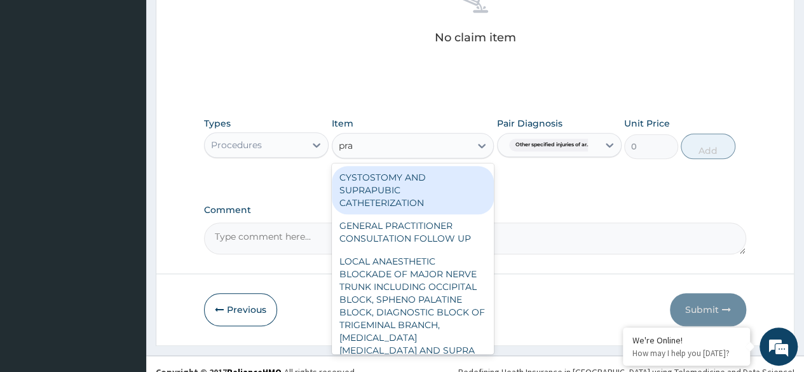
type input "prac"
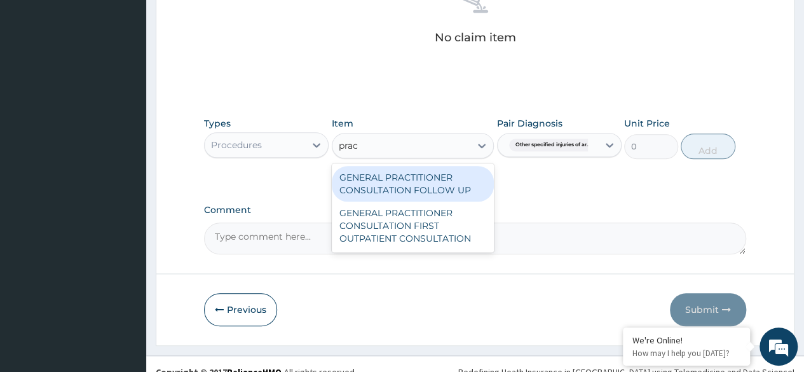
click at [426, 191] on div "GENERAL PRACTITIONER CONSULTATION FOLLOW UP" at bounding box center [413, 184] width 163 height 36
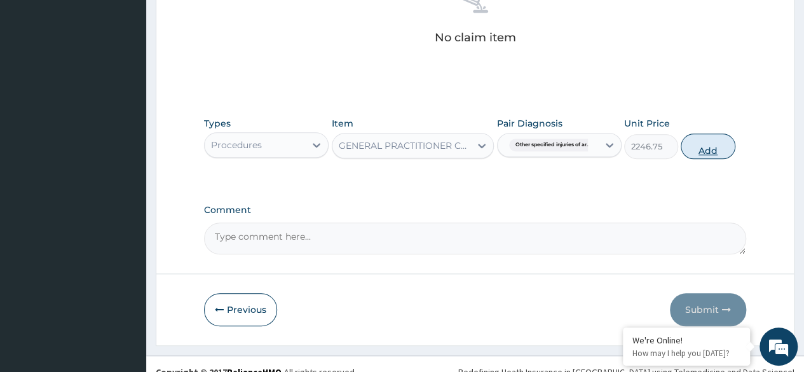
click at [702, 146] on button "Add" at bounding box center [708, 145] width 54 height 25
type input "0"
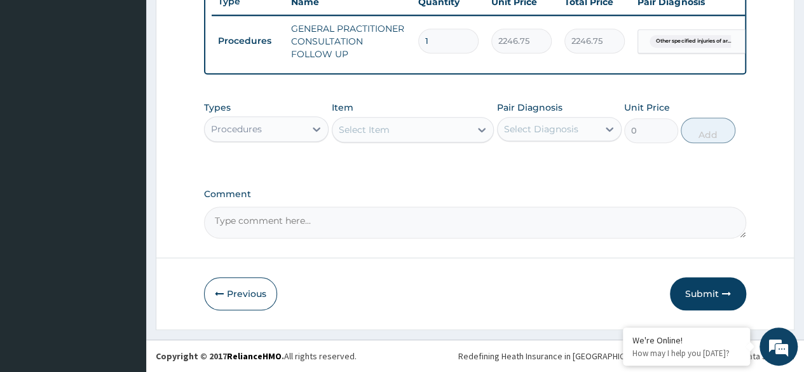
scroll to position [498, 0]
click at [300, 132] on div "Procedures" at bounding box center [255, 129] width 100 height 20
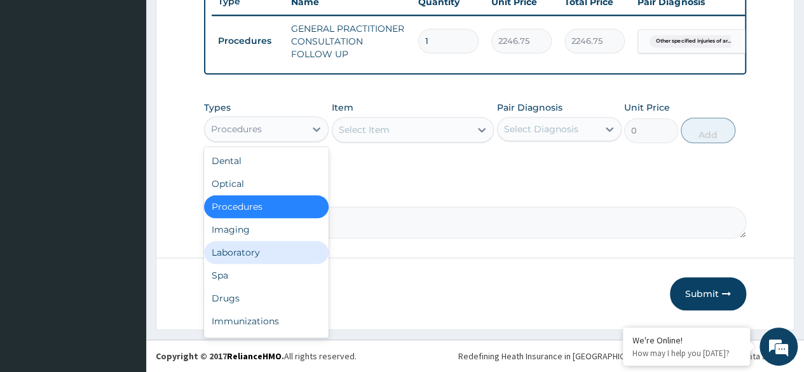
click at [267, 245] on div "Laboratory" at bounding box center [266, 252] width 125 height 23
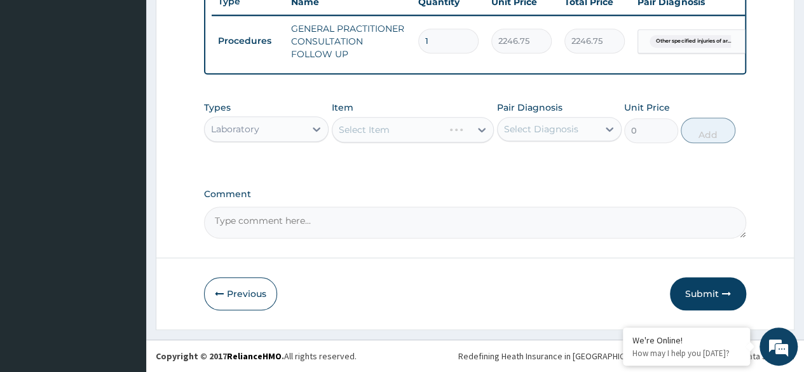
click at [527, 116] on div "Pair Diagnosis Select Diagnosis" at bounding box center [559, 122] width 125 height 42
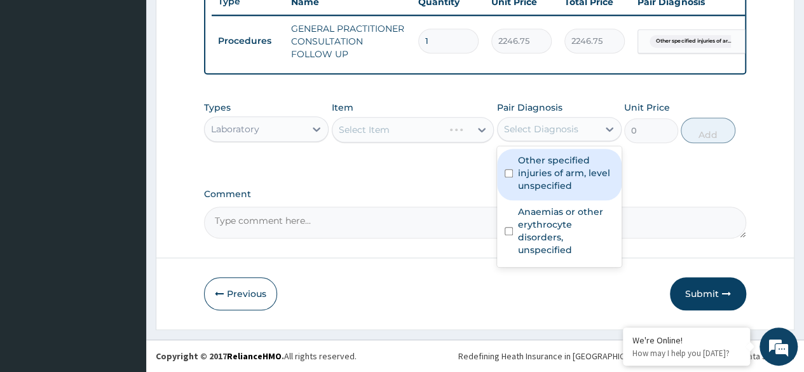
click at [536, 133] on div "Select Diagnosis" at bounding box center [541, 129] width 74 height 13
drag, startPoint x: 553, startPoint y: 175, endPoint x: 542, endPoint y: 196, distance: 23.6
click at [551, 186] on label "Other specified injuries of arm, level unspecified" at bounding box center [566, 173] width 96 height 38
checkbox input "true"
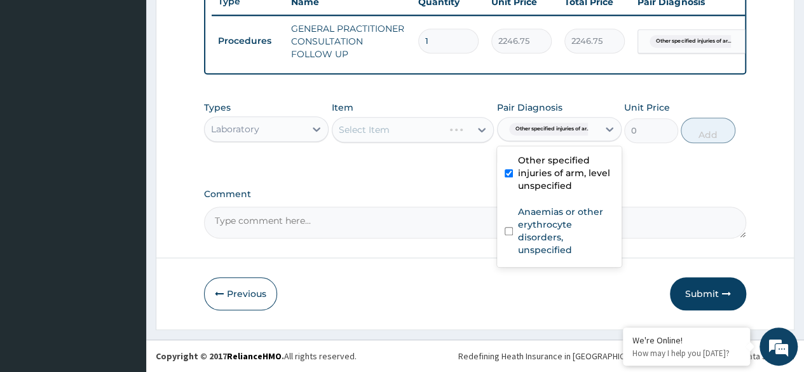
click at [506, 239] on div "Anaemias or other erythrocyte disorders, unspecified" at bounding box center [559, 232] width 125 height 64
checkbox input "true"
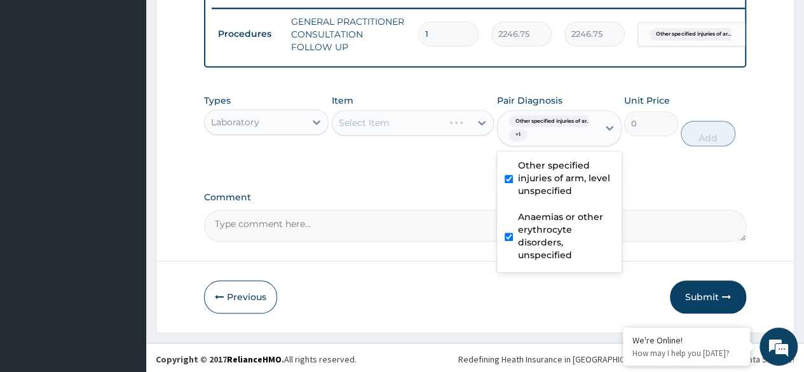
click at [448, 203] on label "Comment" at bounding box center [475, 197] width 542 height 11
click at [448, 210] on textarea "Comment" at bounding box center [475, 226] width 542 height 32
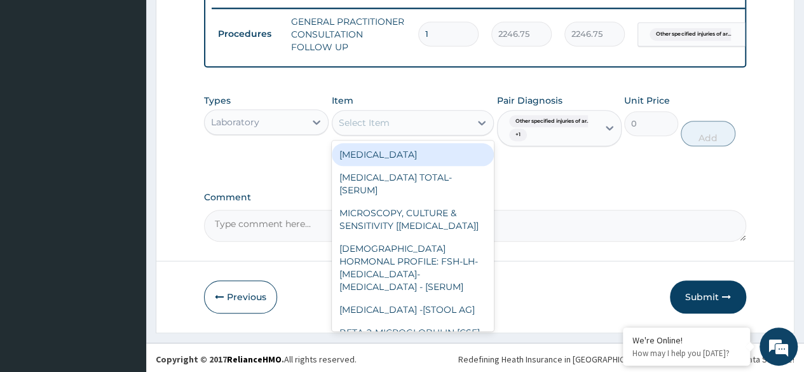
click at [428, 124] on div "Select Item" at bounding box center [401, 123] width 139 height 20
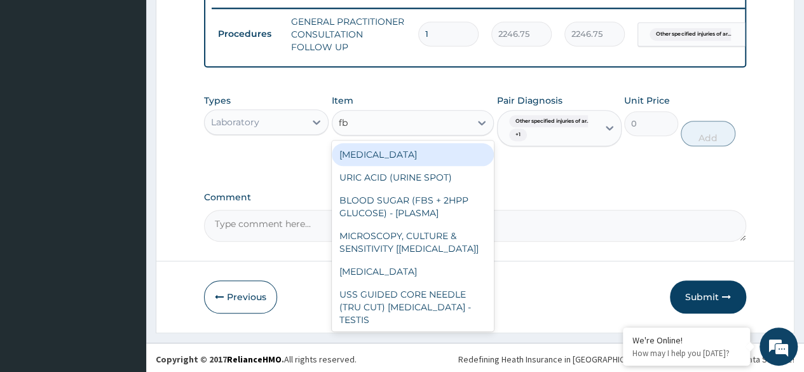
type input "fbc"
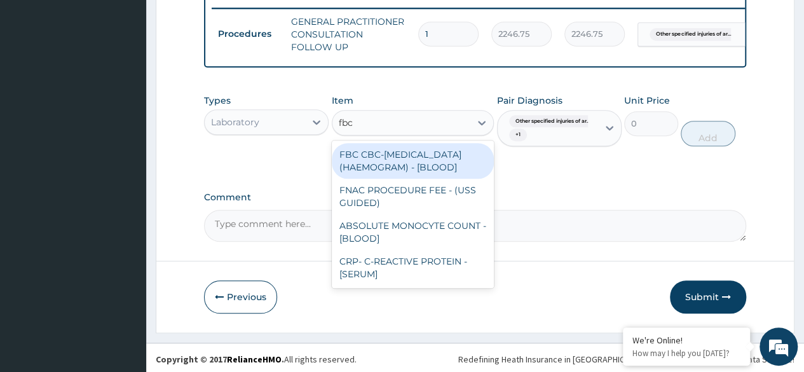
click at [420, 167] on div "FBC CBC-[MEDICAL_DATA] (HAEMOGRAM) - [BLOOD]" at bounding box center [413, 161] width 163 height 36
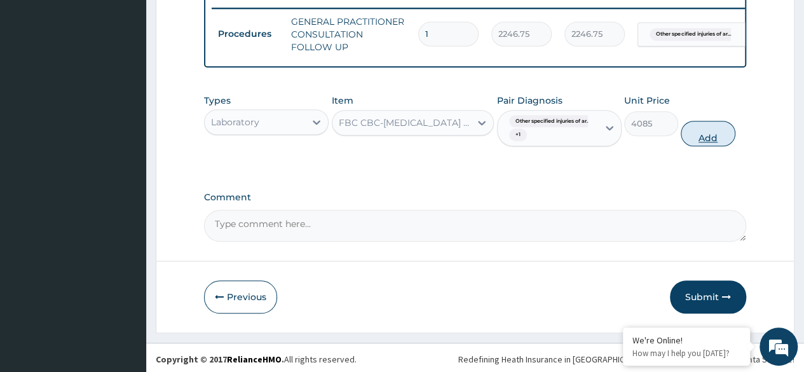
click at [723, 144] on button "Add" at bounding box center [708, 133] width 54 height 25
type input "0"
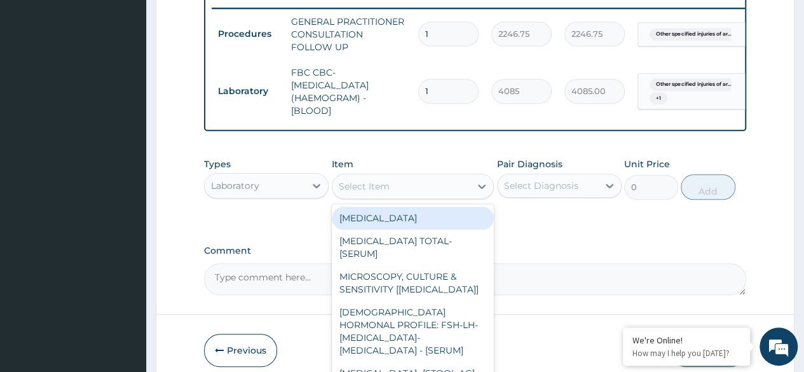
click at [466, 188] on div "Select Item" at bounding box center [401, 186] width 139 height 20
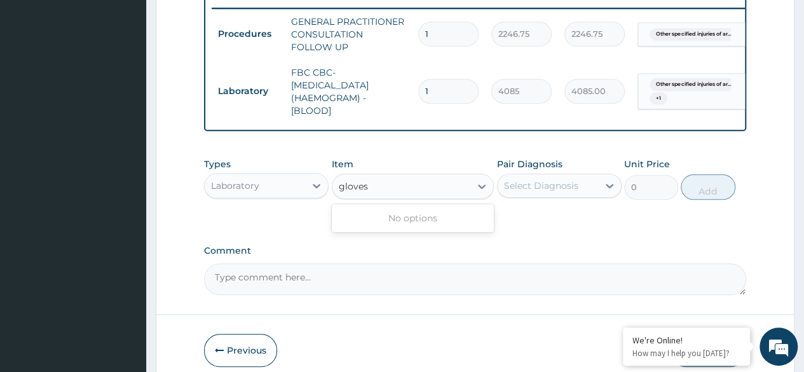
type input "gloves"
click at [247, 188] on div "Laboratory" at bounding box center [235, 185] width 48 height 13
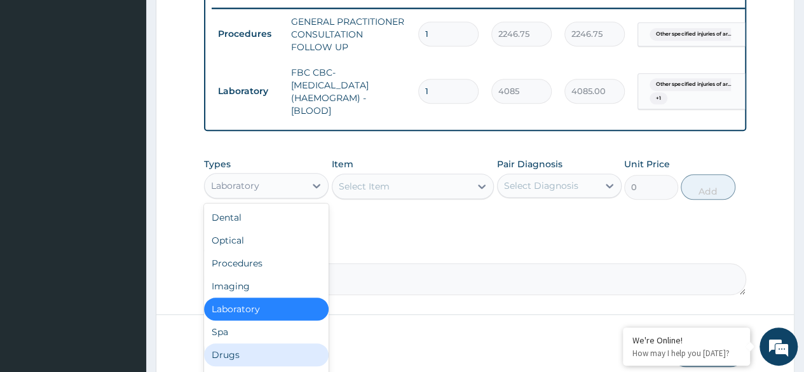
click at [258, 357] on div "Drugs" at bounding box center [266, 354] width 125 height 23
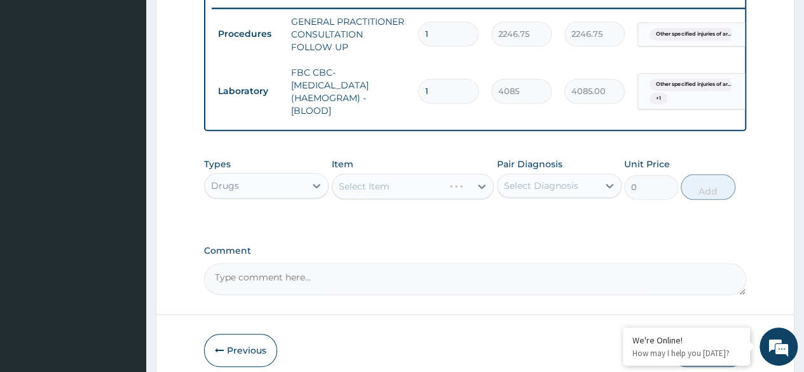
click at [560, 192] on div "Select Diagnosis" at bounding box center [541, 185] width 74 height 13
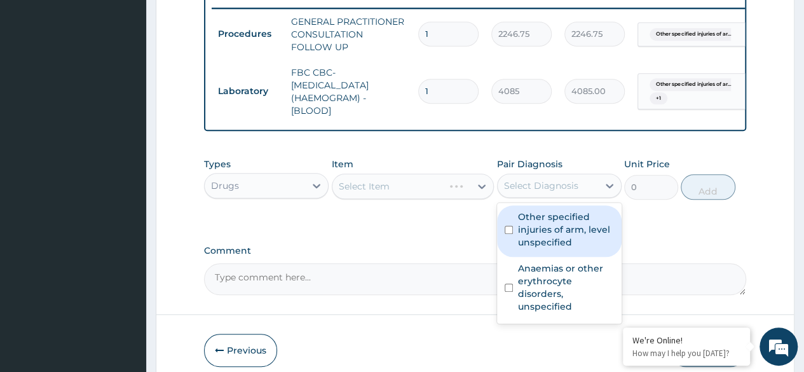
click at [557, 224] on label "Other specified injuries of arm, level unspecified" at bounding box center [566, 229] width 96 height 38
checkbox input "true"
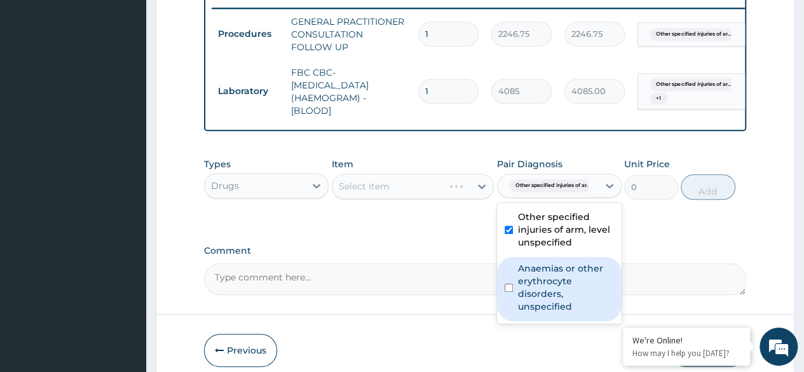
click at [534, 266] on div "Anaemias or other erythrocyte disorders, unspecified" at bounding box center [559, 289] width 125 height 64
checkbox input "true"
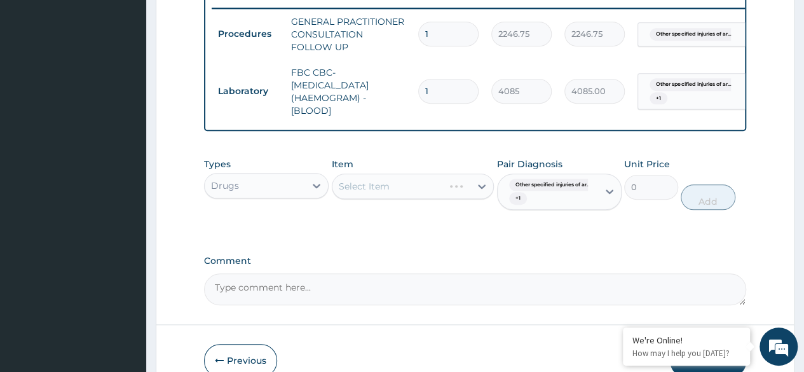
click at [449, 230] on div "Types Drugs Item Select Item Pair Diagnosis Other specified injuries of ar... +…" at bounding box center [475, 193] width 542 height 85
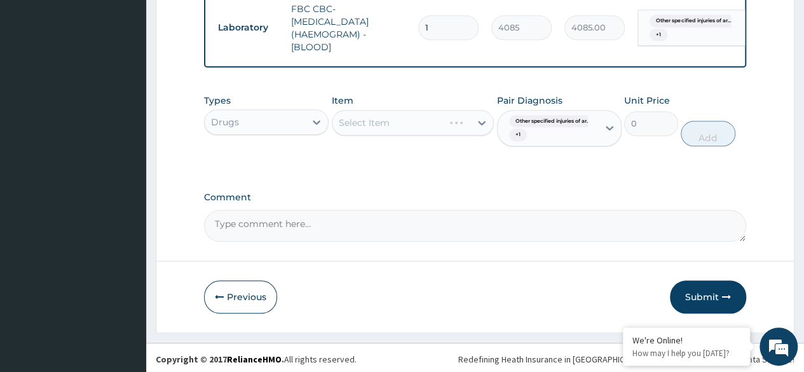
click at [376, 135] on div "Select Item" at bounding box center [413, 122] width 163 height 25
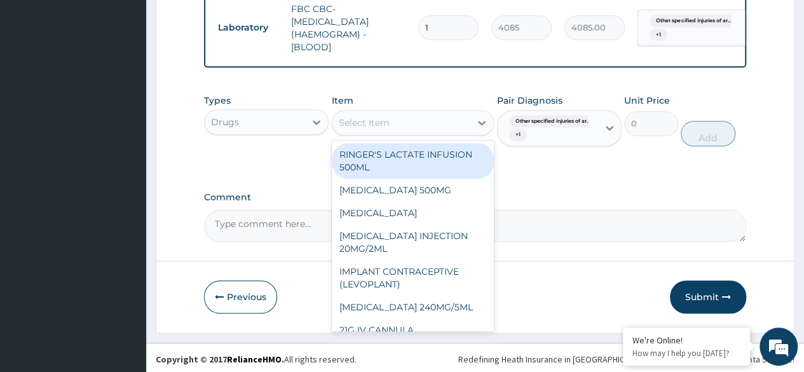
click at [376, 133] on div "Select Item" at bounding box center [401, 123] width 139 height 20
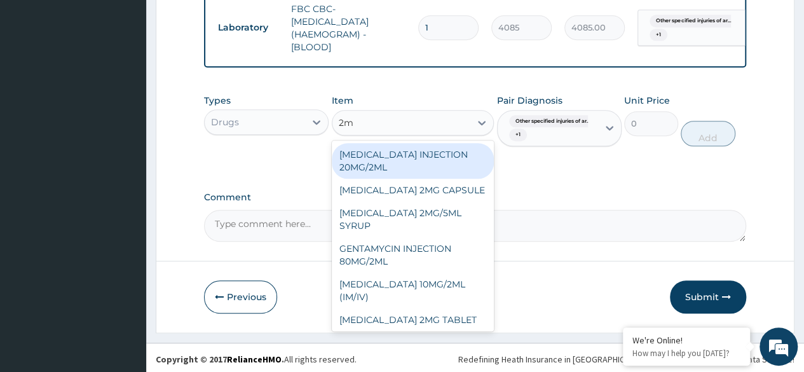
type input "2ml"
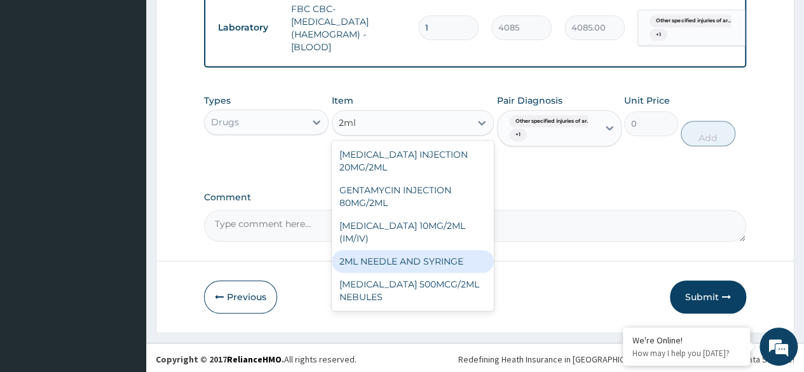
click at [418, 271] on div "2ML NEEDLE AND SYRINGE" at bounding box center [413, 261] width 163 height 23
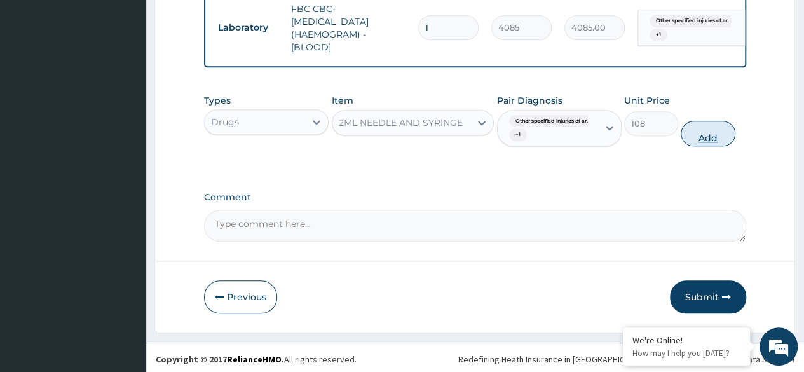
click at [695, 144] on button "Add" at bounding box center [708, 133] width 54 height 25
type input "0"
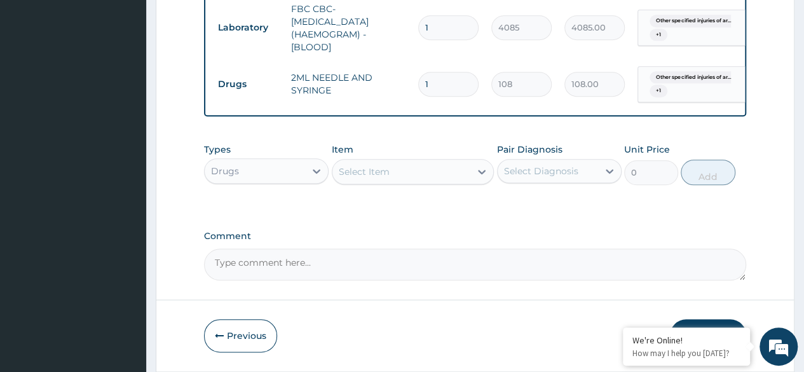
click at [448, 175] on div "Select Item" at bounding box center [401, 171] width 139 height 20
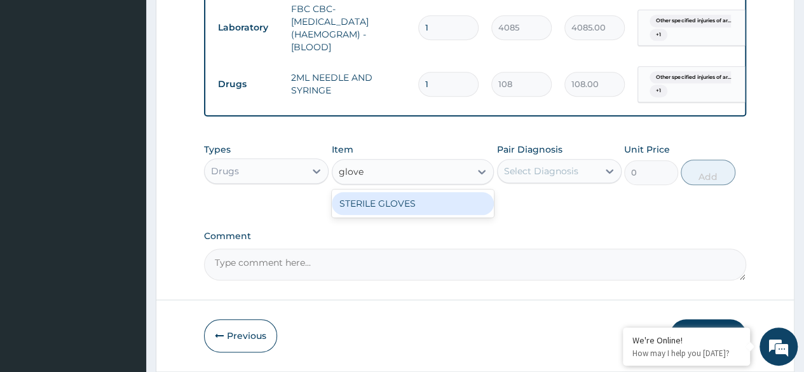
type input "gloves"
click at [458, 217] on div "STERILE GLOVES" at bounding box center [413, 203] width 163 height 28
click at [470, 199] on div "STERILE GLOVES" at bounding box center [413, 203] width 163 height 28
click at [464, 209] on div "STERILE GLOVES" at bounding box center [413, 203] width 163 height 23
type input "500"
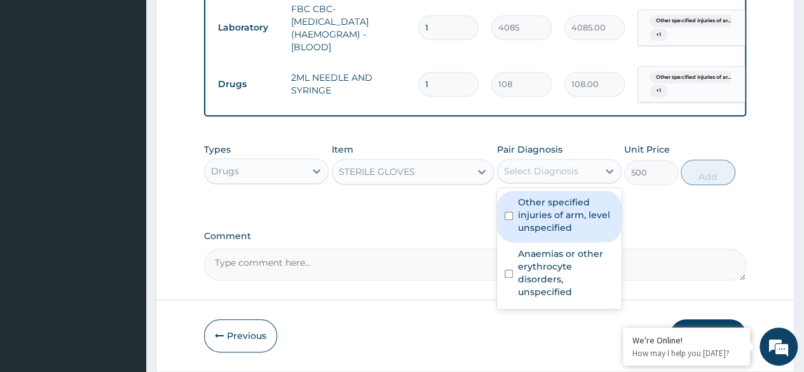
click at [545, 177] on div "Select Diagnosis" at bounding box center [541, 171] width 74 height 13
click at [543, 222] on label "Other specified injuries of arm, level unspecified" at bounding box center [566, 215] width 96 height 38
checkbox input "true"
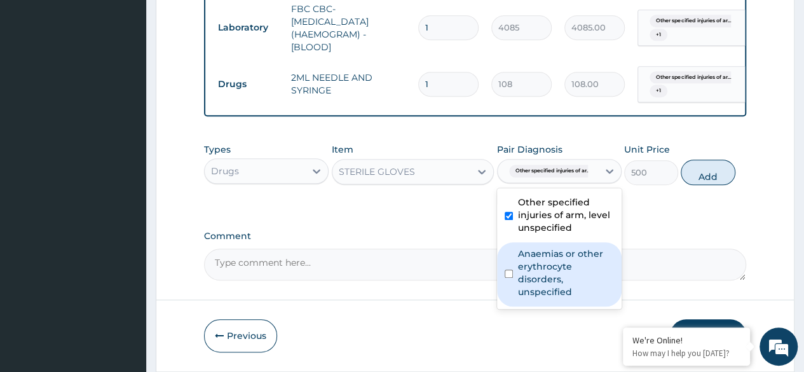
click at [540, 271] on label "Anaemias or other erythrocyte disorders, unspecified" at bounding box center [566, 272] width 96 height 51
checkbox input "true"
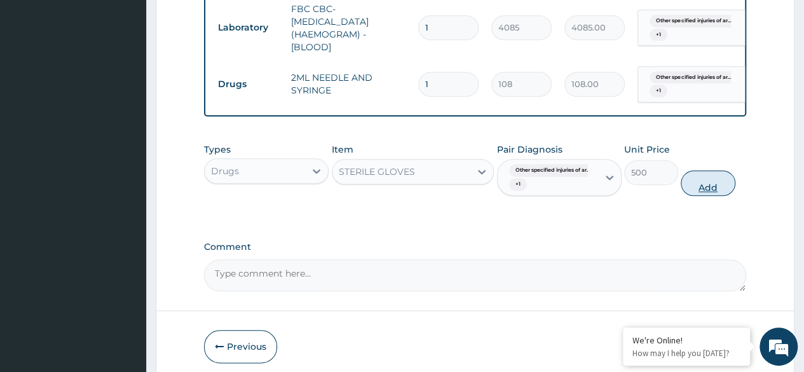
click at [702, 196] on button "Add" at bounding box center [708, 182] width 54 height 25
type input "0"
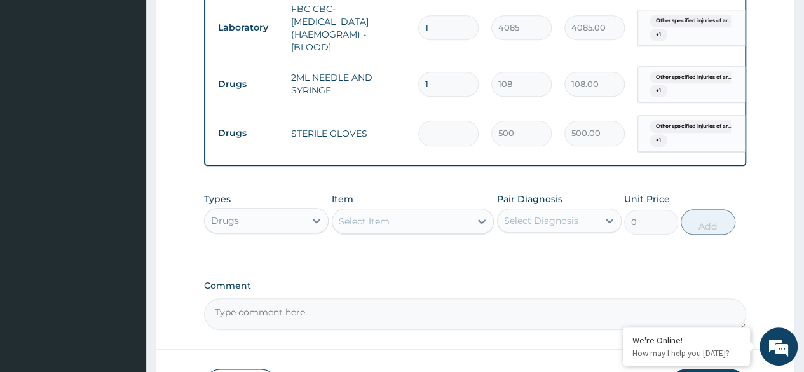
type input "0.00"
type input "2"
type input "1000.00"
type input "2"
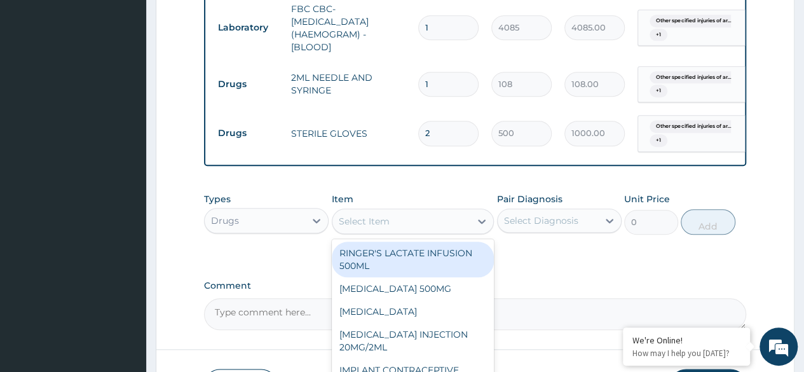
click at [446, 217] on div "Select Item" at bounding box center [413, 220] width 163 height 25
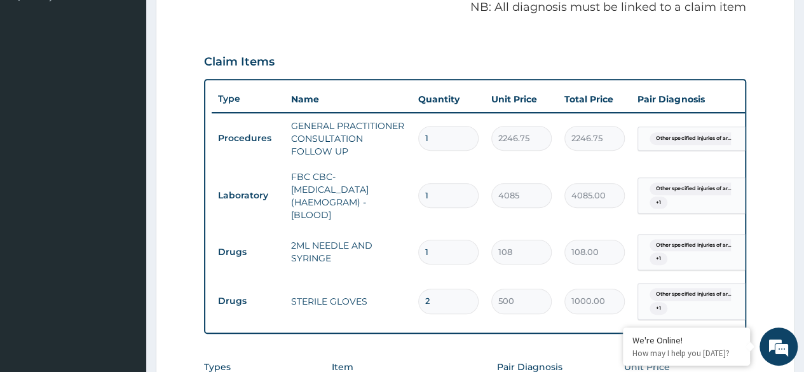
scroll to position [371, 0]
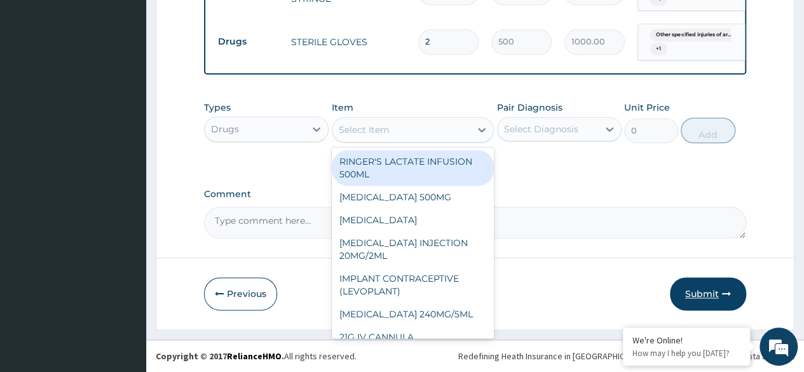
click at [721, 301] on button "Submit" at bounding box center [708, 293] width 76 height 33
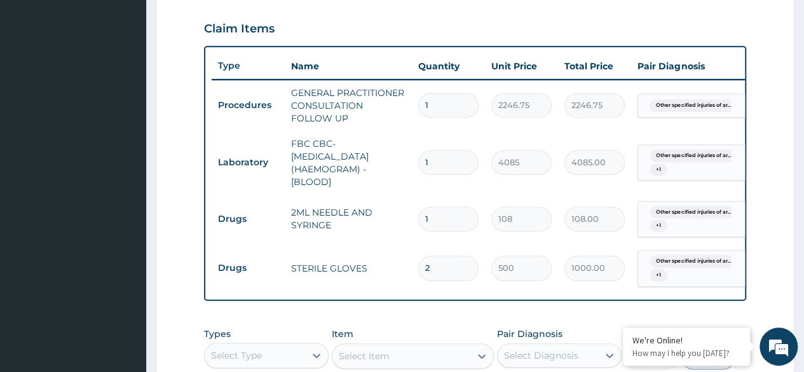
scroll to position [406, 0]
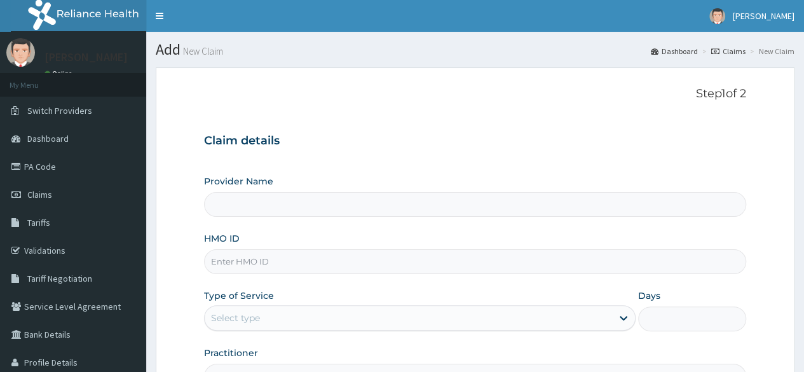
type input "Reliance Family Clinics (RFC)- [GEOGRAPHIC_DATA]"
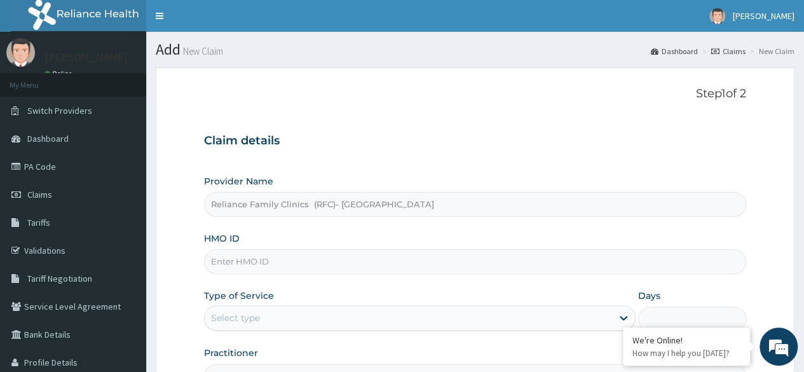
click at [331, 264] on input "HMO ID" at bounding box center [475, 261] width 542 height 25
paste input "LPD/10076/A"
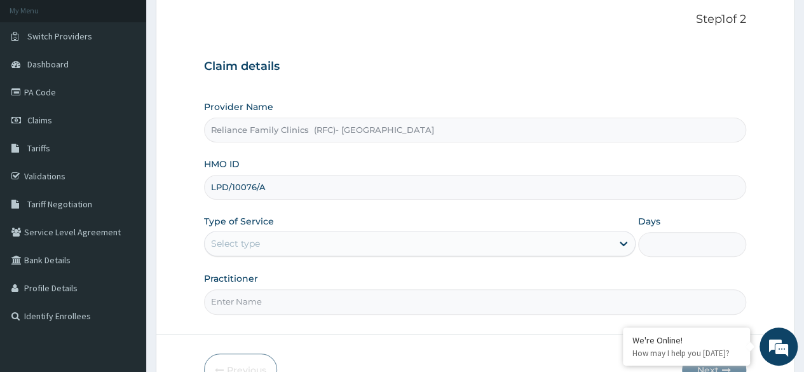
scroll to position [127, 0]
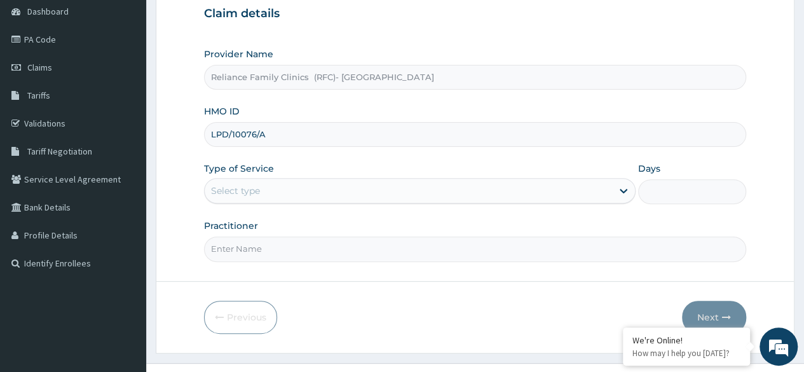
type input "LPD/10076/A"
click at [287, 181] on div "Select type" at bounding box center [408, 191] width 407 height 20
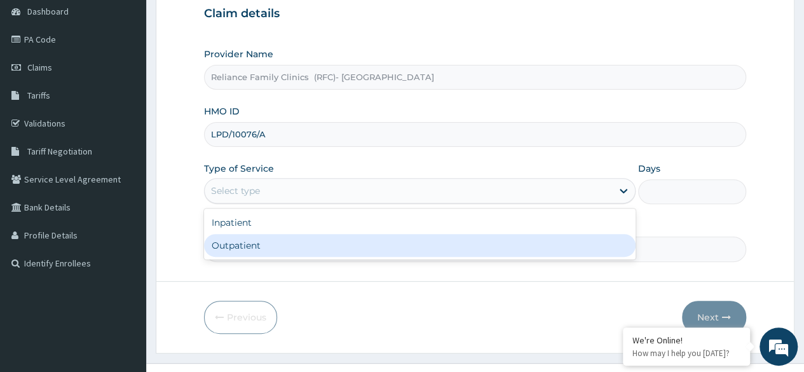
click at [287, 243] on div "Outpatient" at bounding box center [420, 245] width 432 height 23
type input "1"
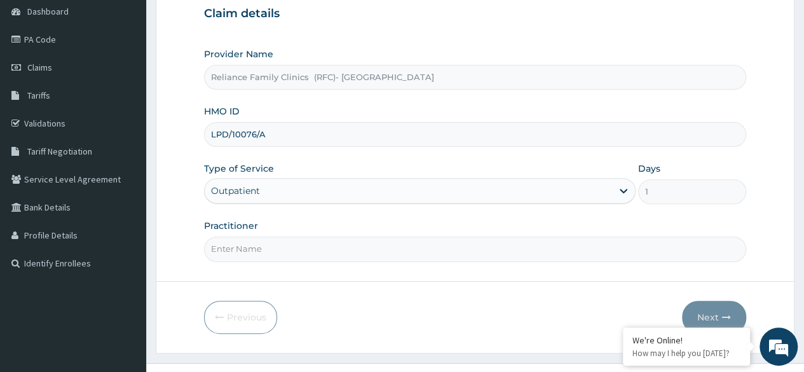
click at [287, 243] on input "Practitioner" at bounding box center [475, 248] width 542 height 25
type input "Dr [PERSON_NAME]"
click at [695, 310] on button "Next" at bounding box center [714, 317] width 64 height 33
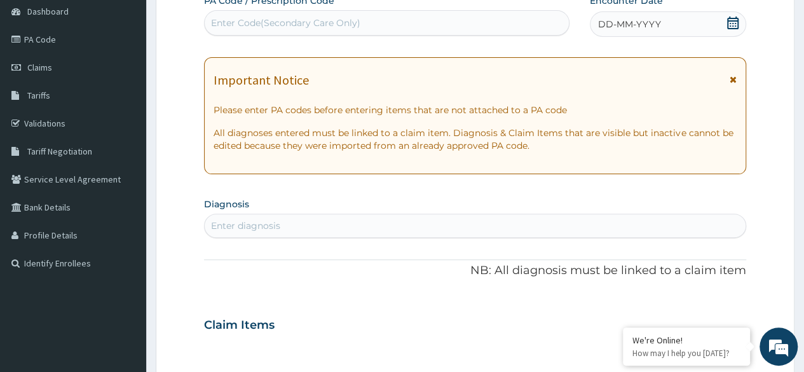
click at [730, 24] on icon at bounding box center [733, 23] width 13 height 13
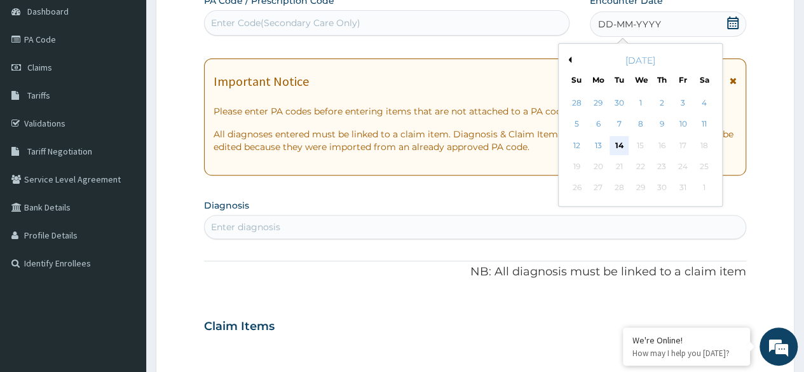
click at [619, 143] on div "14" at bounding box center [619, 145] width 19 height 19
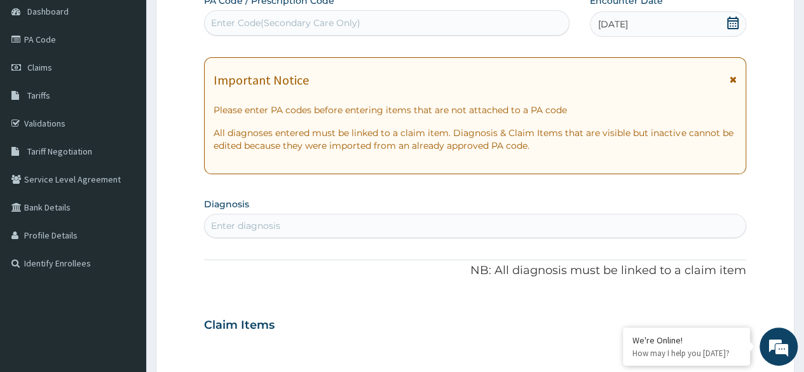
click at [457, 221] on div "Enter diagnosis" at bounding box center [475, 225] width 541 height 20
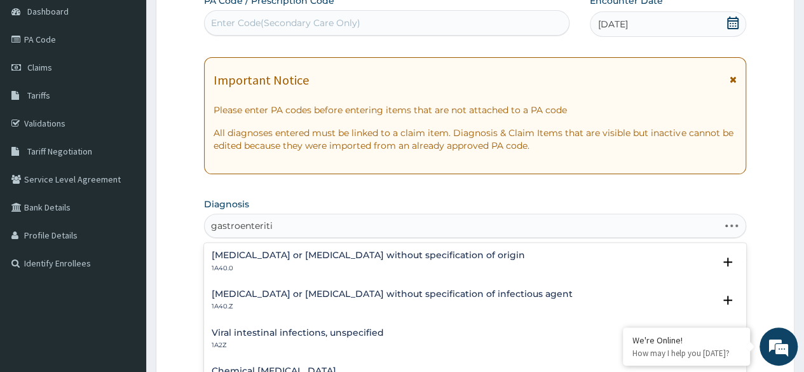
type input "[MEDICAL_DATA]"
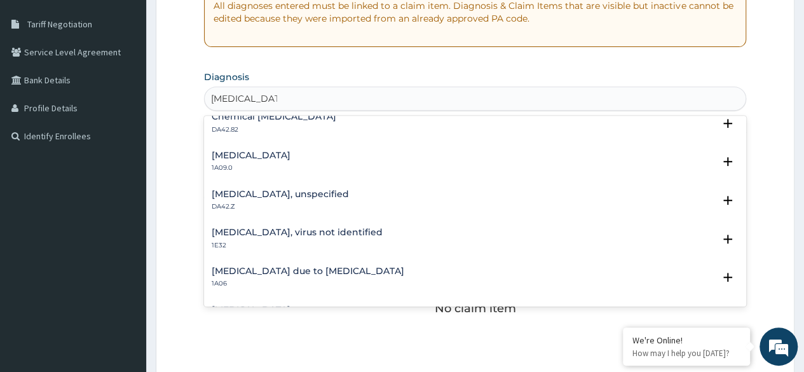
click at [342, 198] on div "[MEDICAL_DATA], unspecified DA42.Z" at bounding box center [475, 200] width 527 height 22
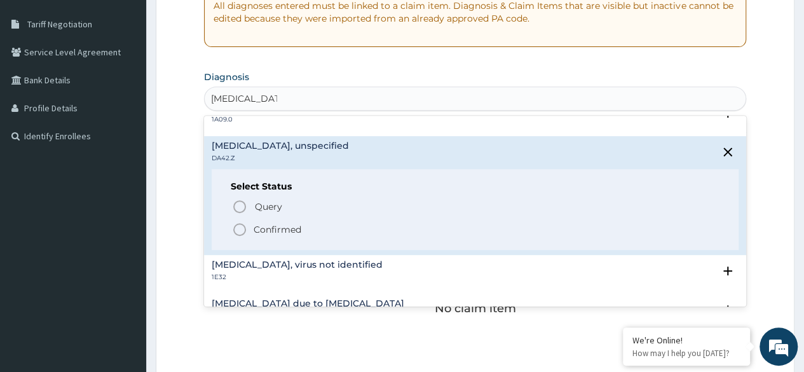
scroll to position [191, 0]
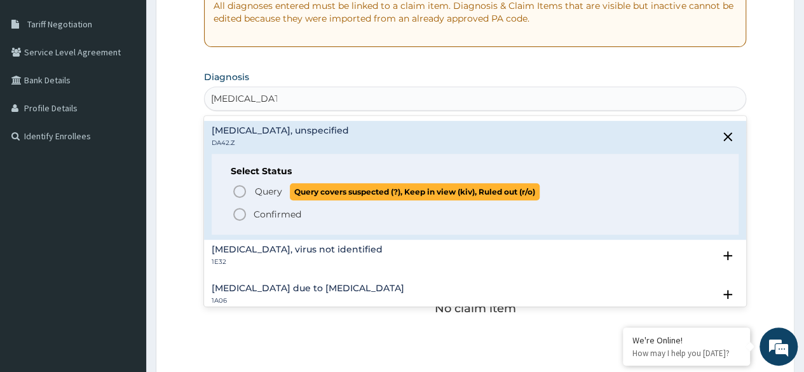
click at [274, 196] on span "Query" at bounding box center [268, 191] width 27 height 13
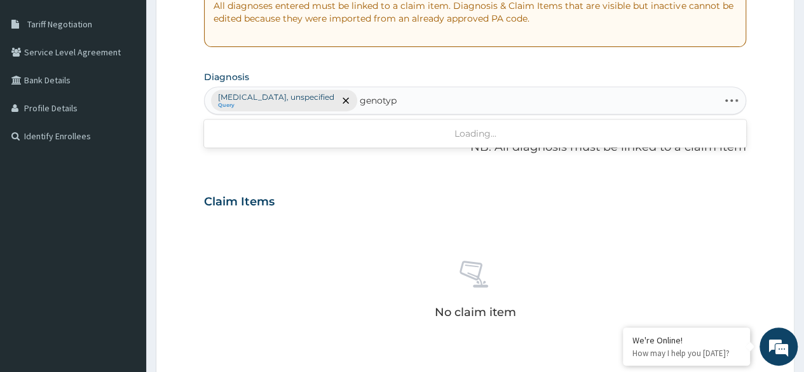
type input "[MEDICAL_DATA]"
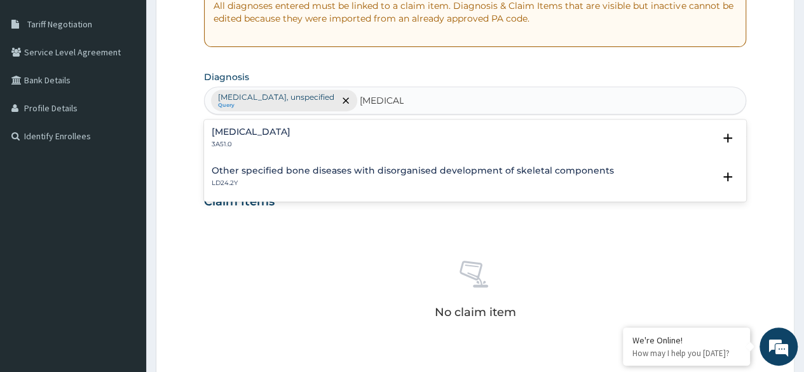
click at [325, 137] on div "[MEDICAL_DATA] 3A51.0" at bounding box center [475, 138] width 527 height 22
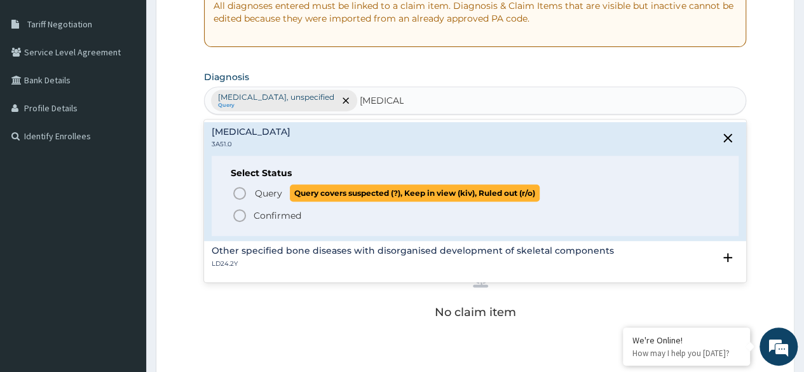
click at [269, 194] on span "Query" at bounding box center [268, 193] width 27 height 13
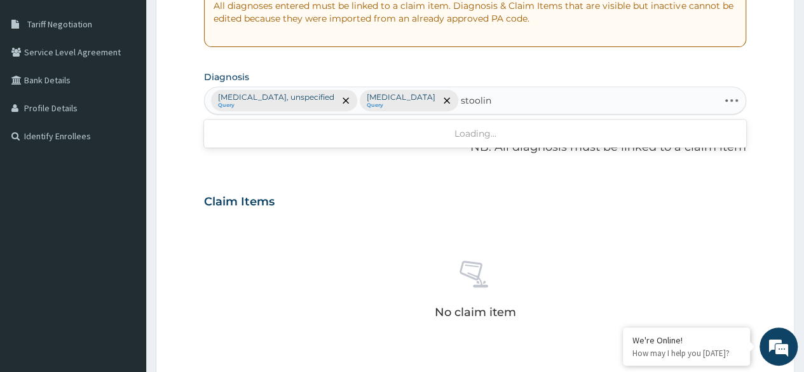
type input "stooling"
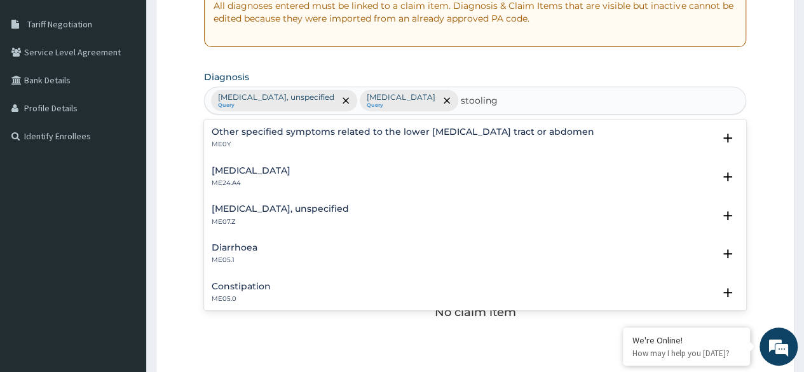
click at [362, 245] on div "Diarrhoea ME05.1" at bounding box center [475, 254] width 527 height 22
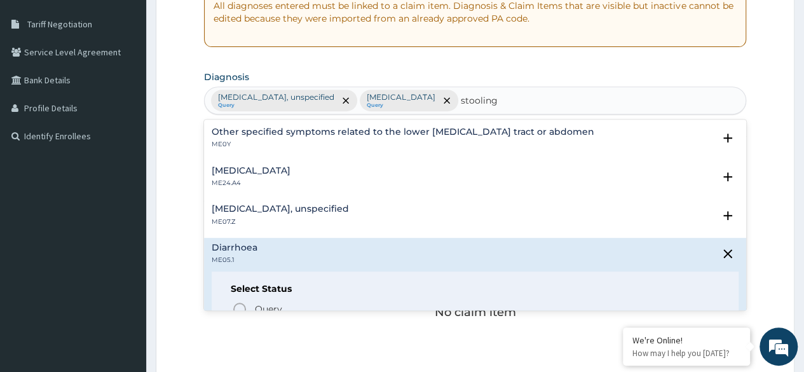
scroll to position [64, 0]
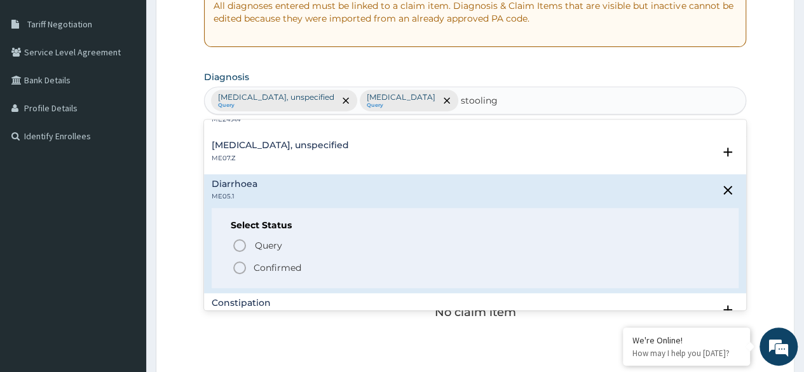
click at [296, 264] on p "Confirmed" at bounding box center [278, 267] width 48 height 13
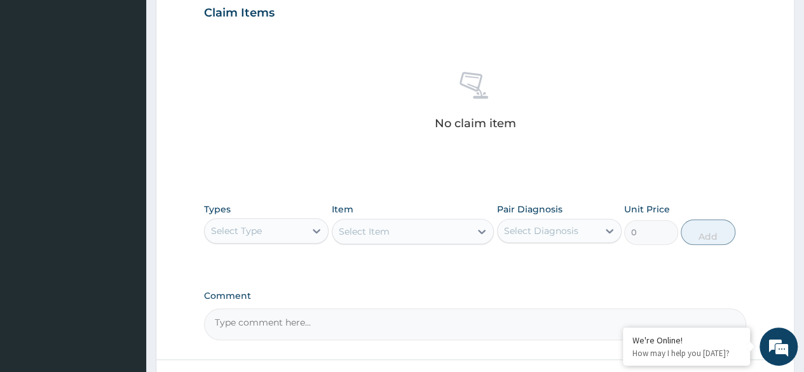
scroll to position [509, 0]
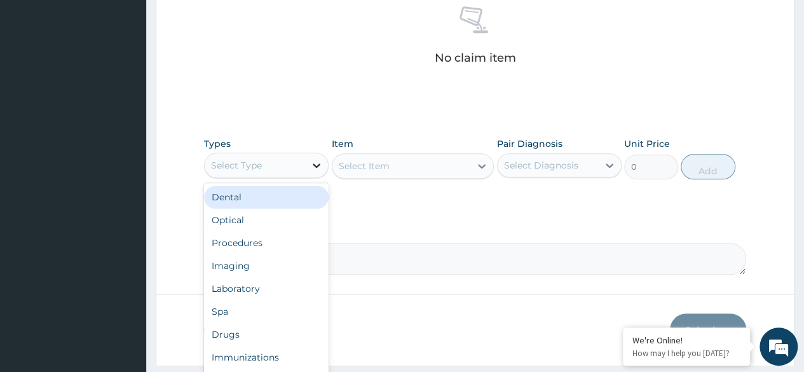
click at [316, 168] on icon at bounding box center [316, 165] width 13 height 13
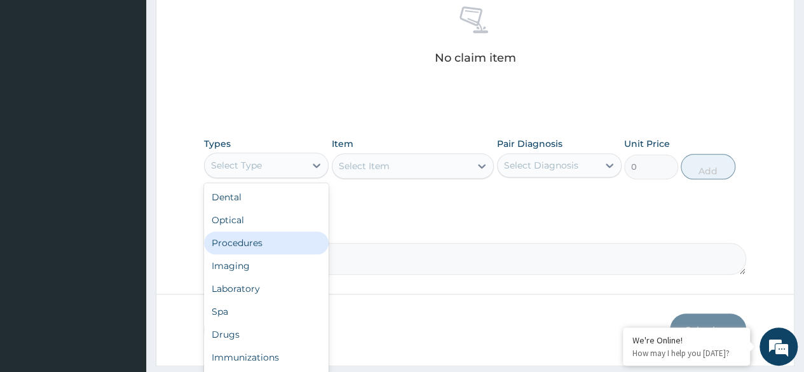
click at [273, 238] on div "Procedures" at bounding box center [266, 242] width 125 height 23
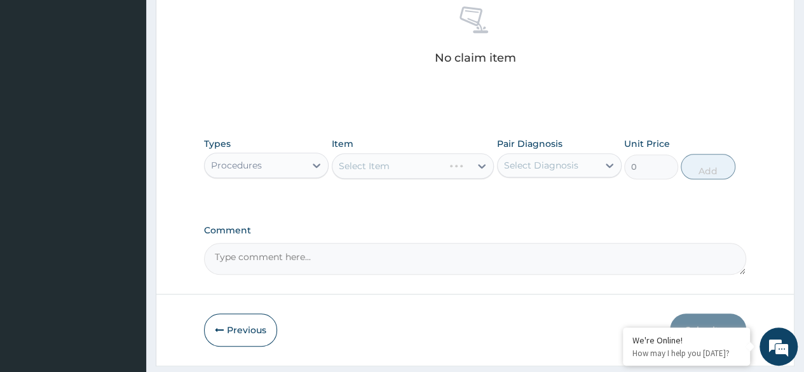
drag, startPoint x: 520, startPoint y: 170, endPoint x: 523, endPoint y: 177, distance: 8.3
click at [520, 170] on div "Select Diagnosis" at bounding box center [541, 165] width 74 height 13
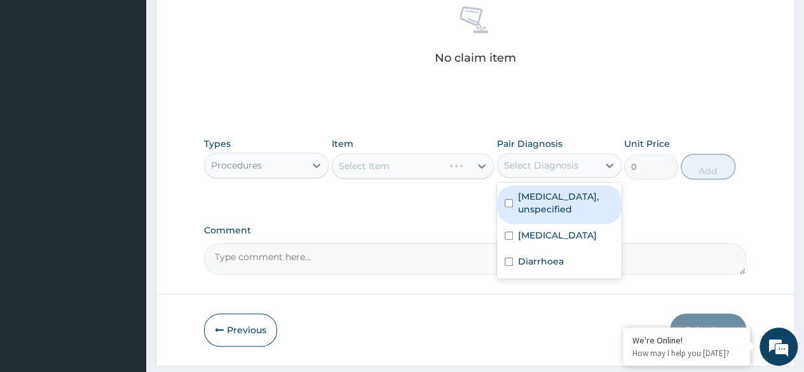
click at [529, 202] on div "Gastritis, unspecified" at bounding box center [559, 204] width 125 height 39
checkbox input "true"
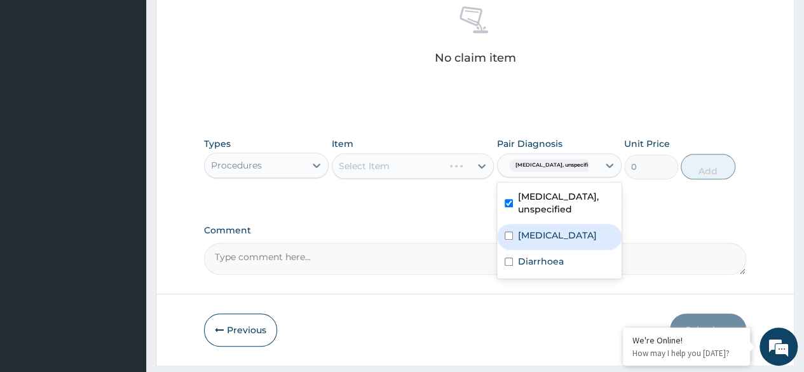
click at [529, 224] on div "Sickle cell trait" at bounding box center [559, 237] width 125 height 26
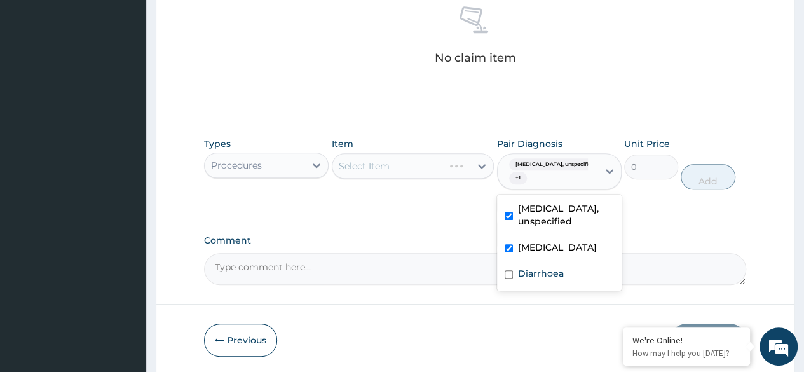
click at [530, 245] on div "Sickle cell trait" at bounding box center [559, 249] width 125 height 26
checkbox input "false"
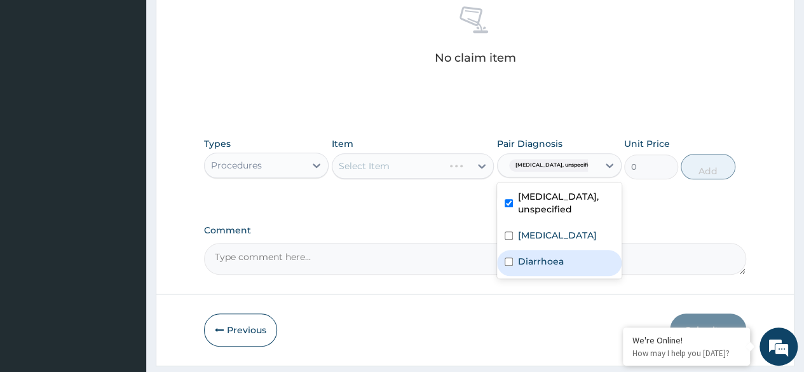
click at [529, 255] on label "Diarrhoea" at bounding box center [541, 261] width 46 height 13
checkbox input "true"
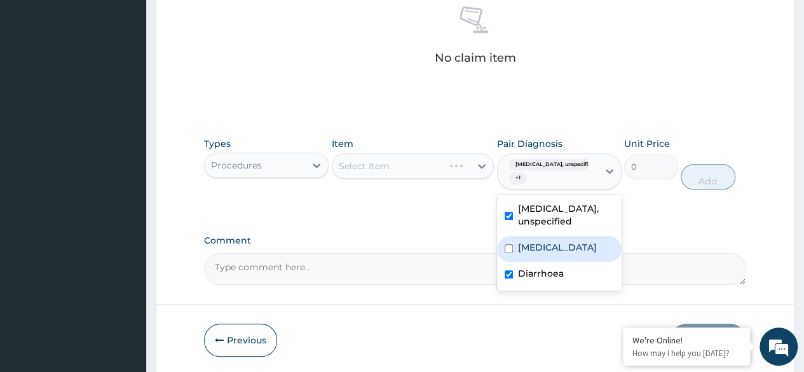
click at [528, 241] on label "Sickle cell trait" at bounding box center [557, 247] width 79 height 13
checkbox input "true"
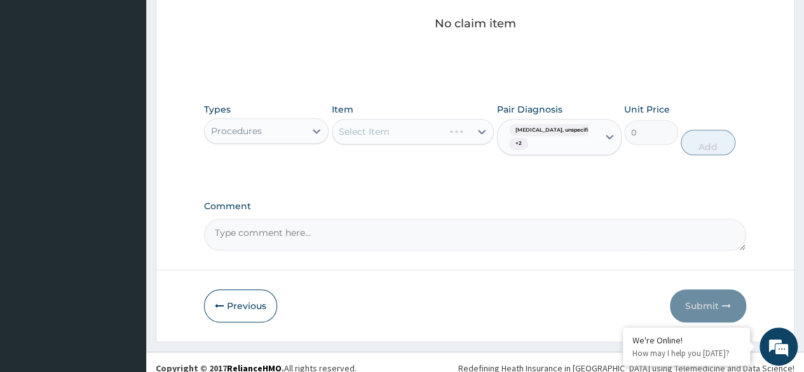
scroll to position [553, 0]
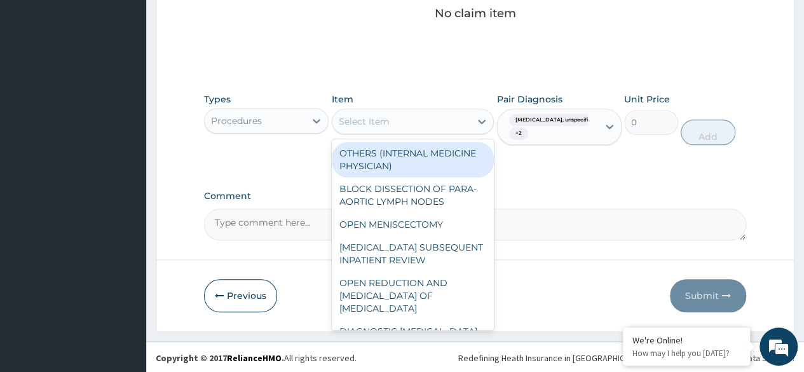
click at [386, 123] on div "Select Item" at bounding box center [364, 121] width 51 height 13
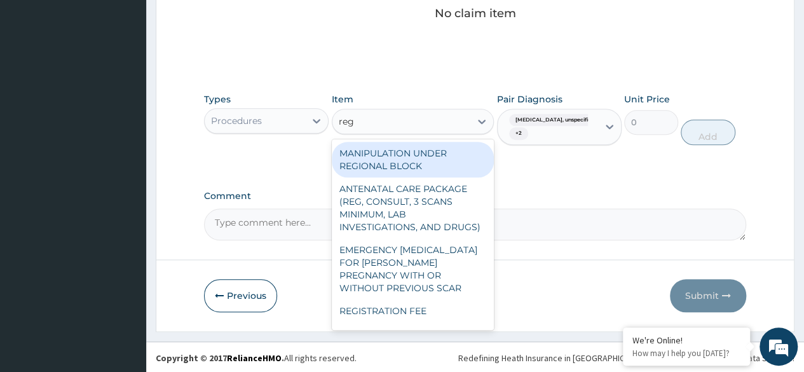
type input "regi"
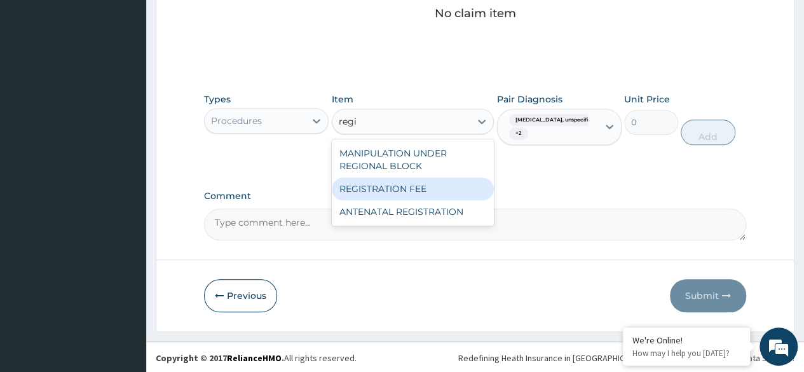
click at [388, 186] on div "REGISTRATION FEE" at bounding box center [413, 188] width 163 height 23
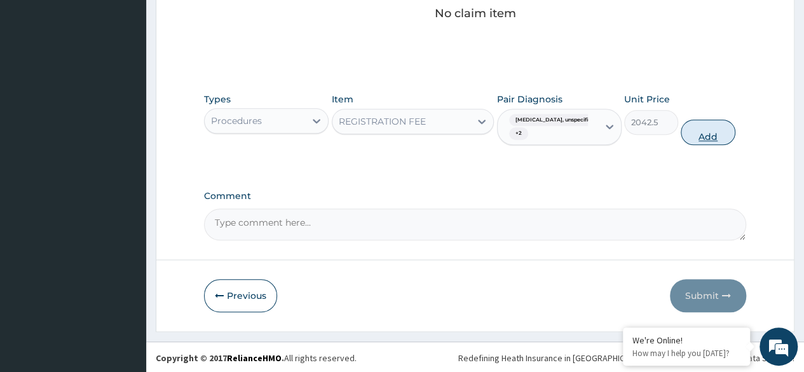
click at [718, 138] on button "Add" at bounding box center [708, 132] width 54 height 25
type input "0"
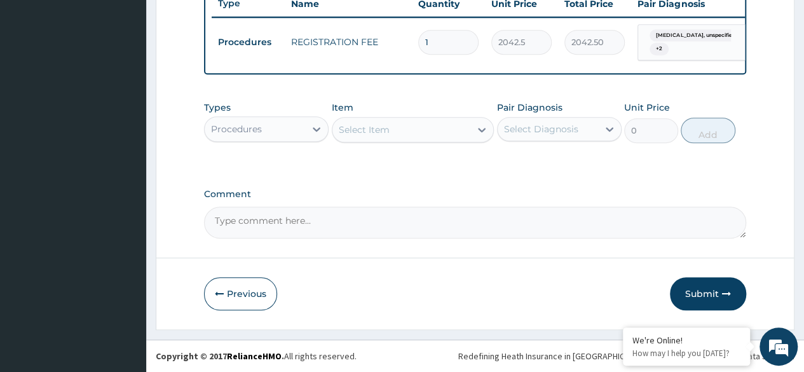
click at [416, 132] on div "Select Item" at bounding box center [401, 130] width 139 height 20
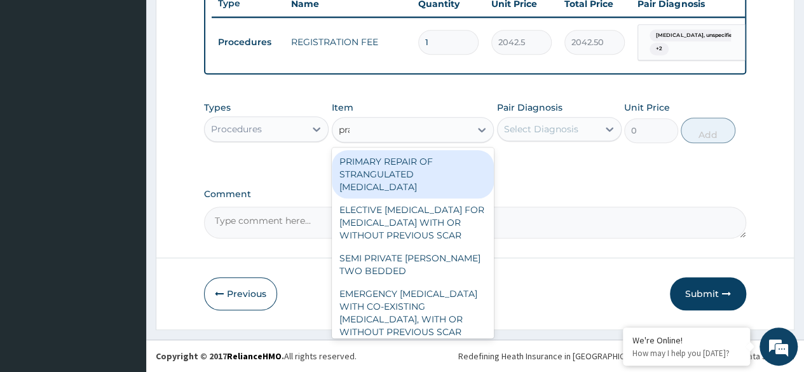
type input "prac"
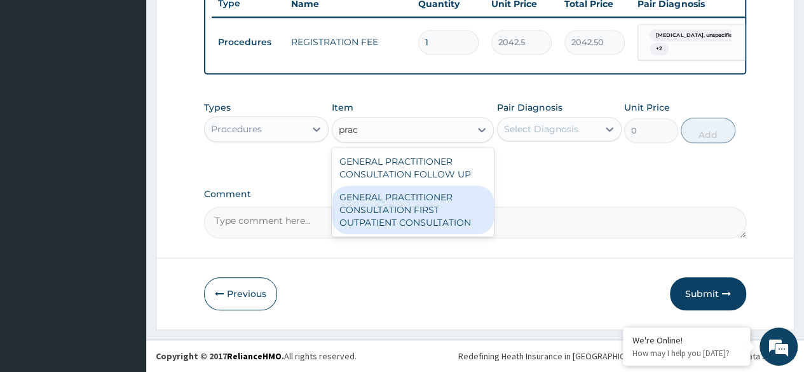
click at [428, 214] on div "GENERAL PRACTITIONER CONSULTATION FIRST OUTPATIENT CONSULTATION" at bounding box center [413, 210] width 163 height 48
type input "3370.125"
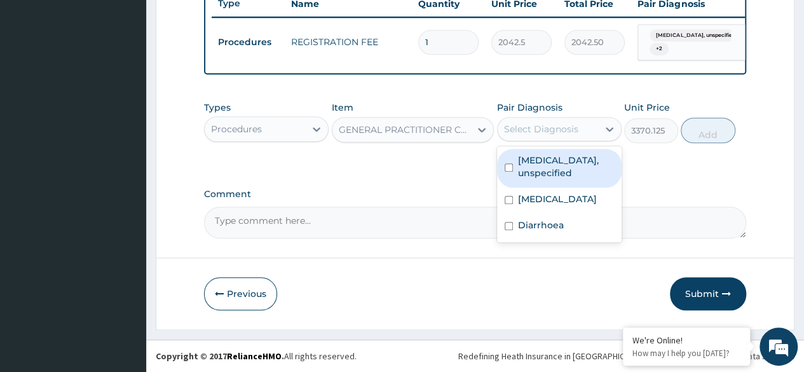
click at [575, 130] on div "Select Diagnosis" at bounding box center [541, 129] width 74 height 13
click at [569, 163] on label "Gastritis, unspecified" at bounding box center [566, 166] width 96 height 25
checkbox input "true"
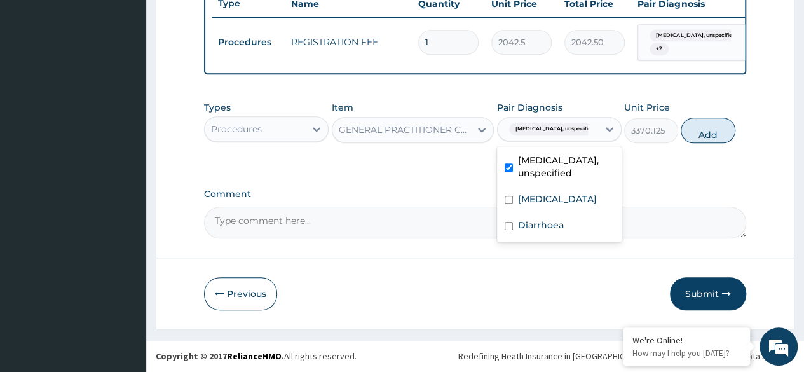
click at [566, 195] on div "Sickle cell trait" at bounding box center [559, 201] width 125 height 26
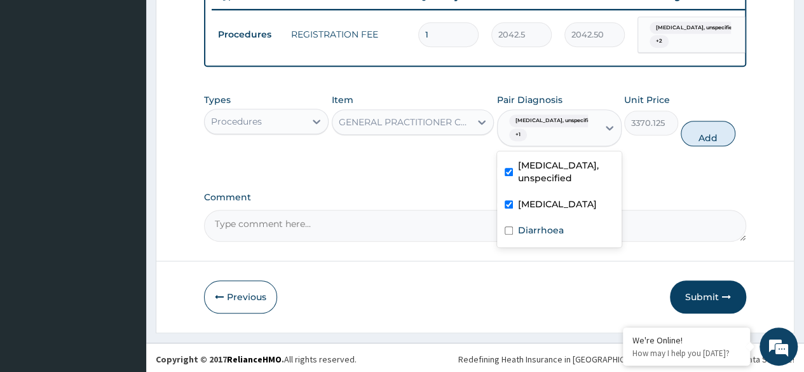
checkbox input "true"
click at [552, 224] on label "Diarrhoea" at bounding box center [541, 230] width 46 height 13
checkbox input "true"
click at [691, 146] on button "Add" at bounding box center [708, 133] width 54 height 25
type input "0"
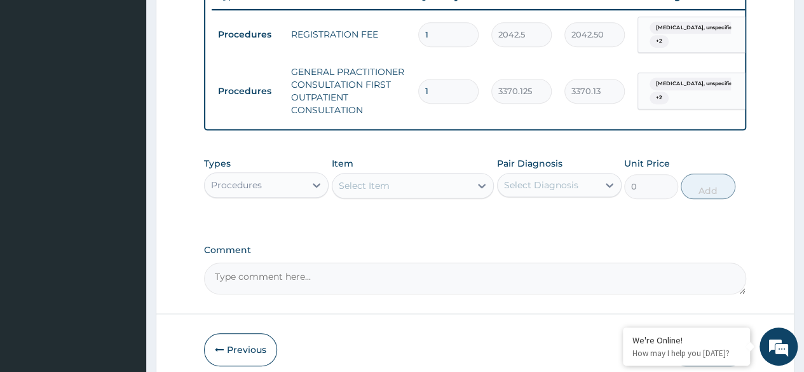
scroll to position [561, 0]
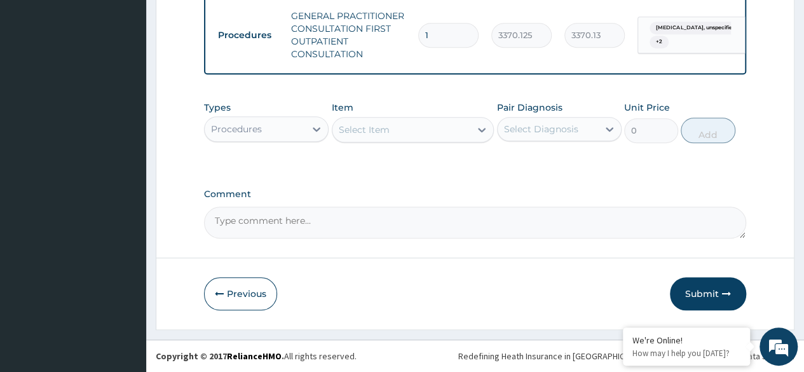
click at [266, 106] on div "Types Procedures" at bounding box center [266, 122] width 125 height 42
click at [273, 124] on div "Procedures" at bounding box center [255, 129] width 100 height 20
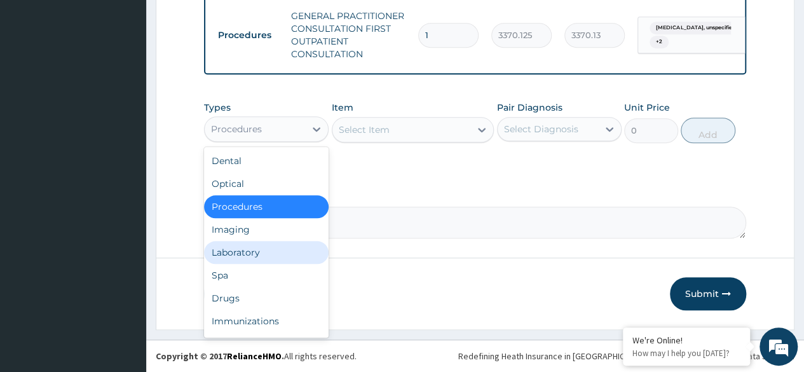
click at [275, 251] on div "Laboratory" at bounding box center [266, 252] width 125 height 23
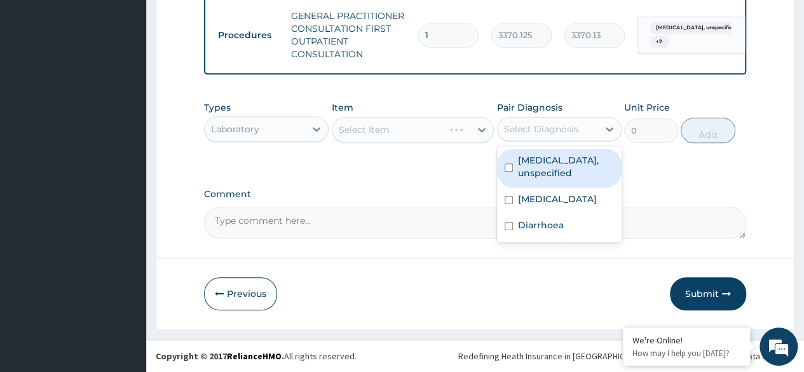
click at [501, 125] on div "Select Diagnosis" at bounding box center [548, 129] width 100 height 20
click at [528, 148] on div "Gastritis, unspecified Sickle cell trait Diarrhoea" at bounding box center [559, 194] width 125 height 96
click at [539, 188] on div "Sickle cell trait" at bounding box center [559, 201] width 125 height 26
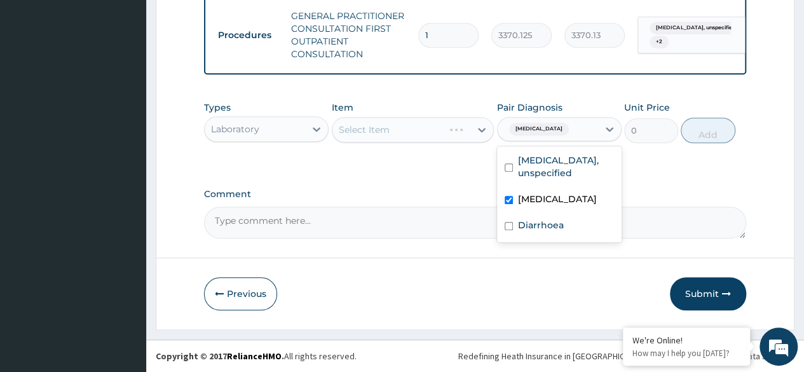
checkbox input "true"
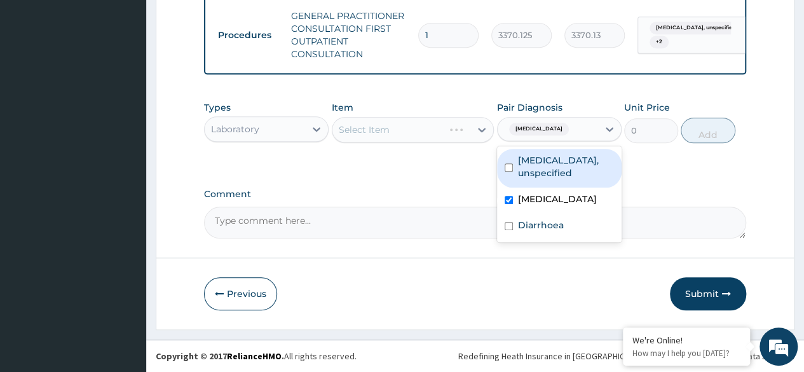
click at [538, 174] on div "Gastritis, unspecified" at bounding box center [559, 168] width 125 height 39
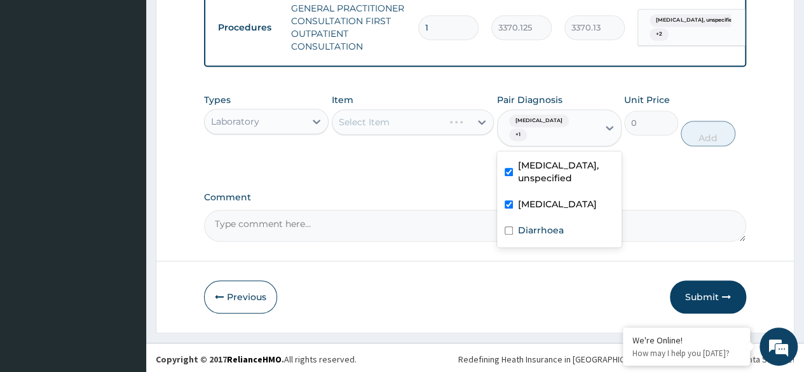
checkbox input "true"
click at [542, 219] on div "Diarrhoea" at bounding box center [559, 232] width 125 height 26
checkbox input "true"
click at [362, 196] on label "Comment" at bounding box center [475, 197] width 542 height 11
click at [362, 210] on textarea "Comment" at bounding box center [475, 226] width 542 height 32
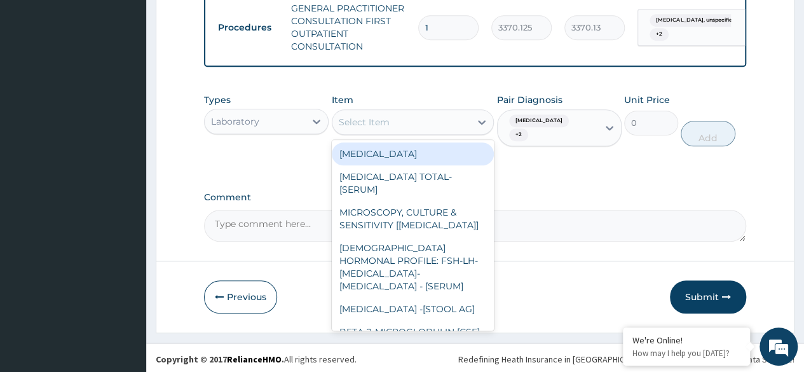
click at [449, 132] on div "Select Item" at bounding box center [401, 122] width 139 height 20
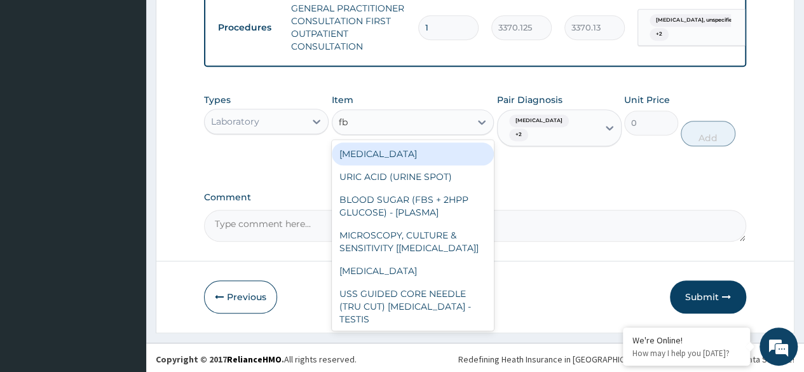
type input "fbc"
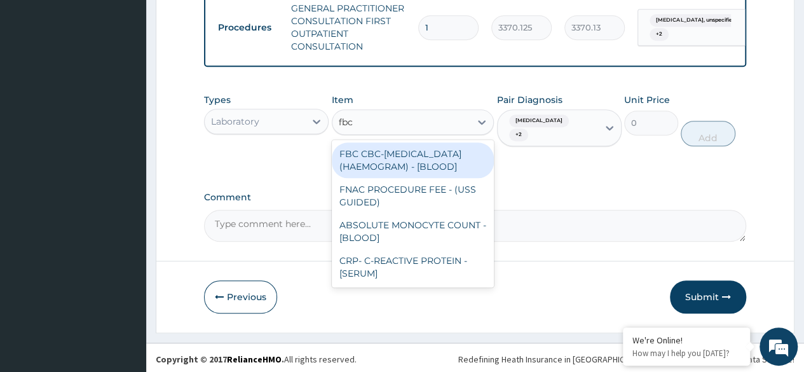
click at [446, 167] on div "FBC CBC-COMPLETE BLOOD COUNT (HAEMOGRAM) - [BLOOD]" at bounding box center [413, 160] width 163 height 36
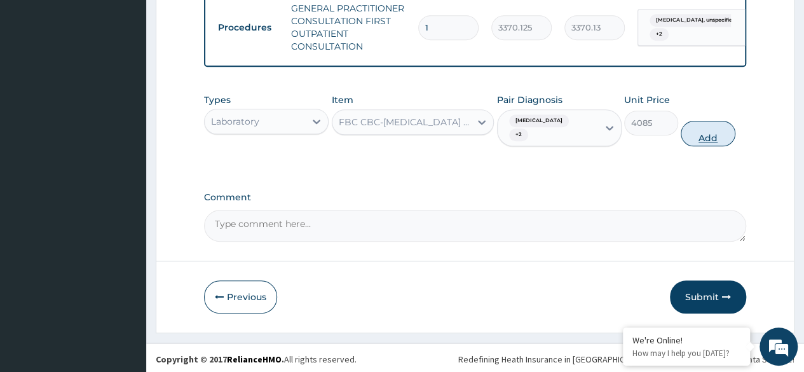
click at [691, 137] on button "Add" at bounding box center [708, 133] width 54 height 25
type input "0"
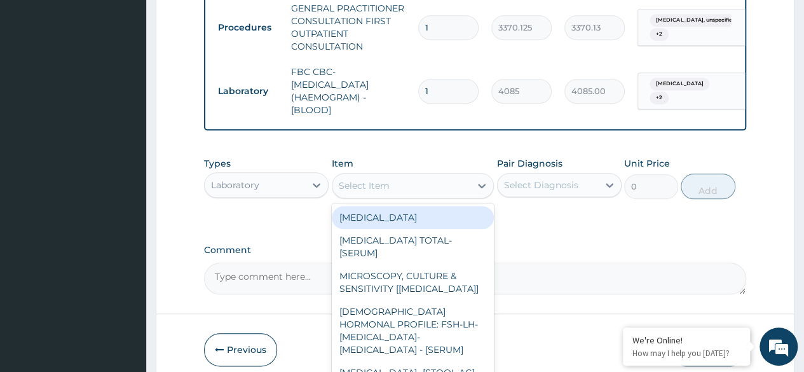
click at [470, 184] on div "Select Item" at bounding box center [401, 185] width 139 height 20
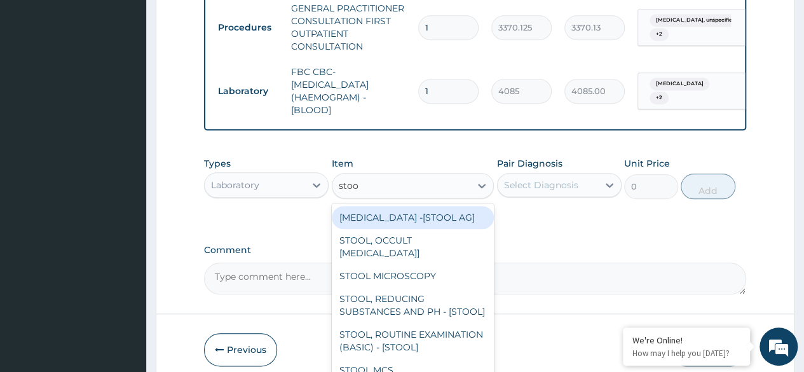
type input "stool"
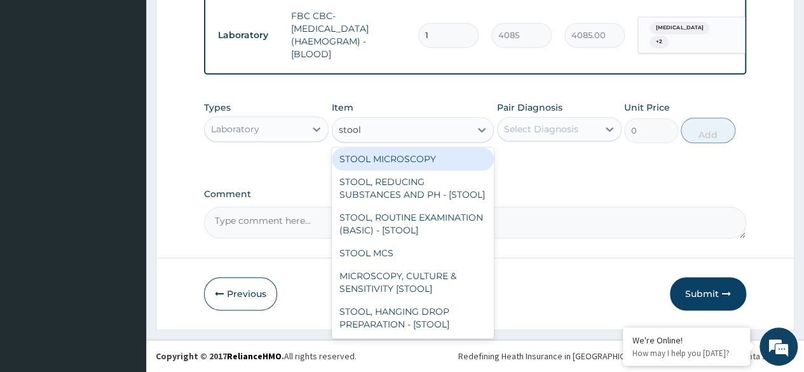
scroll to position [99, 0]
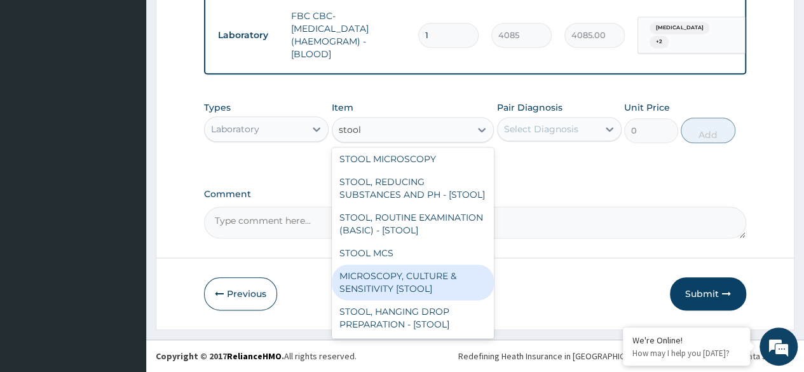
click at [416, 270] on div "MICROSCOPY, CULTURE & SENSITIVITY [STOOL]" at bounding box center [413, 282] width 163 height 36
type input "4595.625"
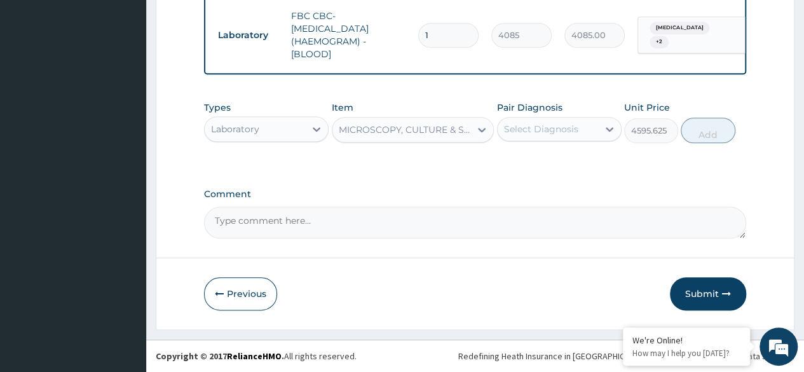
click at [559, 132] on div "Select Diagnosis" at bounding box center [541, 129] width 74 height 13
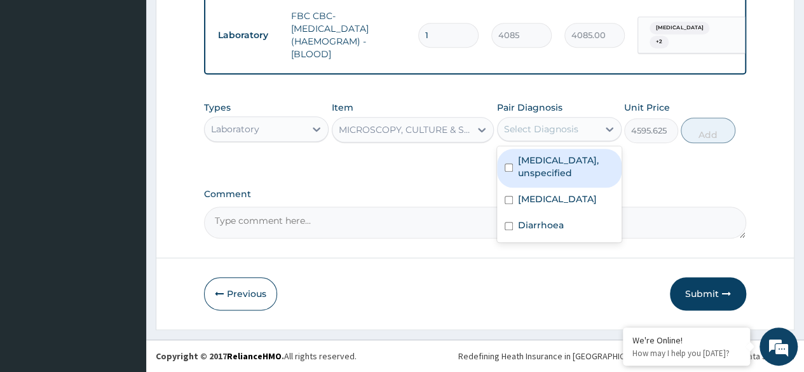
click at [558, 166] on label "Gastritis, unspecified" at bounding box center [566, 166] width 96 height 25
checkbox input "true"
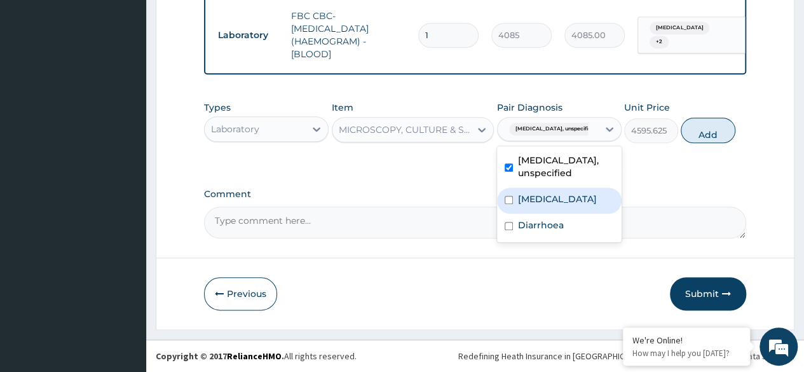
click at [558, 193] on label "Sickle cell trait" at bounding box center [557, 199] width 79 height 13
checkbox input "true"
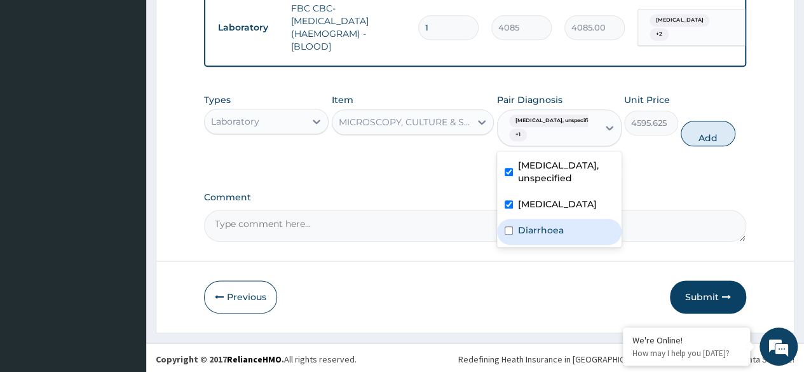
click at [559, 228] on label "Diarrhoea" at bounding box center [541, 230] width 46 height 13
checkbox input "true"
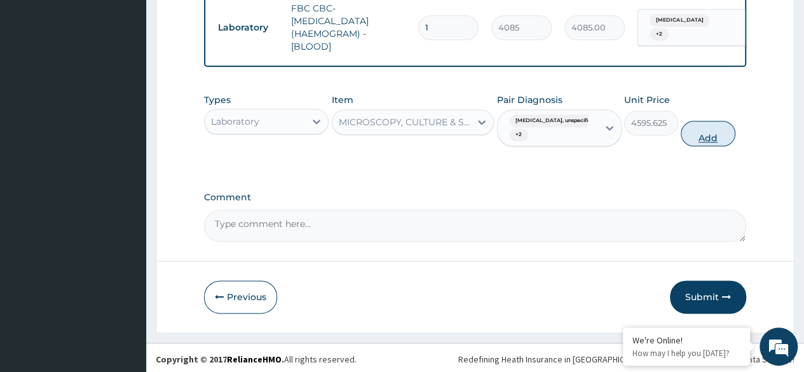
click at [700, 146] on button "Add" at bounding box center [708, 133] width 54 height 25
type input "0"
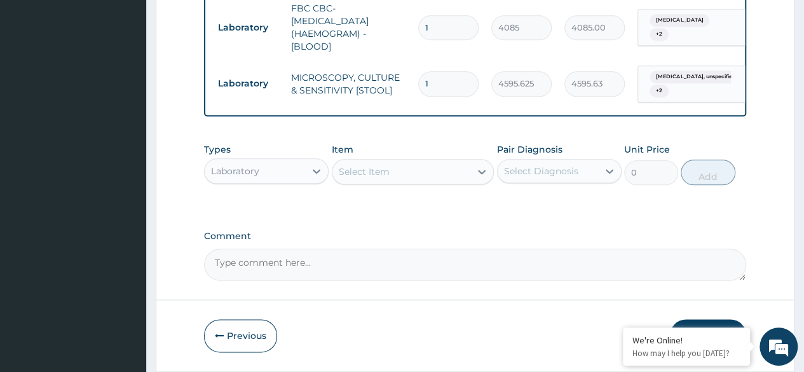
click at [442, 177] on div "Select Item" at bounding box center [401, 171] width 139 height 20
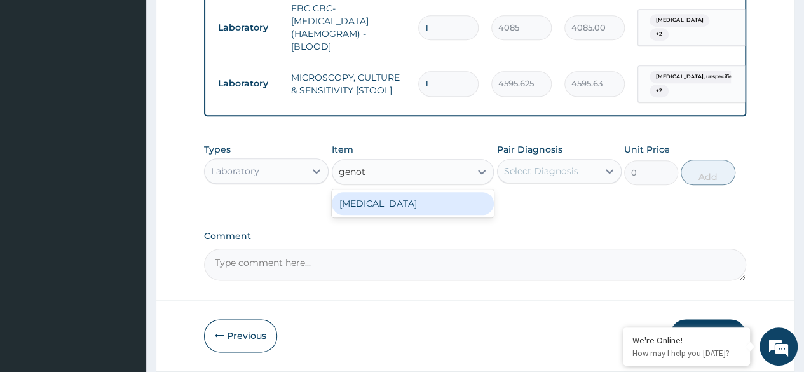
type input "genoty"
click at [427, 207] on div "GENOTYPE" at bounding box center [413, 203] width 163 height 23
type input "3600"
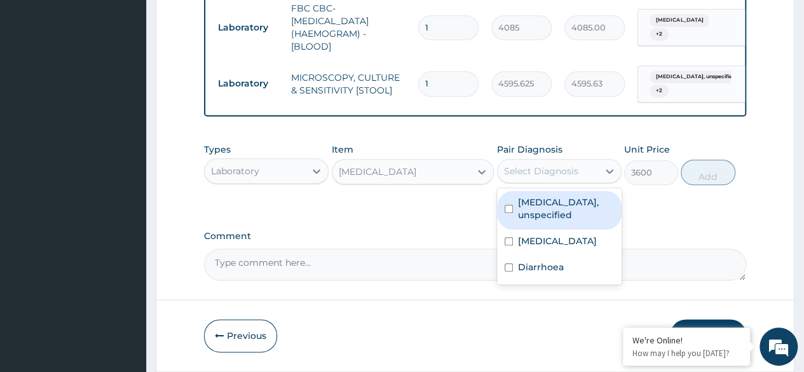
click at [530, 172] on div "Select Diagnosis" at bounding box center [541, 171] width 74 height 13
click at [545, 210] on label "Gastritis, unspecified" at bounding box center [566, 208] width 96 height 25
checkbox input "true"
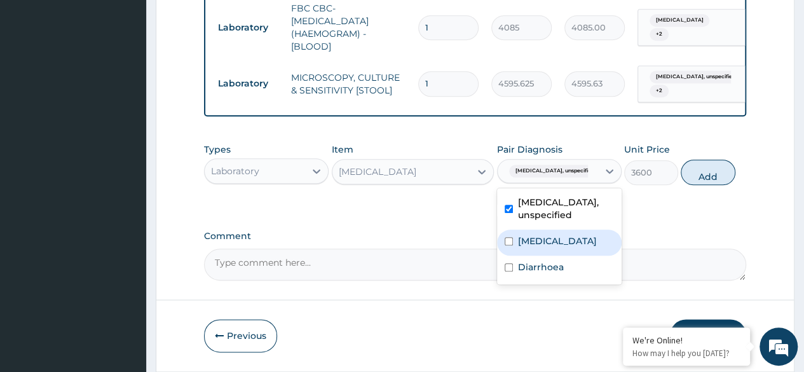
click at [547, 236] on label "Sickle cell trait" at bounding box center [557, 241] width 79 height 13
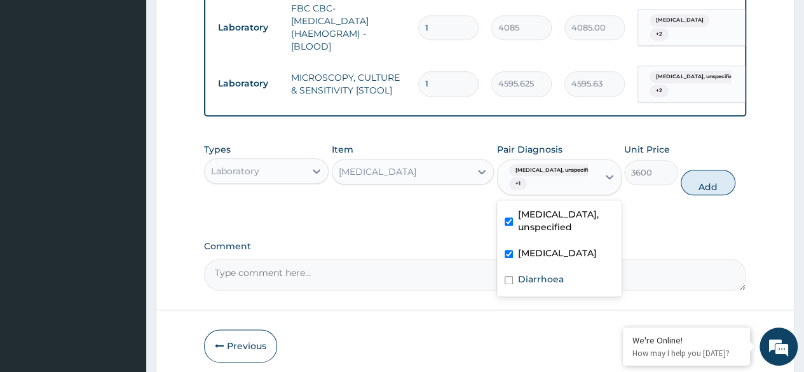
click at [551, 261] on div "Sickle cell trait" at bounding box center [559, 255] width 125 height 26
checkbox input "false"
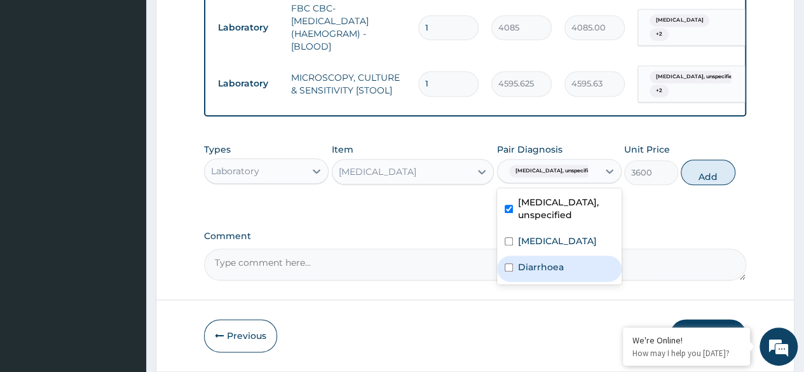
click at [551, 261] on label "Diarrhoea" at bounding box center [541, 267] width 46 height 13
checkbox input "true"
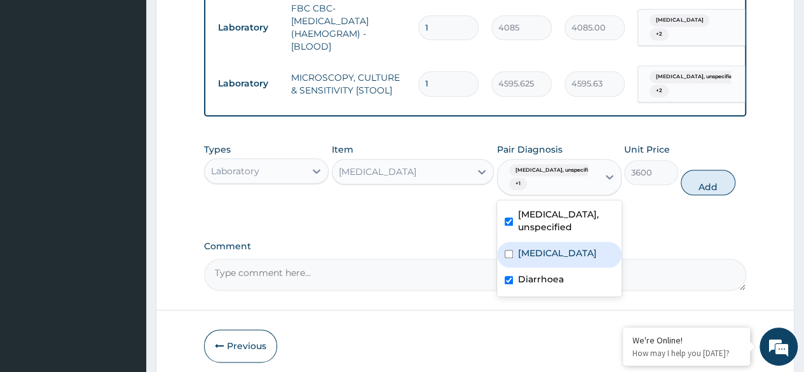
click at [549, 247] on label "Sickle cell trait" at bounding box center [557, 253] width 79 height 13
checkbox input "true"
click at [722, 188] on button "Add" at bounding box center [708, 182] width 54 height 25
type input "0"
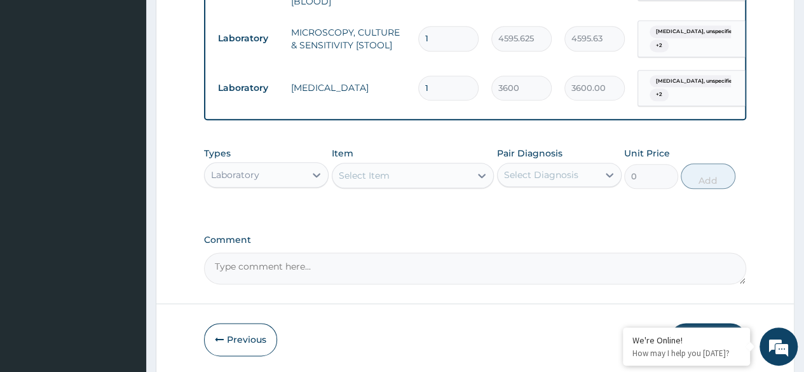
scroll to position [721, 0]
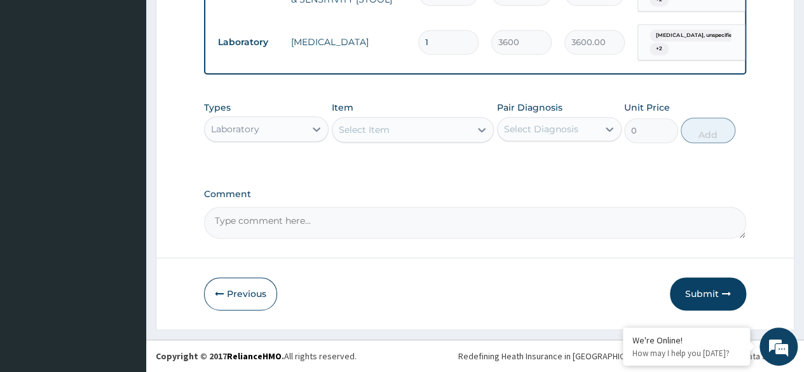
click at [271, 135] on div "Laboratory" at bounding box center [255, 129] width 100 height 20
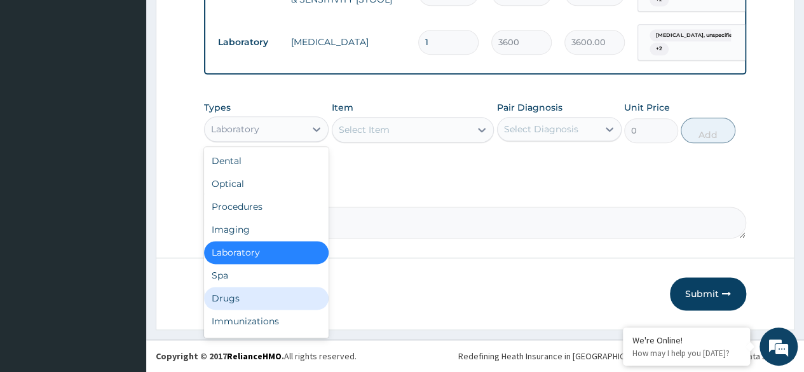
click at [263, 298] on div "Drugs" at bounding box center [266, 298] width 125 height 23
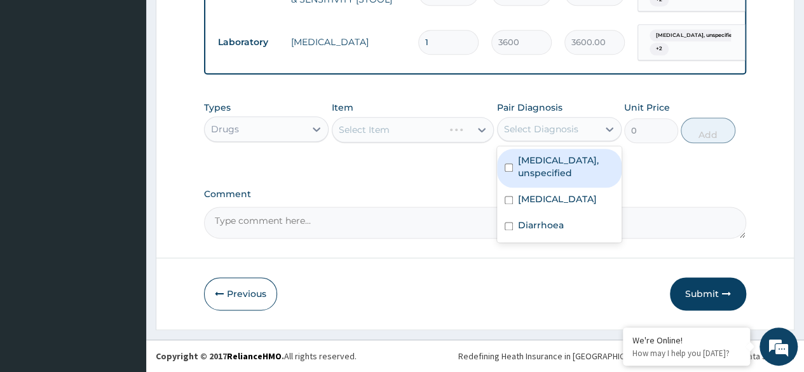
click at [527, 130] on div "Select Diagnosis" at bounding box center [541, 129] width 74 height 13
click at [523, 167] on label "Gastritis, unspecified" at bounding box center [566, 166] width 96 height 25
checkbox input "true"
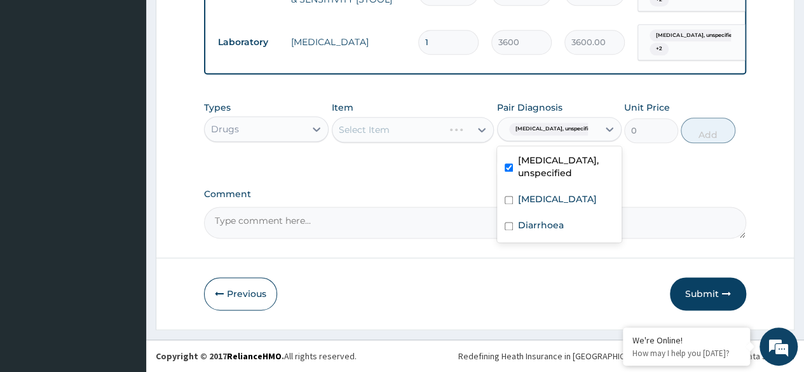
click at [525, 193] on label "Sickle cell trait" at bounding box center [557, 199] width 79 height 13
checkbox input "true"
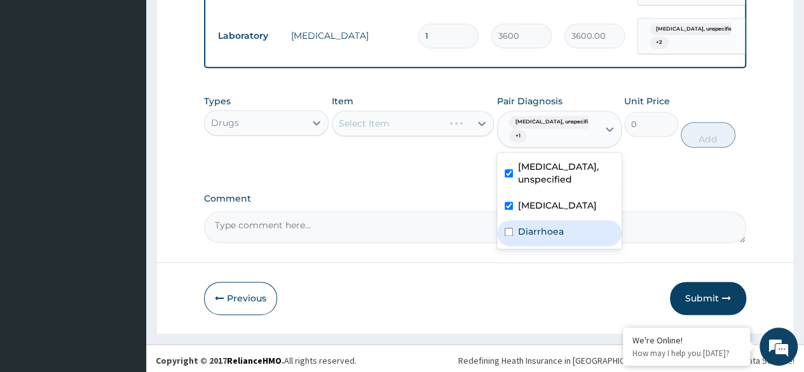
click at [533, 228] on label "Diarrhoea" at bounding box center [541, 231] width 46 height 13
checkbox input "true"
click at [395, 167] on div "Types Drugs Item Select Item Pair Diagnosis option Diarrhoea, selected. option …" at bounding box center [475, 130] width 542 height 85
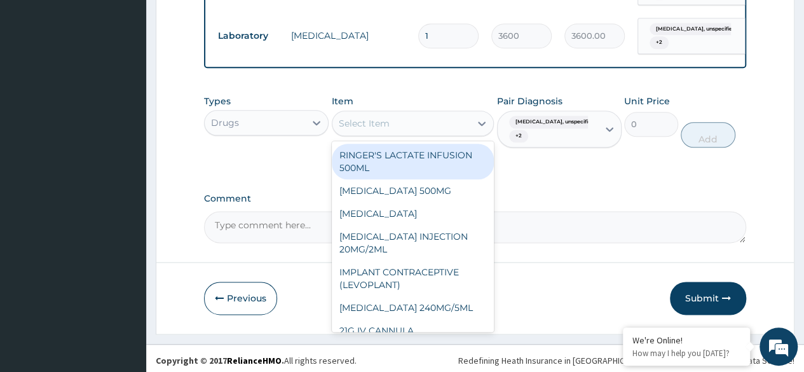
click at [376, 133] on div "Select Item" at bounding box center [401, 123] width 139 height 20
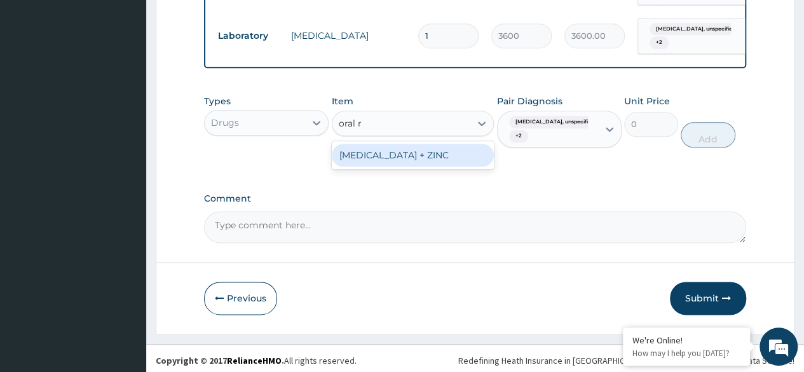
type input "oral re"
click at [395, 167] on div "[MEDICAL_DATA] + ZINC" at bounding box center [413, 155] width 163 height 23
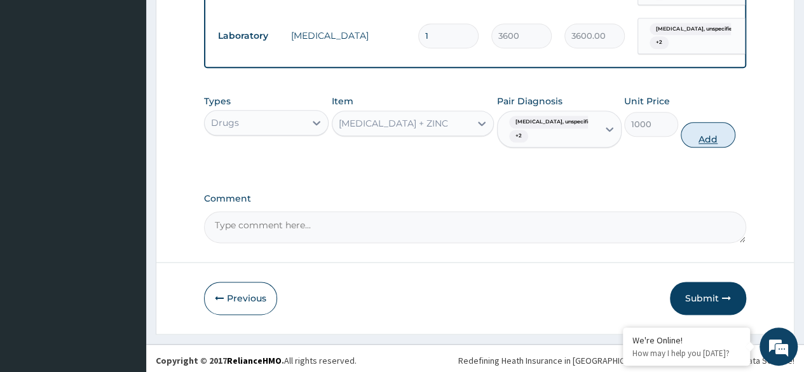
click at [709, 142] on button "Add" at bounding box center [708, 134] width 54 height 25
type input "0"
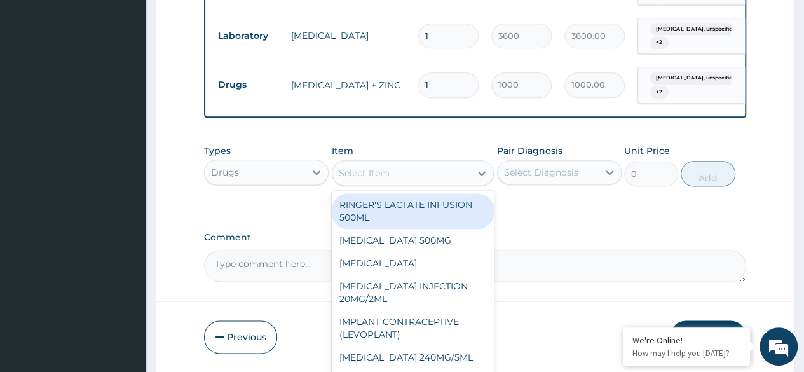
click at [343, 179] on div "Select Item" at bounding box center [364, 173] width 51 height 13
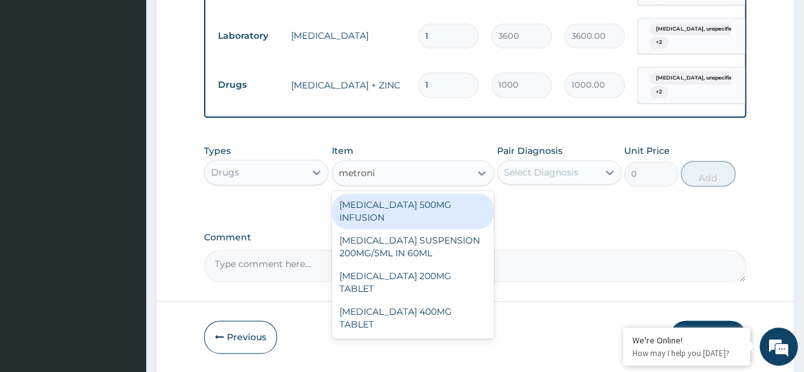
type input "metronid"
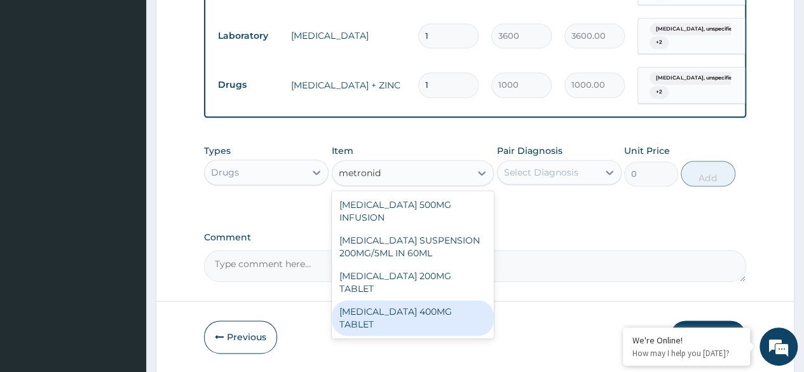
click at [434, 315] on div "[MEDICAL_DATA] 400MG TABLET" at bounding box center [413, 318] width 163 height 36
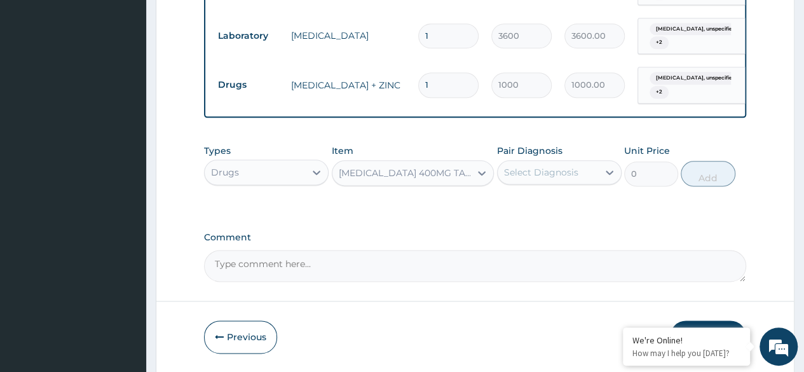
type input "125"
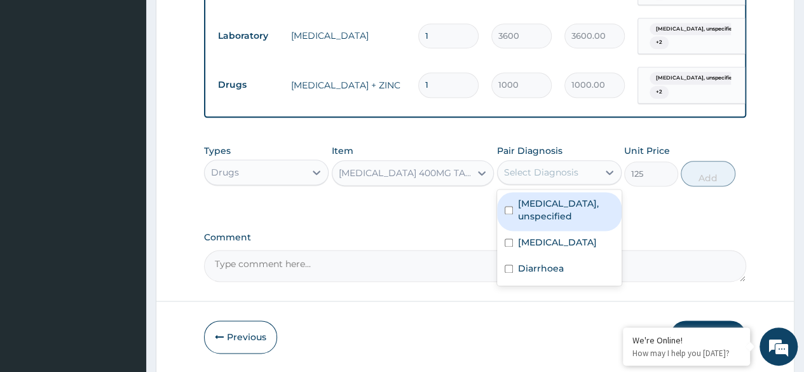
click at [566, 177] on div "Select Diagnosis" at bounding box center [541, 172] width 74 height 13
click at [572, 196] on div "Gastritis, unspecified Sickle cell trait Diarrhoea" at bounding box center [559, 237] width 125 height 96
click at [575, 215] on label "Gastritis, unspecified" at bounding box center [566, 209] width 96 height 25
checkbox input "true"
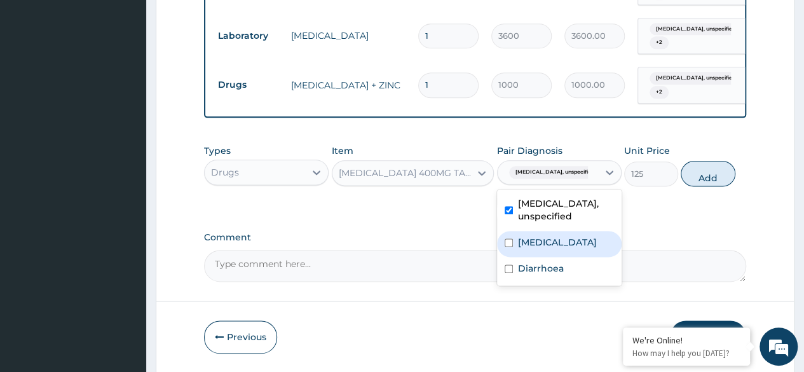
click at [573, 236] on label "Sickle cell trait" at bounding box center [557, 242] width 79 height 13
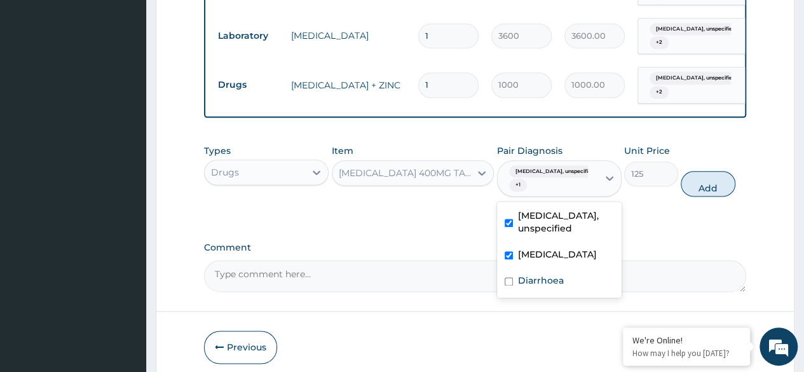
click at [564, 261] on div "Sickle cell trait" at bounding box center [559, 256] width 125 height 26
checkbox input "false"
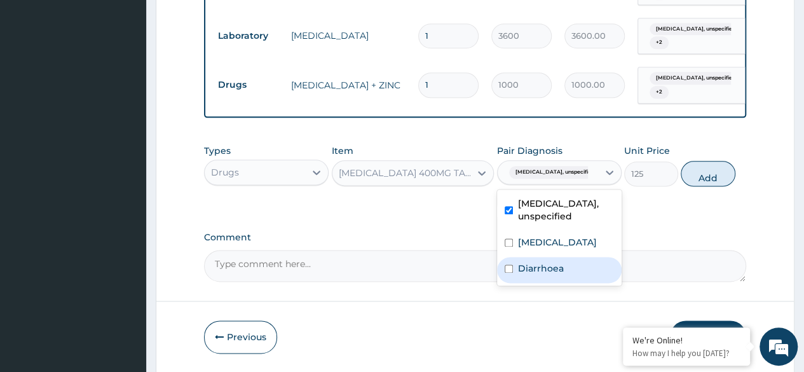
click at [564, 261] on div "Diarrhoea" at bounding box center [559, 270] width 125 height 26
checkbox input "true"
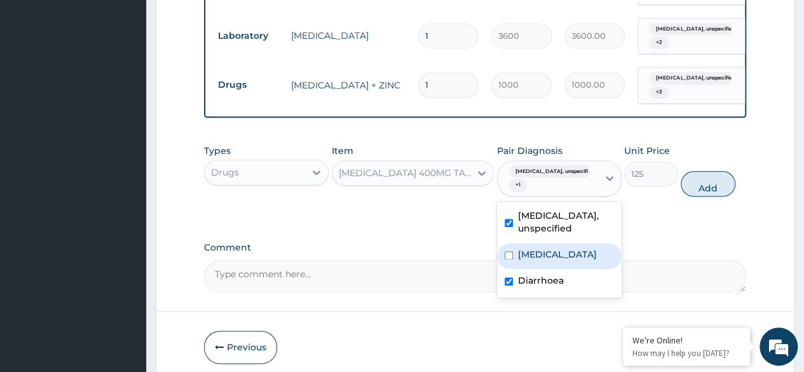
click at [562, 248] on label "Sickle cell trait" at bounding box center [557, 254] width 79 height 13
checkbox input "true"
click at [693, 195] on button "Add" at bounding box center [708, 183] width 54 height 25
type input "0"
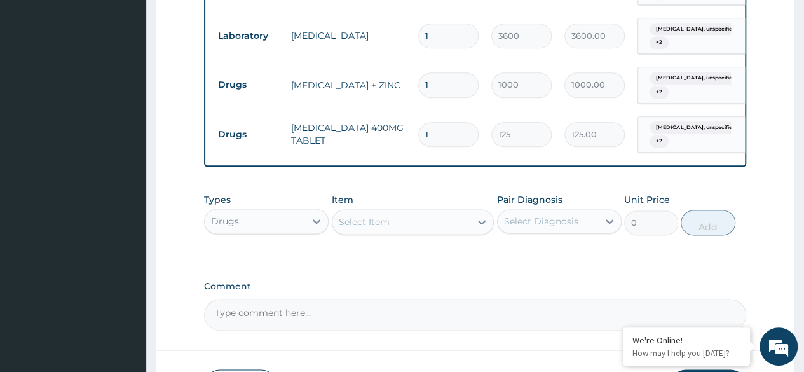
click at [412, 224] on div "Select Item" at bounding box center [401, 222] width 139 height 20
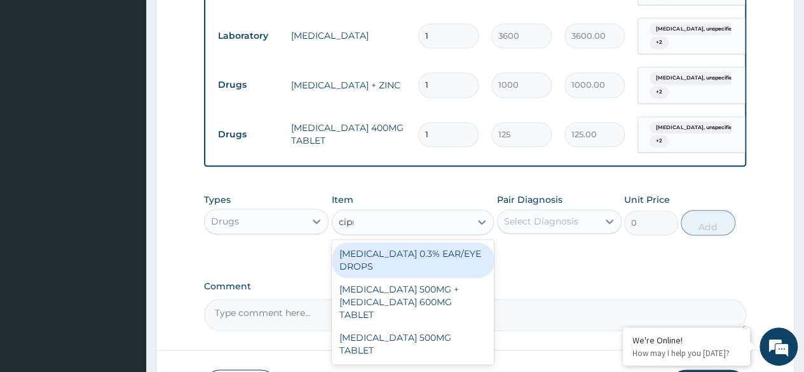
type input "cipro"
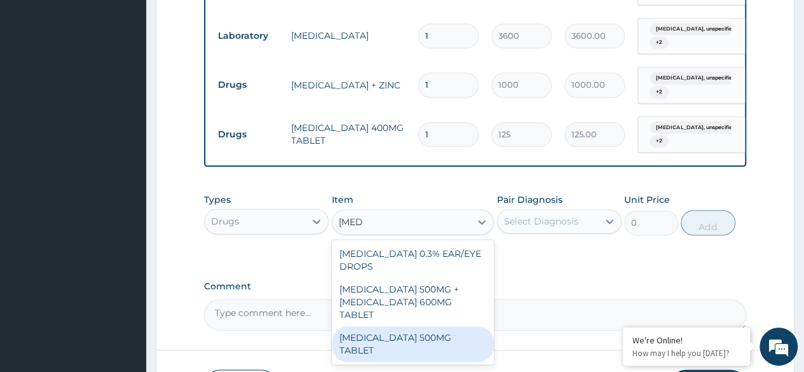
click at [441, 329] on div "CIPROFLOXACIN 500MG TABLET" at bounding box center [413, 344] width 163 height 36
type input "400"
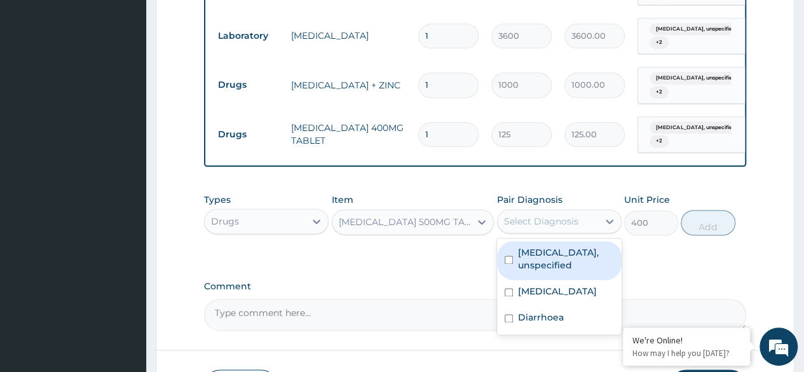
click at [596, 223] on div "Select Diagnosis" at bounding box center [548, 221] width 100 height 20
click at [571, 255] on label "Gastritis, unspecified" at bounding box center [566, 258] width 96 height 25
checkbox input "true"
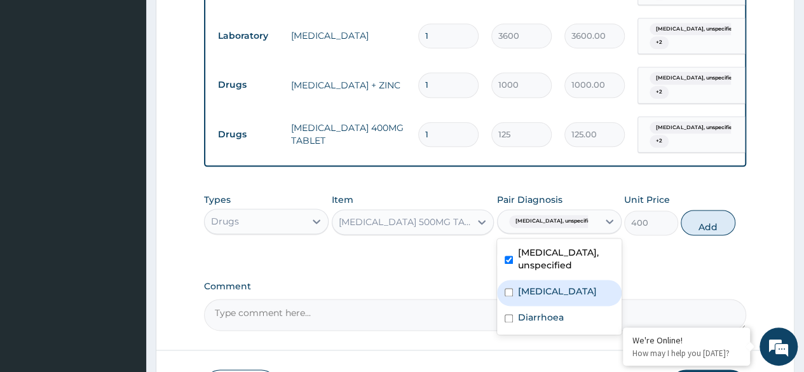
drag, startPoint x: 563, startPoint y: 276, endPoint x: 559, endPoint y: 293, distance: 17.7
click at [563, 280] on div "Sickle cell trait" at bounding box center [559, 293] width 125 height 26
checkbox input "true"
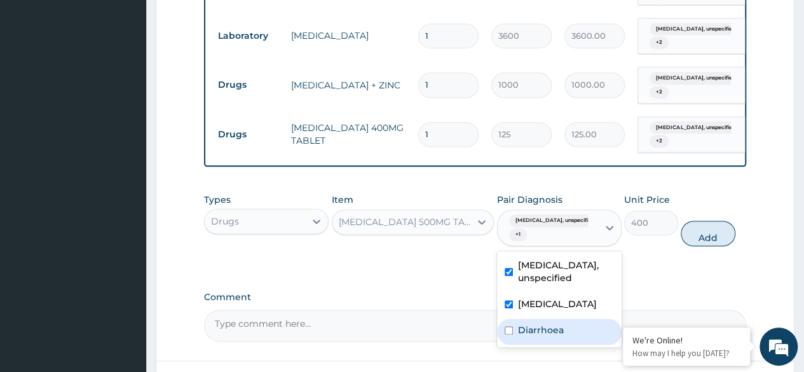
click at [554, 324] on label "Diarrhoea" at bounding box center [541, 330] width 46 height 13
checkbox input "true"
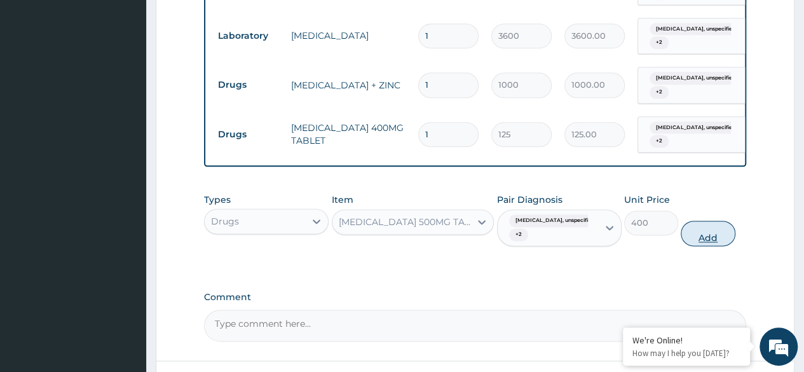
click at [697, 246] on button "Add" at bounding box center [708, 233] width 54 height 25
type input "0"
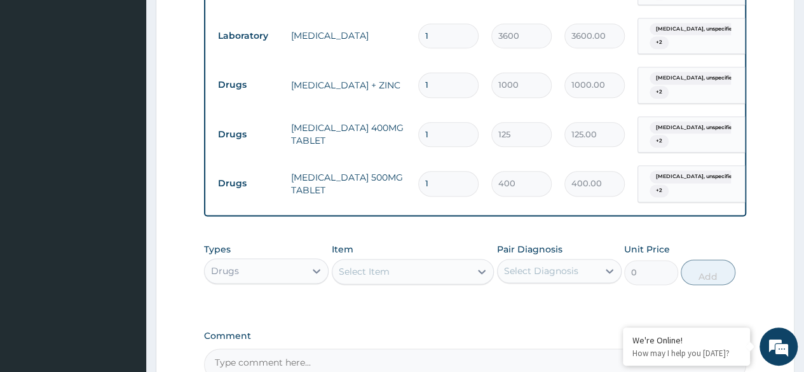
scroll to position [785, 0]
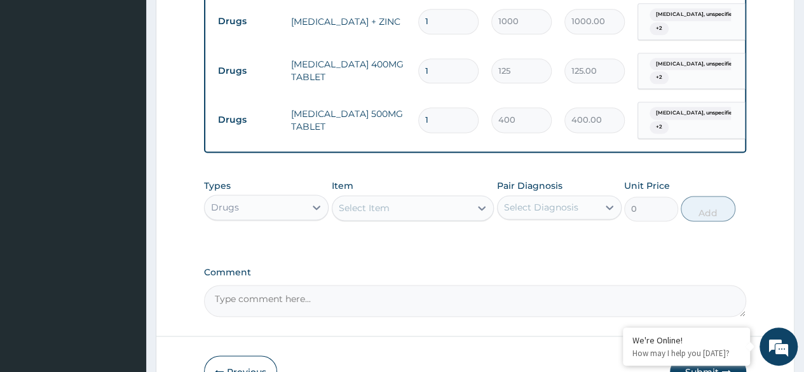
click at [434, 71] on input "1" at bounding box center [448, 70] width 60 height 25
type input "15"
type input "1875.00"
type input "15"
click at [433, 118] on input "1" at bounding box center [448, 119] width 60 height 25
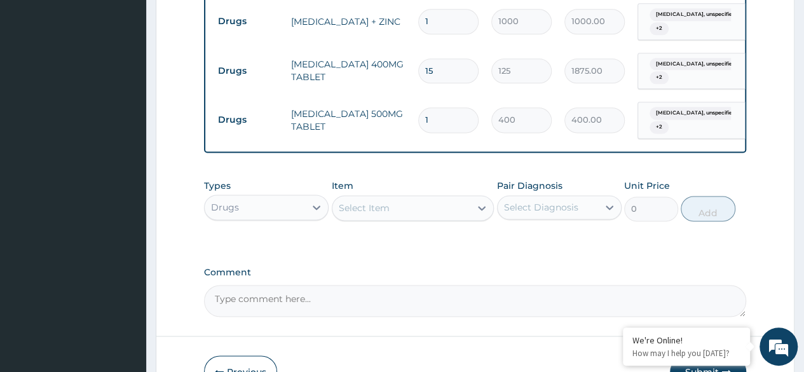
type input "14"
type input "5600.00"
type input "14"
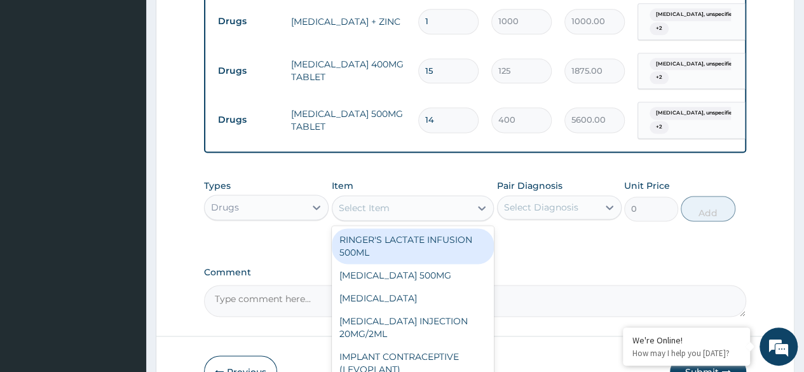
click at [436, 217] on div "Select Item" at bounding box center [401, 208] width 139 height 20
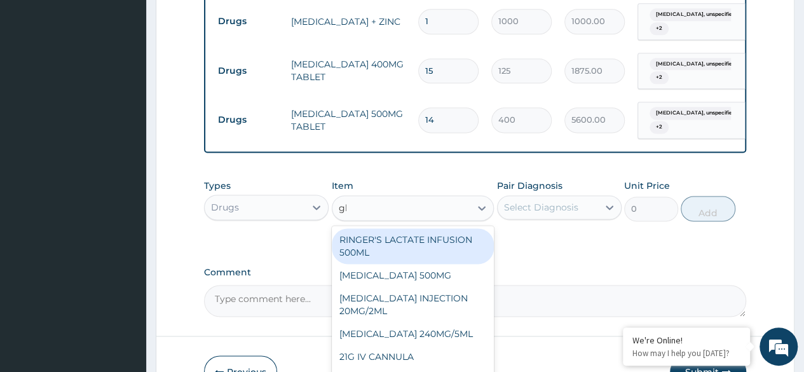
type input "glo"
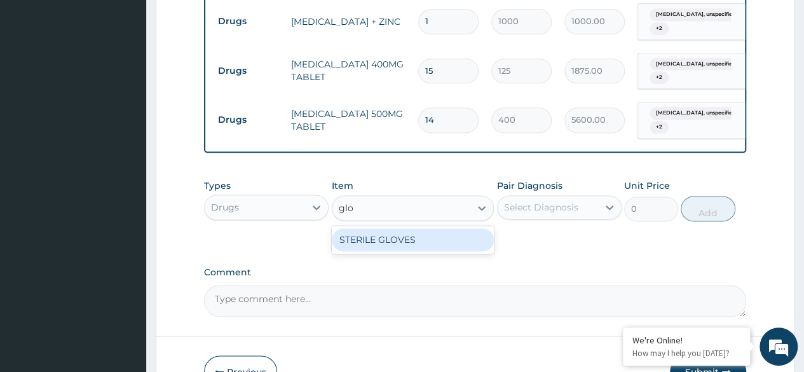
click at [390, 241] on div "STERILE GLOVES" at bounding box center [413, 239] width 163 height 23
type input "500"
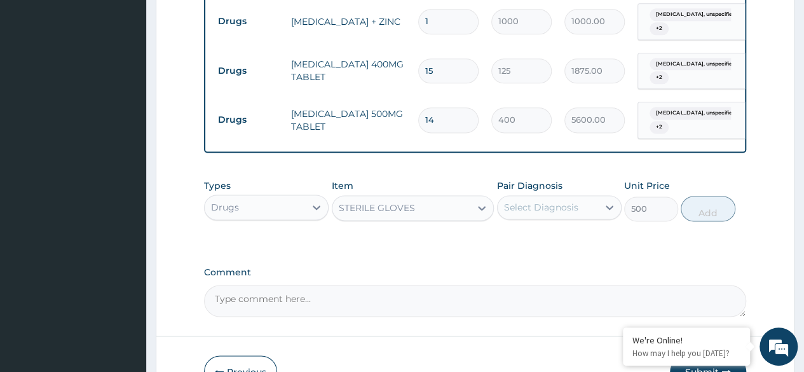
click at [580, 211] on div "Select Diagnosis" at bounding box center [548, 207] width 100 height 20
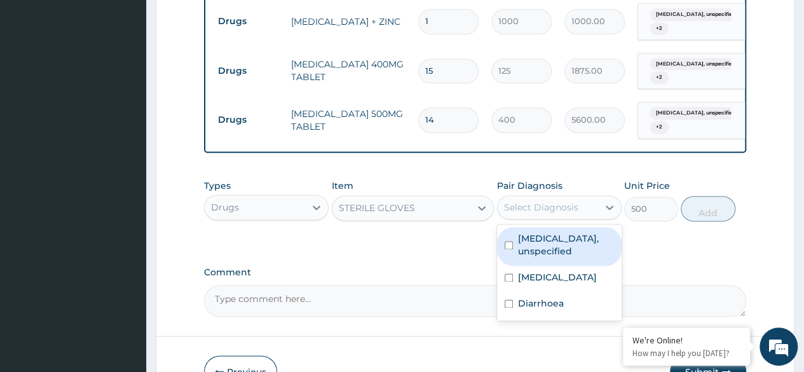
click at [575, 253] on div "Gastritis, unspecified" at bounding box center [559, 246] width 125 height 39
checkbox input "true"
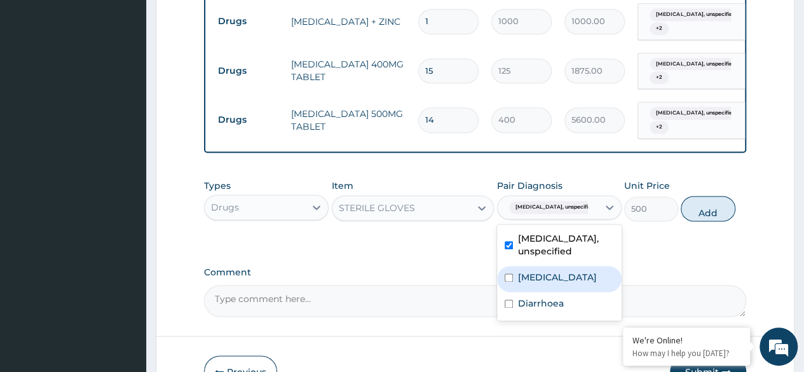
click at [570, 271] on label "Sickle cell trait" at bounding box center [557, 277] width 79 height 13
checkbox input "true"
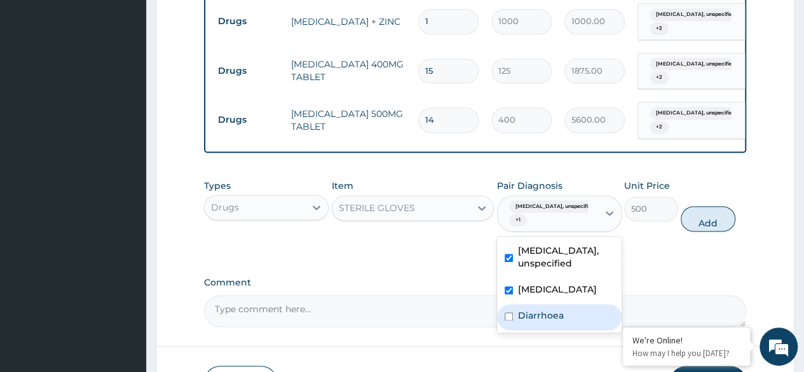
click at [567, 314] on div "Diarrhoea" at bounding box center [559, 317] width 125 height 26
checkbox input "true"
click at [712, 228] on button "Add" at bounding box center [708, 218] width 54 height 25
type input "0"
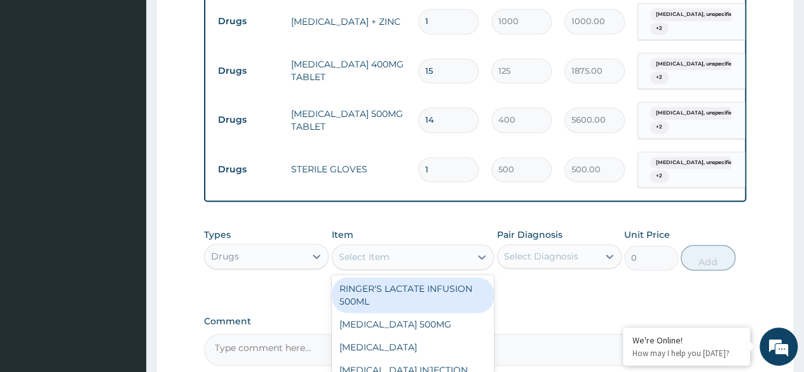
click at [420, 266] on div "Select Item" at bounding box center [401, 257] width 139 height 20
type input "2ml"
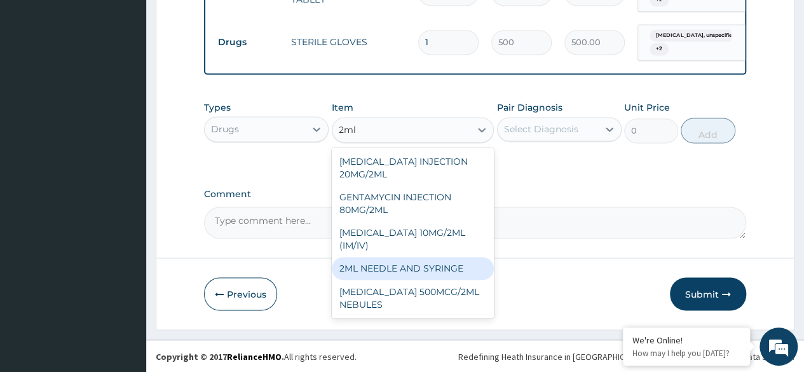
click at [408, 264] on div "2ML NEEDLE AND SYRINGE" at bounding box center [413, 268] width 163 height 23
type input "108"
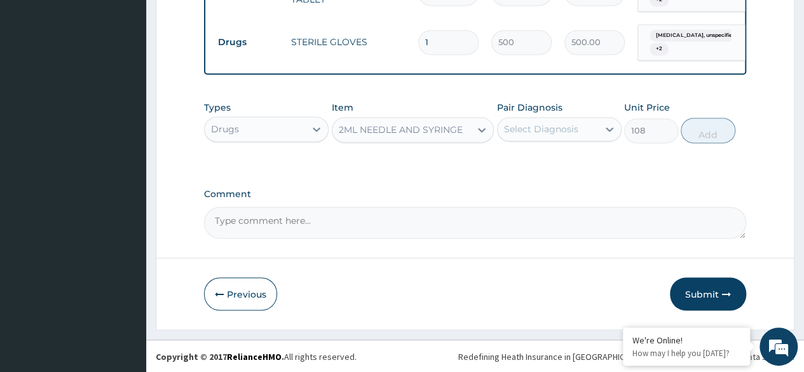
click at [564, 128] on div "Select Diagnosis" at bounding box center [541, 129] width 74 height 13
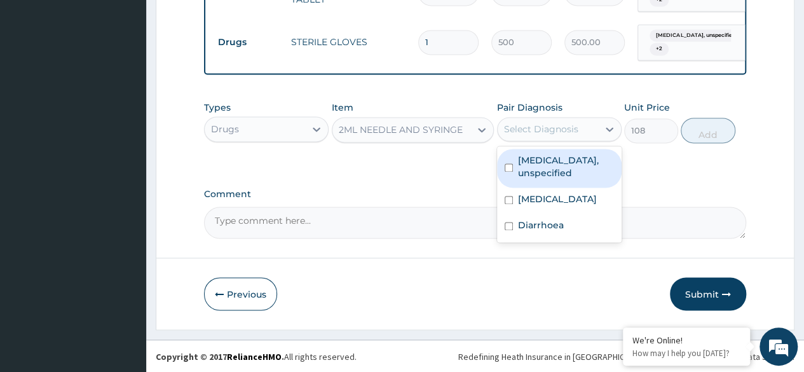
click at [557, 166] on label "Gastritis, unspecified" at bounding box center [566, 166] width 96 height 25
checkbox input "true"
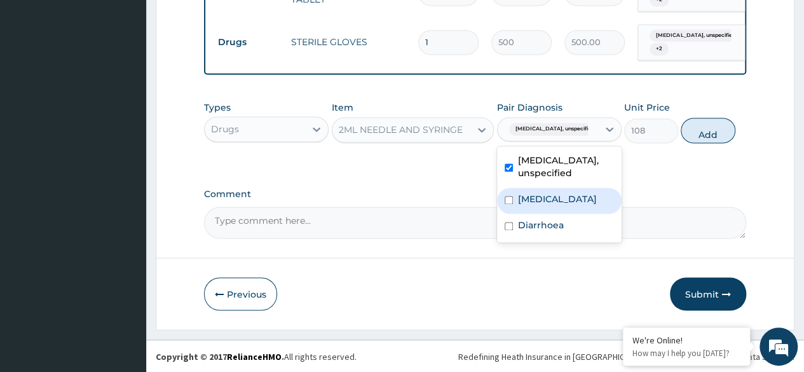
click at [552, 196] on div "Sickle cell trait" at bounding box center [559, 201] width 125 height 26
checkbox input "true"
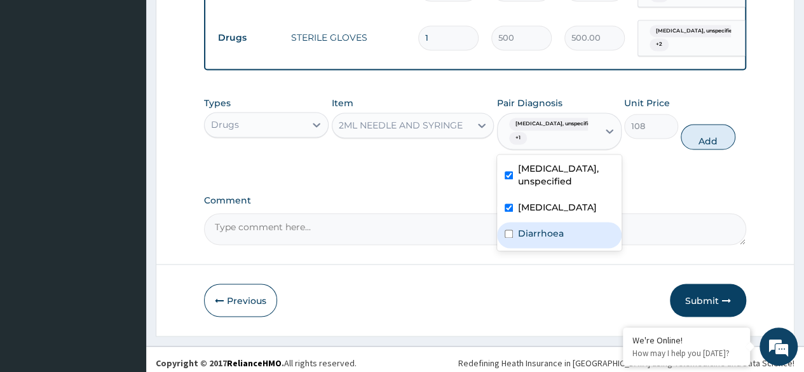
click at [549, 222] on div "Diarrhoea" at bounding box center [559, 235] width 125 height 26
checkbox input "true"
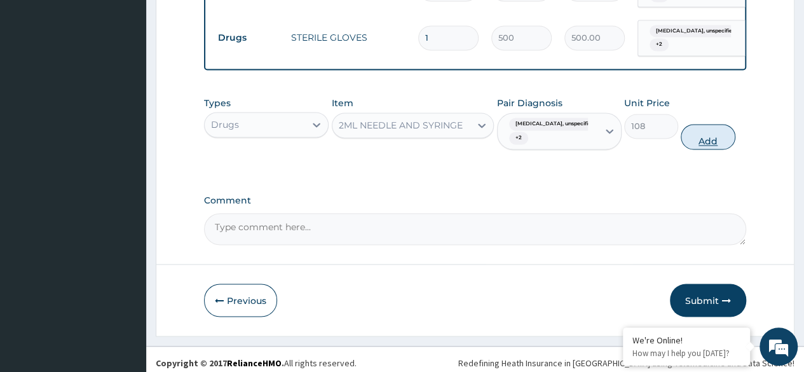
click at [732, 139] on button "Add" at bounding box center [708, 136] width 54 height 25
type input "0"
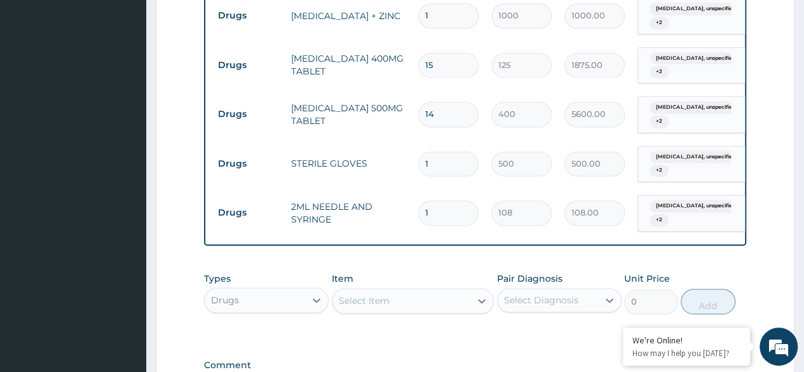
scroll to position [790, 0]
click at [451, 153] on input "1" at bounding box center [448, 165] width 60 height 25
type input "0.00"
type input "2"
type input "1000.00"
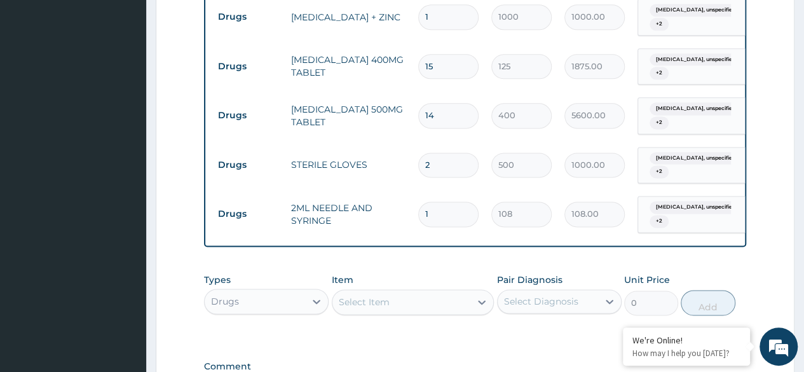
type input "1"
type input "500.00"
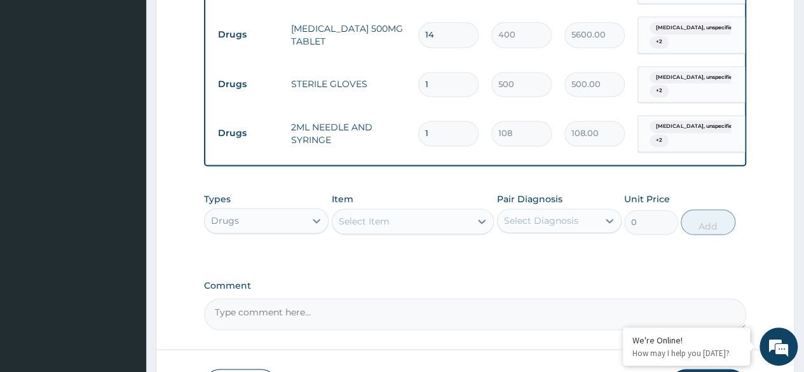
scroll to position [917, 0]
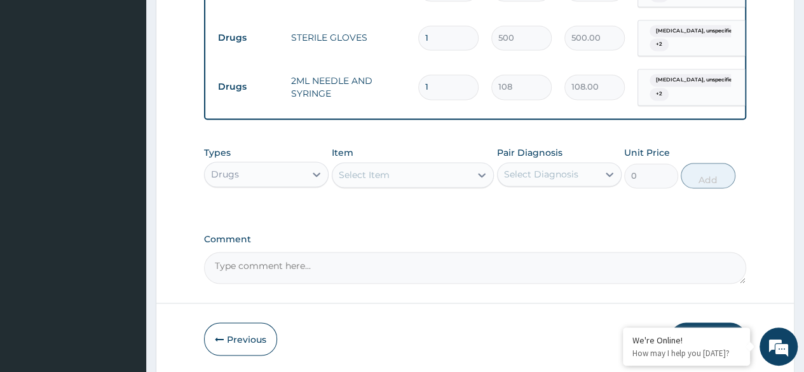
click at [432, 195] on div "Types Drugs Item Select Item Pair Diagnosis Select Diagnosis Unit Price 0 Add" at bounding box center [475, 167] width 542 height 55
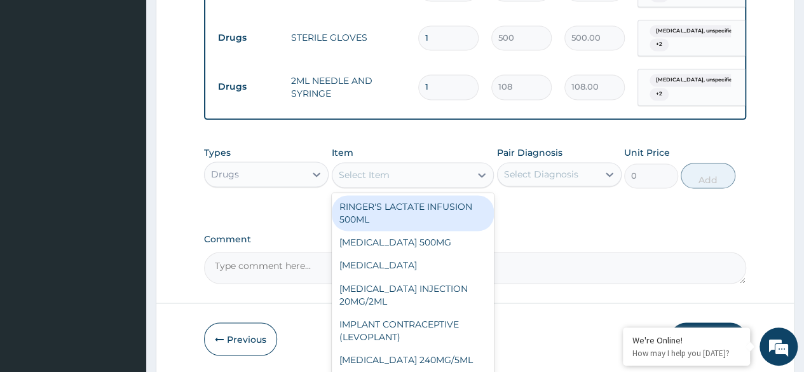
click at [391, 172] on div "Select Item" at bounding box center [401, 175] width 139 height 20
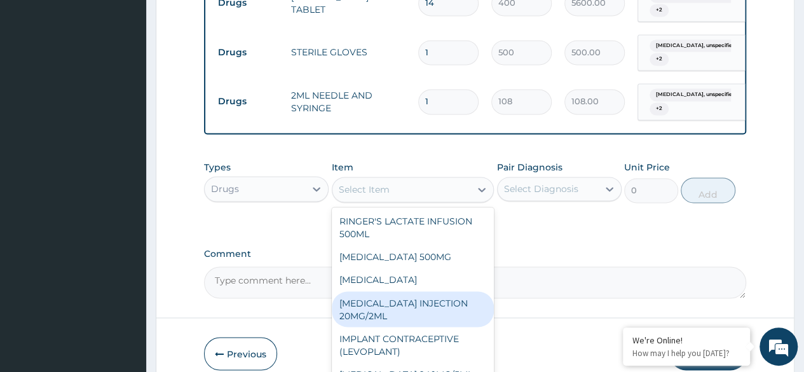
scroll to position [966, 0]
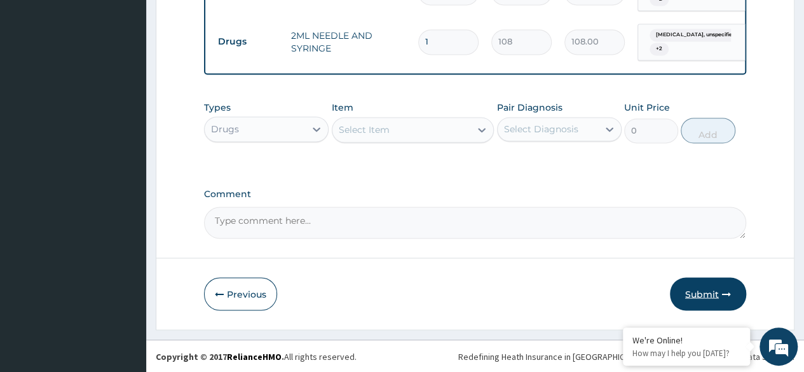
click at [698, 304] on button "Submit" at bounding box center [708, 293] width 76 height 33
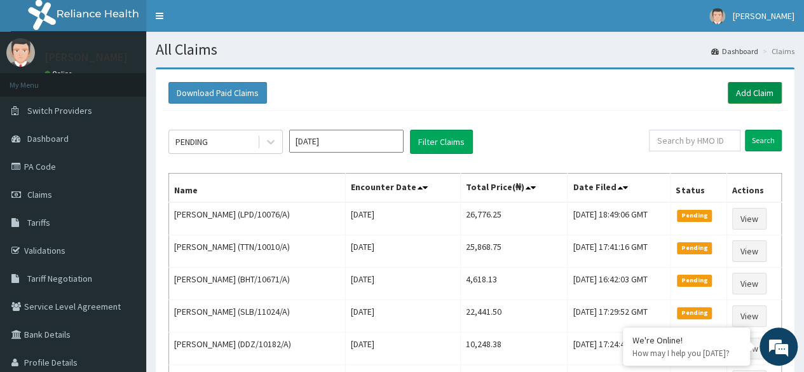
click at [758, 97] on link "Add Claim" at bounding box center [755, 93] width 54 height 22
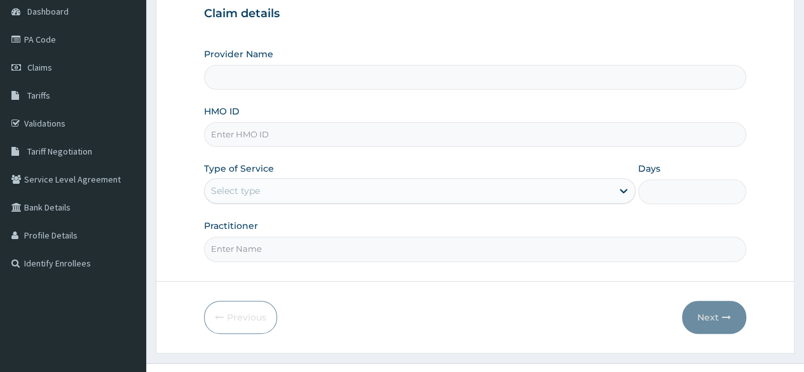
scroll to position [127, 0]
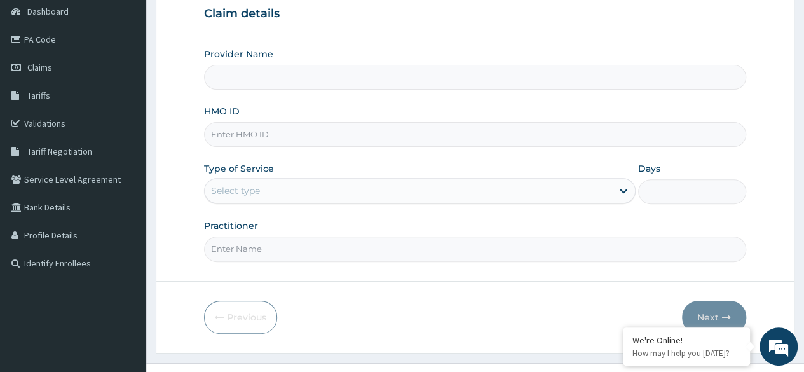
click at [308, 135] on input "HMO ID" at bounding box center [475, 134] width 542 height 25
paste input "DDZ/10182/B"
type input "DDZ/10182/B"
click at [303, 181] on div "Select type" at bounding box center [408, 191] width 407 height 20
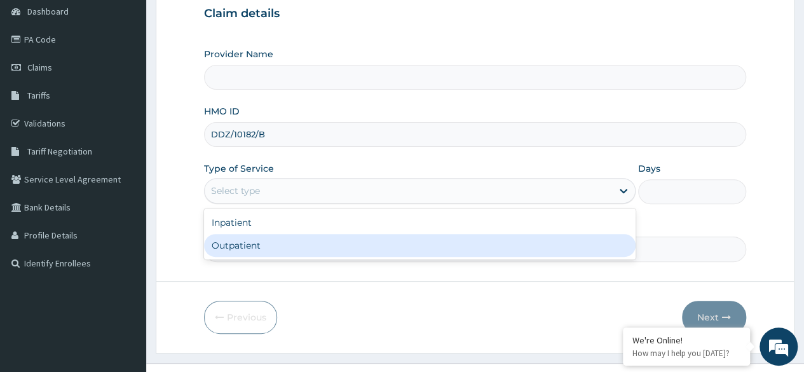
click at [308, 249] on div "Outpatient" at bounding box center [420, 245] width 432 height 23
type input "1"
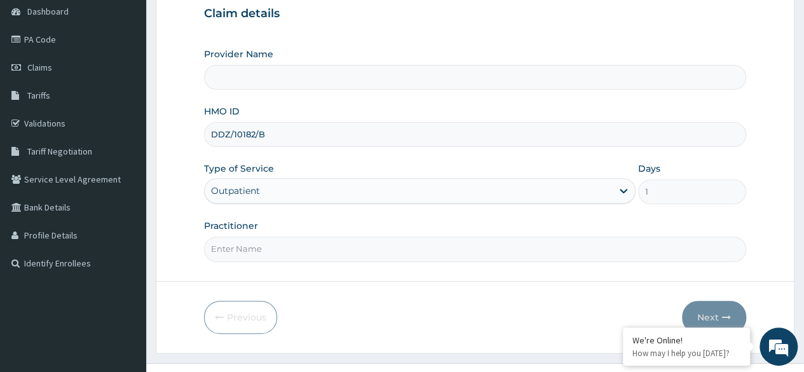
click at [308, 249] on input "Practitioner" at bounding box center [475, 248] width 542 height 25
type input "Dr [PERSON_NAME]"
type input "Reliance Family Clinics (RFC)- [GEOGRAPHIC_DATA]"
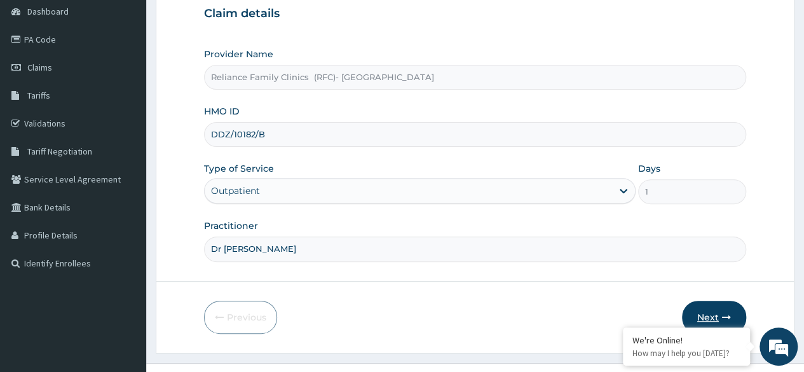
type input "Dr [PERSON_NAME]"
click at [720, 320] on button "Next" at bounding box center [714, 317] width 64 height 33
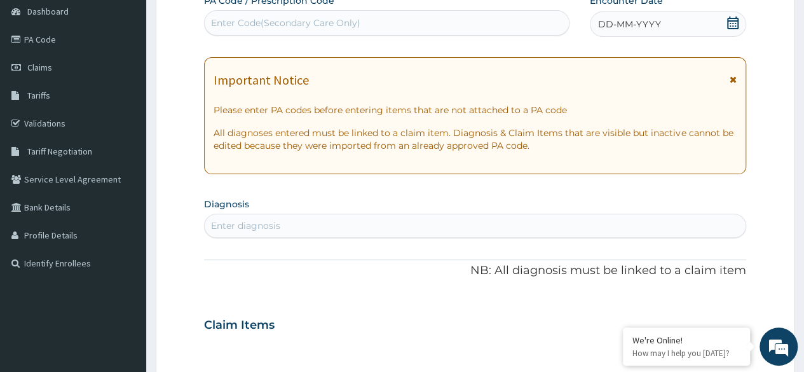
click at [735, 18] on icon at bounding box center [733, 23] width 13 height 13
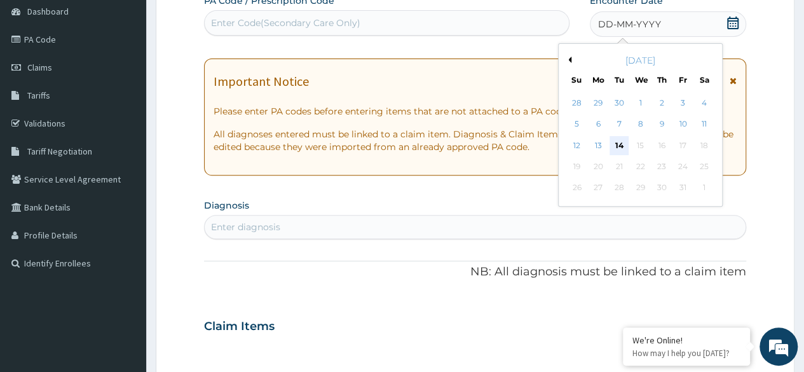
click at [615, 149] on div "14" at bounding box center [619, 145] width 19 height 19
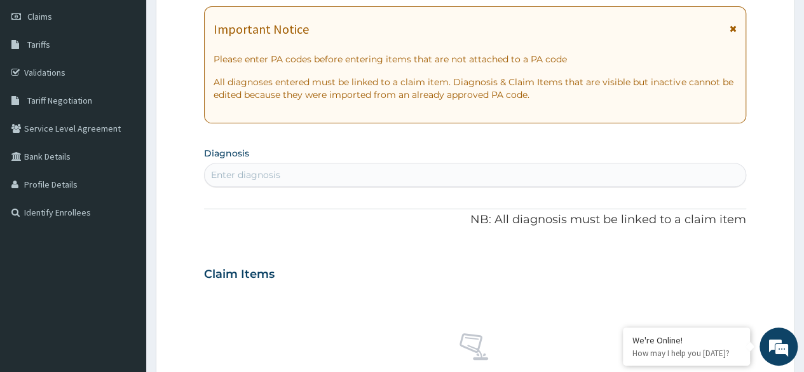
scroll to position [254, 0]
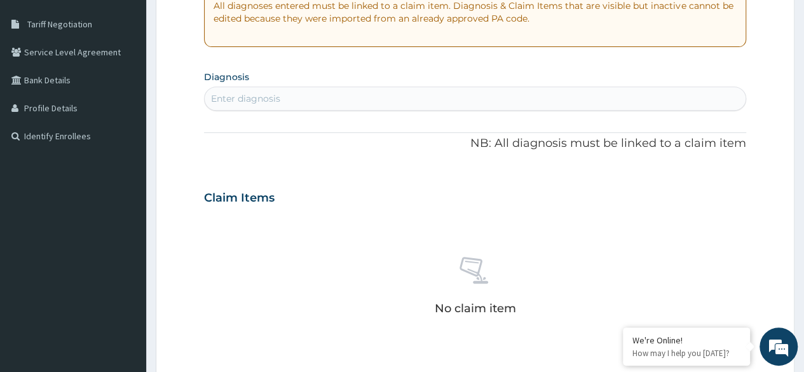
click at [371, 85] on section "Diagnosis Enter diagnosis" at bounding box center [475, 88] width 542 height 43
click at [371, 92] on div "Enter diagnosis" at bounding box center [475, 98] width 541 height 20
type input "iliac pain"
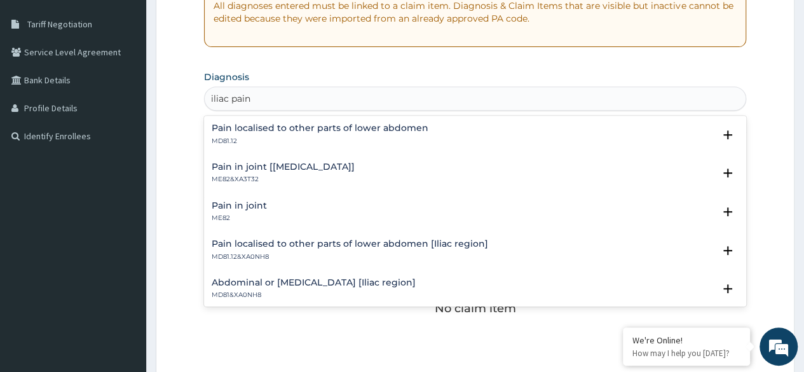
click at [379, 121] on div "Pain localised to other parts of lower abdomen MD81.12 Select Status Query Quer…" at bounding box center [475, 137] width 542 height 39
click at [359, 133] on div "Pain localised to other parts of lower abdomen MD81.12" at bounding box center [320, 134] width 217 height 22
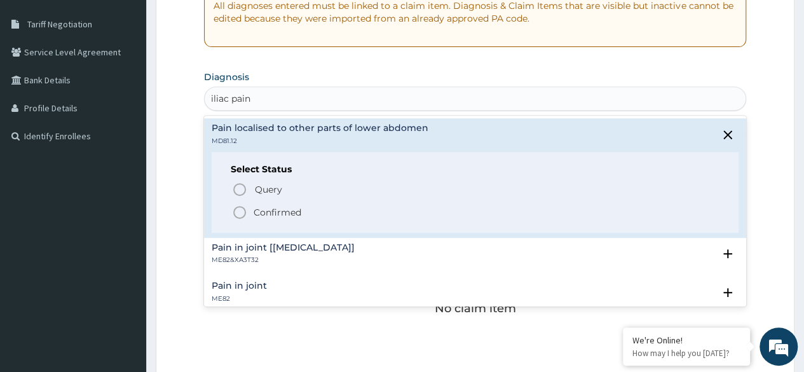
click at [299, 210] on p "Confirmed" at bounding box center [278, 212] width 48 height 13
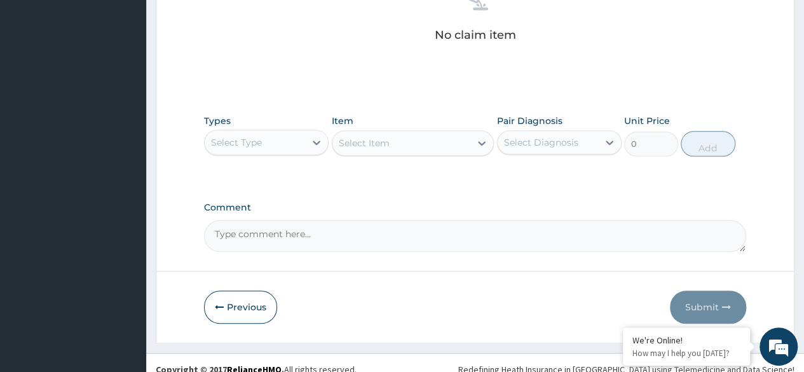
scroll to position [542, 0]
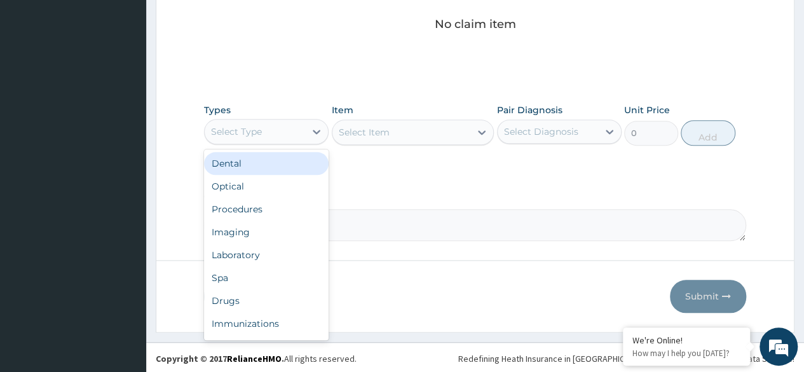
click at [286, 138] on div "Select Type" at bounding box center [255, 131] width 100 height 20
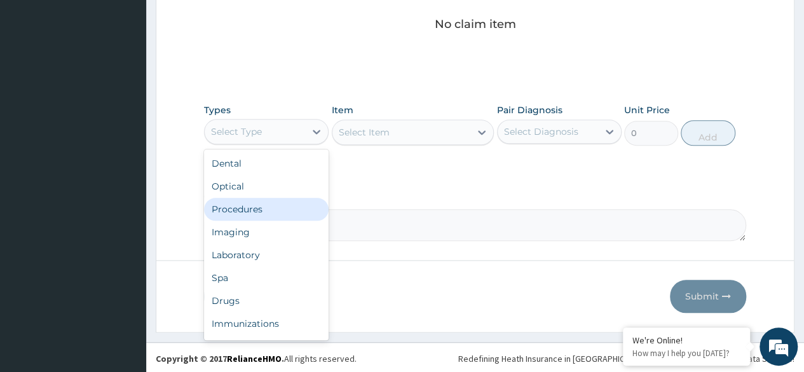
click at [272, 202] on div "Procedures" at bounding box center [266, 209] width 125 height 23
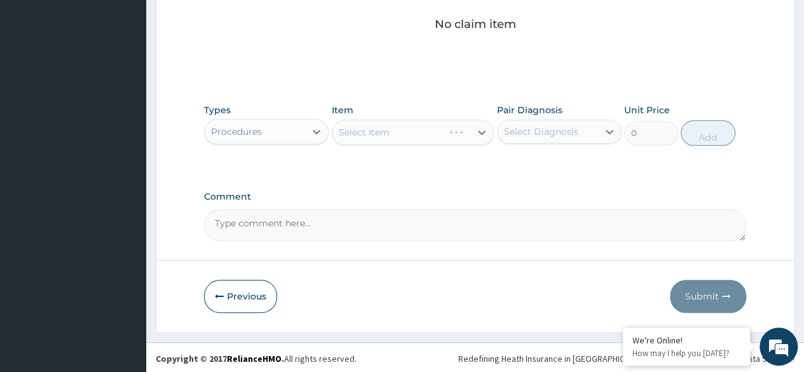
click at [568, 132] on div "Select Diagnosis" at bounding box center [541, 131] width 74 height 13
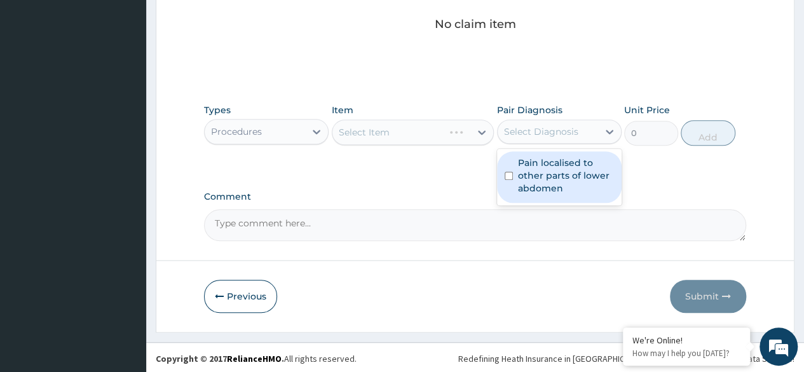
click at [558, 167] on label "Pain localised to other parts of lower abdomen" at bounding box center [566, 175] width 96 height 38
checkbox input "true"
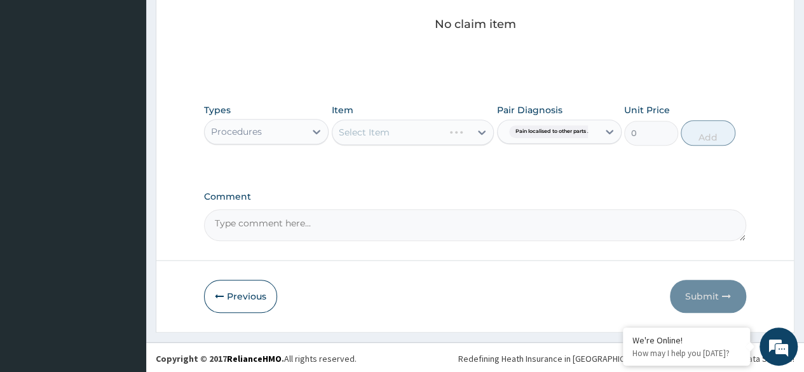
click at [419, 133] on div "Select Item" at bounding box center [401, 132] width 139 height 20
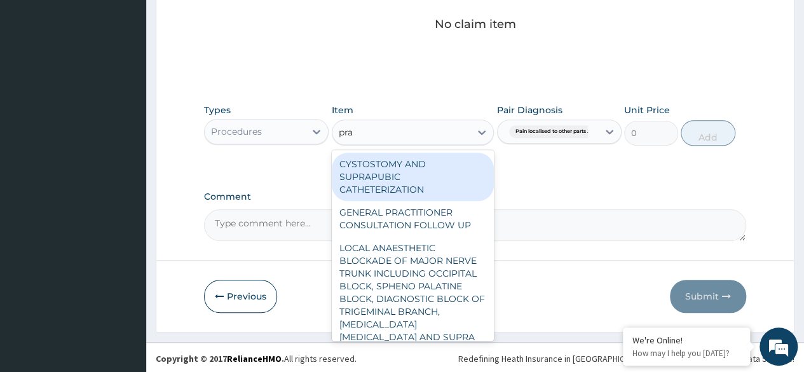
type input "prac"
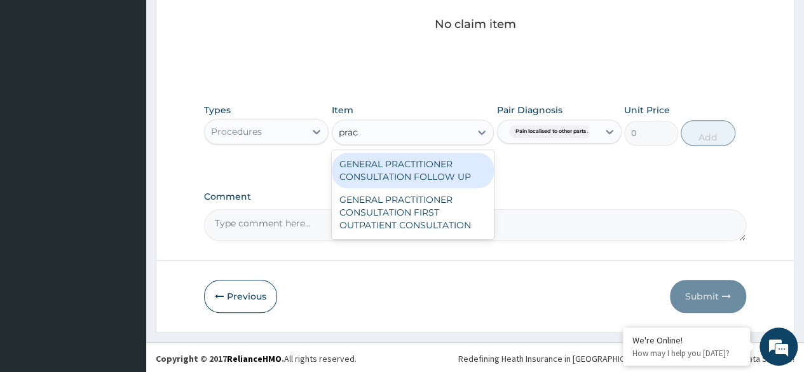
click at [417, 176] on div "GENERAL PRACTITIONER CONSULTATION FOLLOW UP" at bounding box center [413, 171] width 163 height 36
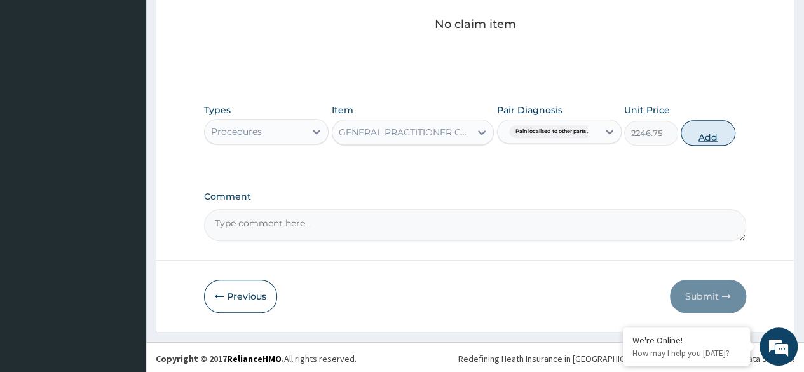
click at [703, 139] on button "Add" at bounding box center [708, 132] width 54 height 25
type input "0"
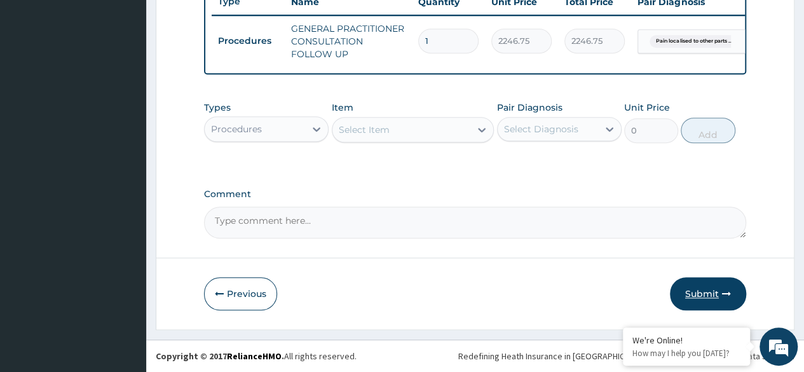
click at [697, 298] on button "Submit" at bounding box center [708, 293] width 76 height 33
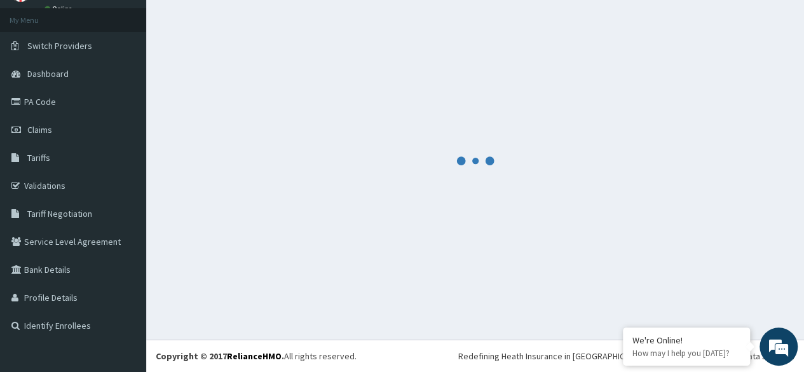
scroll to position [64, 0]
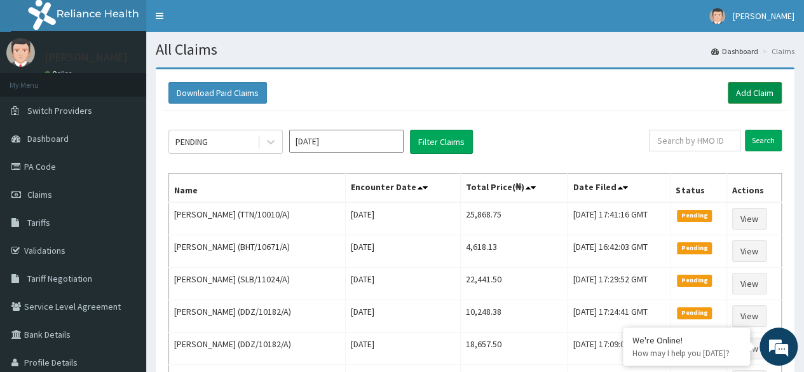
click at [755, 90] on link "Add Claim" at bounding box center [755, 93] width 54 height 22
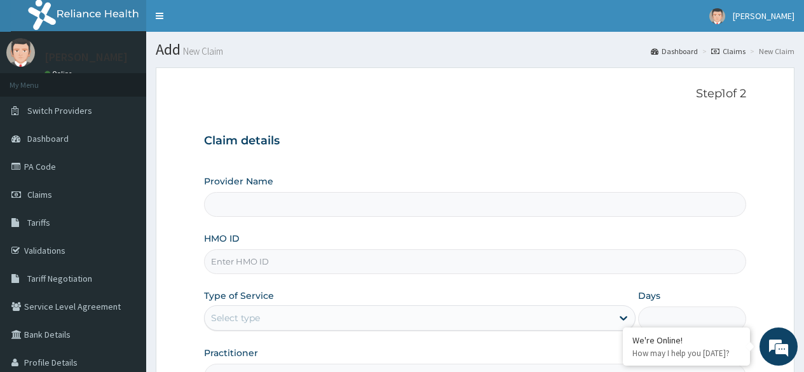
type input "Reliance Family Clinics (RFC)- [GEOGRAPHIC_DATA]"
click at [256, 271] on input "HMO ID" at bounding box center [475, 261] width 542 height 25
paste input "BHT/10671/A"
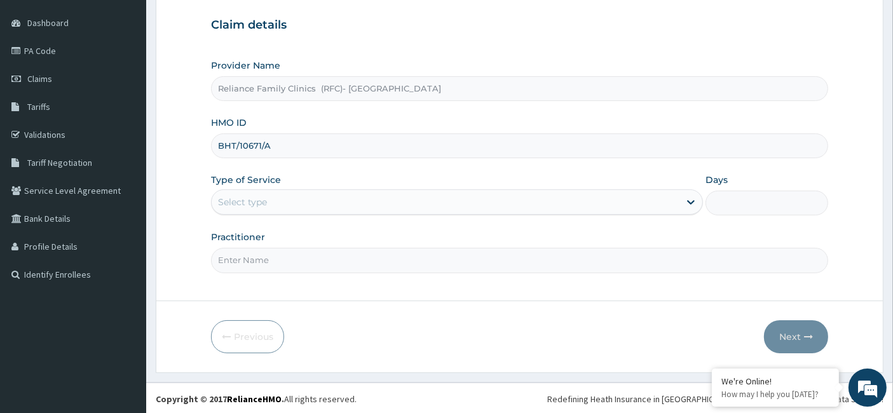
scroll to position [116, 0]
type input "BHT/10671/A"
click at [306, 203] on div "Select type" at bounding box center [446, 201] width 468 height 20
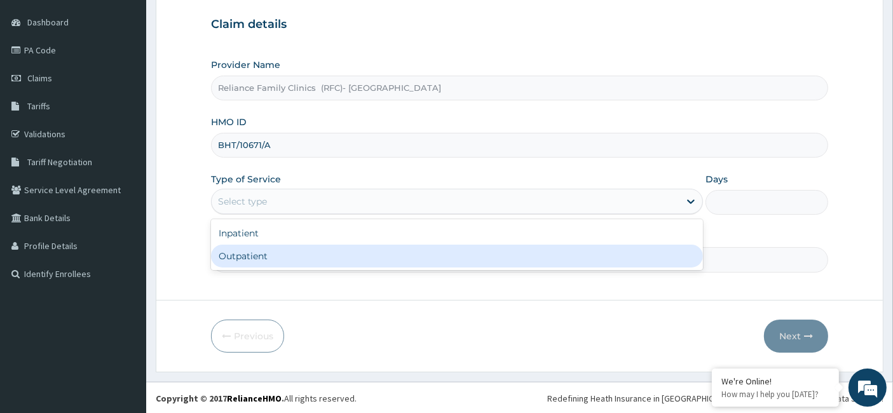
click at [297, 257] on div "Outpatient" at bounding box center [457, 256] width 492 height 23
type input "1"
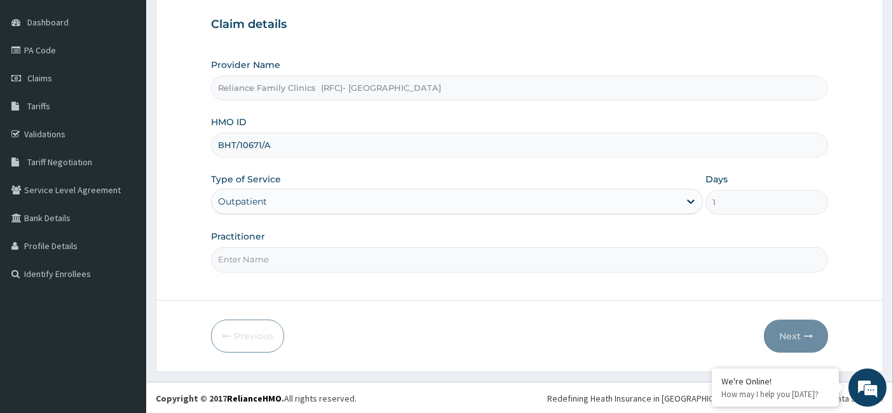
click at [297, 257] on input "Practitioner" at bounding box center [520, 259] width 618 height 25
type input "Dr Chiazom"
click at [801, 335] on button "Next" at bounding box center [796, 336] width 64 height 33
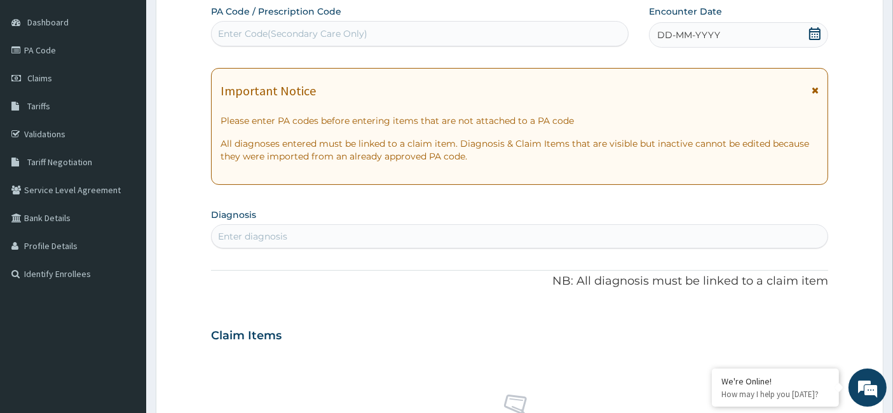
click at [803, 27] on div "DD-MM-YYYY" at bounding box center [738, 34] width 179 height 25
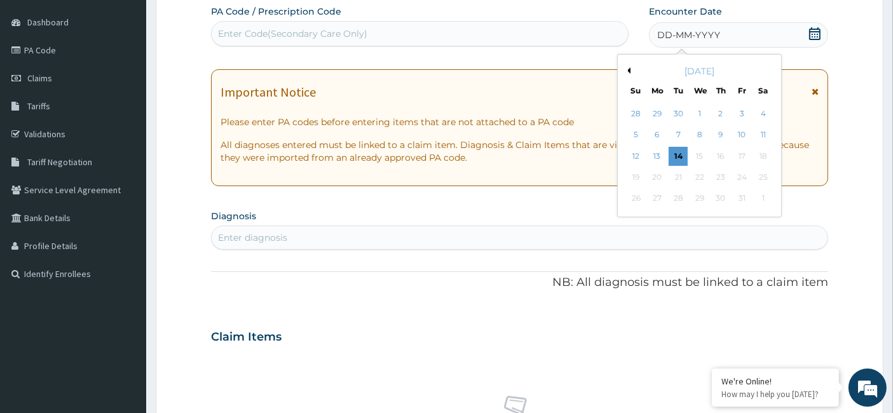
click at [689, 157] on div "12 13 14 15 16 17 18" at bounding box center [699, 156] width 148 height 21
click at [681, 159] on div "14" at bounding box center [678, 156] width 19 height 19
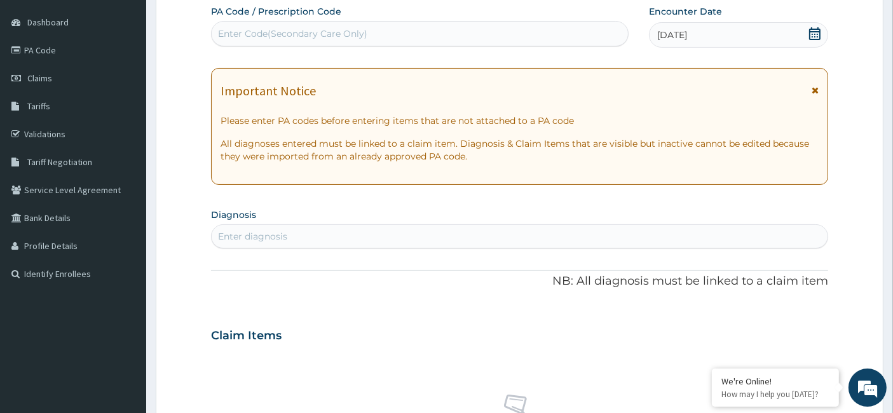
click at [276, 250] on div "PA Code / Prescription Code Enter Code(Secondary Care Only) Encounter Date 14-1…" at bounding box center [520, 334] width 618 height 658
click at [274, 236] on div "Enter diagnosis" at bounding box center [252, 236] width 69 height 13
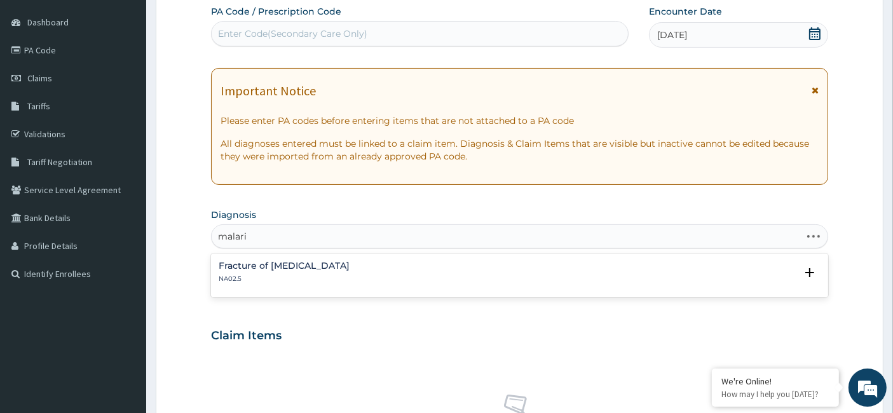
type input "malaria"
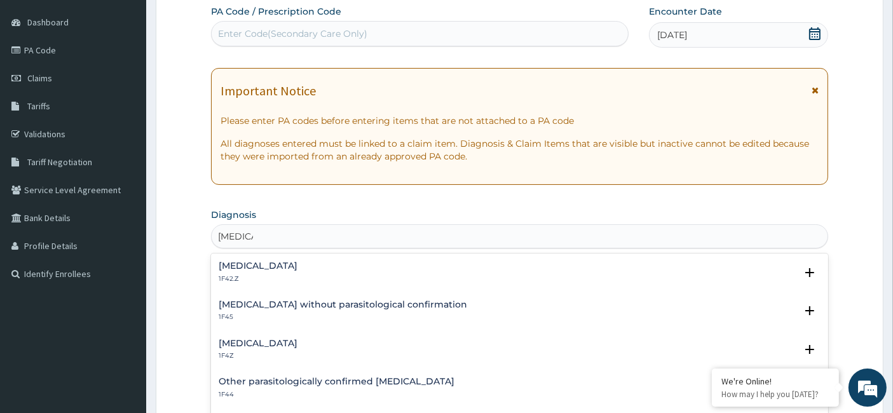
click at [297, 267] on h4 "Plasmodium malariae malaria without complication" at bounding box center [258, 266] width 79 height 10
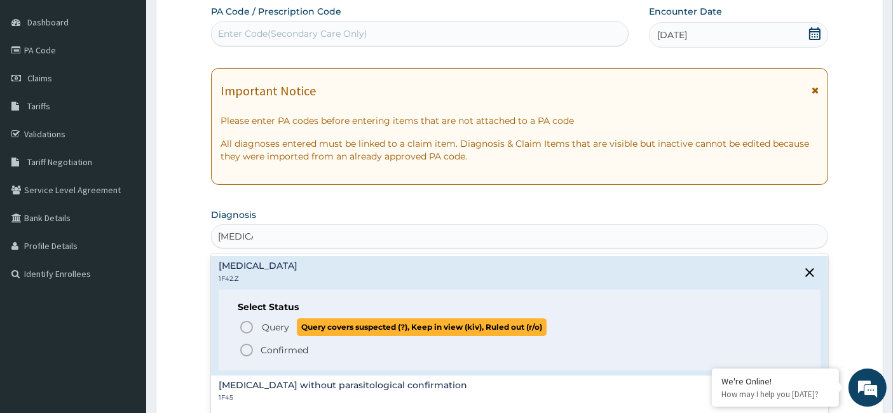
click at [282, 323] on span "Query" at bounding box center [275, 327] width 27 height 13
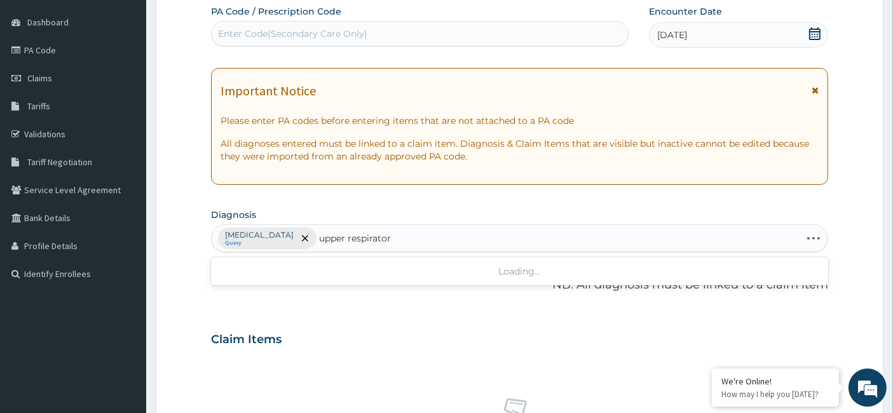
type input "upper respiratory"
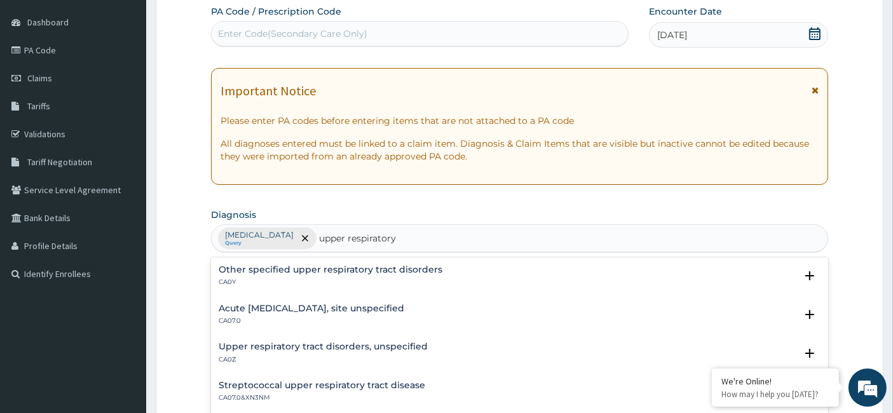
click at [379, 345] on h4 "Upper respiratory tract disorders, unspecified" at bounding box center [323, 347] width 209 height 10
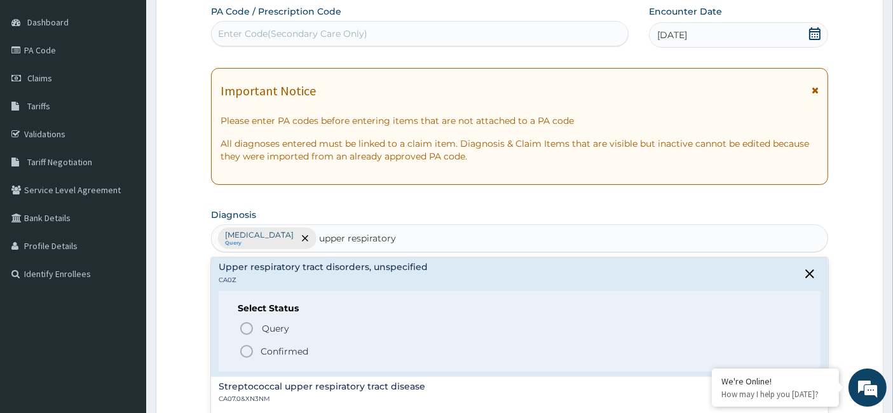
scroll to position [141, 0]
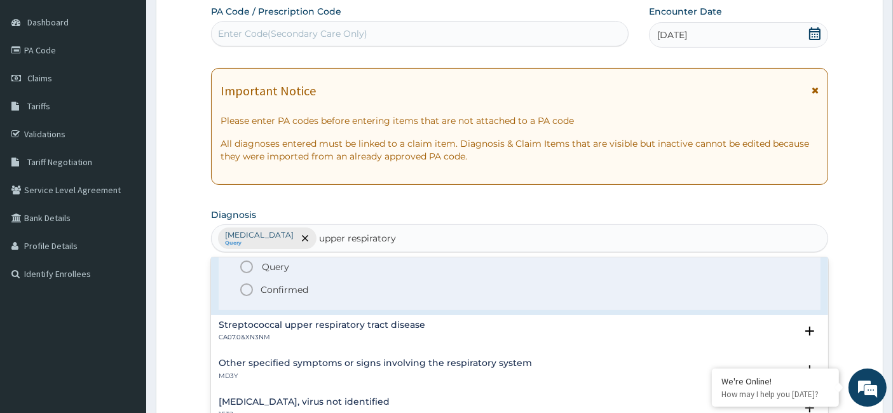
click at [292, 291] on p "Confirmed" at bounding box center [285, 290] width 48 height 13
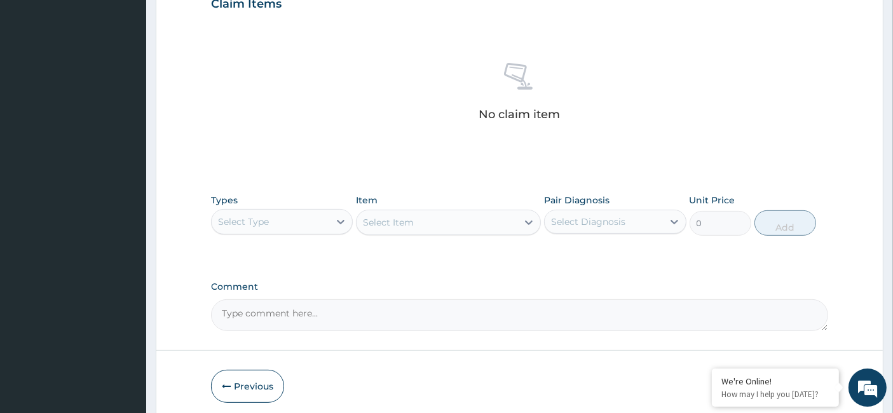
scroll to position [501, 0]
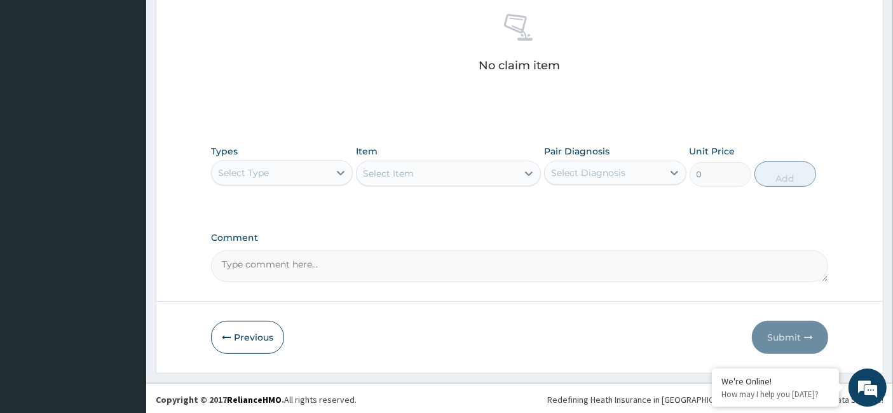
click at [259, 180] on div "Select Type" at bounding box center [271, 173] width 118 height 20
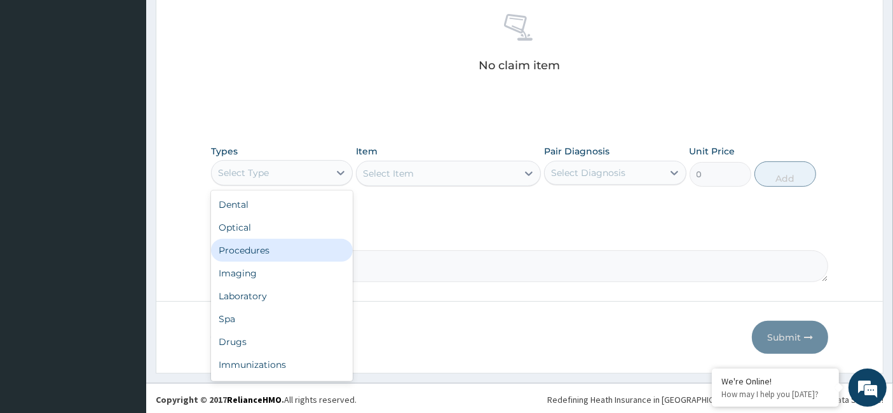
click at [265, 255] on div "Procedures" at bounding box center [282, 250] width 142 height 23
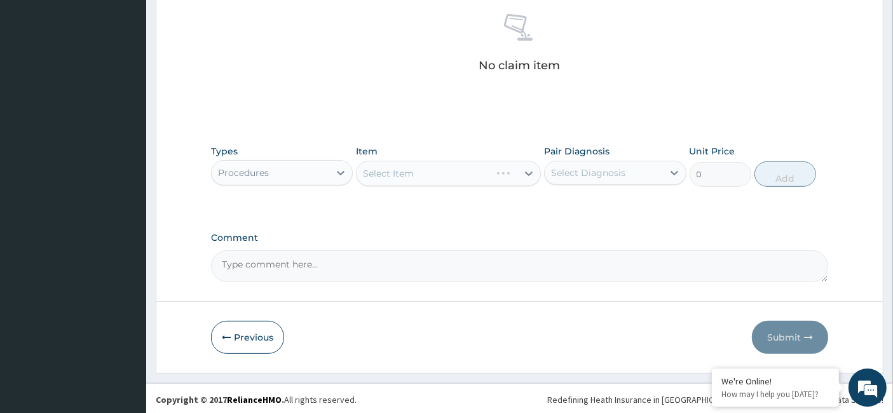
click at [646, 174] on div "Select Diagnosis" at bounding box center [604, 173] width 118 height 20
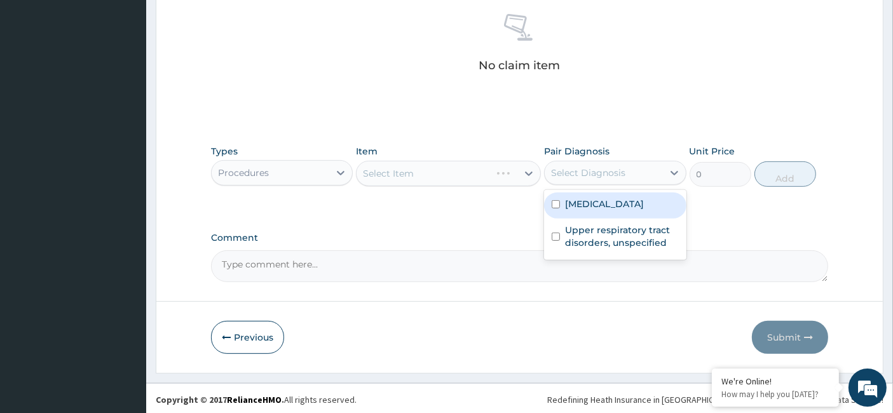
click at [638, 210] on label "Plasmodium malariae malaria without complication" at bounding box center [604, 204] width 79 height 13
checkbox input "true"
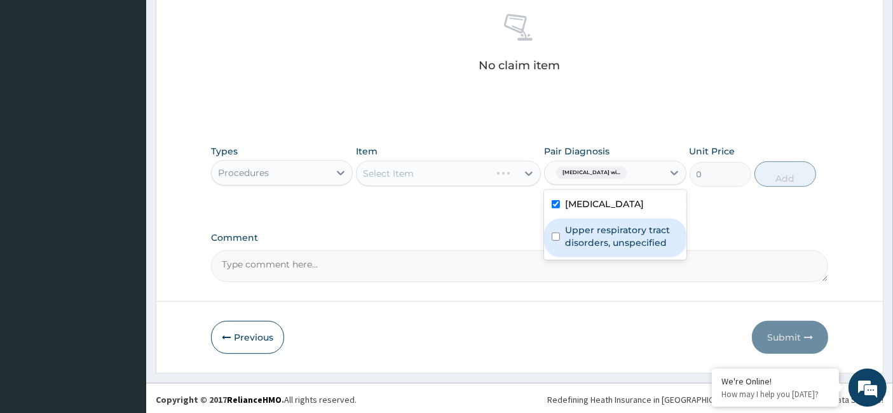
click at [632, 249] on label "Upper respiratory tract disorders, unspecified" at bounding box center [621, 236] width 113 height 25
checkbox input "true"
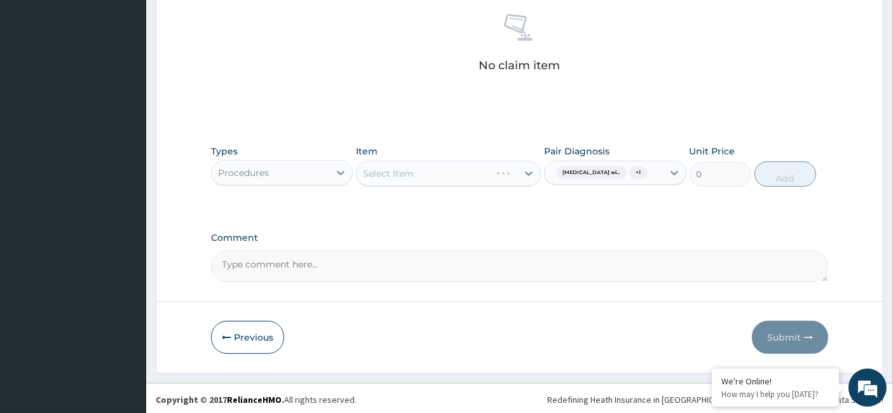
click at [480, 168] on div "Select Item" at bounding box center [448, 173] width 185 height 25
click at [480, 168] on div "Select Item" at bounding box center [437, 173] width 161 height 20
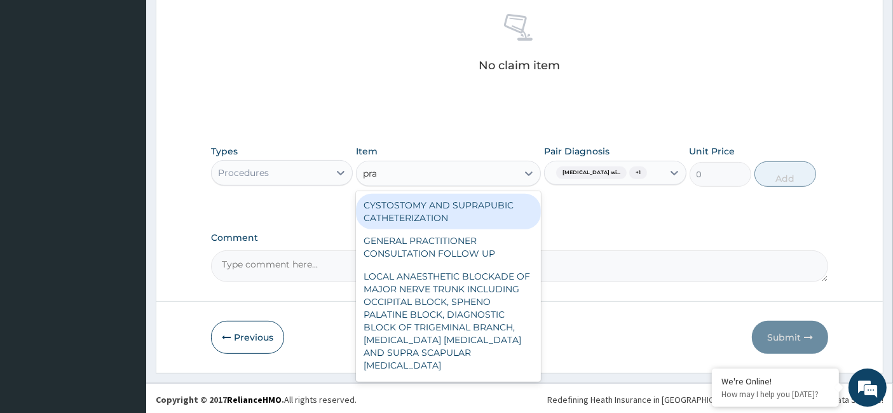
type input "prac"
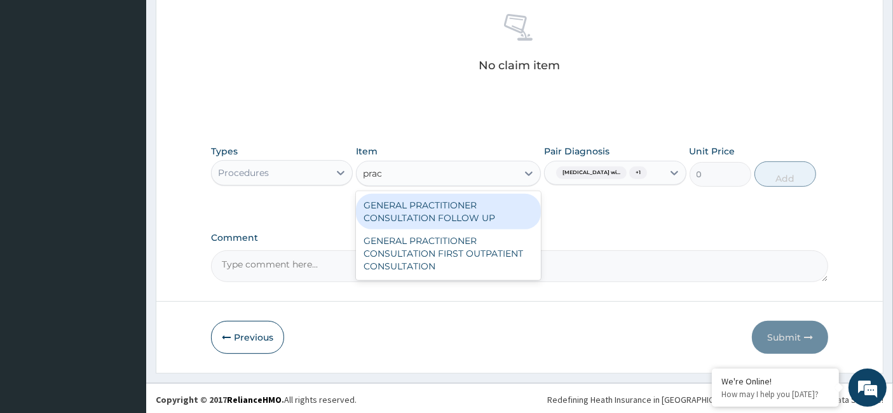
click at [468, 211] on div "GENERAL PRACTITIONER CONSULTATION FOLLOW UP" at bounding box center [448, 212] width 185 height 36
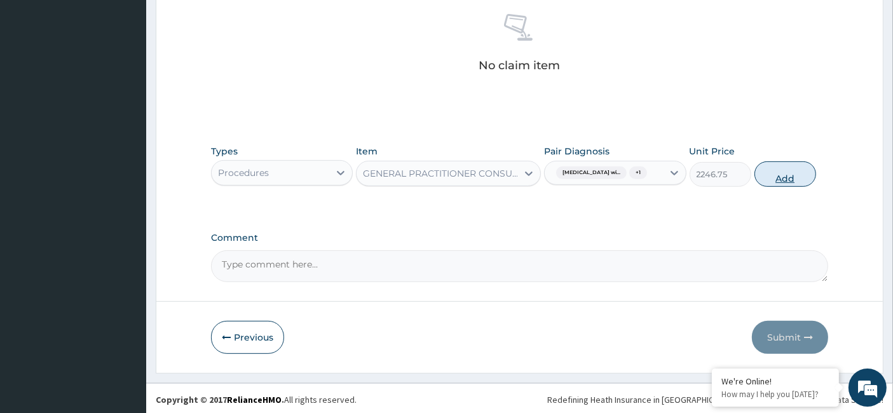
click at [770, 187] on button "Add" at bounding box center [786, 173] width 62 height 25
type input "0"
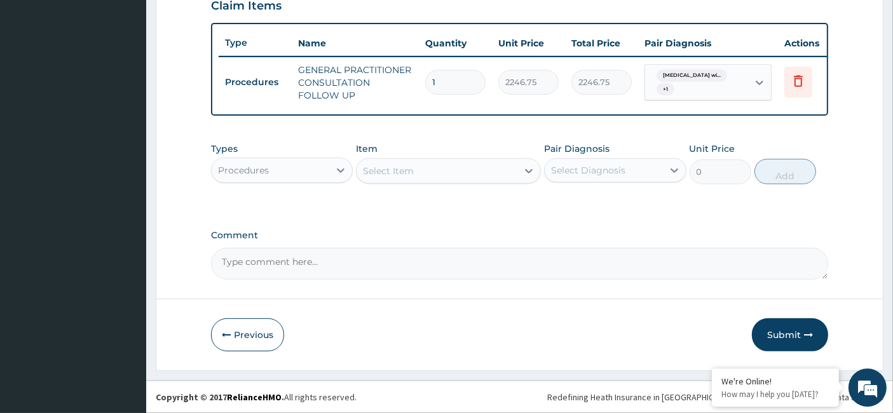
click at [329, 179] on div "Procedures" at bounding box center [271, 170] width 118 height 20
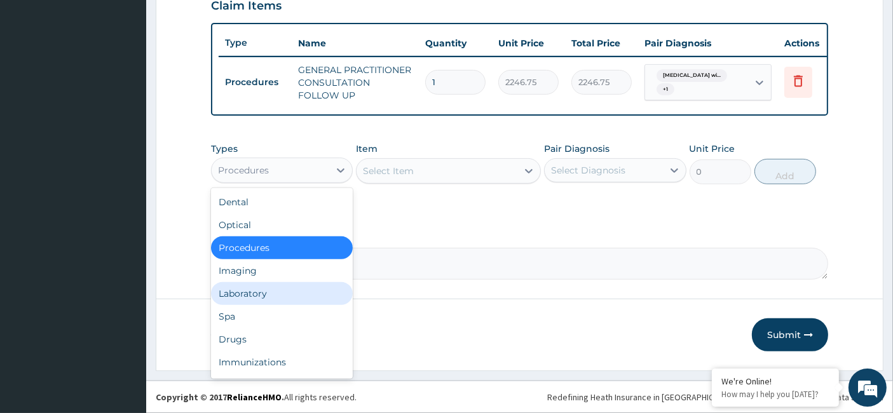
click at [309, 287] on div "Laboratory" at bounding box center [282, 293] width 142 height 23
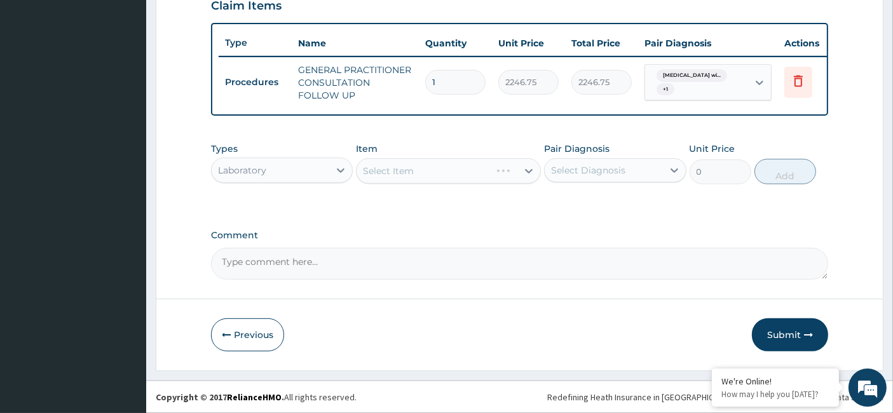
click at [603, 170] on div "Select Diagnosis" at bounding box center [588, 170] width 74 height 13
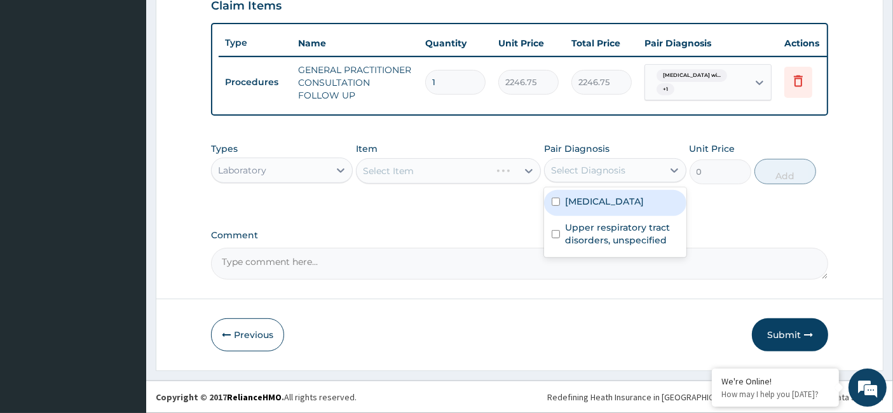
click at [607, 208] on label "Plasmodium malariae malaria without complication" at bounding box center [604, 201] width 79 height 13
click at [612, 216] on div "Plasmodium malariae malaria without complication" at bounding box center [615, 203] width 142 height 26
checkbox input "true"
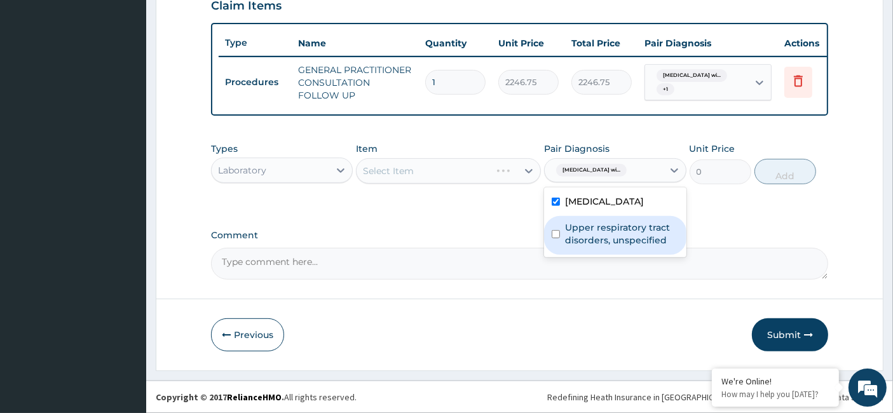
click at [613, 247] on label "Upper respiratory tract disorders, unspecified" at bounding box center [621, 233] width 113 height 25
checkbox input "true"
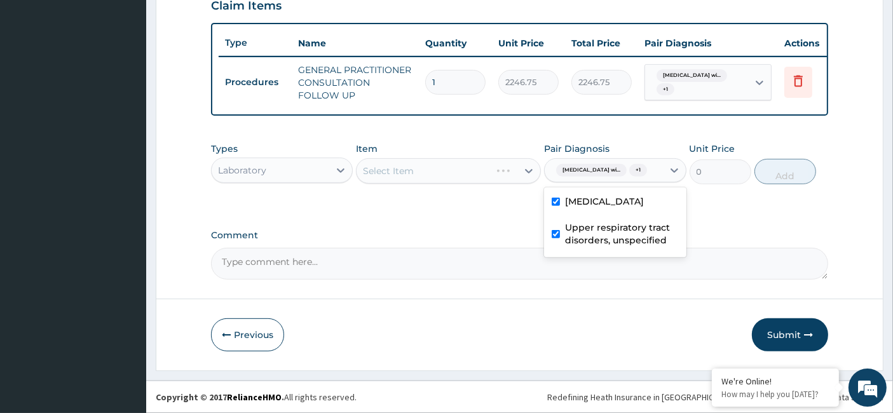
click at [392, 167] on div "Select Item" at bounding box center [388, 171] width 51 height 13
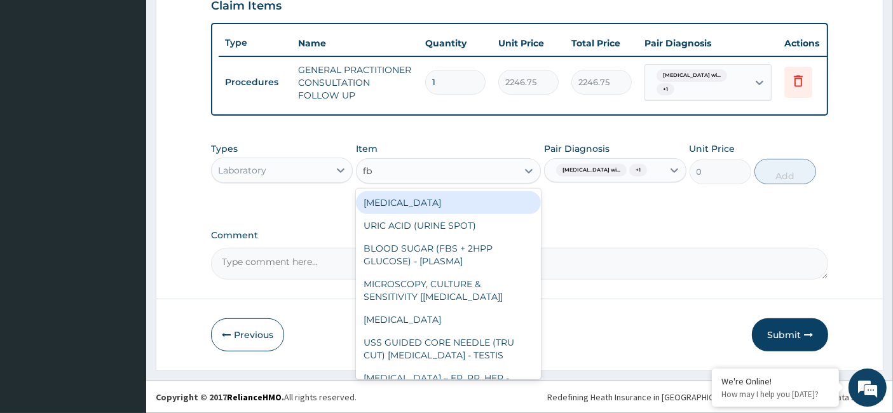
type input "fbc"
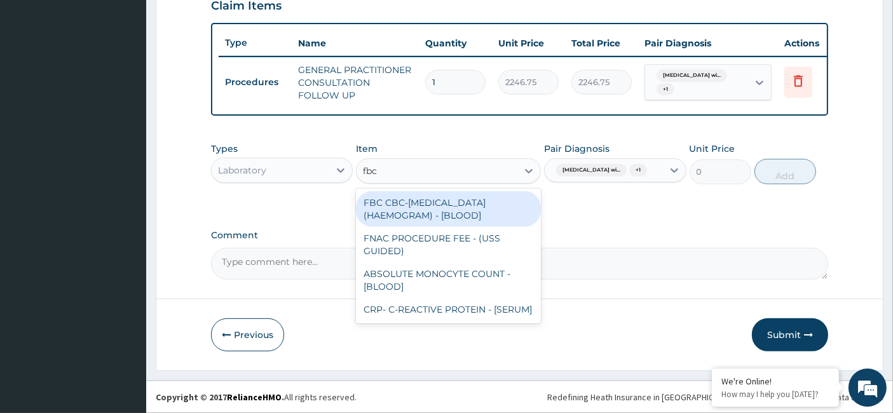
click at [404, 211] on div "FBC CBC-COMPLETE BLOOD COUNT (HAEMOGRAM) - [BLOOD]" at bounding box center [448, 209] width 185 height 36
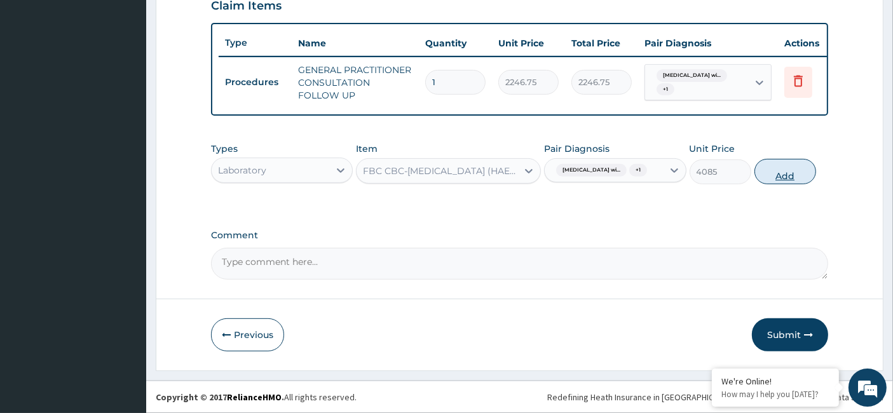
click at [772, 184] on button "Add" at bounding box center [786, 171] width 62 height 25
type input "0"
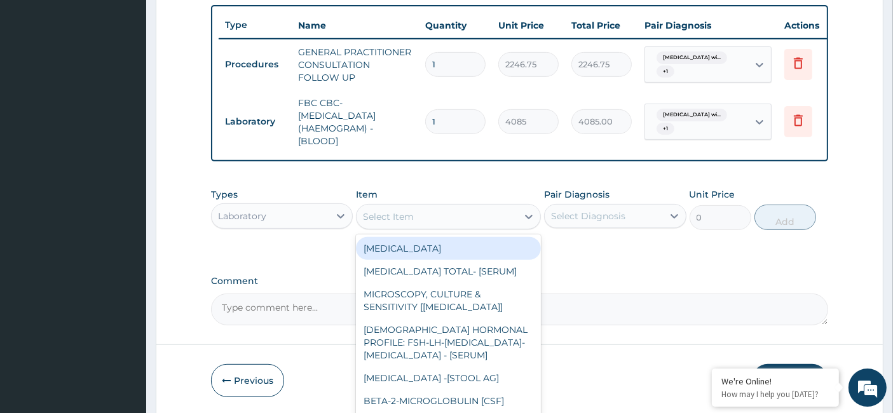
click at [485, 227] on div "Select Item" at bounding box center [437, 217] width 161 height 20
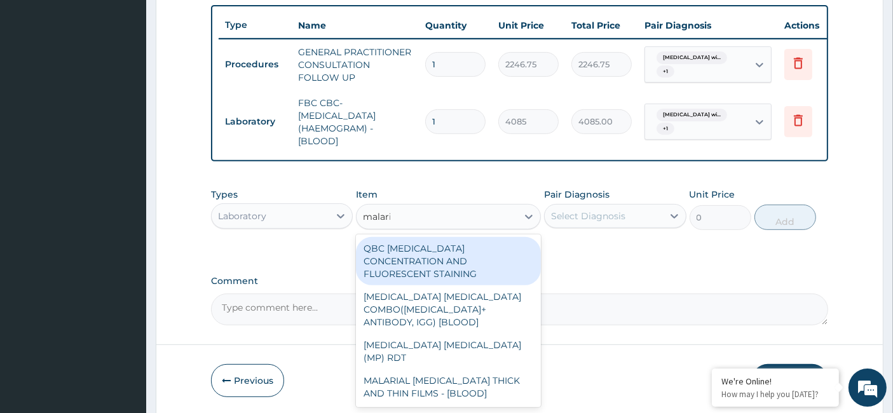
type input "malaria"
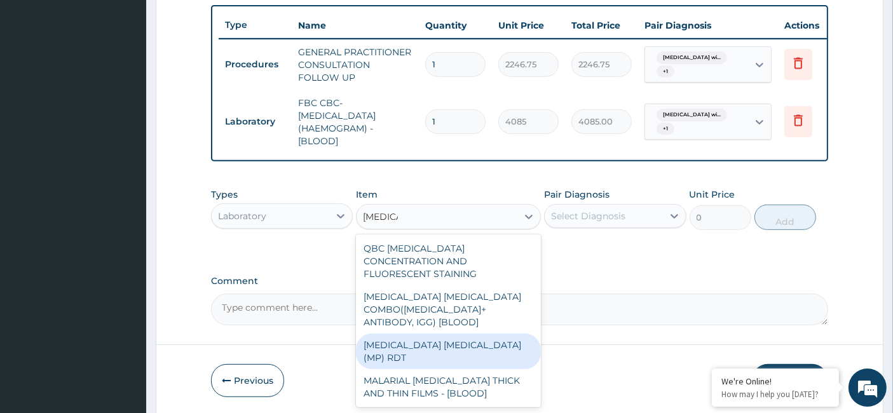
click at [456, 338] on div "MALARIA PARASITE (MP) RDT" at bounding box center [448, 352] width 185 height 36
type input "1531.875"
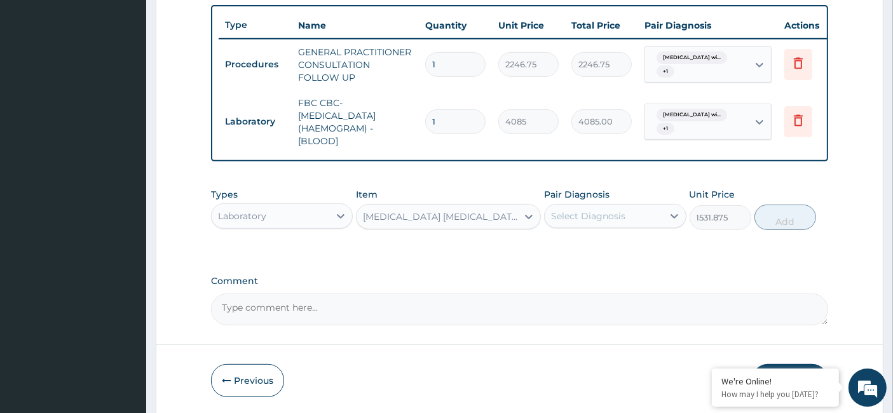
click at [611, 219] on div "Select Diagnosis" at bounding box center [588, 216] width 74 height 13
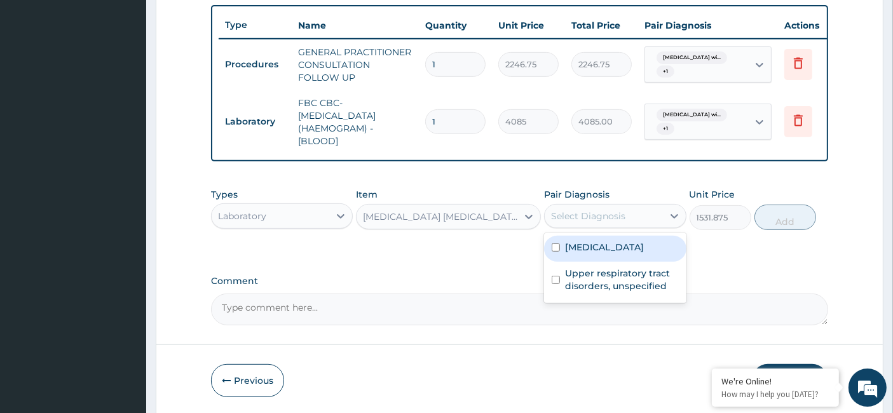
click at [610, 254] on label "Plasmodium malariae malaria without complication" at bounding box center [604, 247] width 79 height 13
checkbox input "true"
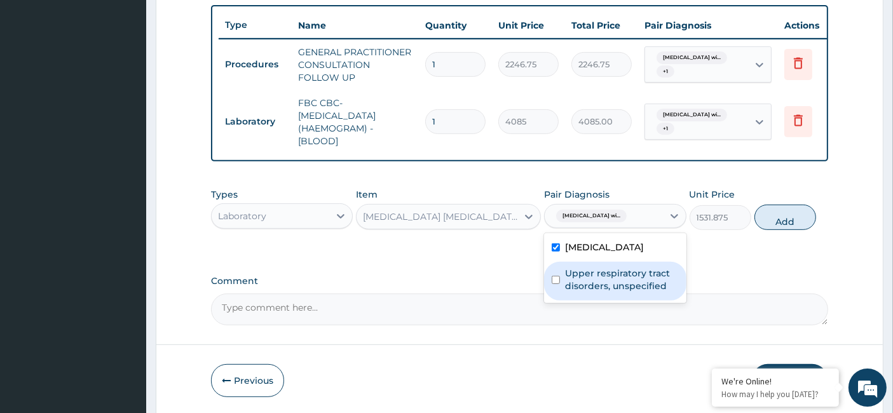
click at [617, 292] on label "Upper respiratory tract disorders, unspecified" at bounding box center [621, 279] width 113 height 25
checkbox input "true"
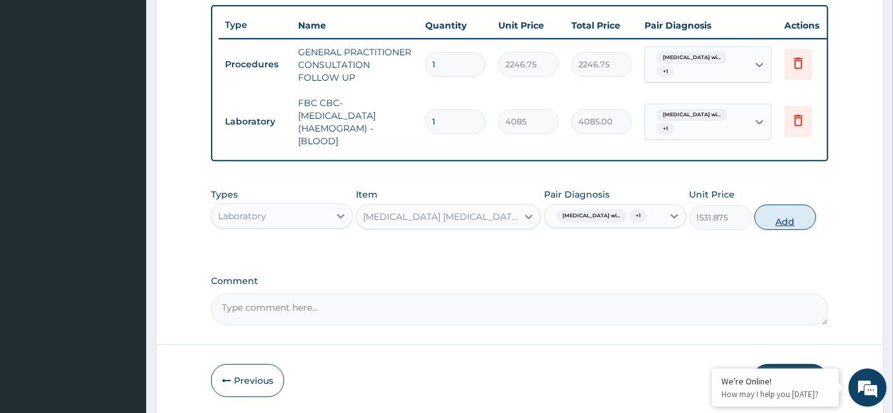
click at [780, 230] on button "Add" at bounding box center [786, 217] width 62 height 25
type input "0"
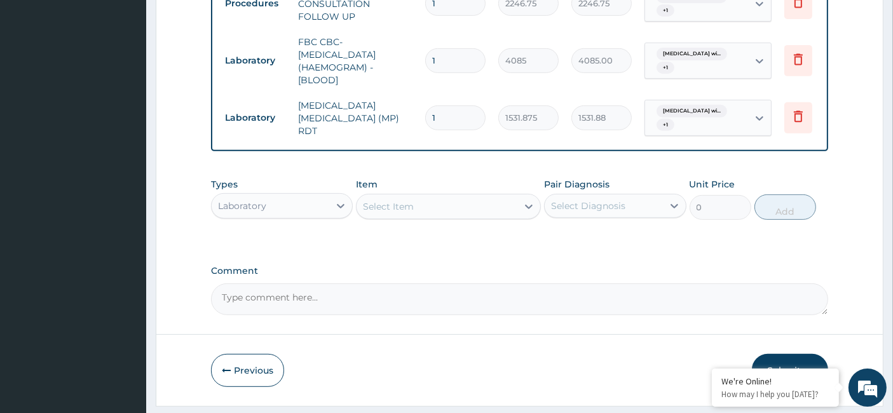
scroll to position [570, 0]
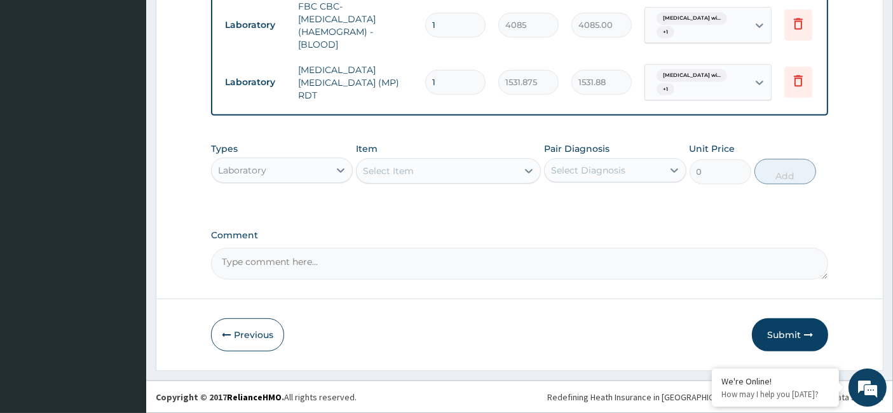
click at [276, 164] on div "Laboratory" at bounding box center [271, 170] width 118 height 20
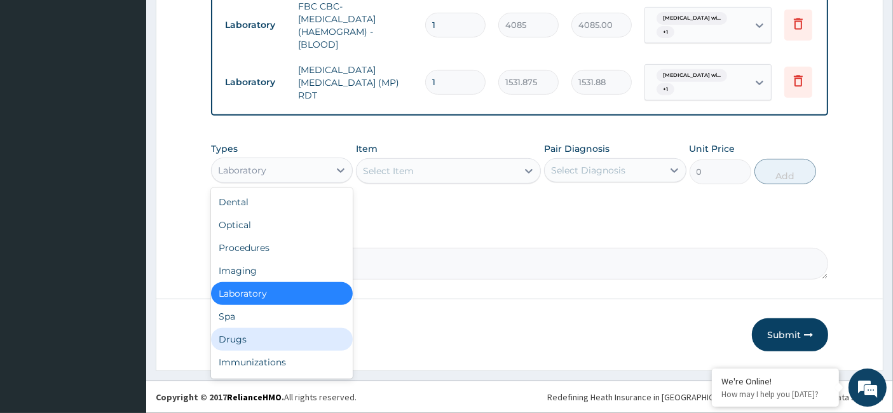
click at [298, 338] on div "Drugs" at bounding box center [282, 339] width 142 height 23
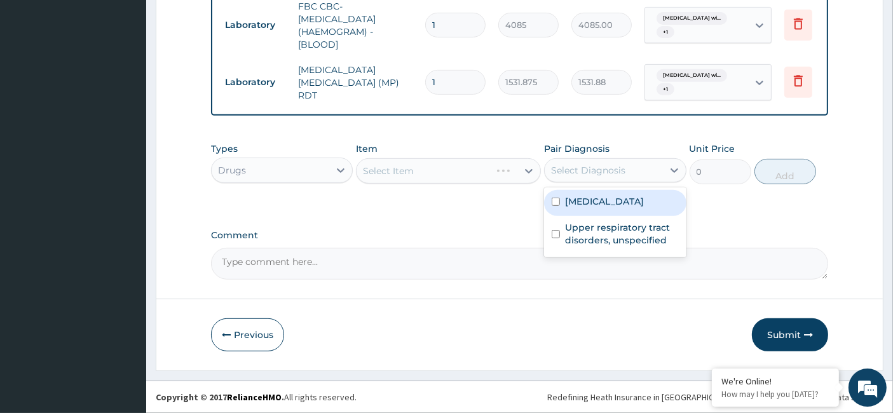
click at [606, 168] on div "Select Diagnosis" at bounding box center [588, 170] width 74 height 13
click at [599, 208] on label "Plasmodium malariae malaria without complication" at bounding box center [604, 201] width 79 height 13
checkbox input "true"
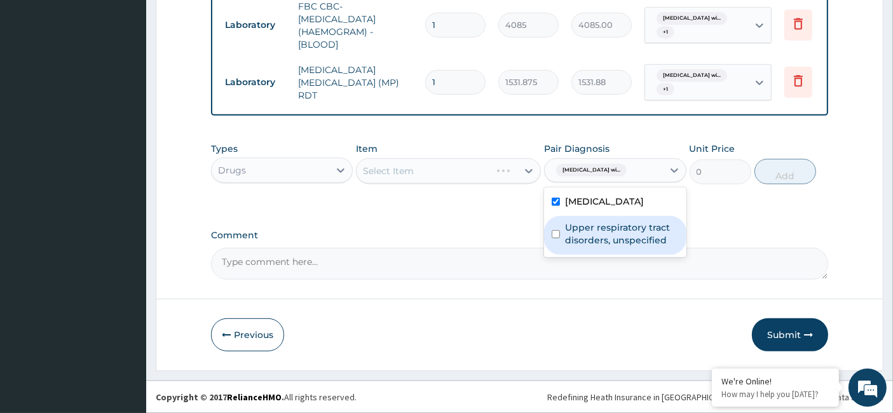
click at [594, 257] on div "Plasmodium malariae malaria without complication Upper respiratory tract disord…" at bounding box center [615, 223] width 142 height 70
click at [589, 247] on label "Upper respiratory tract disorders, unspecified" at bounding box center [621, 233] width 113 height 25
checkbox input "true"
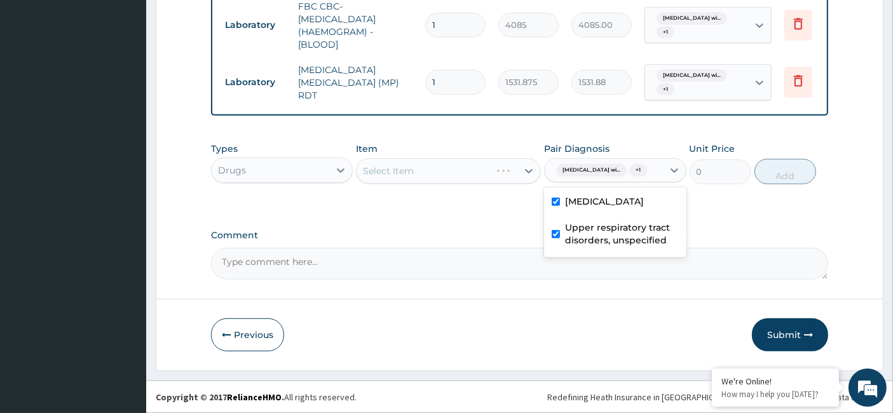
click at [431, 169] on div "Select Item" at bounding box center [437, 171] width 161 height 20
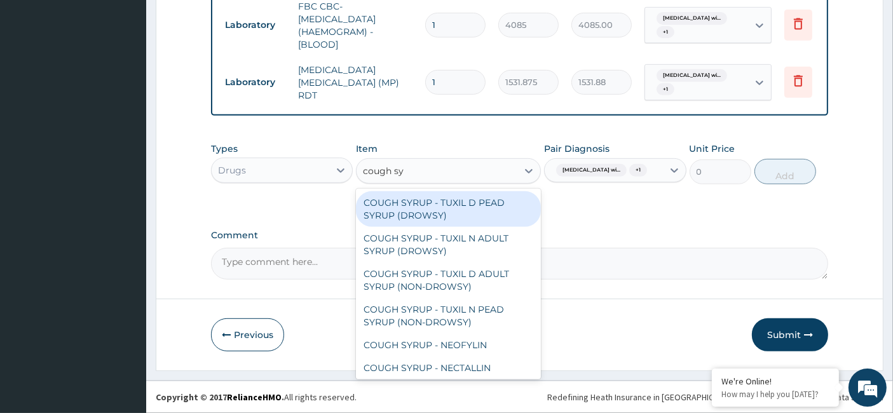
type input "cough syr"
click at [434, 213] on div "COUGH SYRUP - TUXIL D PEAD SYRUP (DROWSY)" at bounding box center [448, 209] width 185 height 36
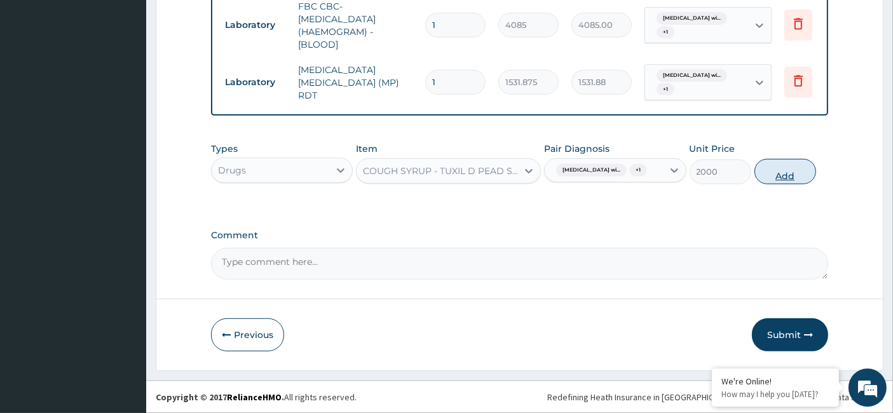
click at [778, 179] on button "Add" at bounding box center [786, 171] width 62 height 25
type input "0"
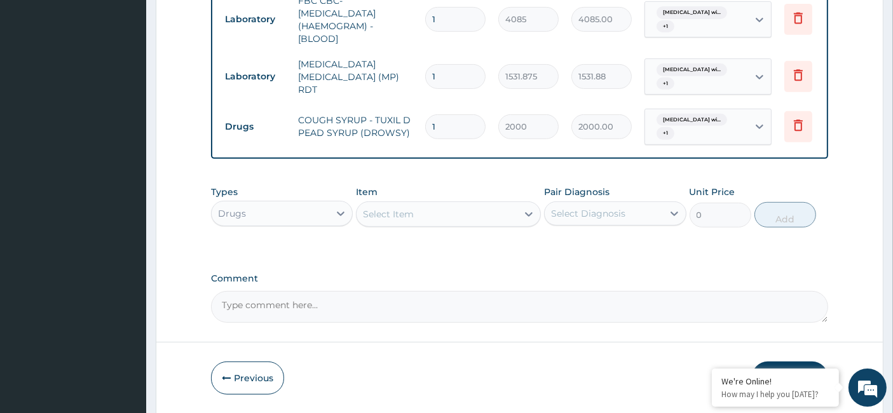
click at [502, 233] on div "Types Drugs Item Select Item Pair Diagnosis Select Diagnosis Unit Price 0 Add" at bounding box center [520, 206] width 618 height 55
click at [497, 216] on div "Select Item" at bounding box center [437, 214] width 161 height 20
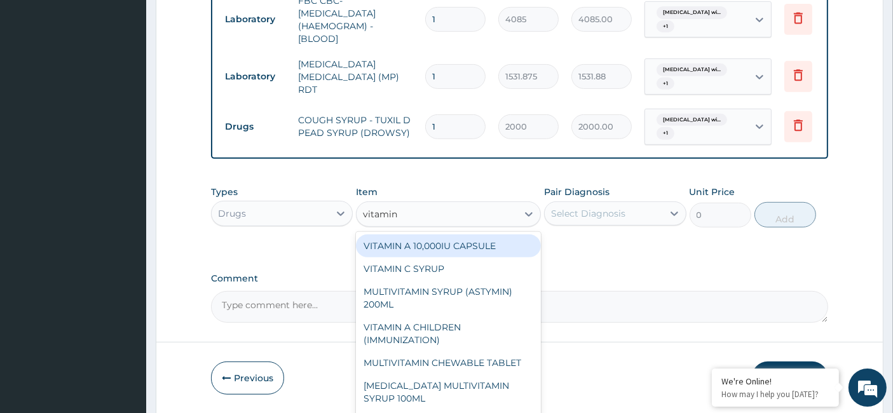
type input "vitamin c"
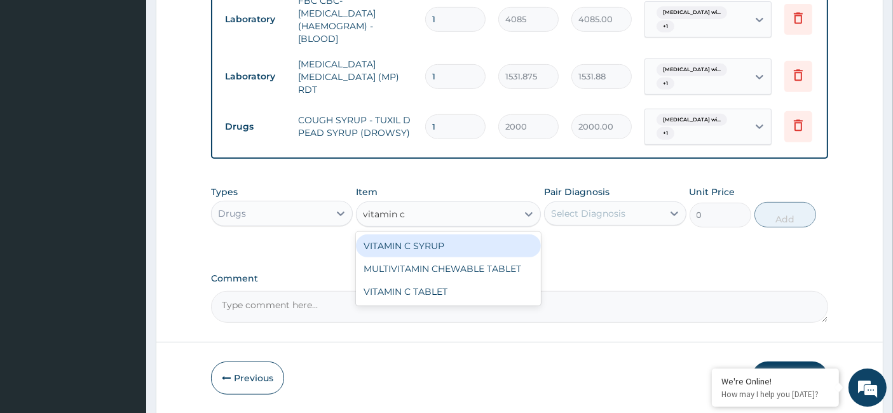
click at [496, 256] on div "VITAMIN C SYRUP" at bounding box center [448, 246] width 185 height 23
type input "906"
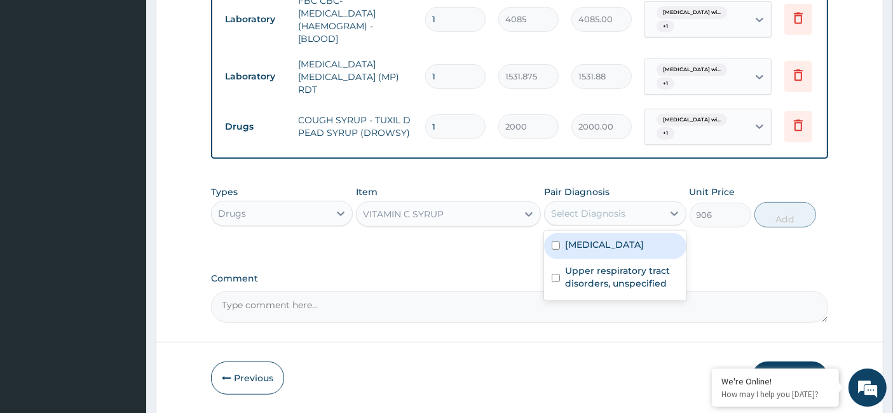
click at [577, 226] on div "Select Diagnosis" at bounding box center [615, 214] width 142 height 24
click at [598, 251] on label "Plasmodium malariae malaria without complication" at bounding box center [604, 244] width 79 height 13
checkbox input "true"
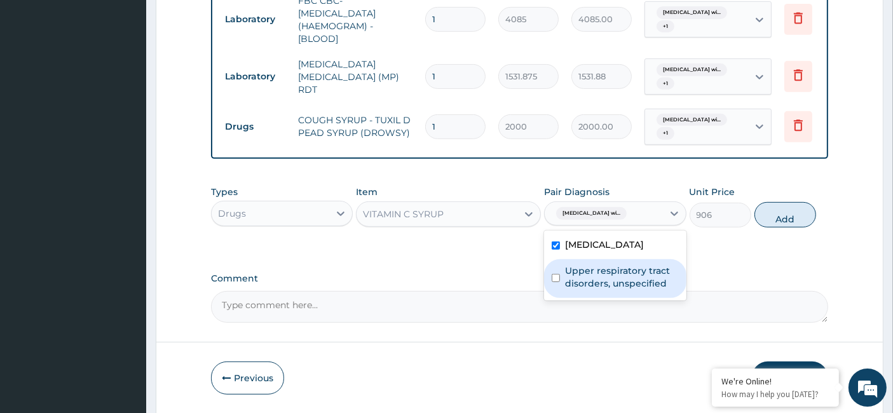
click at [605, 290] on label "Upper respiratory tract disorders, unspecified" at bounding box center [621, 276] width 113 height 25
checkbox input "true"
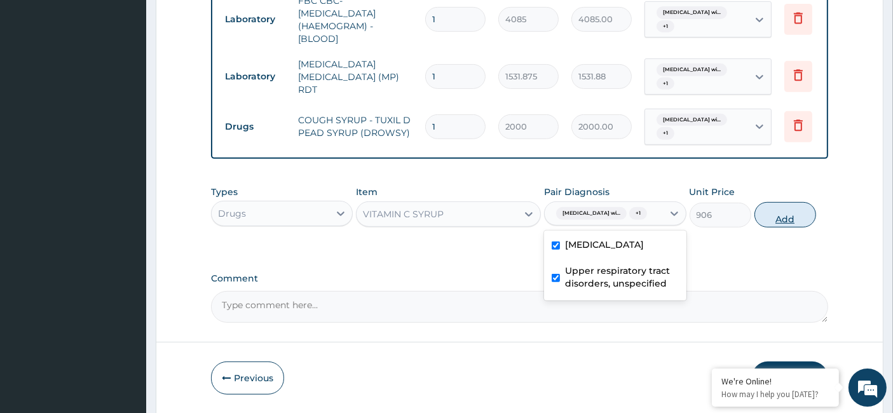
click at [796, 228] on button "Add" at bounding box center [786, 214] width 62 height 25
type input "0"
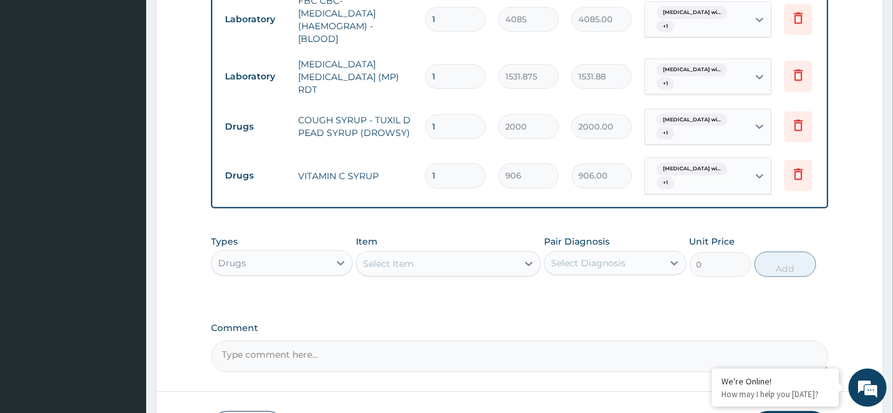
scroll to position [667, 0]
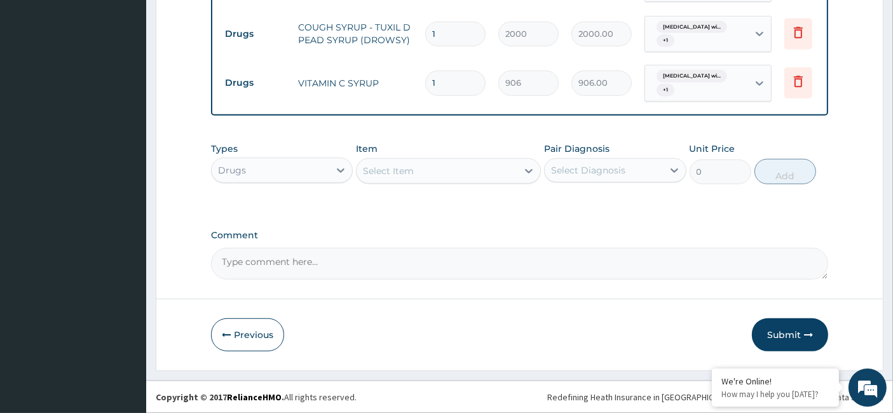
click at [430, 181] on div "Select Item" at bounding box center [437, 171] width 161 height 20
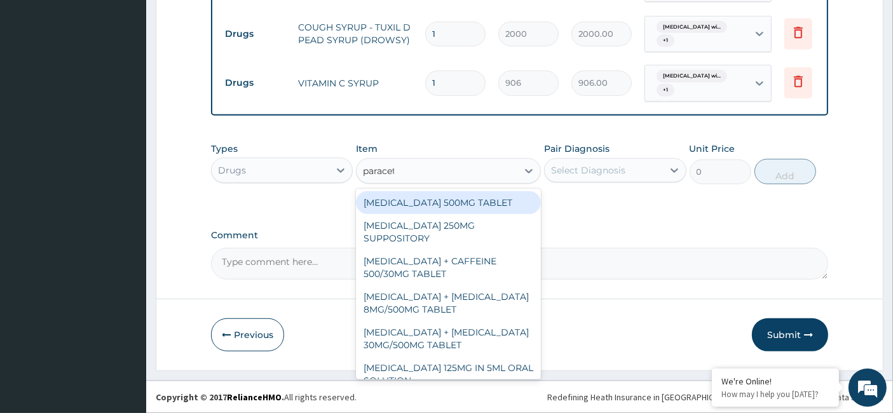
type input "paraceta"
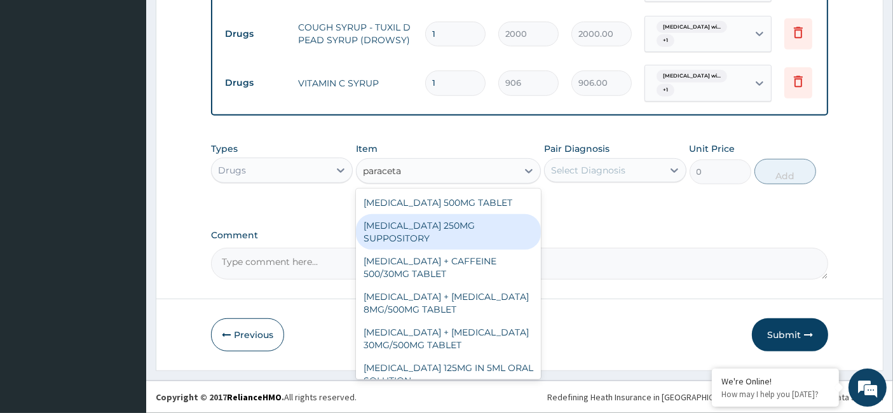
click at [407, 225] on div "[MEDICAL_DATA] 250MG SUPPOSITORY" at bounding box center [448, 232] width 185 height 36
type input "800"
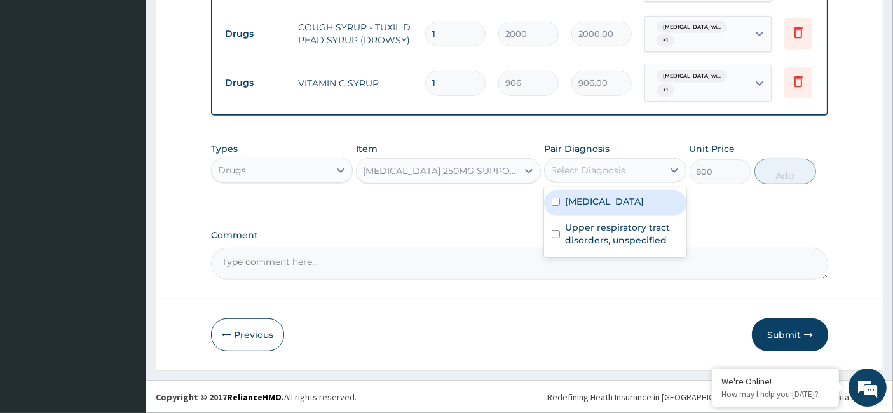
click at [639, 172] on div "Select Diagnosis" at bounding box center [604, 170] width 118 height 20
click at [602, 208] on label "Plasmodium malariae malaria without complication" at bounding box center [604, 201] width 79 height 13
checkbox input "true"
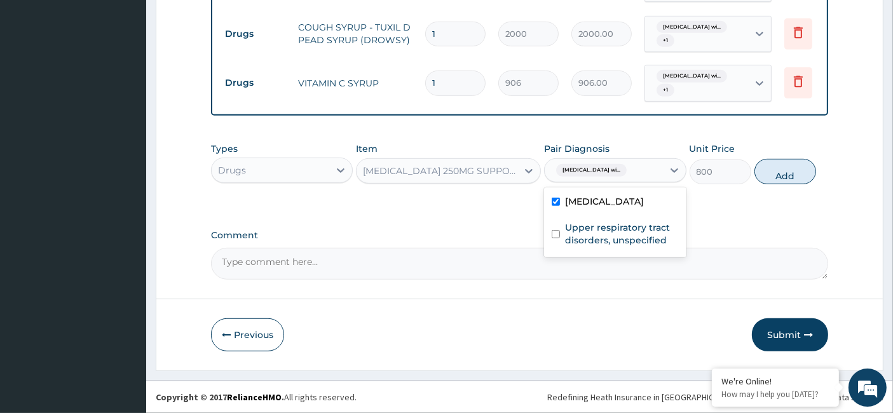
click at [601, 244] on div "Upper respiratory tract disorders, unspecified" at bounding box center [615, 235] width 142 height 39
checkbox input "true"
click at [790, 184] on button "Add" at bounding box center [786, 171] width 62 height 25
type input "0"
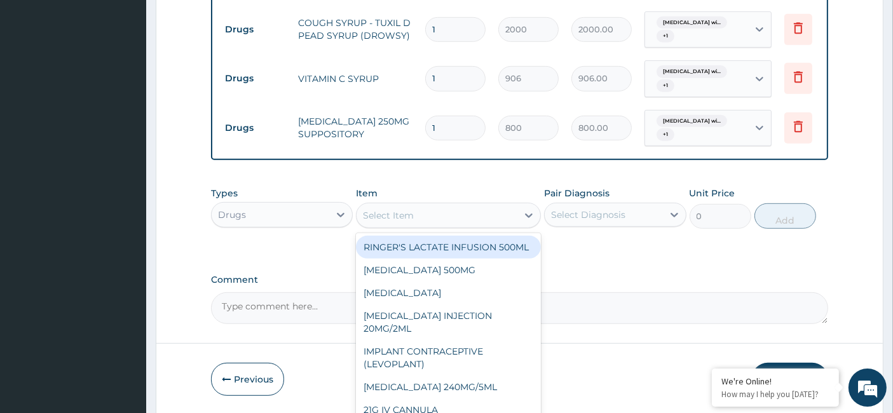
click at [441, 223] on div "Select Item" at bounding box center [437, 215] width 161 height 20
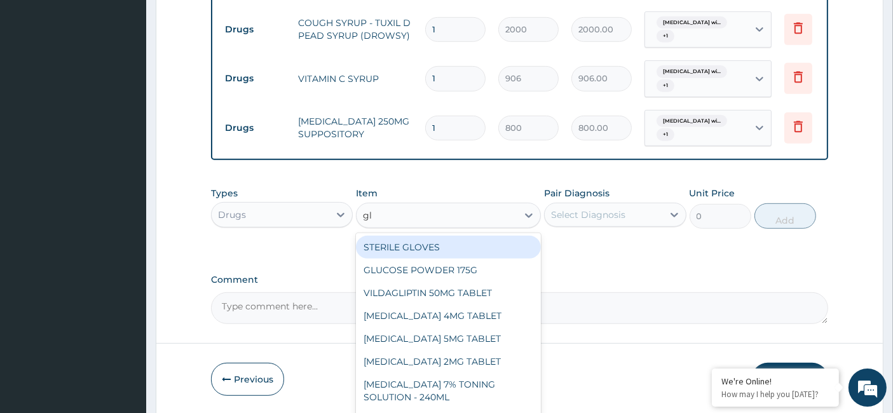
type input "glo"
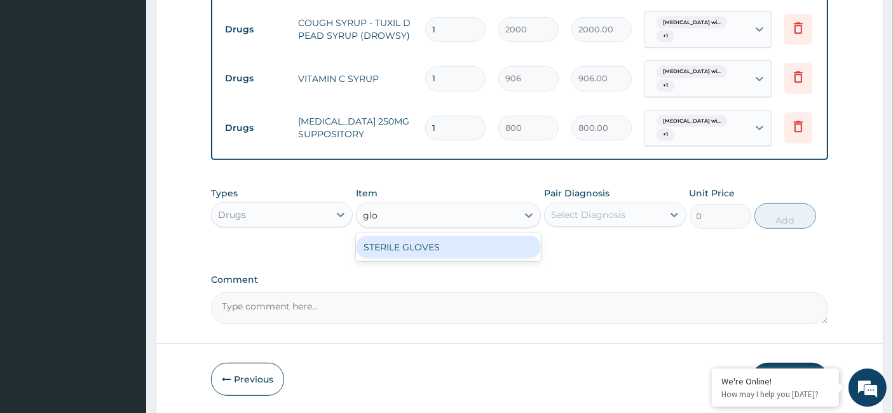
click at [467, 259] on div "STERILE GLOVES" at bounding box center [448, 247] width 185 height 23
type input "500"
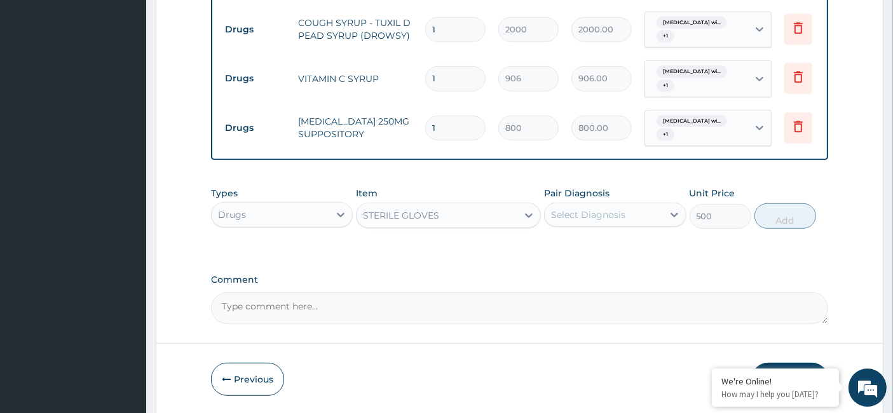
click at [557, 221] on div "Select Diagnosis" at bounding box center [588, 214] width 74 height 13
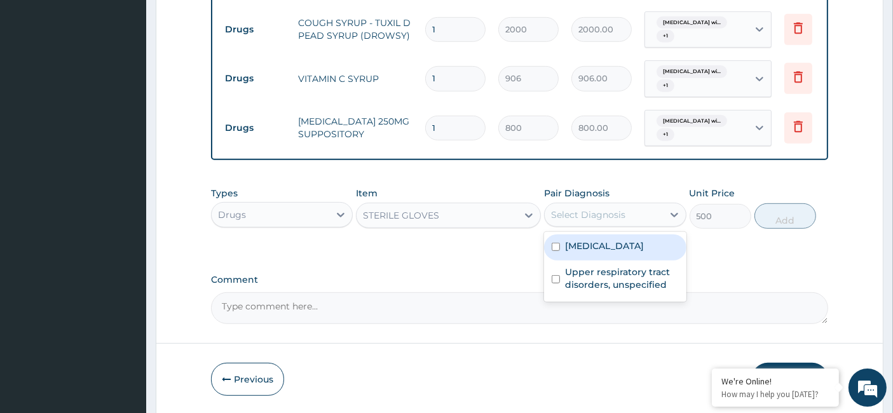
drag, startPoint x: 585, startPoint y: 257, endPoint x: 610, endPoint y: 287, distance: 38.9
click at [586, 252] on label "Plasmodium malariae malaria without complication" at bounding box center [604, 246] width 79 height 13
checkbox input "true"
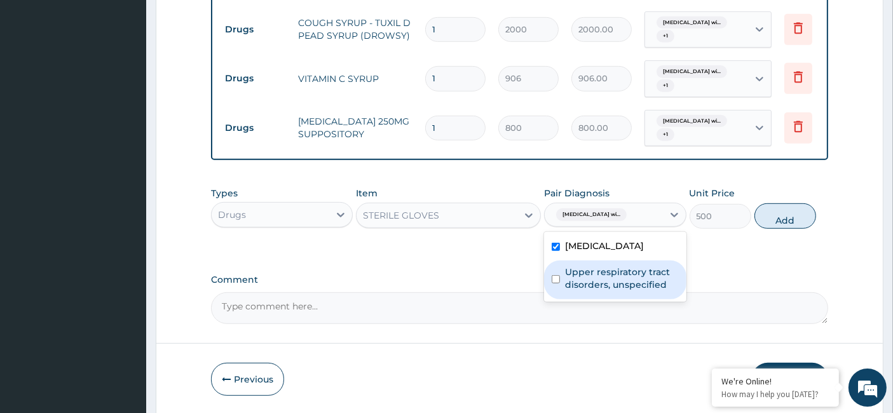
click at [621, 291] on label "Upper respiratory tract disorders, unspecified" at bounding box center [621, 278] width 113 height 25
checkbox input "true"
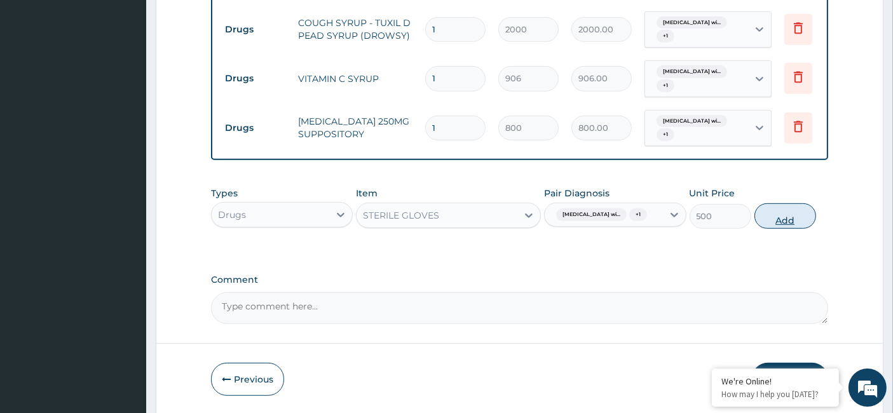
click at [798, 229] on button "Add" at bounding box center [786, 215] width 62 height 25
type input "0"
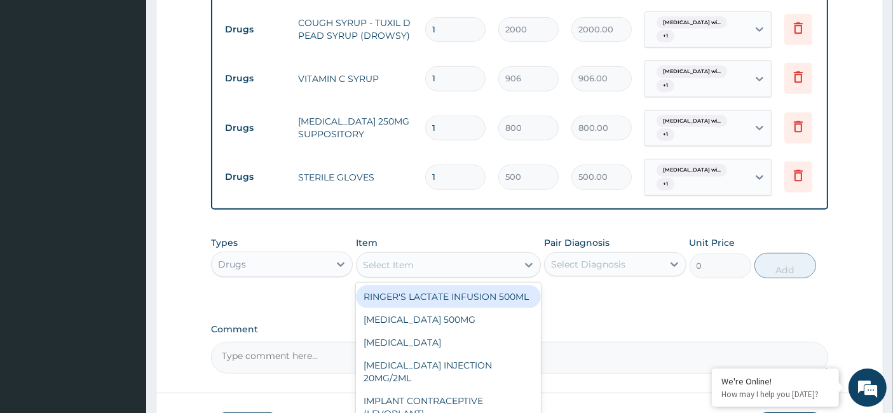
click at [491, 275] on div "Select Item" at bounding box center [437, 265] width 161 height 20
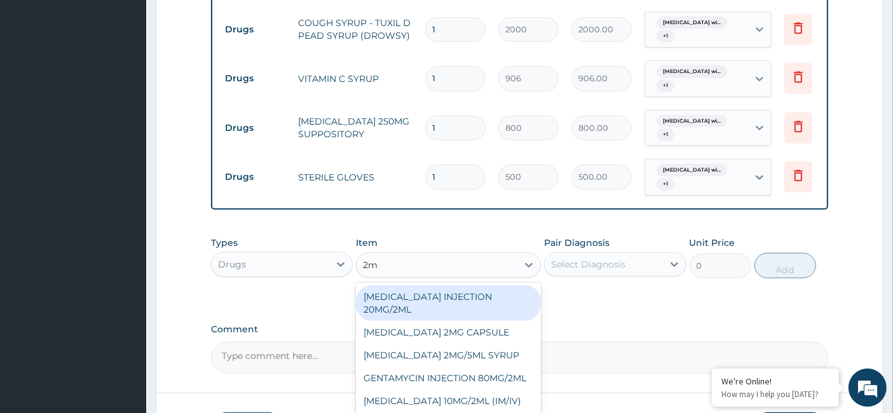
type input "2ml"
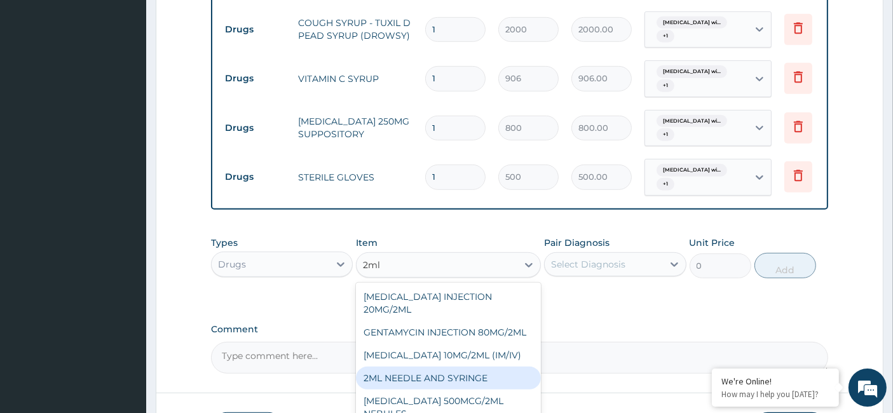
click at [473, 367] on div "2ML NEEDLE AND SYRINGE" at bounding box center [448, 378] width 185 height 23
type input "108"
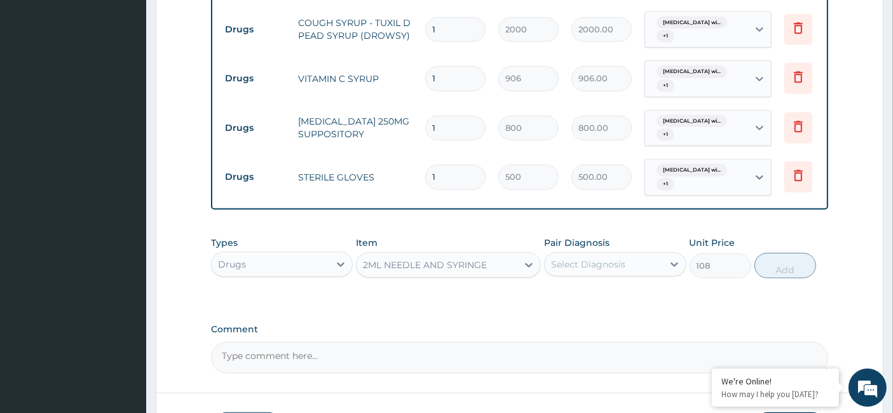
click at [662, 261] on div "Select Diagnosis" at bounding box center [604, 264] width 118 height 20
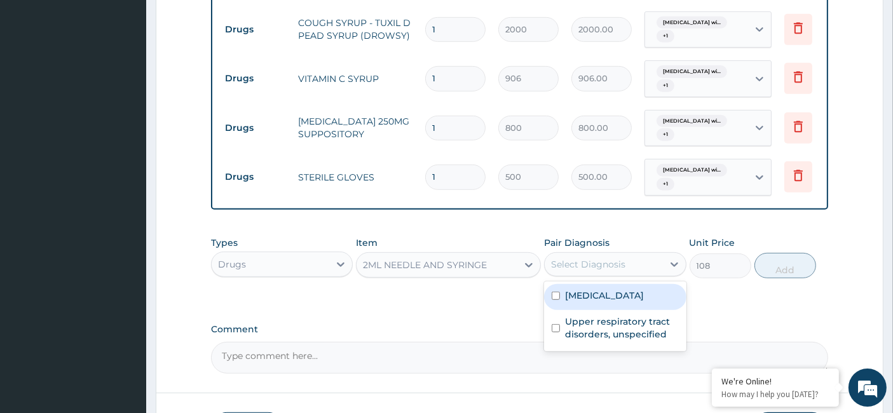
click at [599, 301] on label "Plasmodium malariae malaria without complication" at bounding box center [604, 295] width 79 height 13
checkbox input "true"
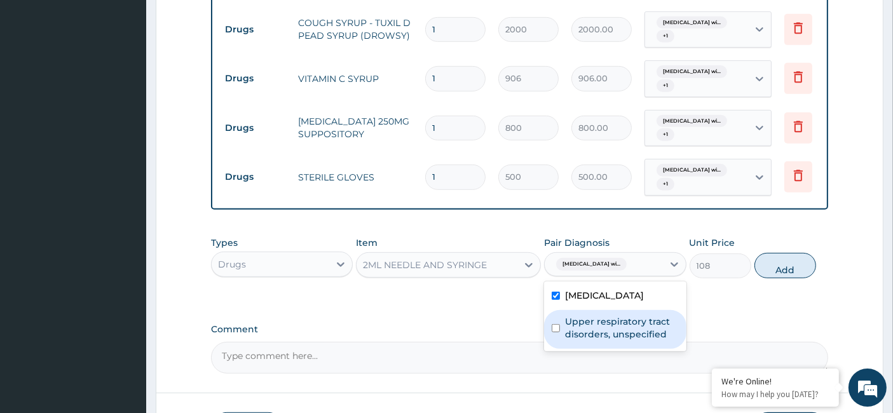
click at [605, 341] on label "Upper respiratory tract disorders, unspecified" at bounding box center [621, 327] width 113 height 25
checkbox input "true"
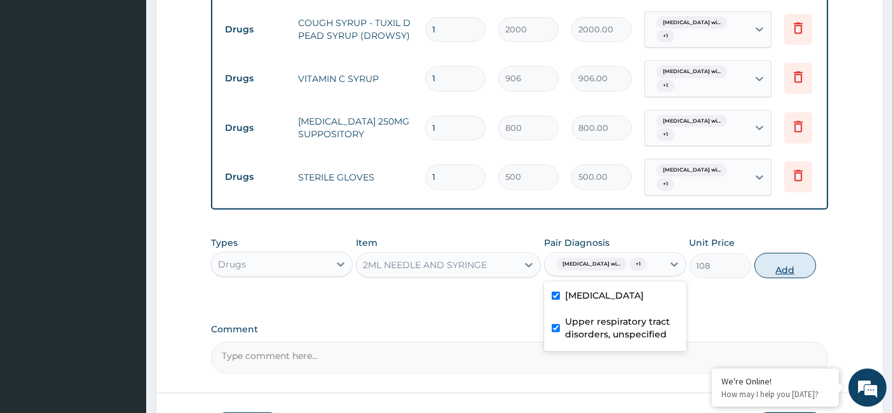
click at [772, 278] on button "Add" at bounding box center [786, 265] width 62 height 25
type input "0"
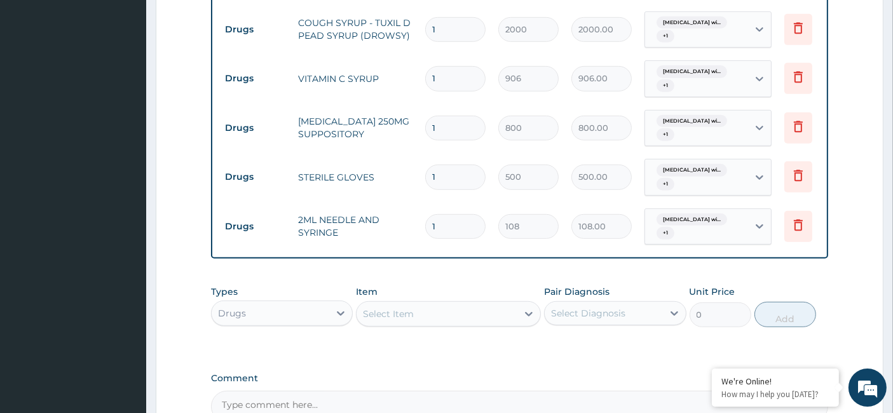
click at [459, 175] on input "1" at bounding box center [455, 177] width 60 height 25
type input "0.00"
type input "2"
type input "1000.00"
type input "2"
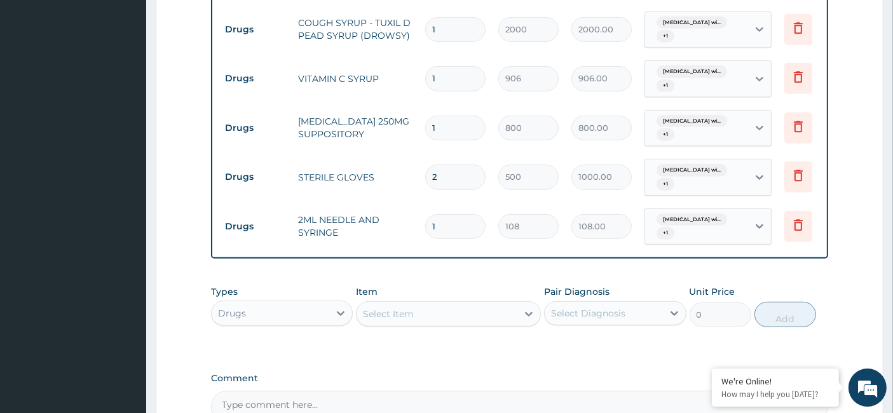
click at [453, 317] on div "Select Item" at bounding box center [437, 314] width 161 height 20
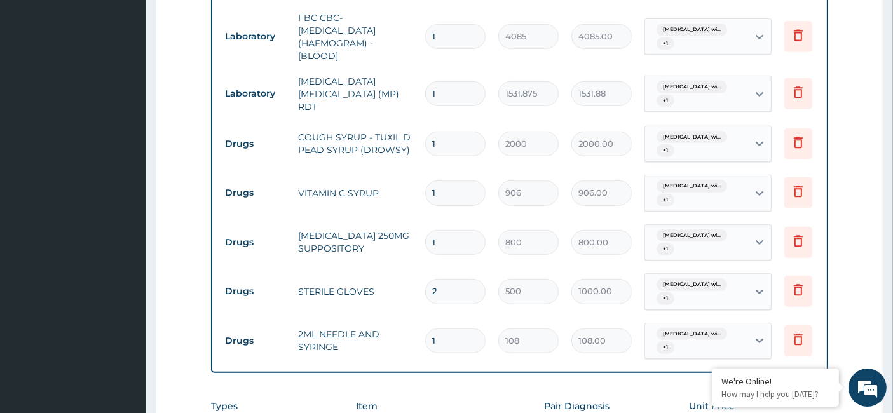
scroll to position [532, 0]
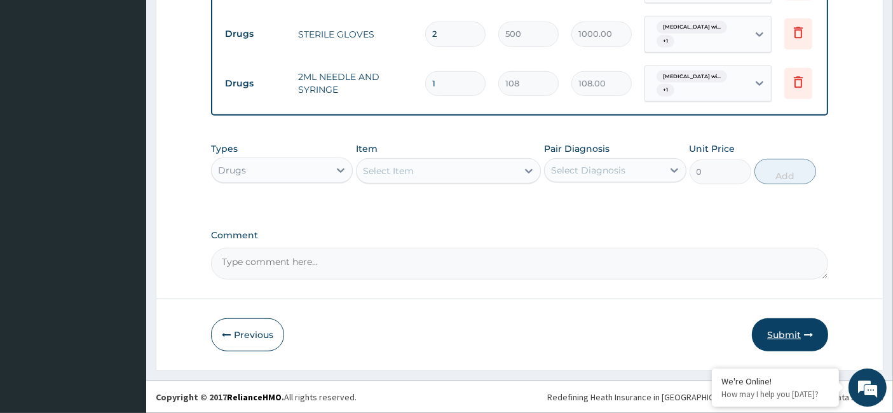
click at [781, 336] on button "Submit" at bounding box center [790, 334] width 76 height 33
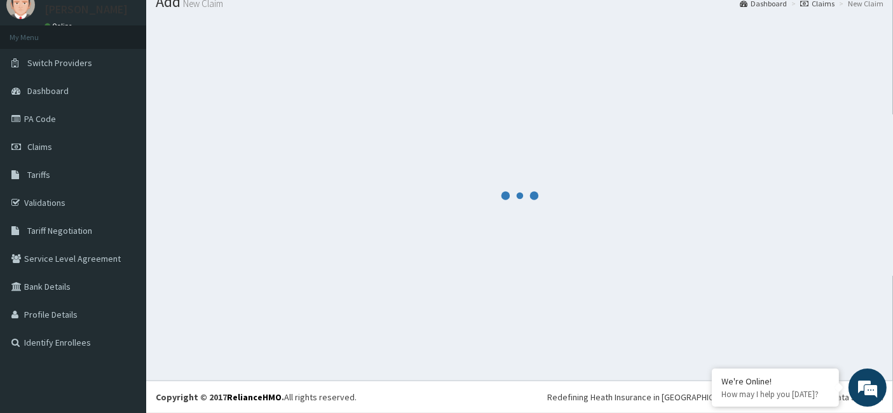
scroll to position [47, 0]
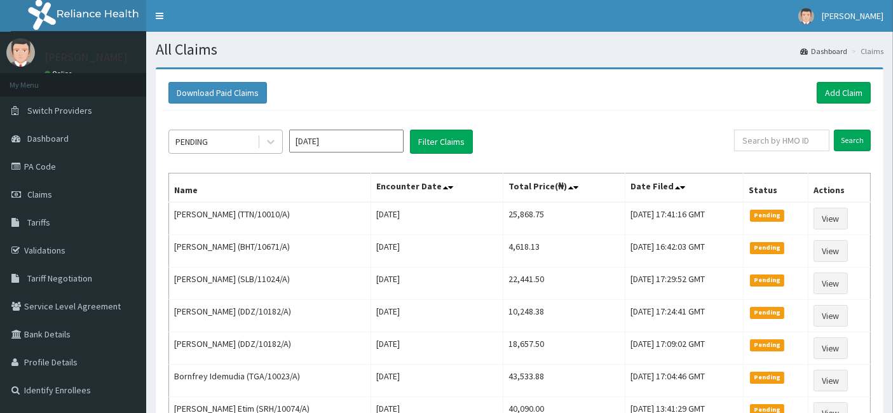
click at [223, 132] on div "PENDING" at bounding box center [213, 142] width 88 height 20
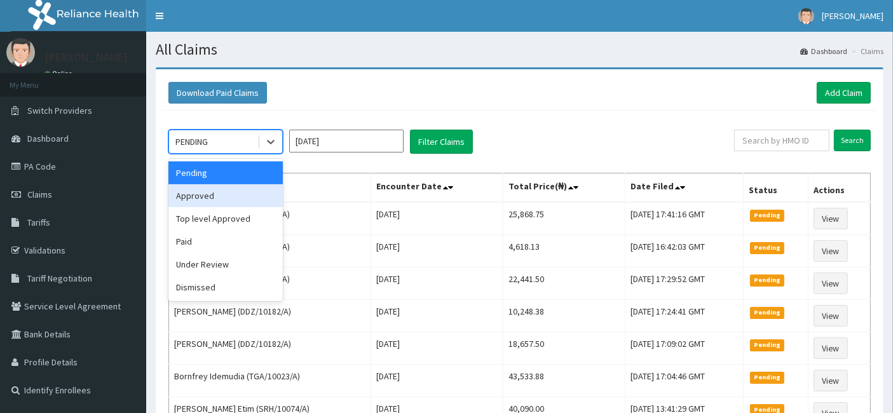
click at [238, 188] on div "Approved" at bounding box center [225, 195] width 114 height 23
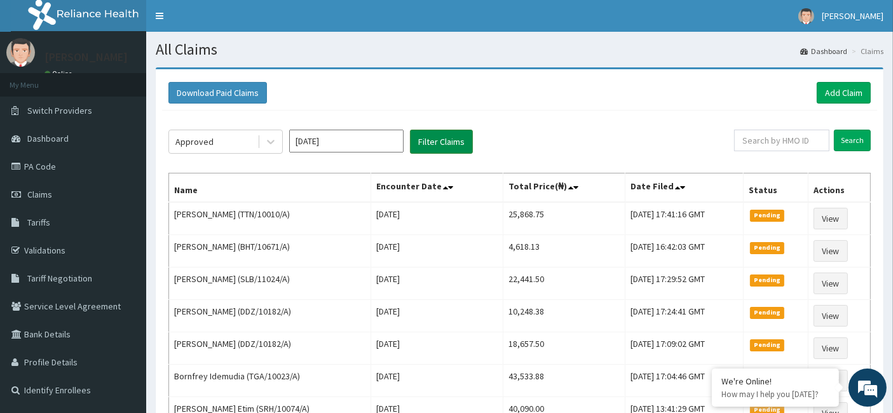
click at [418, 146] on button "Filter Claims" at bounding box center [441, 142] width 63 height 24
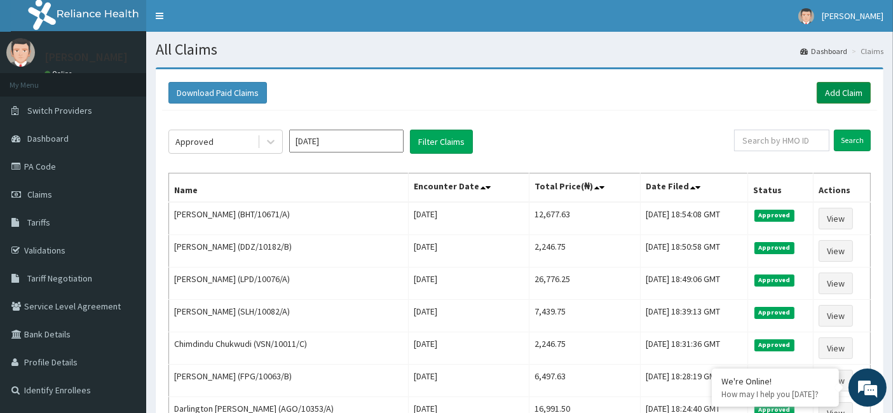
click at [848, 89] on link "Add Claim" at bounding box center [844, 93] width 54 height 22
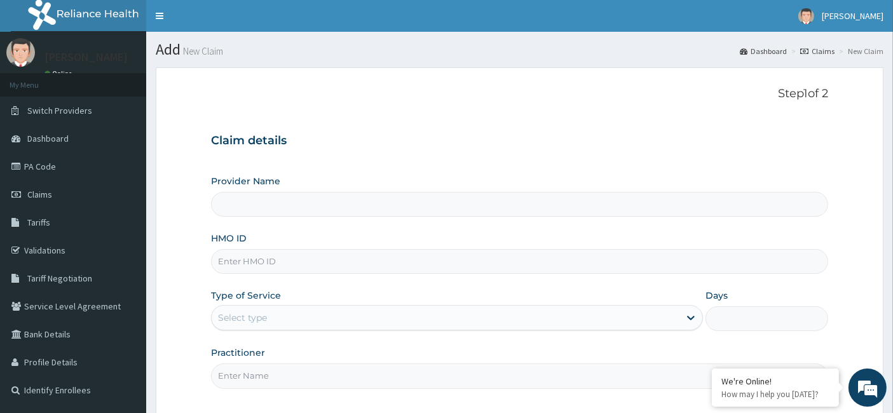
click at [458, 259] on input "HMO ID" at bounding box center [520, 261] width 618 height 25
paste input "BHT/10684/A"
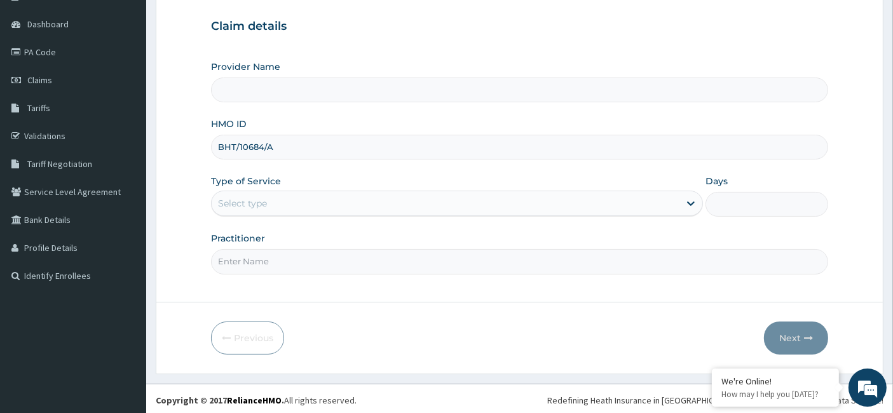
scroll to position [116, 0]
type input "BHT/10684/A"
click at [433, 204] on div "Select type" at bounding box center [446, 201] width 468 height 20
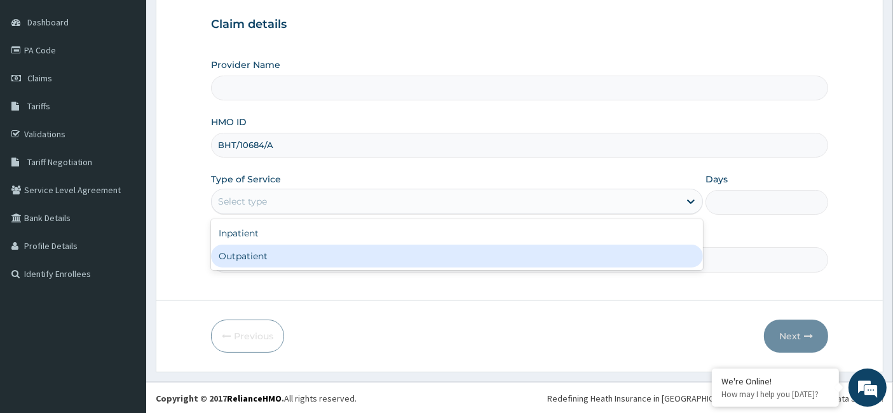
click at [416, 247] on div "Outpatient" at bounding box center [457, 256] width 492 height 23
type input "1"
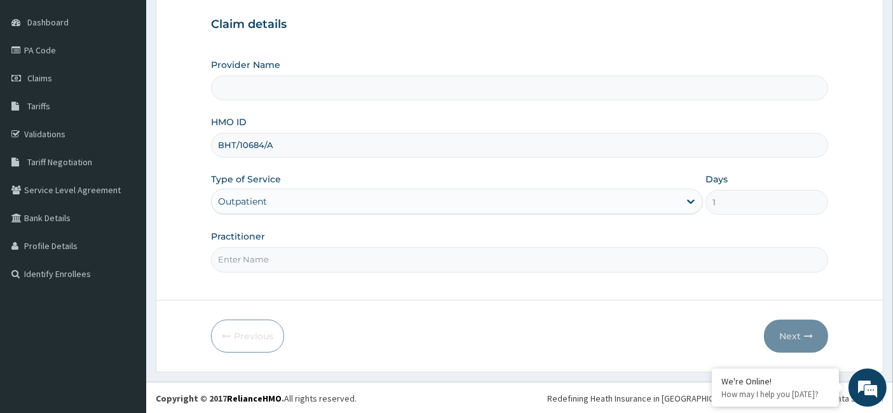
click at [416, 250] on input "Practitioner" at bounding box center [520, 259] width 618 height 25
type input "Dr Chiazo"
type input "Reliance Family Clinics (RFC)- [GEOGRAPHIC_DATA]"
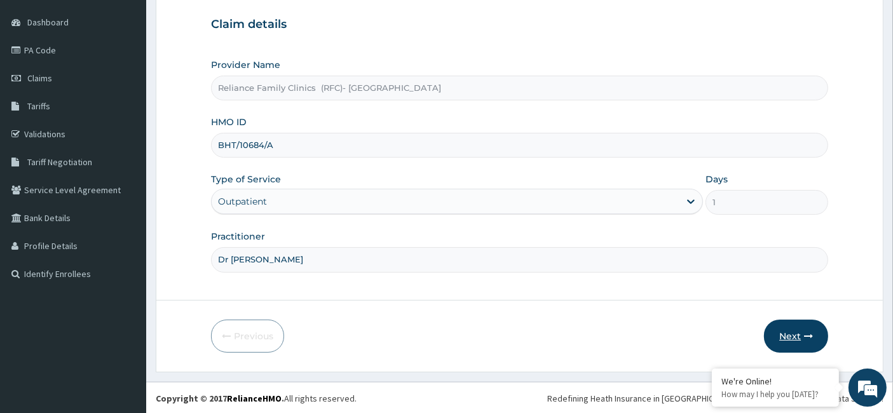
type input "Dr Chiazom"
click at [803, 350] on button "Next" at bounding box center [796, 336] width 64 height 33
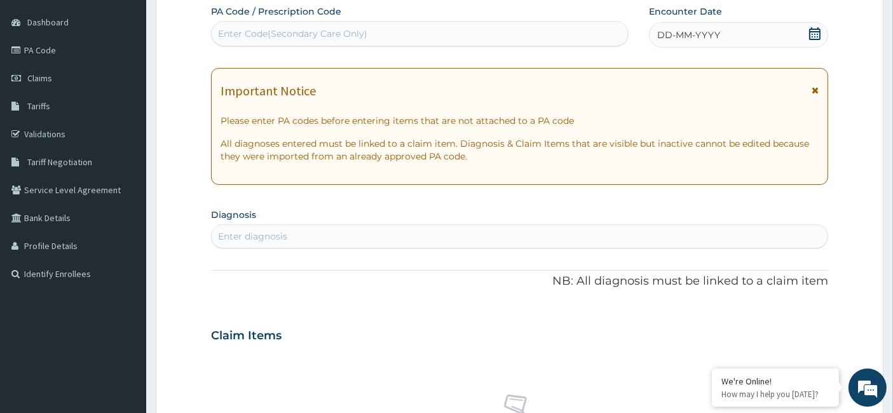
click at [816, 24] on div "DD-MM-YYYY" at bounding box center [738, 34] width 179 height 25
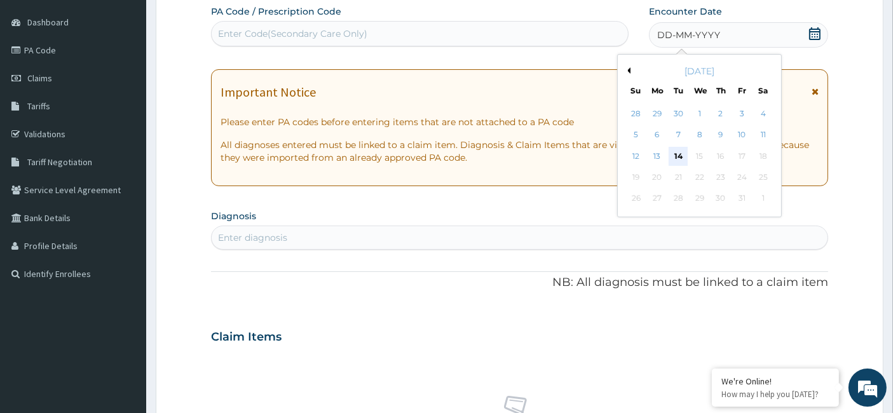
click at [679, 161] on div "14" at bounding box center [678, 156] width 19 height 19
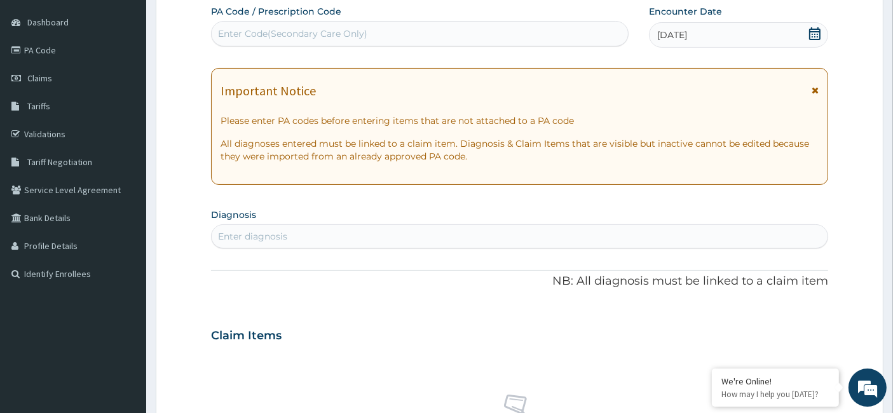
click at [425, 229] on div "Enter diagnosis" at bounding box center [520, 236] width 617 height 20
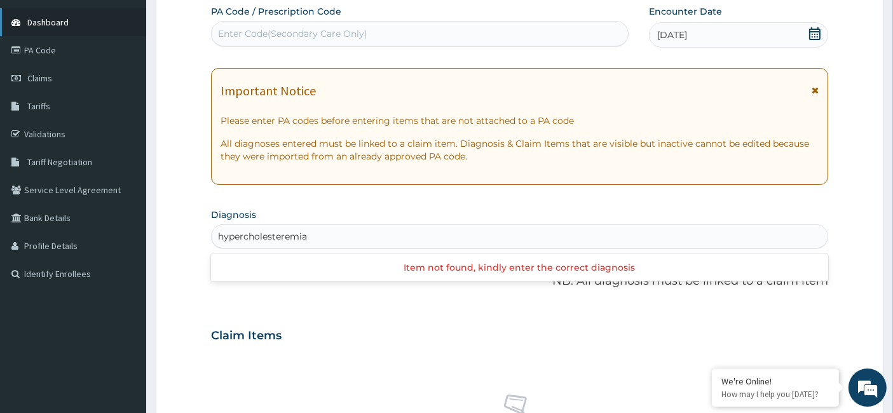
type input "hypercholesteremia"
type input "hypercholesterolemia"
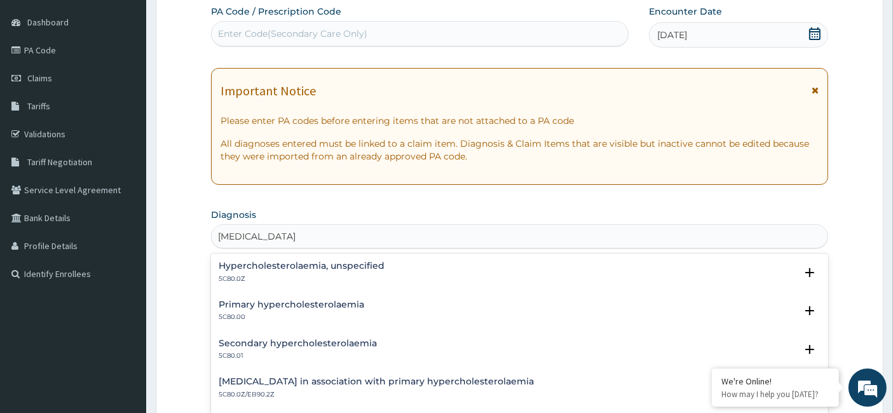
click at [291, 271] on div "Hypercholesterolaemia, unspecified 5C80.0Z" at bounding box center [302, 272] width 166 height 22
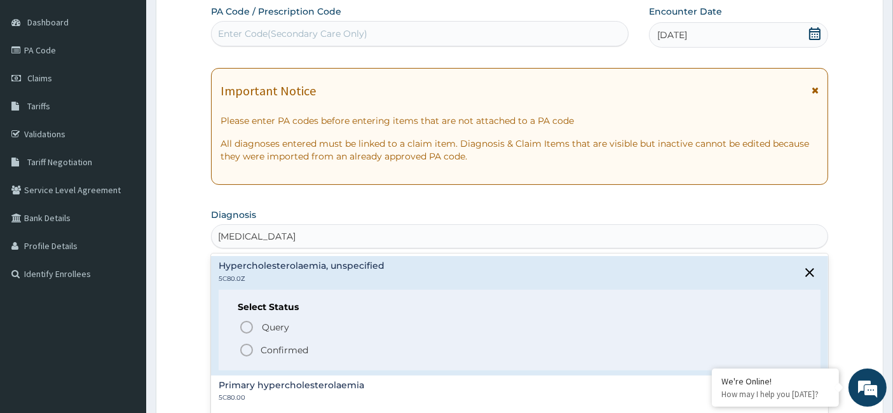
click at [276, 344] on p "Confirmed" at bounding box center [285, 350] width 48 height 13
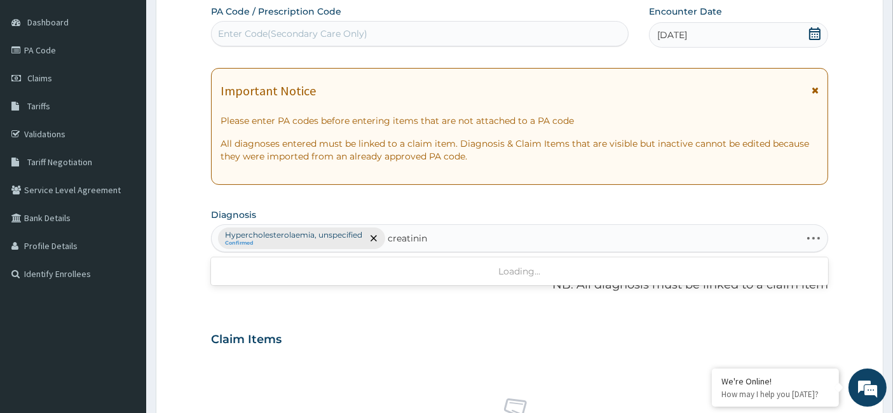
type input "creatinine"
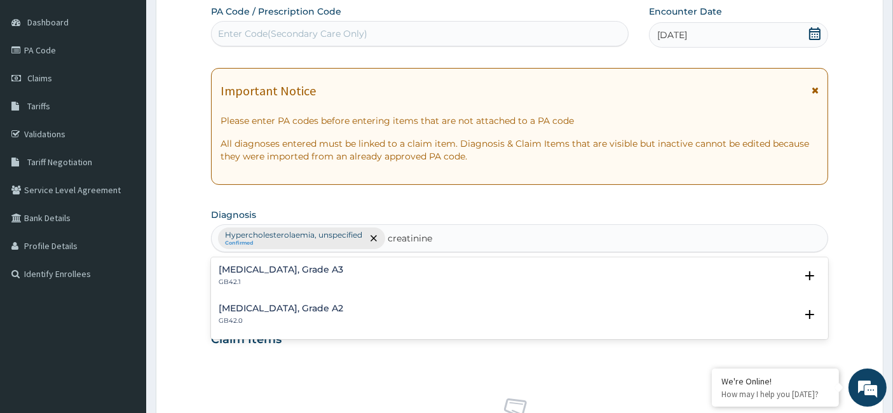
click at [343, 304] on div "Albuminuria, Grade A2 GB42.0" at bounding box center [520, 315] width 603 height 22
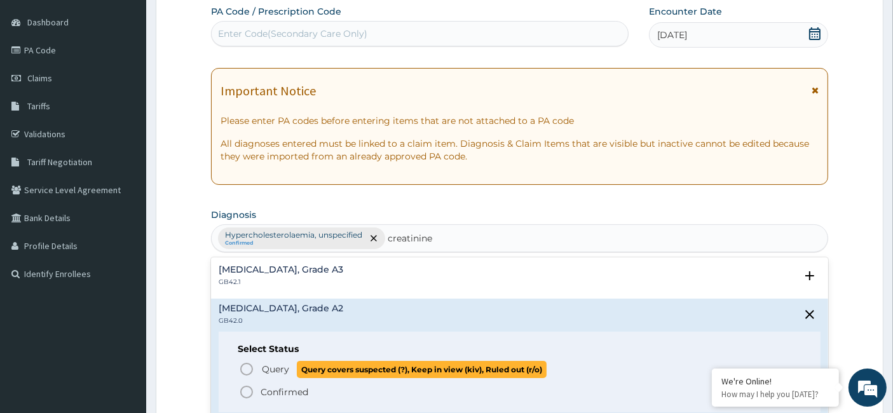
click at [287, 367] on span "Query" at bounding box center [275, 369] width 27 height 13
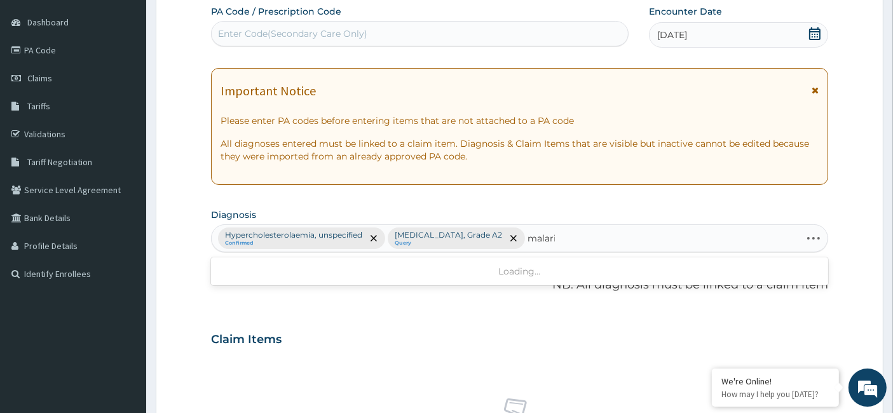
type input "malaria"
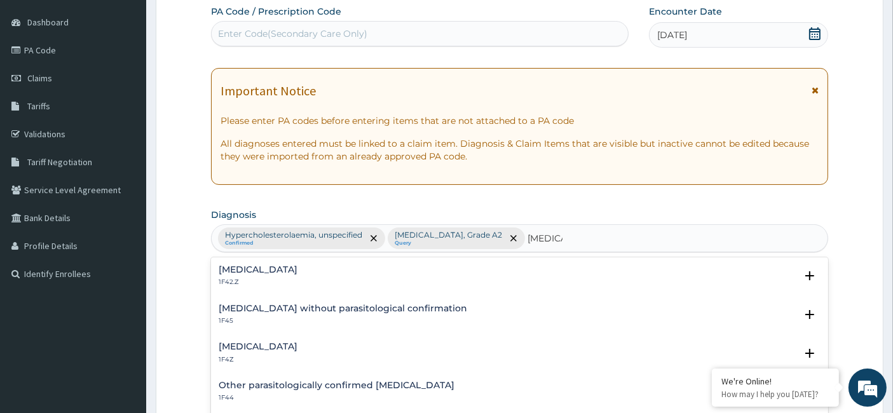
click at [297, 278] on p "1F42.Z" at bounding box center [258, 282] width 79 height 9
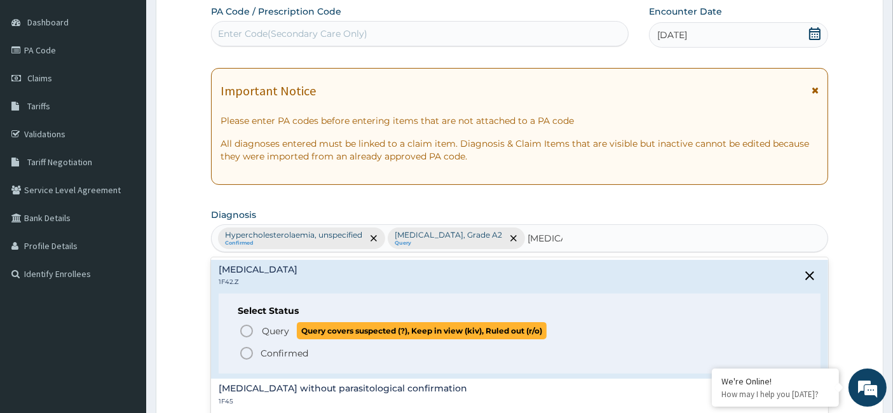
click at [287, 325] on span "Query" at bounding box center [275, 331] width 27 height 13
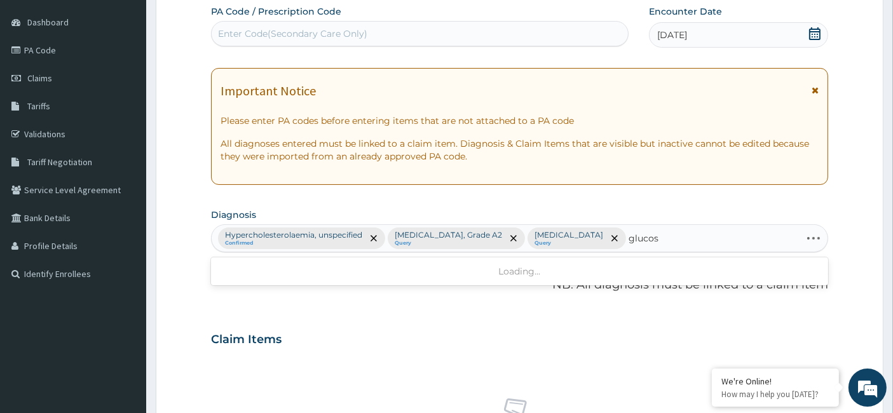
type input "glucose"
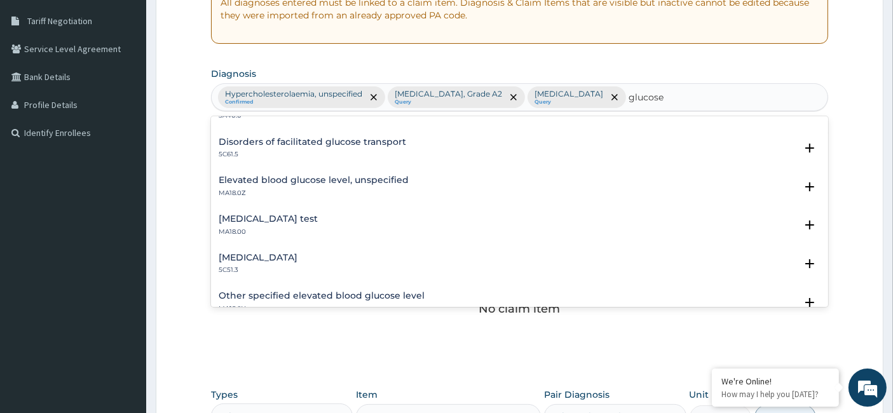
scroll to position [212, 0]
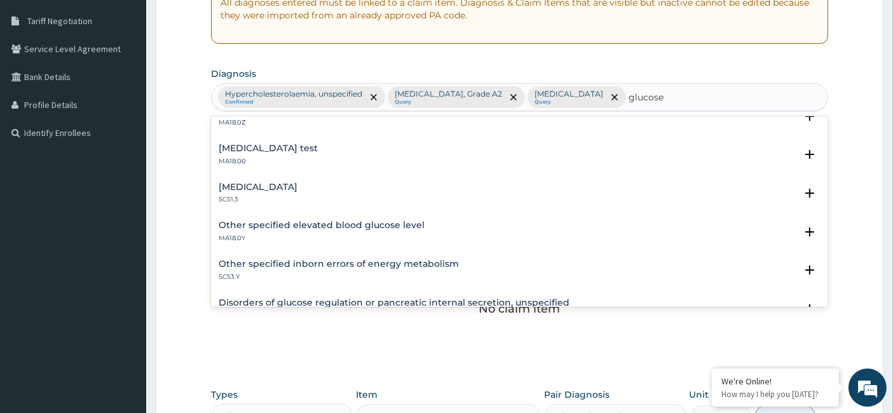
click at [362, 223] on h4 "Other specified elevated blood glucose level" at bounding box center [322, 226] width 206 height 10
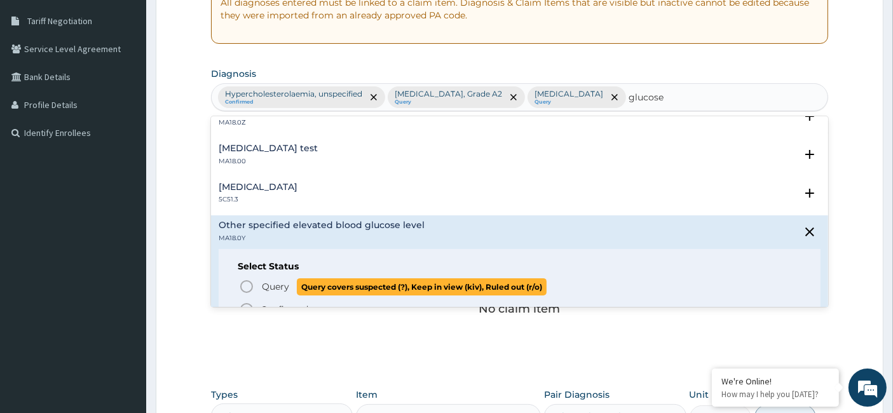
click at [268, 282] on span "Query" at bounding box center [275, 286] width 27 height 13
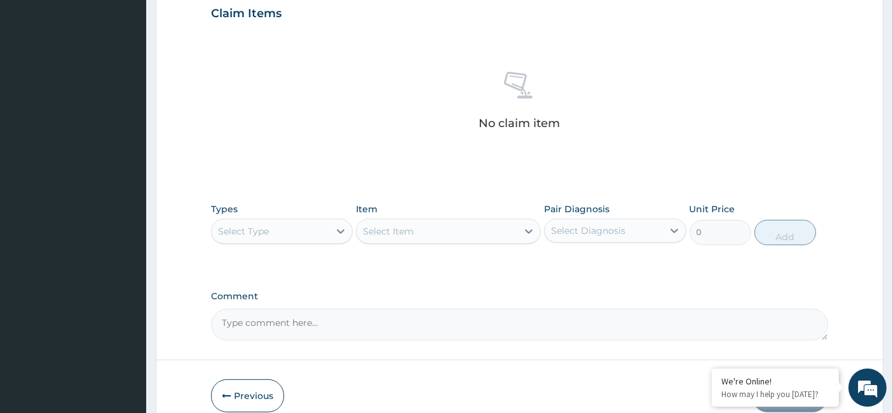
scroll to position [525, 0]
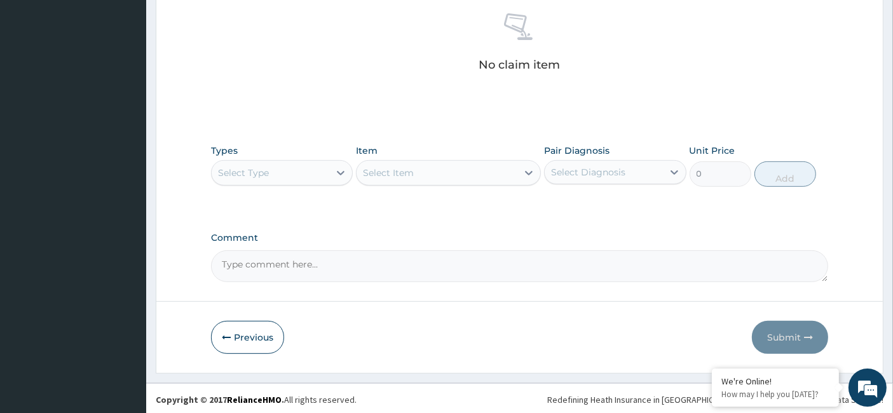
click at [256, 182] on div "Select Type" at bounding box center [282, 172] width 142 height 25
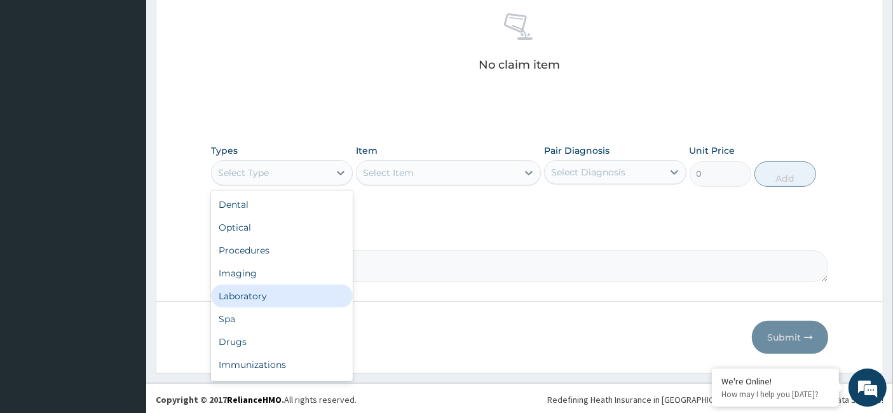
click at [285, 291] on div "Laboratory" at bounding box center [282, 296] width 142 height 23
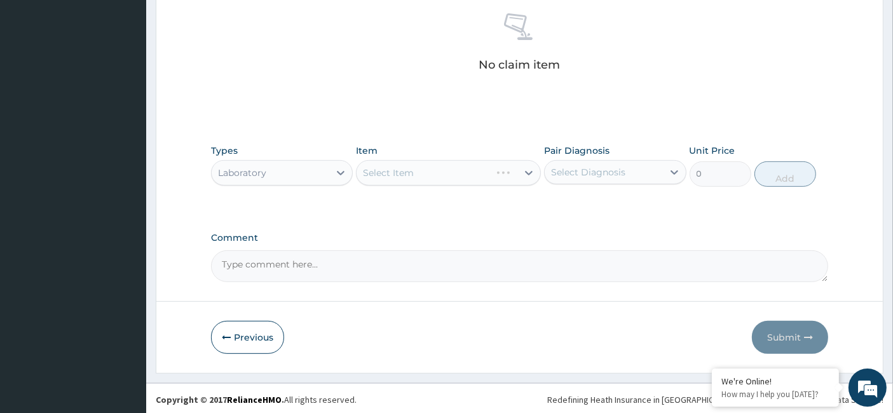
click at [643, 173] on div "Select Diagnosis" at bounding box center [604, 172] width 118 height 20
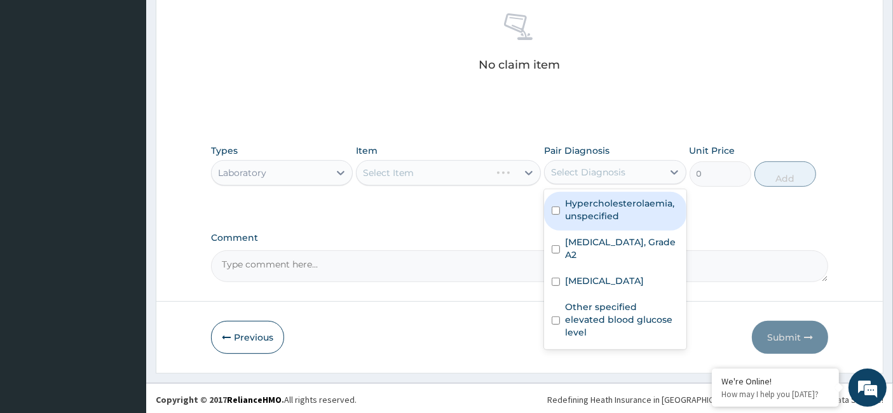
click at [639, 228] on div "Hypercholesterolaemia, unspecified" at bounding box center [615, 211] width 142 height 39
checkbox input "true"
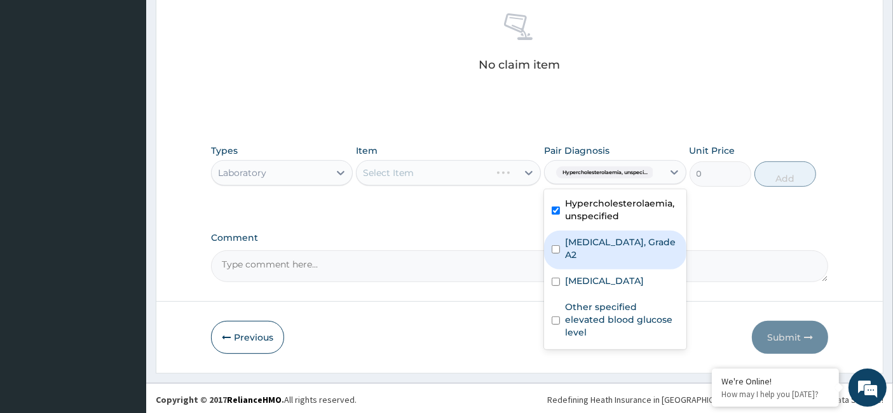
click at [613, 245] on label "Albuminuria, Grade A2" at bounding box center [621, 248] width 113 height 25
checkbox input "true"
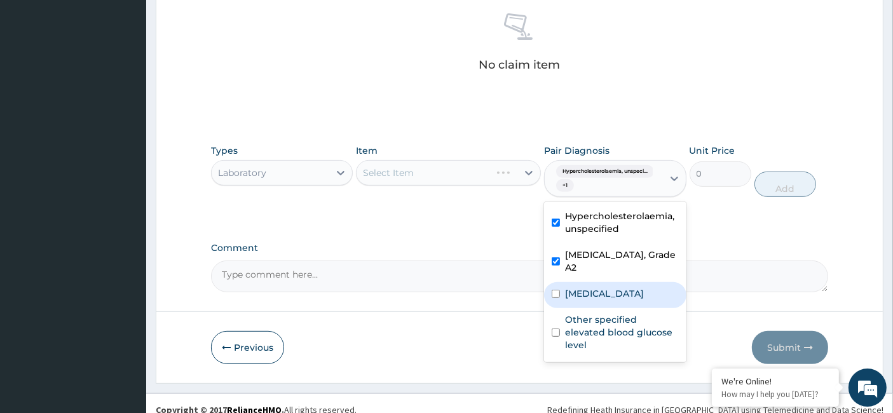
click at [613, 282] on div "Plasmodium malariae malaria without complication" at bounding box center [615, 295] width 142 height 26
checkbox input "true"
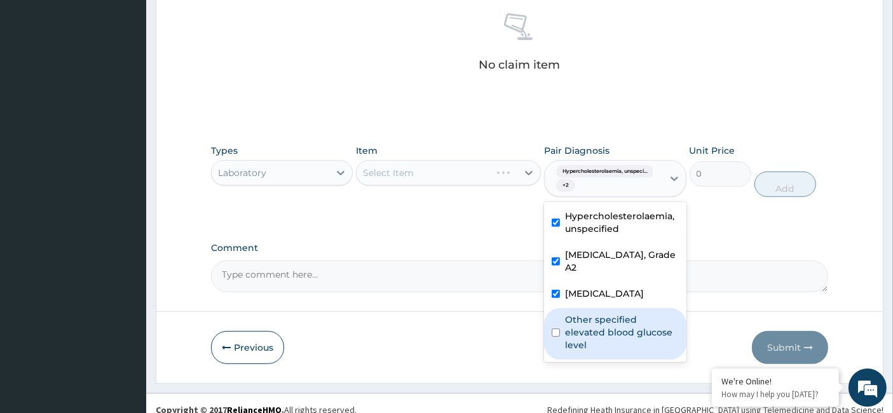
click at [610, 331] on label "Other specified elevated blood glucose level" at bounding box center [621, 332] width 113 height 38
checkbox input "true"
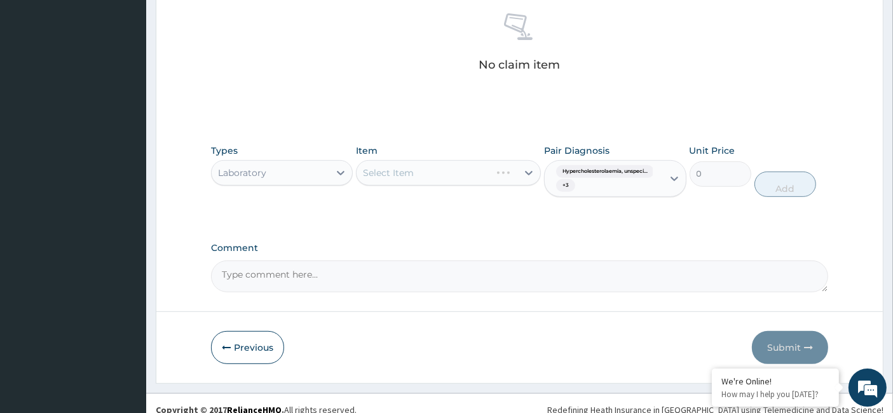
click at [486, 244] on label "Comment" at bounding box center [520, 248] width 618 height 11
click at [486, 261] on textarea "Comment" at bounding box center [520, 277] width 618 height 32
click at [468, 178] on div "Select Item" at bounding box center [437, 173] width 161 height 20
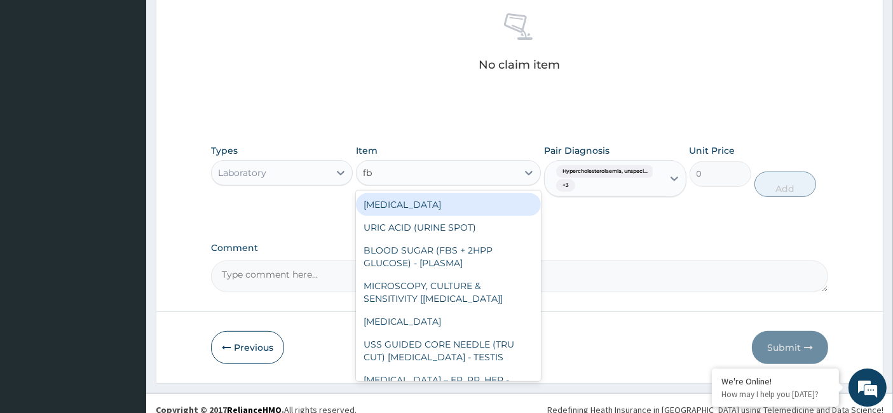
type input "fbc"
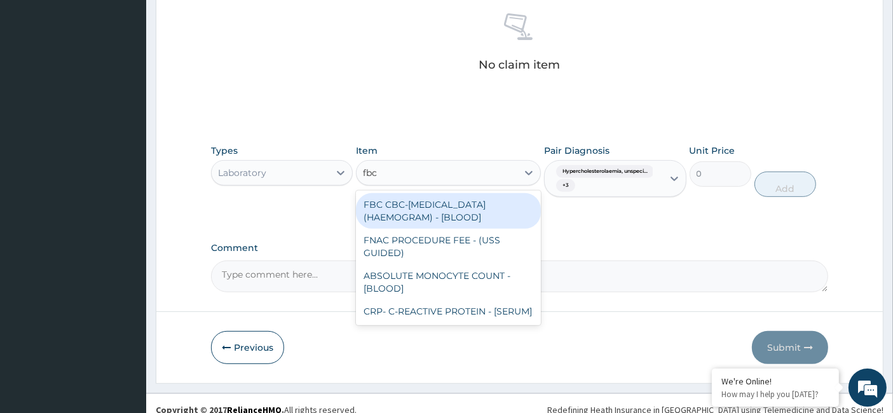
click at [472, 213] on div "FBC CBC-COMPLETE BLOOD COUNT (HAEMOGRAM) - [BLOOD]" at bounding box center [448, 211] width 185 height 36
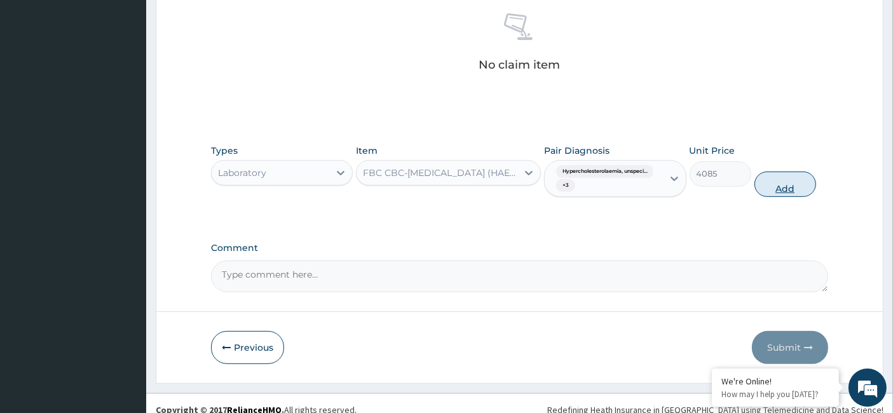
click at [777, 182] on button "Add" at bounding box center [786, 184] width 62 height 25
type input "0"
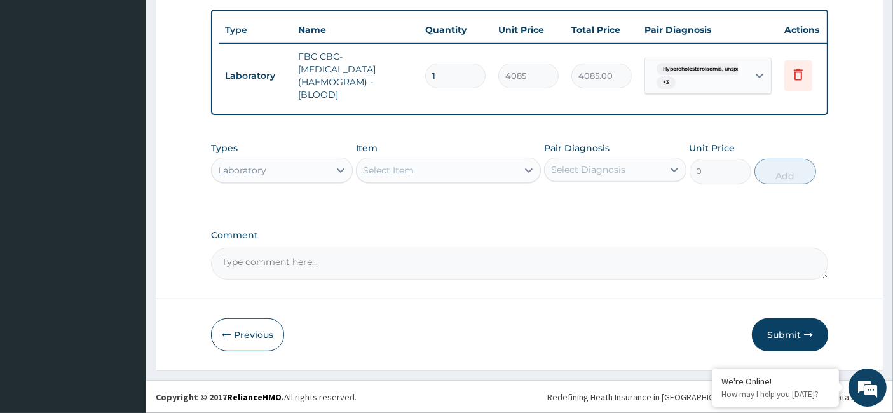
click at [455, 181] on div "Select Item" at bounding box center [437, 170] width 161 height 20
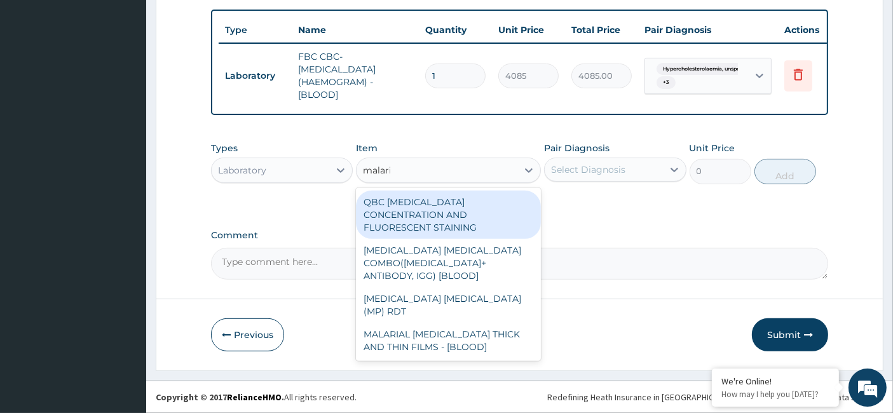
type input "malaria"
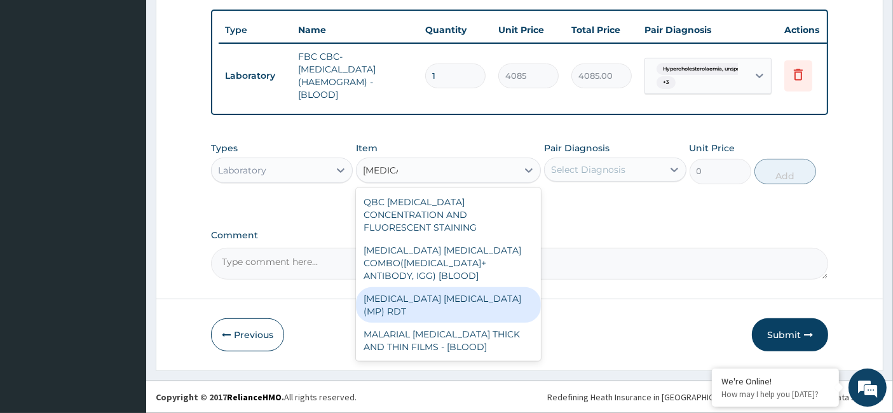
click at [501, 287] on div "MALARIA PARASITE (MP) RDT" at bounding box center [448, 305] width 185 height 36
type input "1531.875"
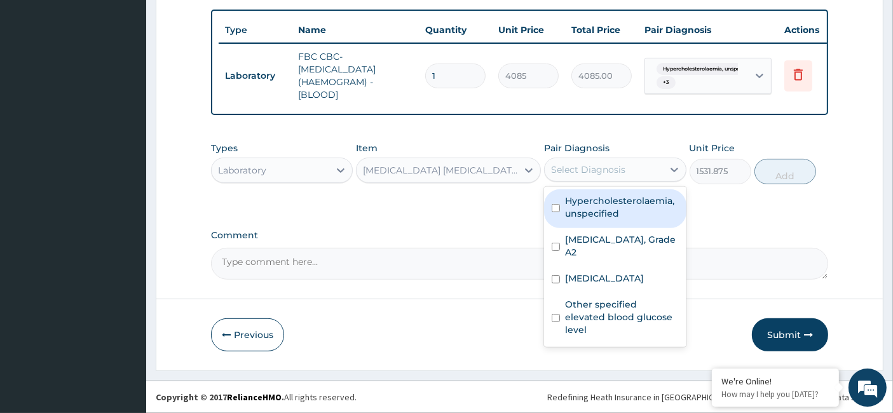
click at [599, 162] on div "Select Diagnosis" at bounding box center [604, 170] width 118 height 20
click at [600, 197] on label "Hypercholesterolaemia, unspecified" at bounding box center [621, 207] width 113 height 25
checkbox input "true"
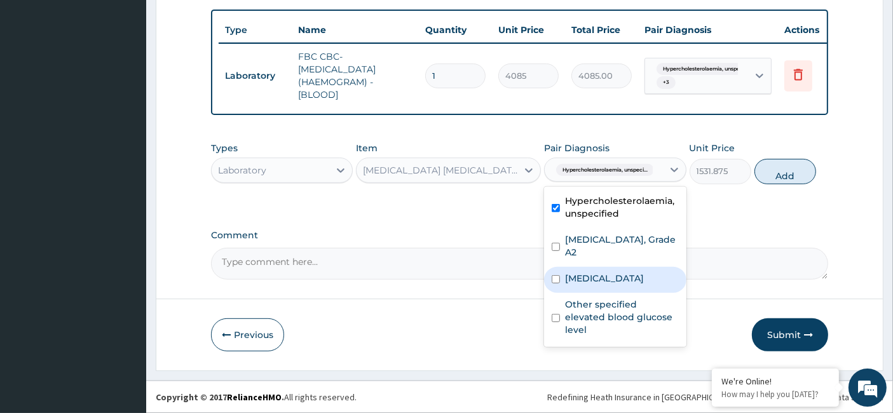
click at [601, 267] on div "Plasmodium malariae malaria without complication" at bounding box center [615, 280] width 142 height 26
checkbox input "true"
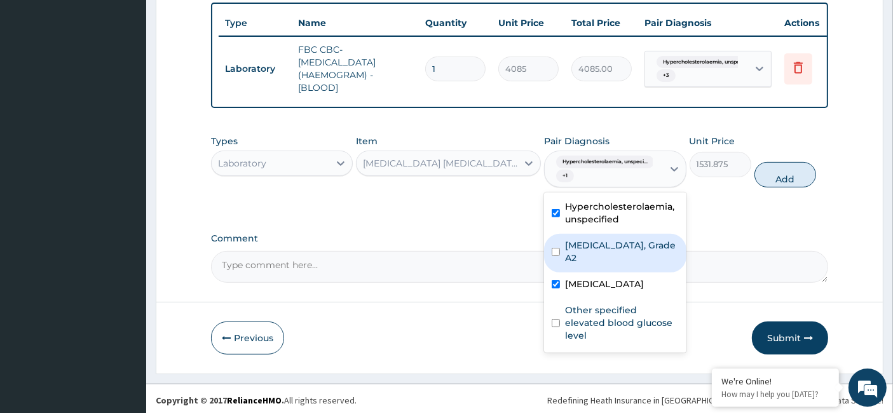
click at [601, 257] on label "Albuminuria, Grade A2" at bounding box center [621, 251] width 113 height 25
checkbox input "true"
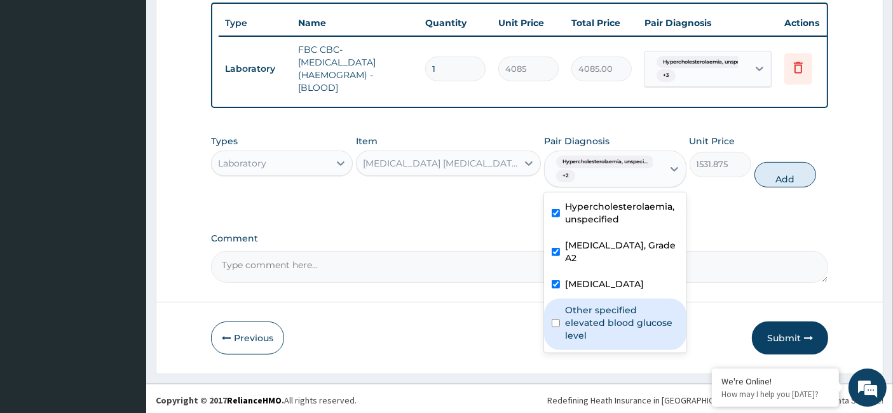
click at [602, 318] on div "Other specified elevated blood glucose level" at bounding box center [615, 324] width 142 height 51
checkbox input "true"
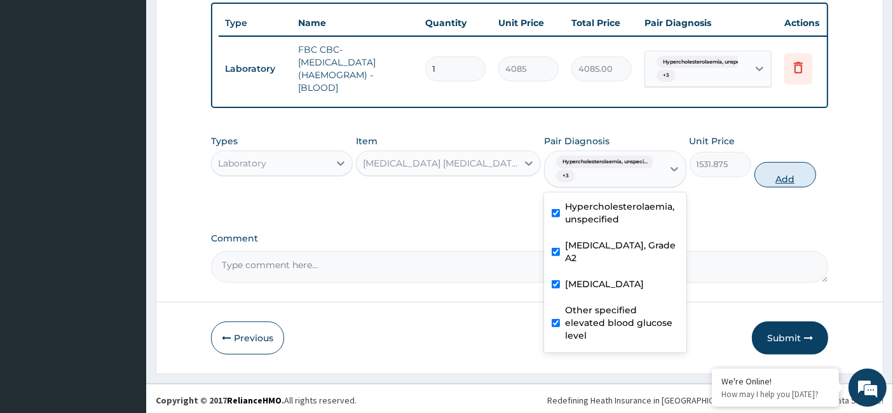
click at [785, 188] on button "Add" at bounding box center [786, 174] width 62 height 25
type input "0"
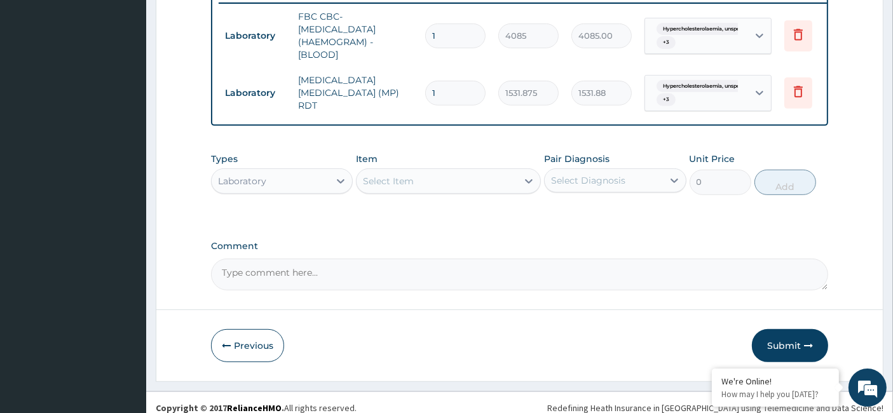
scroll to position [543, 0]
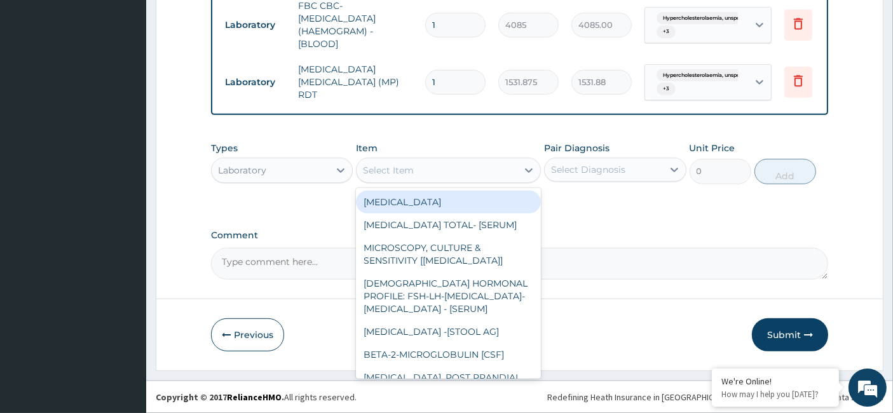
click at [445, 175] on div "Select Item" at bounding box center [437, 170] width 161 height 20
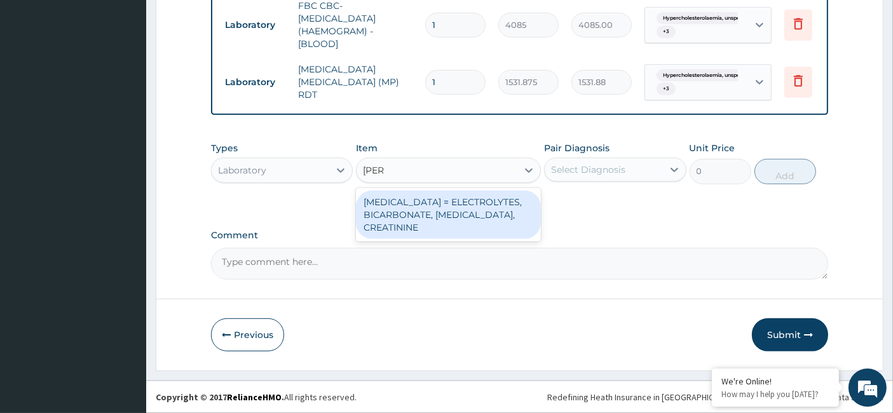
type input "renal"
click at [463, 219] on div "RENAL FUNCTION TESTS = ELECTROLYTES, BICARBONATE, UREA, CREATININE" at bounding box center [448, 215] width 185 height 48
type input "4595.625"
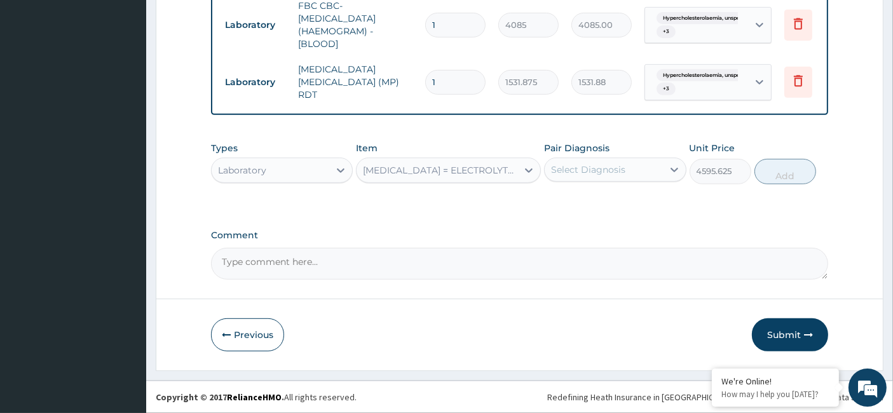
click at [590, 157] on div "Pair Diagnosis Select Diagnosis" at bounding box center [615, 163] width 142 height 42
click at [595, 175] on div "Select Diagnosis" at bounding box center [588, 169] width 74 height 13
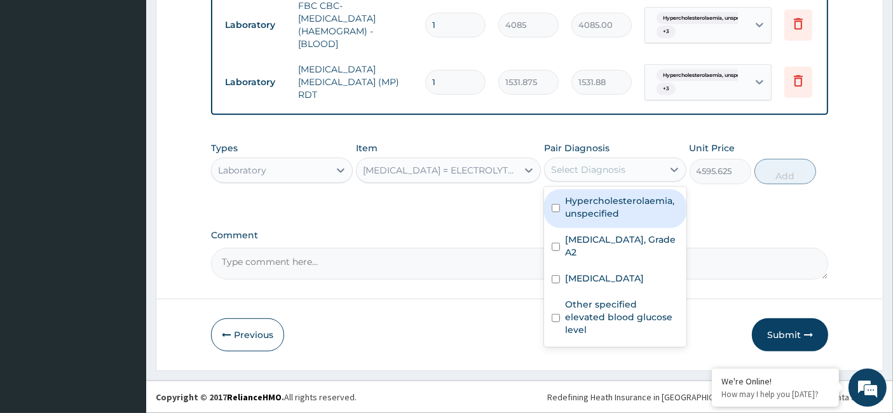
click at [598, 211] on label "Hypercholesterolaemia, unspecified" at bounding box center [621, 207] width 113 height 25
checkbox input "true"
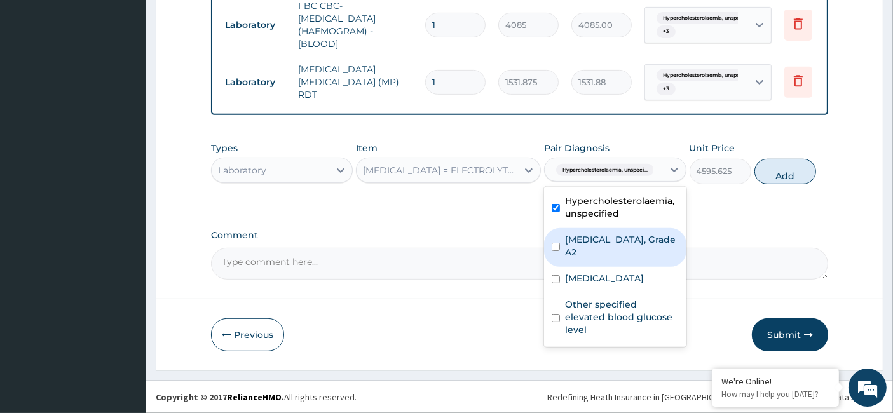
click at [599, 236] on label "Albuminuria, Grade A2" at bounding box center [621, 245] width 113 height 25
checkbox input "true"
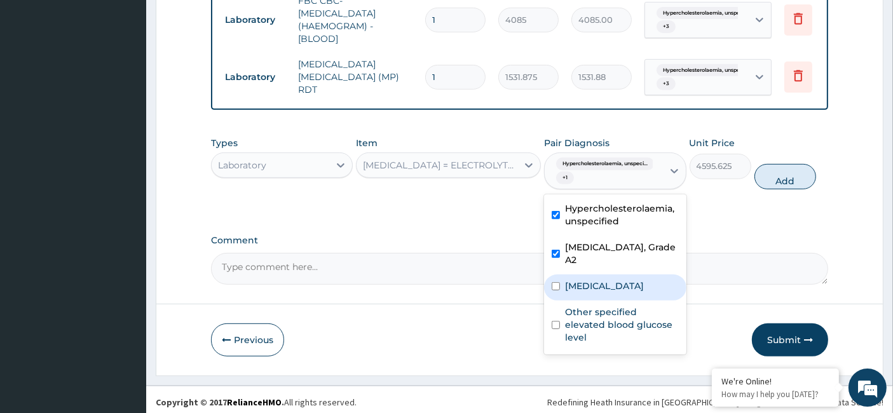
click at [598, 280] on label "Plasmodium malariae malaria without complication" at bounding box center [604, 286] width 79 height 13
checkbox input "true"
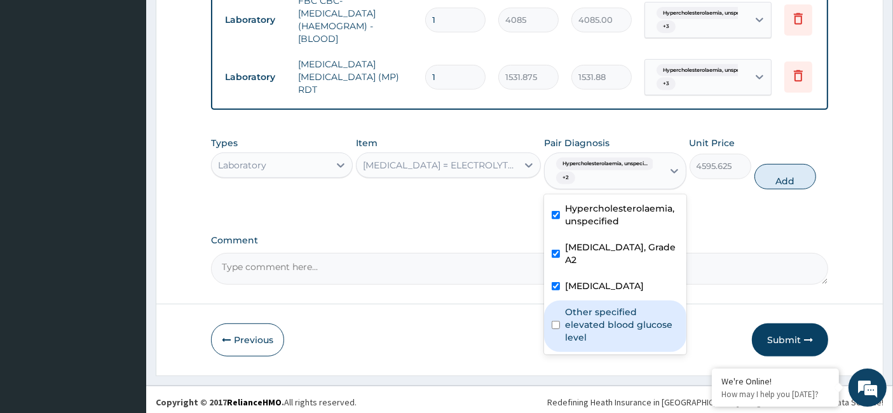
click at [598, 336] on label "Other specified elevated blood glucose level" at bounding box center [621, 325] width 113 height 38
checkbox input "true"
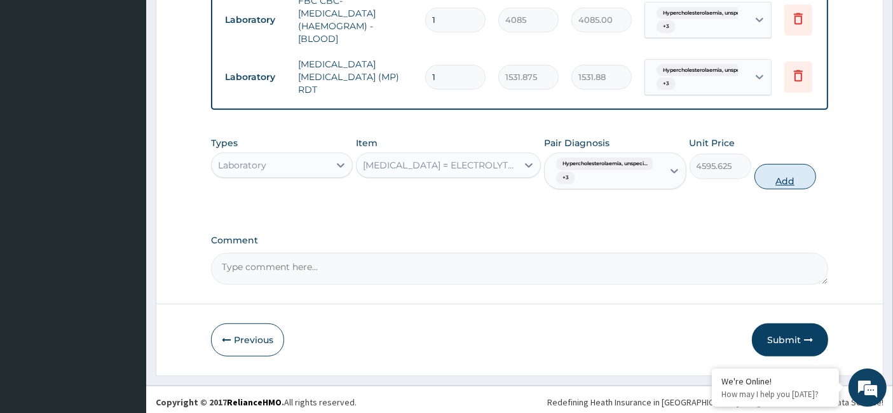
click at [769, 189] on button "Add" at bounding box center [786, 176] width 62 height 25
type input "0"
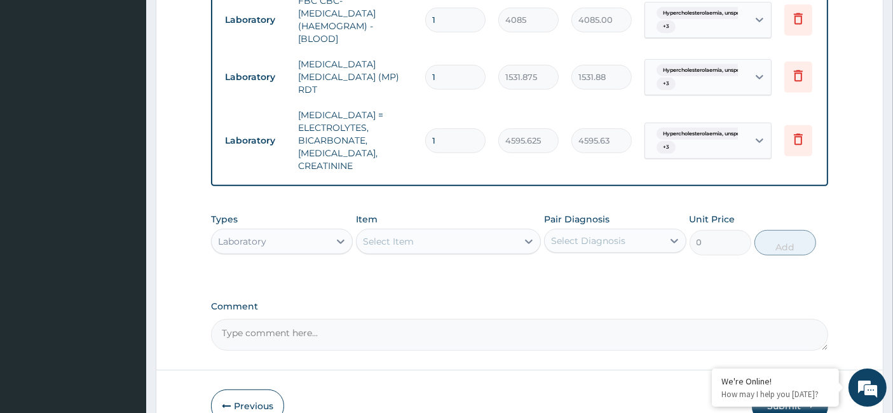
click at [402, 231] on div "Select Item" at bounding box center [437, 241] width 161 height 20
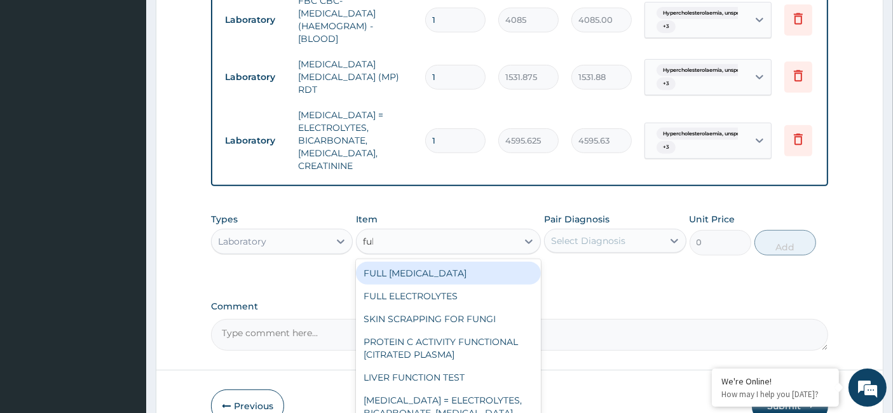
type input "full"
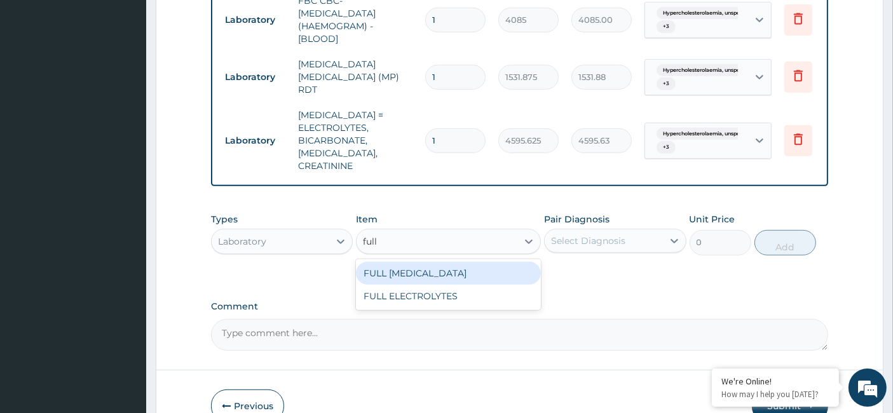
click at [458, 266] on div "FULL LIPID PROFILE" at bounding box center [448, 273] width 185 height 23
type input "8640"
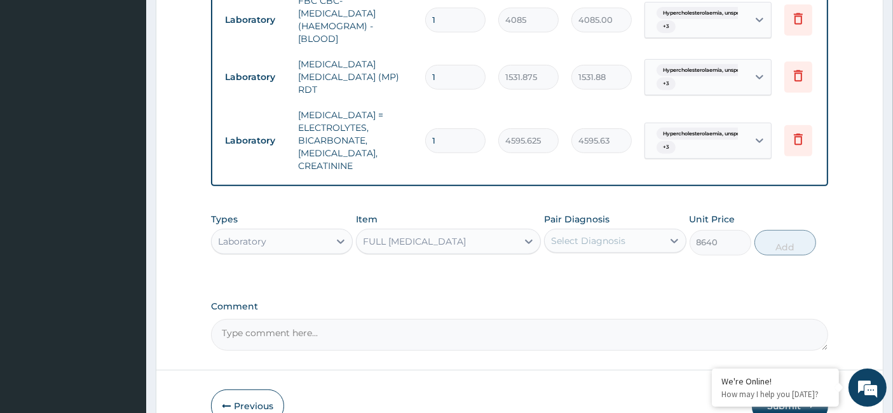
click at [592, 231] on div "Select Diagnosis" at bounding box center [604, 241] width 118 height 20
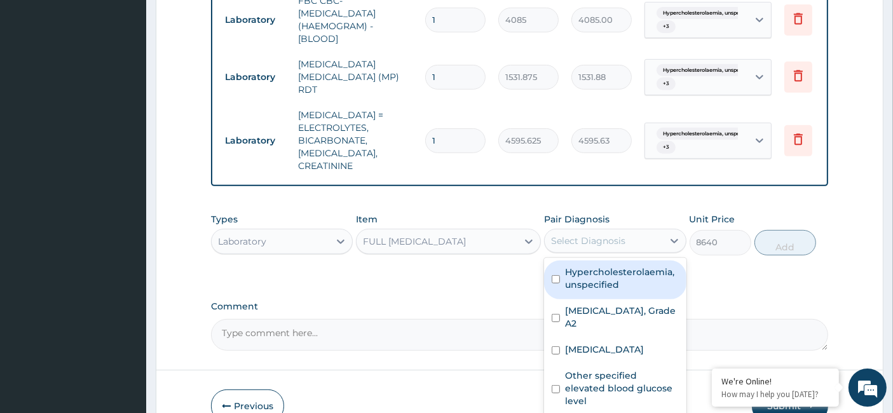
click at [606, 266] on label "Hypercholesterolaemia, unspecified" at bounding box center [621, 278] width 113 height 25
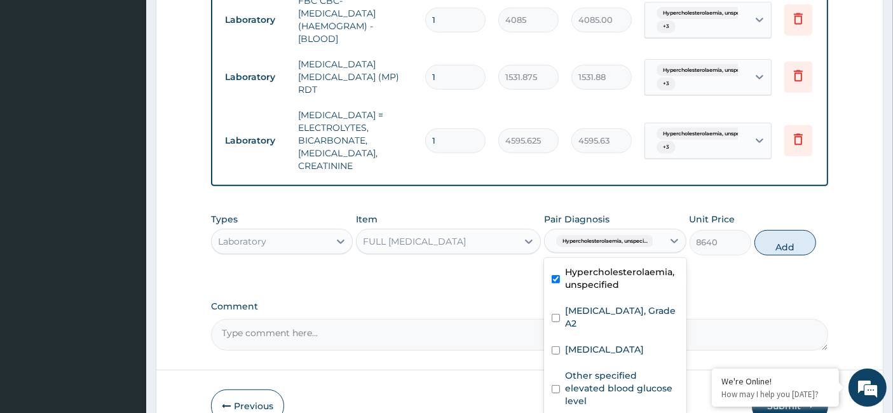
click at [608, 288] on div "Hypercholesterolaemia, unspecified" at bounding box center [615, 280] width 142 height 39
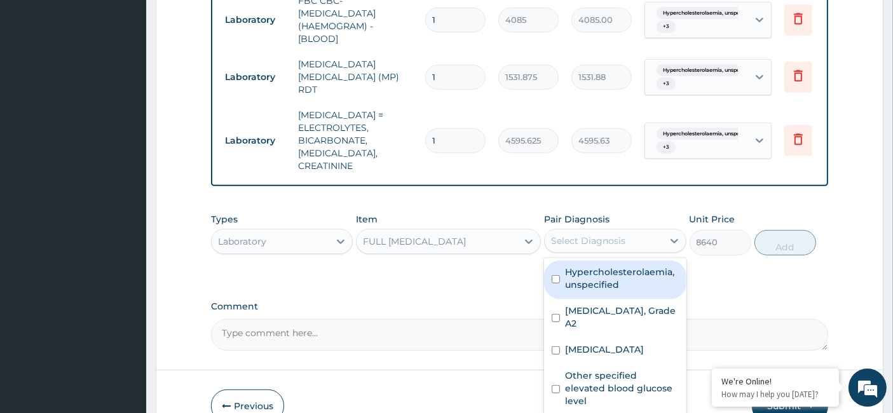
click at [609, 289] on div "Hypercholesterolaemia, unspecified" at bounding box center [615, 280] width 142 height 39
checkbox input "true"
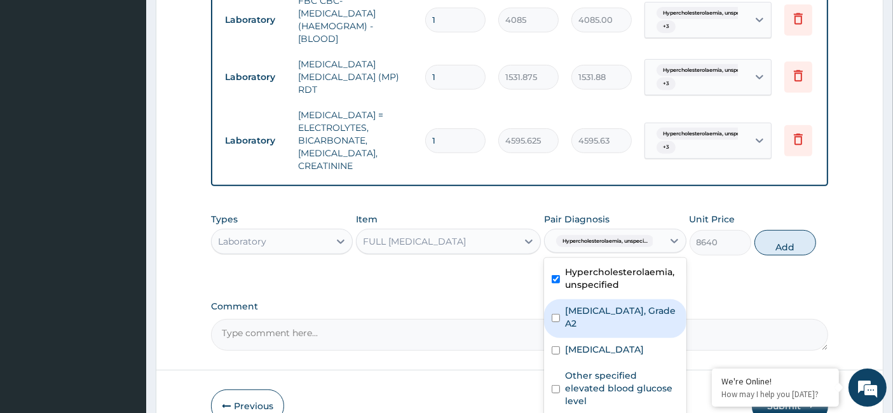
click at [609, 308] on label "Albuminuria, Grade A2" at bounding box center [621, 316] width 113 height 25
checkbox input "true"
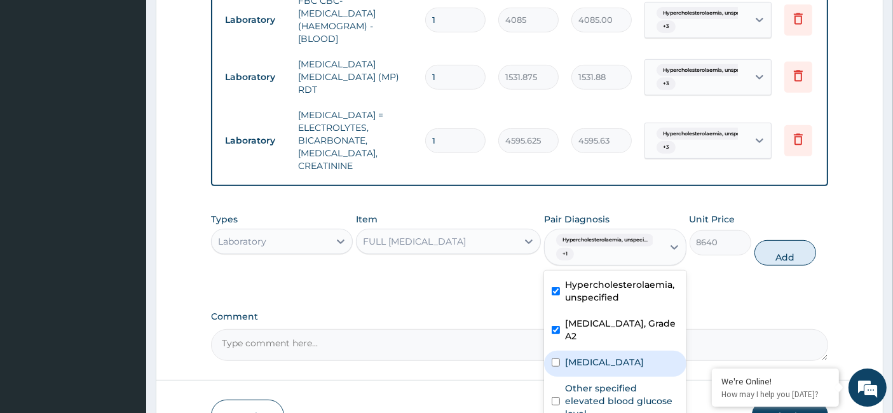
click at [608, 356] on label "Plasmodium malariae malaria without complication" at bounding box center [604, 362] width 79 height 13
checkbox input "true"
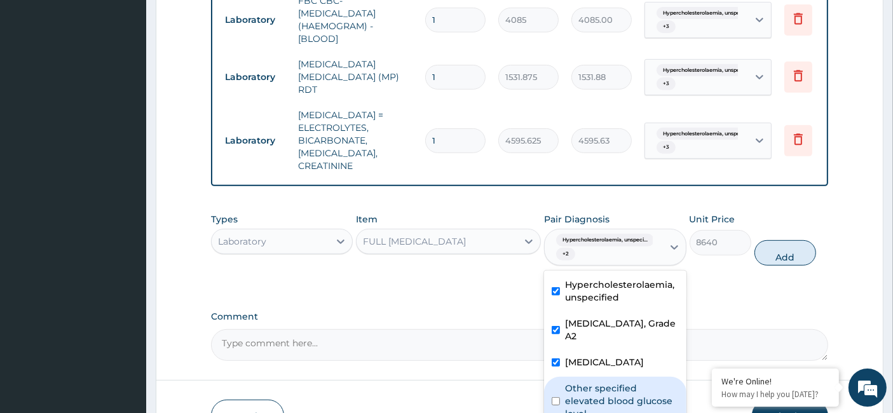
click at [610, 393] on label "Other specified elevated blood glucose level" at bounding box center [621, 401] width 113 height 38
checkbox input "true"
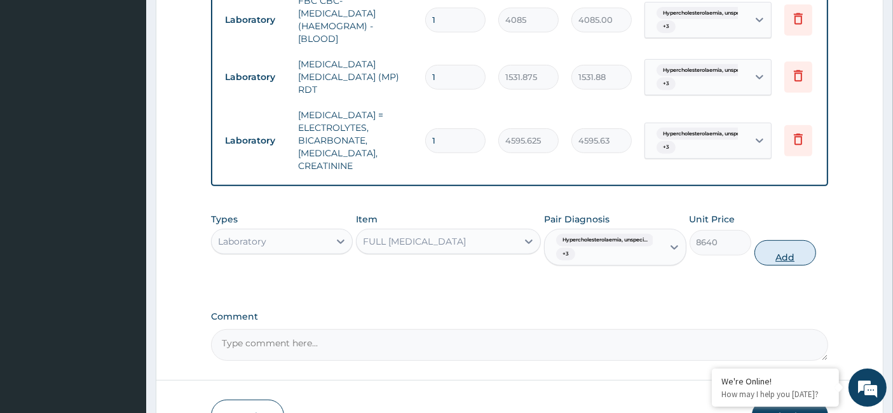
click at [779, 256] on button "Add" at bounding box center [786, 252] width 62 height 25
type input "0"
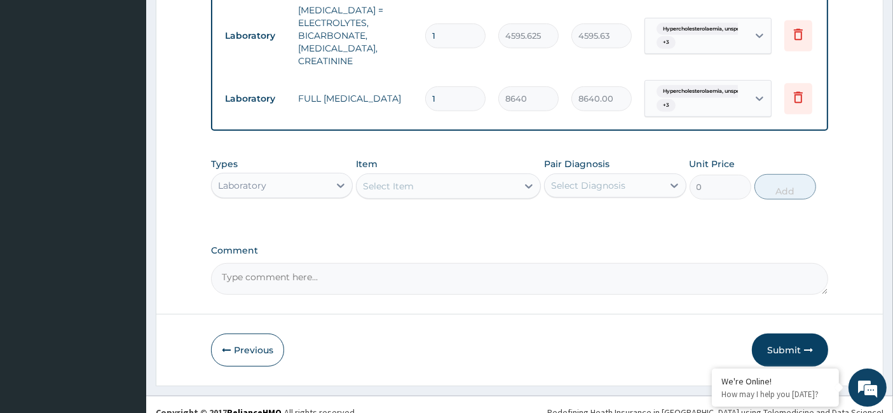
scroll to position [655, 0]
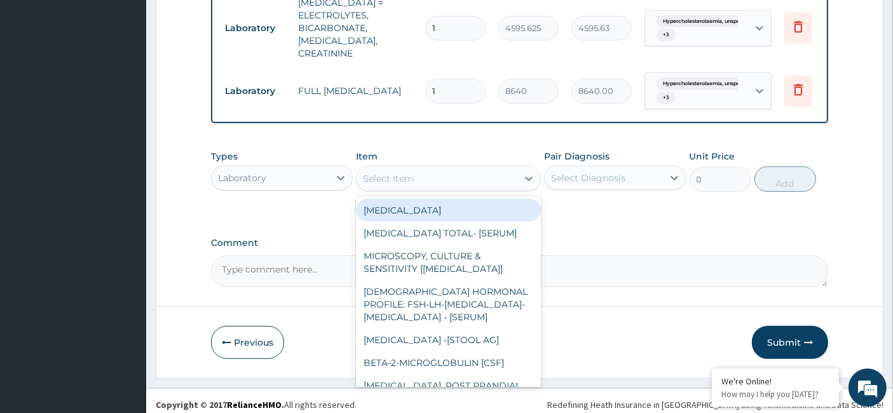
click at [429, 175] on div "Select Item" at bounding box center [437, 178] width 161 height 20
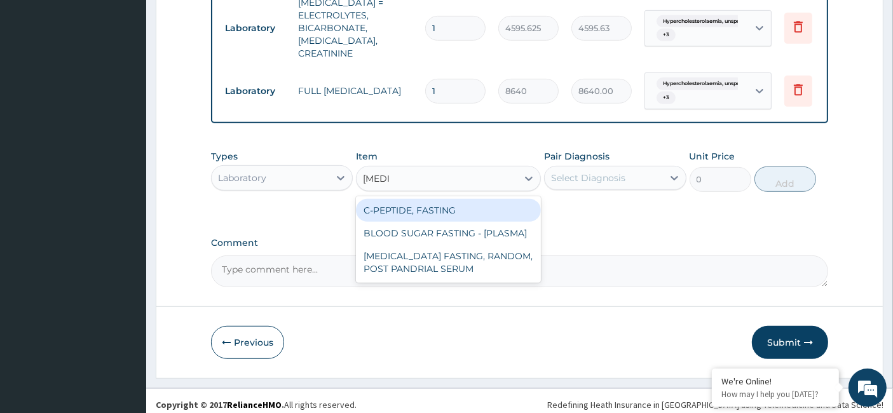
type input "fasting"
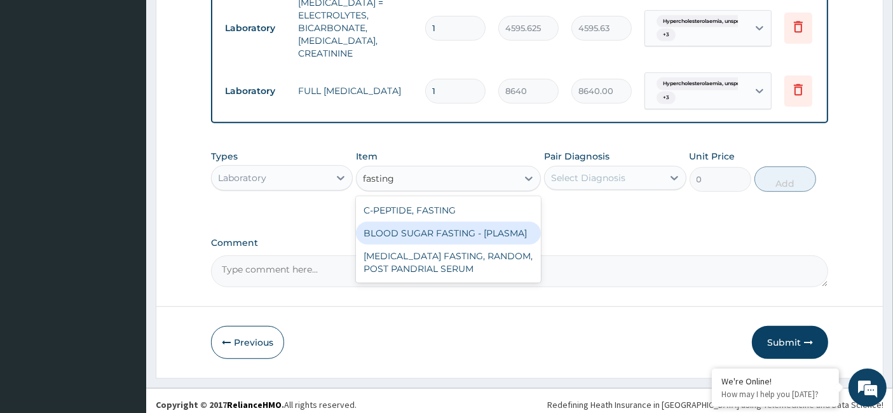
click at [448, 223] on div "BLOOD SUGAR FASTING - [PLASMA]" at bounding box center [448, 233] width 185 height 23
type input "1800"
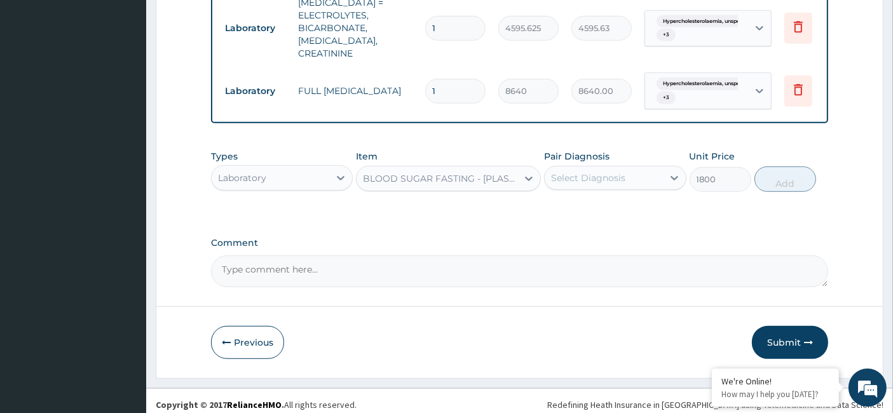
click at [596, 176] on div "Select Diagnosis" at bounding box center [588, 178] width 74 height 13
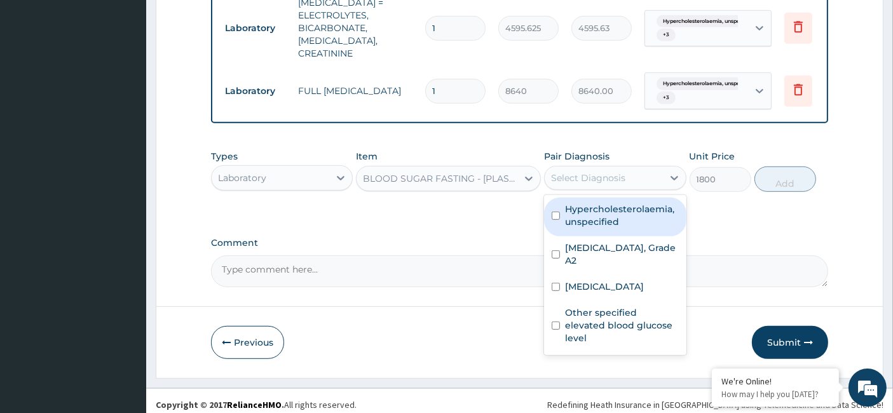
click at [598, 198] on div "Hypercholesterolaemia, unspecified" at bounding box center [615, 217] width 142 height 39
checkbox input "true"
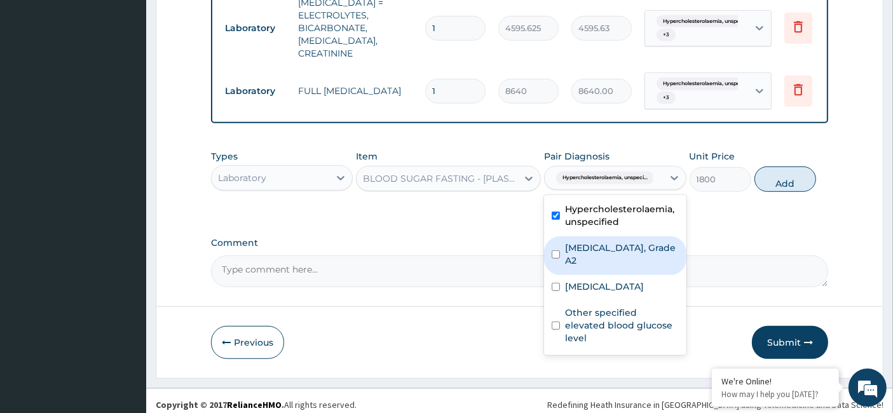
click at [608, 248] on div "Albuminuria, Grade A2" at bounding box center [615, 255] width 142 height 39
checkbox input "true"
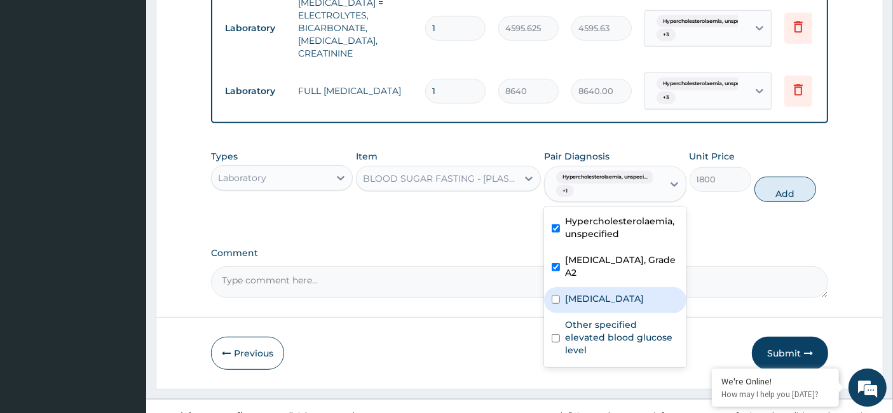
click at [610, 292] on label "Plasmodium malariae malaria without complication" at bounding box center [604, 298] width 79 height 13
checkbox input "true"
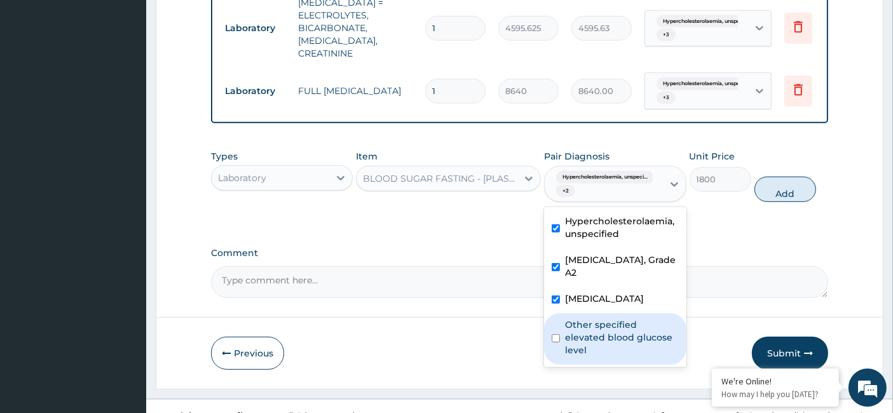
click at [606, 341] on label "Other specified elevated blood glucose level" at bounding box center [621, 337] width 113 height 38
checkbox input "true"
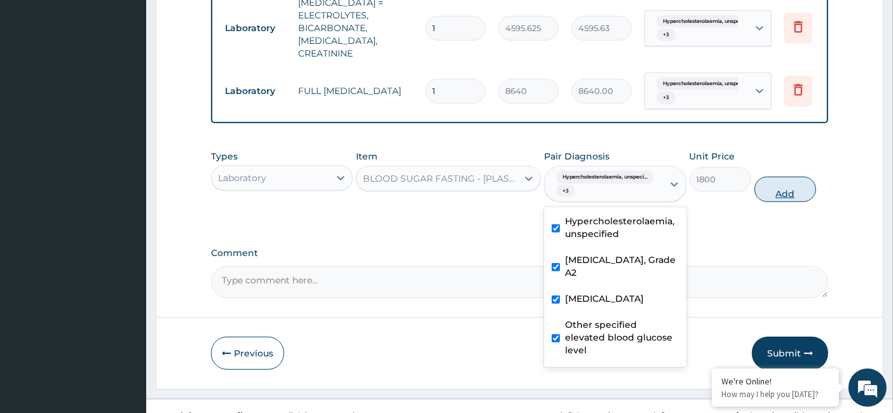
click at [774, 181] on button "Add" at bounding box center [786, 189] width 62 height 25
type input "0"
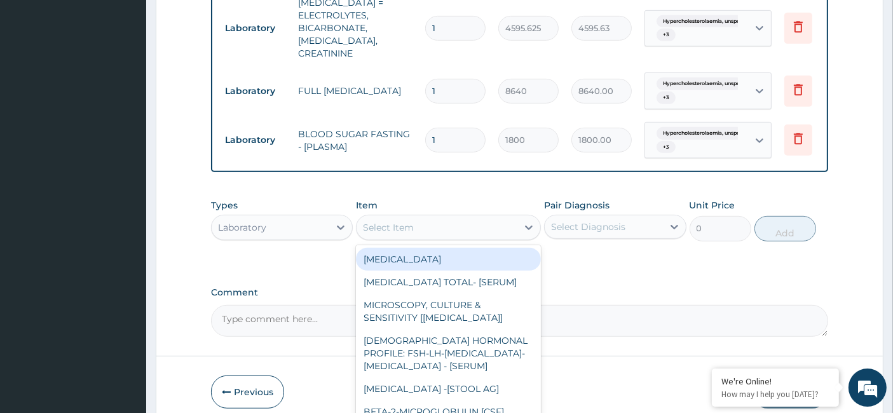
click at [396, 226] on div "Select Item" at bounding box center [388, 227] width 51 height 13
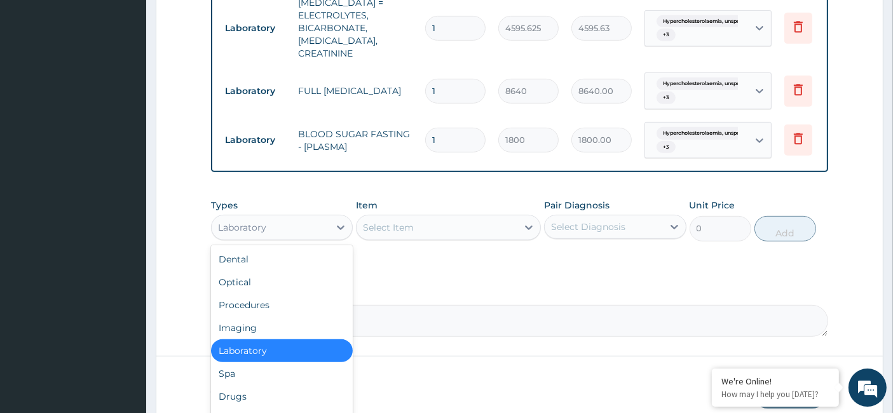
click at [312, 217] on div "Laboratory" at bounding box center [271, 227] width 118 height 20
click at [271, 385] on div "Drugs" at bounding box center [282, 396] width 142 height 23
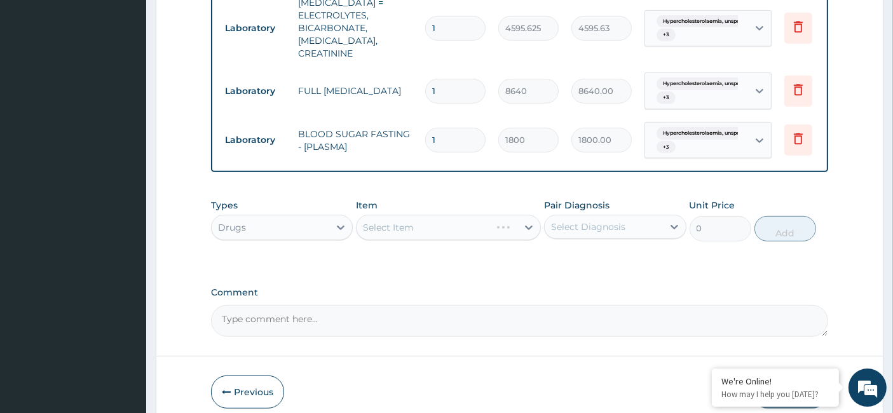
click at [636, 226] on div "Select Diagnosis" at bounding box center [604, 227] width 118 height 20
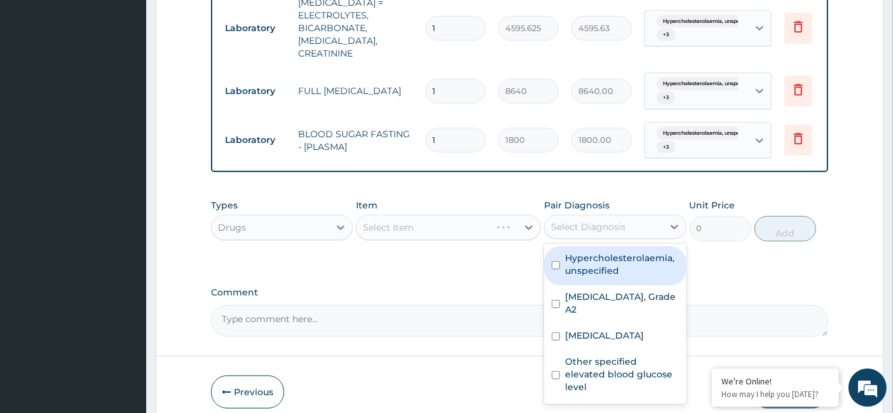
click at [629, 254] on label "Hypercholesterolaemia, unspecified" at bounding box center [621, 264] width 113 height 25
checkbox input "true"
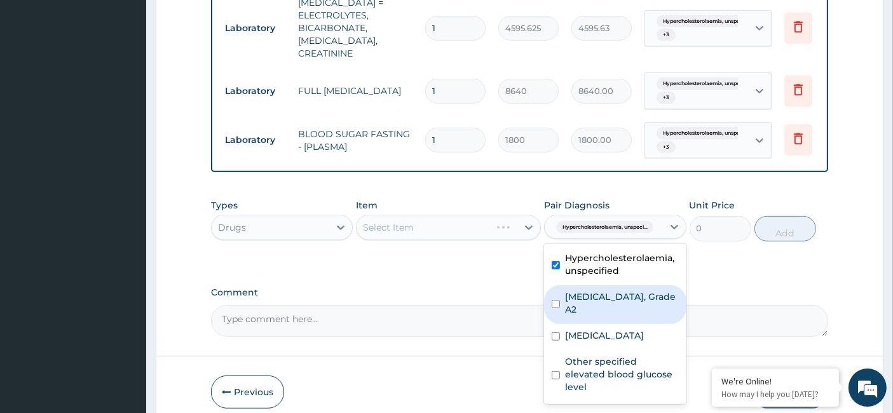
click at [626, 298] on div "Albuminuria, Grade A2" at bounding box center [615, 304] width 142 height 39
checkbox input "true"
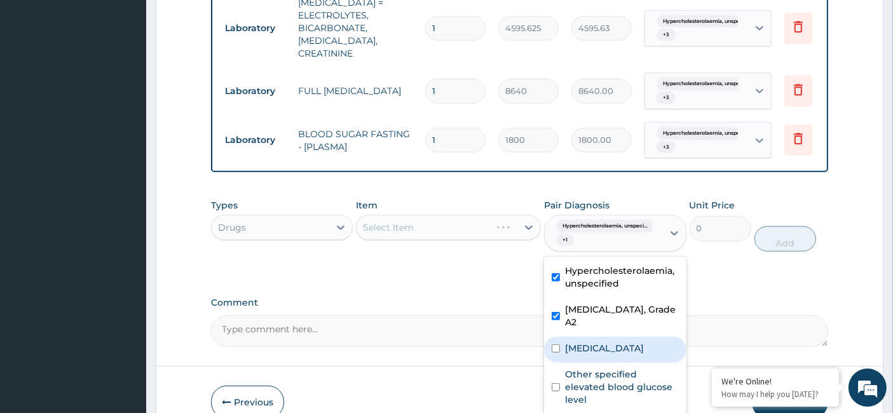
click at [625, 342] on label "Plasmodium malariae malaria without complication" at bounding box center [604, 348] width 79 height 13
checkbox input "true"
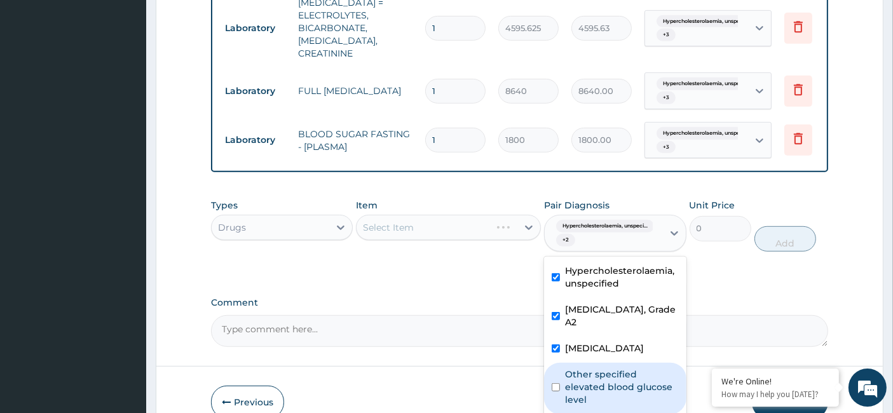
drag, startPoint x: 613, startPoint y: 373, endPoint x: 592, endPoint y: 367, distance: 21.7
click at [612, 374] on label "Other specified elevated blood glucose level" at bounding box center [621, 387] width 113 height 38
checkbox input "true"
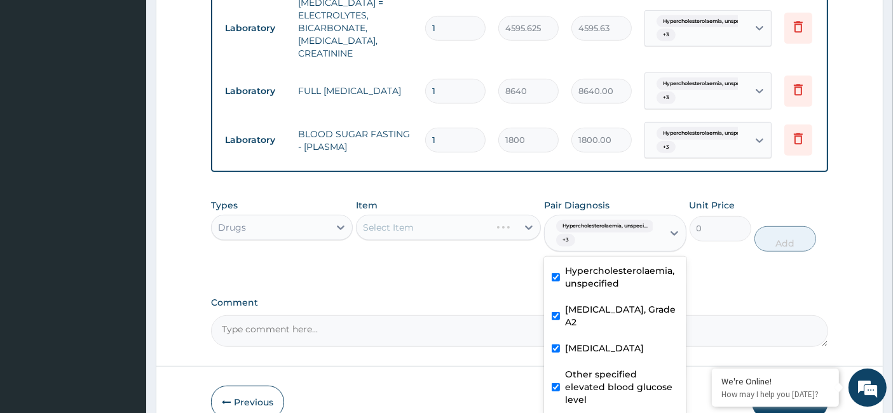
click at [461, 299] on label "Comment" at bounding box center [520, 302] width 618 height 11
click at [461, 315] on textarea "Comment" at bounding box center [520, 331] width 618 height 32
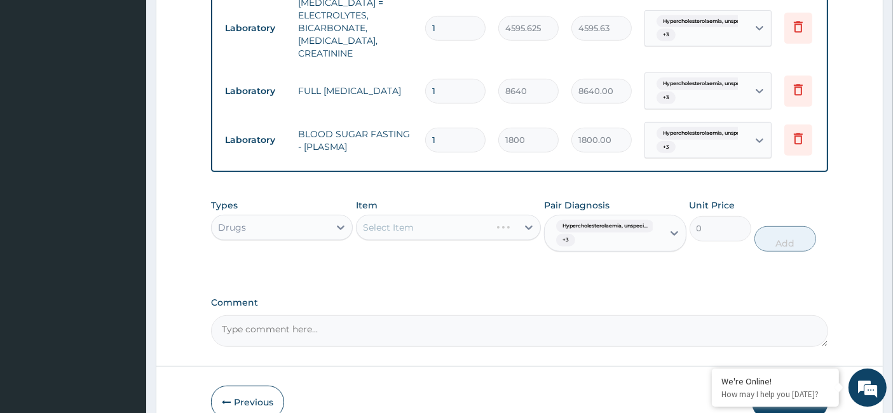
scroll to position [714, 0]
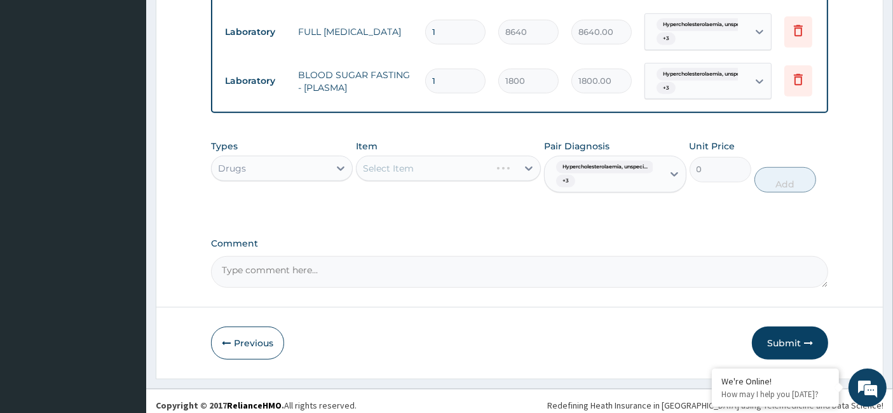
click at [439, 156] on div "Select Item" at bounding box center [448, 168] width 185 height 25
click at [444, 165] on div "Select Item" at bounding box center [448, 168] width 185 height 25
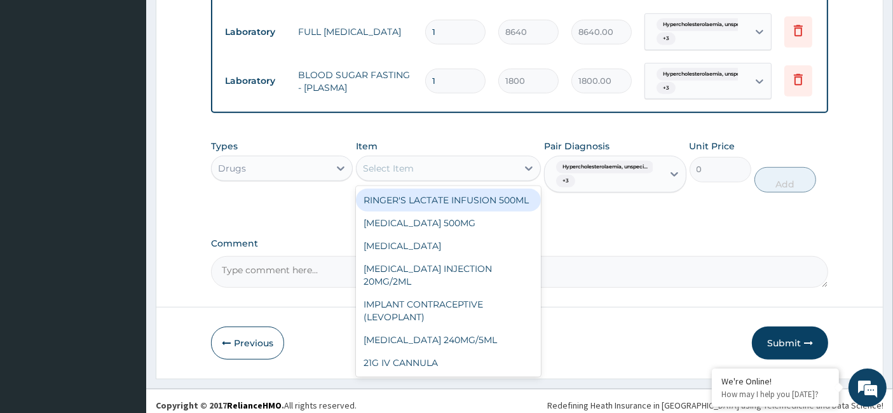
click at [444, 165] on div "Select Item" at bounding box center [437, 168] width 161 height 20
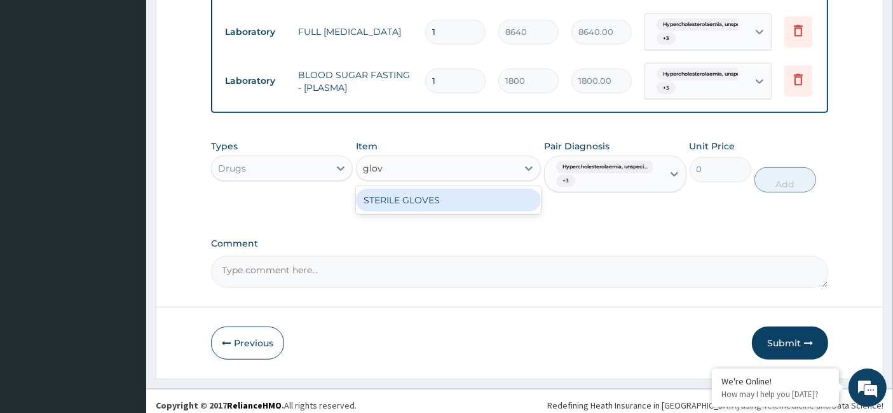
type input "glove"
click at [459, 200] on div "STERILE GLOVES" at bounding box center [448, 200] width 185 height 23
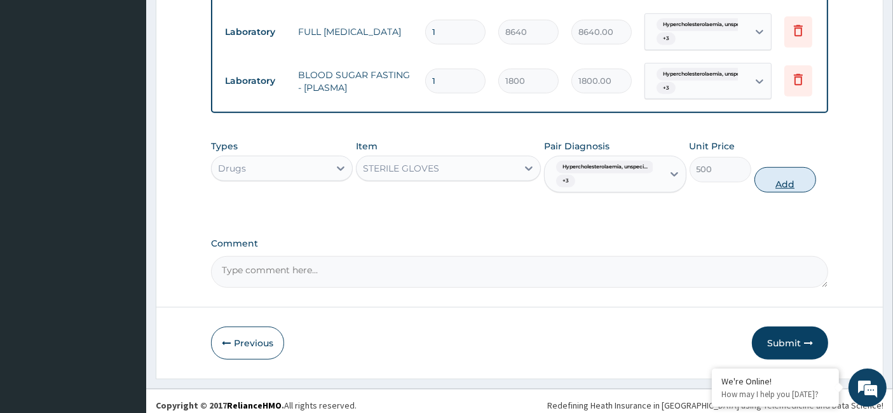
click at [782, 181] on button "Add" at bounding box center [786, 179] width 62 height 25
type input "0"
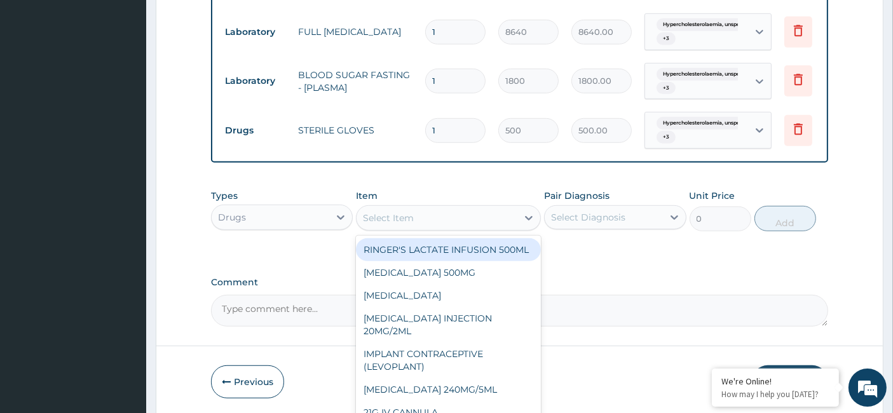
click at [473, 221] on div "Select Item" at bounding box center [448, 217] width 185 height 25
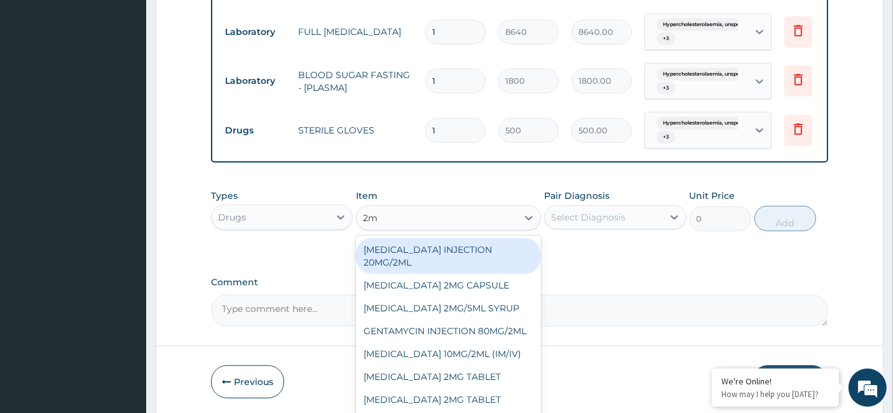
type input "2ml"
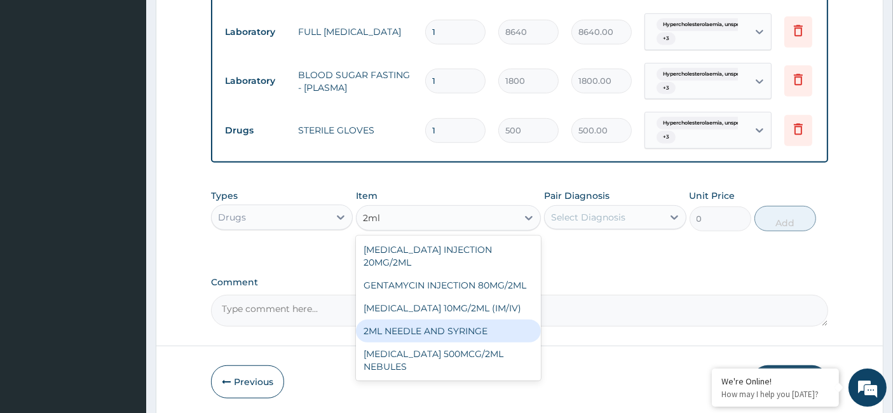
click at [486, 320] on div "2ML NEEDLE AND SYRINGE" at bounding box center [448, 331] width 185 height 23
type input "108"
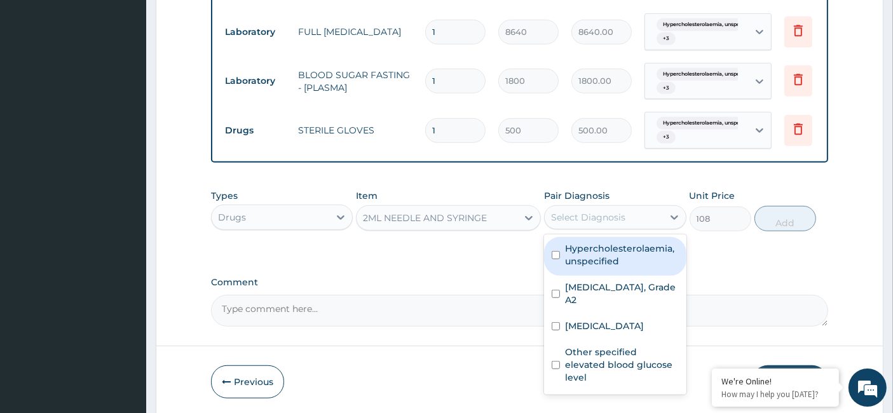
click at [618, 207] on div "Select Diagnosis" at bounding box center [604, 217] width 118 height 20
click at [622, 242] on label "Hypercholesterolaemia, unspecified" at bounding box center [621, 254] width 113 height 25
checkbox input "true"
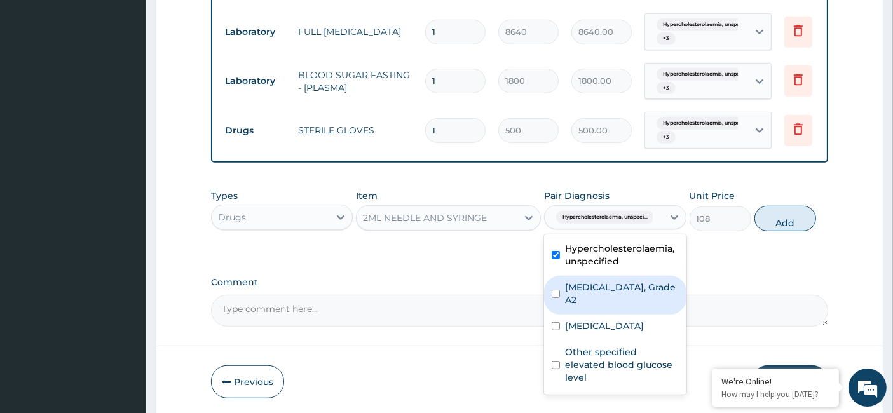
click at [620, 284] on label "Albuminuria, Grade A2" at bounding box center [621, 293] width 113 height 25
checkbox input "true"
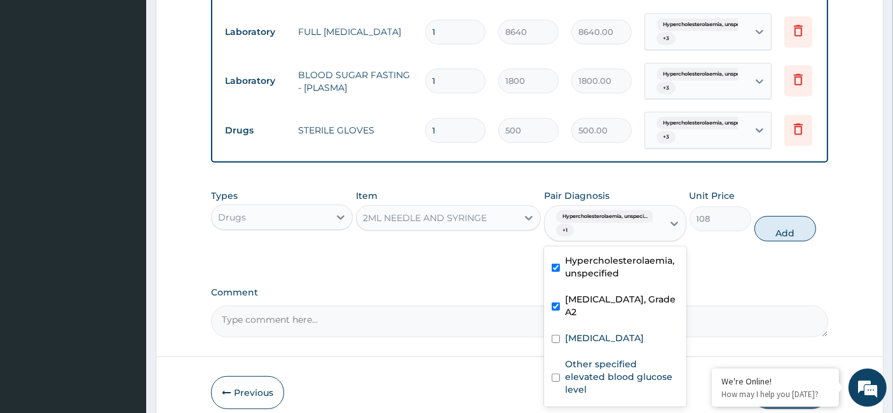
click at [619, 327] on div "Plasmodium malariae malaria without complication" at bounding box center [615, 340] width 142 height 26
checkbox input "true"
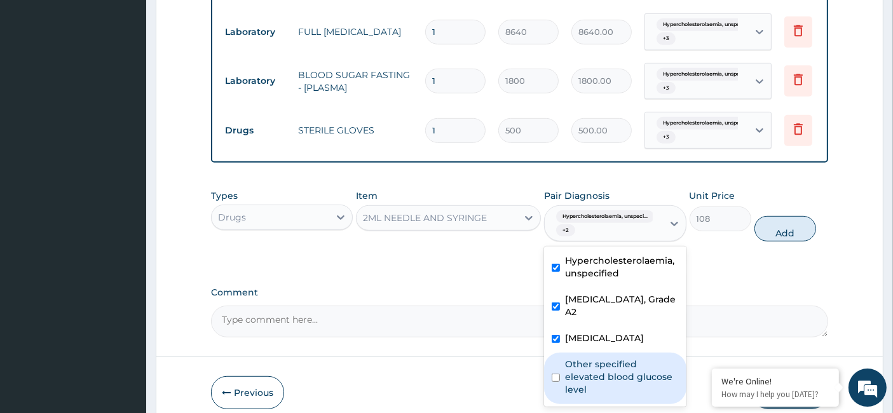
click at [612, 359] on div "Other specified elevated blood glucose level" at bounding box center [615, 378] width 142 height 51
checkbox input "true"
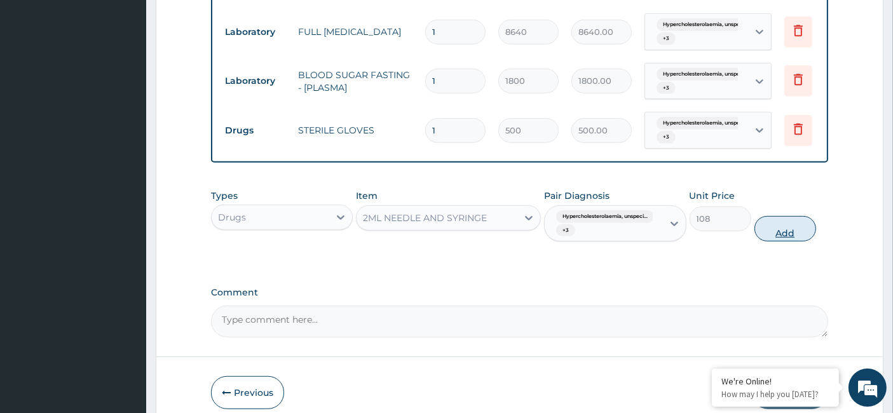
click at [783, 226] on button "Add" at bounding box center [786, 228] width 62 height 25
type input "0"
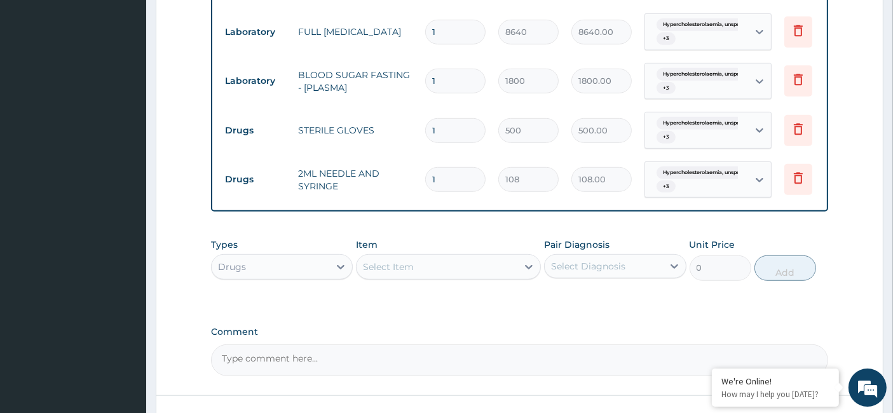
click at [467, 118] on input "1" at bounding box center [455, 130] width 60 height 25
type input "0.00"
type input "2"
type input "1000.00"
type input "2"
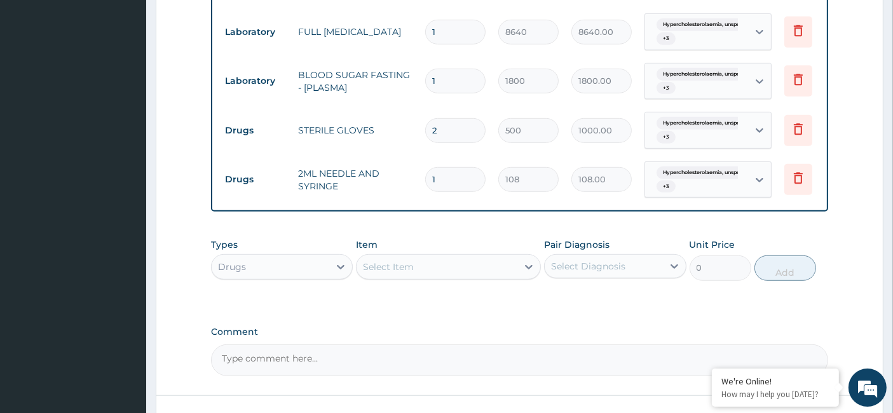
click at [448, 257] on div "Select Item" at bounding box center [437, 267] width 161 height 20
type input "ator"
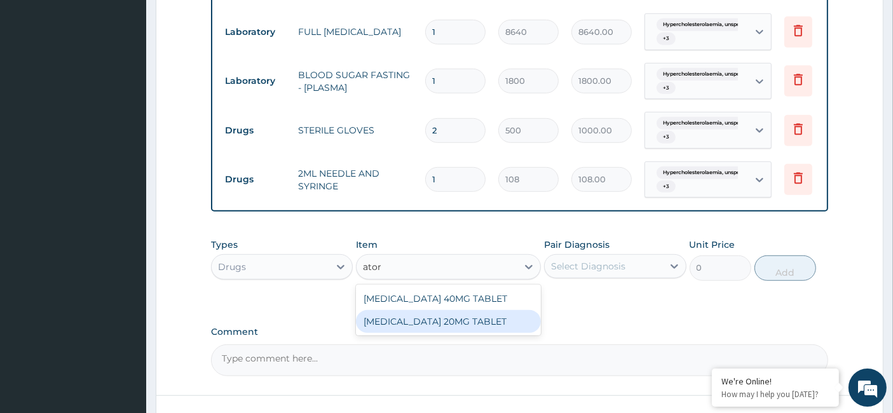
click at [487, 310] on div "ATORVASTATIN 20MG TABLET" at bounding box center [448, 321] width 185 height 23
type input "155.25"
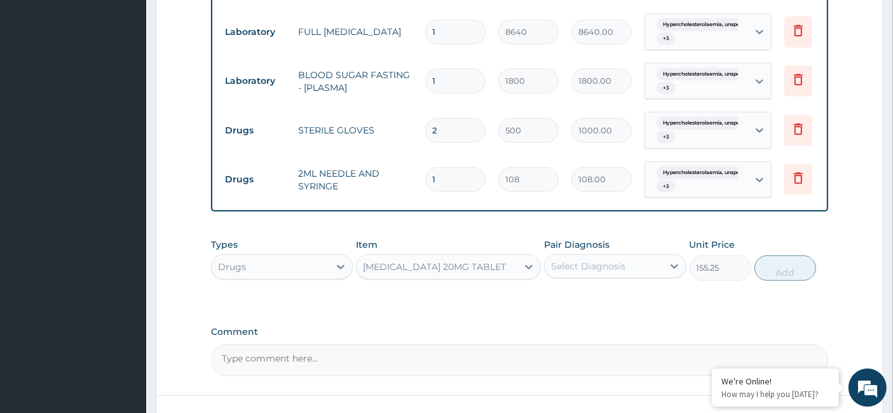
click at [610, 260] on div "Select Diagnosis" at bounding box center [588, 266] width 74 height 13
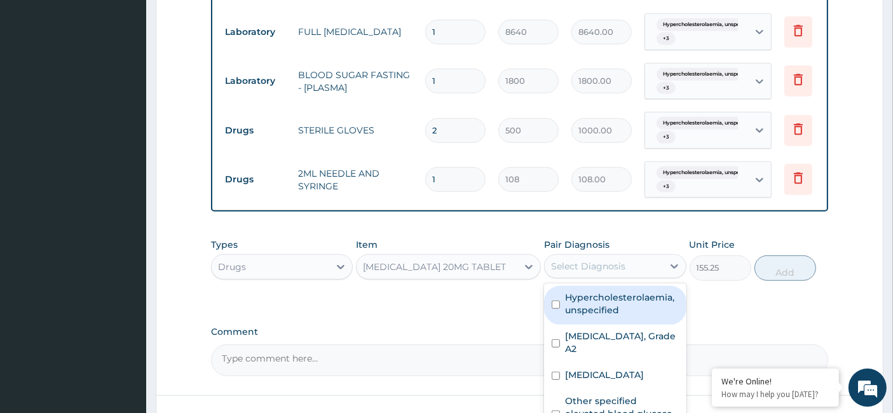
click at [606, 302] on label "Hypercholesterolaemia, unspecified" at bounding box center [621, 303] width 113 height 25
checkbox input "true"
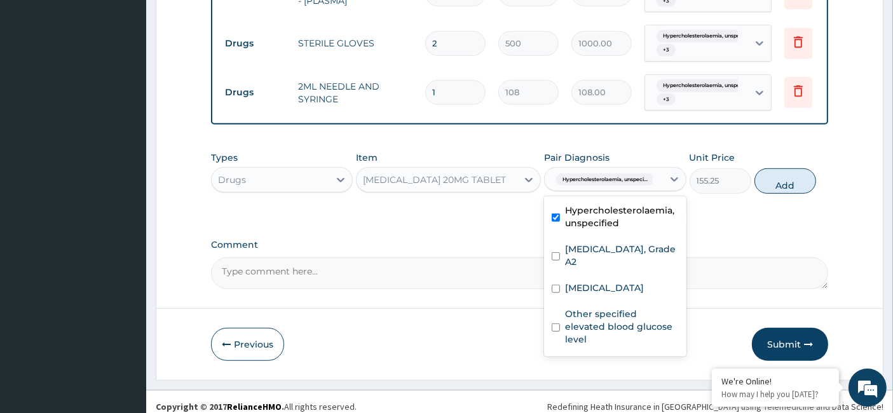
scroll to position [802, 0]
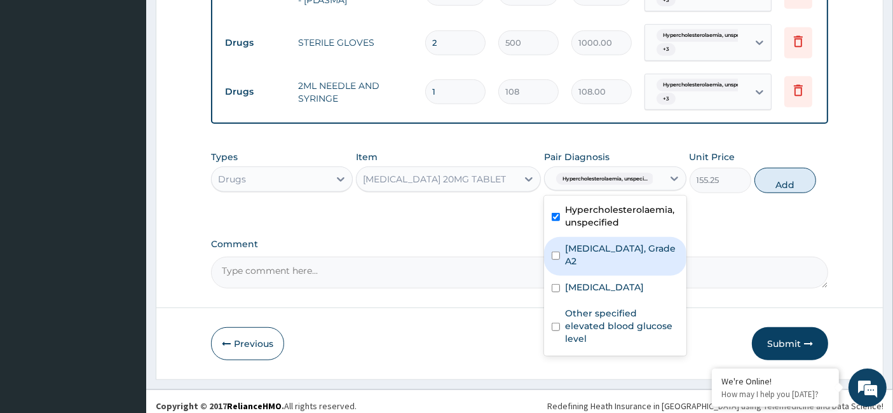
click at [639, 242] on label "Albuminuria, Grade A2" at bounding box center [621, 254] width 113 height 25
checkbox input "true"
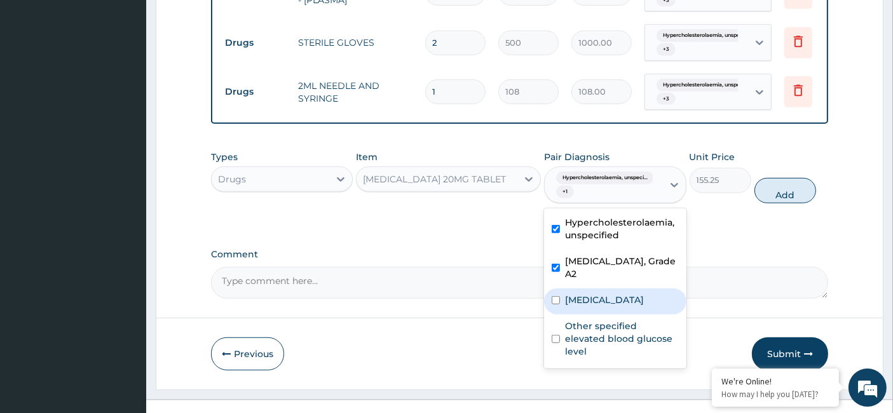
click at [621, 289] on div "Plasmodium malariae malaria without complication" at bounding box center [615, 302] width 142 height 26
checkbox input "true"
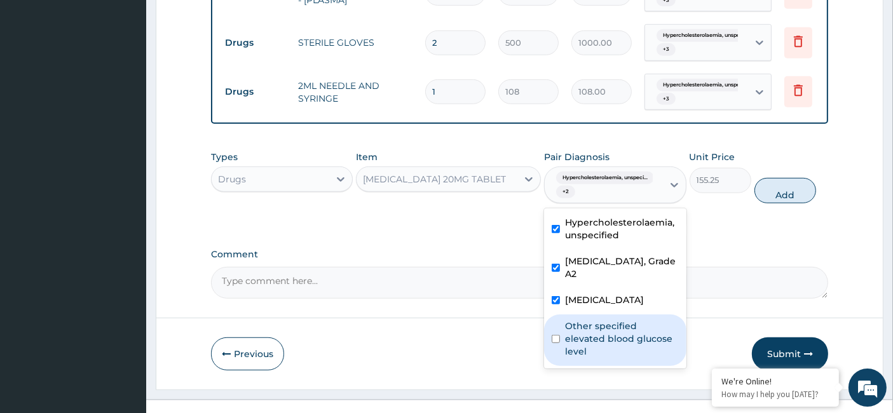
click at [616, 337] on label "Other specified elevated blood glucose level" at bounding box center [621, 339] width 113 height 38
checkbox input "true"
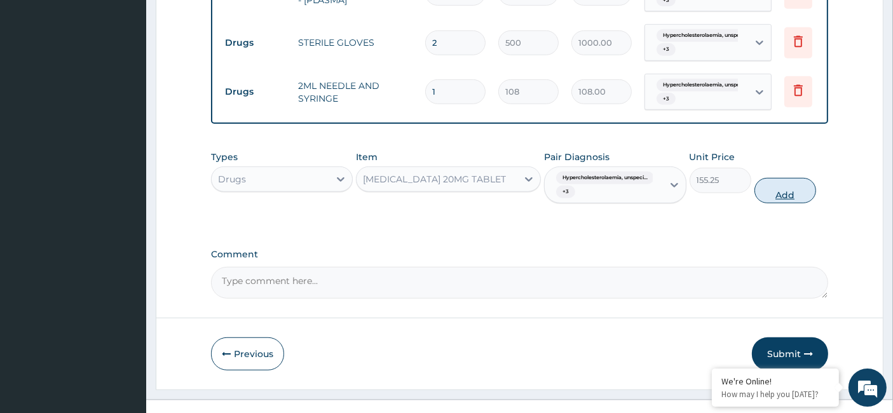
click at [774, 184] on button "Add" at bounding box center [786, 190] width 62 height 25
type input "0"
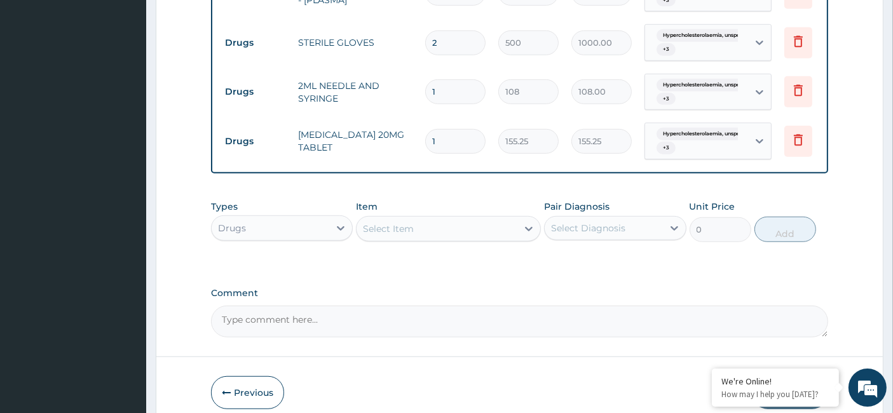
type input "0.00"
type input "3"
type input "465.75"
type input "30"
type input "4657.50"
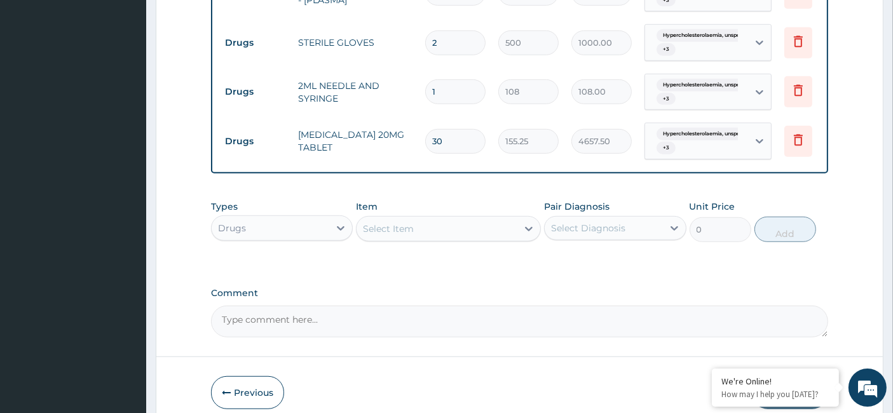
type input "30"
click at [431, 219] on div "Select Item" at bounding box center [437, 229] width 161 height 20
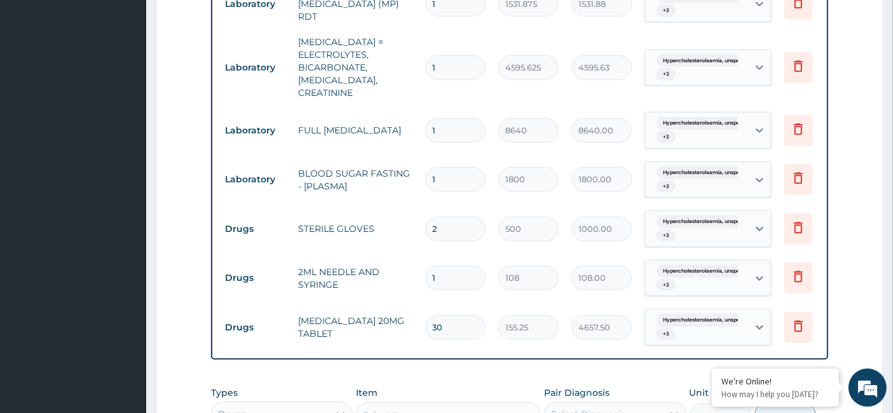
scroll to position [590, 0]
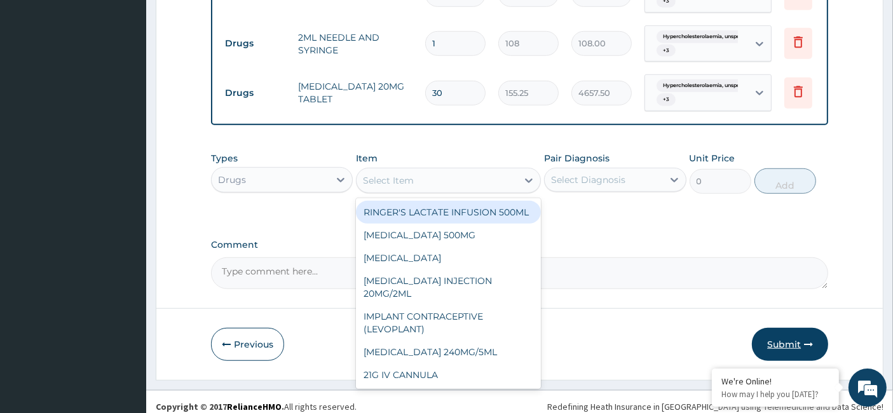
click at [806, 340] on icon "button" at bounding box center [808, 344] width 9 height 9
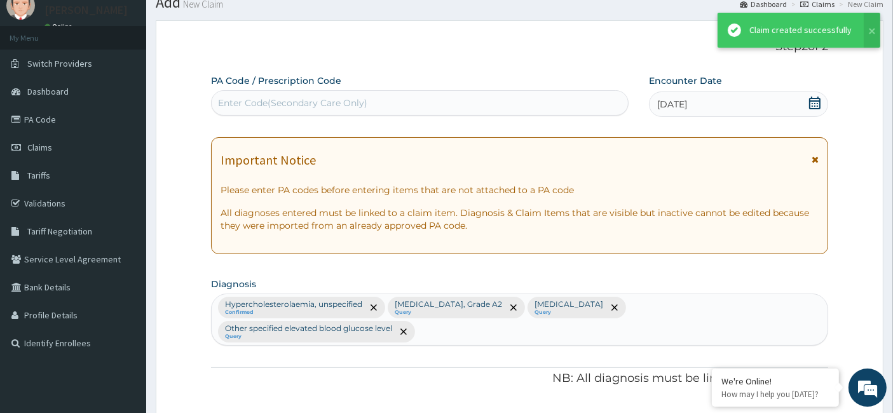
scroll to position [851, 0]
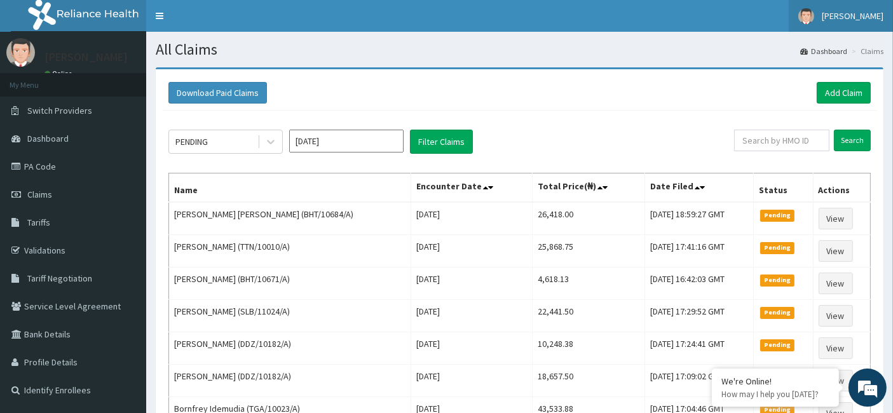
click at [847, 15] on span "[PERSON_NAME]" at bounding box center [853, 15] width 62 height 11
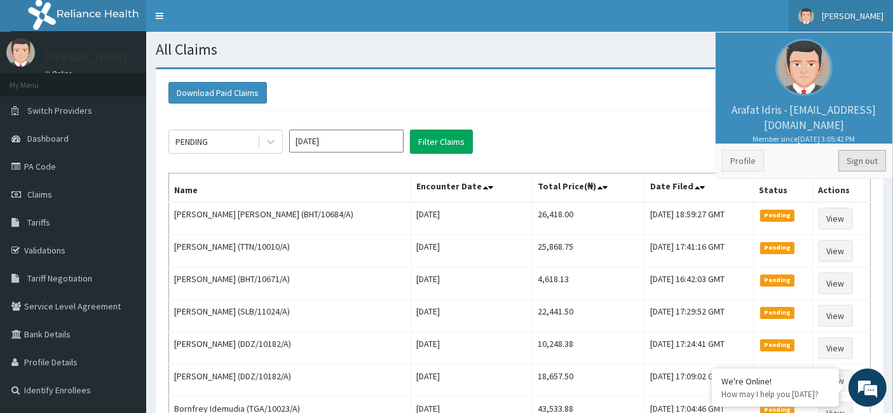
click at [854, 161] on link "Sign out" at bounding box center [862, 161] width 48 height 22
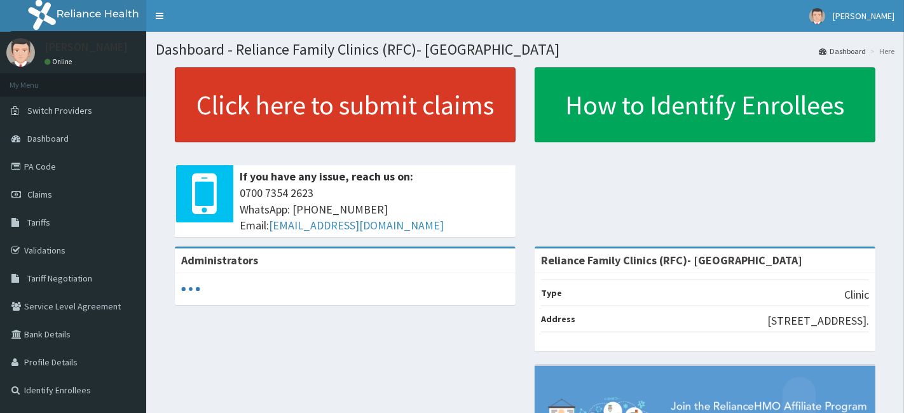
click at [317, 125] on link "Click here to submit claims" at bounding box center [345, 104] width 341 height 75
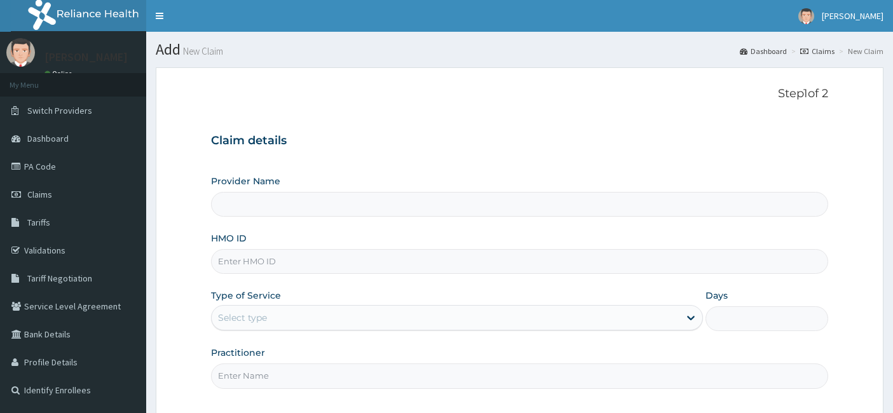
type input "Reliance Family Clinics (RFC)- [GEOGRAPHIC_DATA]"
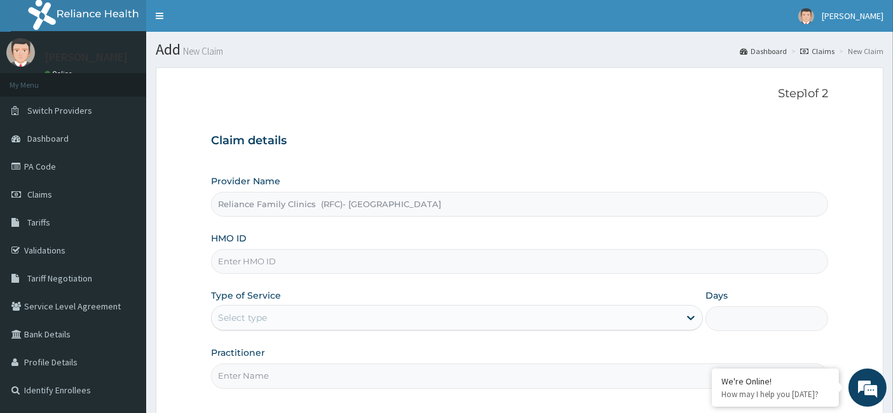
click at [314, 256] on input "HMO ID" at bounding box center [520, 261] width 618 height 25
paste input "RFC/10114/A"
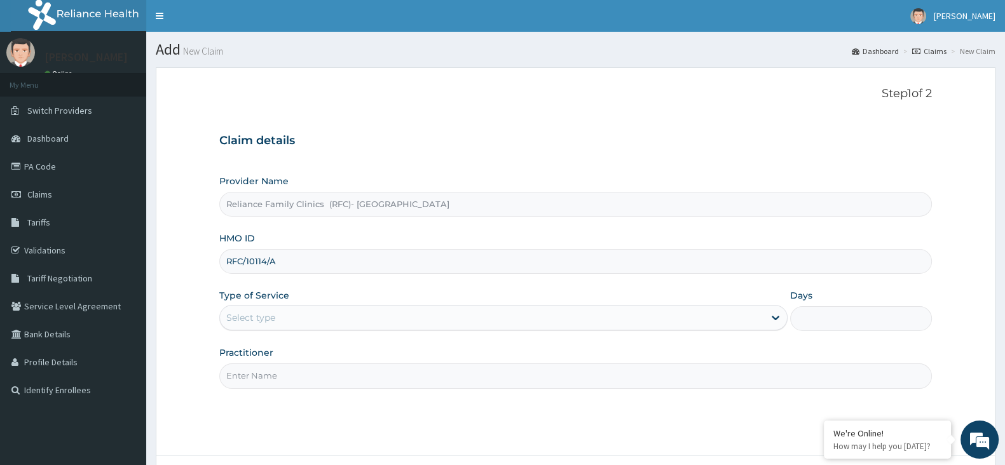
type input "RFC/10114/A"
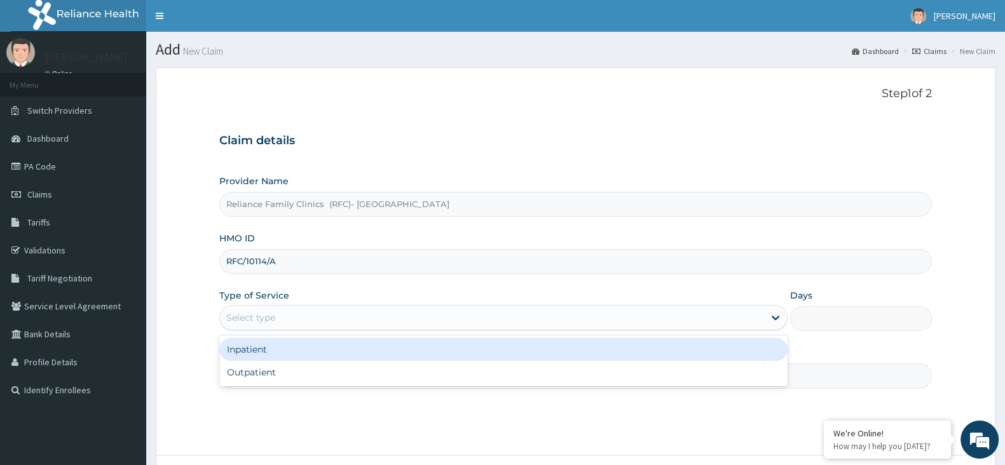
click at [345, 309] on div "Select type" at bounding box center [492, 318] width 544 height 20
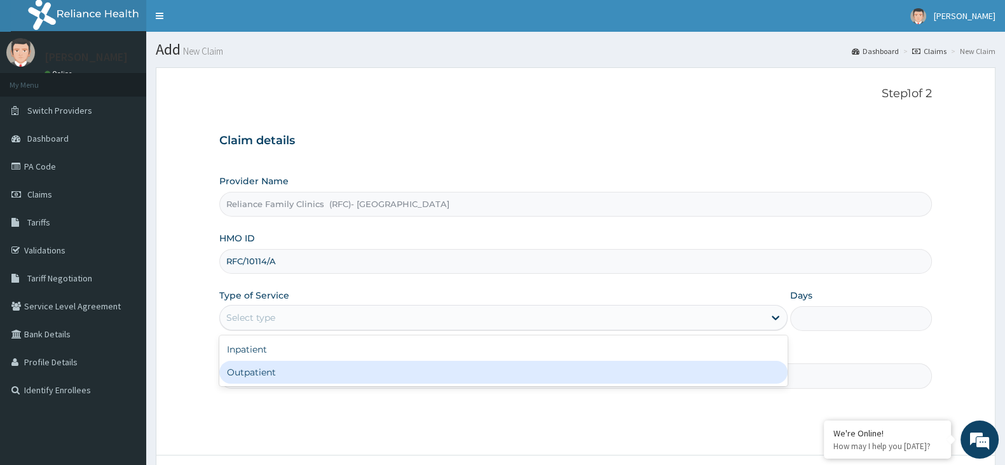
click at [318, 373] on div "Outpatient" at bounding box center [503, 372] width 568 height 23
type input "1"
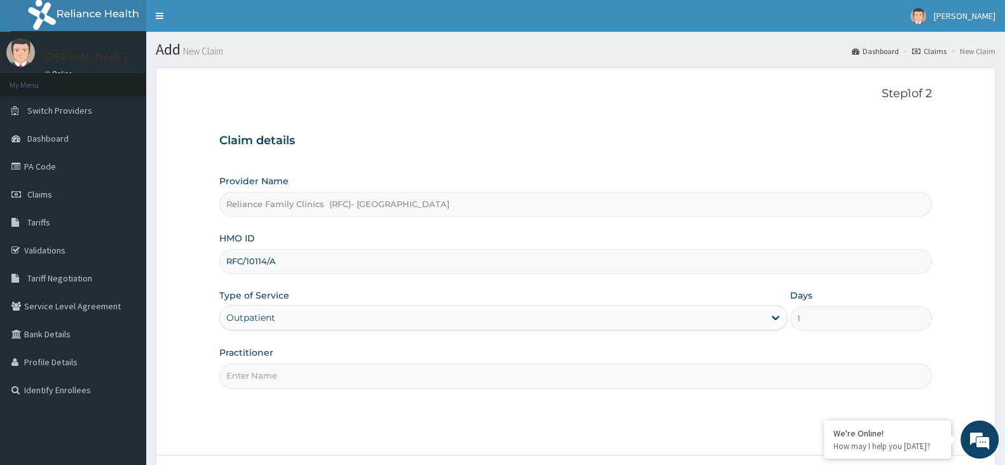
click at [318, 373] on input "Practitioner" at bounding box center [575, 376] width 713 height 25
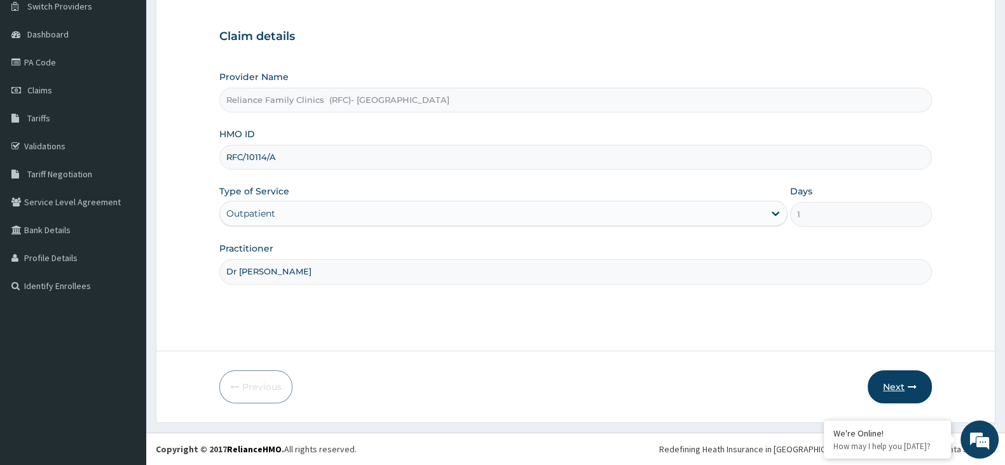
type input "Dr [PERSON_NAME]"
click at [892, 379] on button "Next" at bounding box center [900, 387] width 64 height 33
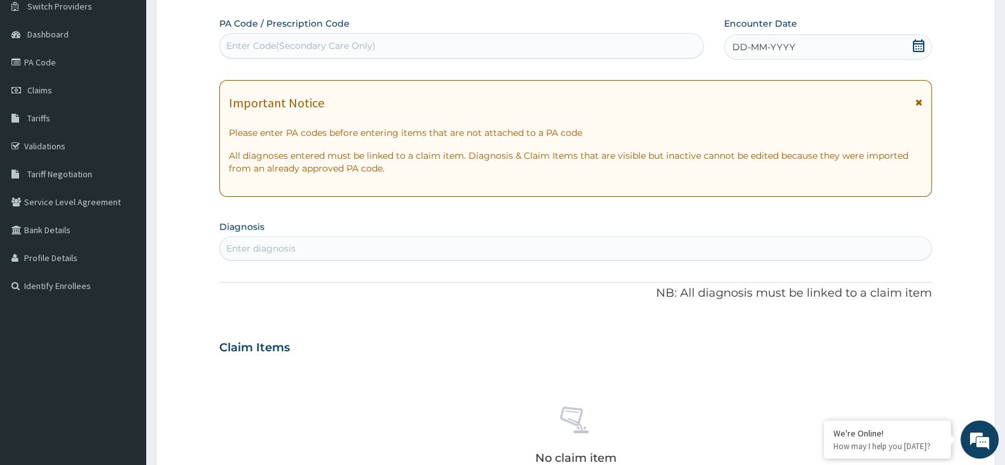
click at [892, 41] on icon at bounding box center [918, 45] width 13 height 13
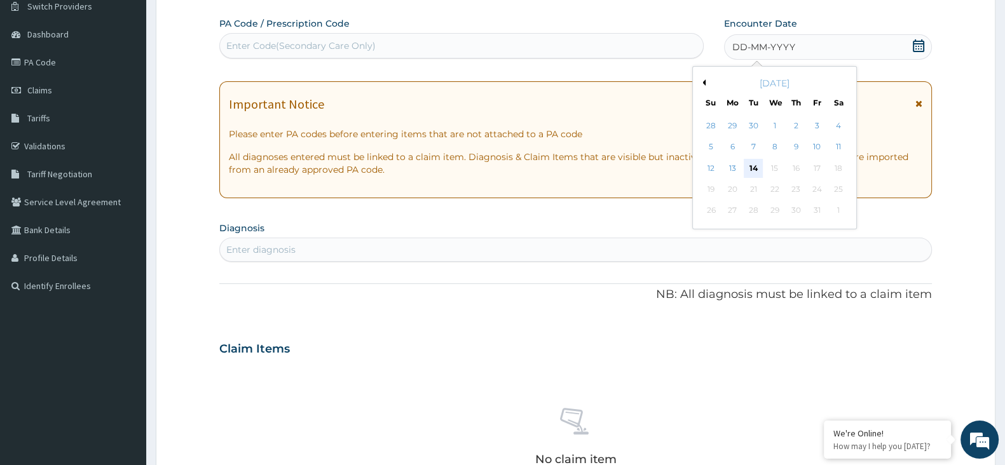
click at [758, 172] on div "14" at bounding box center [753, 168] width 19 height 19
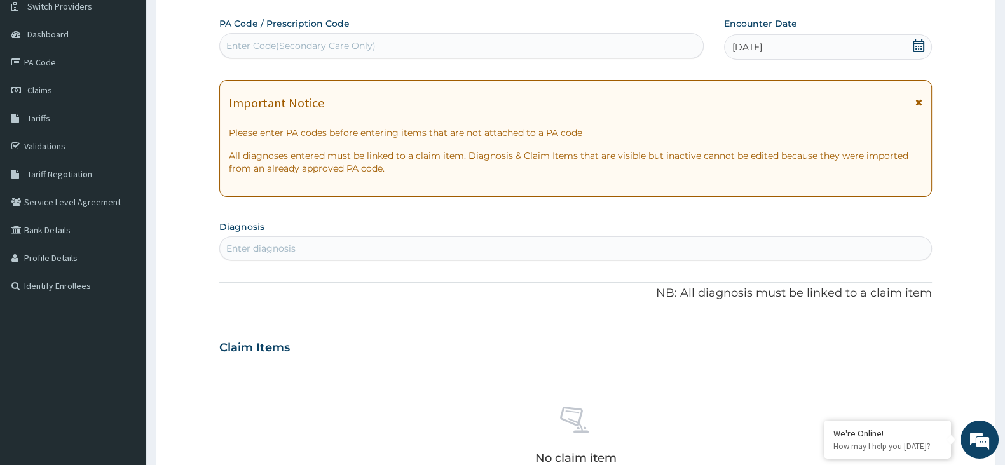
click at [346, 48] on div "Enter Code(Secondary Care Only)" at bounding box center [300, 45] width 149 height 13
paste input "PA/BDB800"
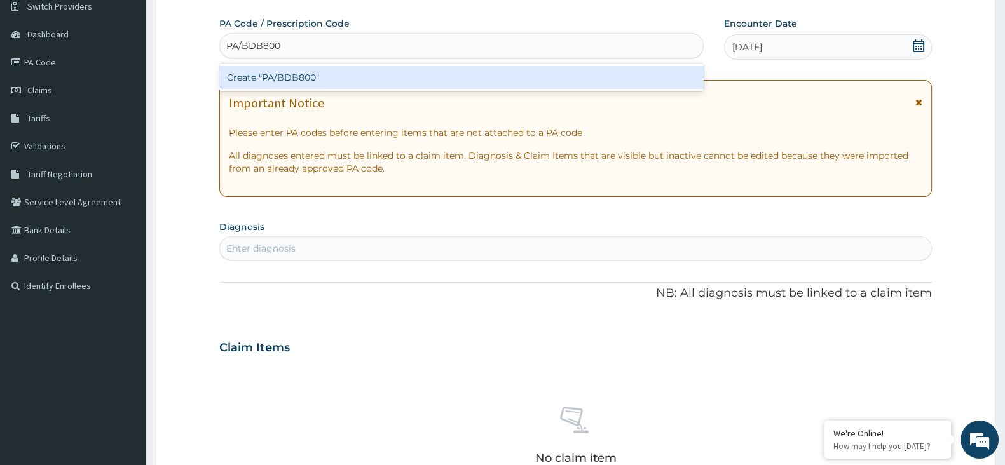
type input "PA/BDB800"
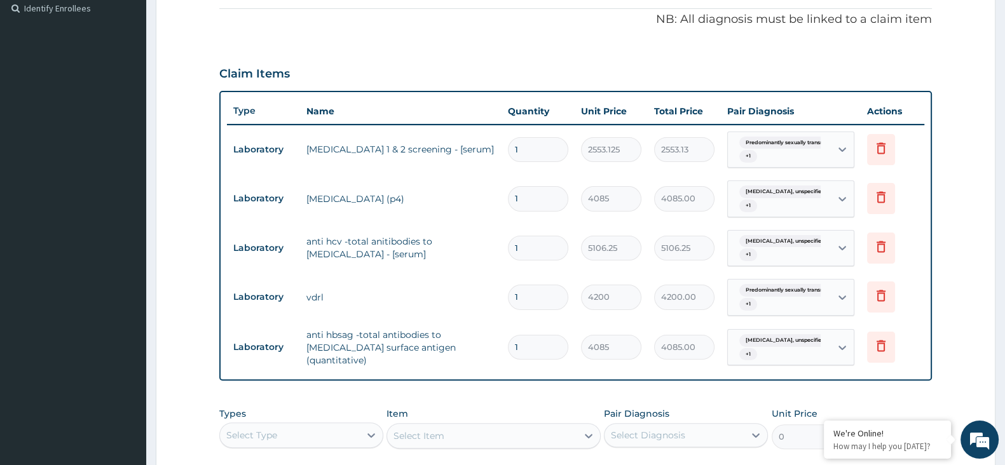
scroll to position [494, 0]
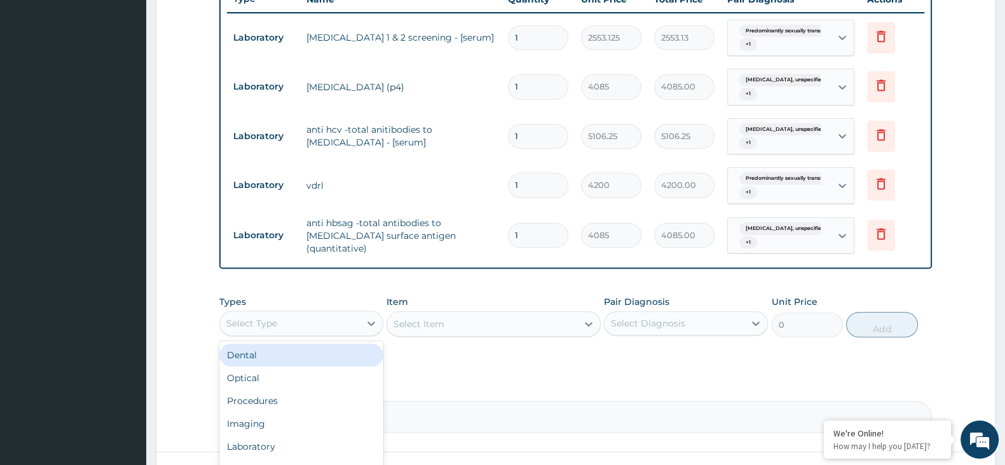
click at [332, 319] on div "Select Type" at bounding box center [290, 323] width 140 height 20
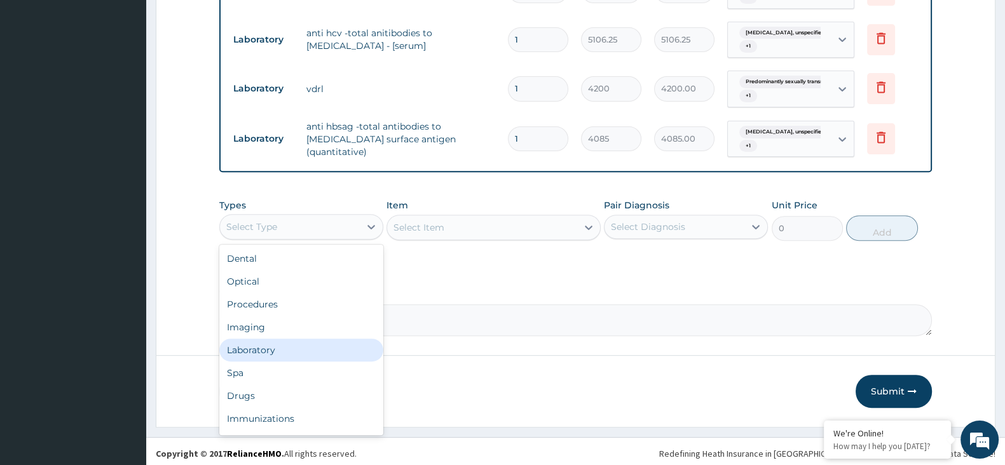
click at [277, 342] on div "Laboratory" at bounding box center [301, 350] width 164 height 23
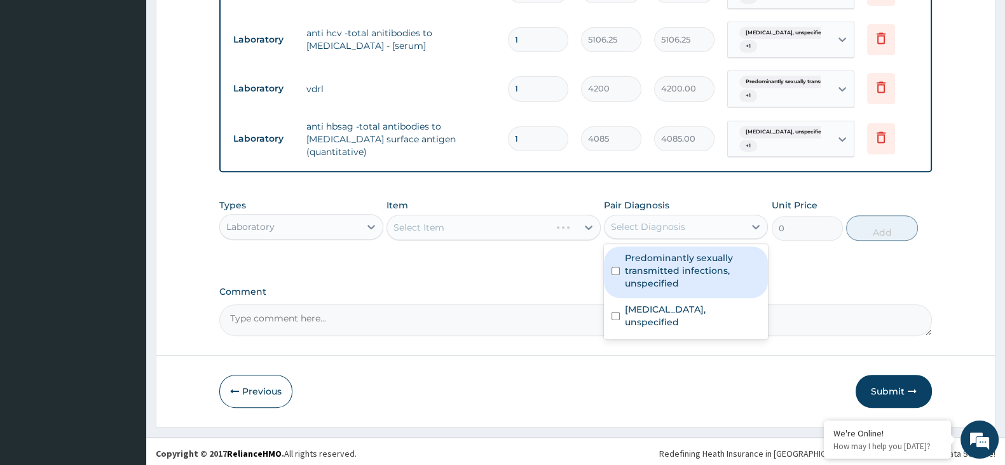
click at [646, 221] on div "Select Diagnosis" at bounding box center [648, 227] width 74 height 13
click at [660, 253] on label "Predominantly sexually transmitted infections, unspecified" at bounding box center [692, 271] width 135 height 38
checkbox input "true"
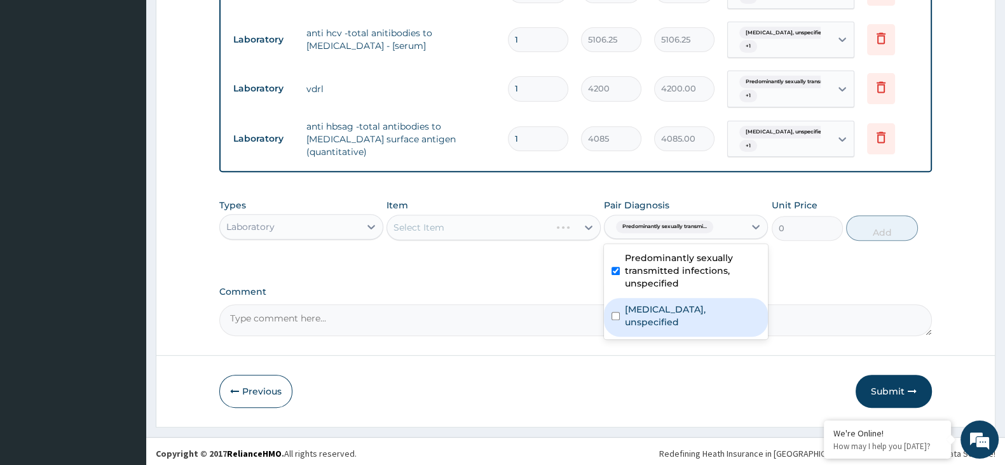
click at [664, 306] on label "Endocrine diseases, unspecified" at bounding box center [692, 315] width 135 height 25
checkbox input "true"
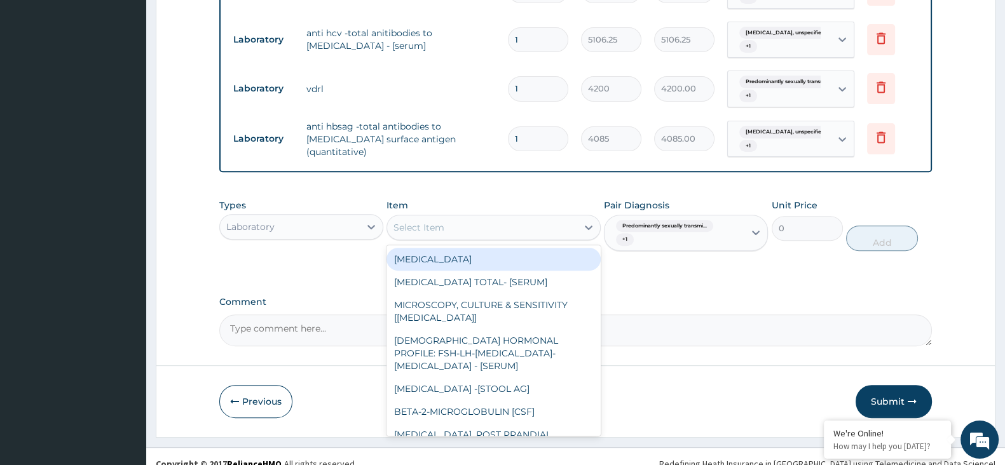
click at [467, 222] on div "Select Item" at bounding box center [481, 227] width 189 height 20
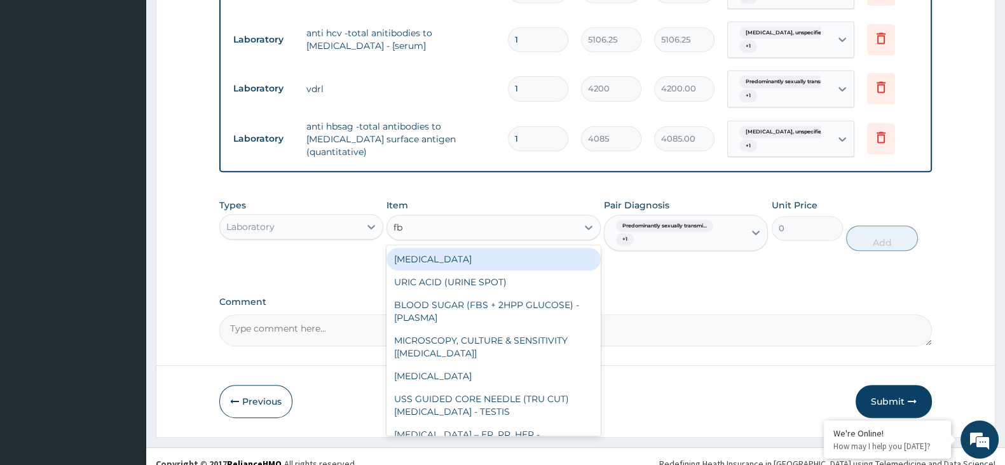
type input "fbc"
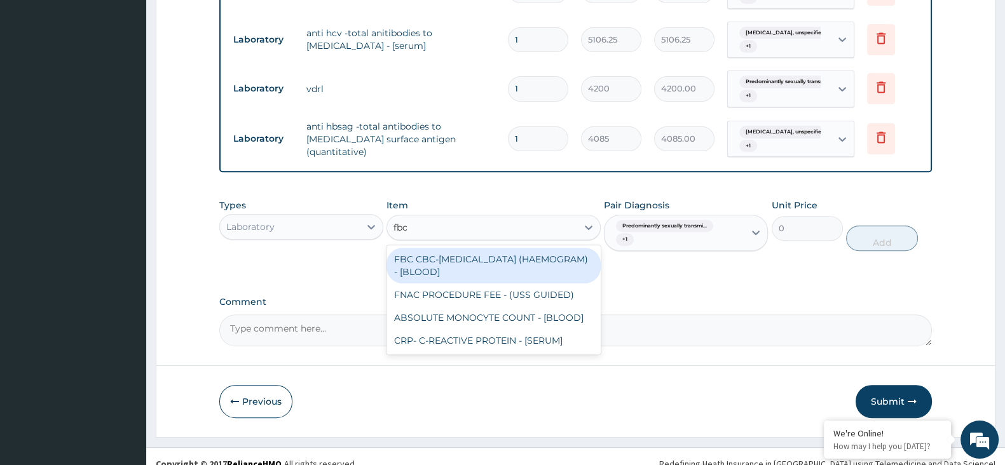
click at [487, 261] on div "FBC CBC-COMPLETE BLOOD COUNT (HAEMOGRAM) - [BLOOD]" at bounding box center [493, 266] width 214 height 36
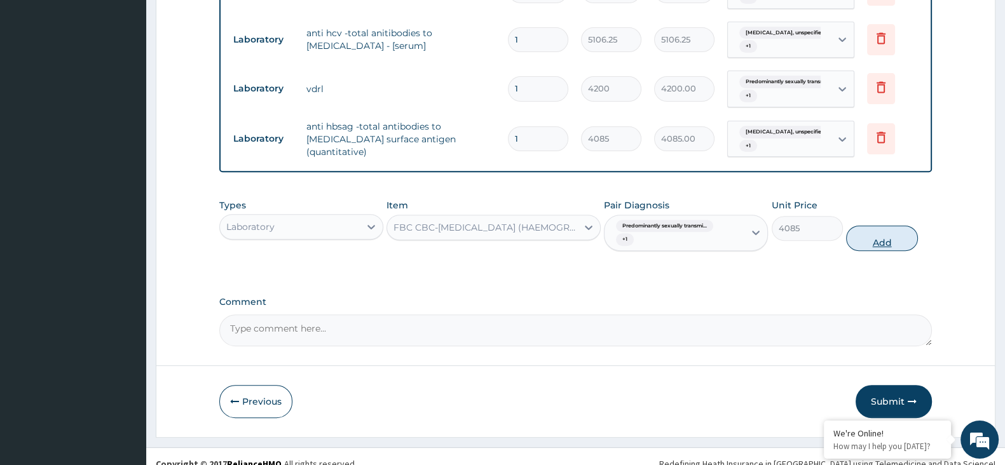
click at [892, 244] on button "Add" at bounding box center [881, 238] width 71 height 25
type input "0"
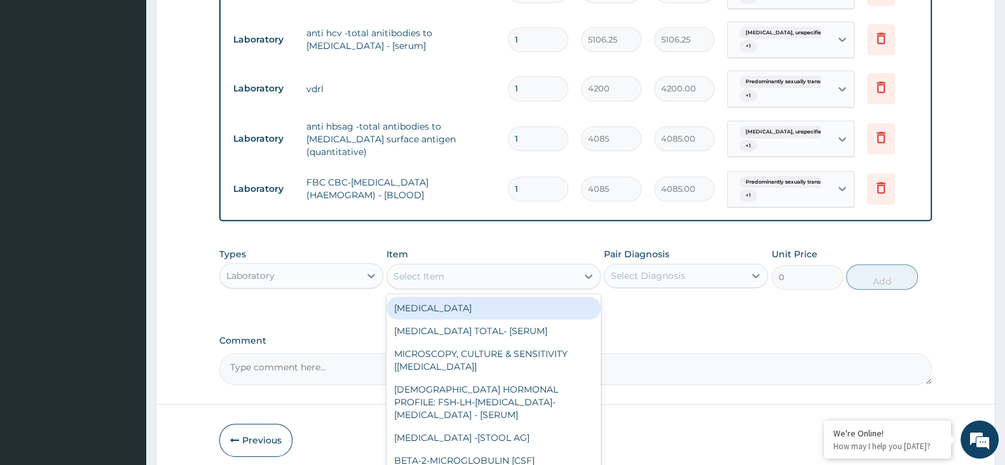
click at [437, 270] on div "Select Item" at bounding box center [418, 276] width 51 height 13
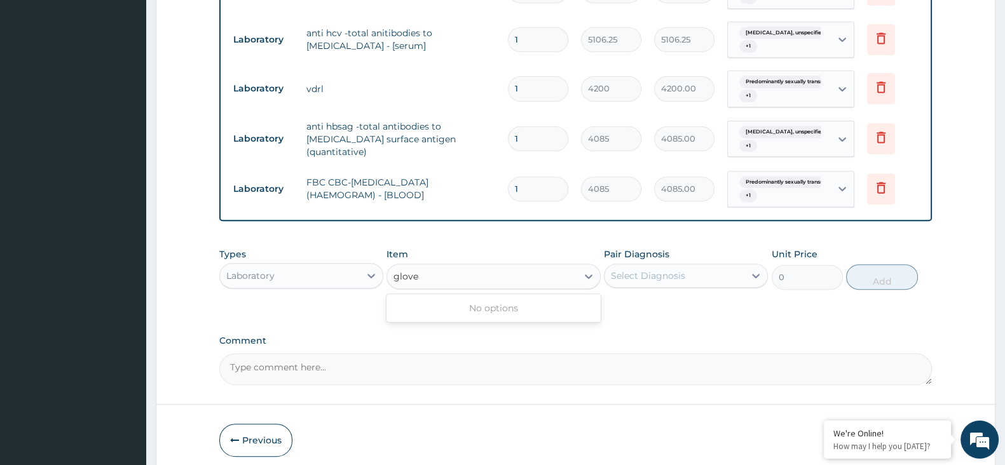
type input "glove"
click at [313, 266] on div "Laboratory" at bounding box center [290, 276] width 140 height 20
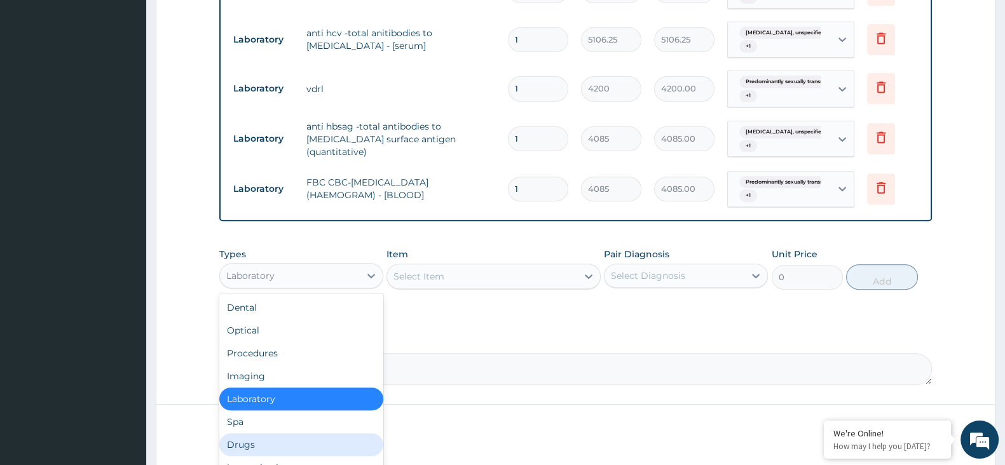
click at [275, 413] on div "Drugs" at bounding box center [301, 445] width 164 height 23
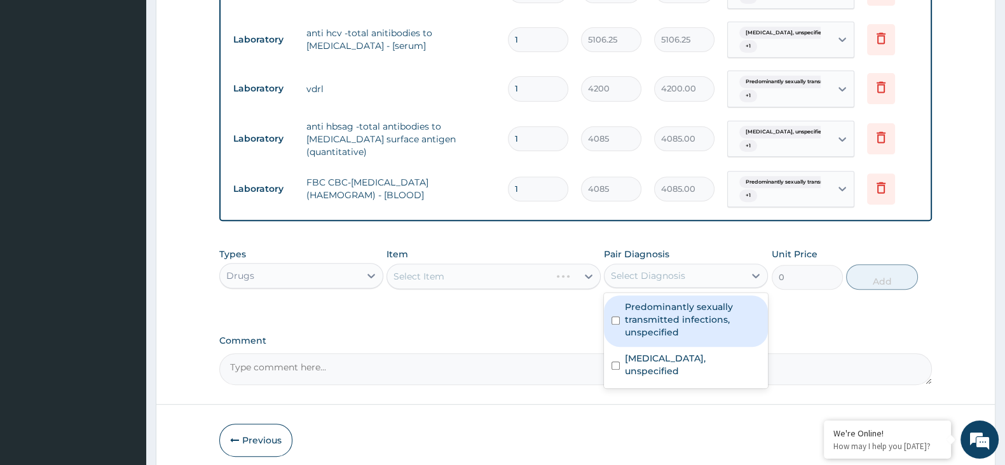
click at [664, 274] on div "Select Diagnosis" at bounding box center [648, 276] width 74 height 13
click at [663, 306] on label "Predominantly sexually transmitted infections, unspecified" at bounding box center [692, 320] width 135 height 38
checkbox input "true"
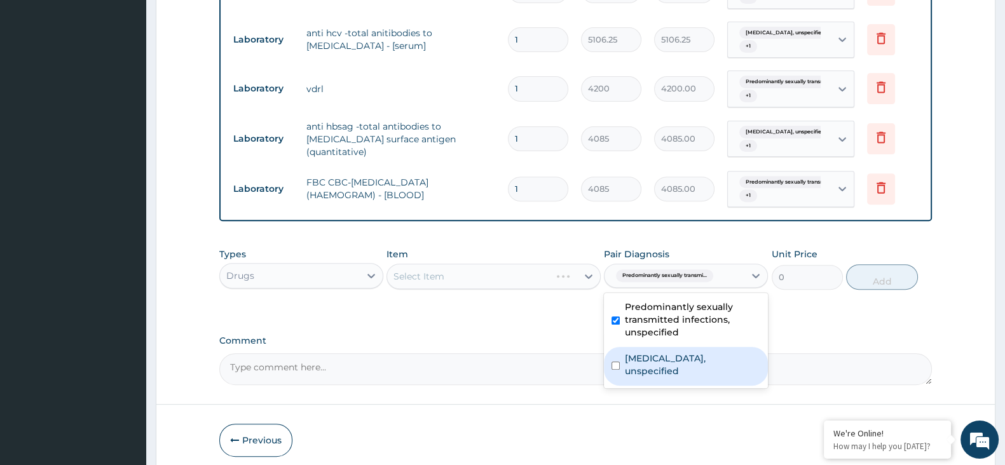
drag, startPoint x: 669, startPoint y: 341, endPoint x: 668, endPoint y: 351, distance: 9.6
click at [669, 348] on div "Predominantly sexually transmitted infections, unspecified Endocrine diseases, …" at bounding box center [686, 340] width 164 height 95
click at [666, 355] on label "Endocrine diseases, unspecified" at bounding box center [692, 364] width 135 height 25
checkbox input "true"
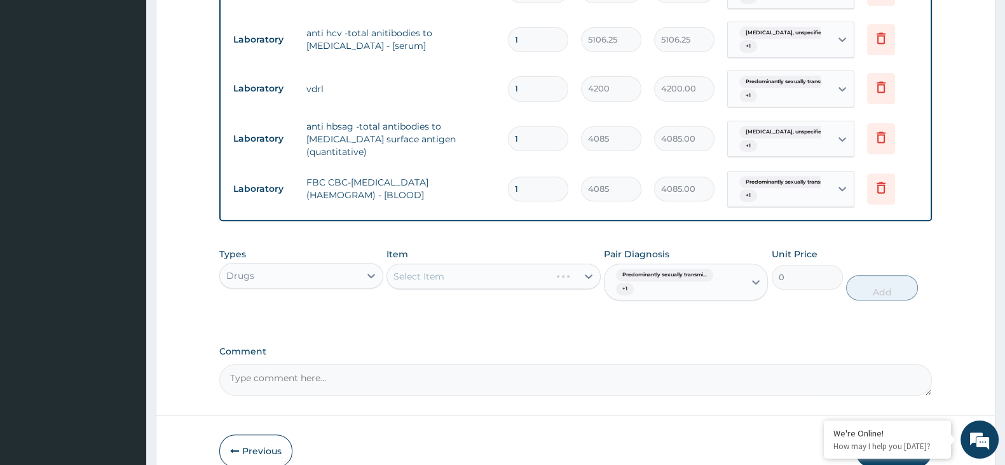
click at [505, 274] on div "Select Item" at bounding box center [493, 276] width 214 height 25
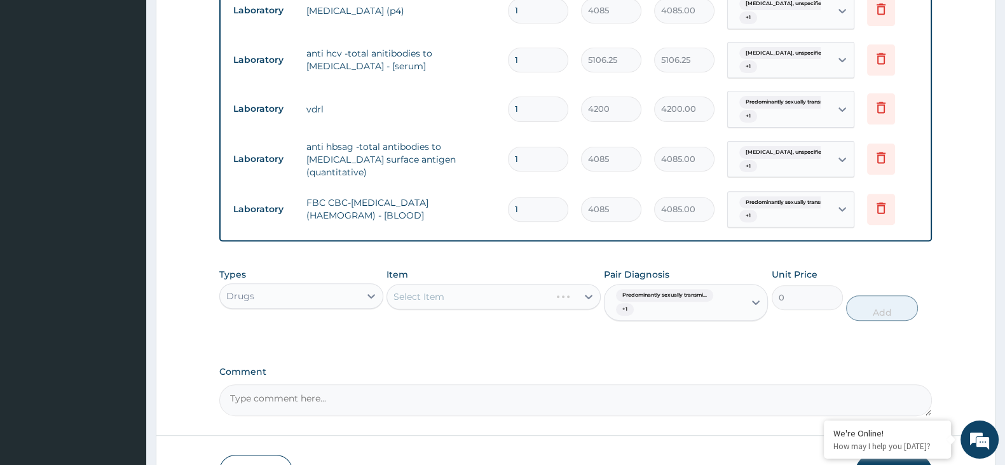
click at [505, 292] on div "Select Item" at bounding box center [493, 296] width 214 height 25
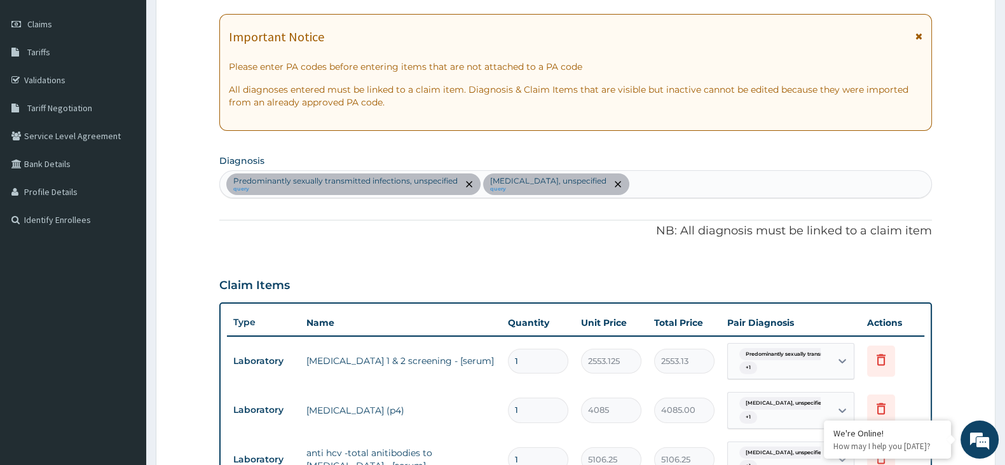
scroll to position [93, 0]
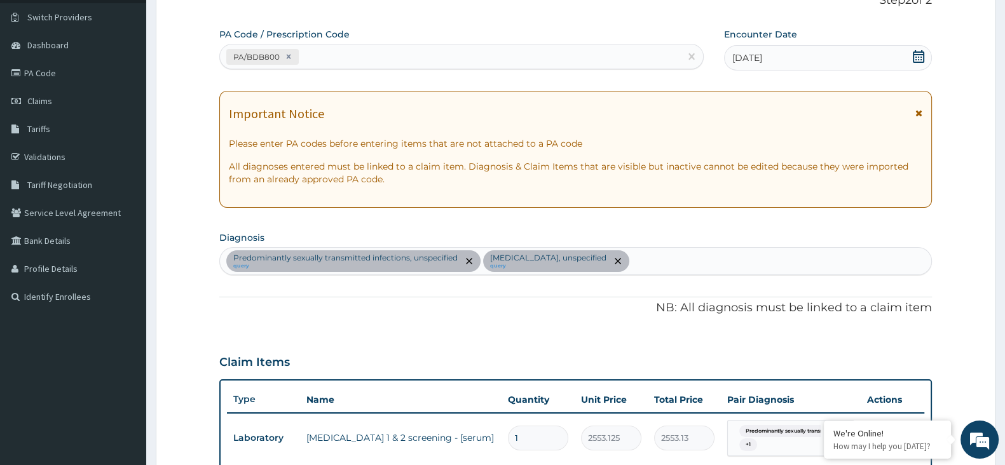
click at [658, 270] on div "Predominantly sexually transmitted infections, unspecified query Endocrine dise…" at bounding box center [575, 261] width 711 height 27
type input "inflammation"
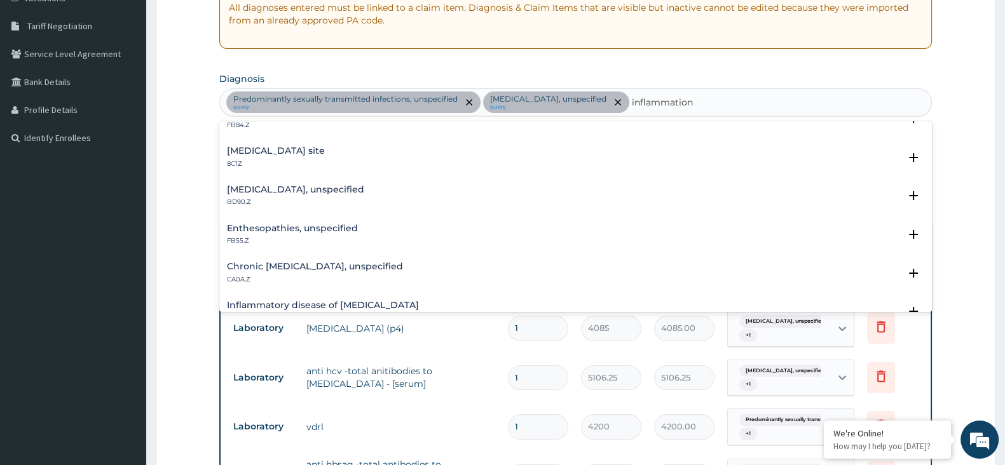
scroll to position [79, 0]
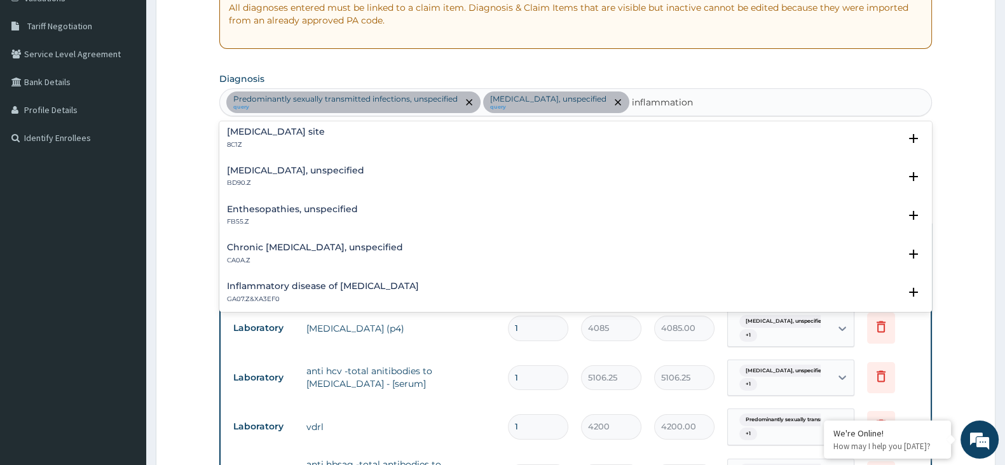
click at [306, 170] on h4 "Lymphadenitis, unspecified" at bounding box center [295, 171] width 137 height 10
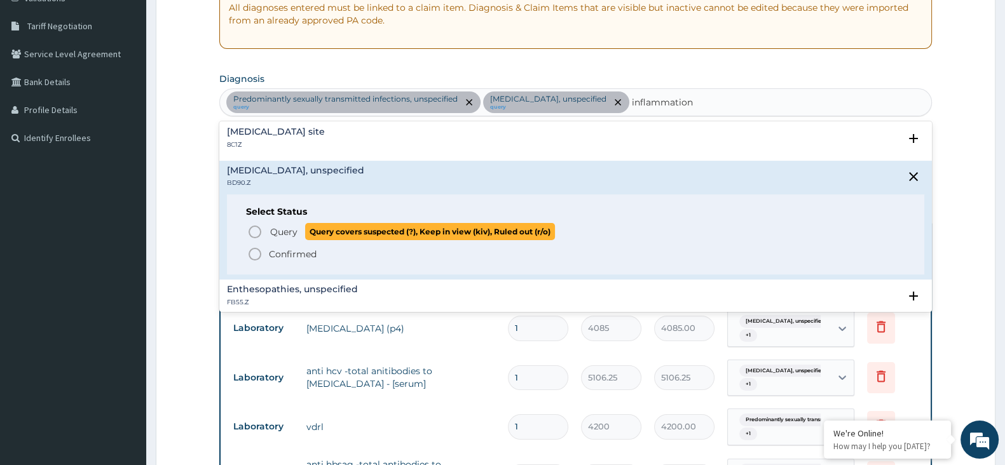
click at [287, 229] on span "Query" at bounding box center [283, 232] width 27 height 13
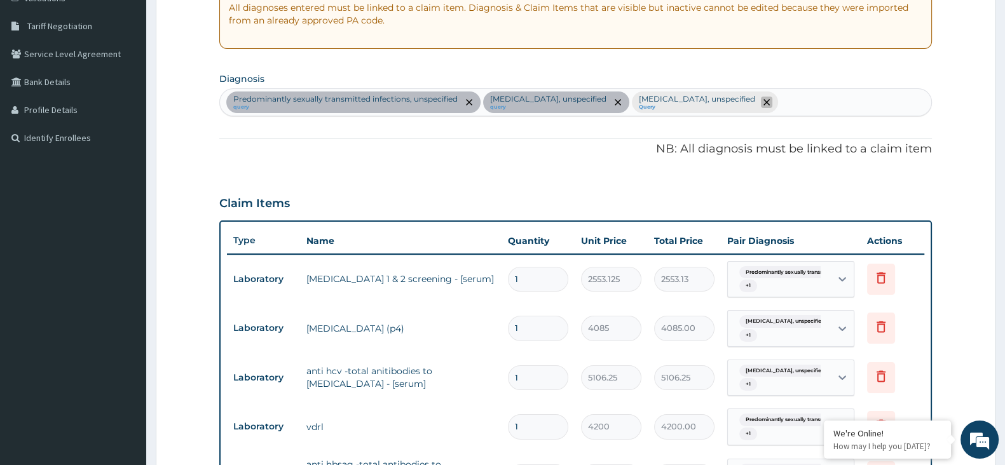
click at [763, 104] on icon "remove selection option" at bounding box center [766, 102] width 6 height 6
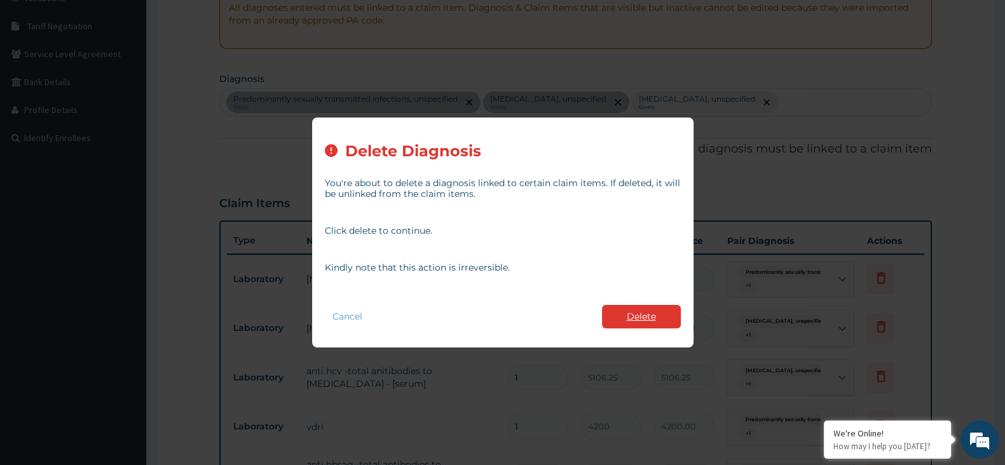
click at [626, 325] on button "Delete" at bounding box center [641, 317] width 79 height 24
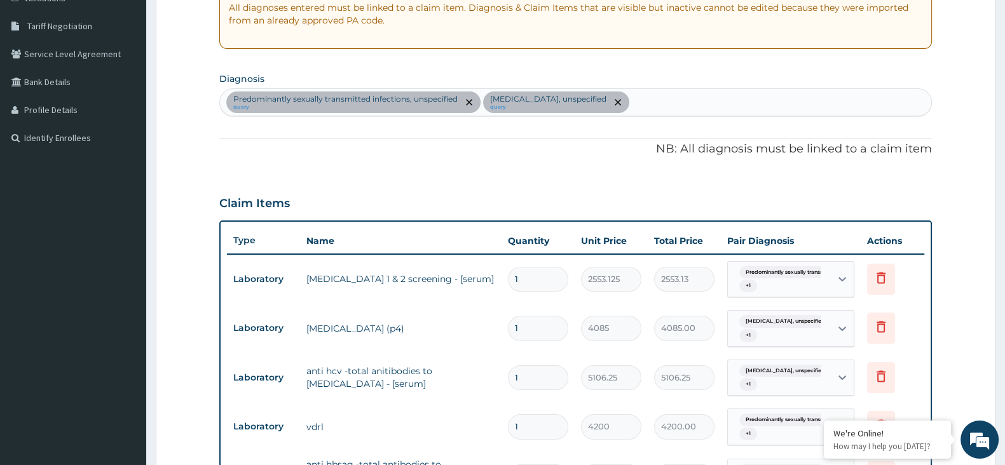
click at [712, 105] on div "Predominantly sexually transmitted infections, unspecified query Endocrine dise…" at bounding box center [575, 102] width 711 height 27
type input "i"
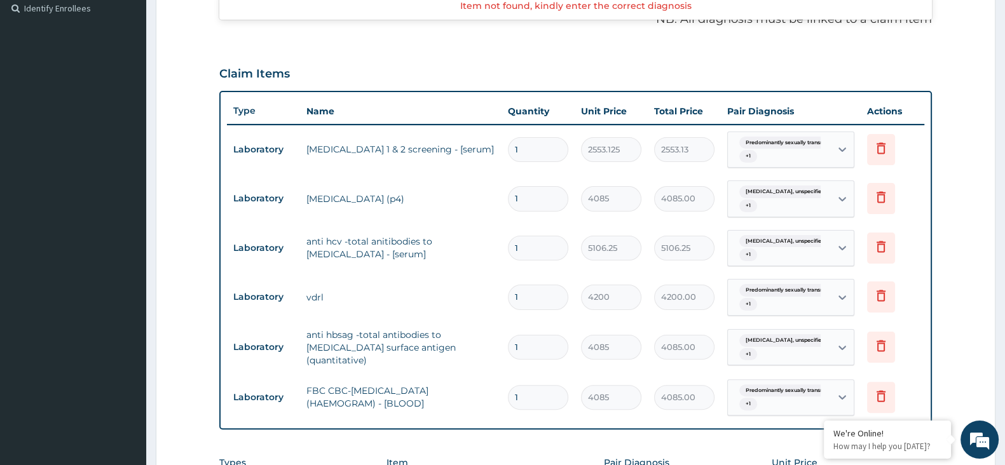
scroll to position [491, 0]
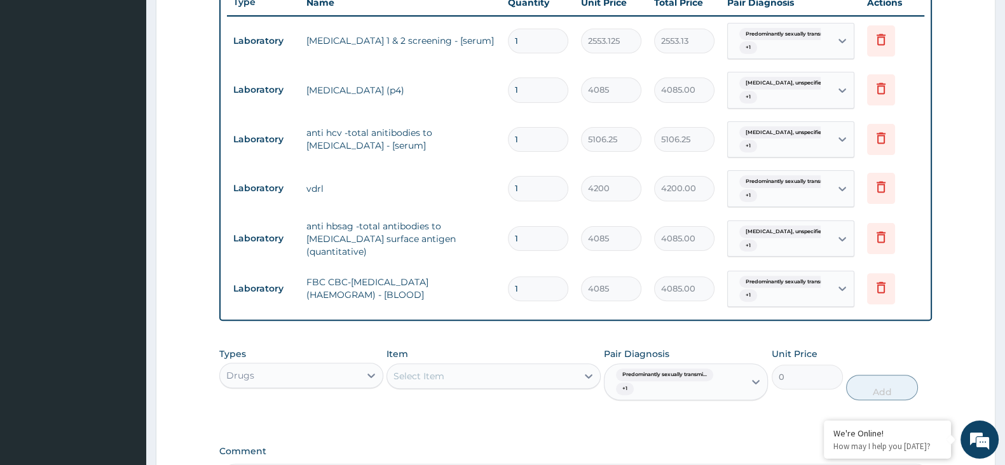
click at [785, 281] on span "Predominantly sexually transmi..." at bounding box center [787, 282] width 97 height 13
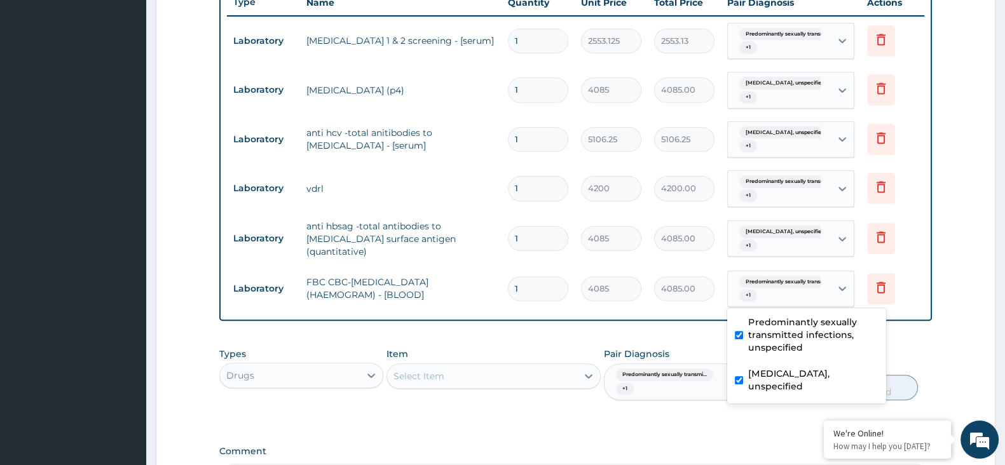
click at [892, 275] on form "Step 2 of 2 PA Code / Prescription Code PA/BDB800 Encounter Date 14-10-2025 Imp…" at bounding box center [576, 82] width 840 height 1010
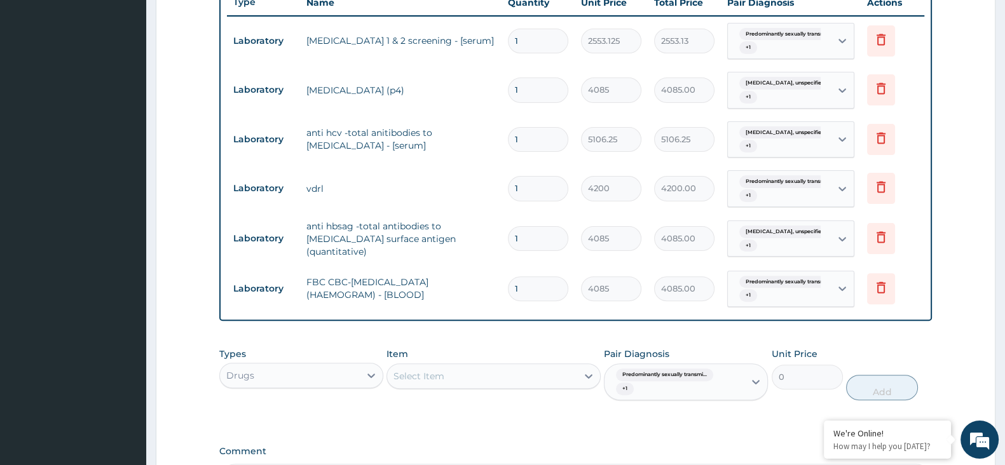
click at [531, 354] on div "Item Select Item" at bounding box center [493, 374] width 214 height 53
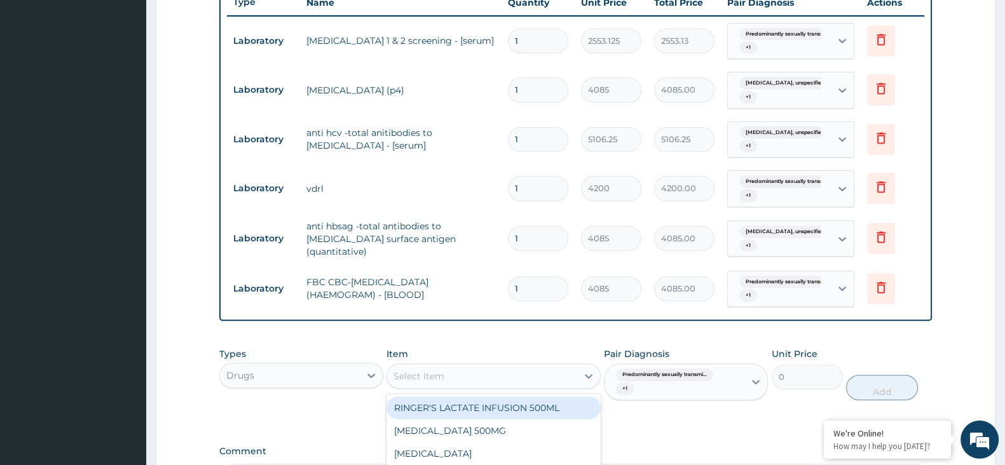
click at [528, 367] on div "Select Item" at bounding box center [481, 376] width 189 height 20
type input "glove"
click at [543, 413] on div "Types Drugs Item option FBC CBC-COMPLETE BLOOD COUNT (HAEMOGRAM) - [BLOOD], sel…" at bounding box center [575, 383] width 713 height 85
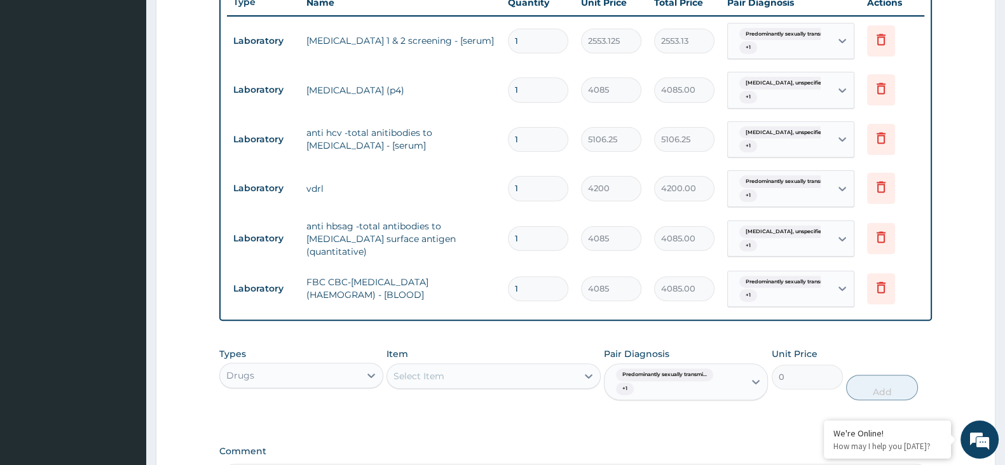
click at [514, 376] on div "Select Item" at bounding box center [481, 376] width 189 height 20
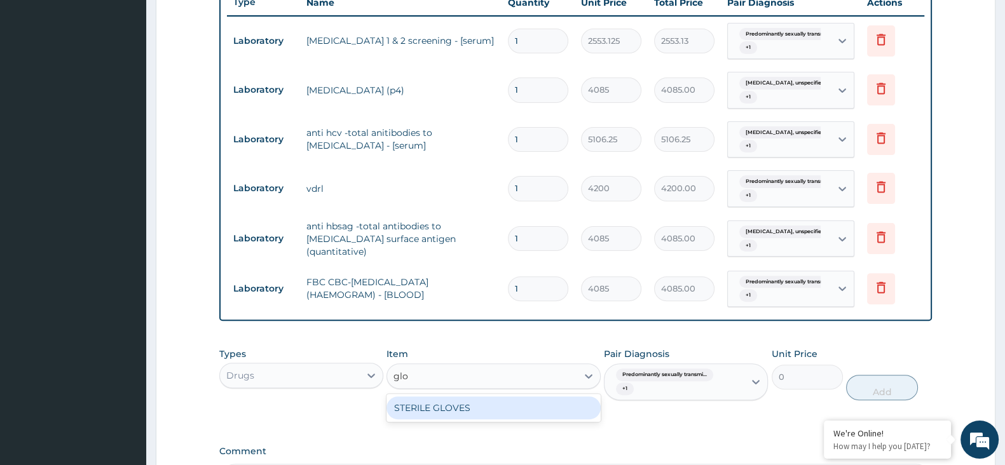
type input "glov"
click at [517, 405] on div "STERILE GLOVES" at bounding box center [493, 408] width 214 height 23
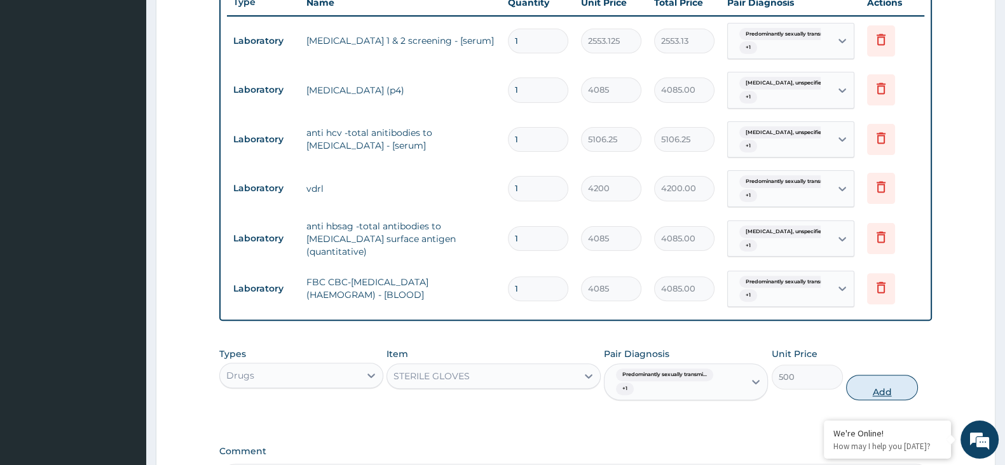
click at [858, 392] on button "Add" at bounding box center [881, 387] width 71 height 25
type input "0"
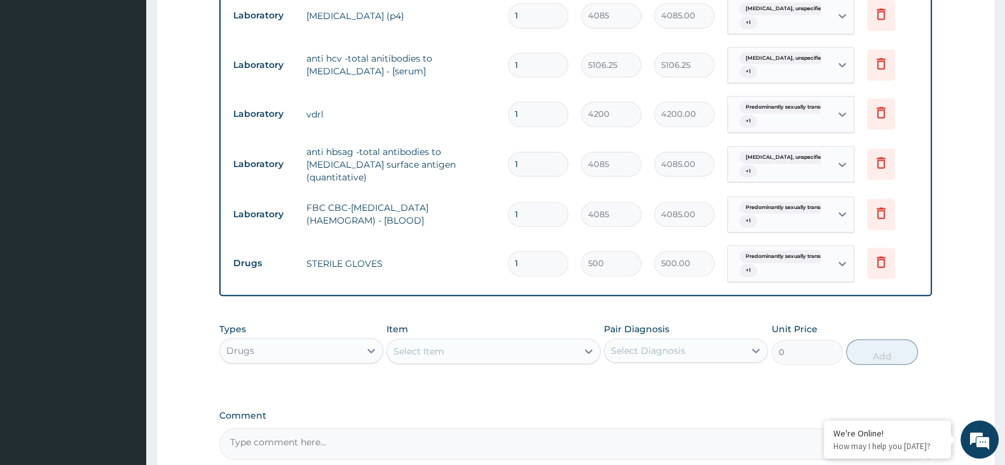
scroll to position [688, 0]
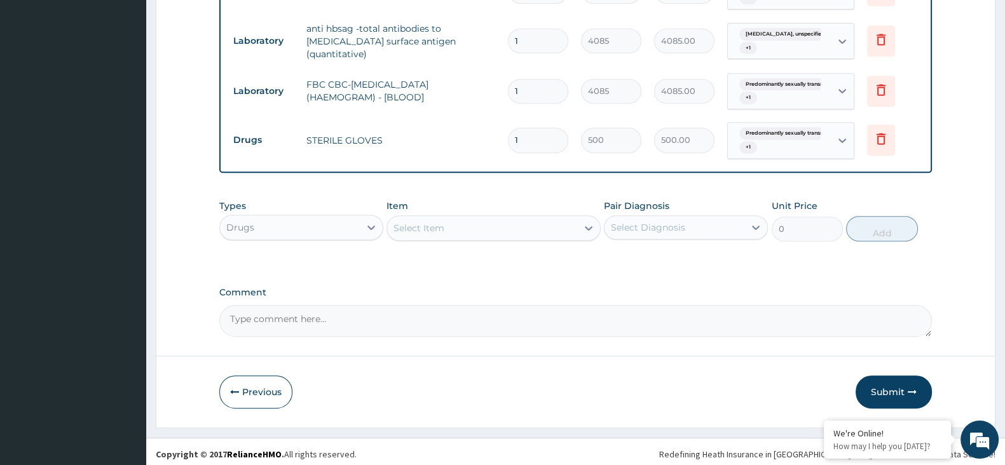
click at [484, 218] on div "Select Item" at bounding box center [481, 228] width 189 height 20
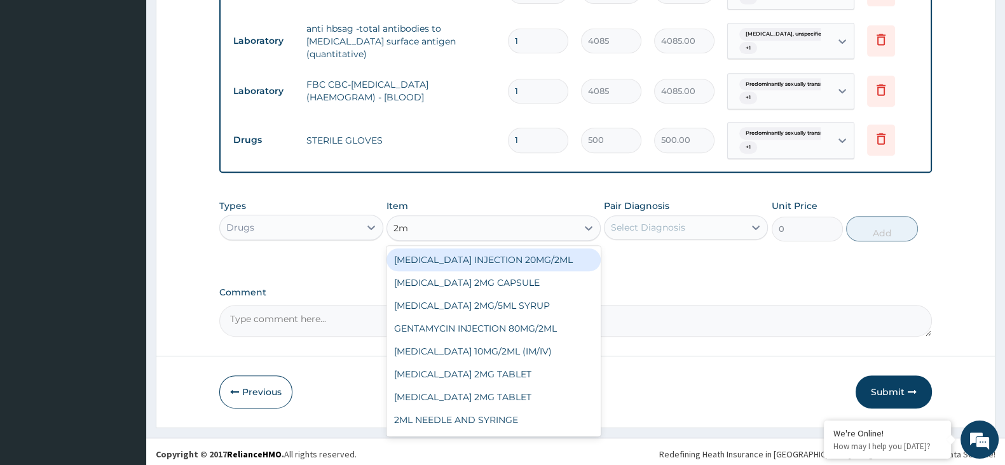
type input "2ml"
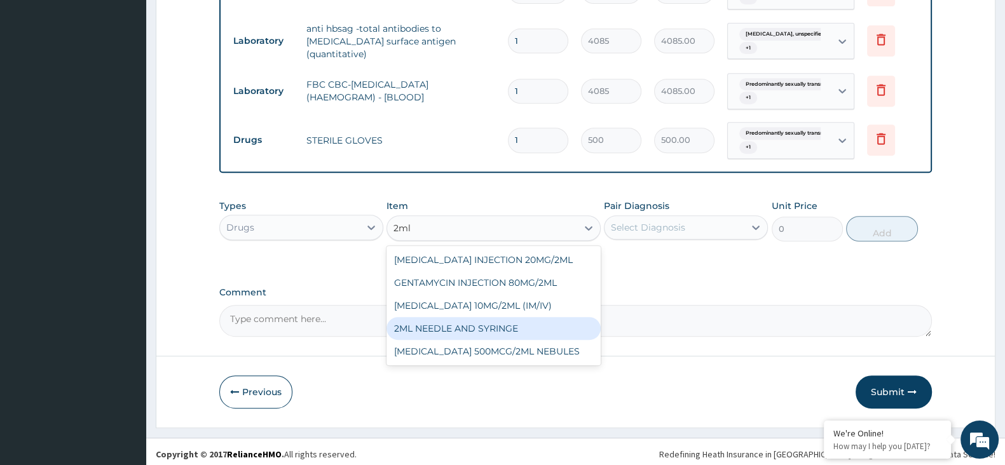
click at [463, 321] on div "2ML NEEDLE AND SYRINGE" at bounding box center [493, 328] width 214 height 23
type input "108"
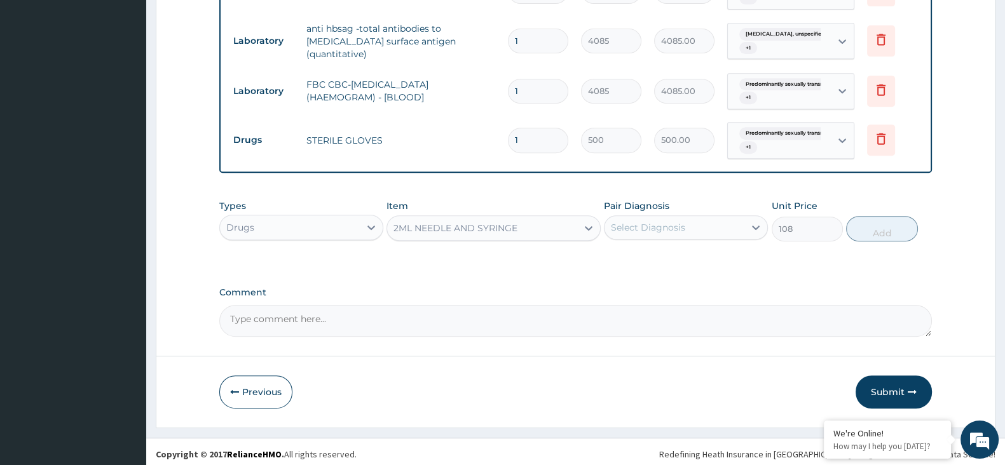
click at [693, 205] on div "Pair Diagnosis Select Diagnosis" at bounding box center [686, 221] width 164 height 42
click at [693, 224] on div "Select Diagnosis" at bounding box center [675, 227] width 140 height 20
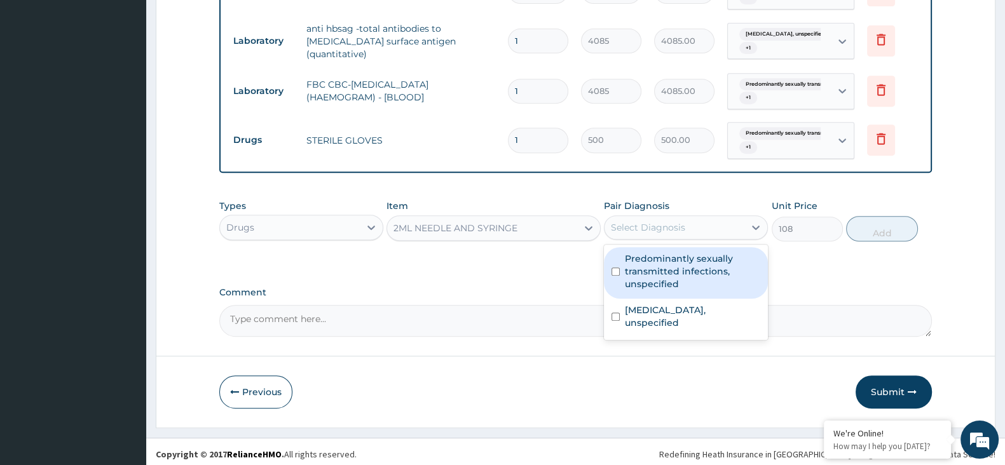
click at [691, 256] on label "Predominantly sexually transmitted infections, unspecified" at bounding box center [692, 271] width 135 height 38
checkbox input "true"
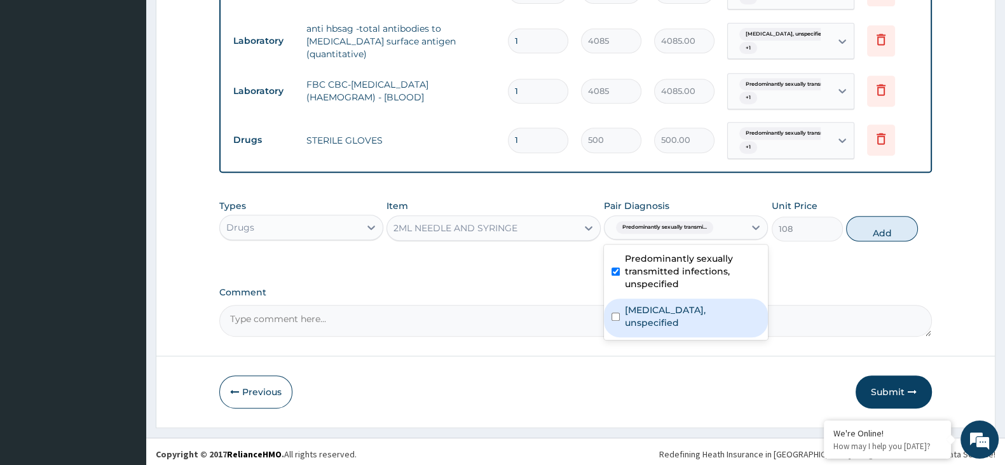
click at [698, 308] on label "Endocrine diseases, unspecified" at bounding box center [692, 316] width 135 height 25
checkbox input "true"
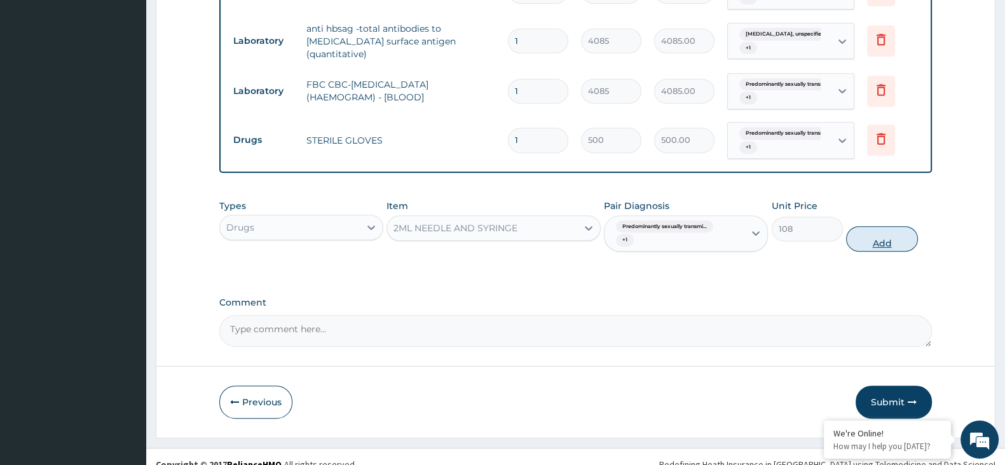
click at [872, 244] on button "Add" at bounding box center [881, 238] width 71 height 25
type input "0"
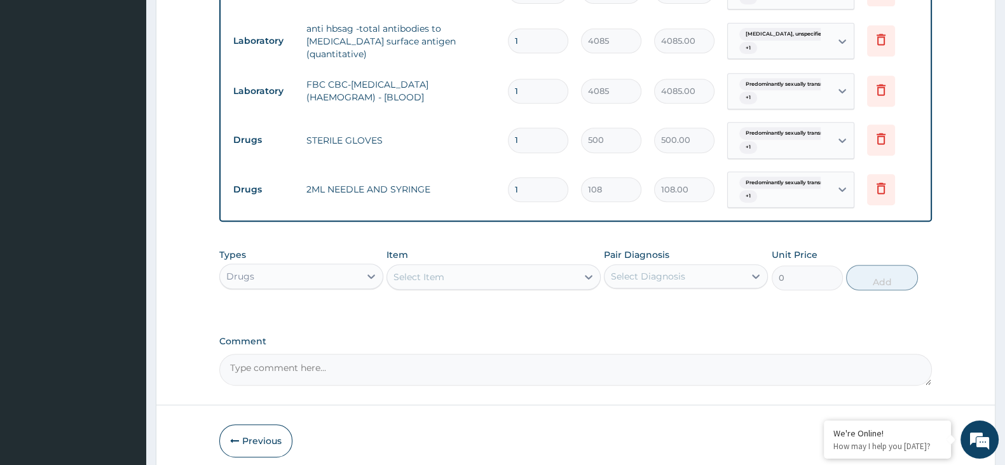
click at [538, 137] on input "1" at bounding box center [538, 140] width 60 height 25
type input "0.00"
type input "2"
type input "1000.00"
type input "2"
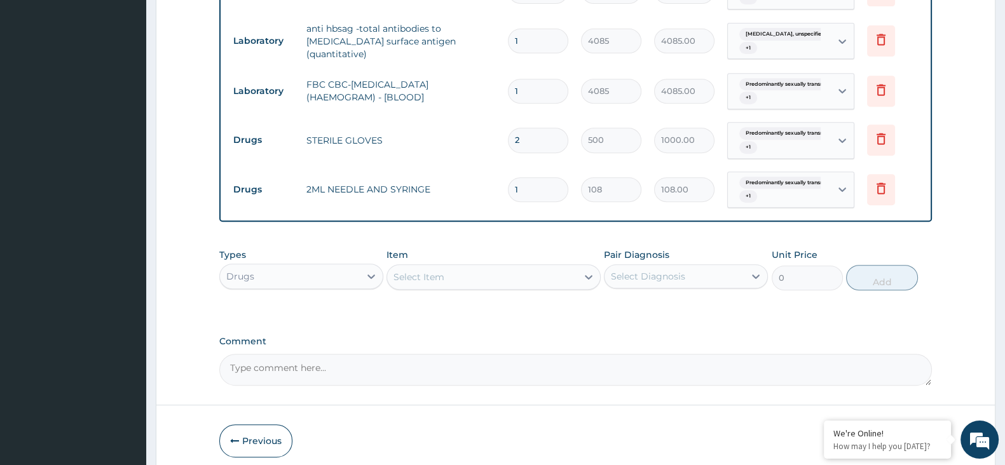
click at [509, 268] on div "Select Item" at bounding box center [481, 277] width 189 height 20
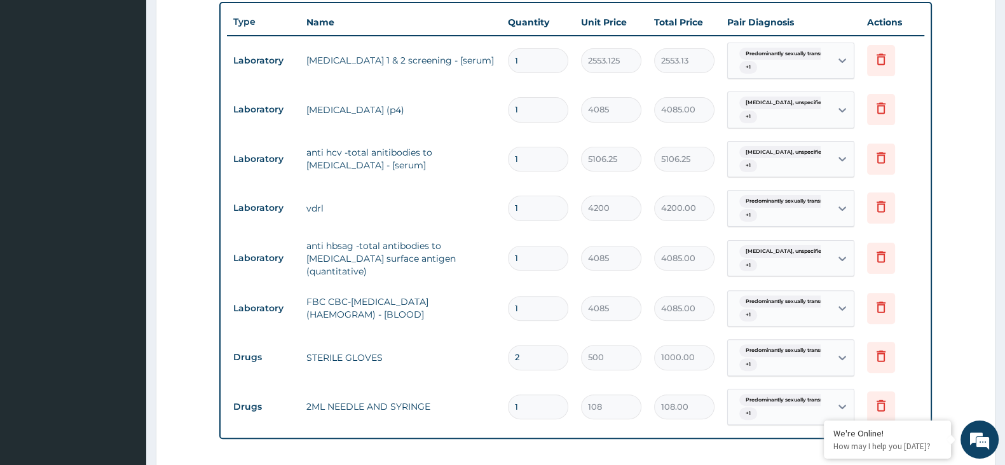
scroll to position [450, 0]
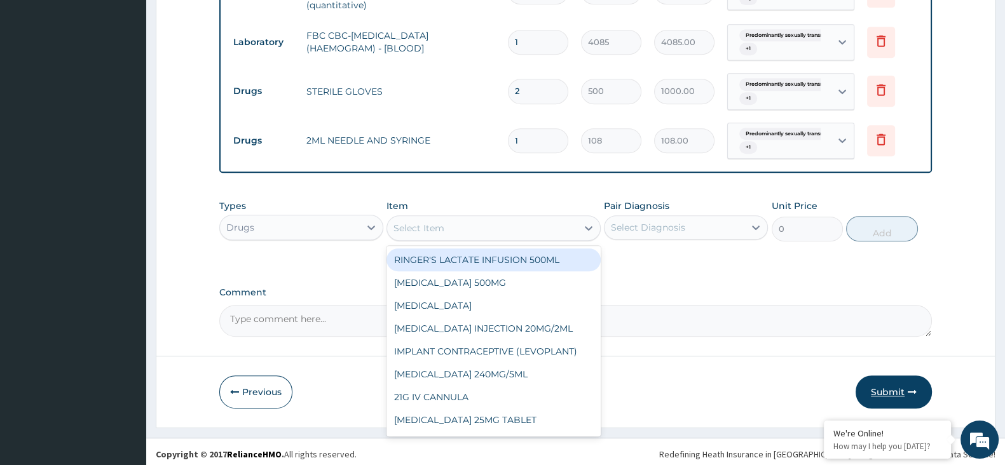
click at [892, 388] on icon "button" at bounding box center [912, 392] width 9 height 9
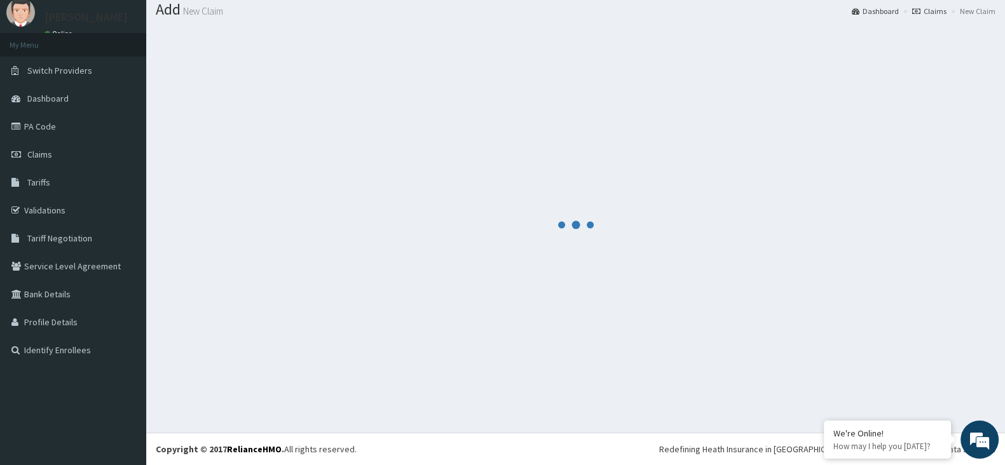
scroll to position [39, 0]
